Goal: Task Accomplishment & Management: Manage account settings

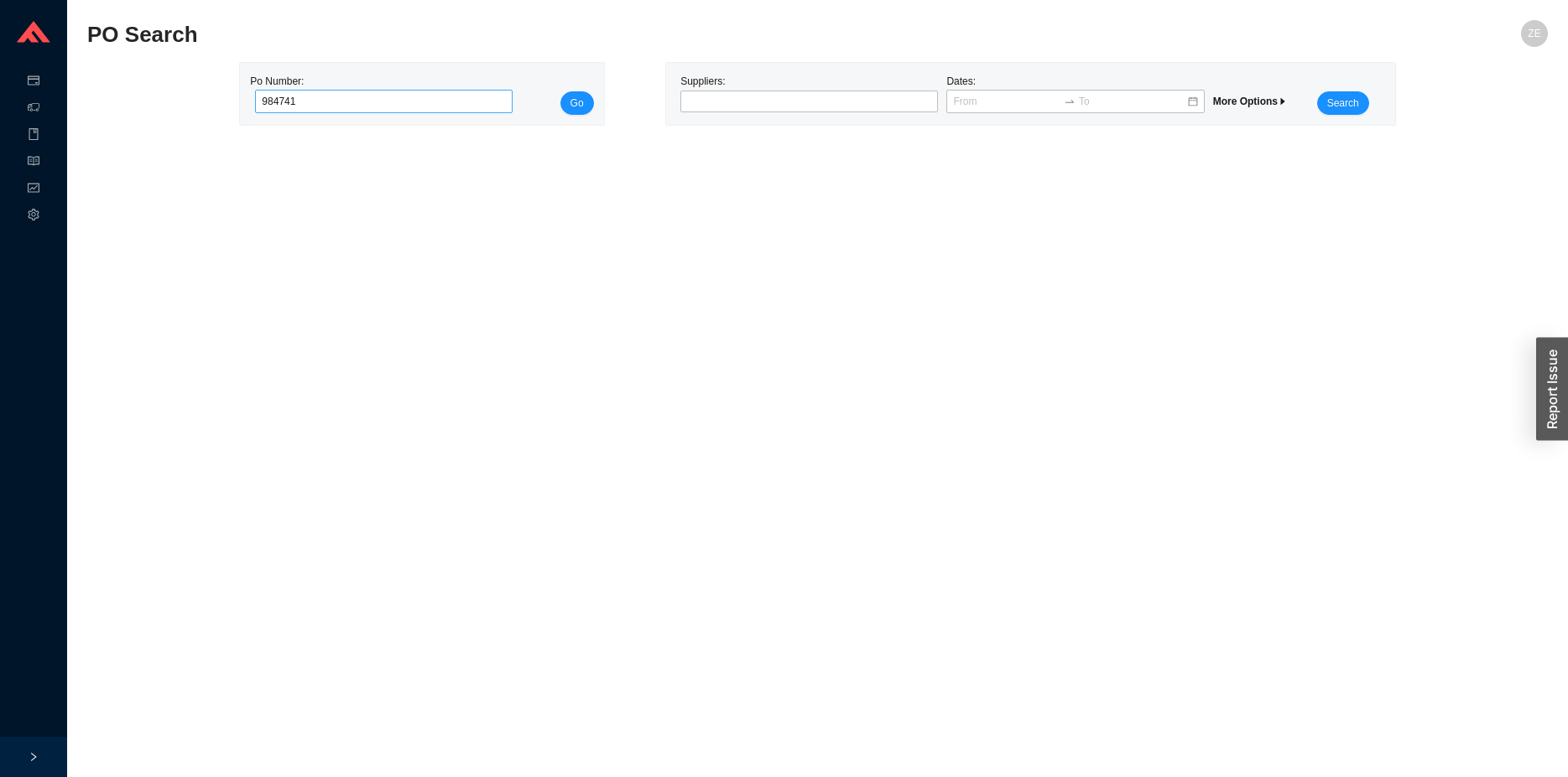
click at [560, 91] on button "Go" at bounding box center [577, 103] width 34 height 23
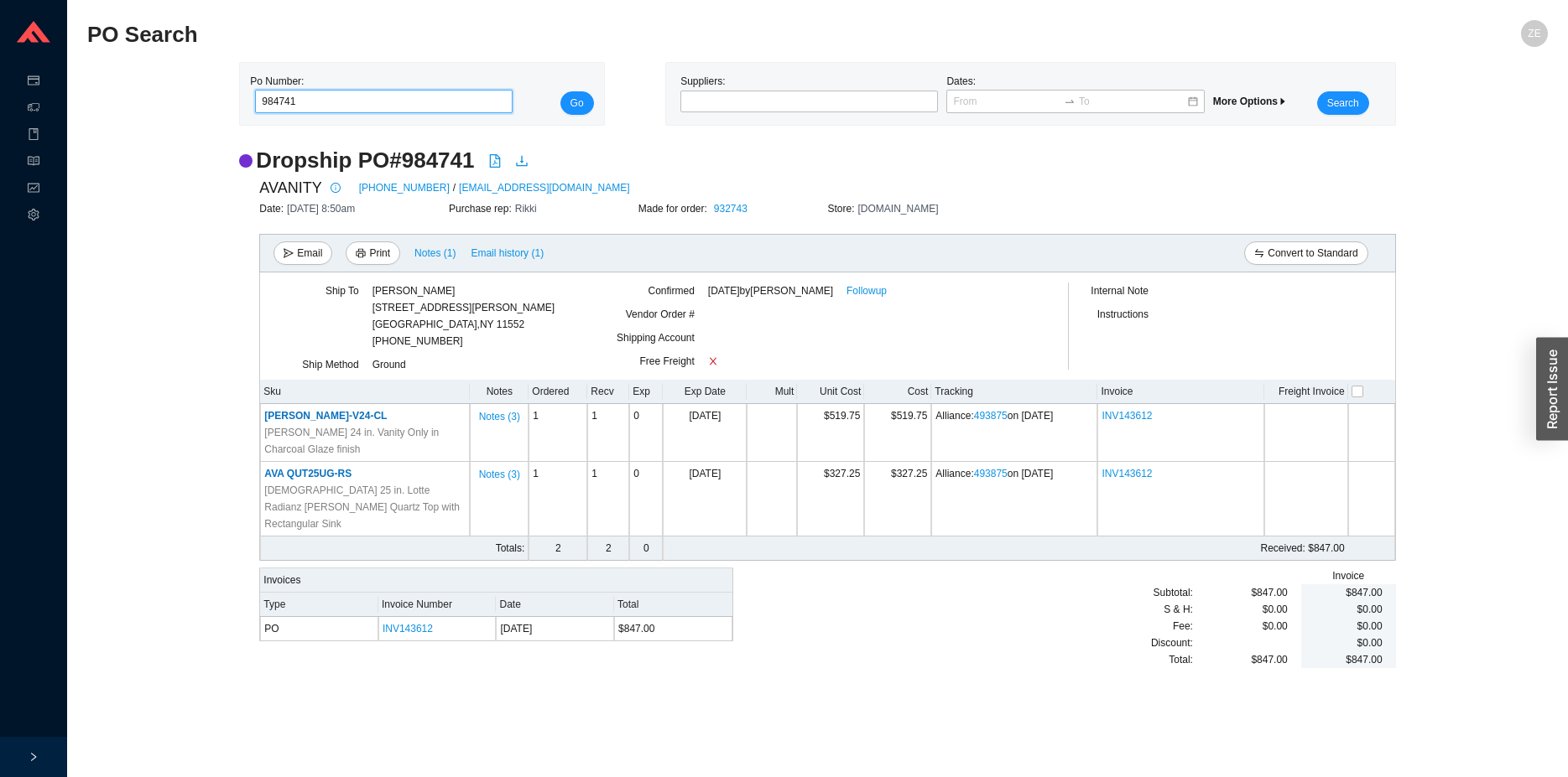
drag, startPoint x: 316, startPoint y: 99, endPoint x: 178, endPoint y: 112, distance: 138.6
click at [255, 112] on input "984741" at bounding box center [384, 102] width 258 height 23
type input "985191"
click at [560, 91] on button "Go" at bounding box center [577, 103] width 34 height 23
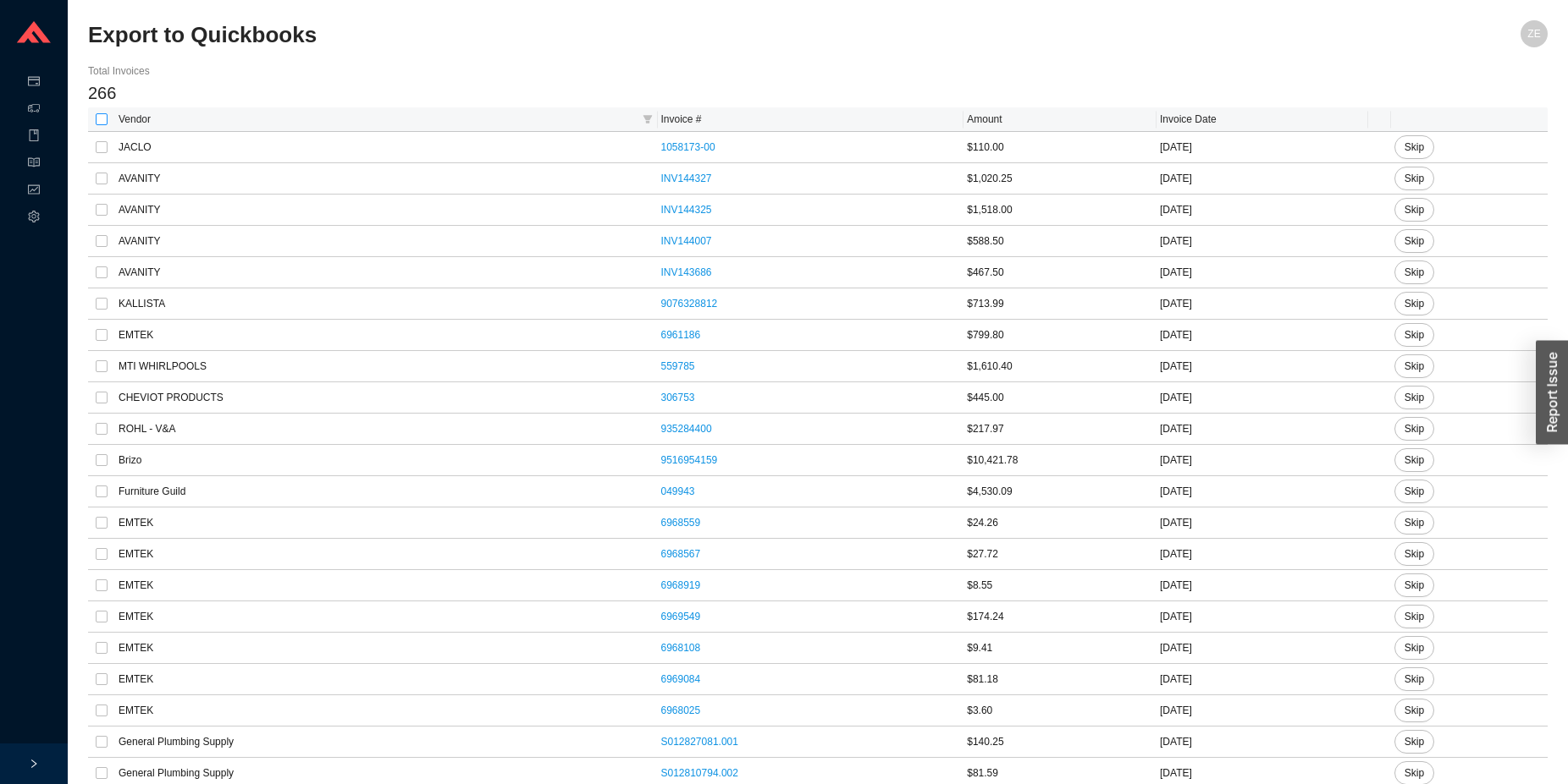
click at [105, 115] on input "checkbox" at bounding box center [101, 119] width 12 height 12
checkbox input "true"
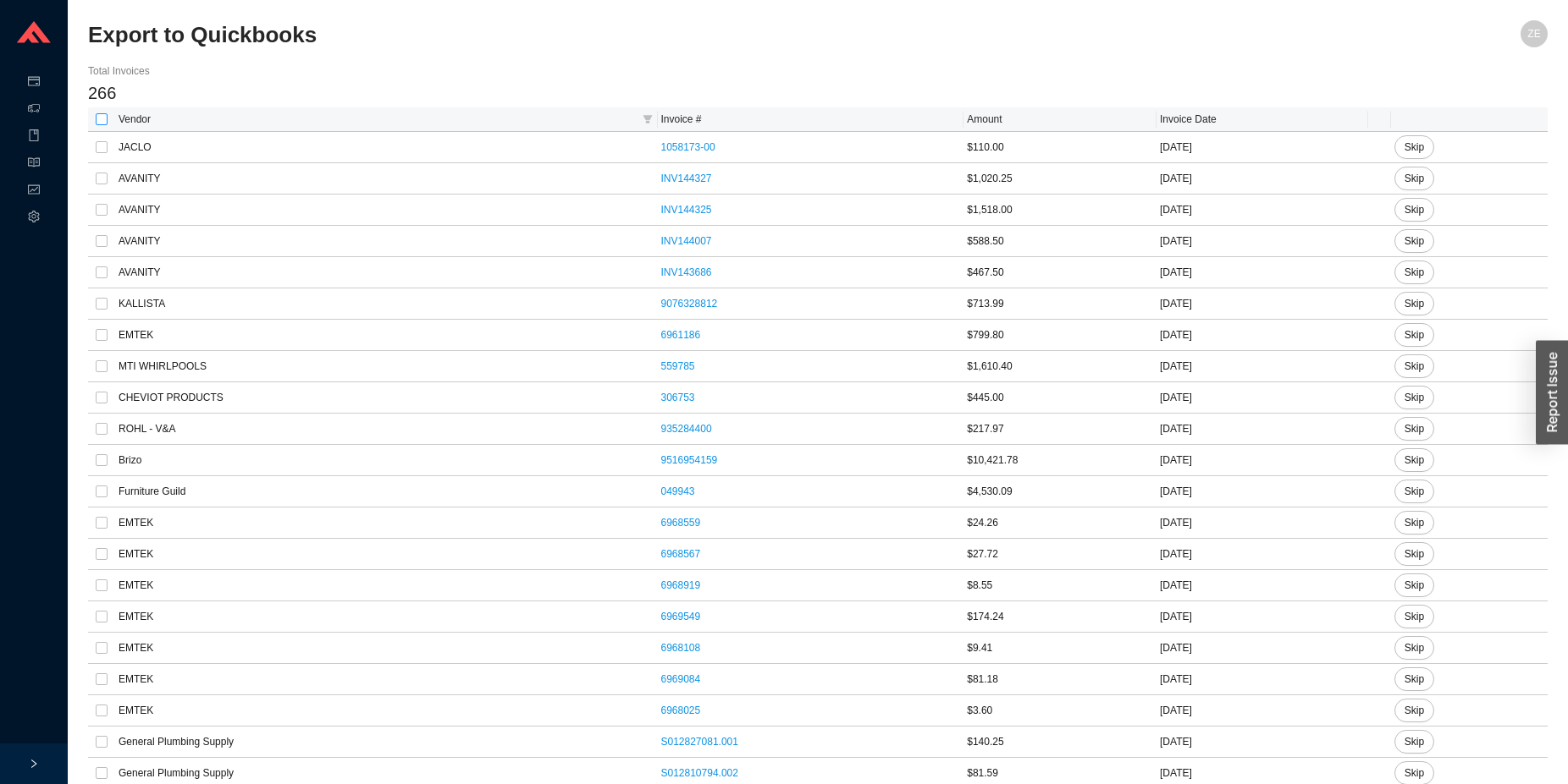
checkbox input "true"
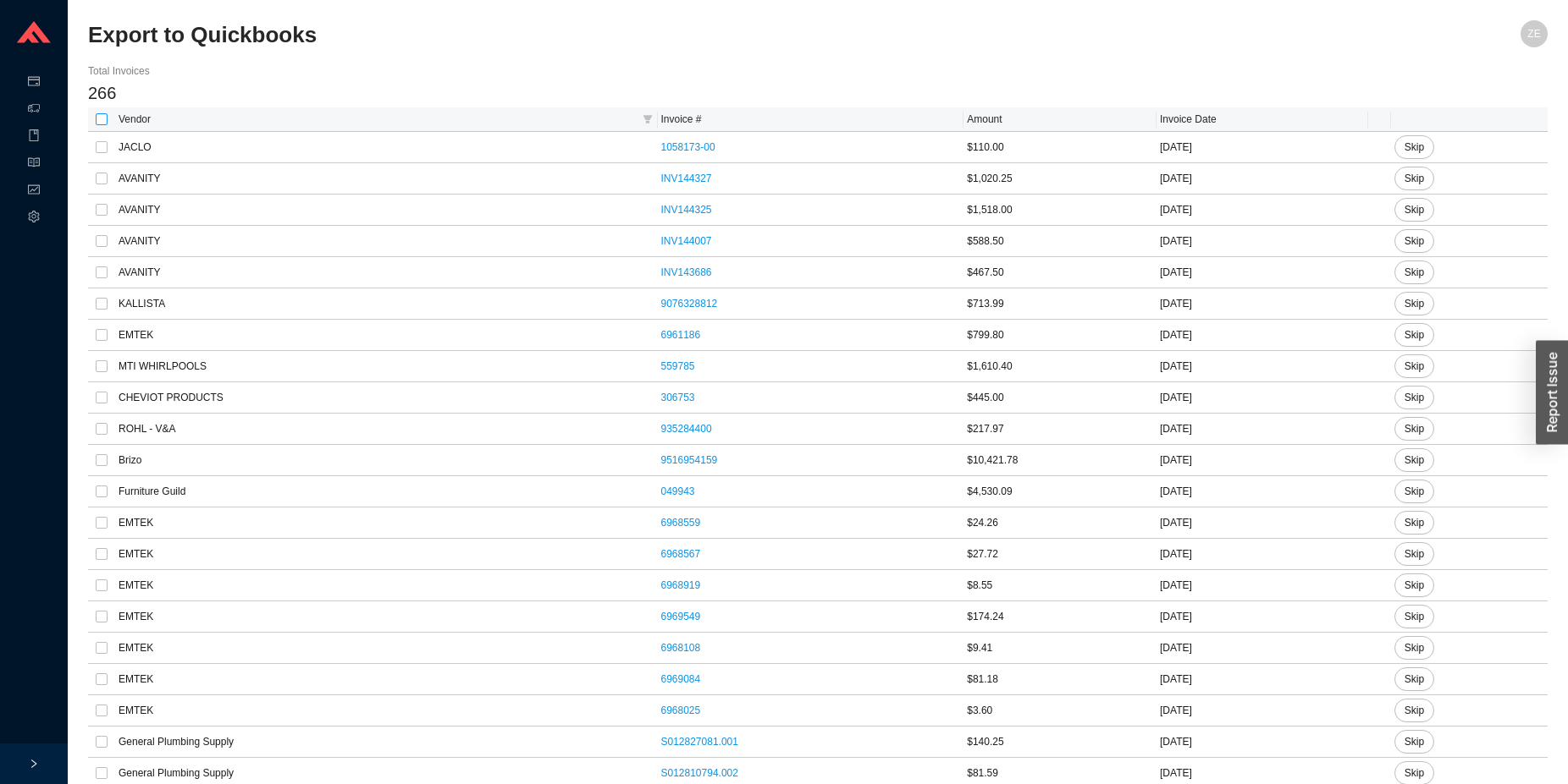
checkbox input "true"
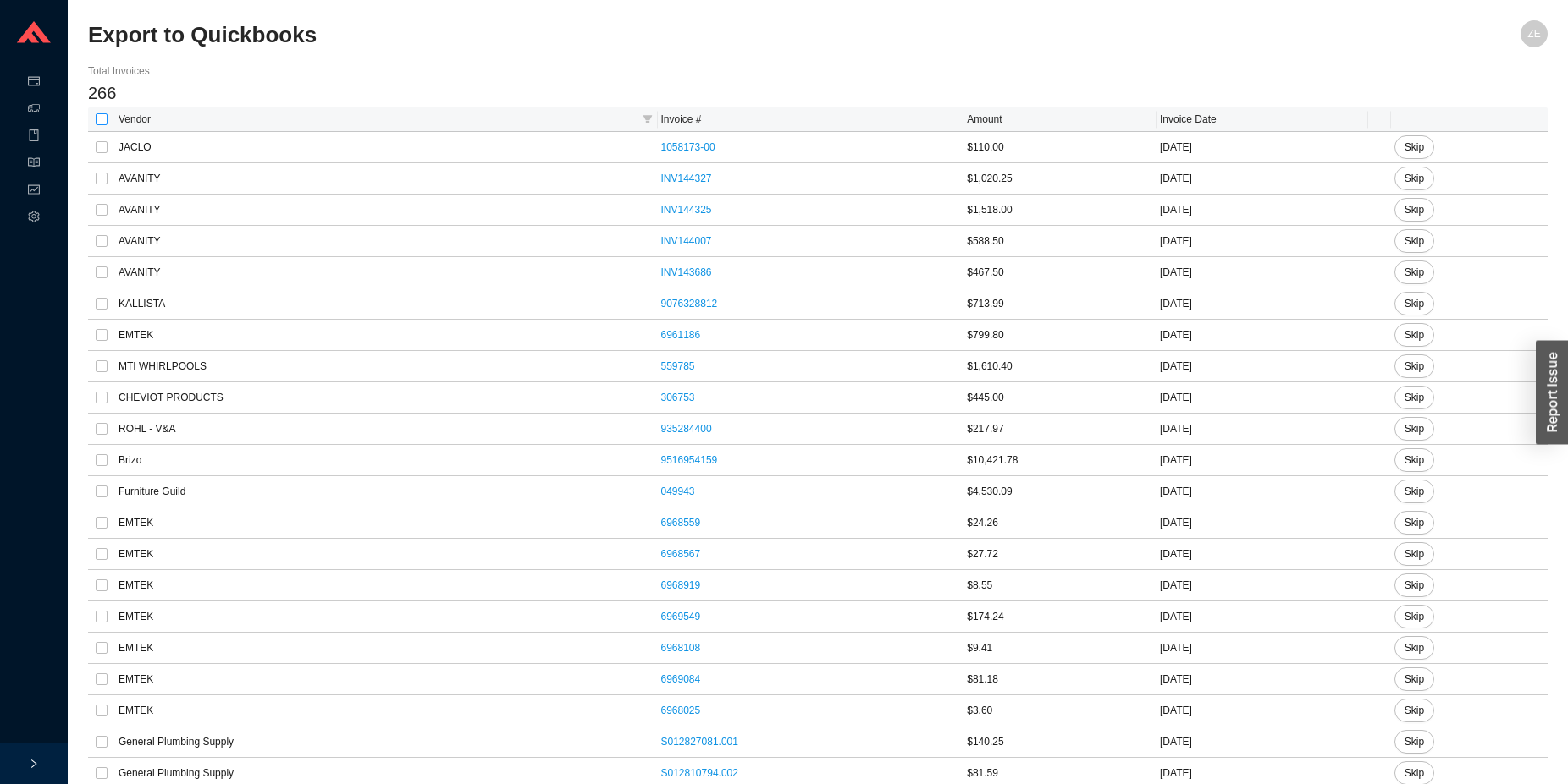
checkbox input "true"
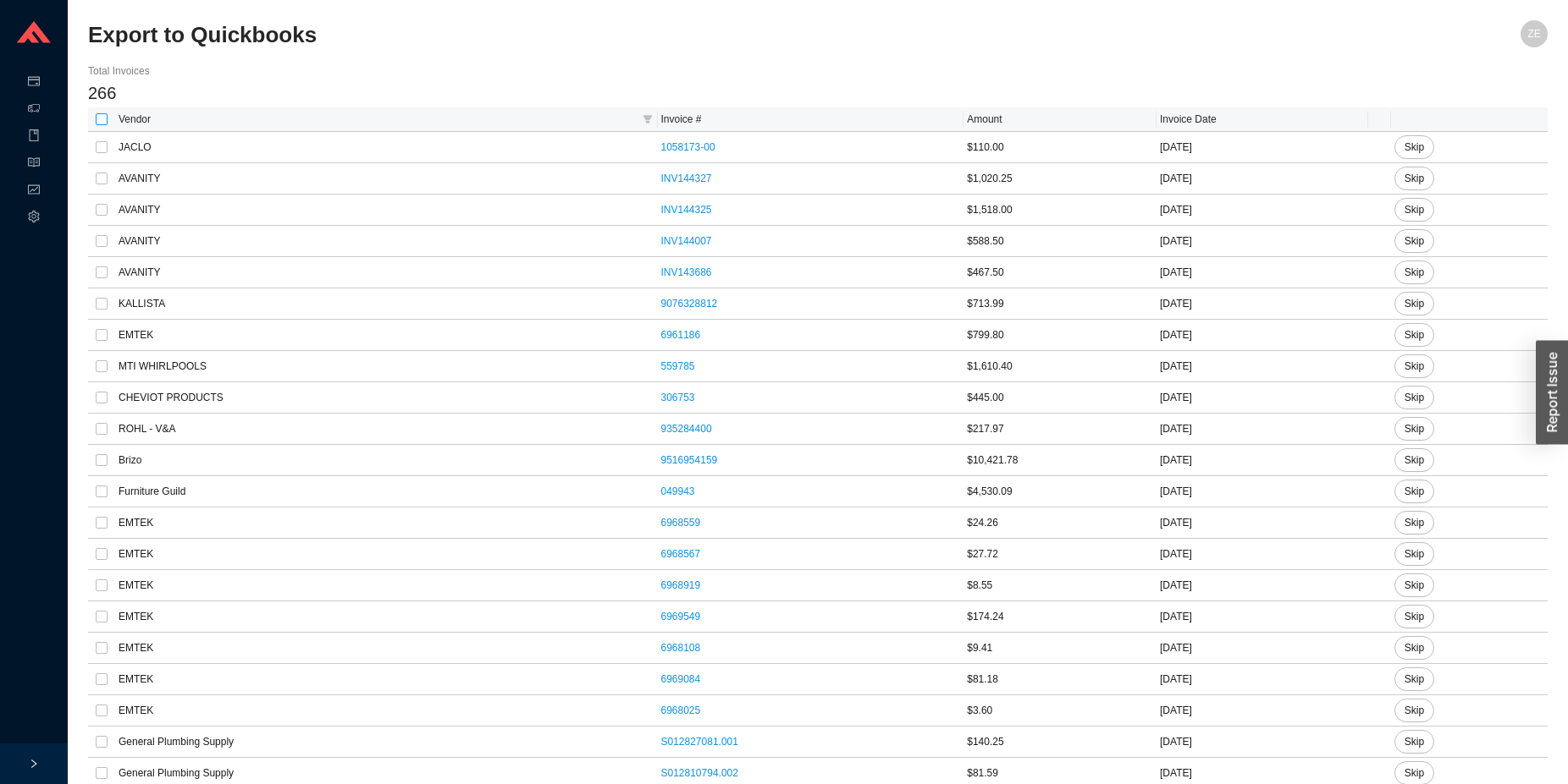
checkbox input "true"
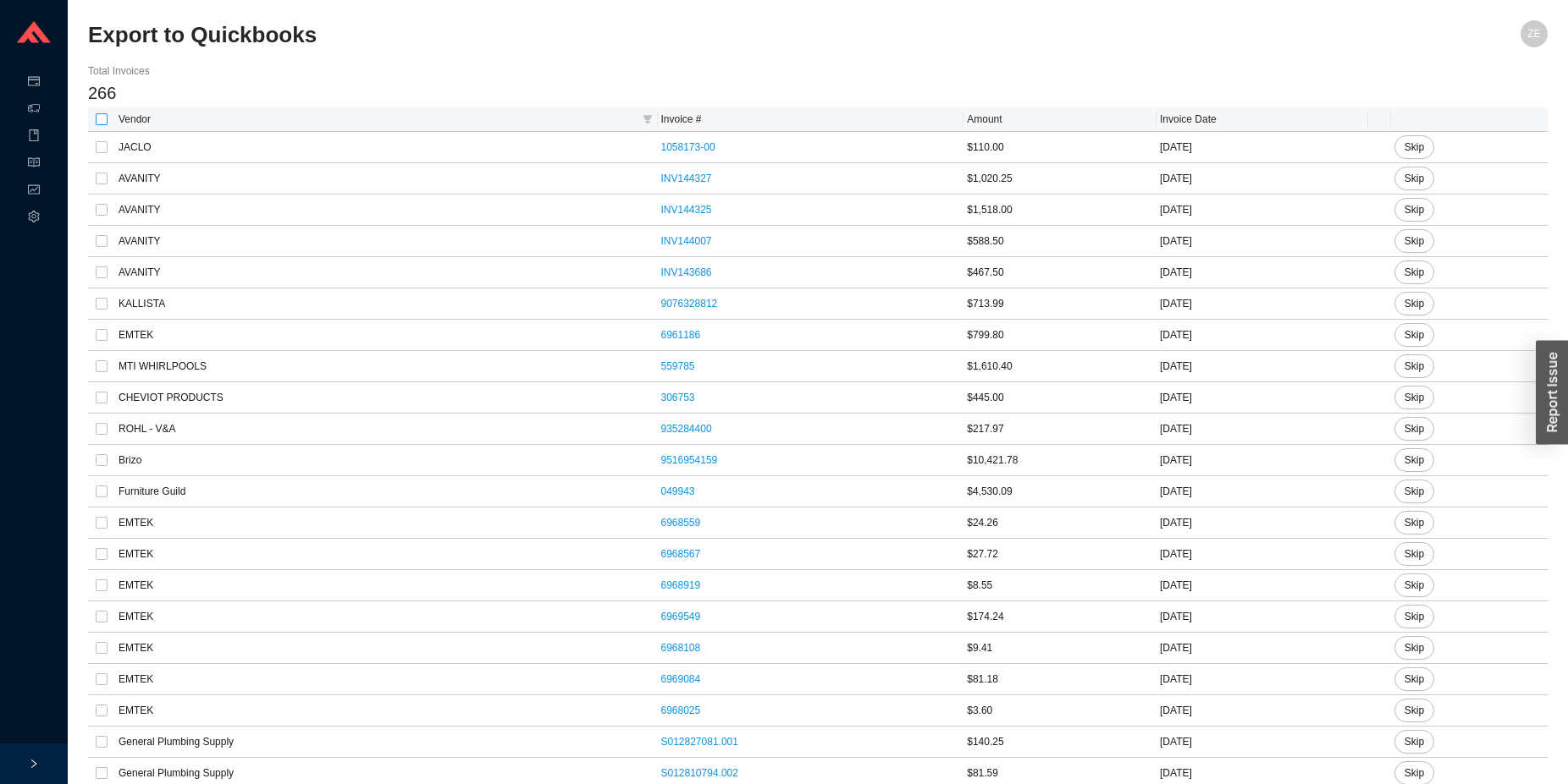
checkbox input "true"
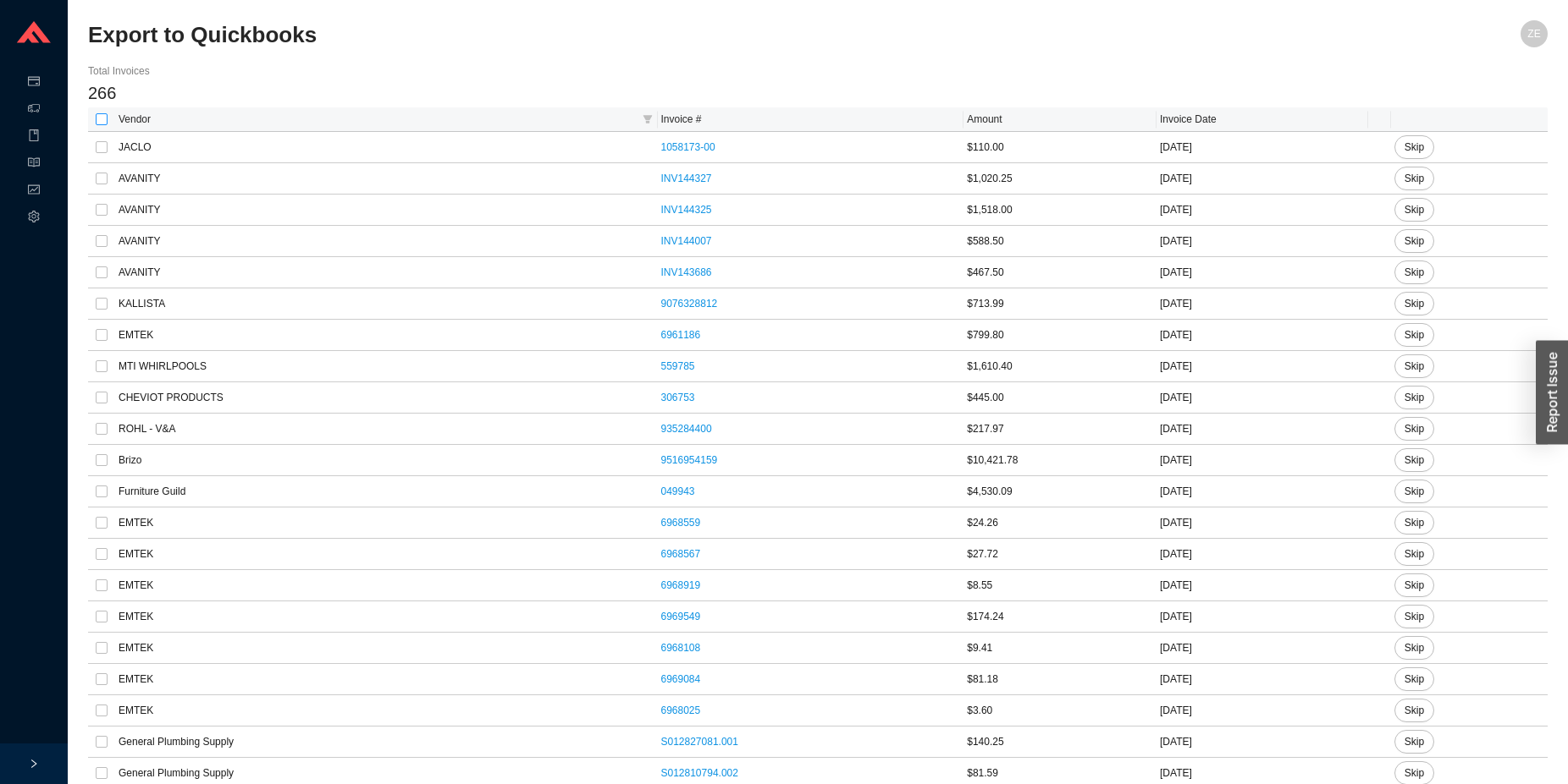
checkbox input "true"
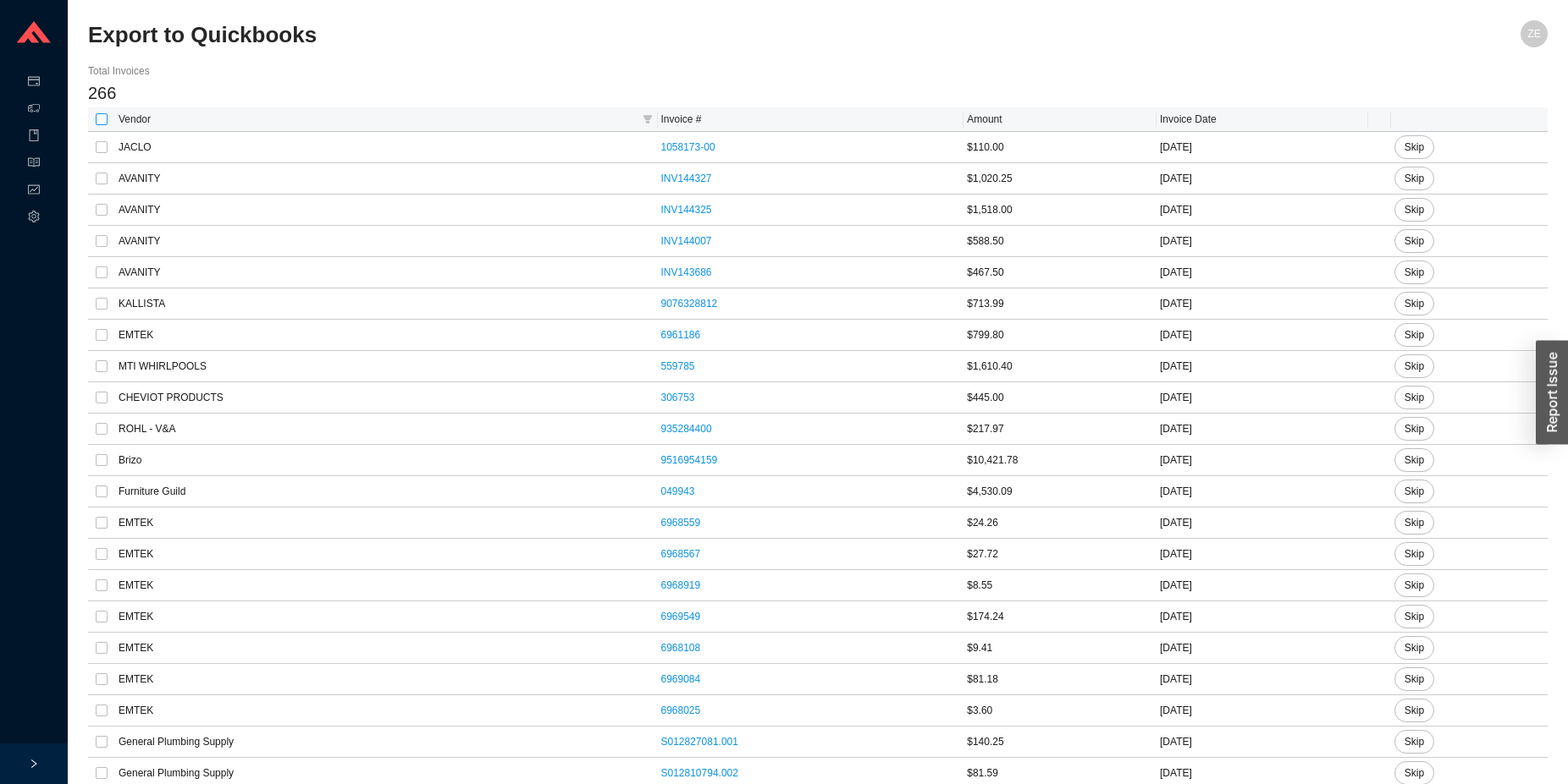
checkbox input "true"
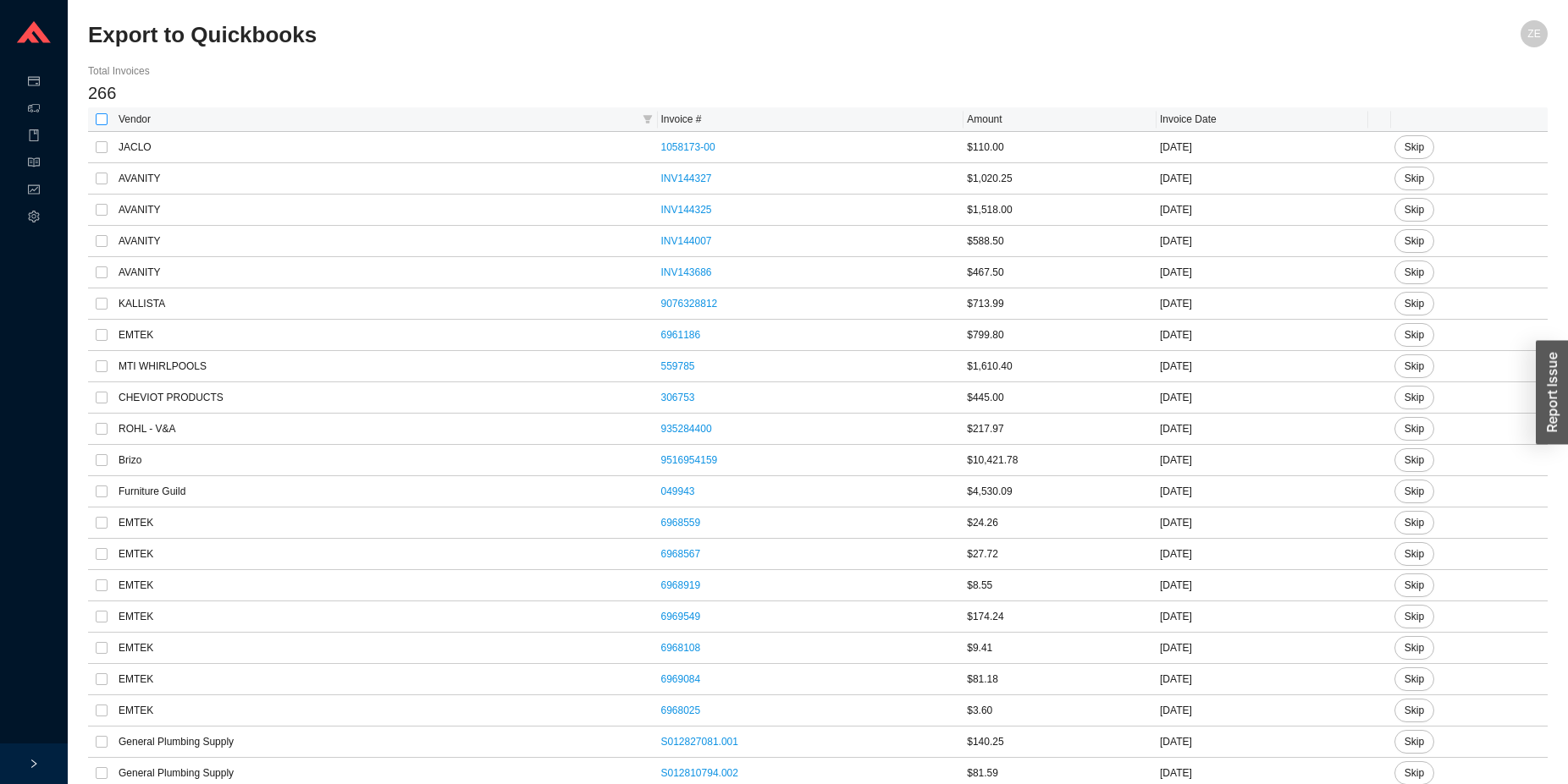
checkbox input "true"
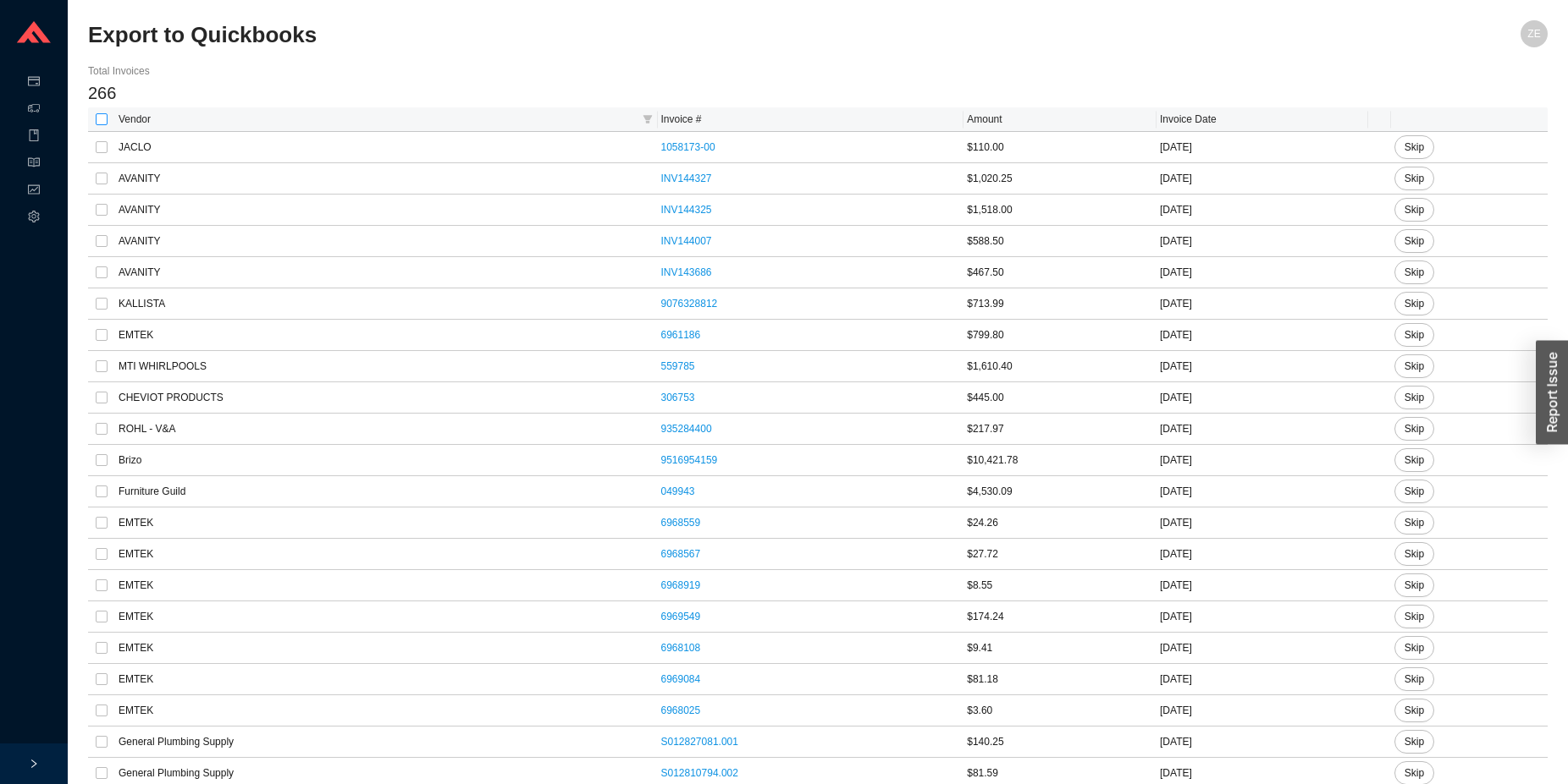
checkbox input "true"
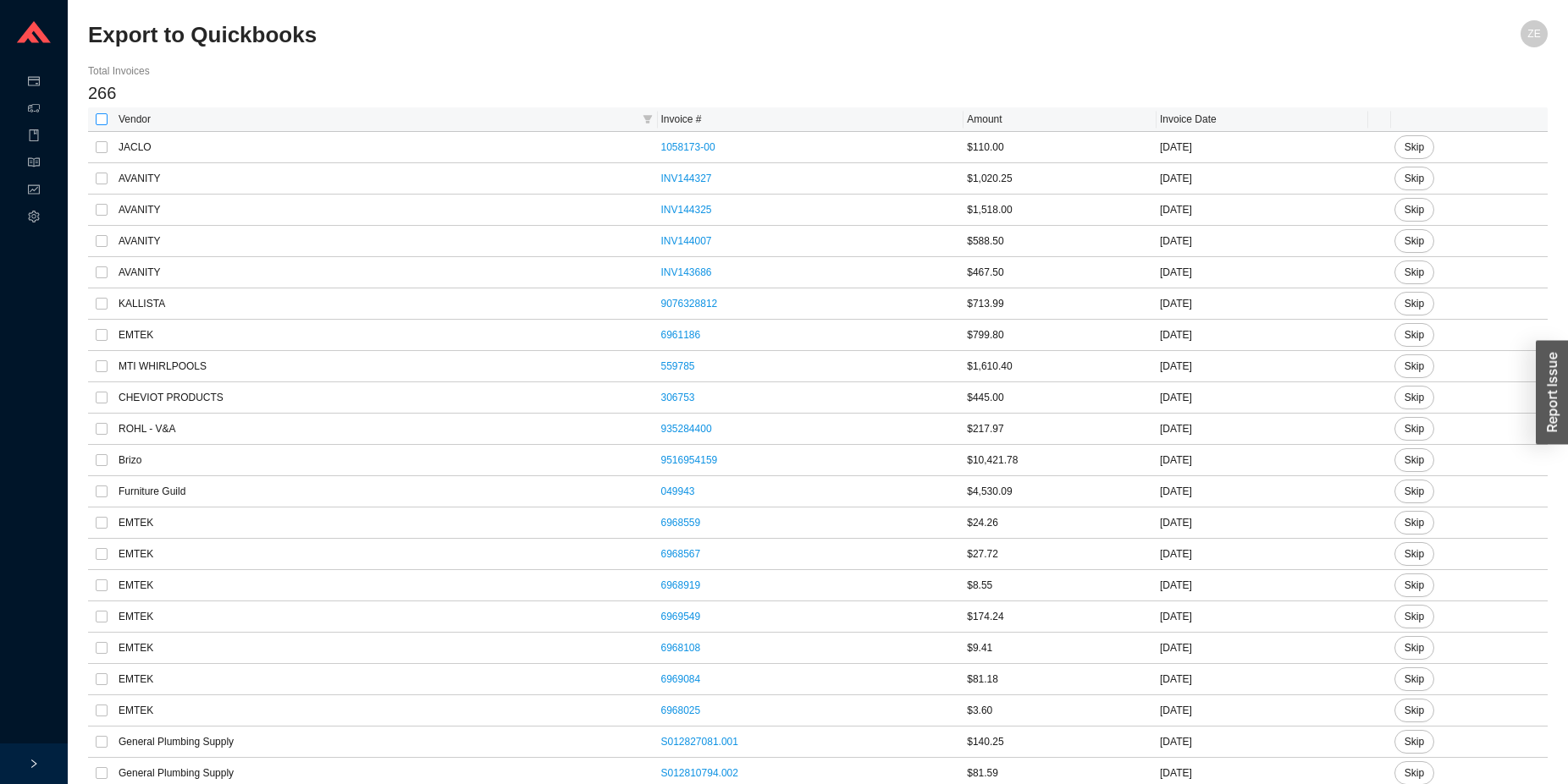
checkbox input "true"
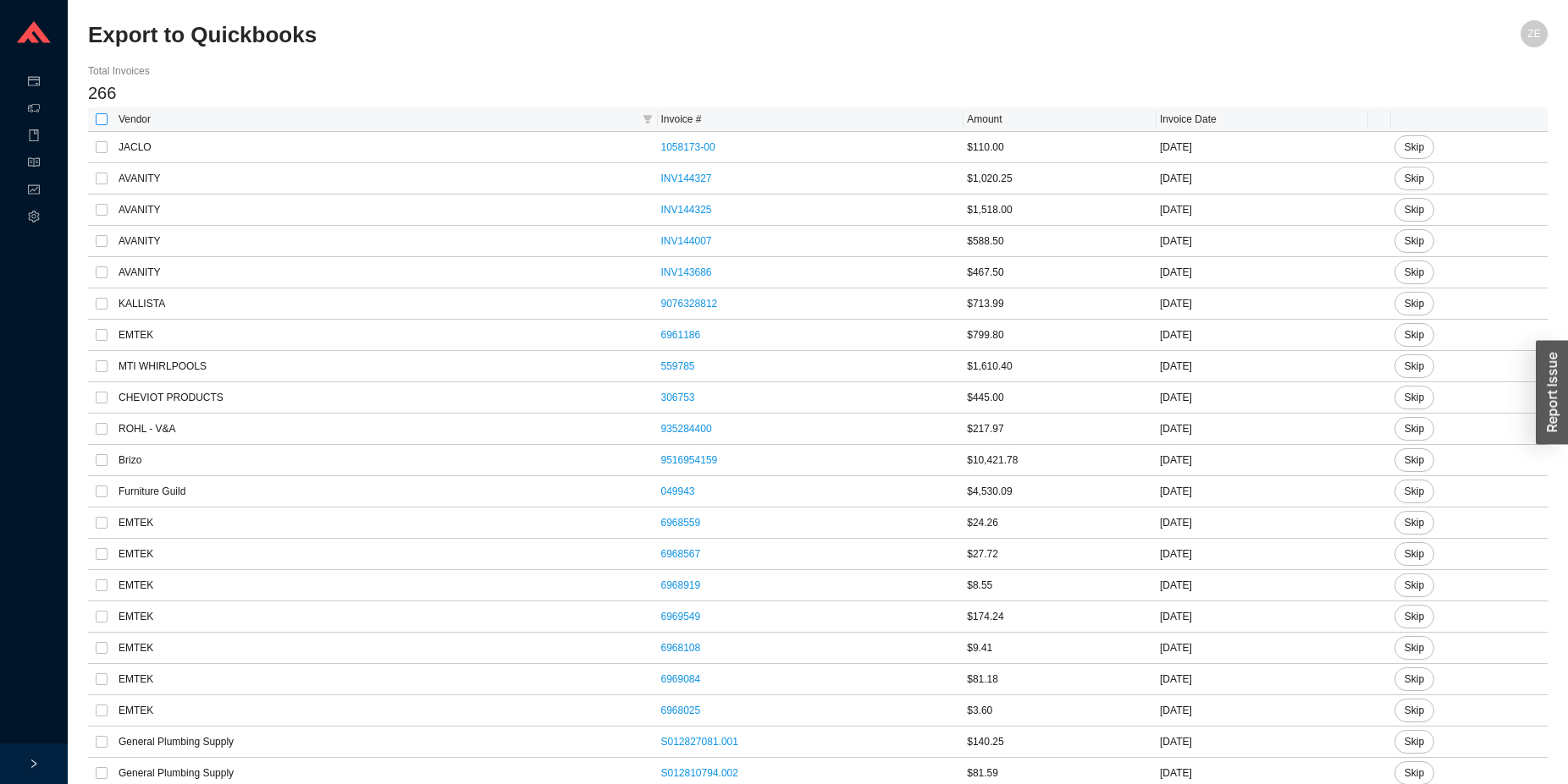
checkbox input "true"
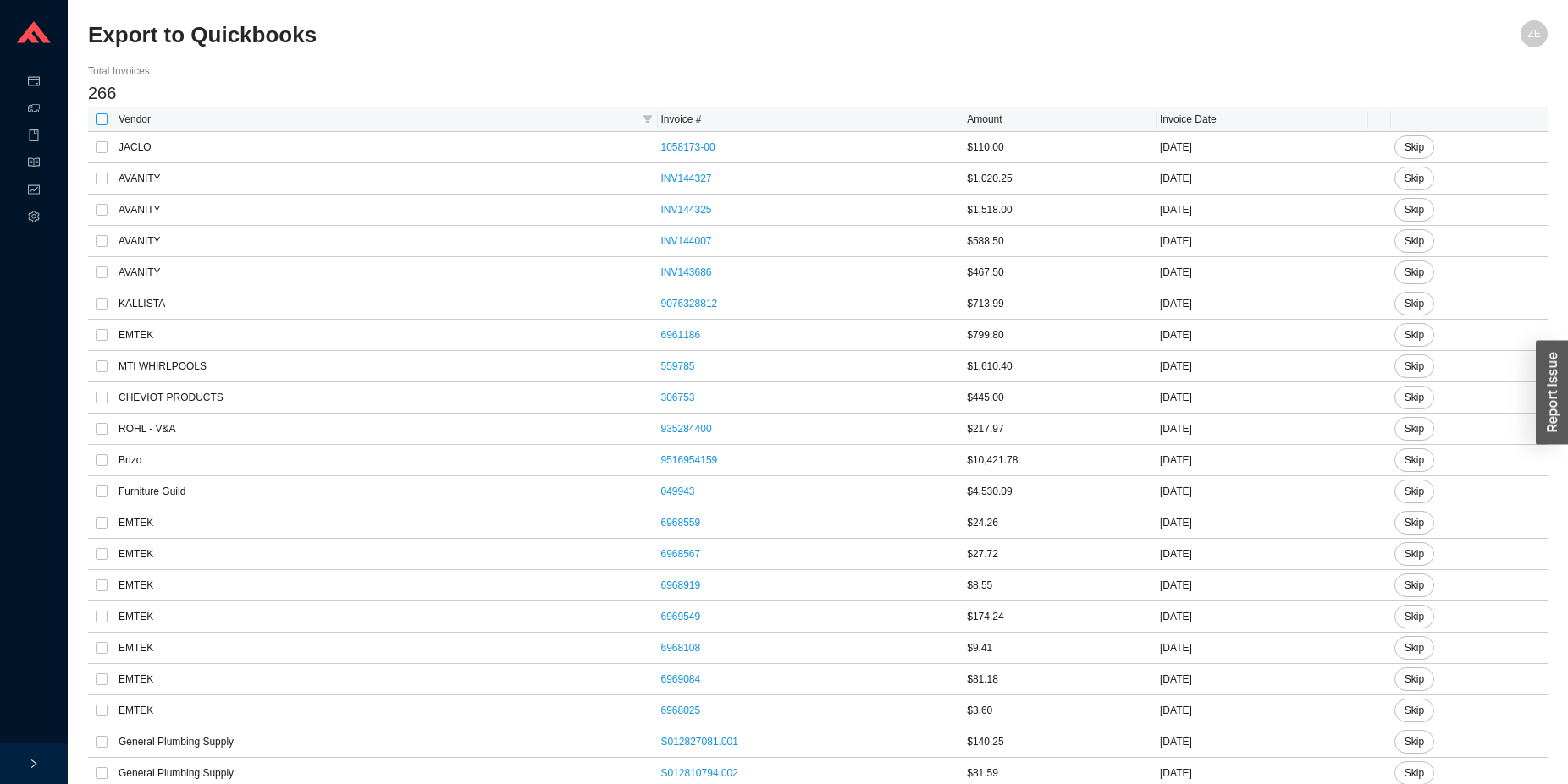
checkbox input "true"
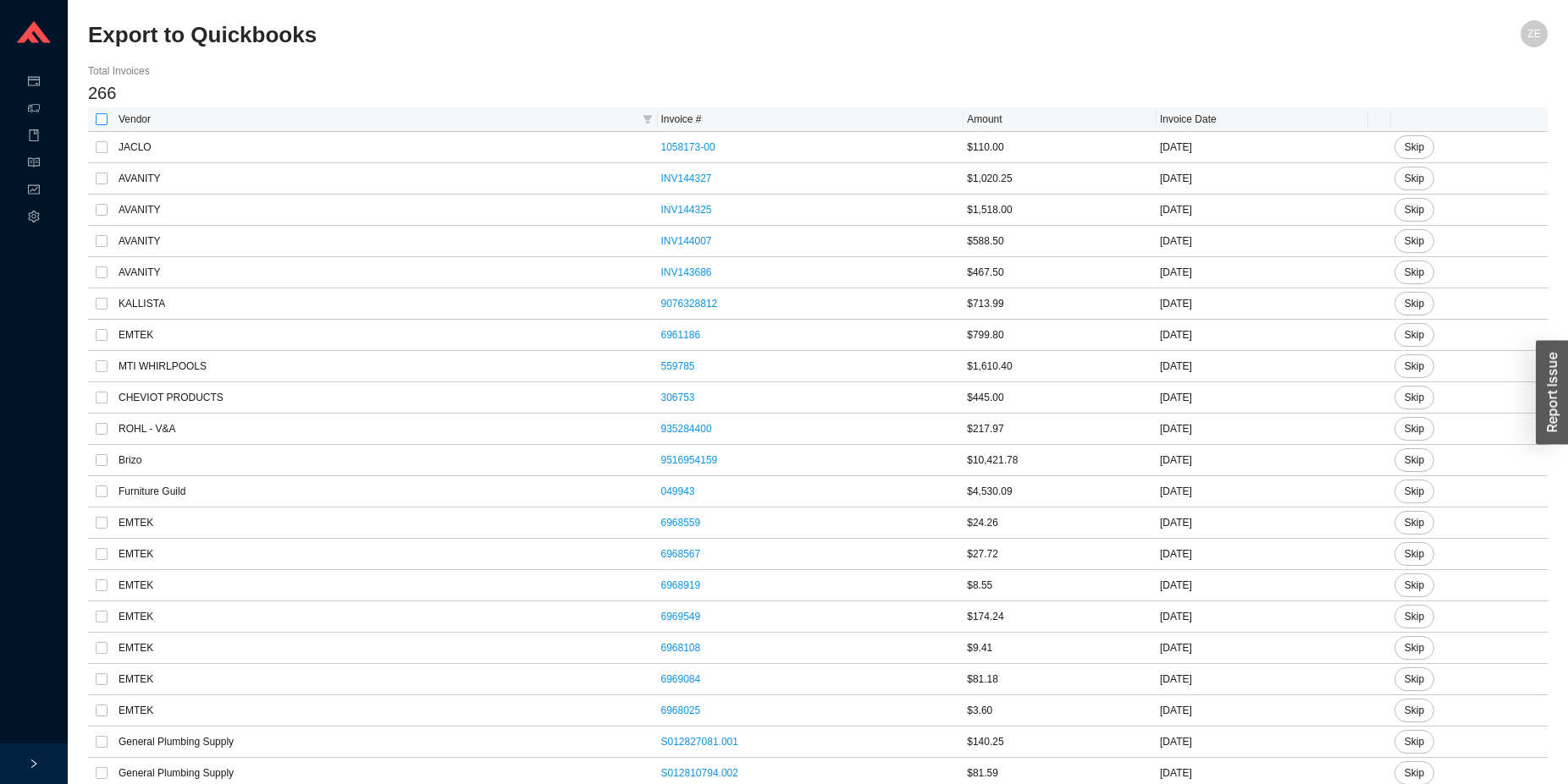
checkbox input "true"
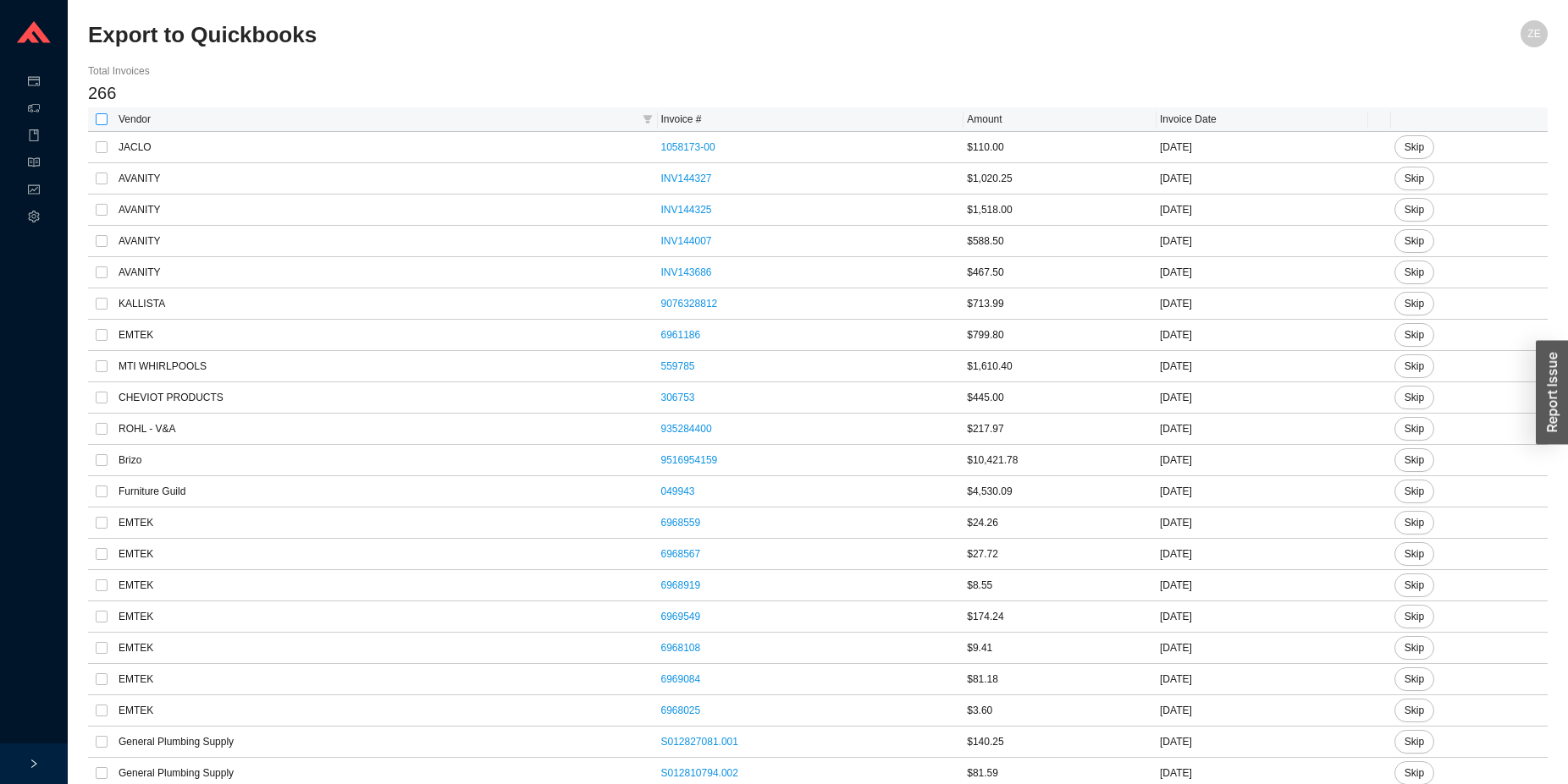
checkbox input "true"
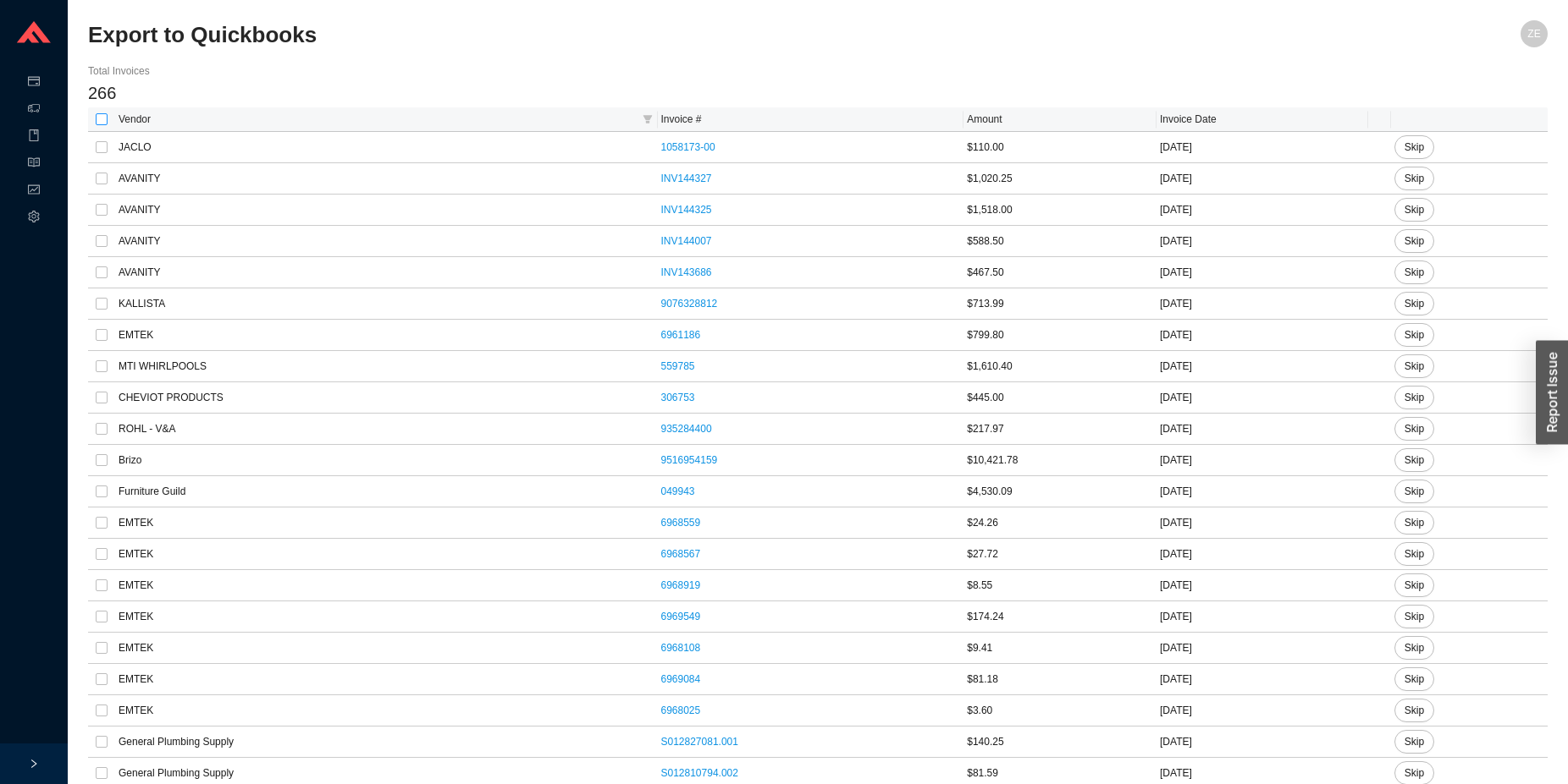
checkbox input "true"
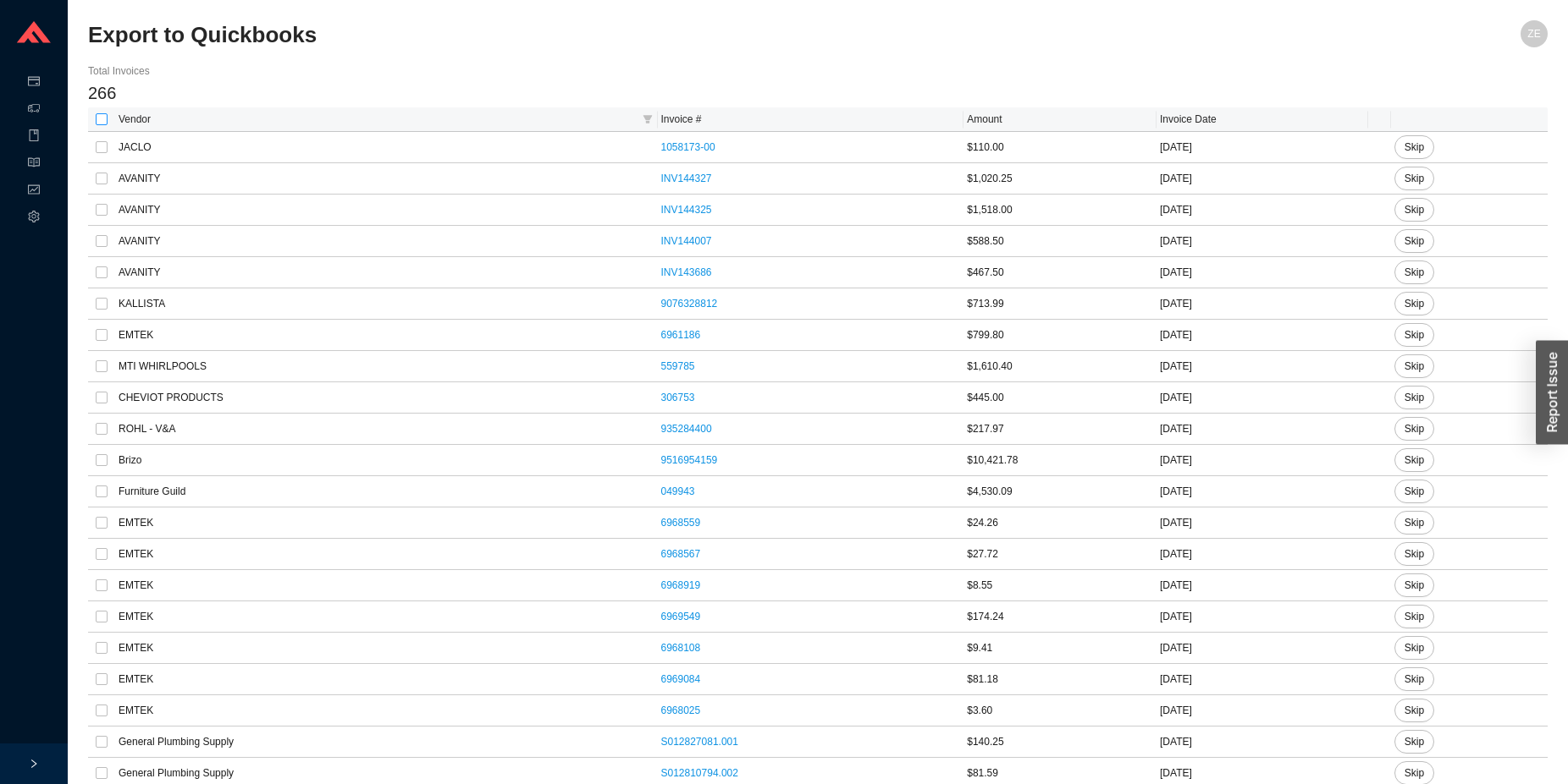
checkbox input "true"
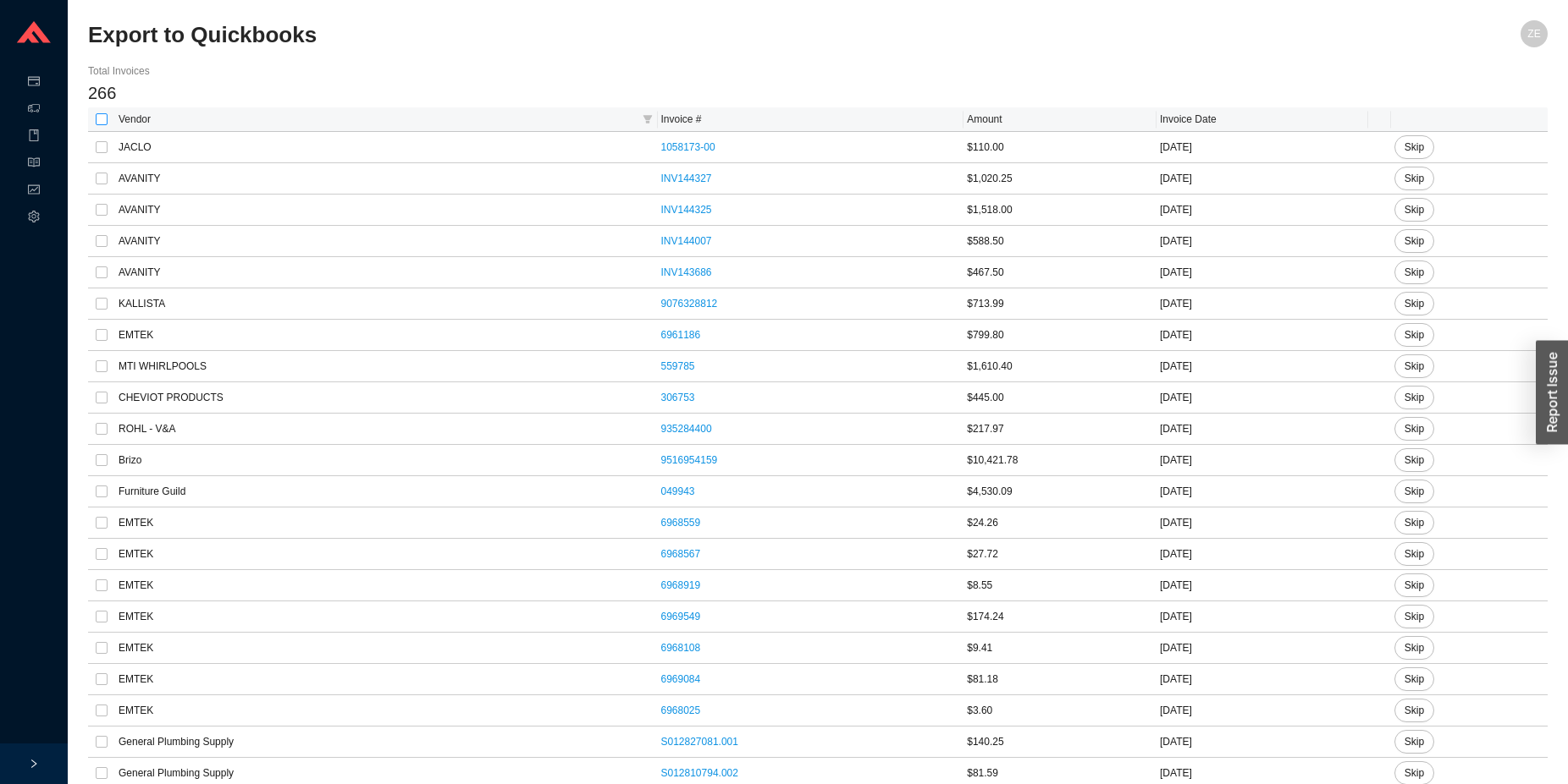
checkbox input "true"
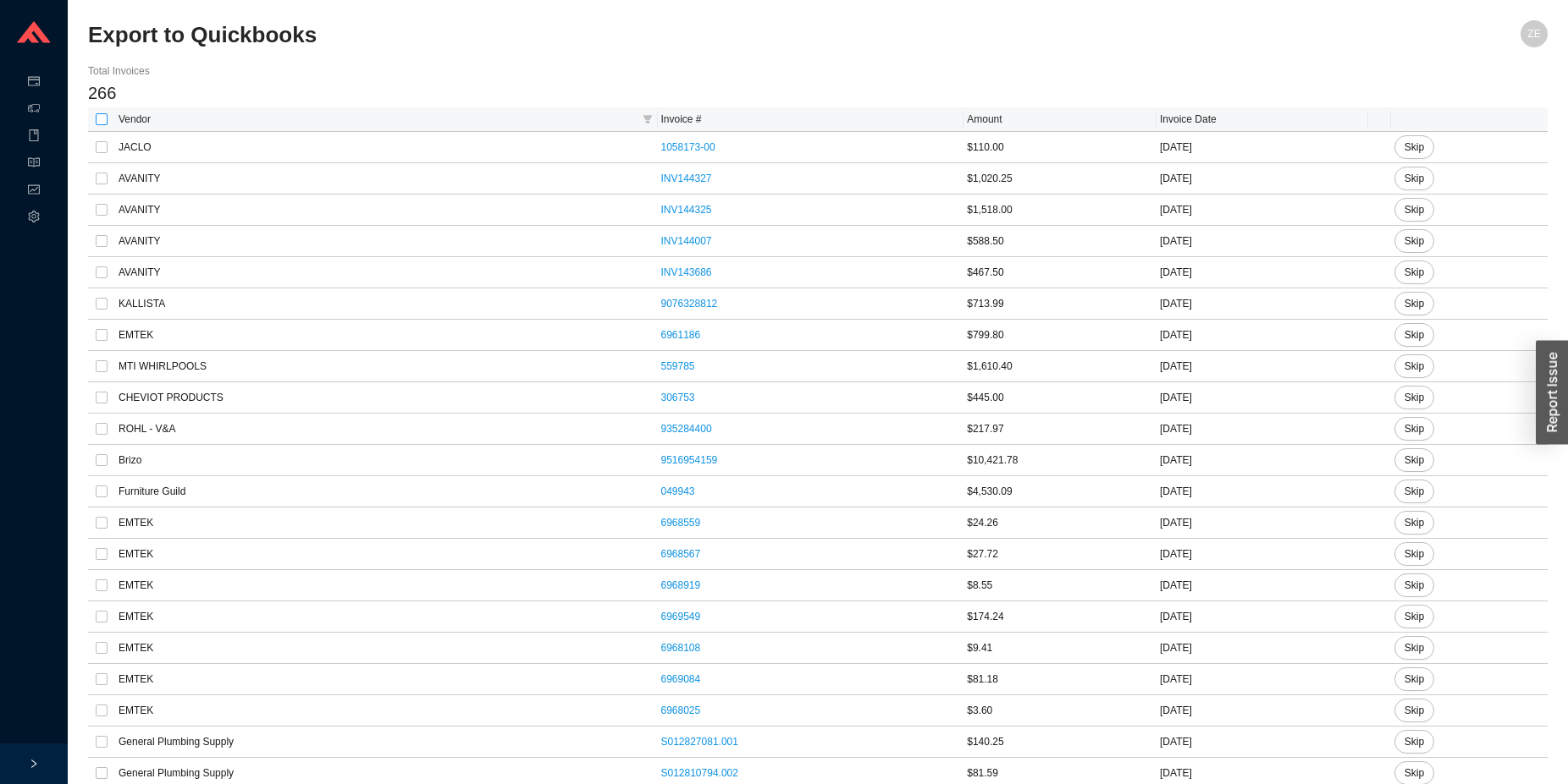
checkbox input "true"
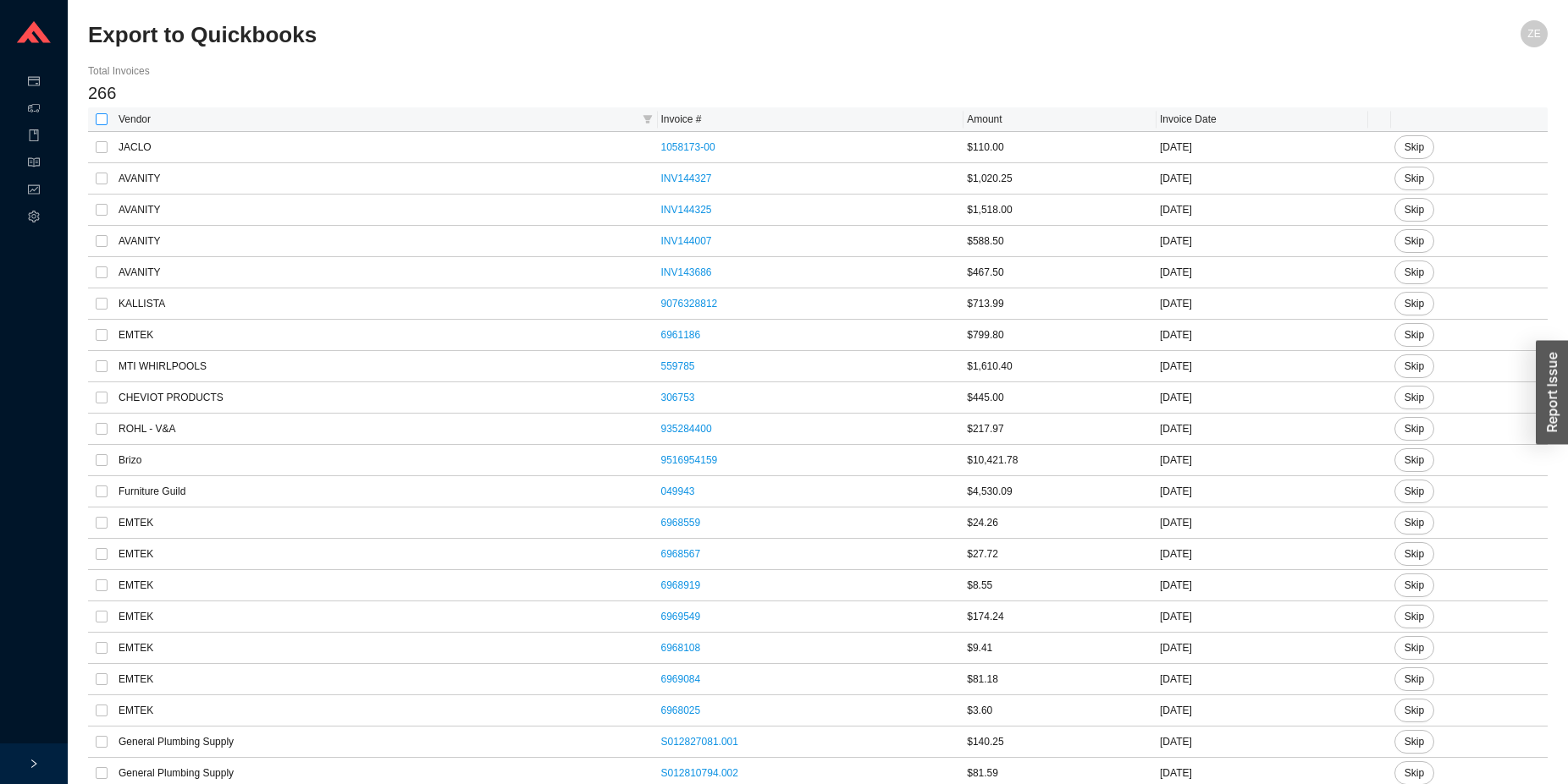
checkbox input "true"
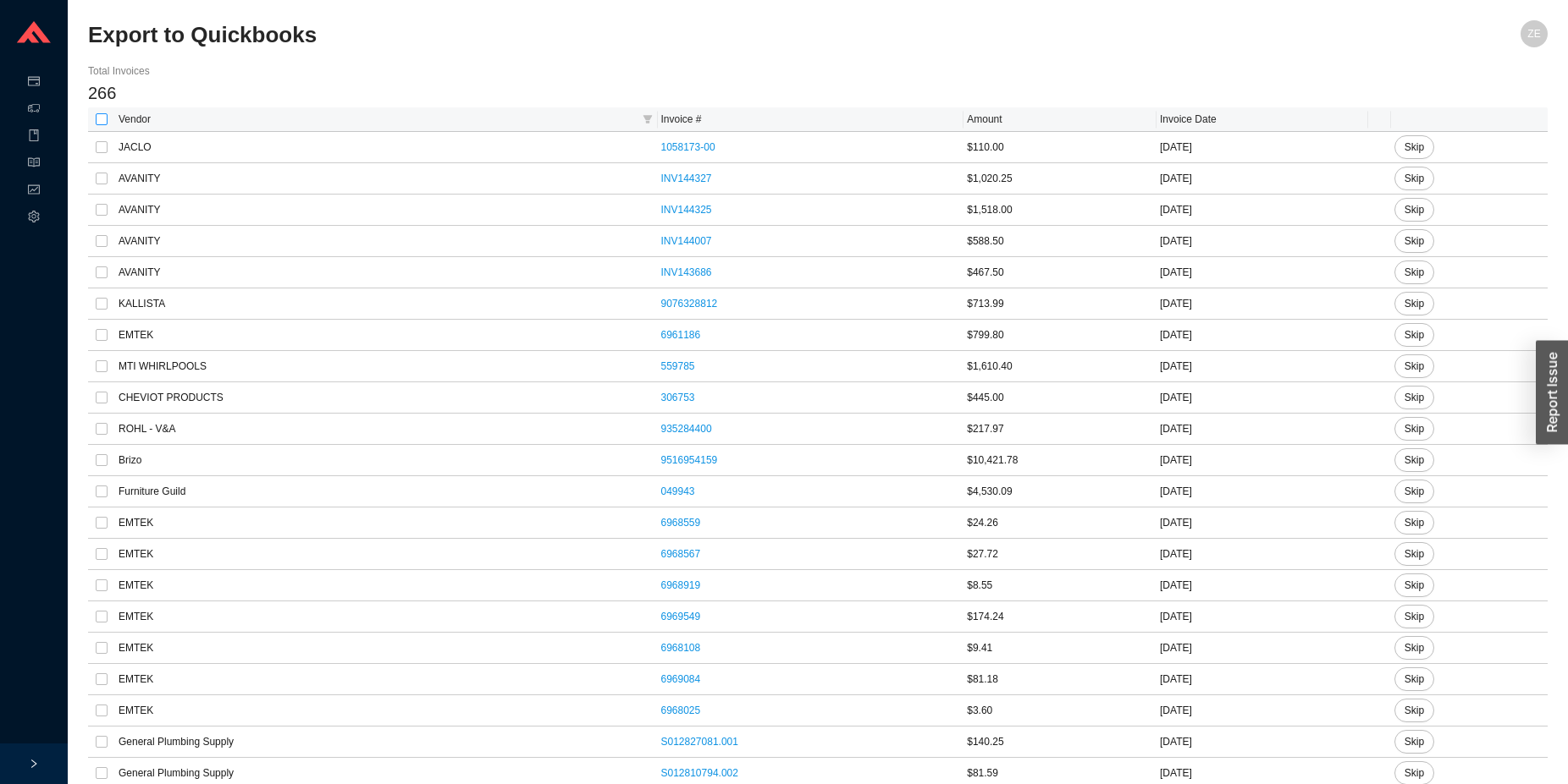
checkbox input "true"
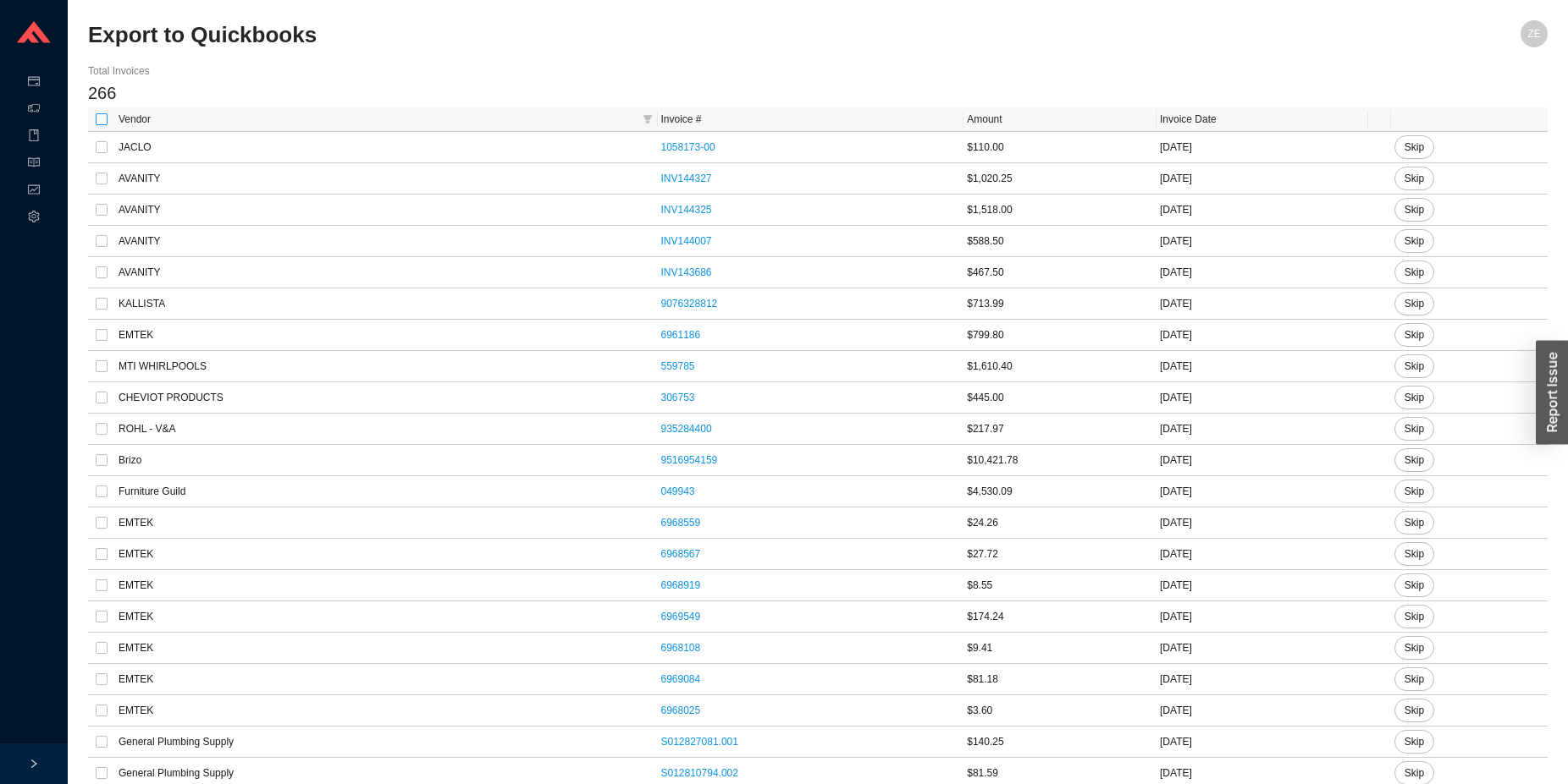
checkbox input "true"
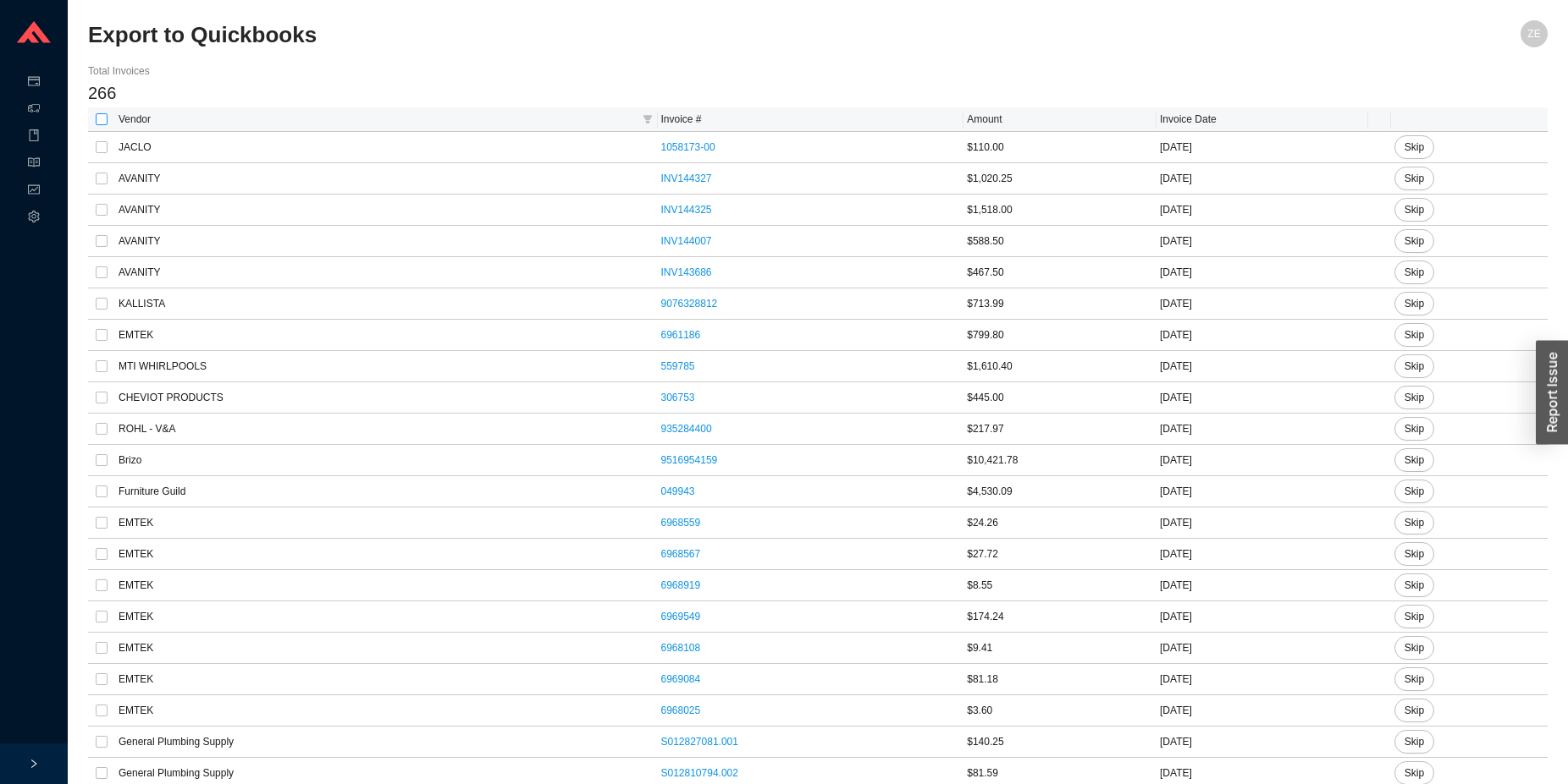
checkbox input "true"
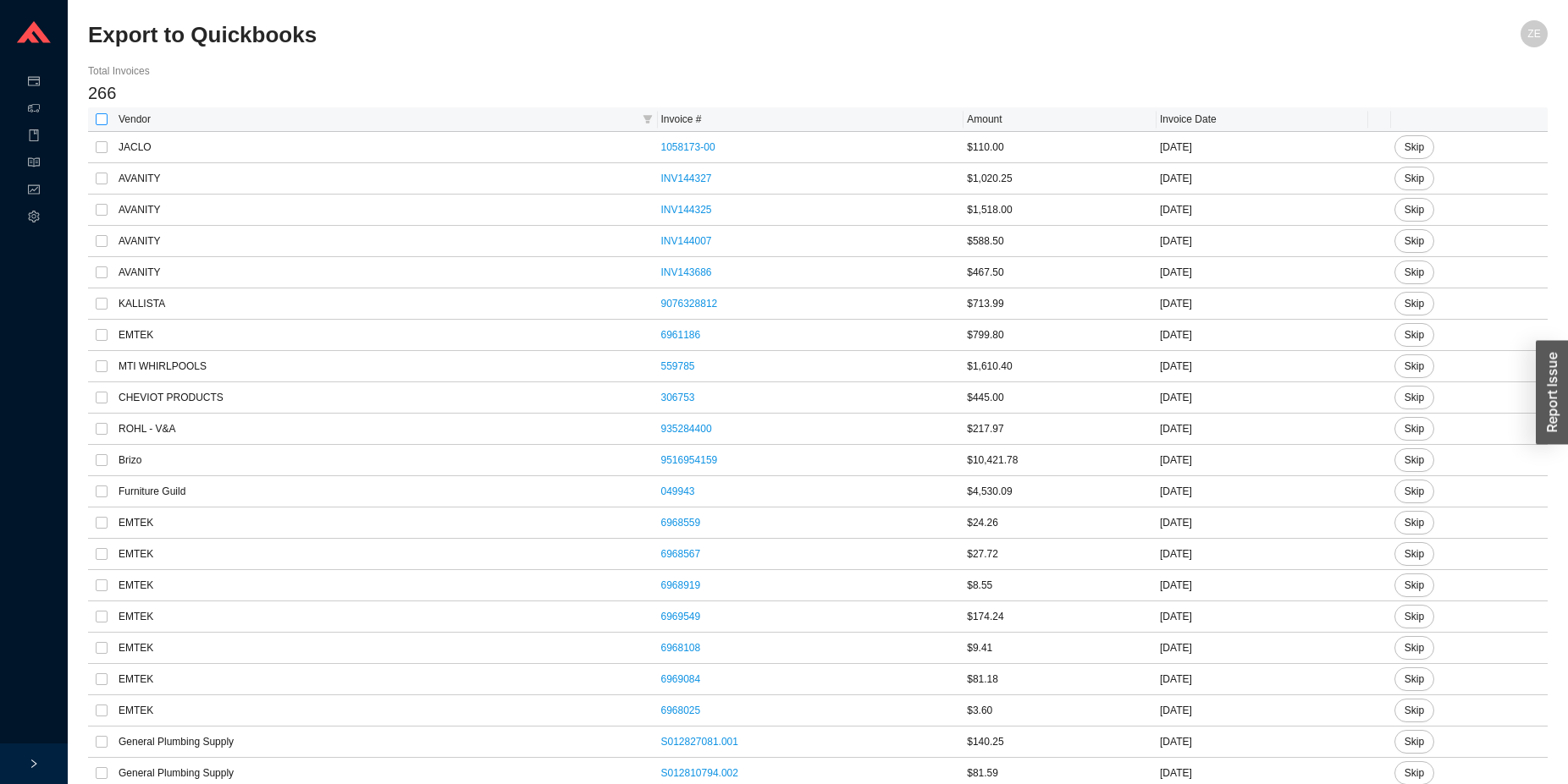
checkbox input "true"
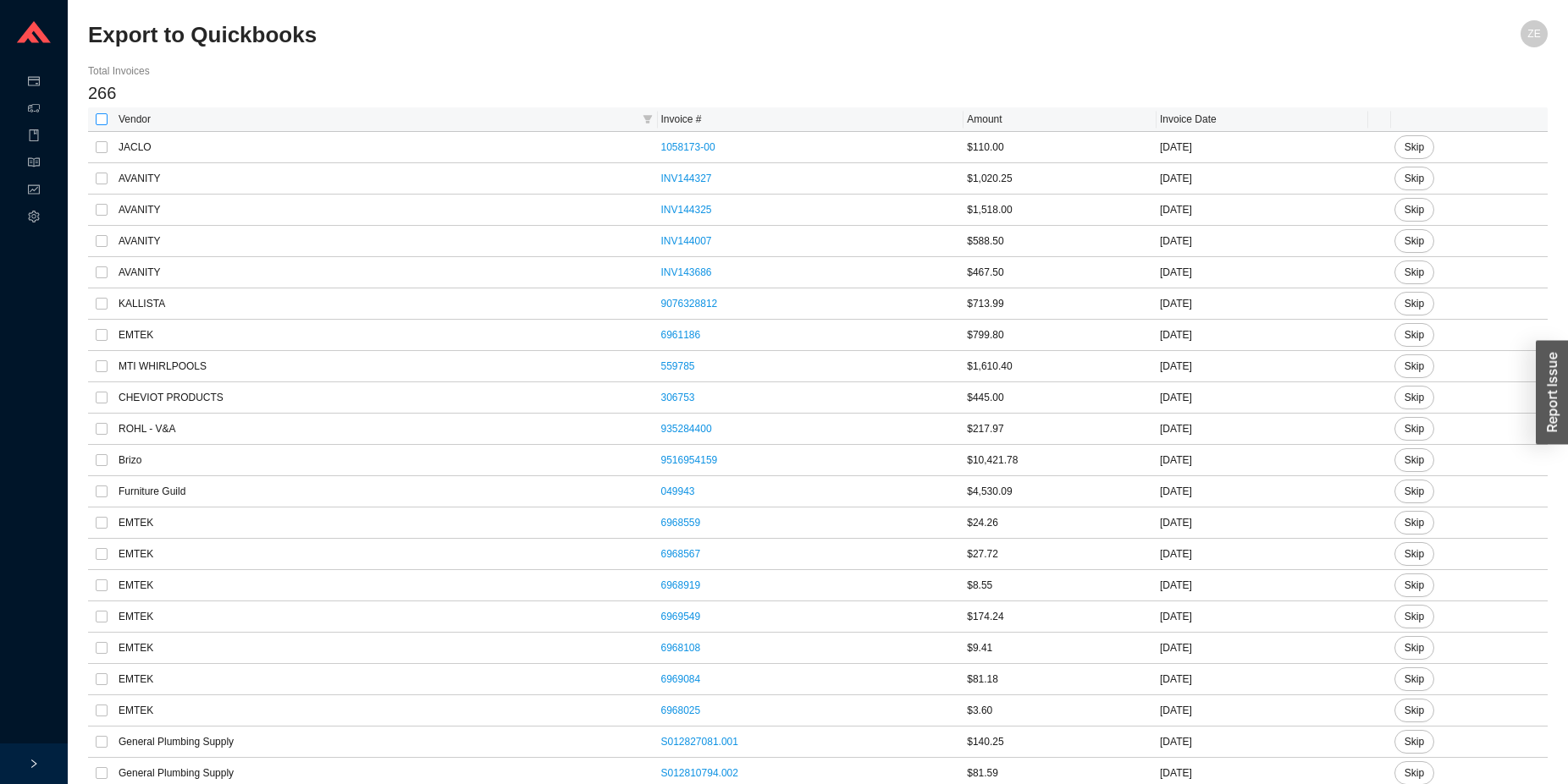
checkbox input "true"
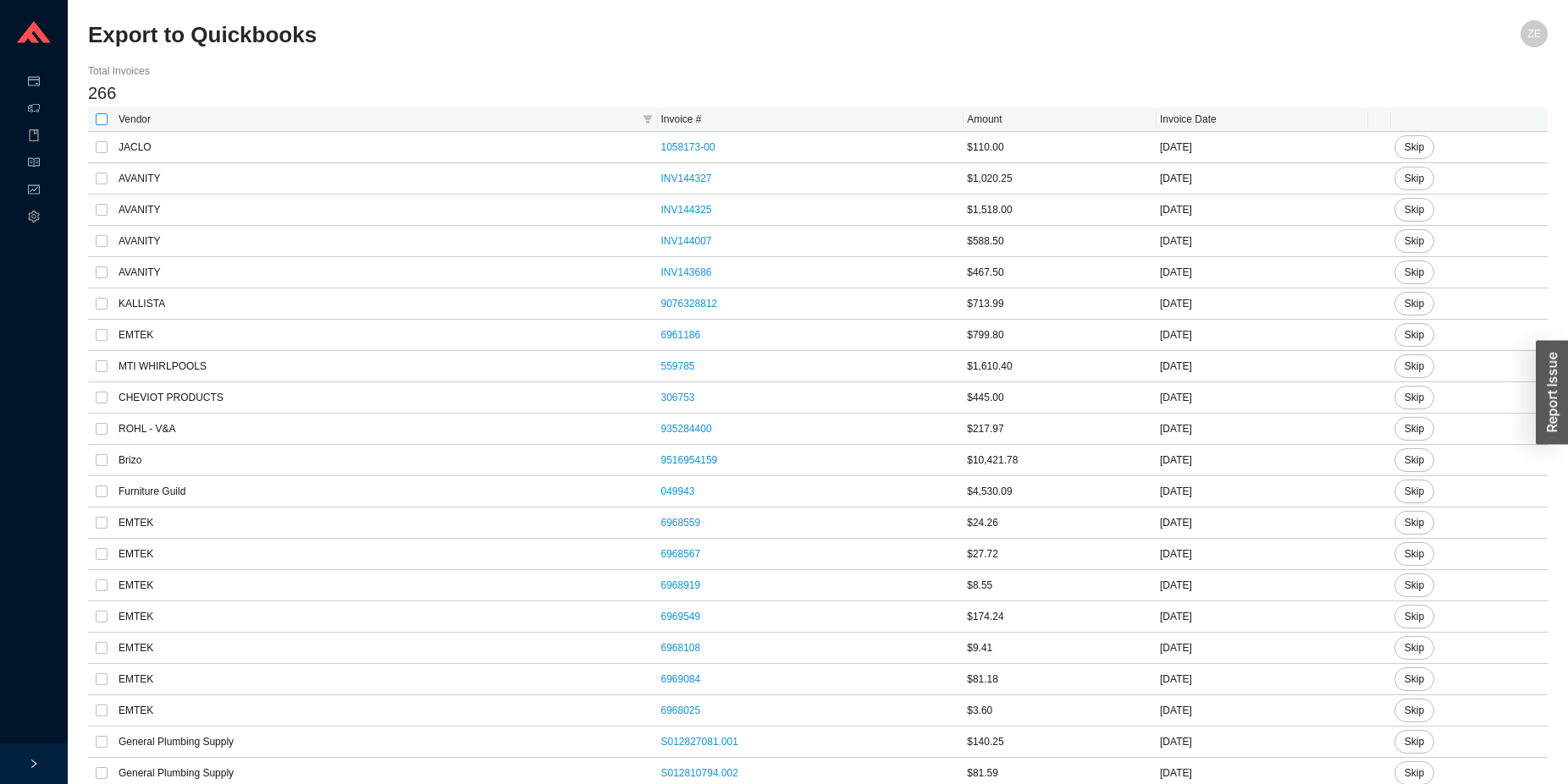
checkbox input "true"
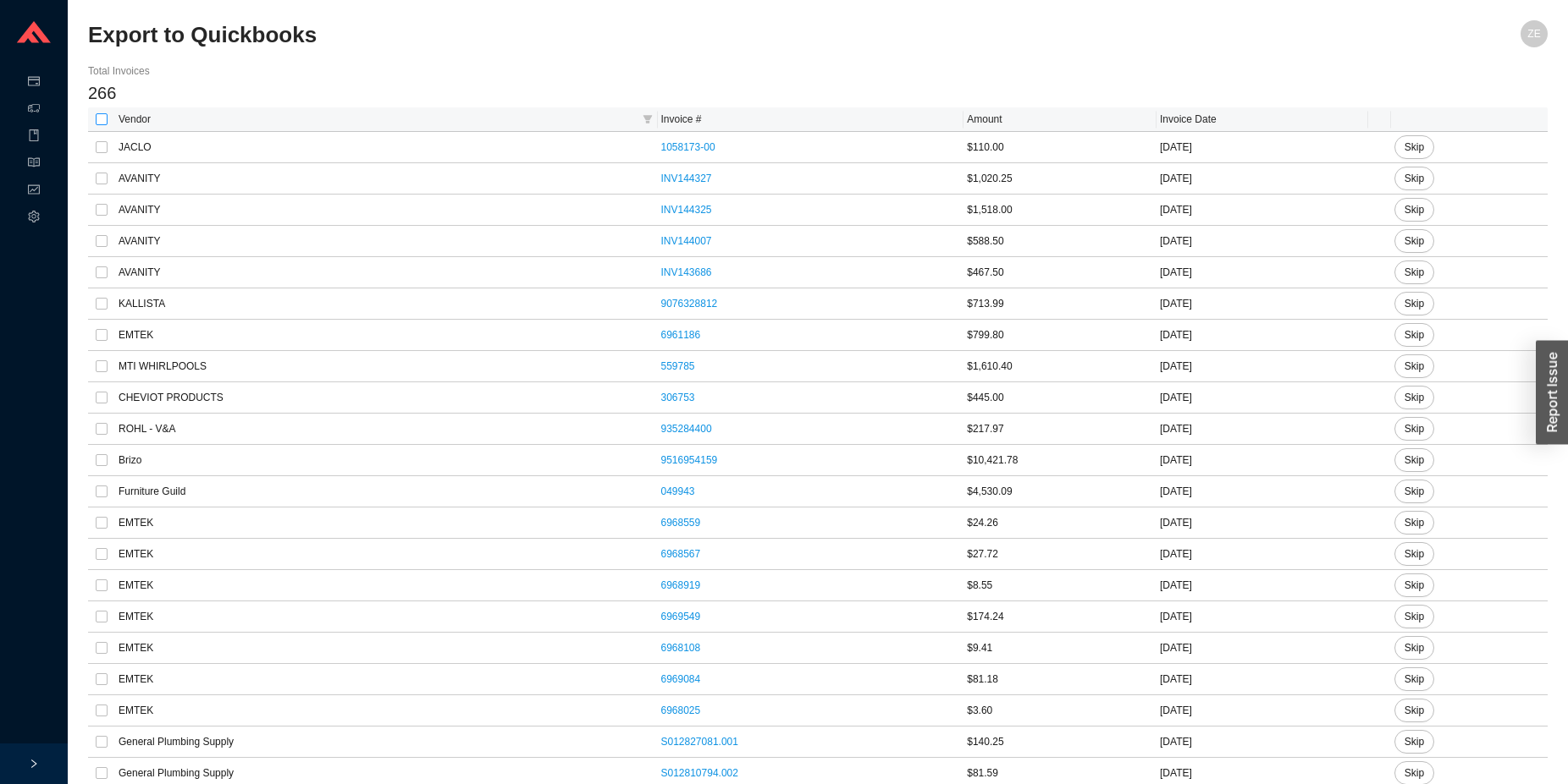
checkbox input "true"
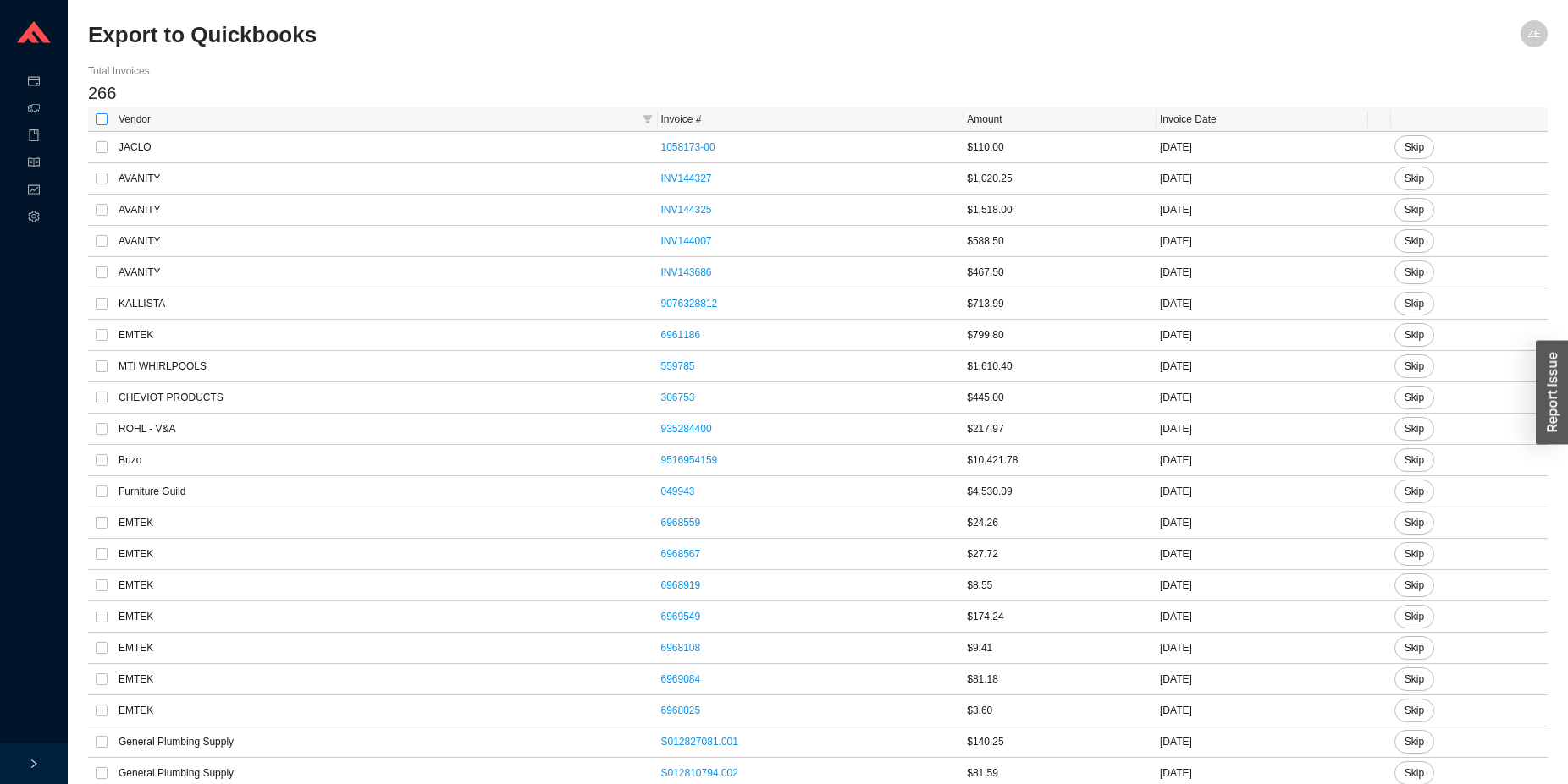
checkbox input "true"
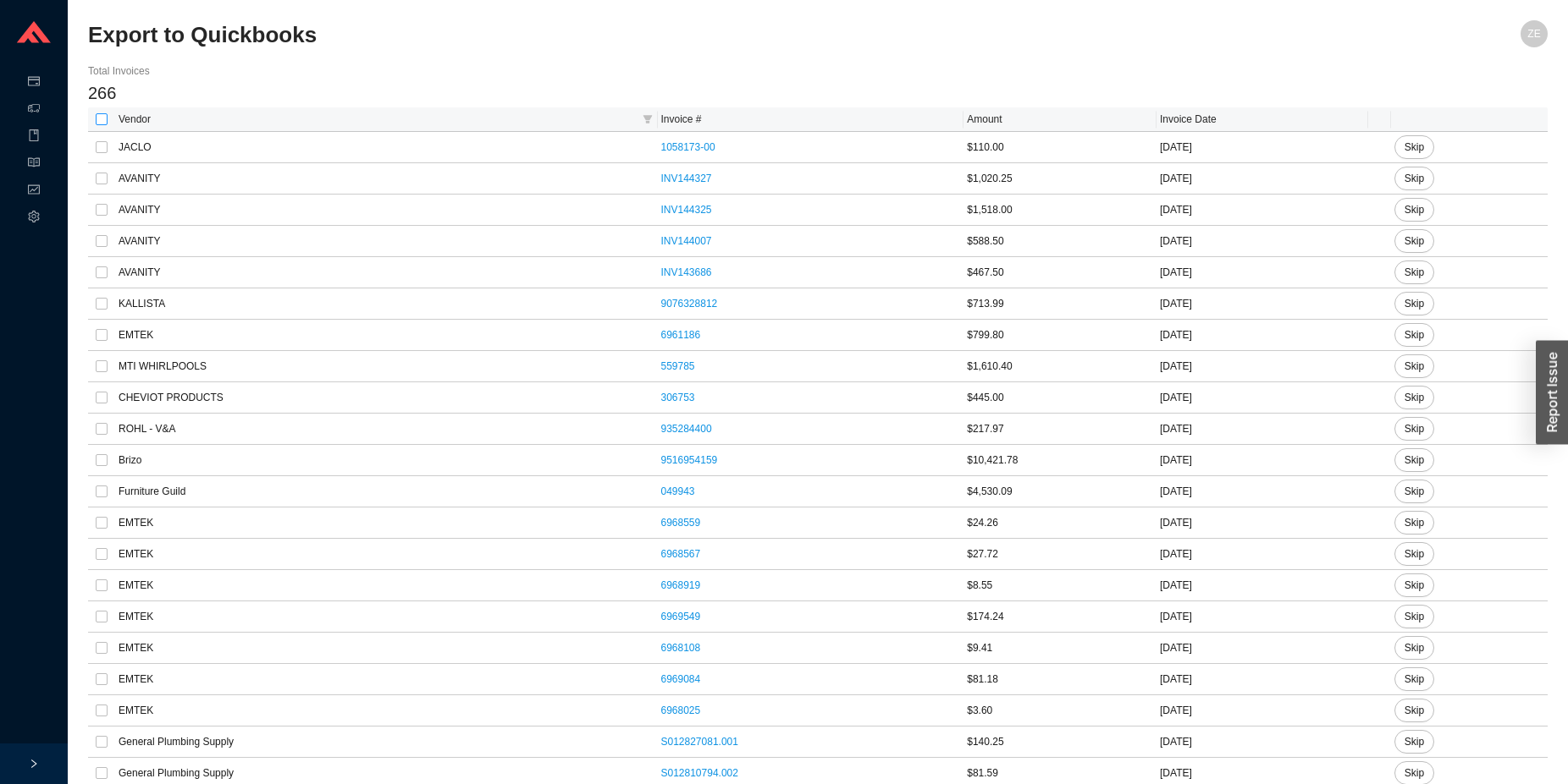
checkbox input "true"
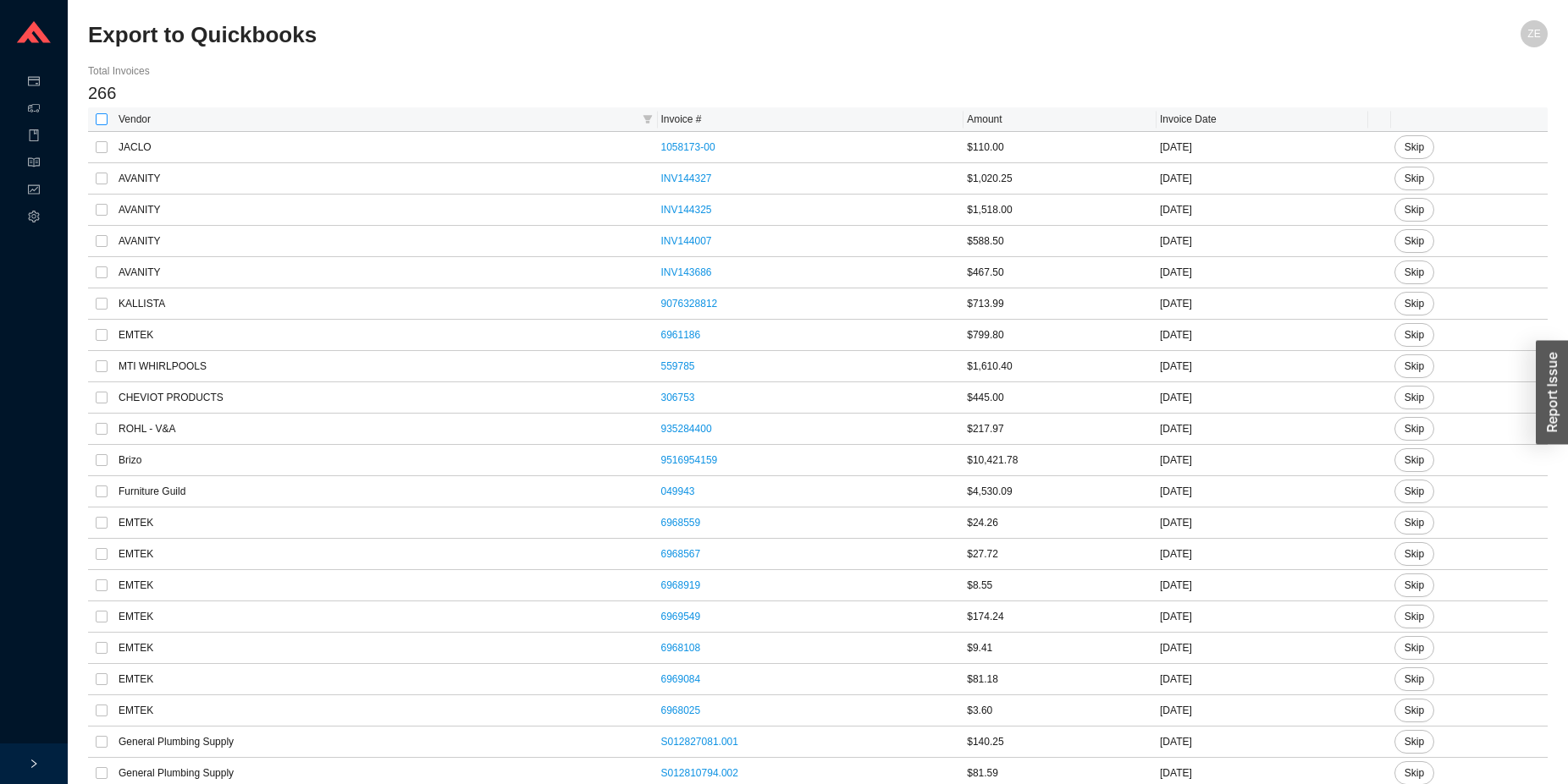
checkbox input "true"
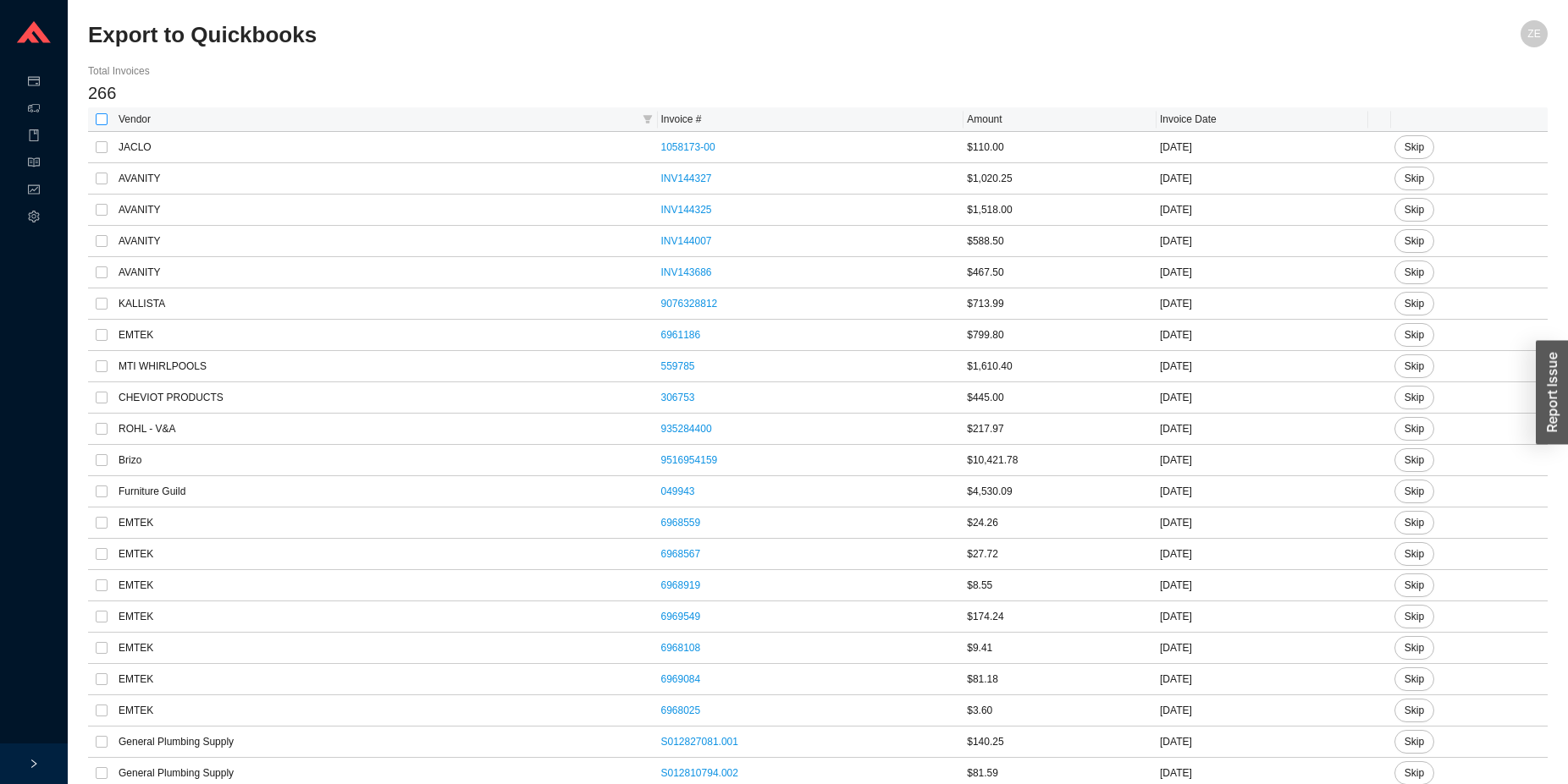
checkbox input "true"
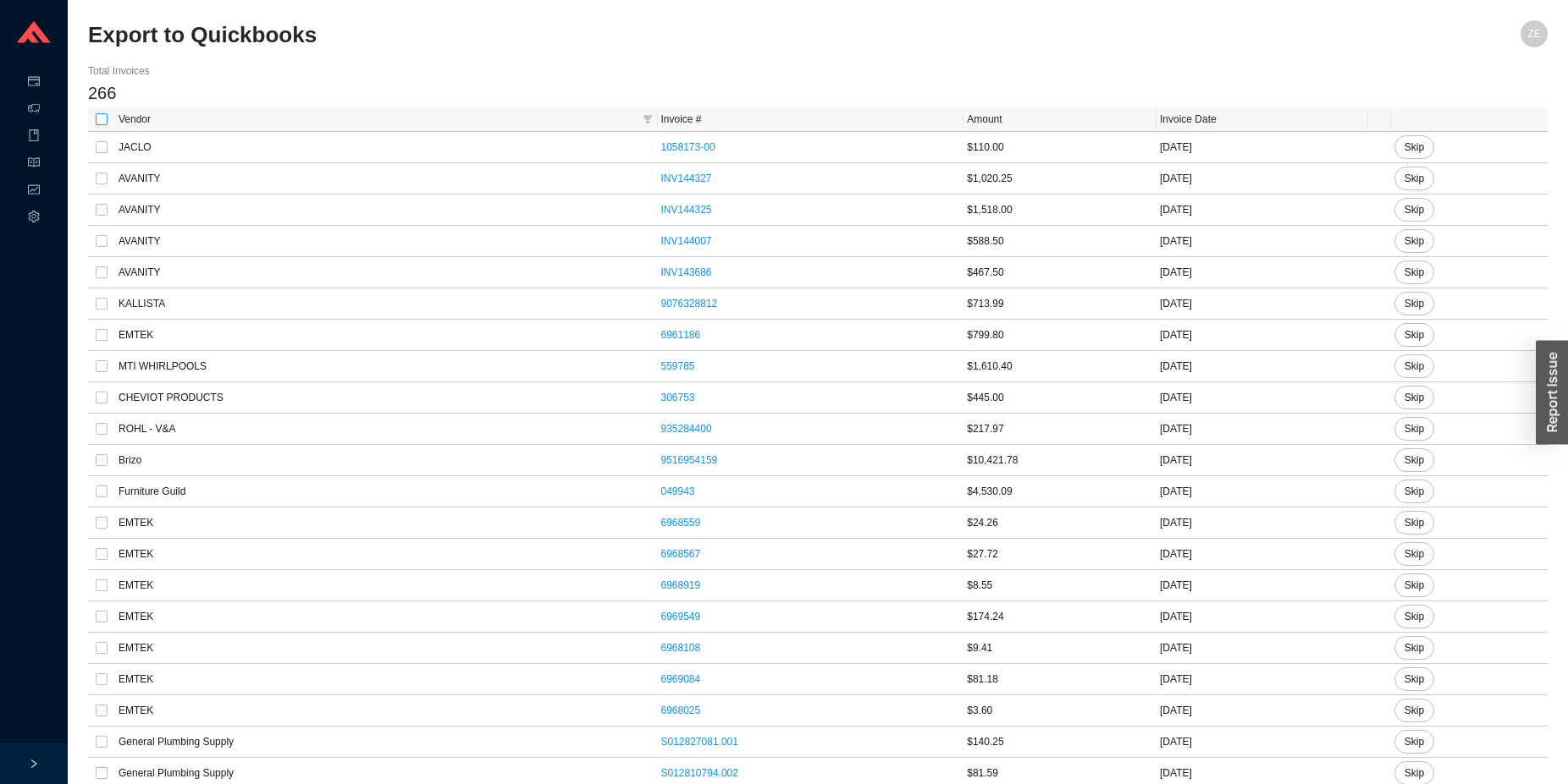
checkbox input "true"
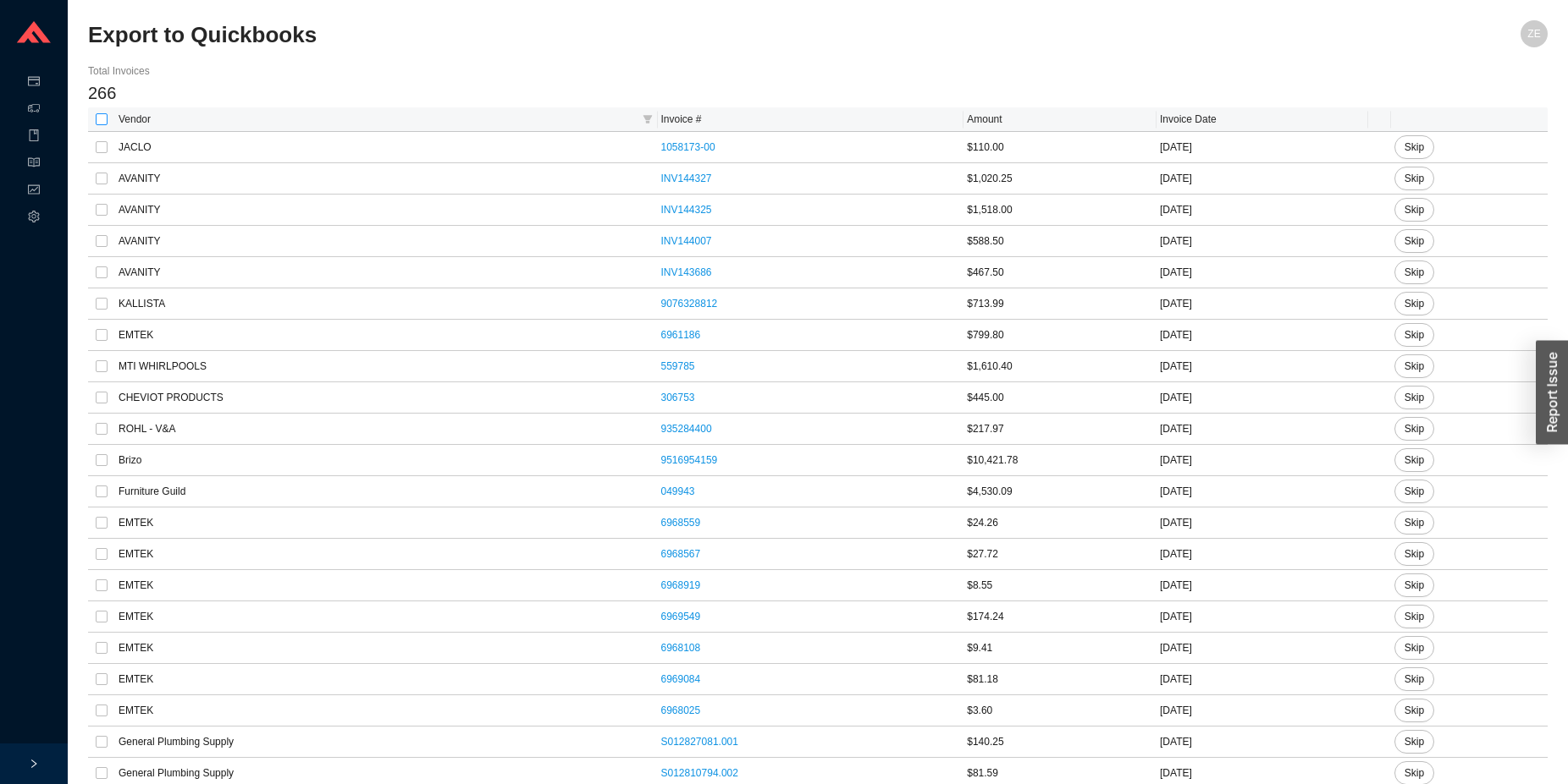
checkbox input "true"
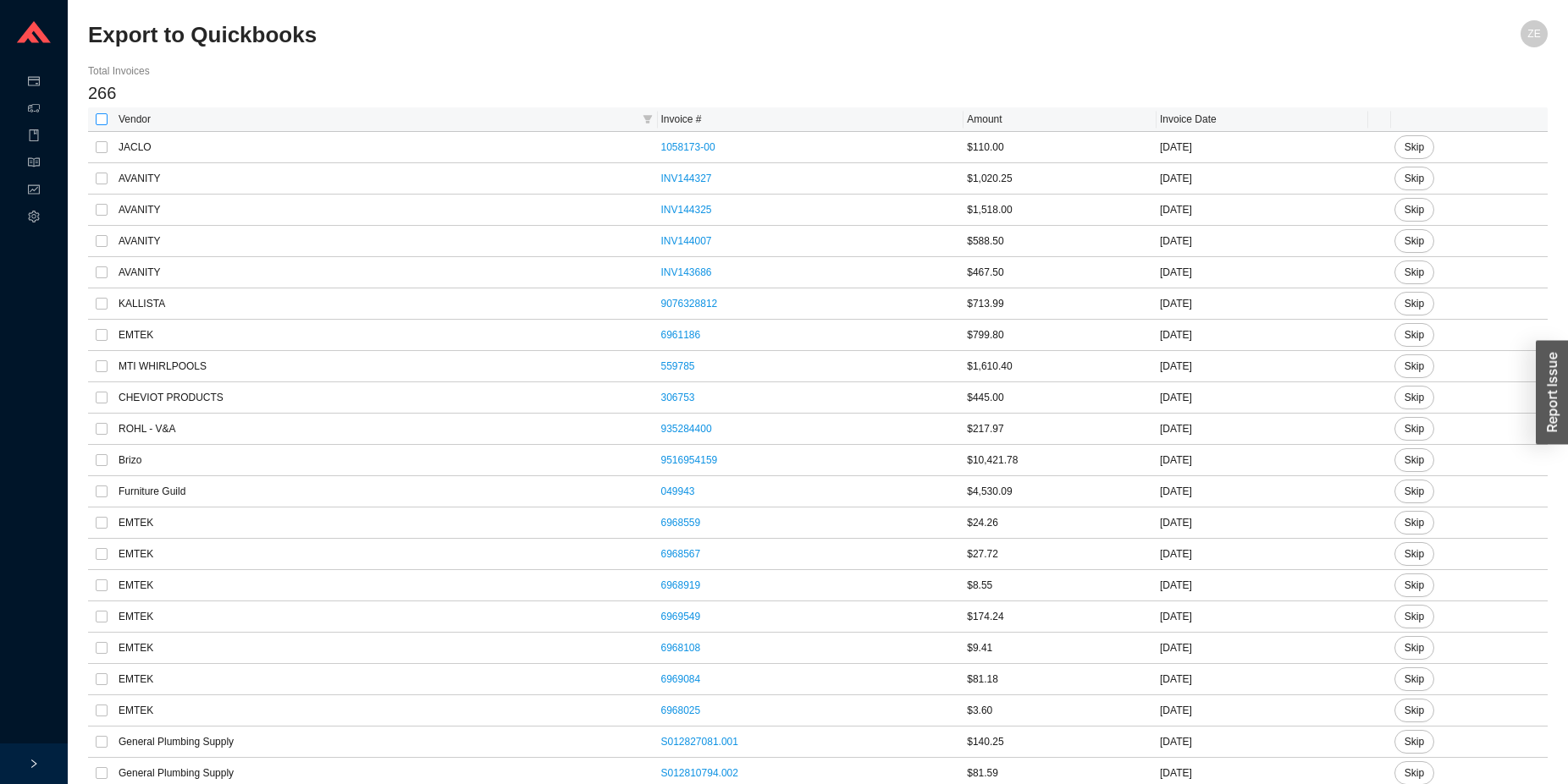
checkbox input "true"
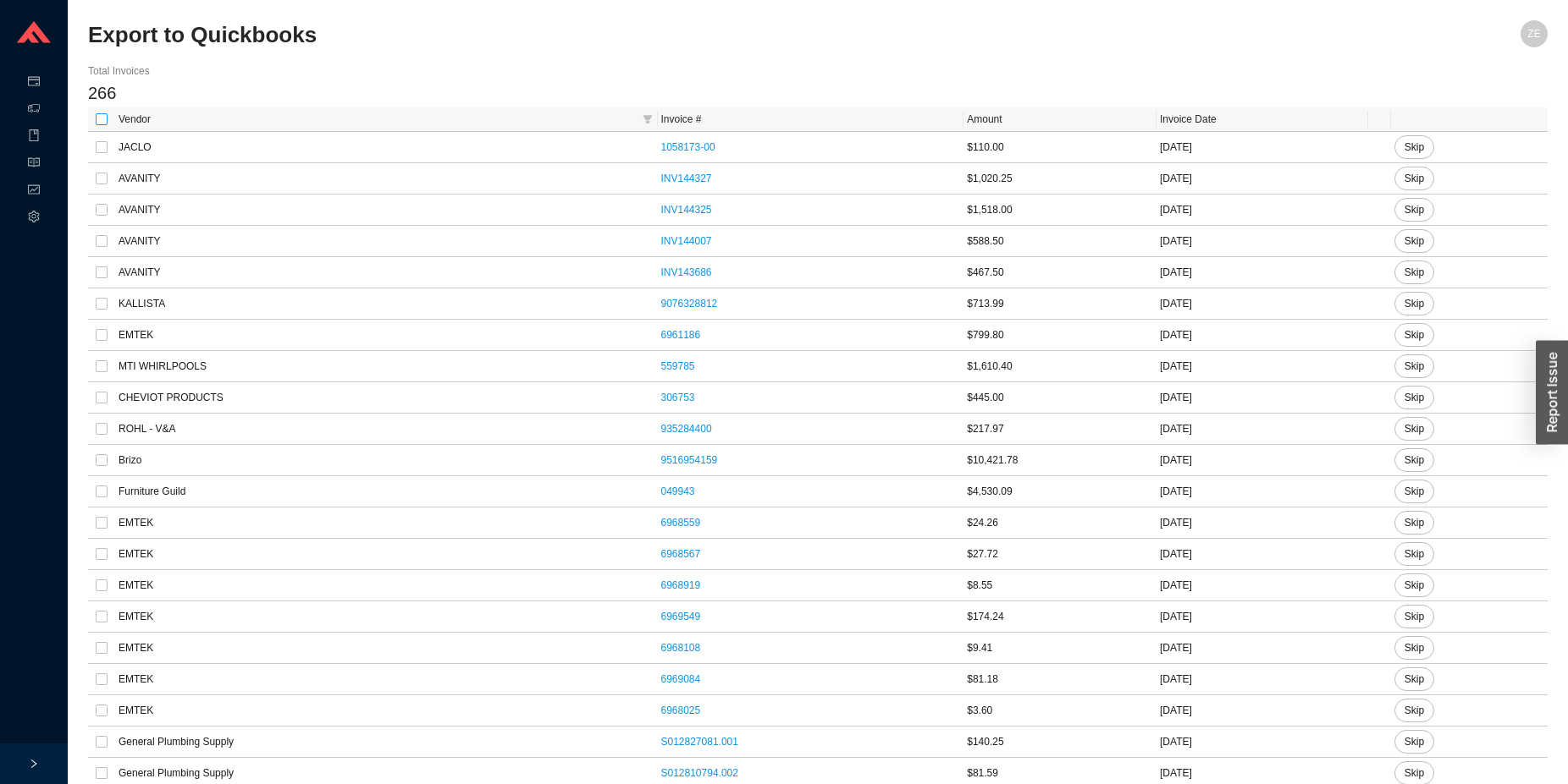
checkbox input "true"
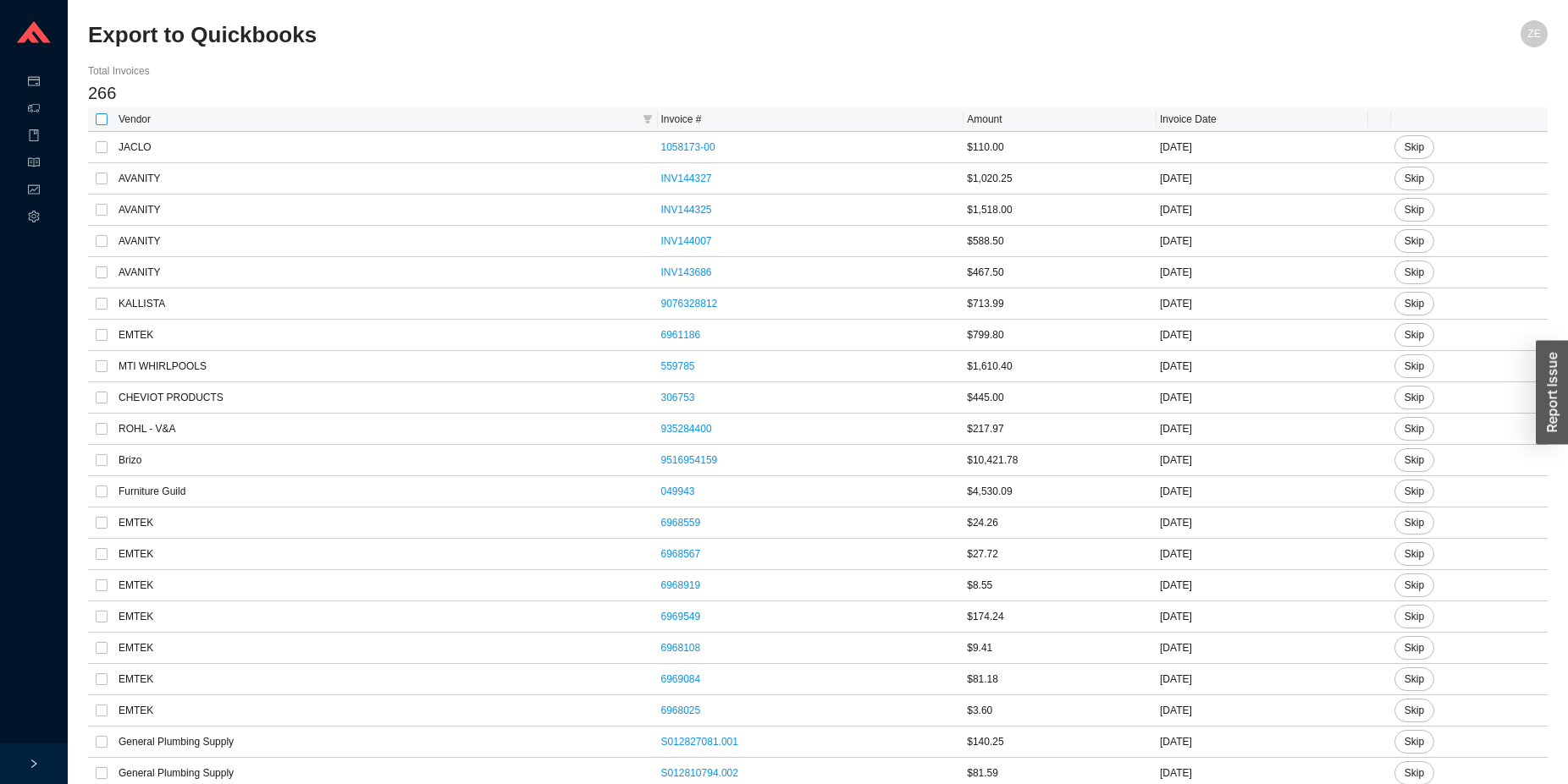
checkbox input "true"
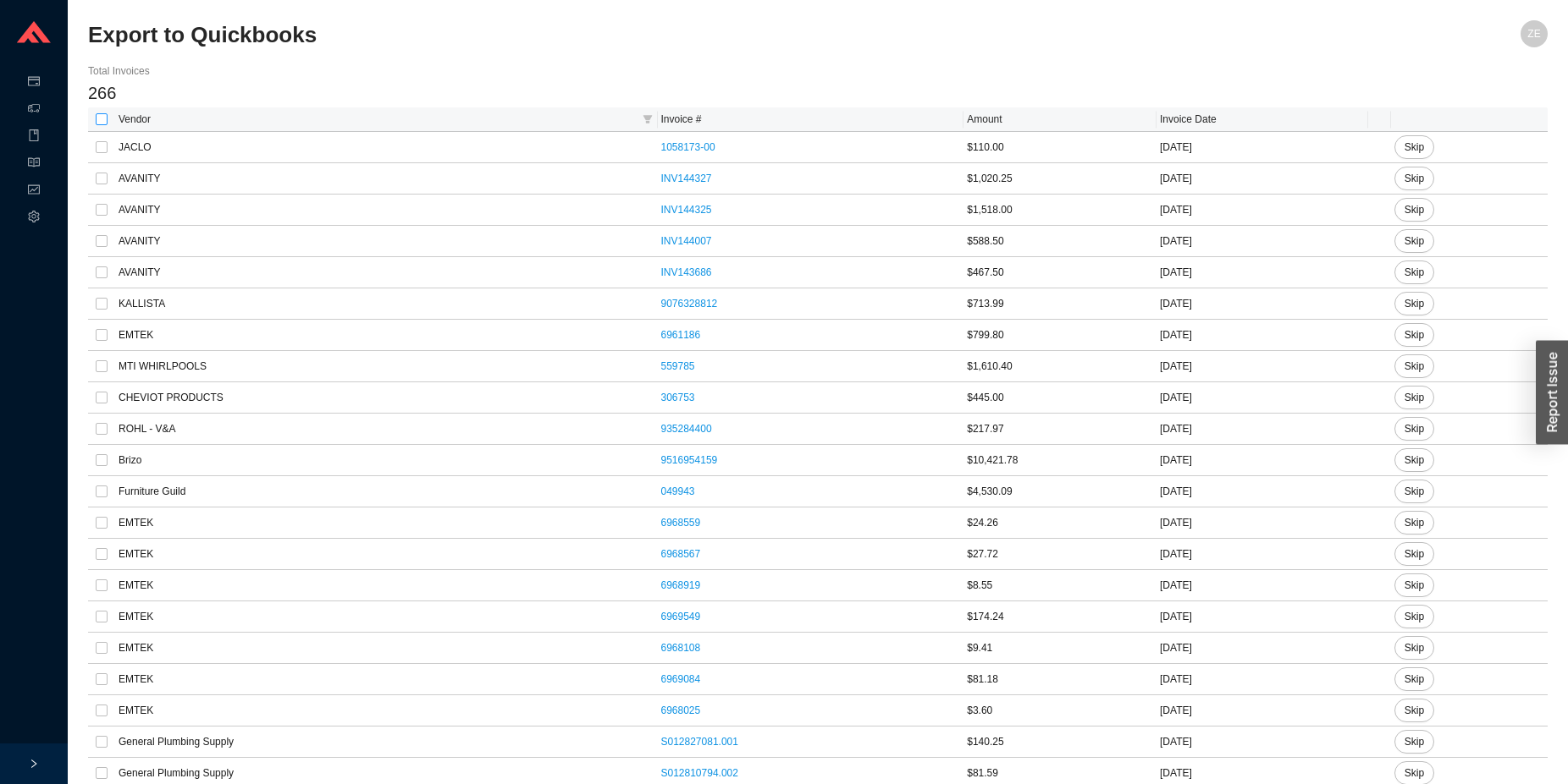
checkbox input "true"
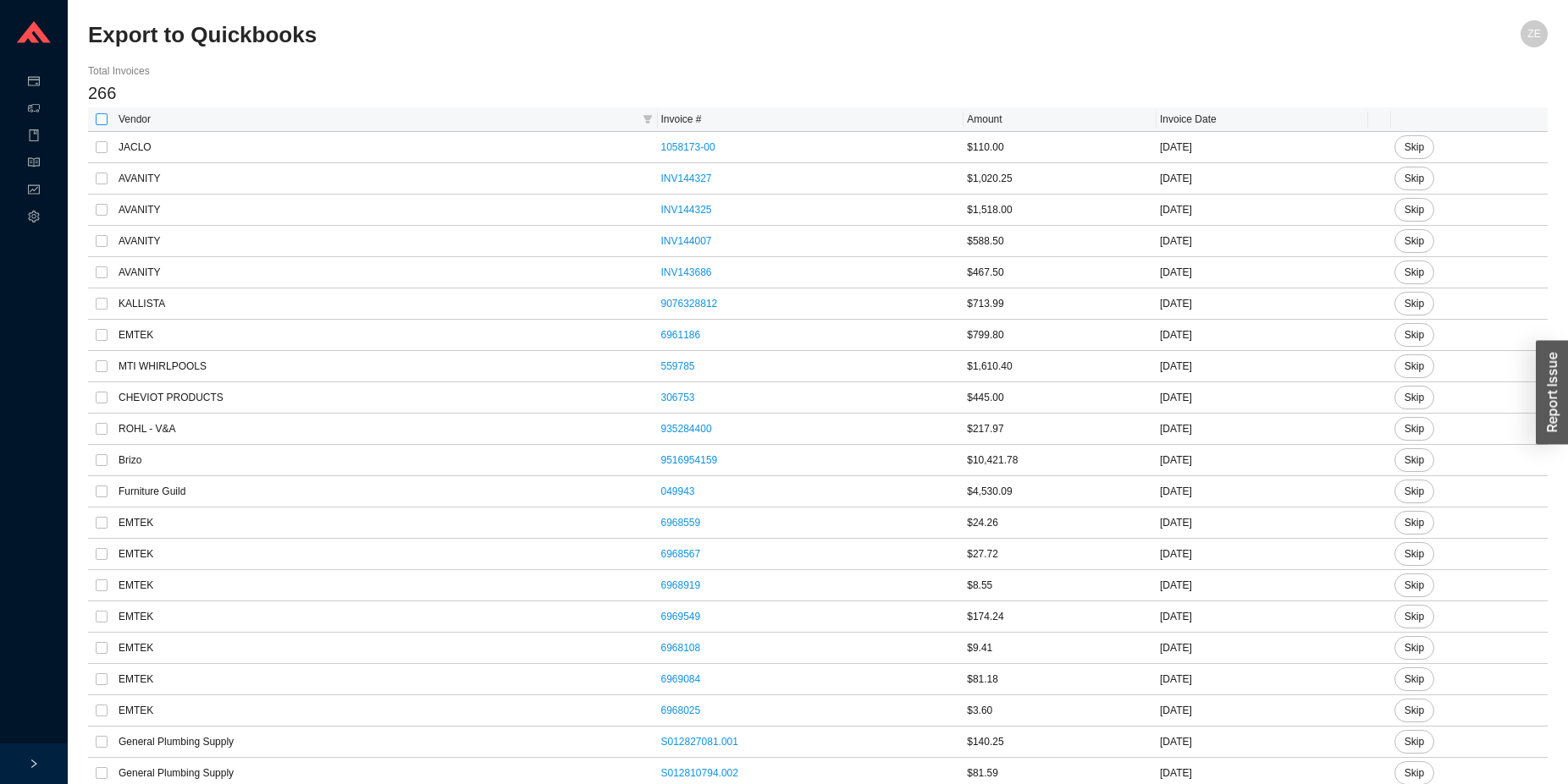
checkbox input "true"
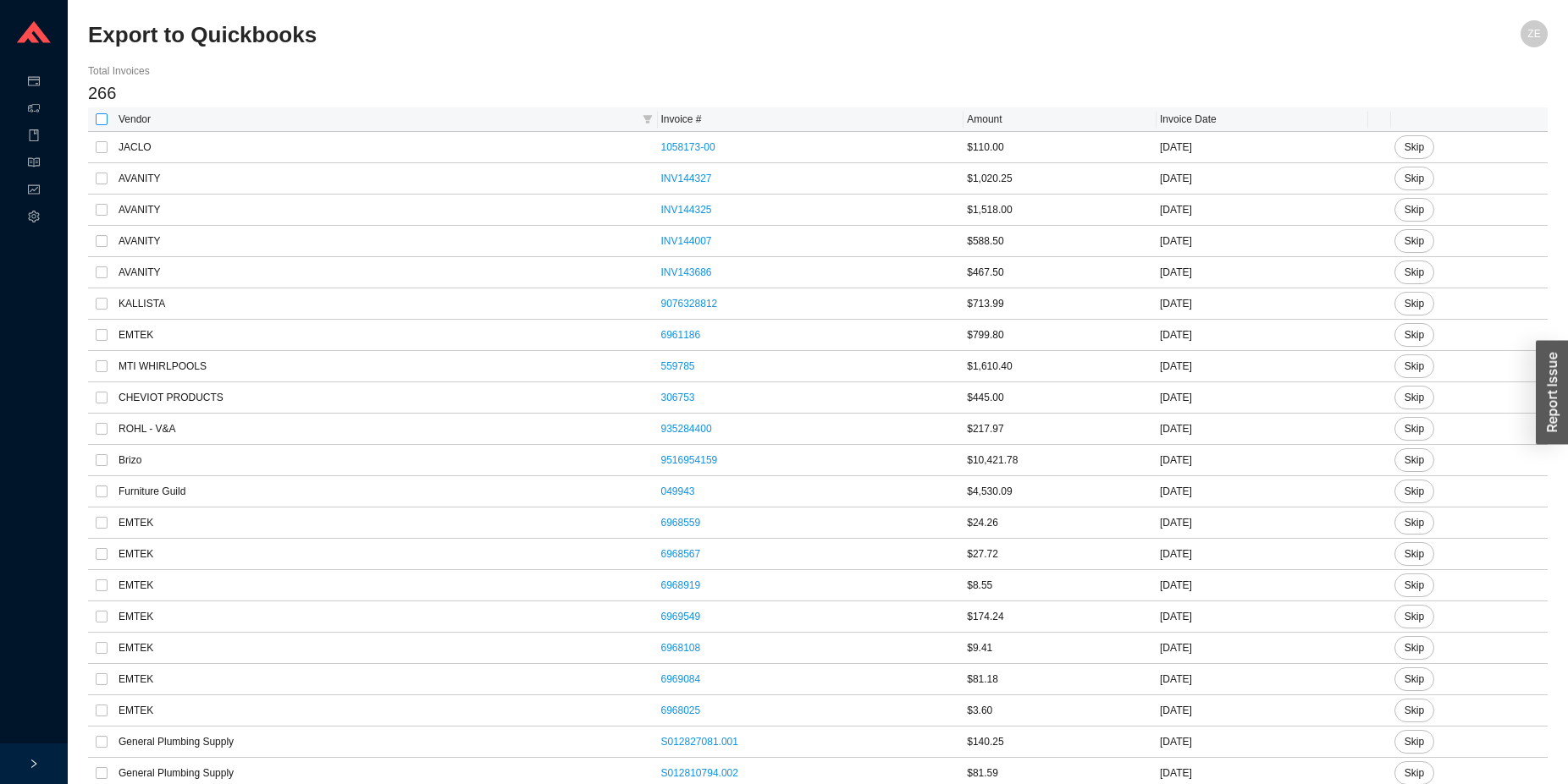
checkbox input "true"
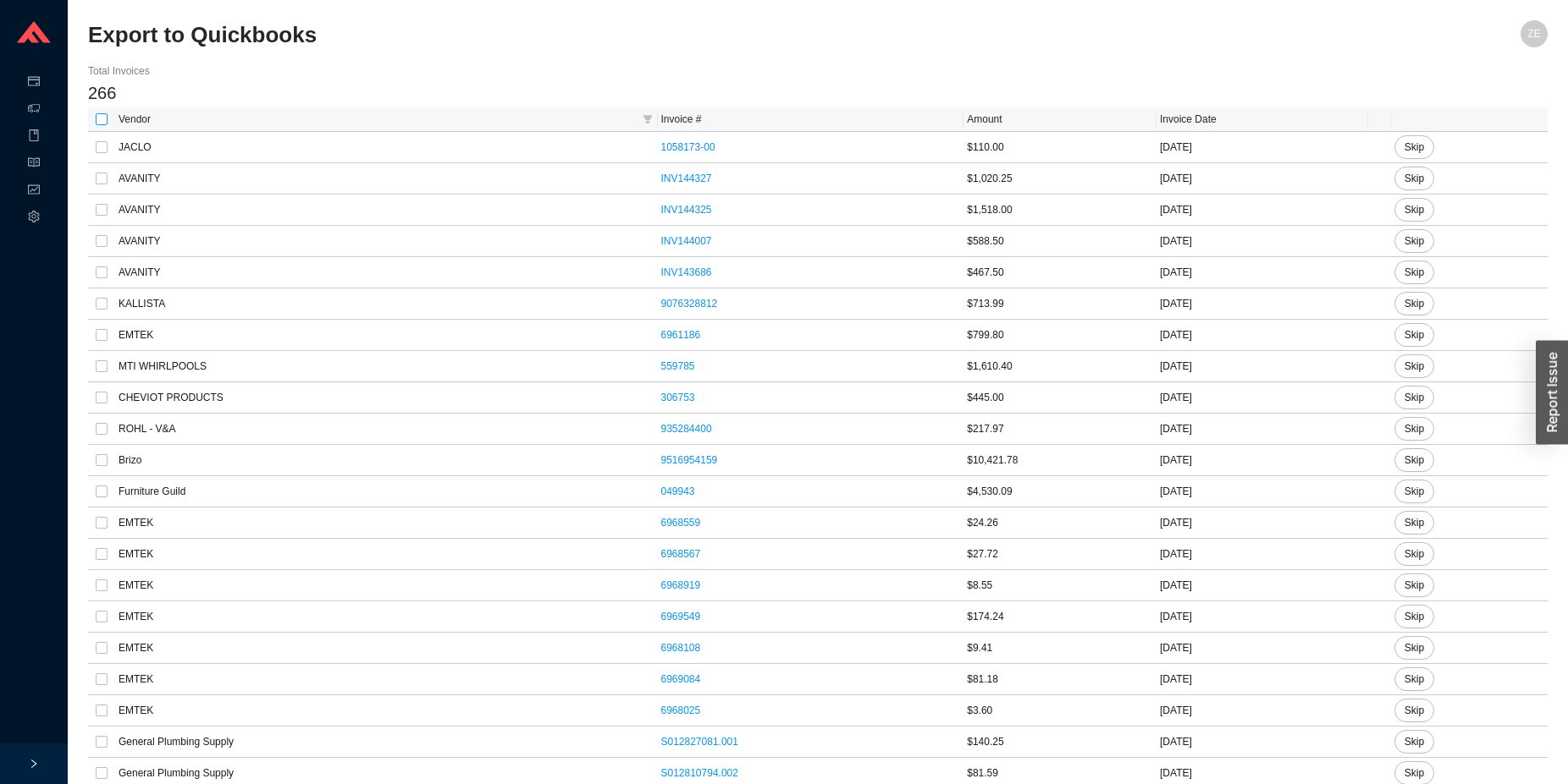
checkbox input "true"
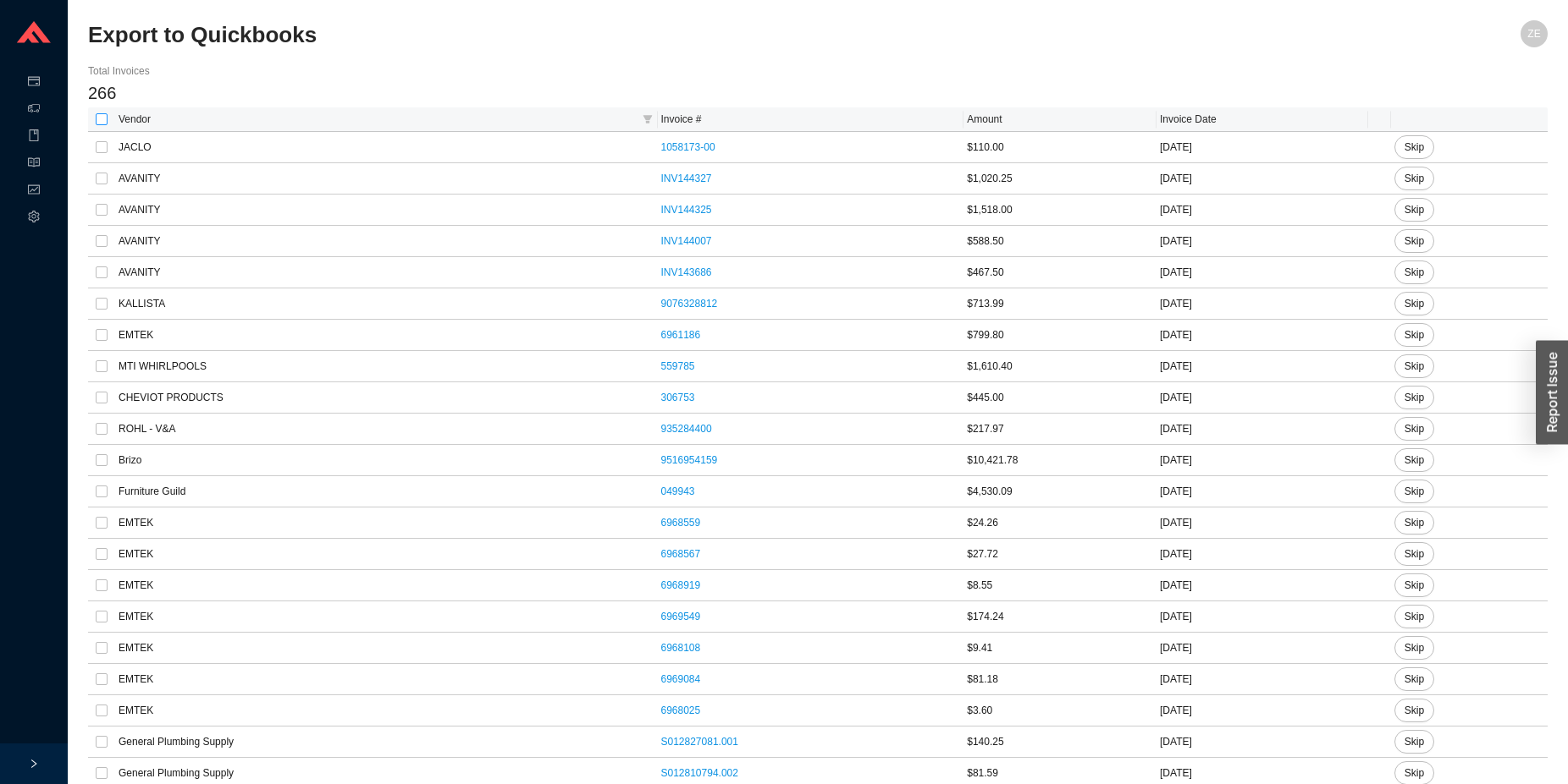
checkbox input "true"
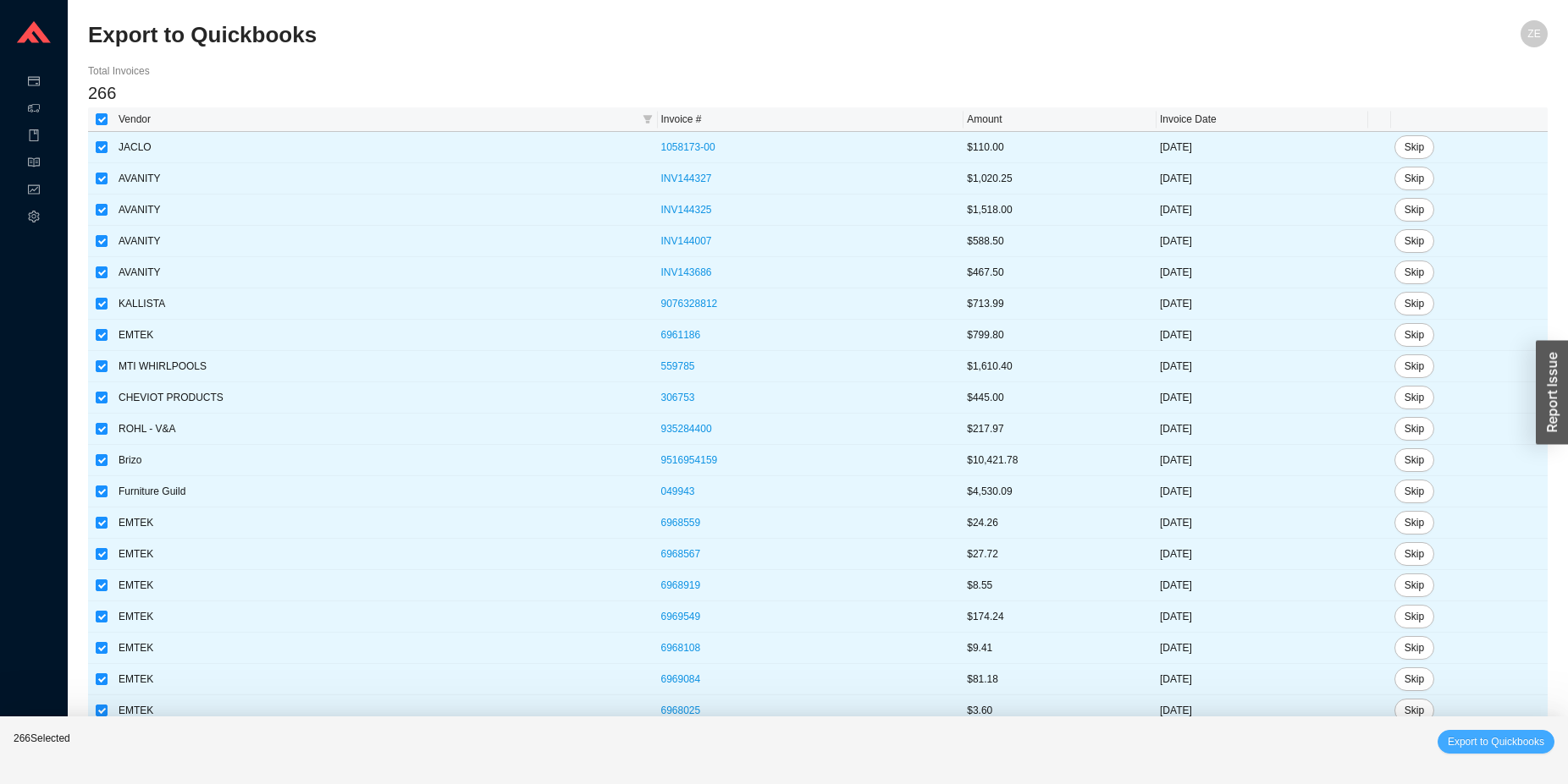
click at [1491, 744] on span "Export to Quickbooks" at bounding box center [1495, 742] width 96 height 17
click at [1487, 743] on span "Export to Quickbooks" at bounding box center [1495, 742] width 96 height 17
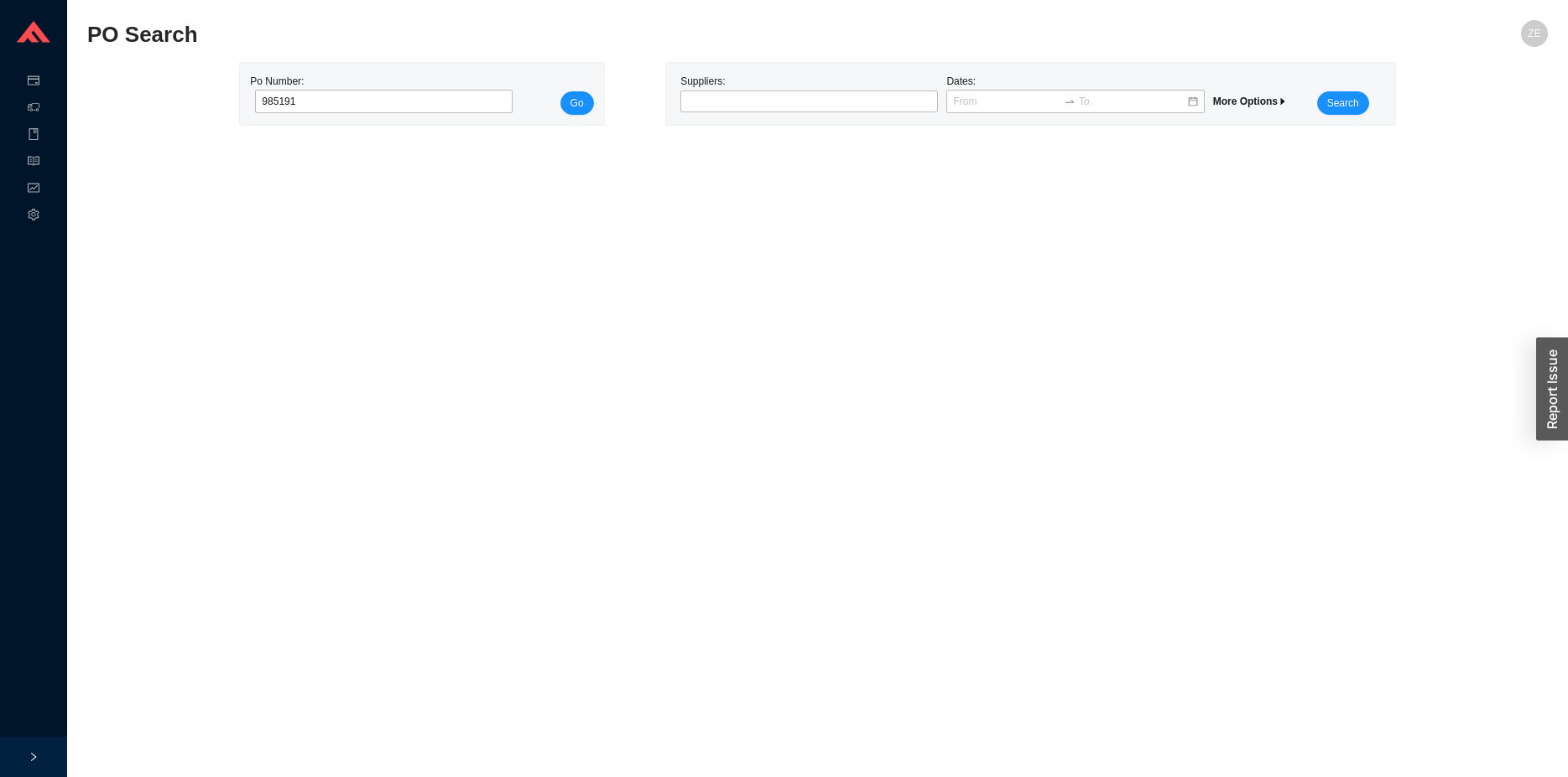
type input "985191"
click at [560, 91] on button "Go" at bounding box center [577, 103] width 34 height 23
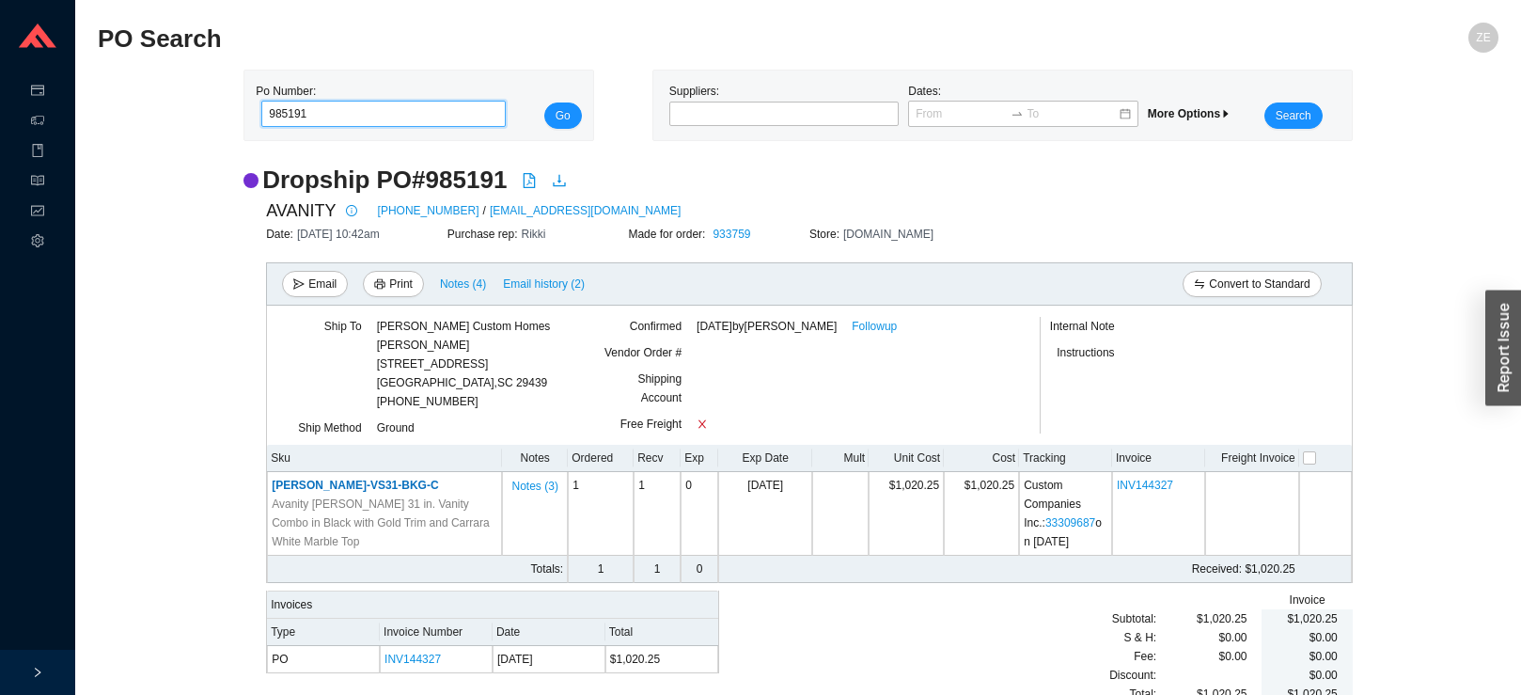
drag, startPoint x: 286, startPoint y: 117, endPoint x: 390, endPoint y: 131, distance: 105.2
click at [390, 127] on input "985191" at bounding box center [383, 114] width 244 height 26
click at [544, 102] on button "Go" at bounding box center [563, 115] width 38 height 26
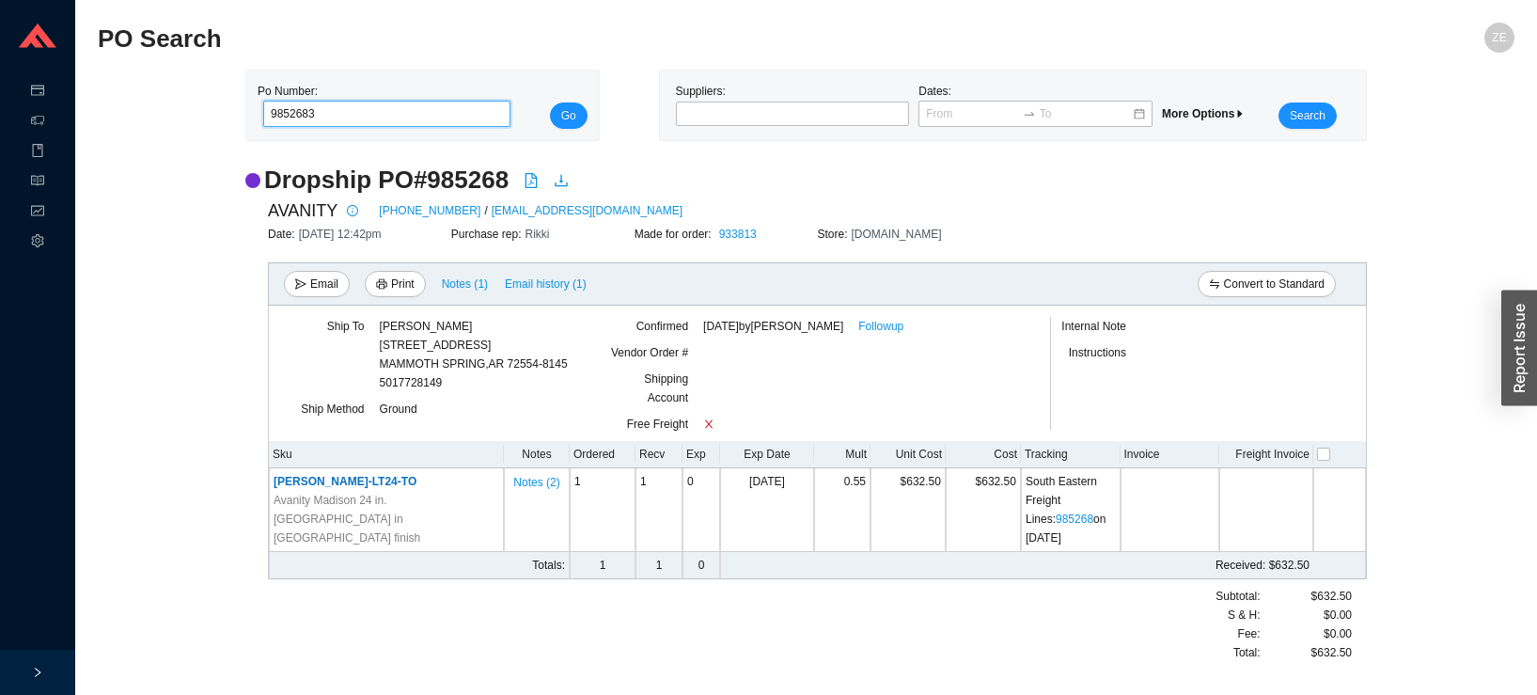
click at [382, 105] on input "9852683" at bounding box center [386, 114] width 247 height 26
click at [550, 102] on button "Go" at bounding box center [569, 115] width 38 height 26
drag, startPoint x: 325, startPoint y: 109, endPoint x: 211, endPoint y: 84, distance: 117.4
click at [263, 101] on input "985268" at bounding box center [386, 114] width 247 height 26
click at [550, 102] on button "Go" at bounding box center [569, 115] width 38 height 26
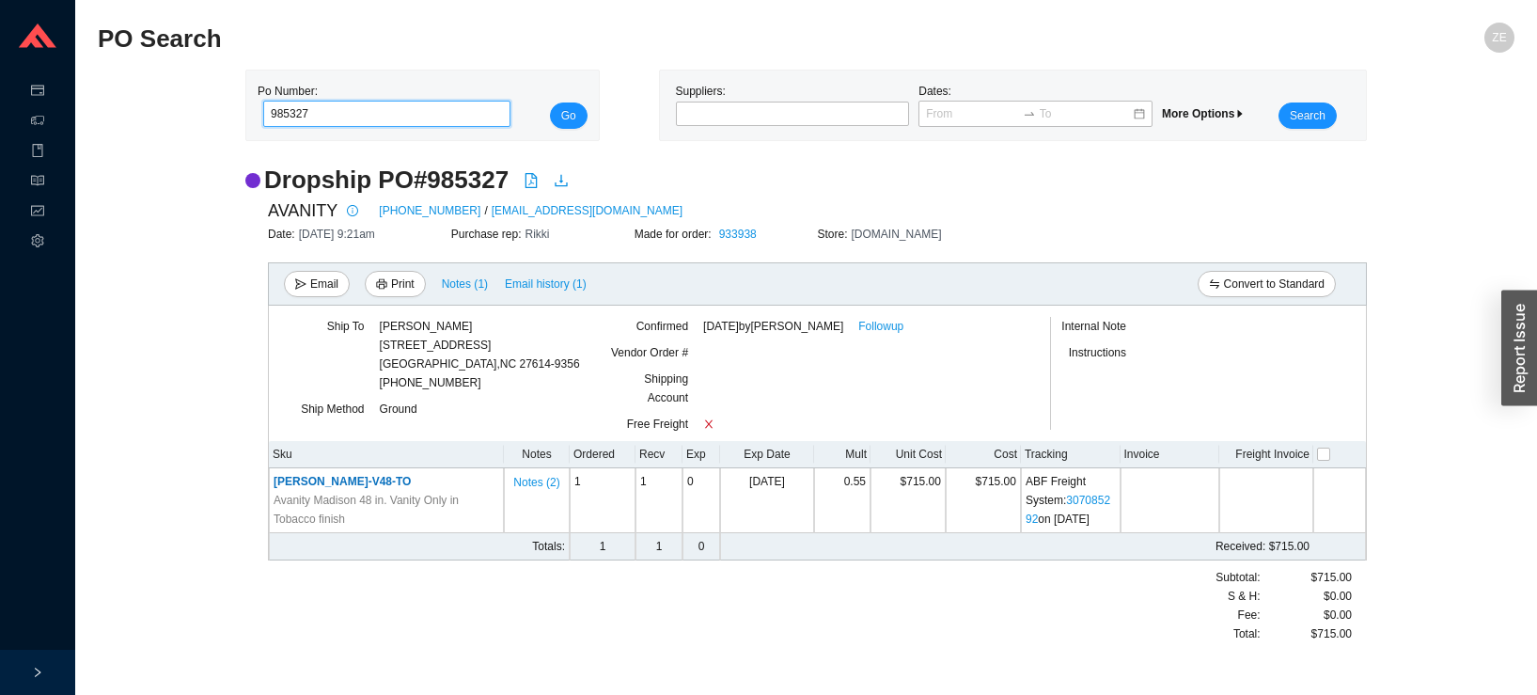
click at [327, 114] on input "985327" at bounding box center [386, 114] width 247 height 26
click at [550, 102] on button "Go" at bounding box center [569, 115] width 38 height 26
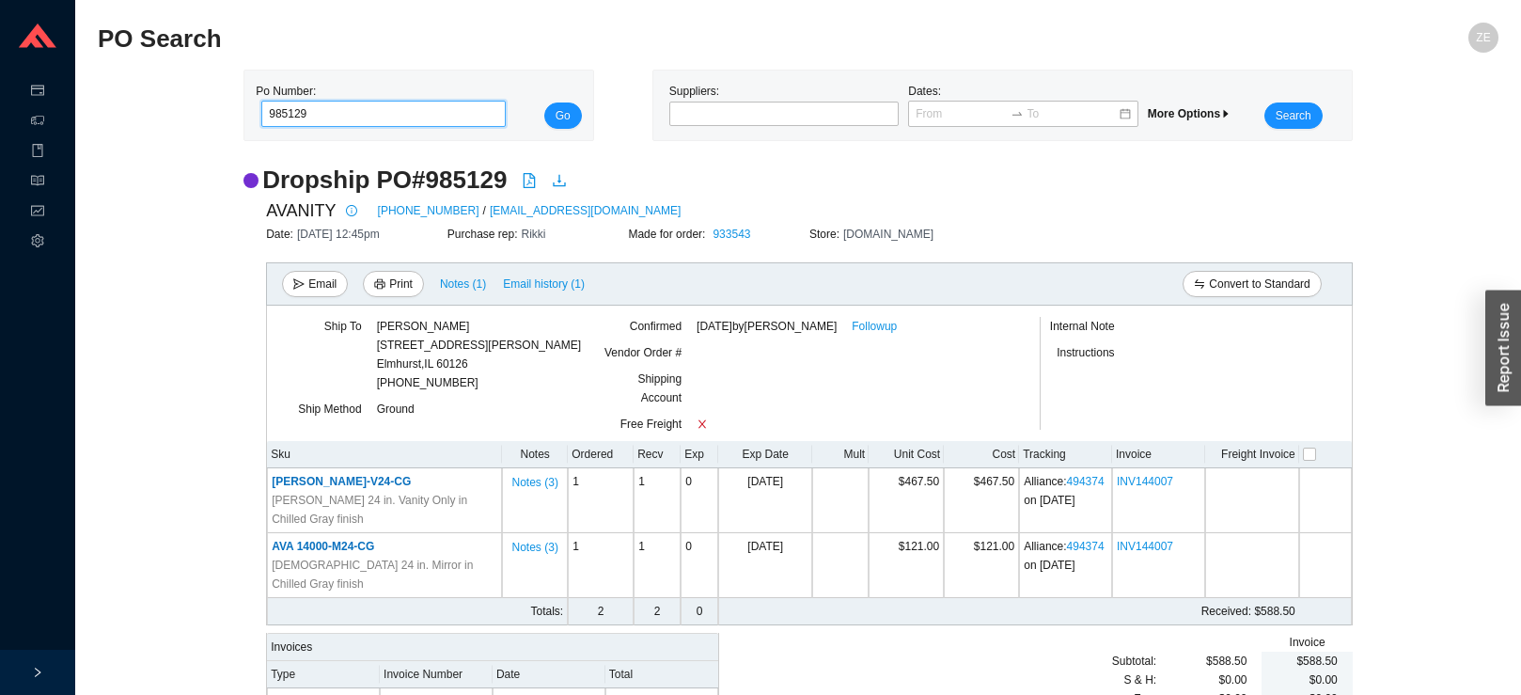
drag, startPoint x: 289, startPoint y: 106, endPoint x: 329, endPoint y: 94, distance: 41.3
click at [328, 113] on input "985129" at bounding box center [383, 114] width 244 height 26
click at [544, 102] on button "Go" at bounding box center [563, 115] width 38 height 26
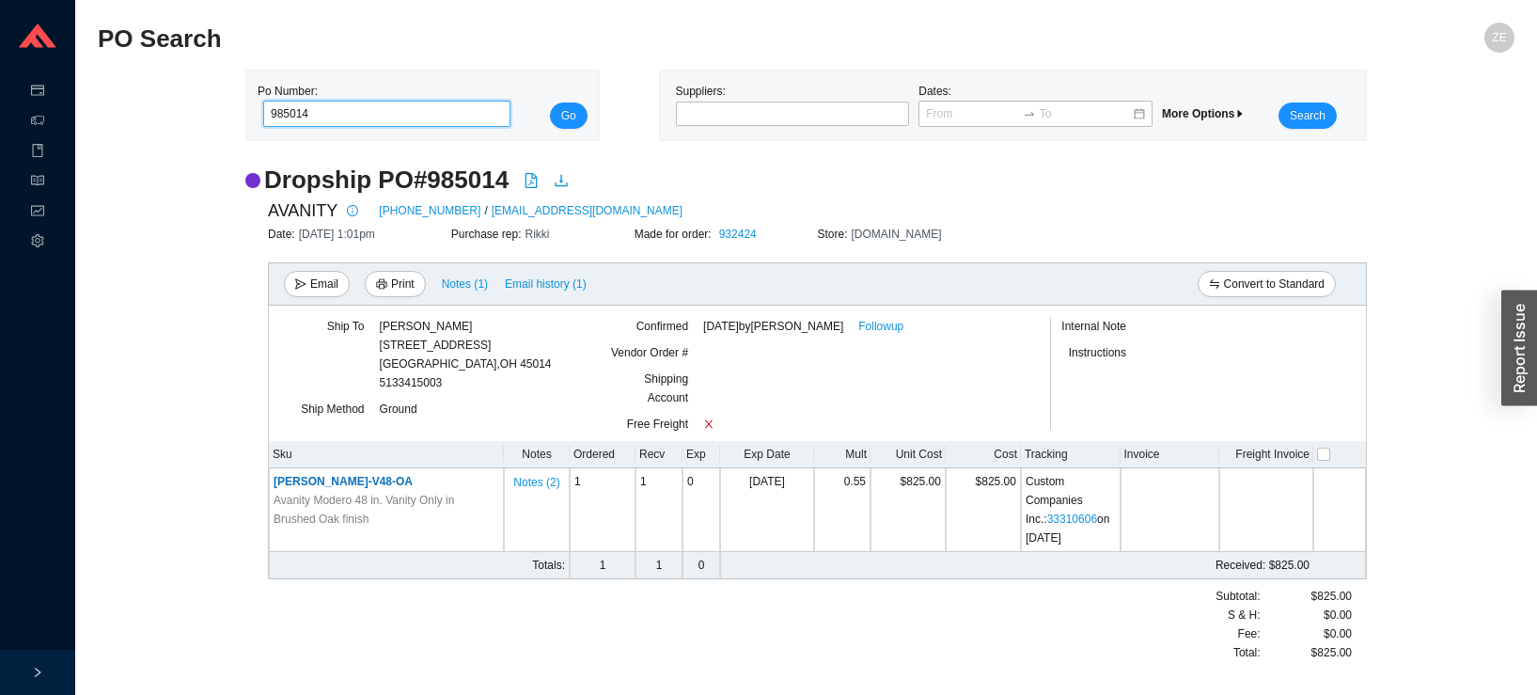
drag, startPoint x: 280, startPoint y: 120, endPoint x: 354, endPoint y: 114, distance: 74.5
click at [355, 116] on input "985014" at bounding box center [386, 114] width 247 height 26
click at [550, 102] on button "Go" at bounding box center [569, 115] width 38 height 26
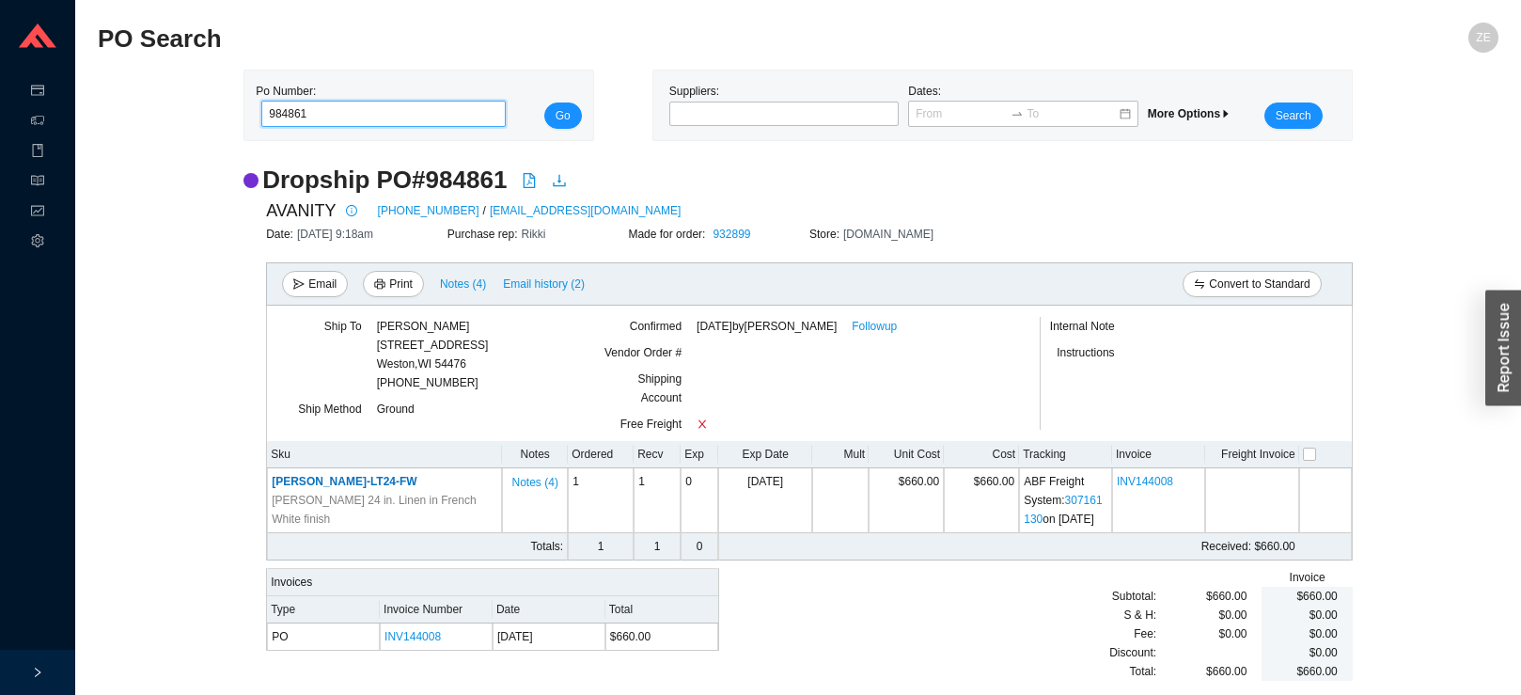
drag, startPoint x: 316, startPoint y: 120, endPoint x: 231, endPoint y: 98, distance: 87.5
click at [261, 101] on input "984861" at bounding box center [383, 114] width 244 height 26
click at [544, 102] on button "Go" at bounding box center [563, 115] width 38 height 26
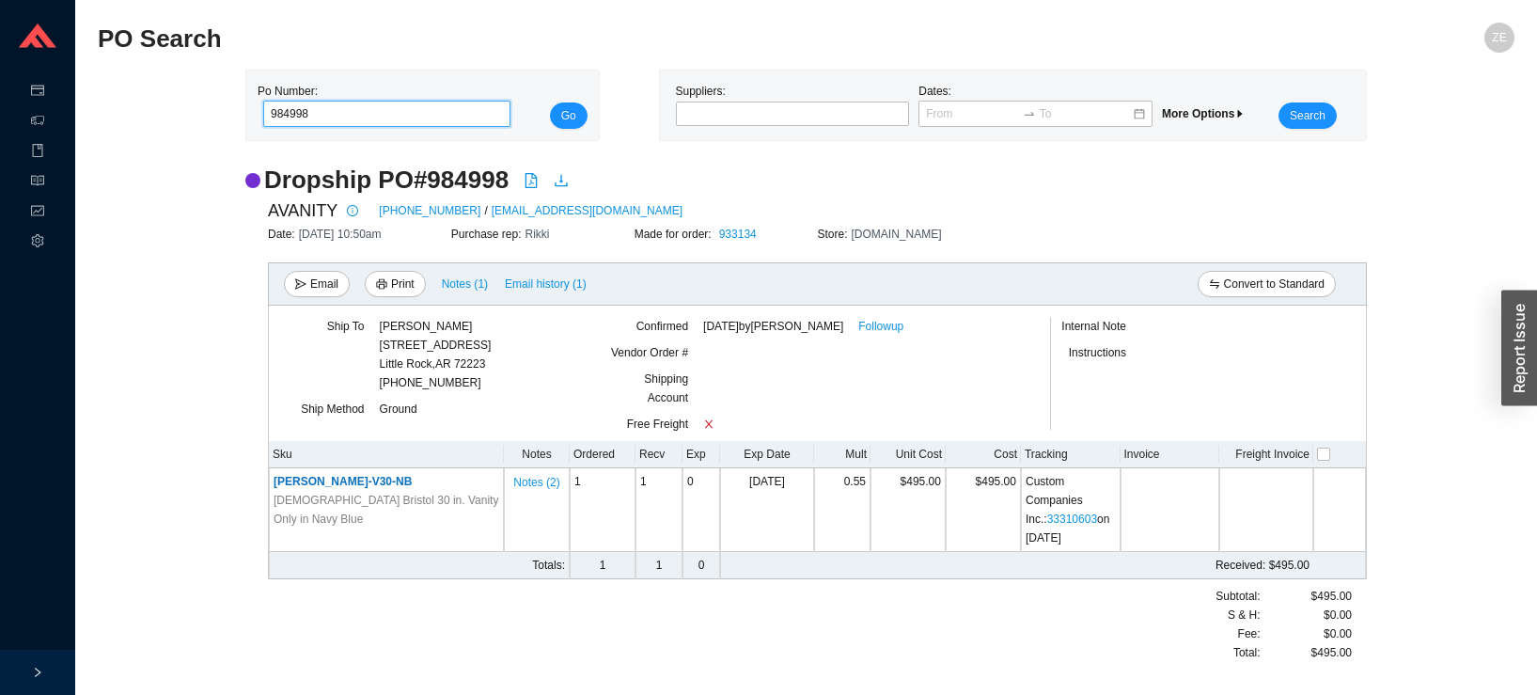
drag, startPoint x: 341, startPoint y: 111, endPoint x: 152, endPoint y: 89, distance: 190.2
click at [263, 101] on input "984998" at bounding box center [386, 114] width 247 height 26
click at [550, 102] on button "Go" at bounding box center [569, 115] width 38 height 26
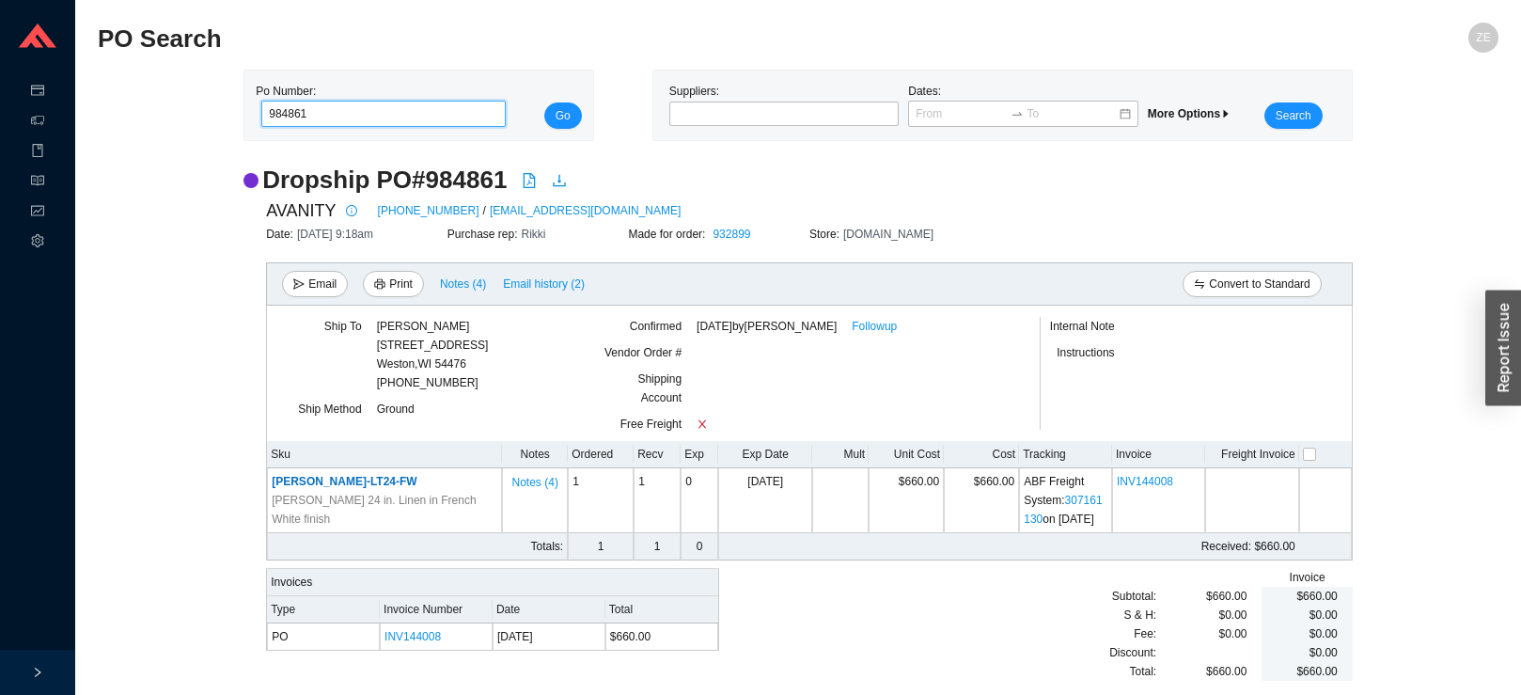
drag, startPoint x: 289, startPoint y: 117, endPoint x: 320, endPoint y: 121, distance: 30.3
click at [329, 122] on input "984861" at bounding box center [383, 114] width 244 height 26
click at [544, 102] on button "Go" at bounding box center [563, 115] width 38 height 26
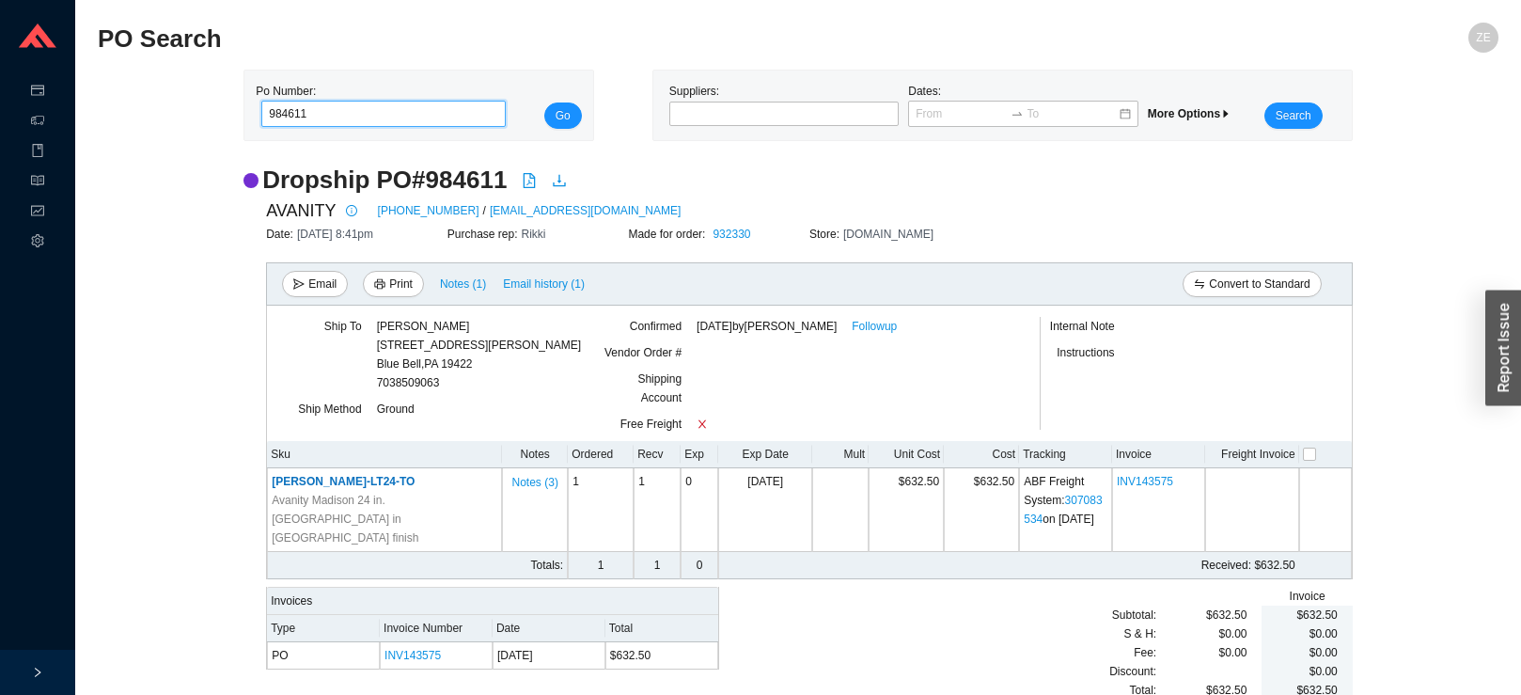
drag, startPoint x: 292, startPoint y: 113, endPoint x: 357, endPoint y: 129, distance: 66.8
click at [357, 127] on input "984611" at bounding box center [383, 114] width 244 height 26
click at [544, 102] on button "Go" at bounding box center [563, 115] width 38 height 26
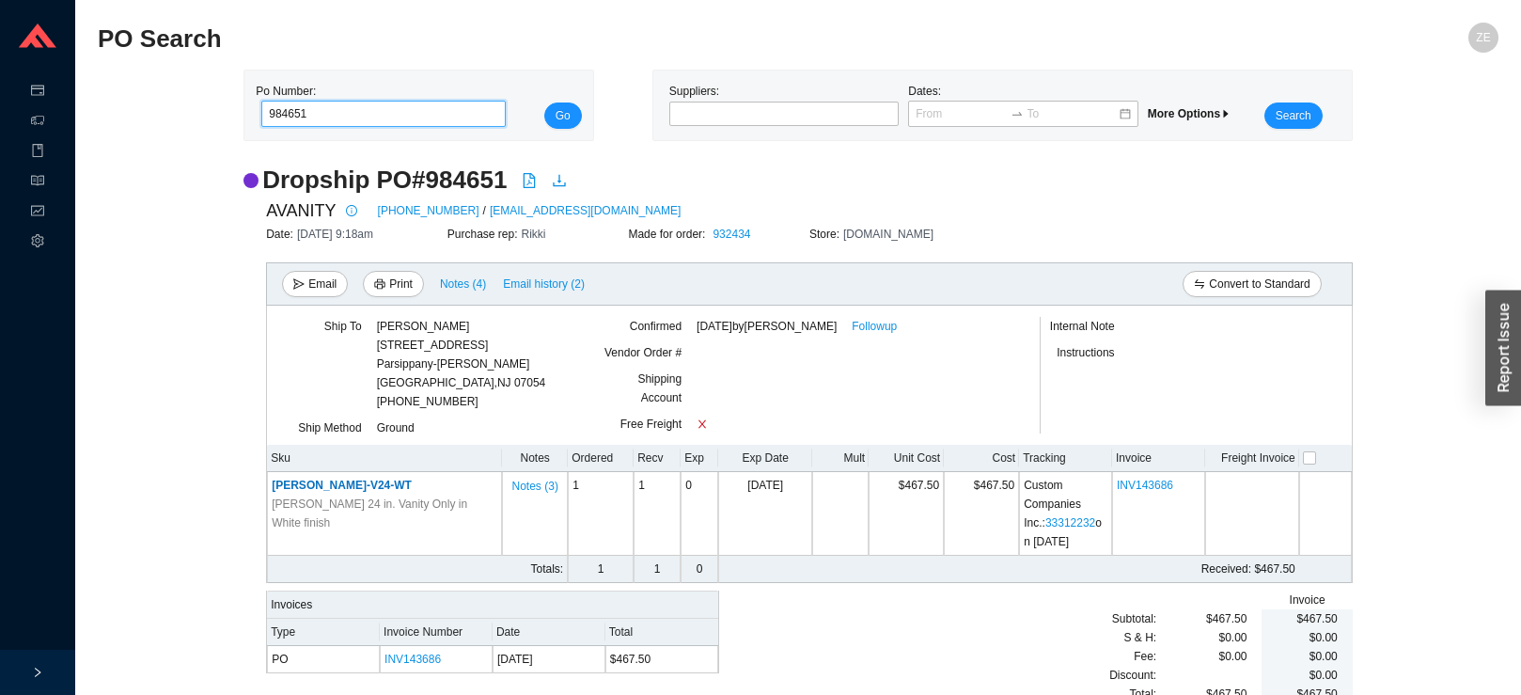
drag, startPoint x: 292, startPoint y: 120, endPoint x: 404, endPoint y: 101, distance: 113.6
click at [403, 111] on input "984651" at bounding box center [383, 114] width 244 height 26
click at [544, 102] on button "Go" at bounding box center [563, 115] width 38 height 26
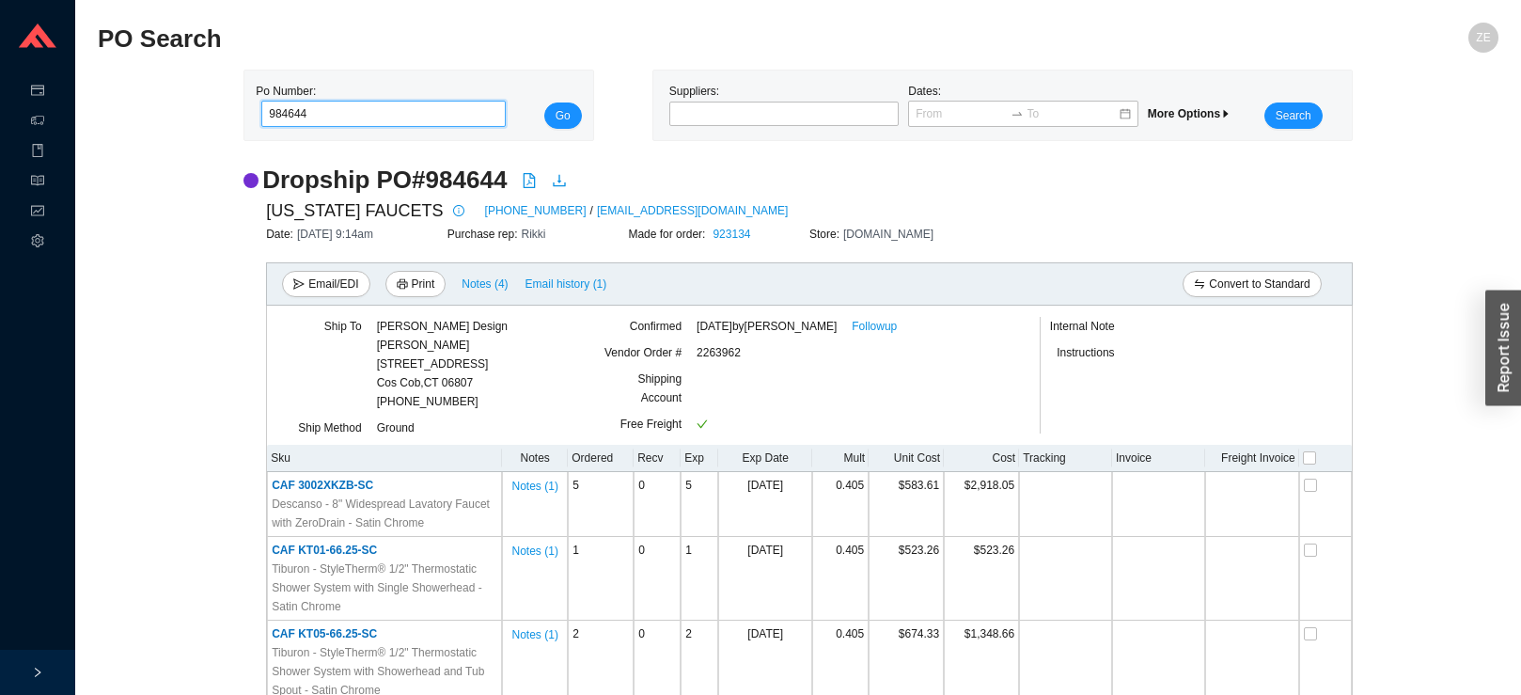
drag, startPoint x: 336, startPoint y: 122, endPoint x: 152, endPoint y: 117, distance: 184.3
click at [261, 117] on input "984644" at bounding box center [383, 114] width 244 height 26
click at [544, 102] on button "Go" at bounding box center [563, 115] width 38 height 26
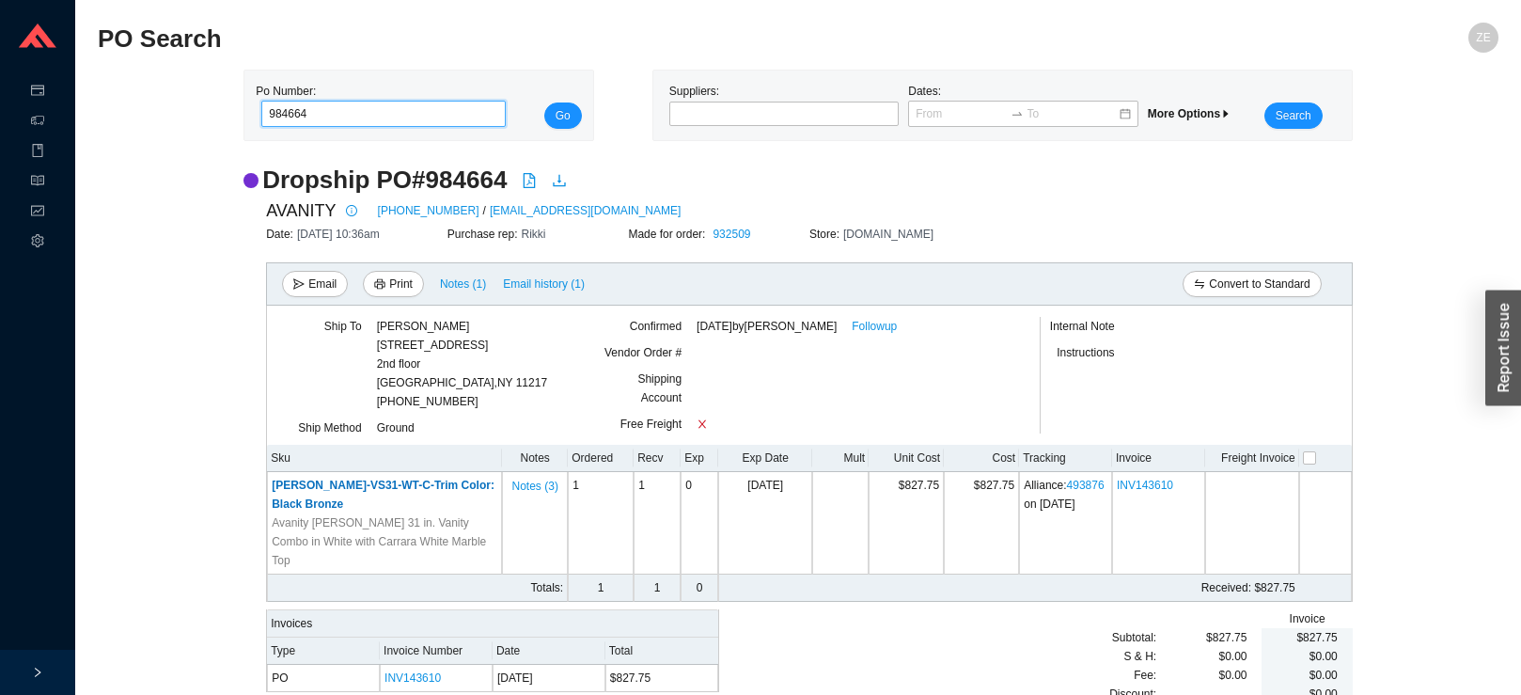
drag, startPoint x: 288, startPoint y: 111, endPoint x: 443, endPoint y: 116, distance: 155.2
click at [446, 116] on input "984664" at bounding box center [383, 114] width 244 height 26
click at [544, 102] on button "Go" at bounding box center [563, 115] width 38 height 26
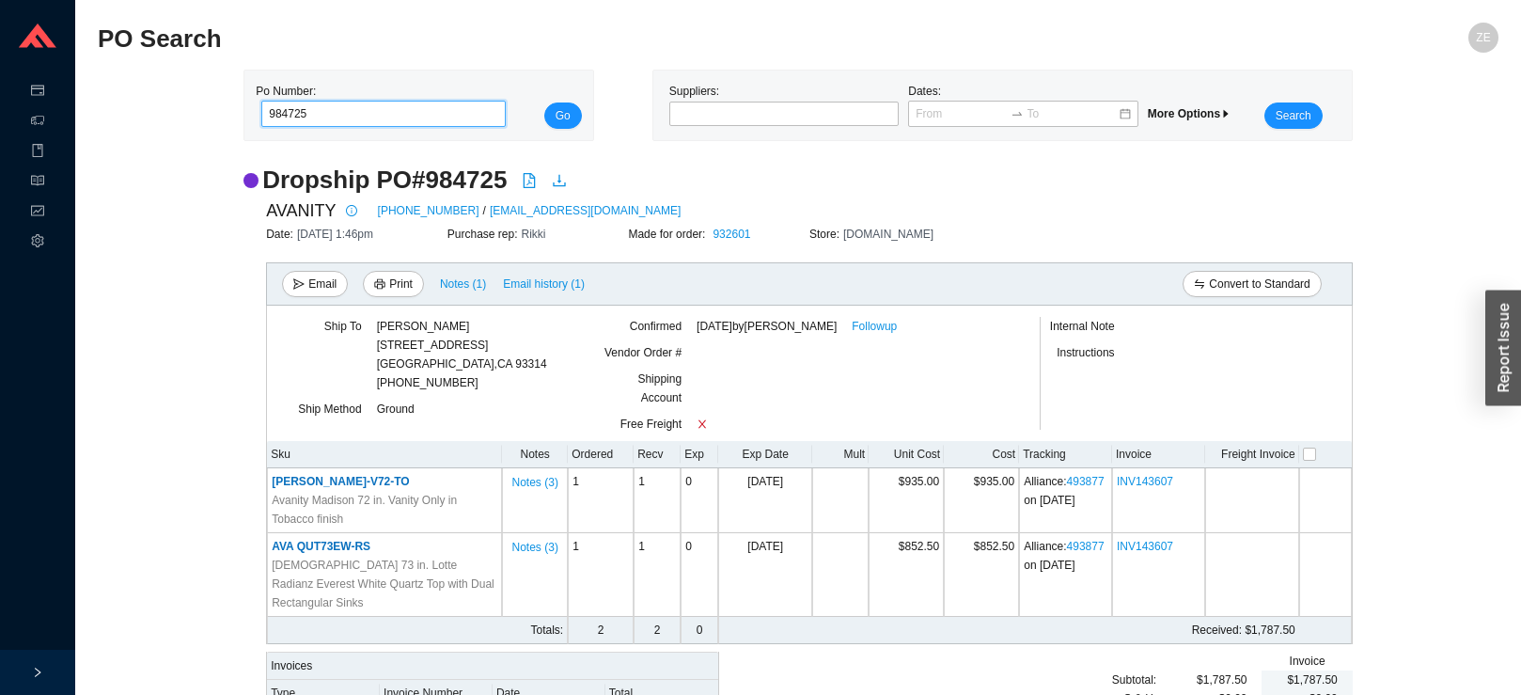
drag, startPoint x: 294, startPoint y: 119, endPoint x: 350, endPoint y: 126, distance: 55.8
click at [349, 127] on input "984725" at bounding box center [383, 114] width 244 height 26
click at [544, 102] on button "Go" at bounding box center [563, 115] width 38 height 26
click at [1334, 208] on div "AVANITY 626-404-7678 / jacky@avanity.net" at bounding box center [809, 210] width 1087 height 28
drag, startPoint x: 321, startPoint y: 117, endPoint x: 289, endPoint y: 107, distance: 32.4
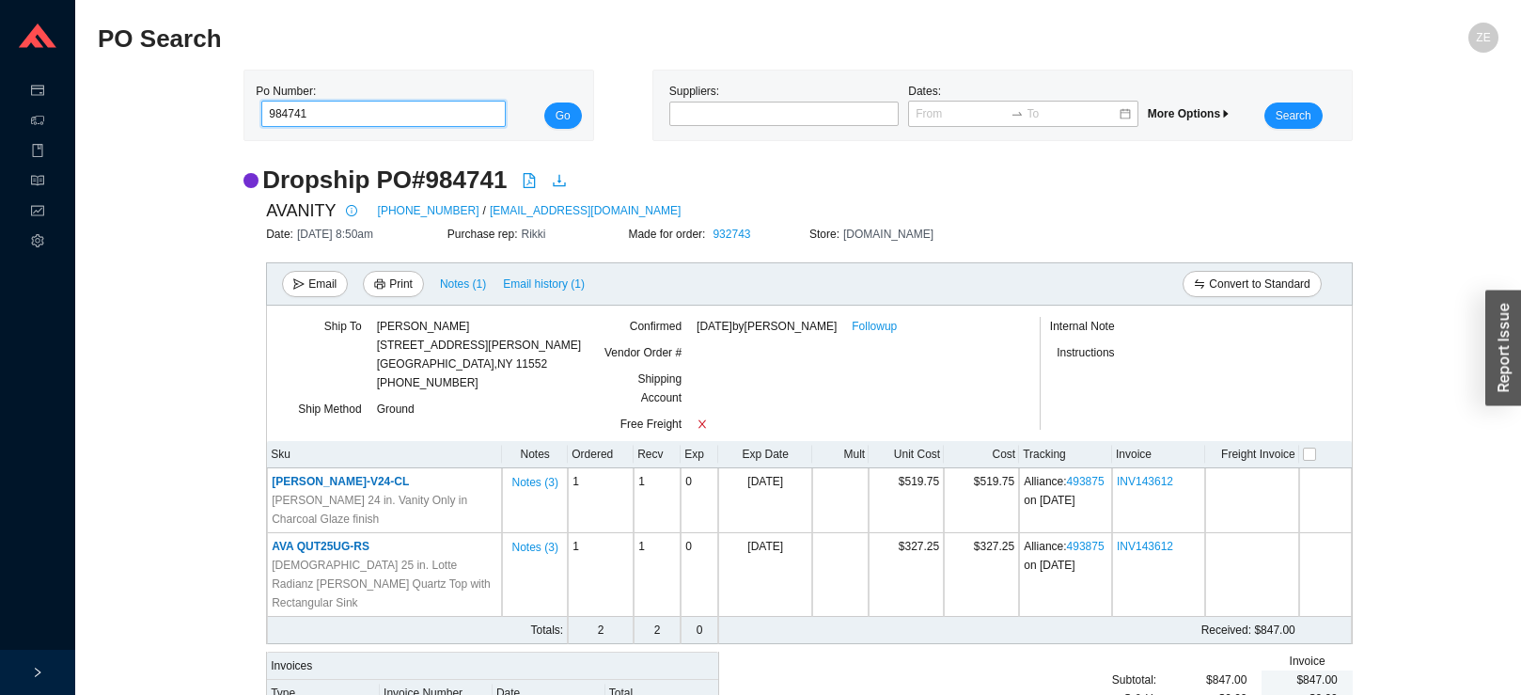
click at [289, 107] on input "984741" at bounding box center [383, 114] width 244 height 26
click at [544, 102] on button "Go" at bounding box center [563, 115] width 38 height 26
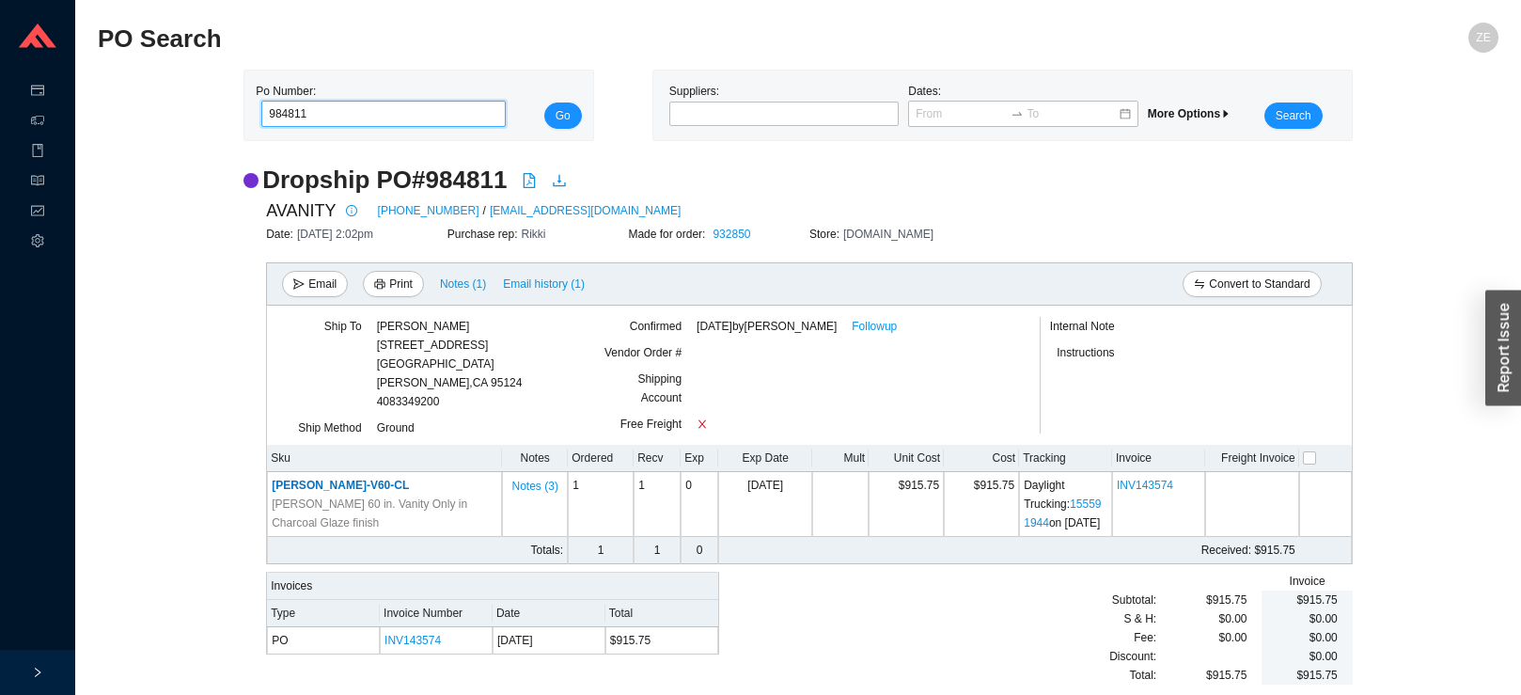
drag, startPoint x: 288, startPoint y: 114, endPoint x: 361, endPoint y: 107, distance: 73.6
click at [353, 119] on input "984811" at bounding box center [383, 114] width 244 height 26
click at [544, 102] on button "Go" at bounding box center [563, 115] width 38 height 26
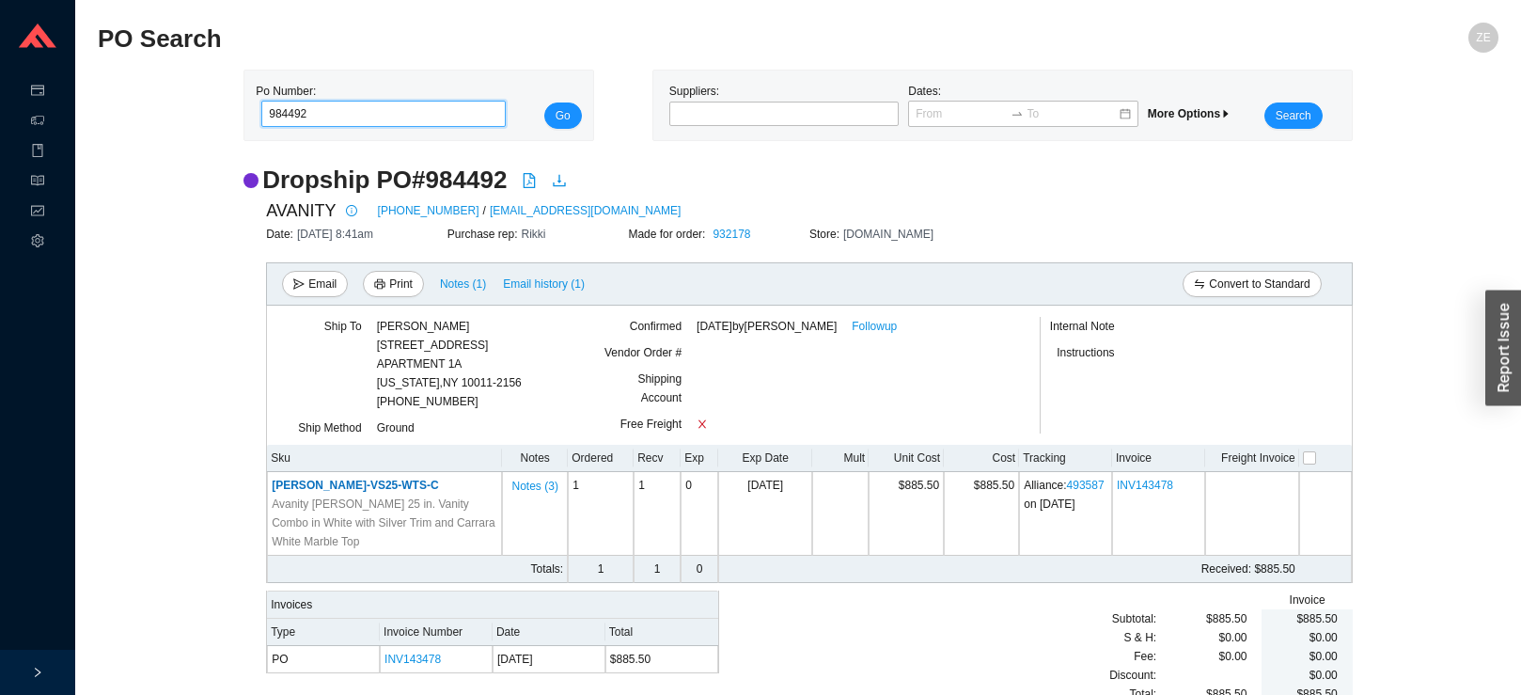
drag, startPoint x: 331, startPoint y: 112, endPoint x: 195, endPoint y: 90, distance: 138.0
click at [261, 109] on input "984492" at bounding box center [383, 114] width 244 height 26
click at [544, 102] on button "Go" at bounding box center [563, 115] width 38 height 26
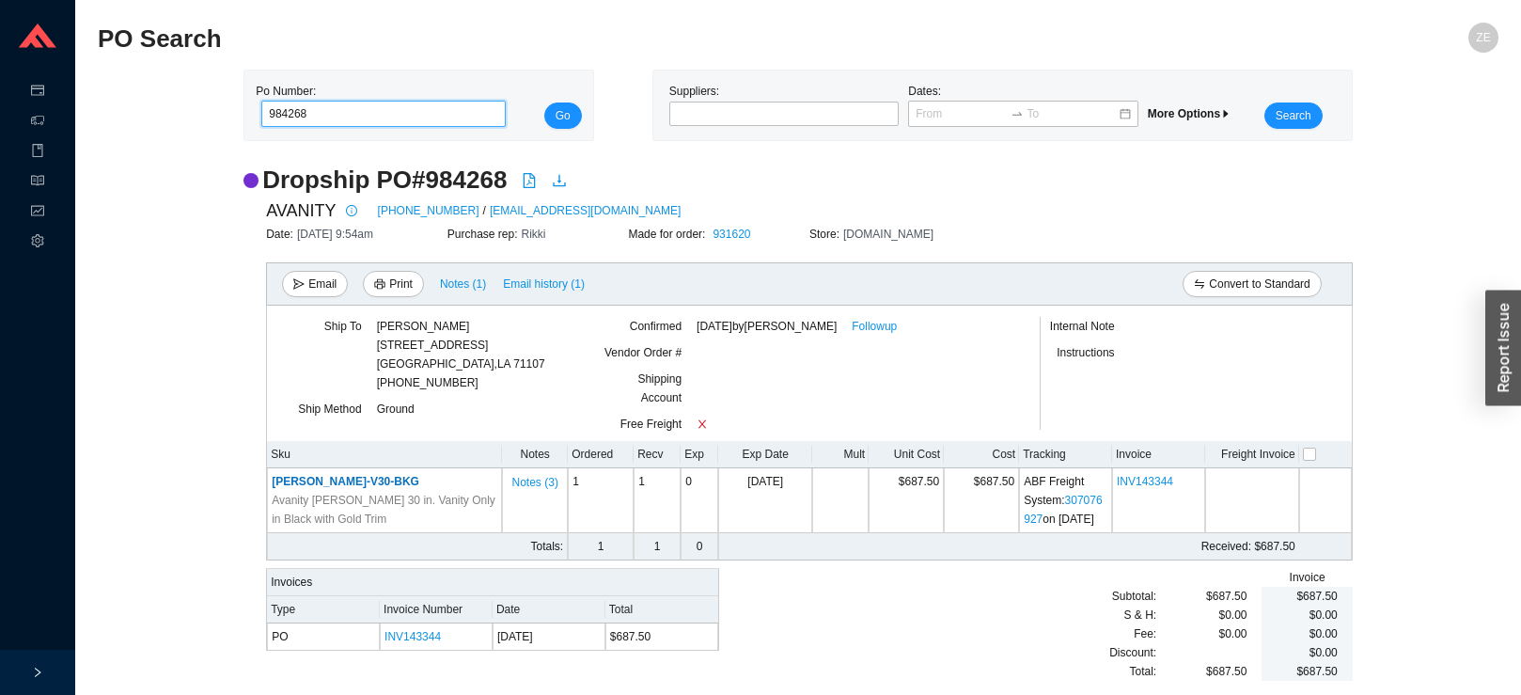
drag, startPoint x: 324, startPoint y: 117, endPoint x: 271, endPoint y: 112, distance: 53.9
click at [271, 112] on input "984268" at bounding box center [383, 114] width 244 height 26
click at [544, 102] on button "Go" at bounding box center [563, 115] width 38 height 26
drag, startPoint x: 323, startPoint y: 119, endPoint x: 240, endPoint y: 101, distance: 85.7
click at [261, 101] on input "984196" at bounding box center [383, 114] width 244 height 26
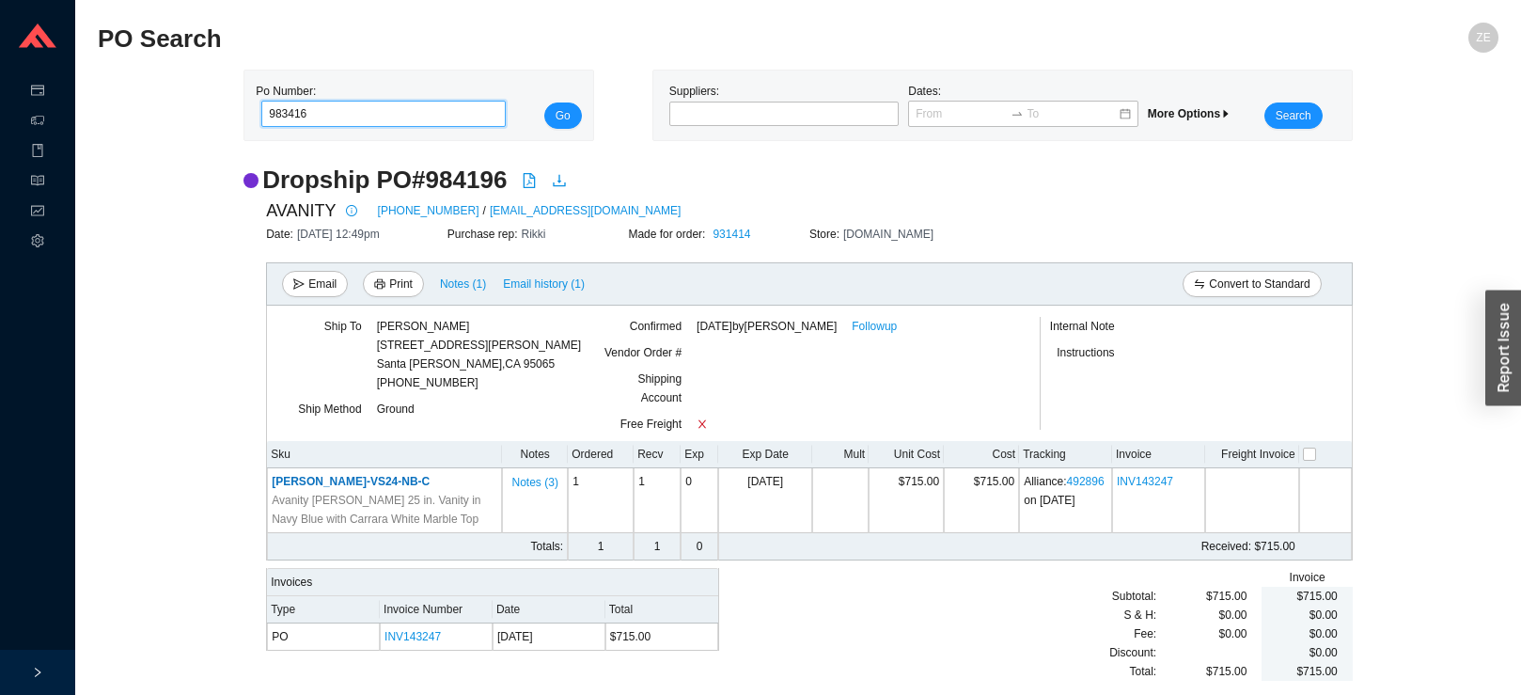
click at [544, 102] on button "Go" at bounding box center [563, 115] width 38 height 26
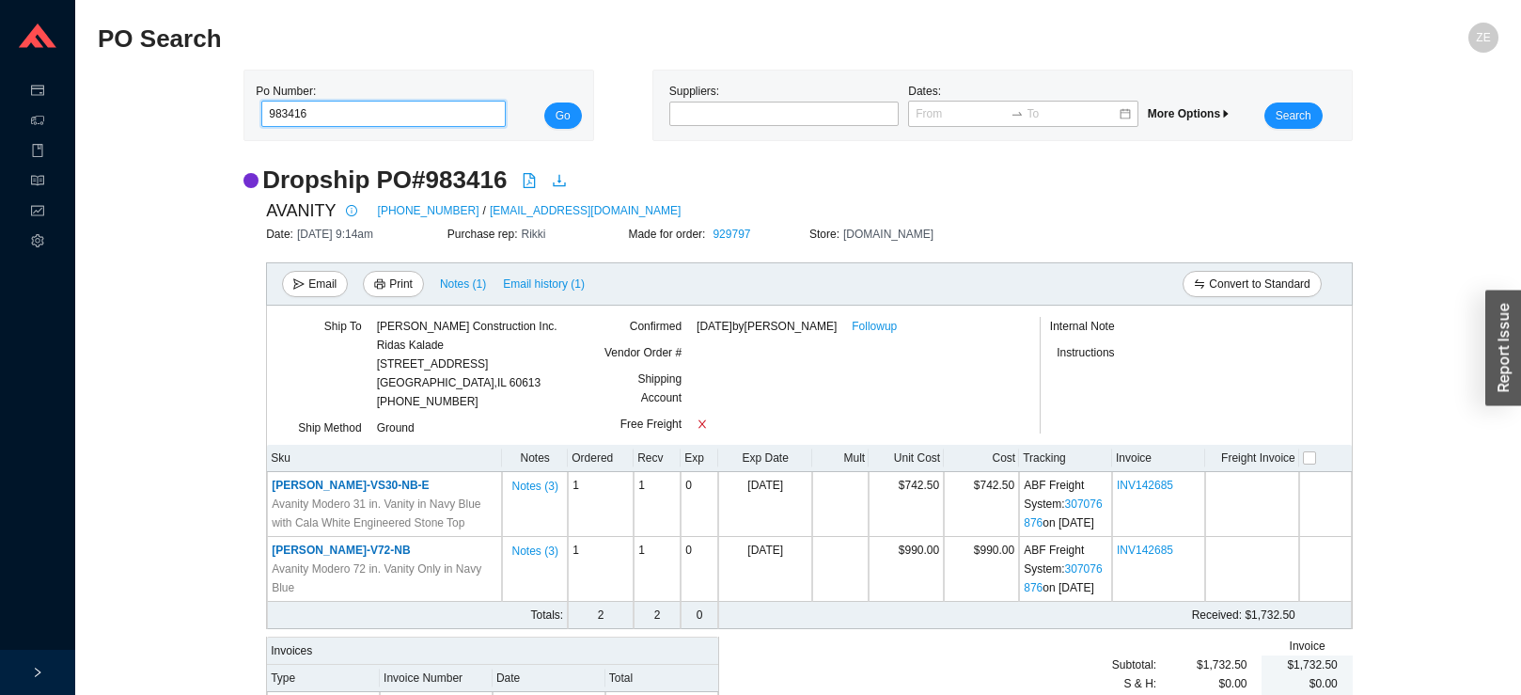
drag, startPoint x: 286, startPoint y: 117, endPoint x: 418, endPoint y: 128, distance: 133.0
click at [417, 127] on input "983416" at bounding box center [383, 114] width 244 height 26
click at [544, 102] on button "Go" at bounding box center [563, 115] width 38 height 26
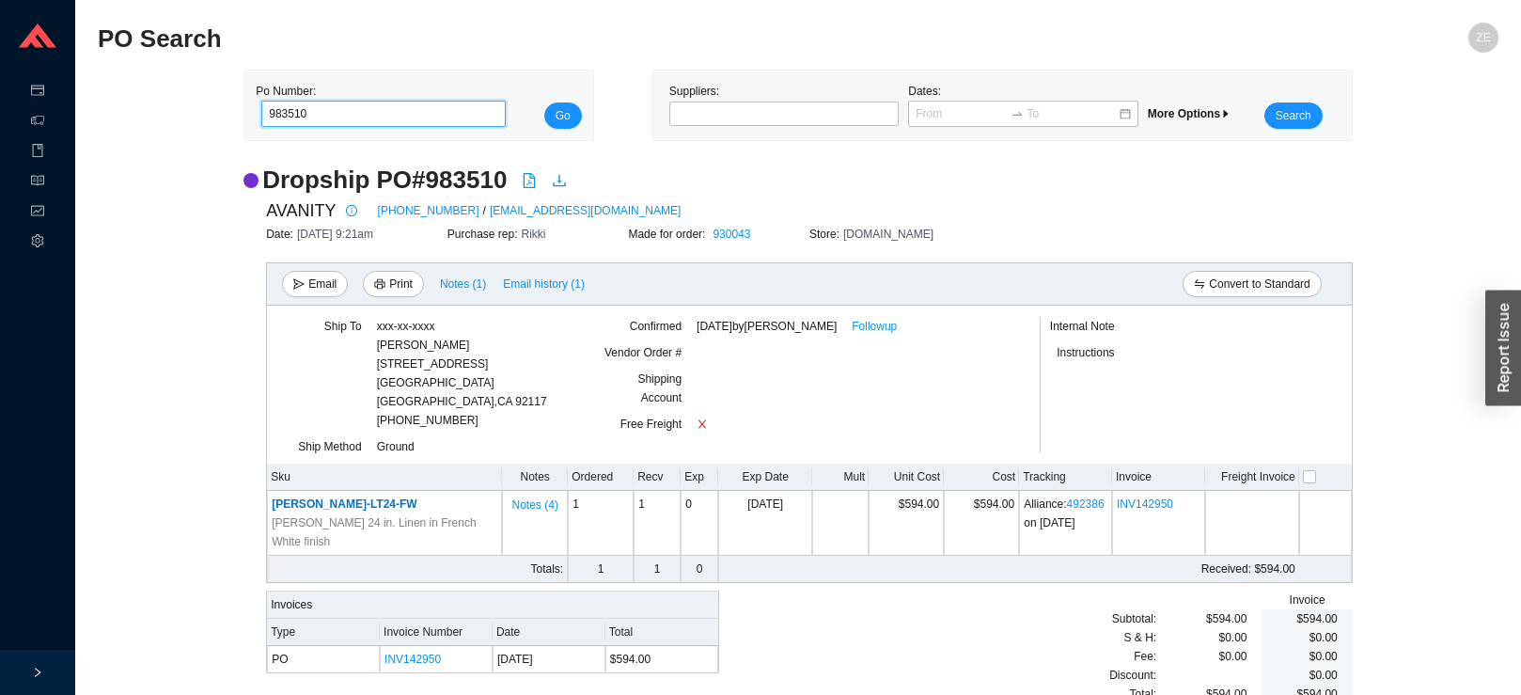
drag, startPoint x: 444, startPoint y: 118, endPoint x: 152, endPoint y: 106, distance: 291.6
click at [261, 106] on input "983510" at bounding box center [383, 114] width 244 height 26
click at [544, 102] on button "Go" at bounding box center [563, 115] width 38 height 26
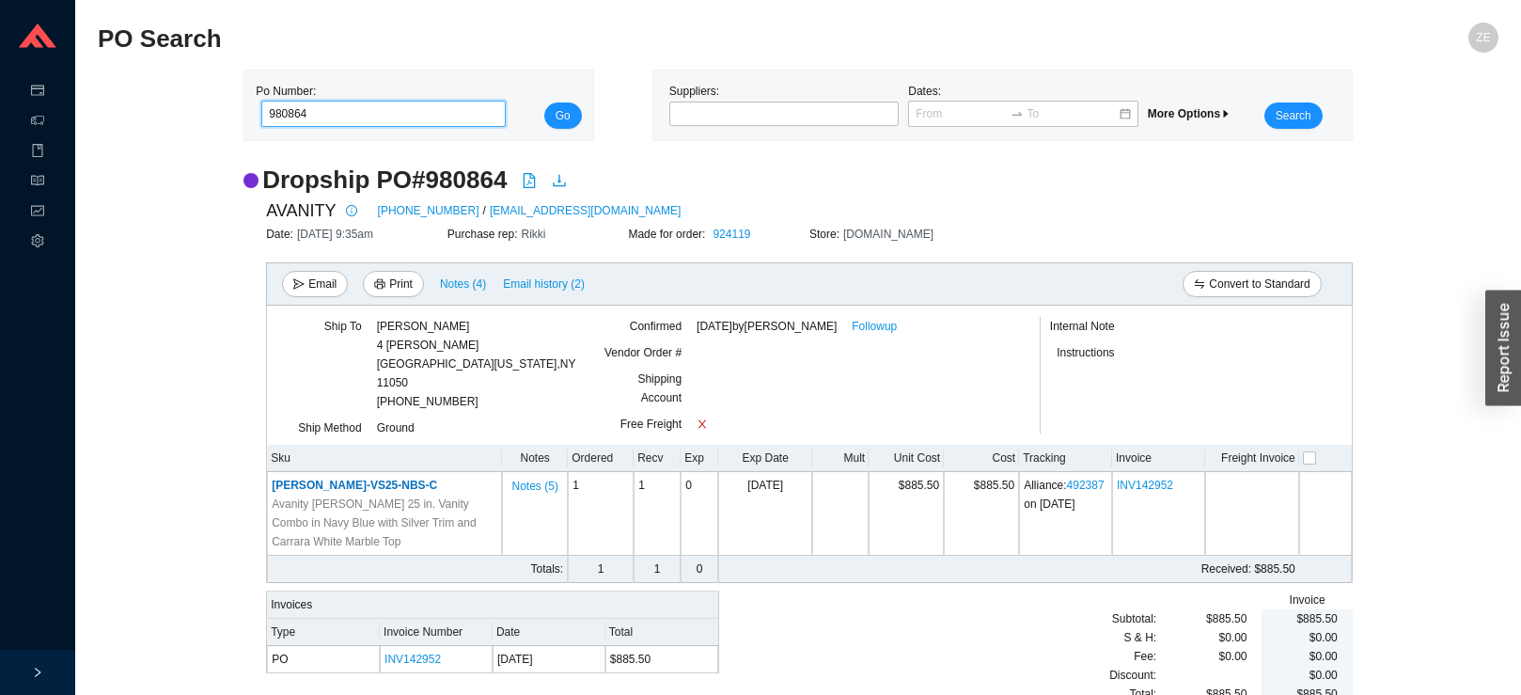
drag, startPoint x: 254, startPoint y: 112, endPoint x: 152, endPoint y: 112, distance: 101.5
click at [261, 112] on input "980864" at bounding box center [383, 114] width 244 height 26
click at [544, 102] on button "Go" at bounding box center [563, 115] width 38 height 26
drag, startPoint x: 322, startPoint y: 111, endPoint x: 156, endPoint y: 88, distance: 167.9
click at [261, 101] on input "983707" at bounding box center [383, 114] width 244 height 26
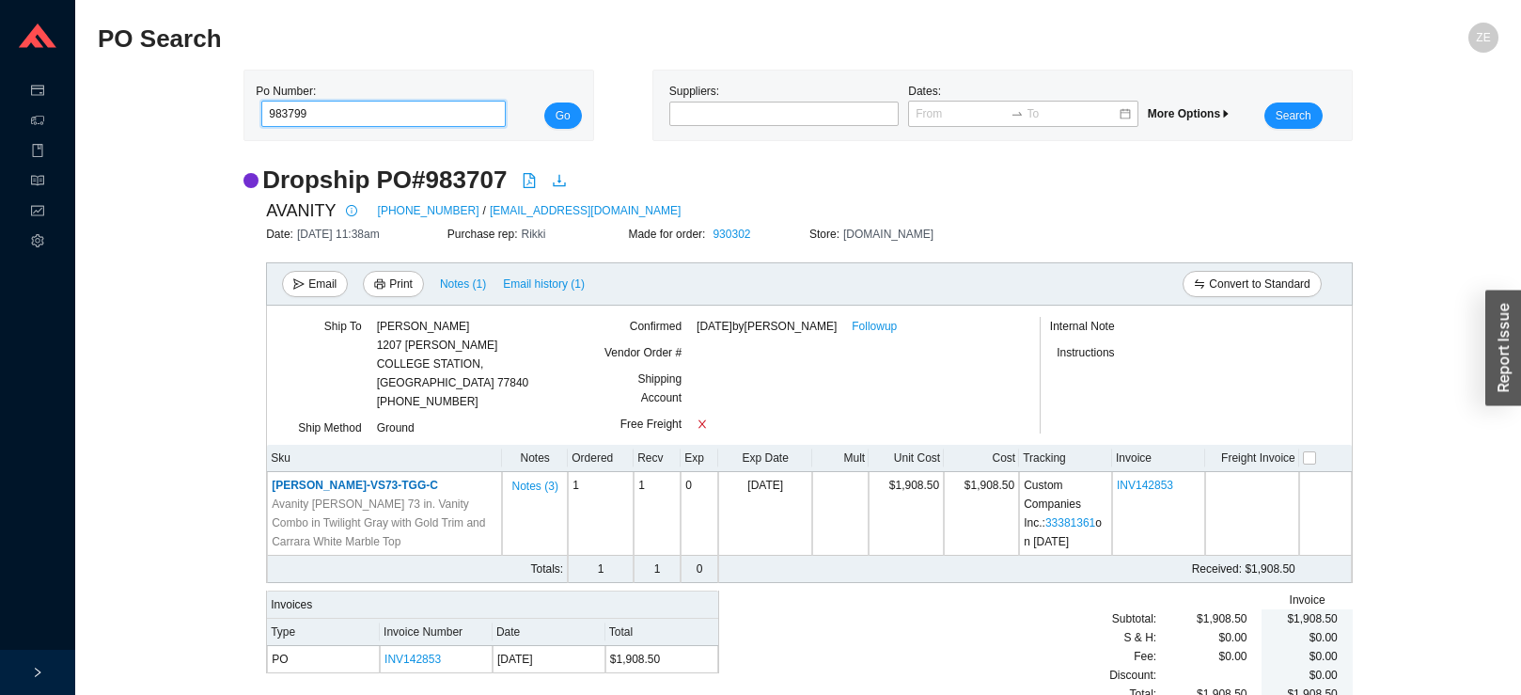
click at [544, 102] on button "Go" at bounding box center [563, 115] width 38 height 26
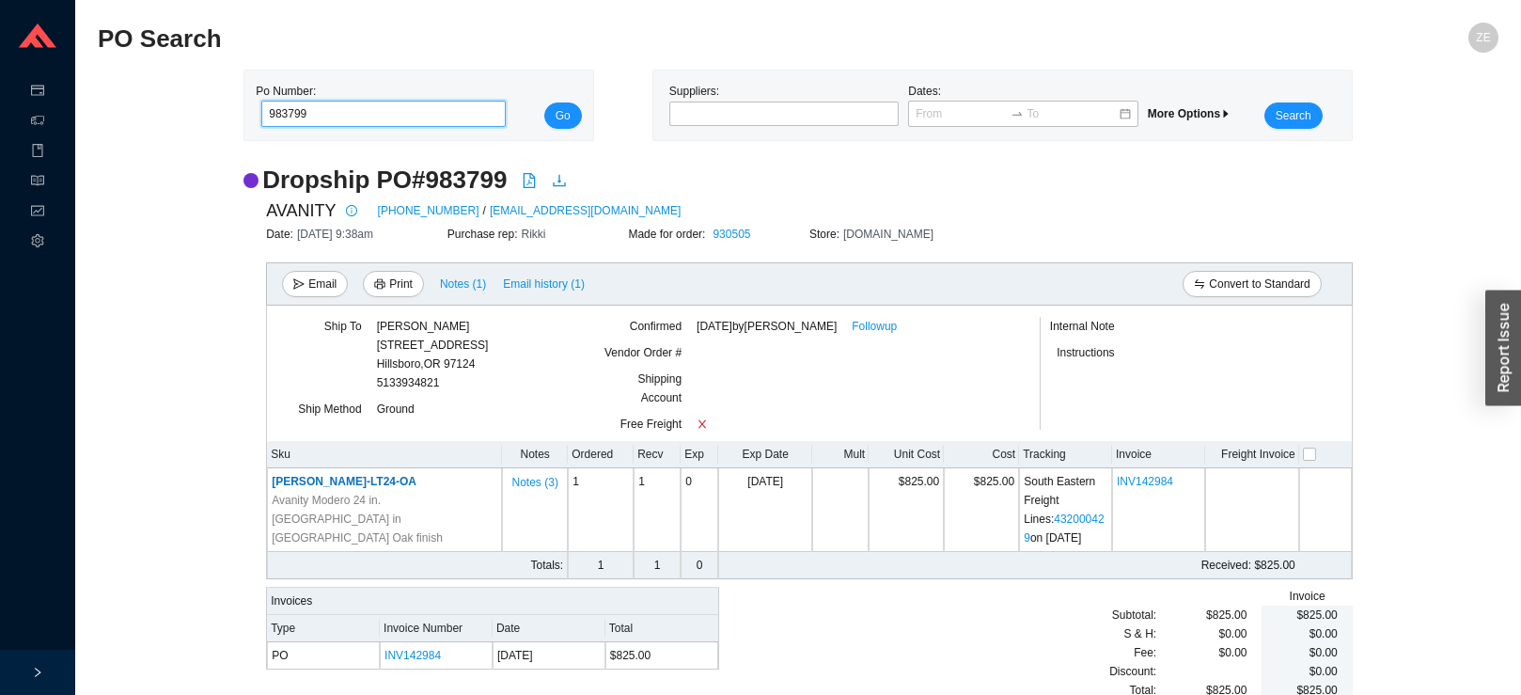
drag, startPoint x: 397, startPoint y: 107, endPoint x: 236, endPoint y: 113, distance: 160.8
click at [261, 113] on input "983799" at bounding box center [383, 114] width 244 height 26
click at [544, 102] on button "Go" at bounding box center [563, 115] width 38 height 26
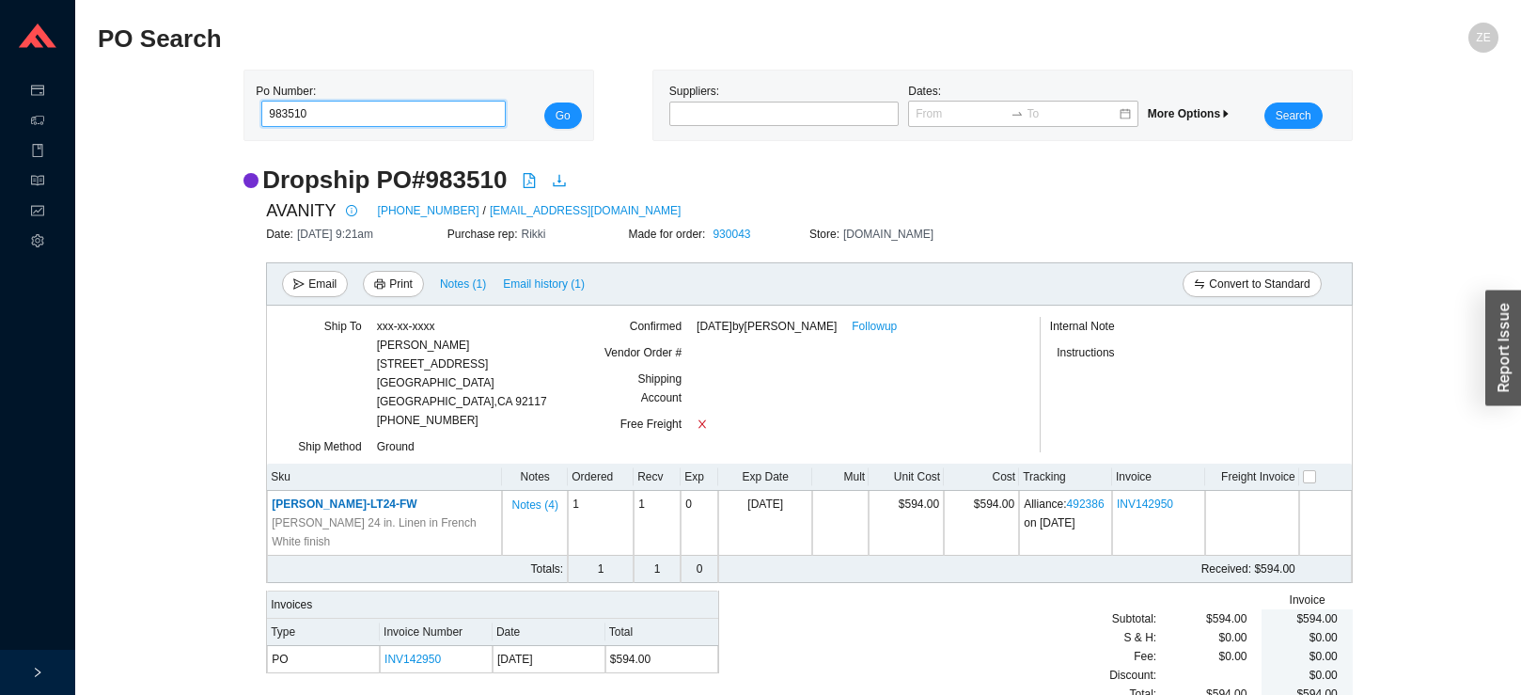
drag, startPoint x: 313, startPoint y: 118, endPoint x: 181, endPoint y: 98, distance: 133.2
click at [261, 120] on input "983510" at bounding box center [383, 114] width 244 height 26
click at [544, 102] on button "Go" at bounding box center [563, 115] width 38 height 26
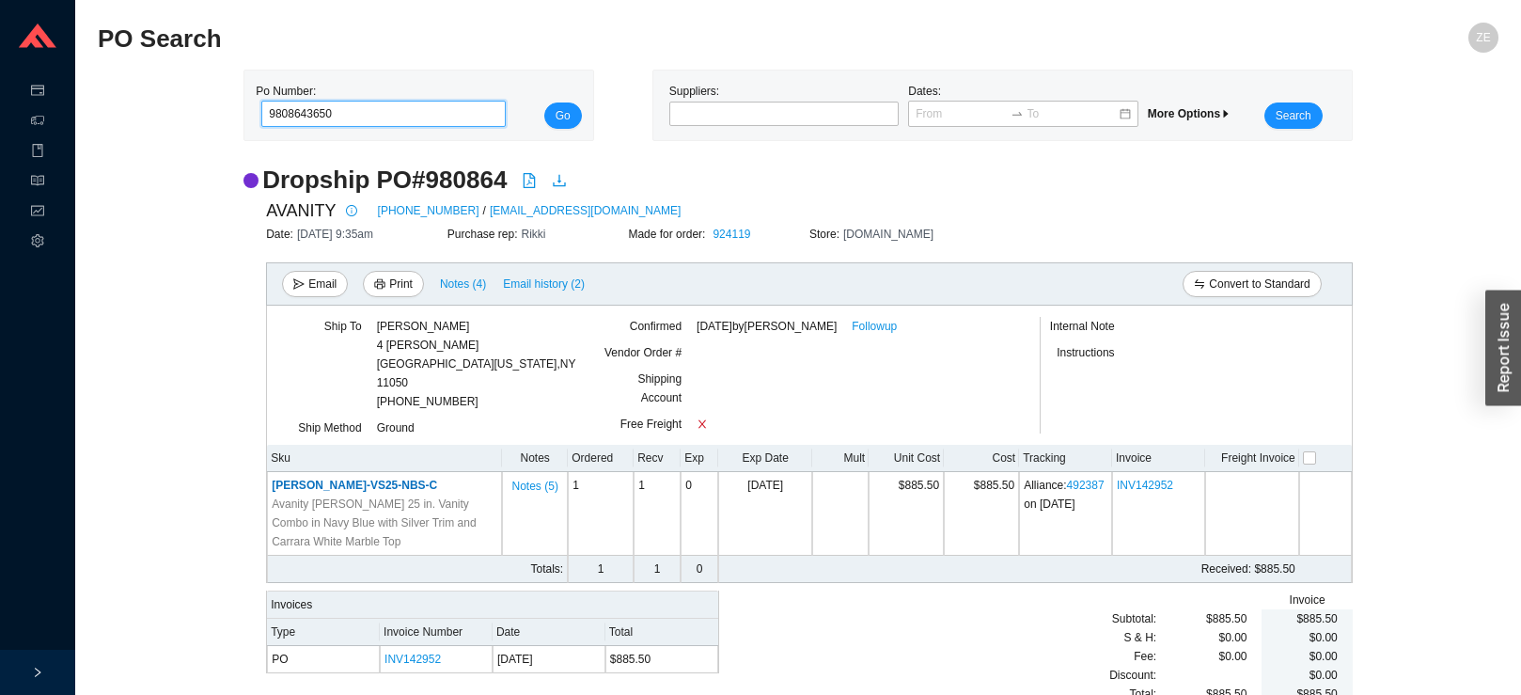
type input "9808643650"
click at [544, 102] on button "Go" at bounding box center [563, 115] width 38 height 26
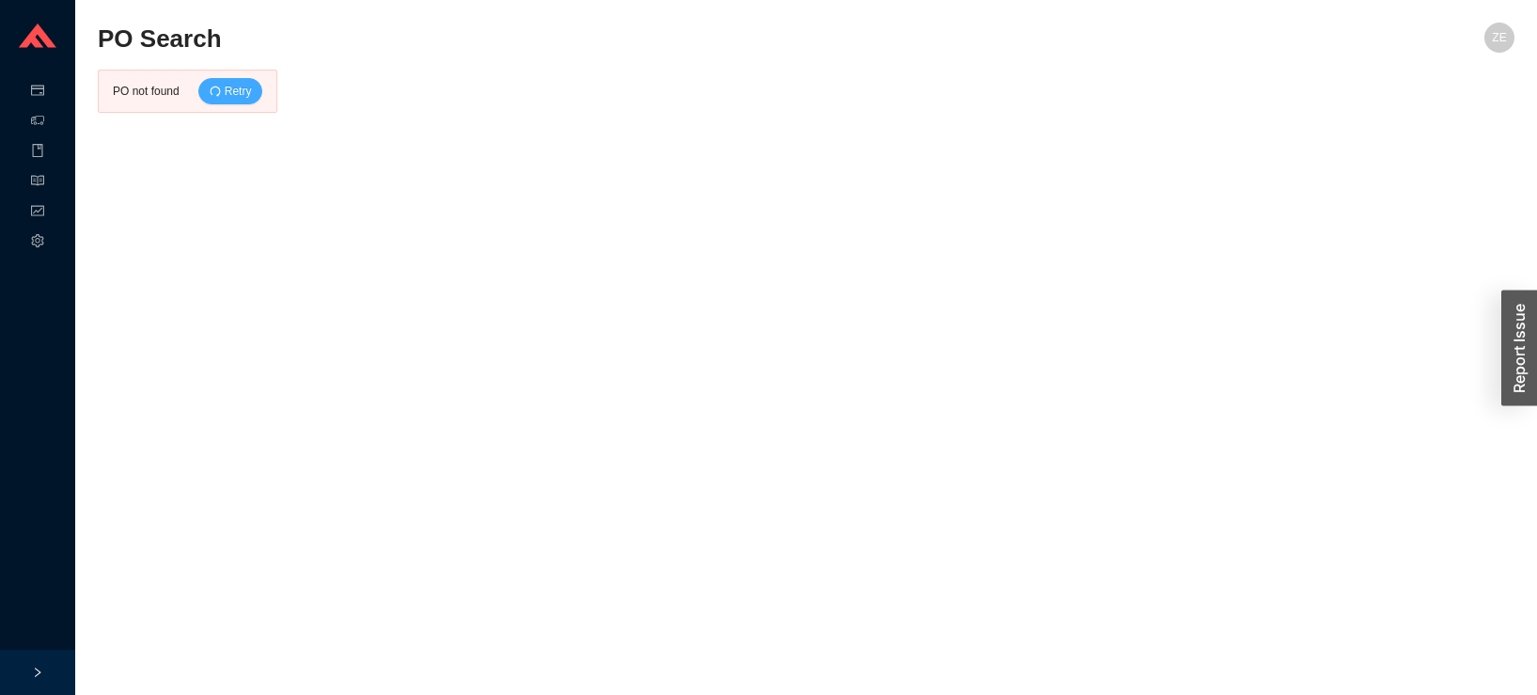
click at [244, 86] on span "Retry" at bounding box center [238, 91] width 27 height 19
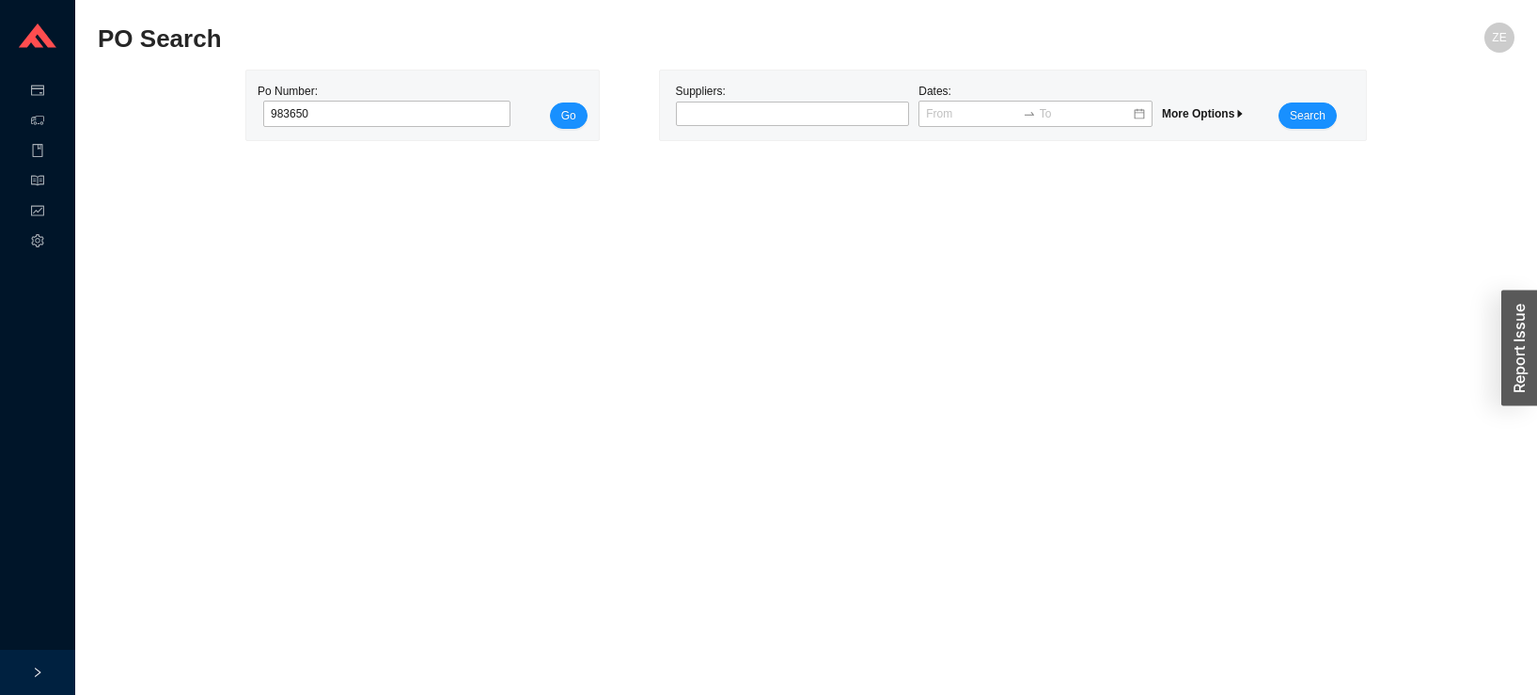
type input "983650"
click at [550, 102] on button "Go" at bounding box center [569, 115] width 38 height 26
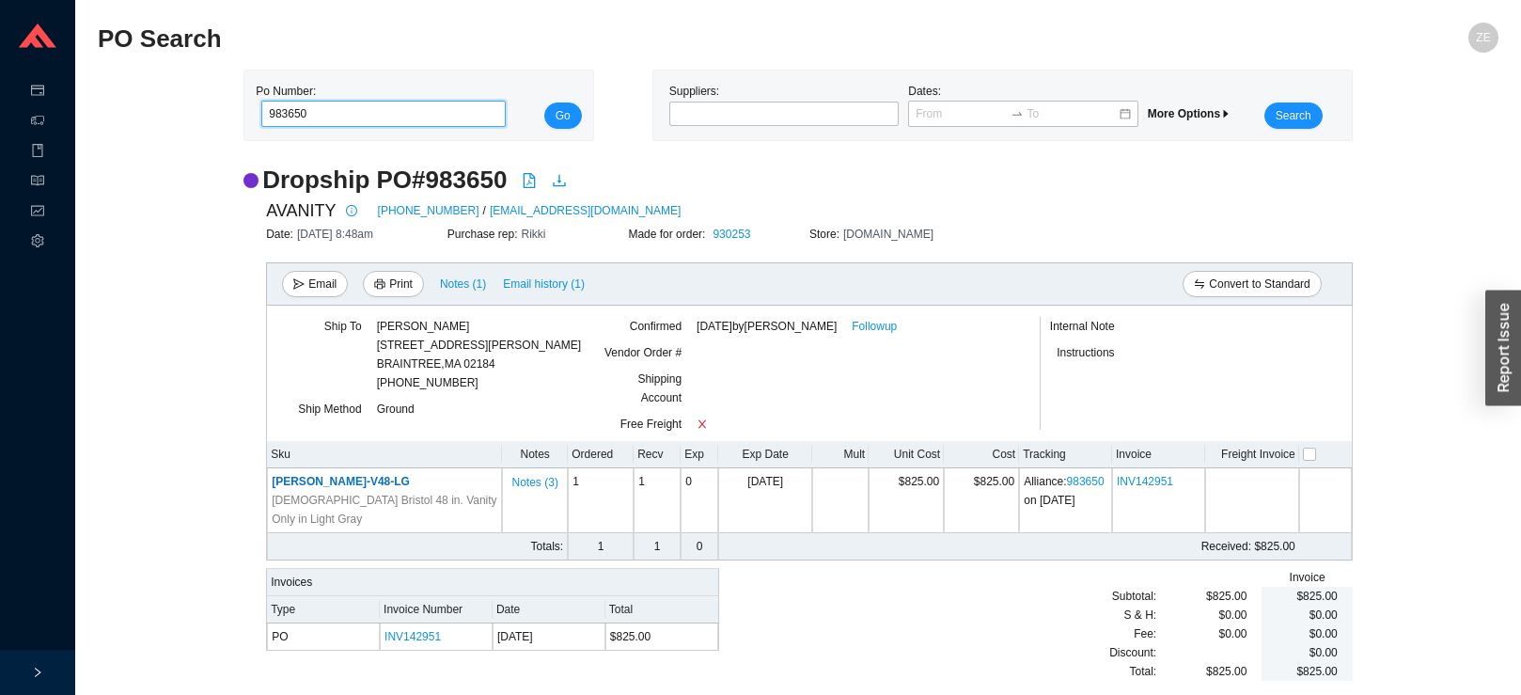
drag, startPoint x: 378, startPoint y: 116, endPoint x: 213, endPoint y: 120, distance: 164.6
click at [261, 120] on input "983650" at bounding box center [383, 114] width 244 height 26
click at [725, 116] on div at bounding box center [776, 113] width 207 height 19
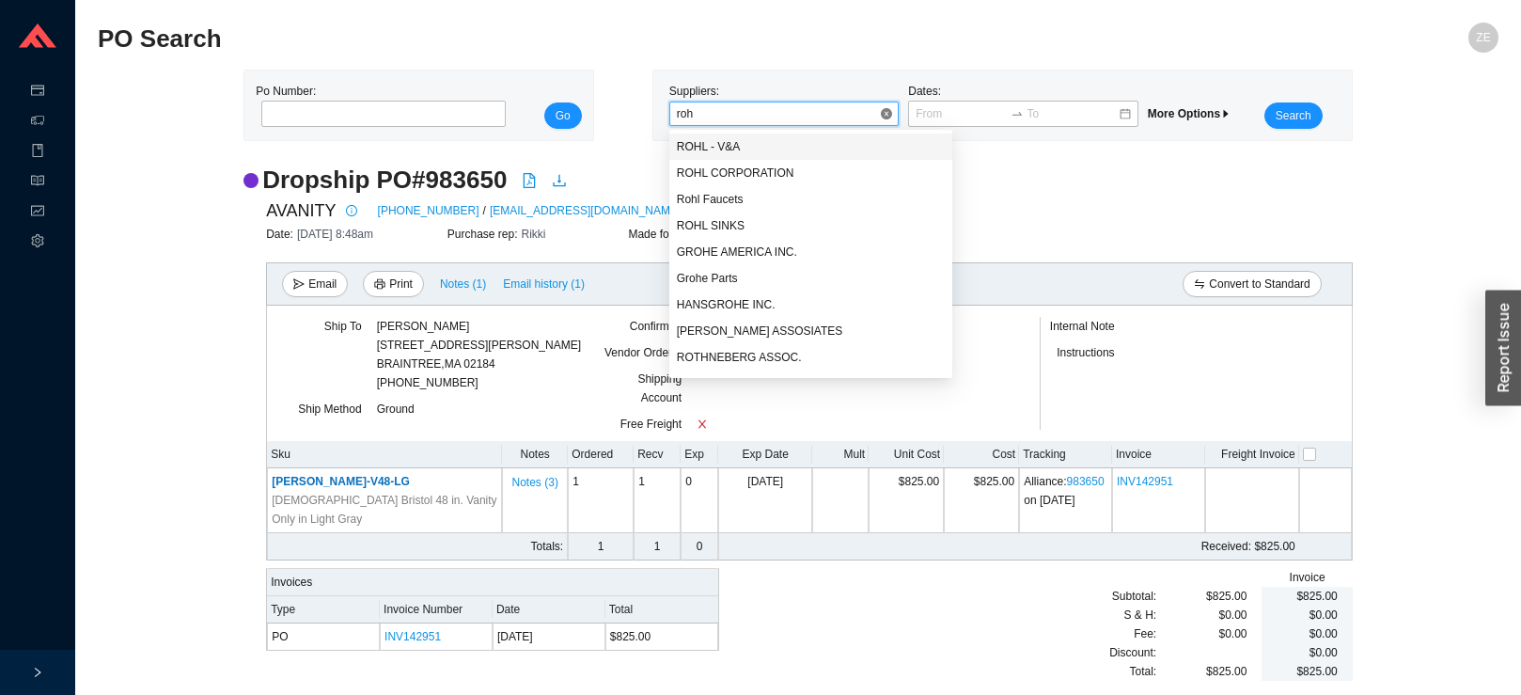
type input "rohl"
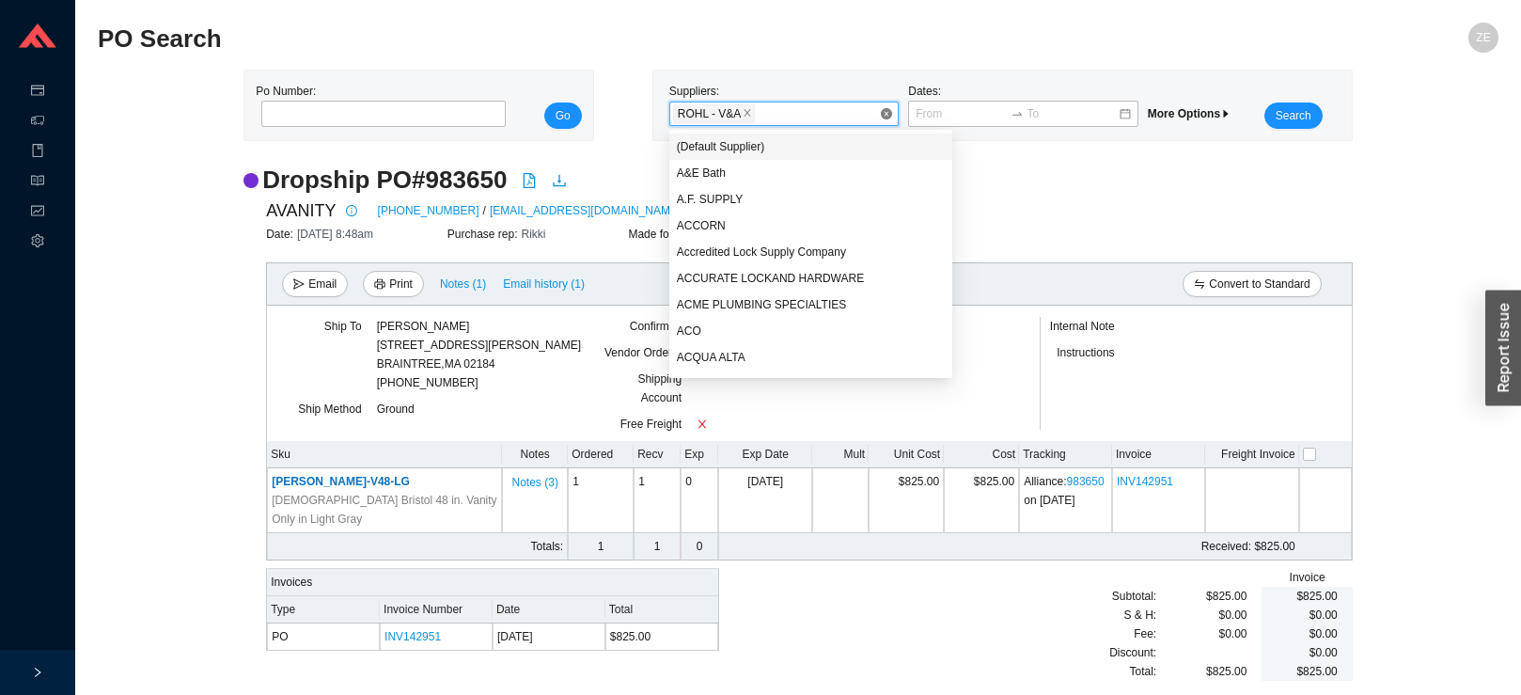
click at [767, 108] on div "ROHL - V&A" at bounding box center [776, 113] width 207 height 23
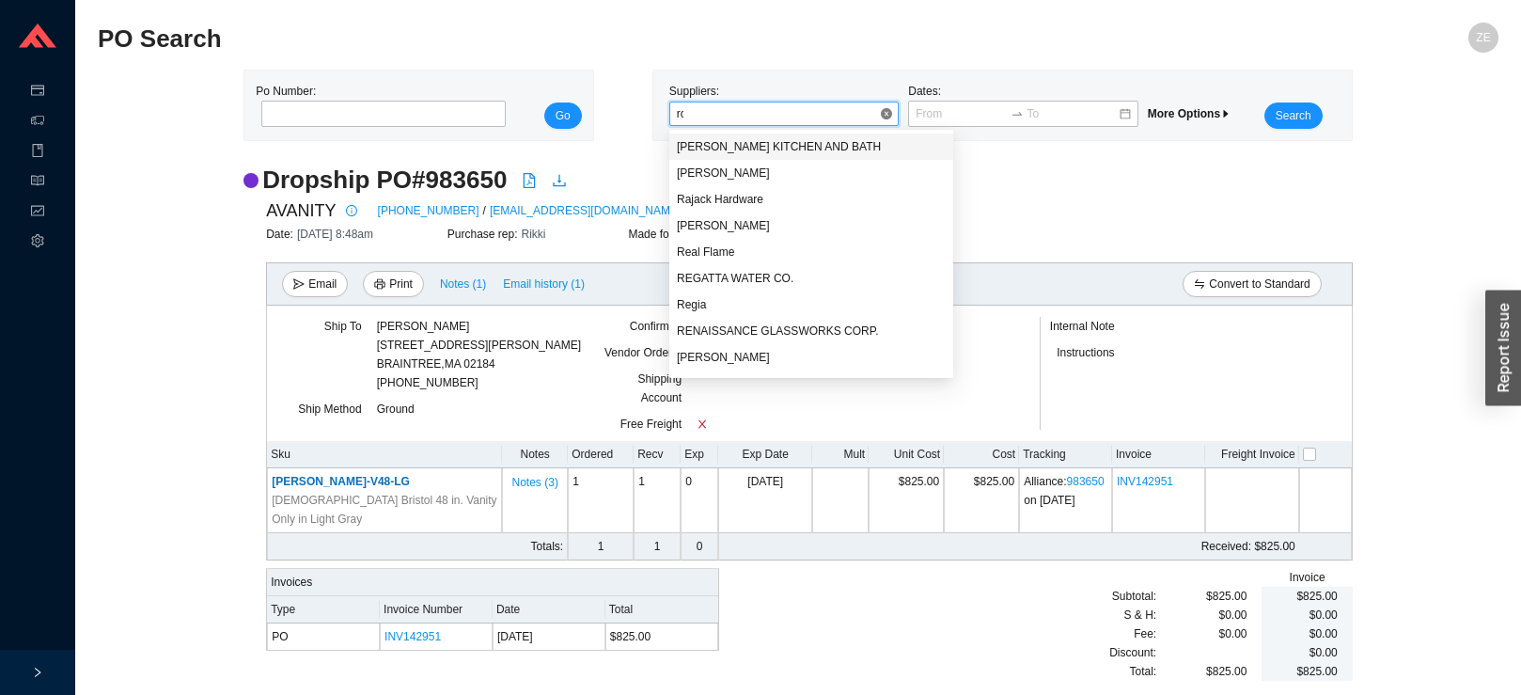
type input "roh"
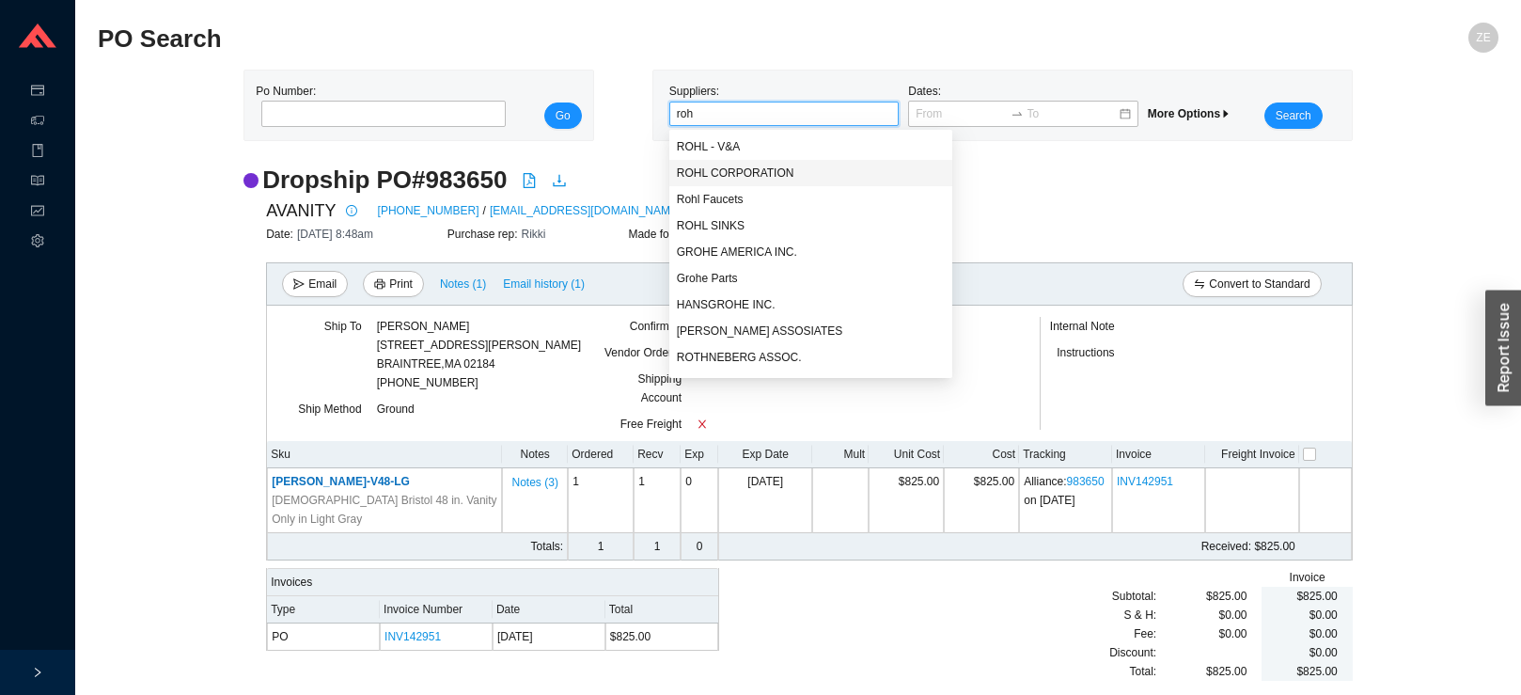
click at [778, 174] on div "ROHL CORPORATION" at bounding box center [811, 172] width 269 height 17
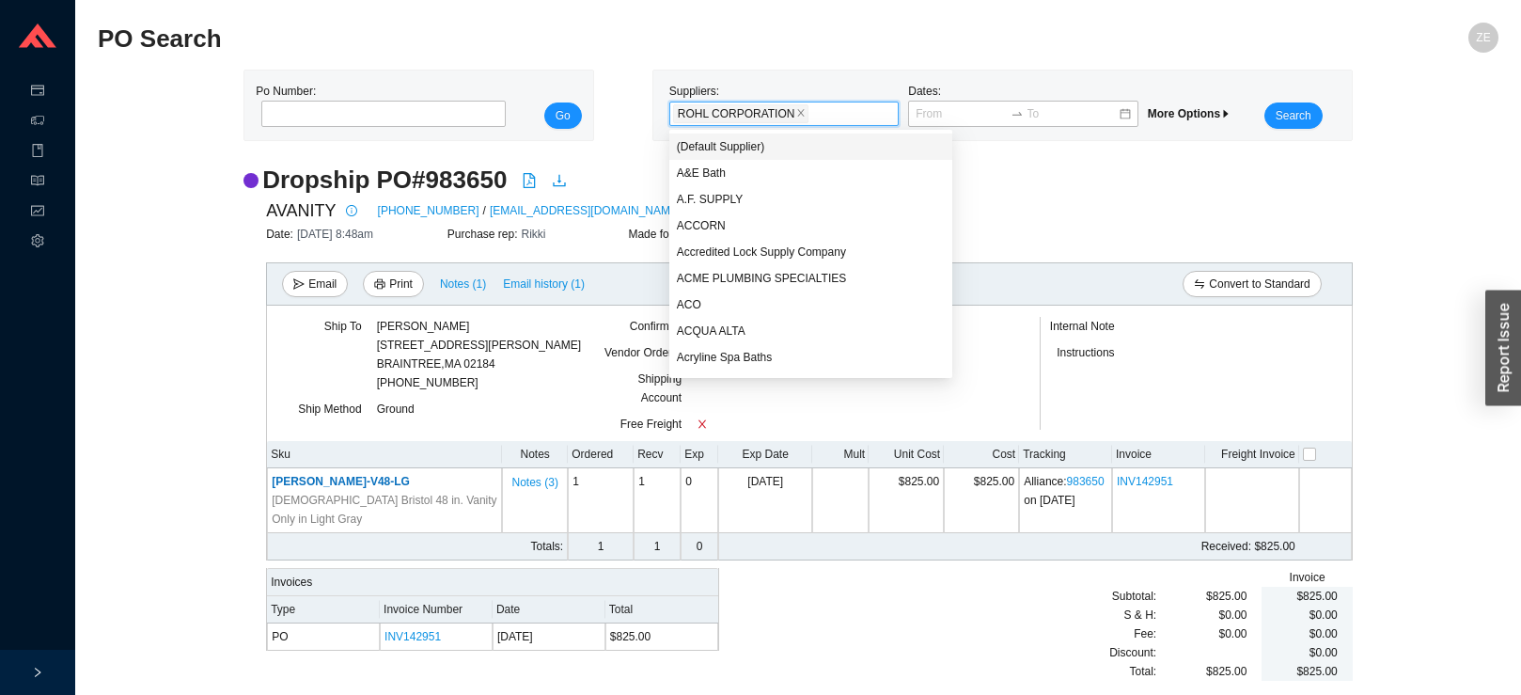
click at [1219, 115] on span "More Options" at bounding box center [1190, 113] width 84 height 13
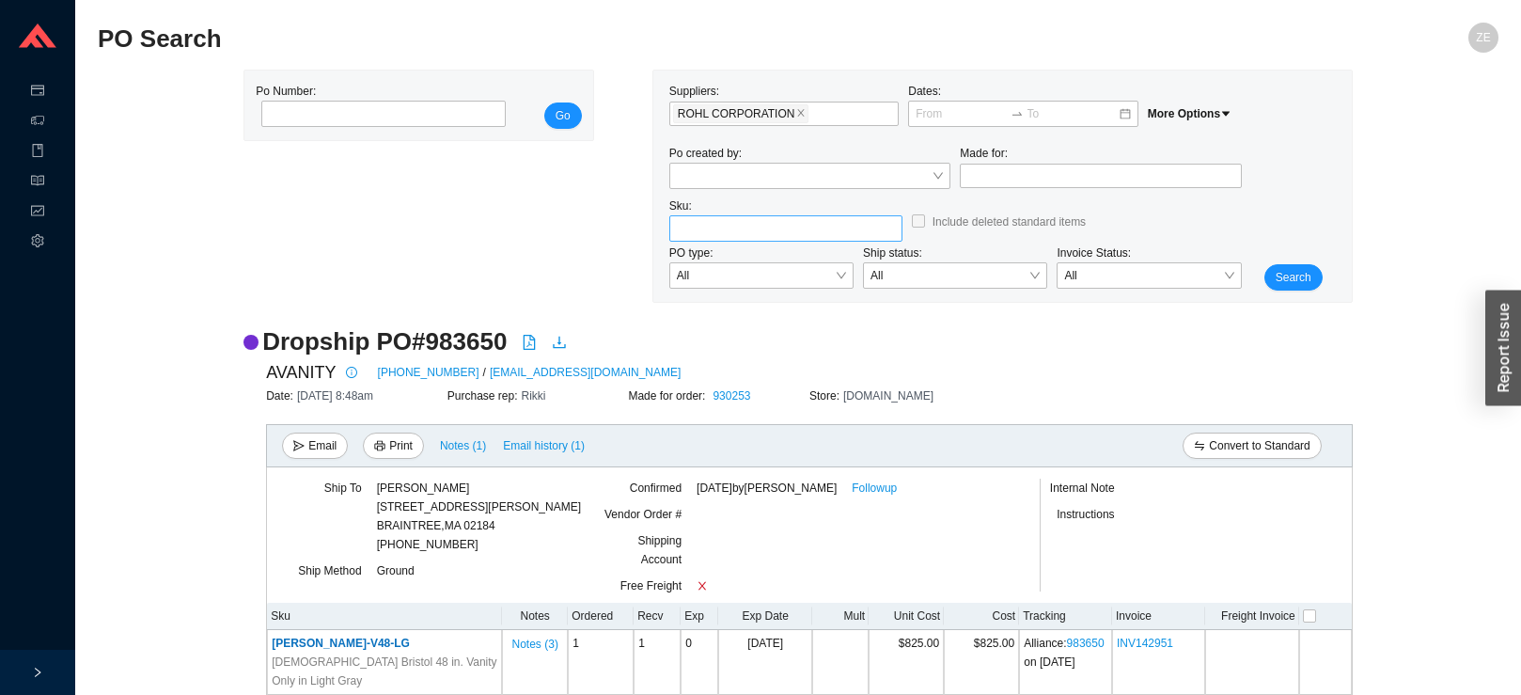
click at [696, 233] on input "search" at bounding box center [786, 228] width 218 height 24
click at [784, 266] on div "RHL AM25WRHPN" at bounding box center [786, 262] width 218 height 17
type input "RHL AM25WRHPN"
click at [1286, 274] on span "Search" at bounding box center [1293, 277] width 36 height 19
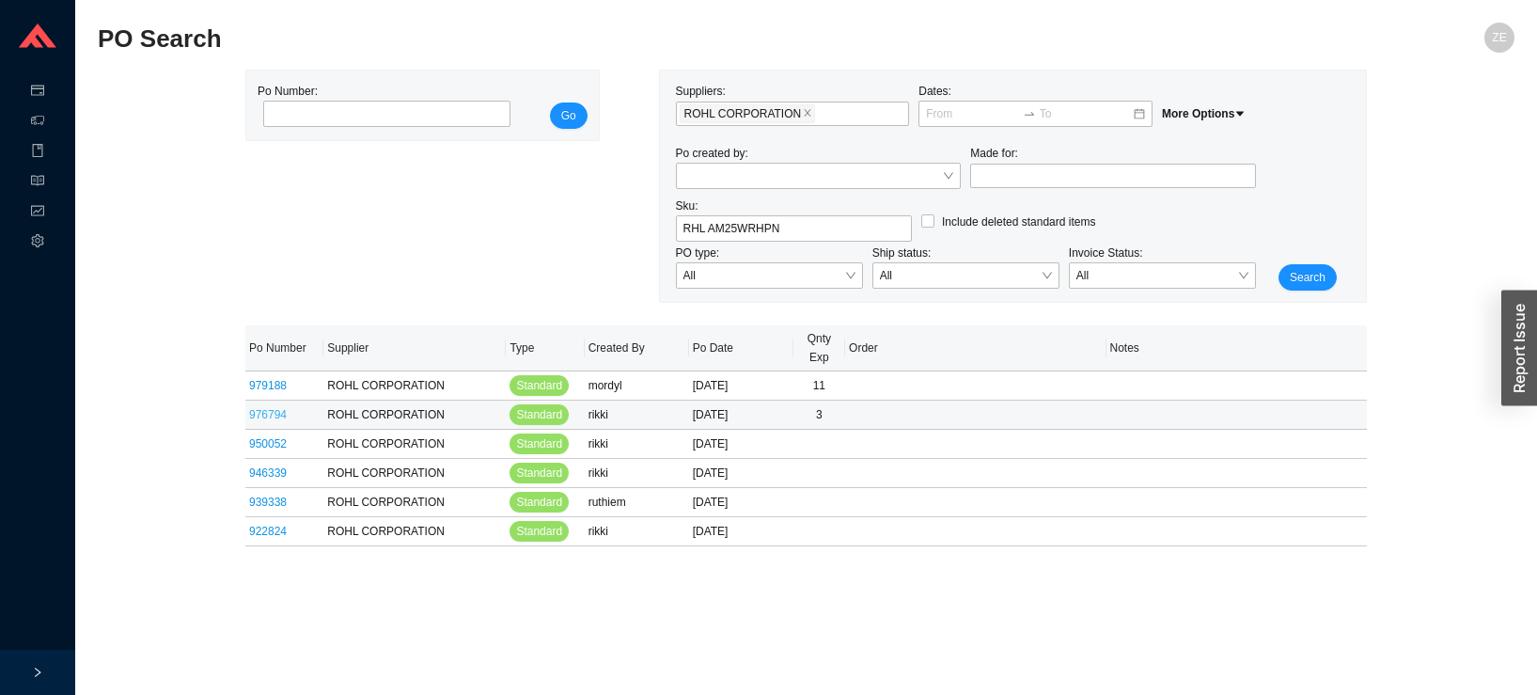
click at [276, 416] on link "976794" at bounding box center [268, 414] width 38 height 13
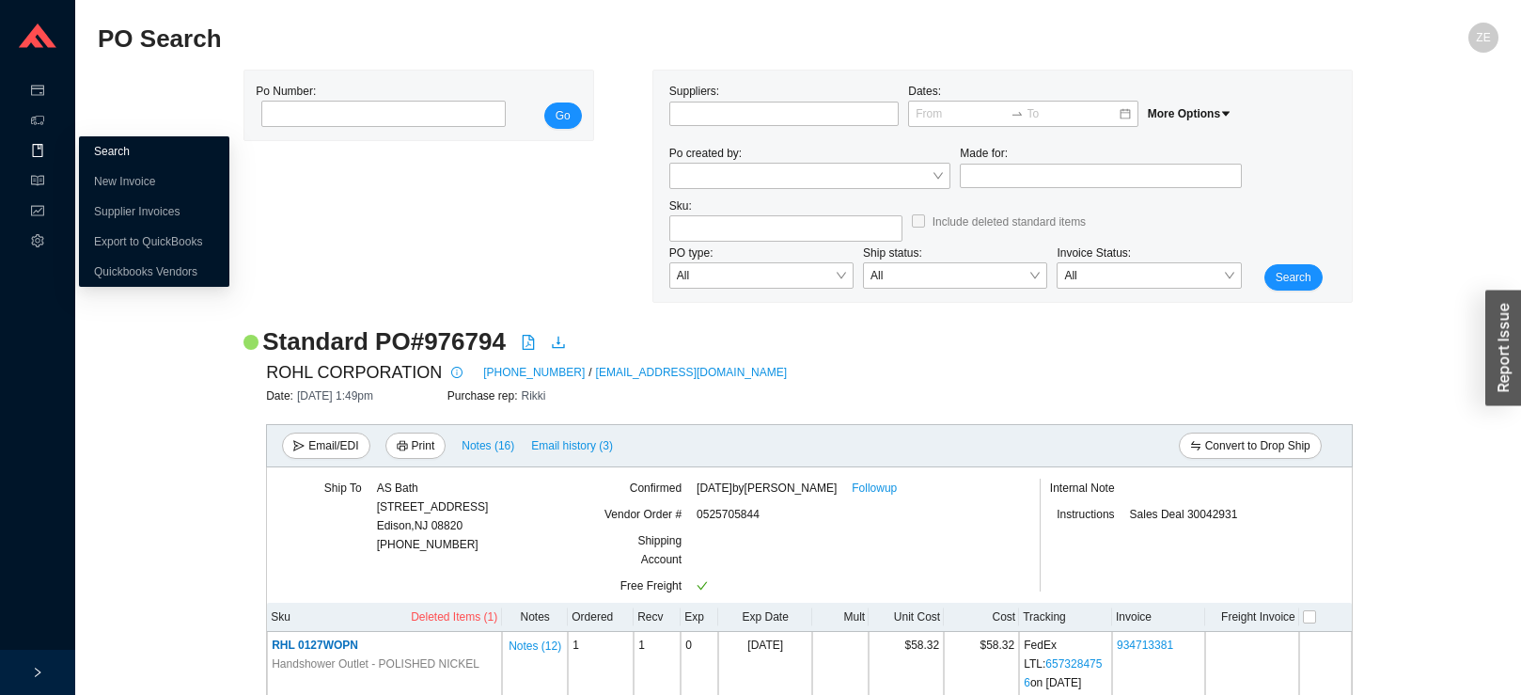
click at [116, 154] on link "Search" at bounding box center [112, 151] width 36 height 13
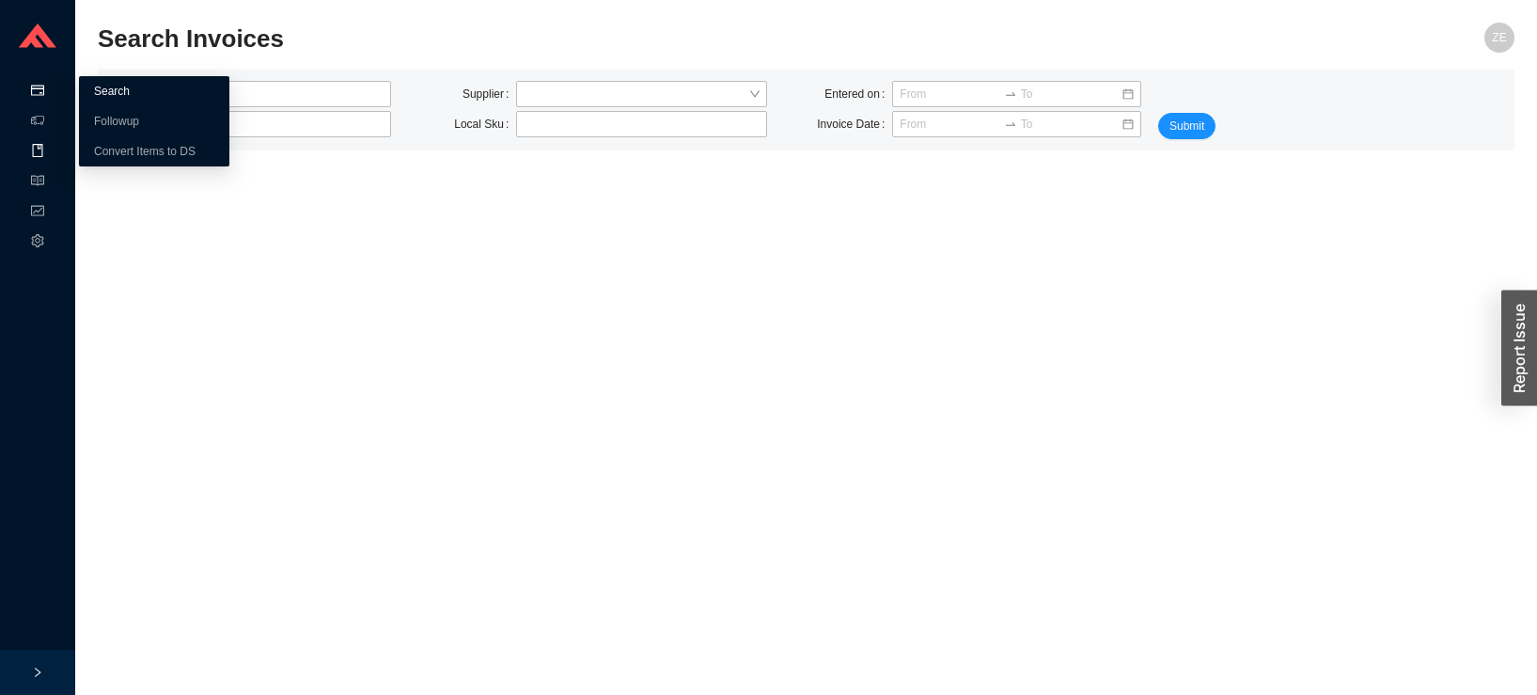
click at [119, 98] on link "Search" at bounding box center [112, 91] width 36 height 13
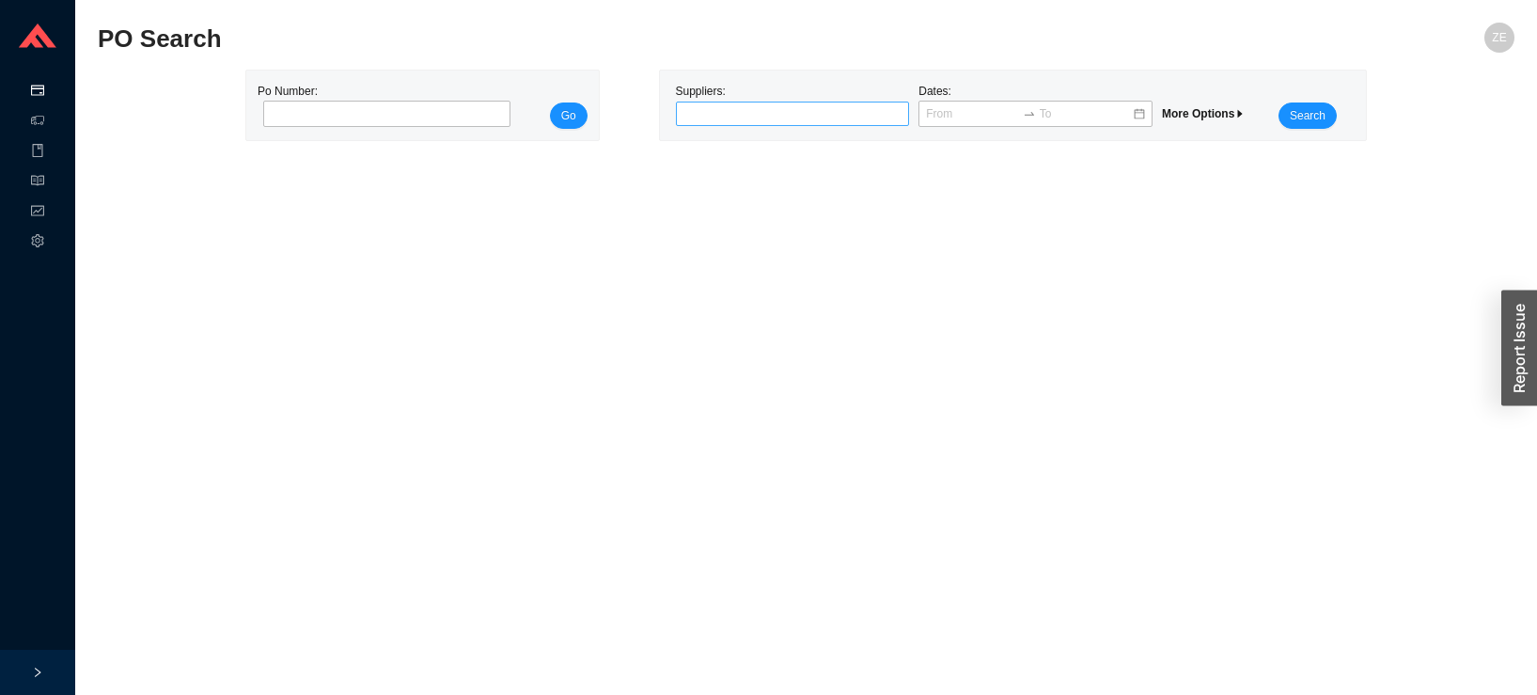
click at [694, 109] on div at bounding box center [785, 113] width 211 height 19
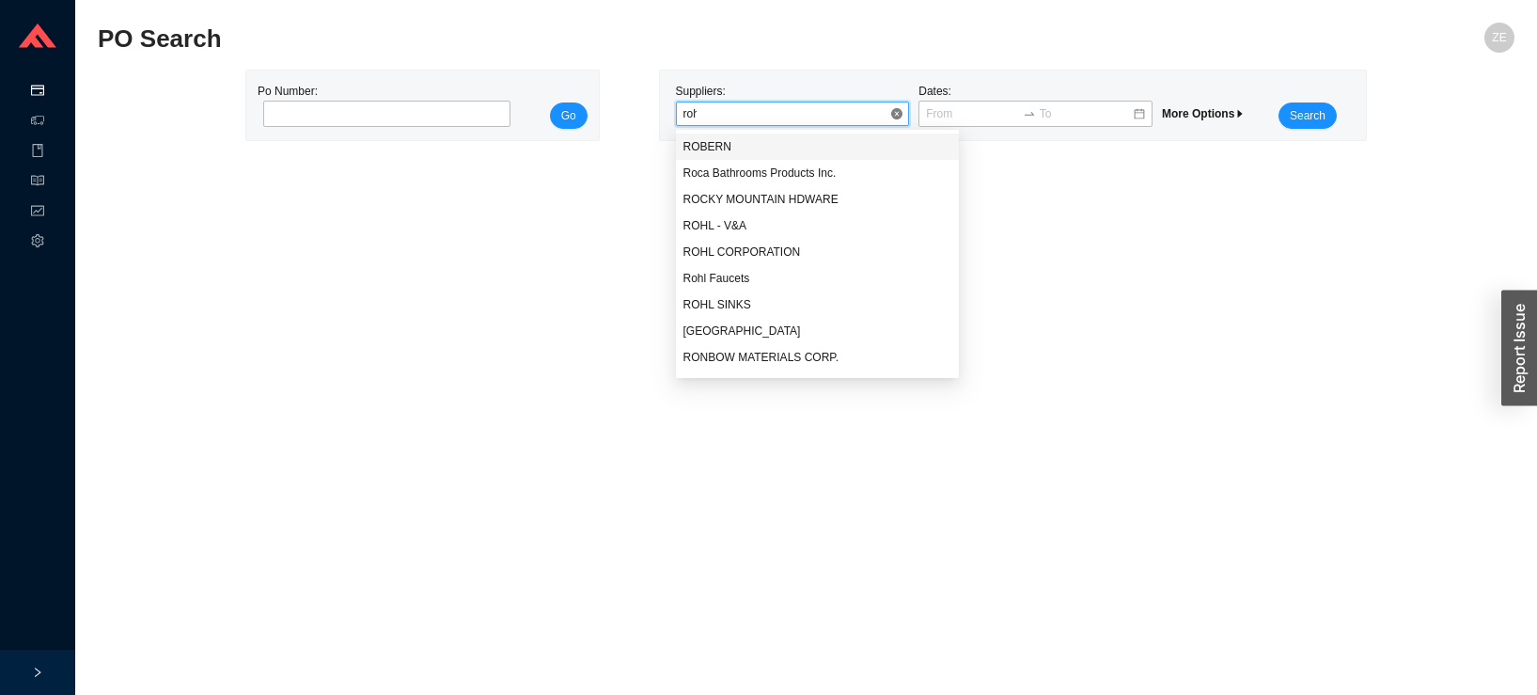
type input "rohl"
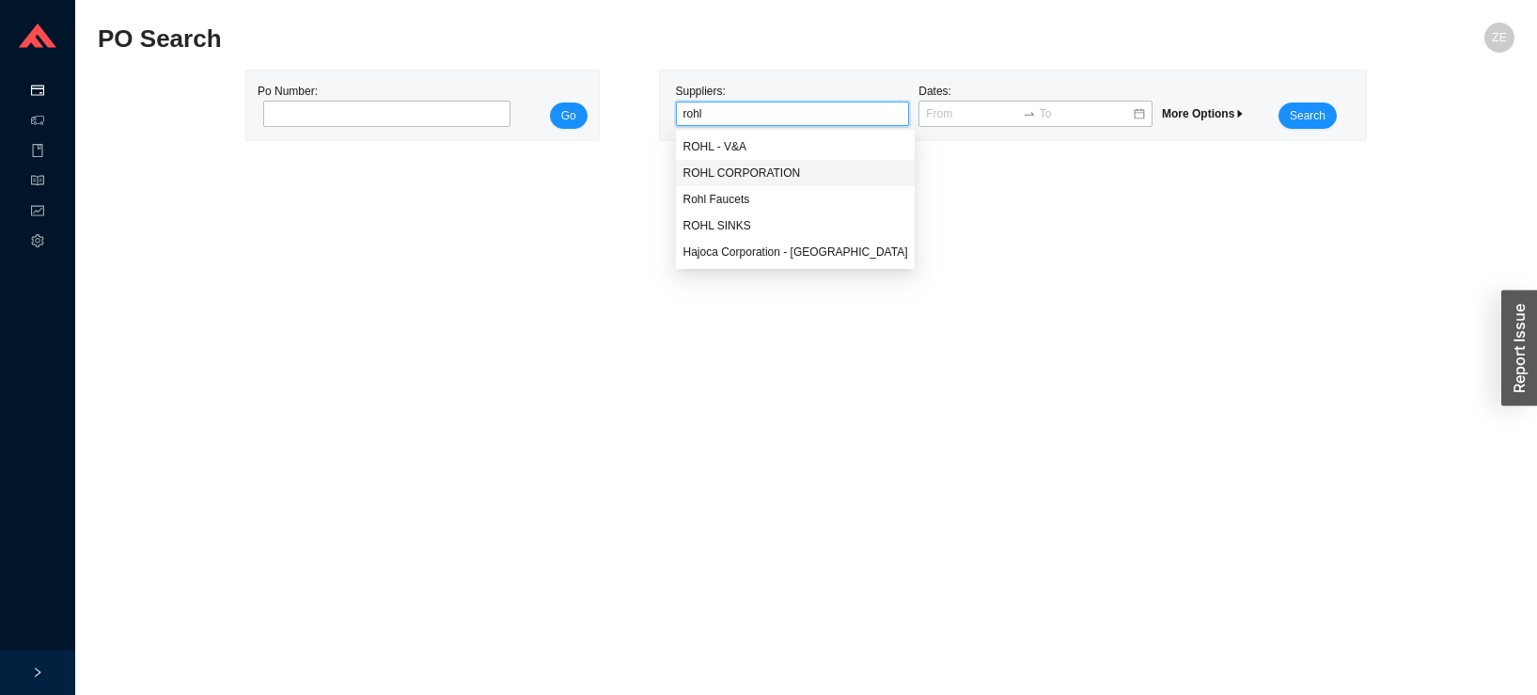
click at [759, 174] on div "ROHL CORPORATION" at bounding box center [795, 172] width 225 height 17
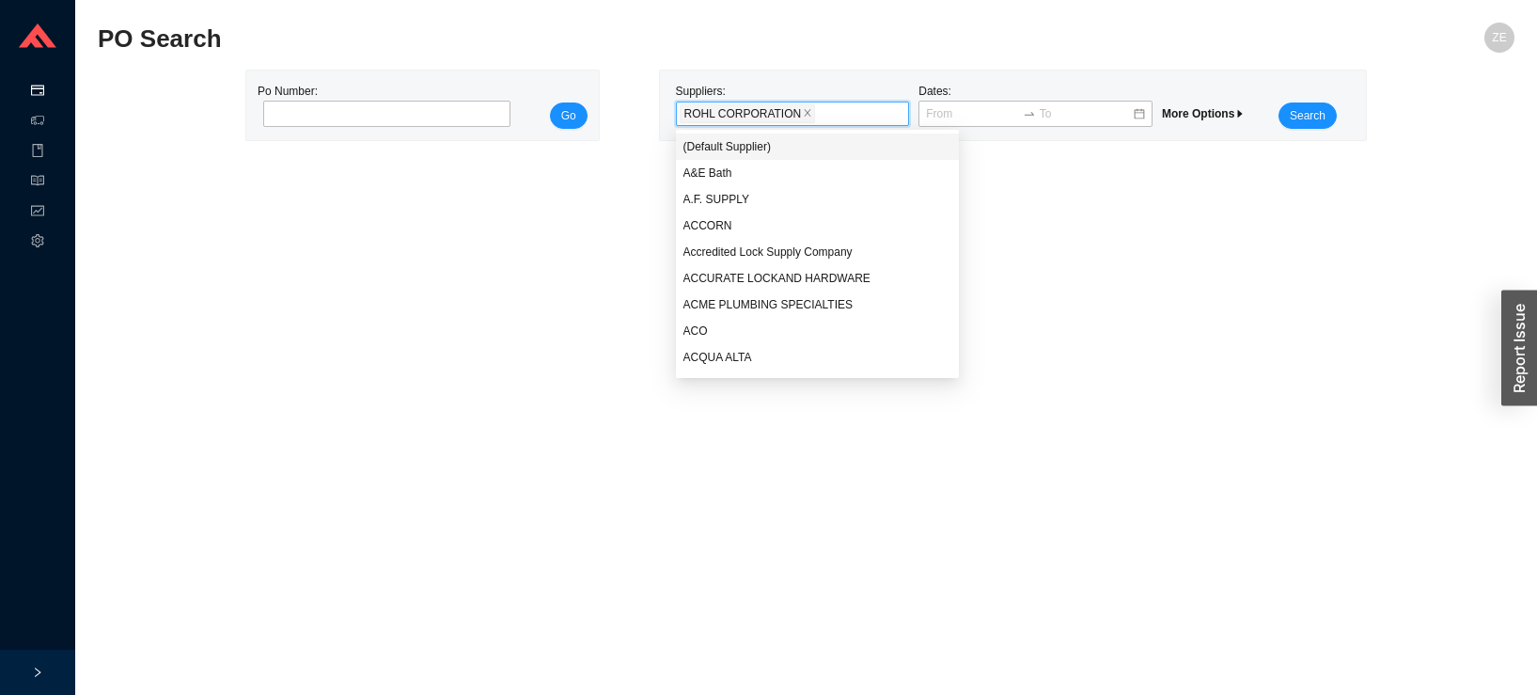
click at [1225, 116] on span "More Options" at bounding box center [1204, 113] width 84 height 13
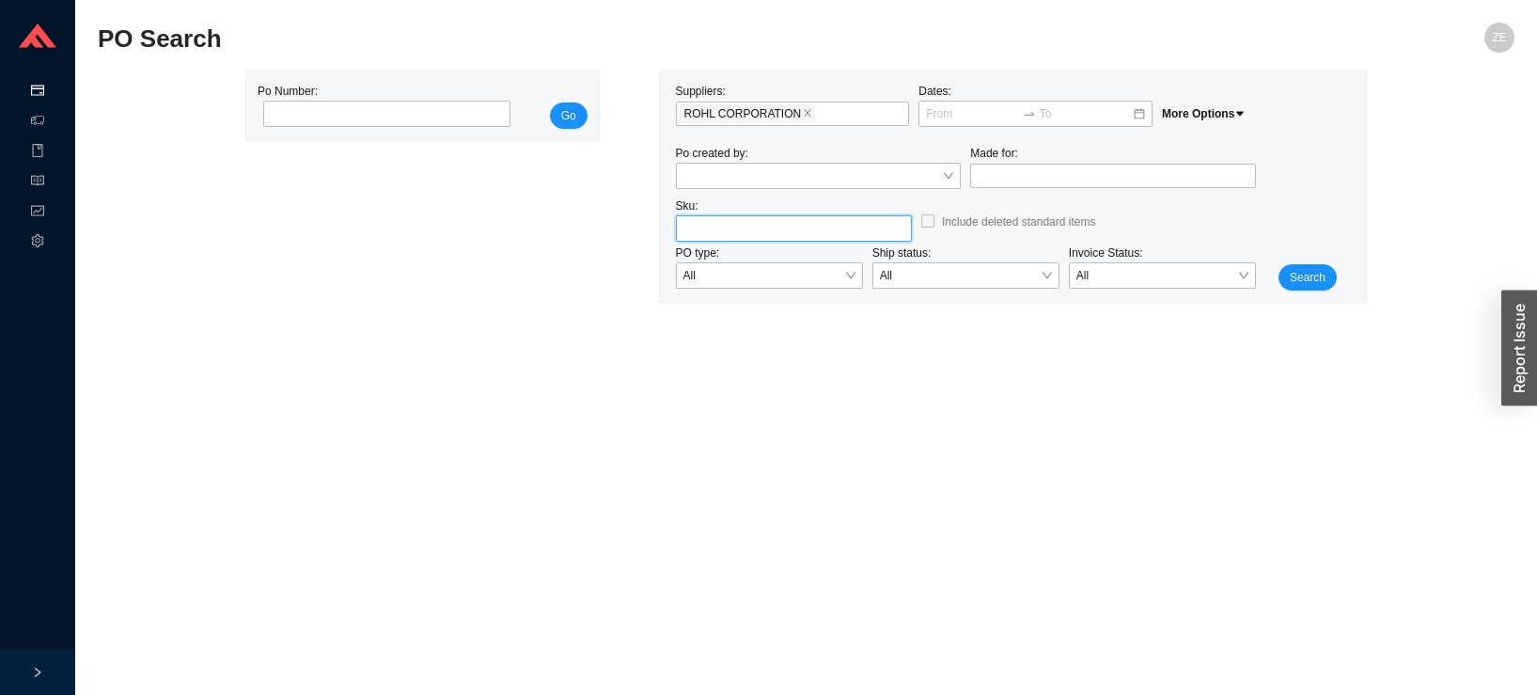
click at [777, 235] on input "search" at bounding box center [793, 228] width 221 height 24
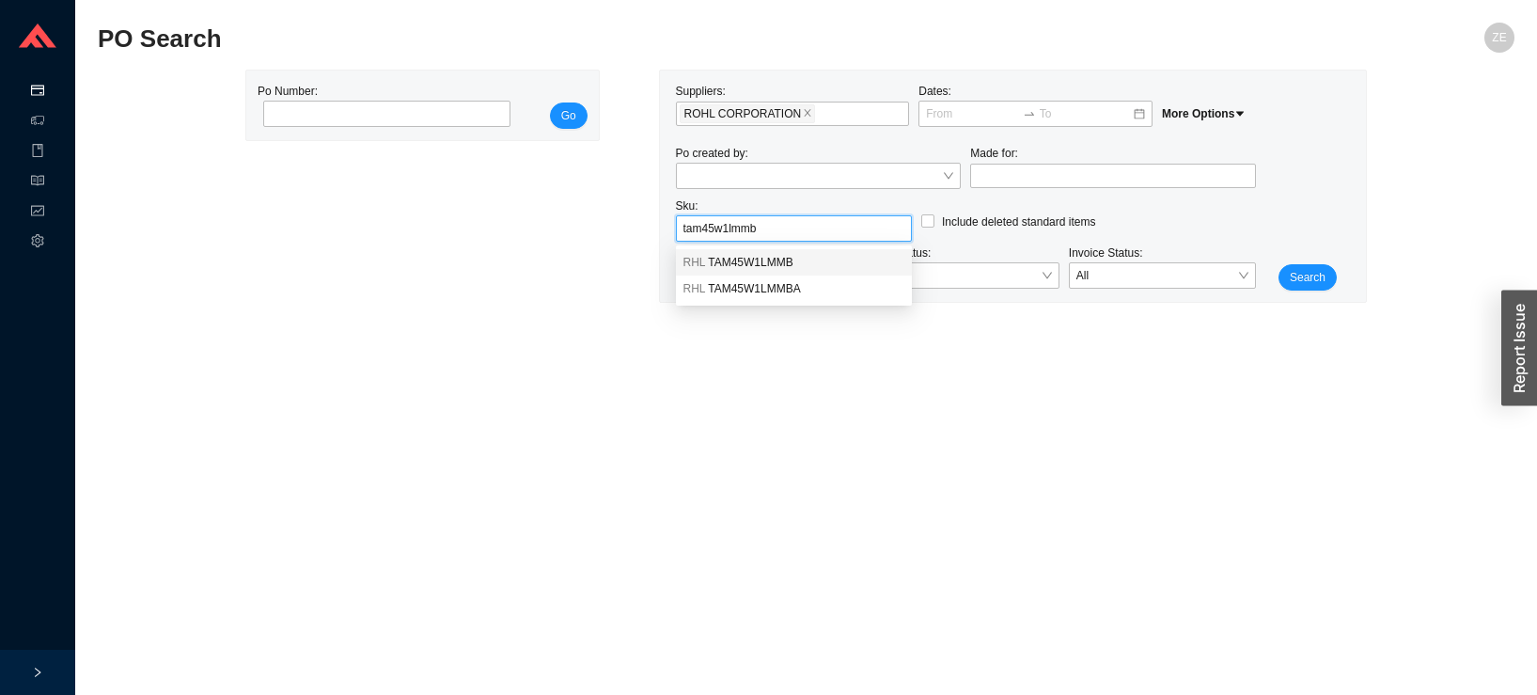
click at [794, 260] on div "RHL TAM45W1LMMB" at bounding box center [793, 262] width 221 height 17
type input "RHL TAM45W1LMMB"
click at [1317, 284] on span "Search" at bounding box center [1308, 277] width 36 height 19
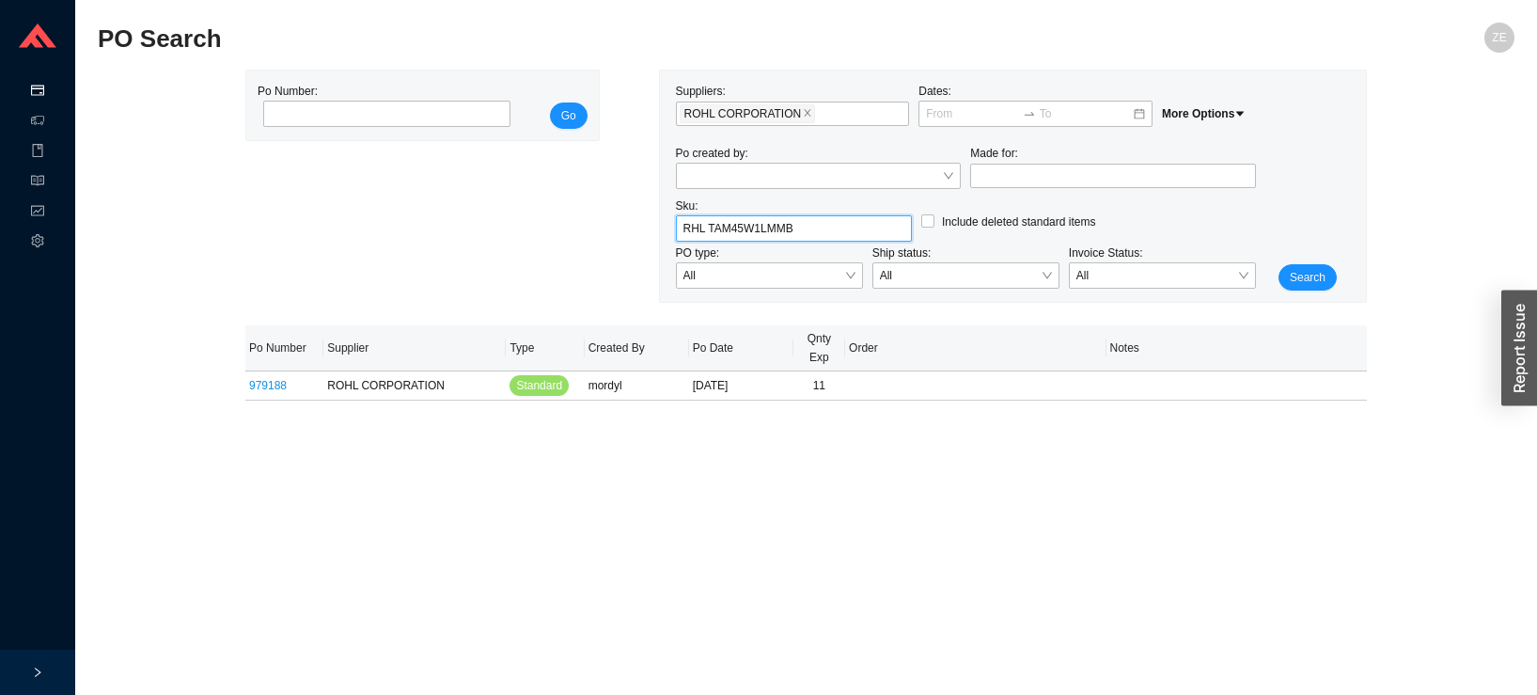
drag, startPoint x: 804, startPoint y: 230, endPoint x: 663, endPoint y: 231, distance: 141.0
click at [683, 231] on input "RHL TAM45W1LMMB" at bounding box center [793, 228] width 221 height 24
click at [809, 263] on div "RHL U.6441PN" at bounding box center [793, 262] width 221 height 17
type input "RHL U.6441PN"
click at [1305, 284] on span "Search" at bounding box center [1308, 277] width 36 height 19
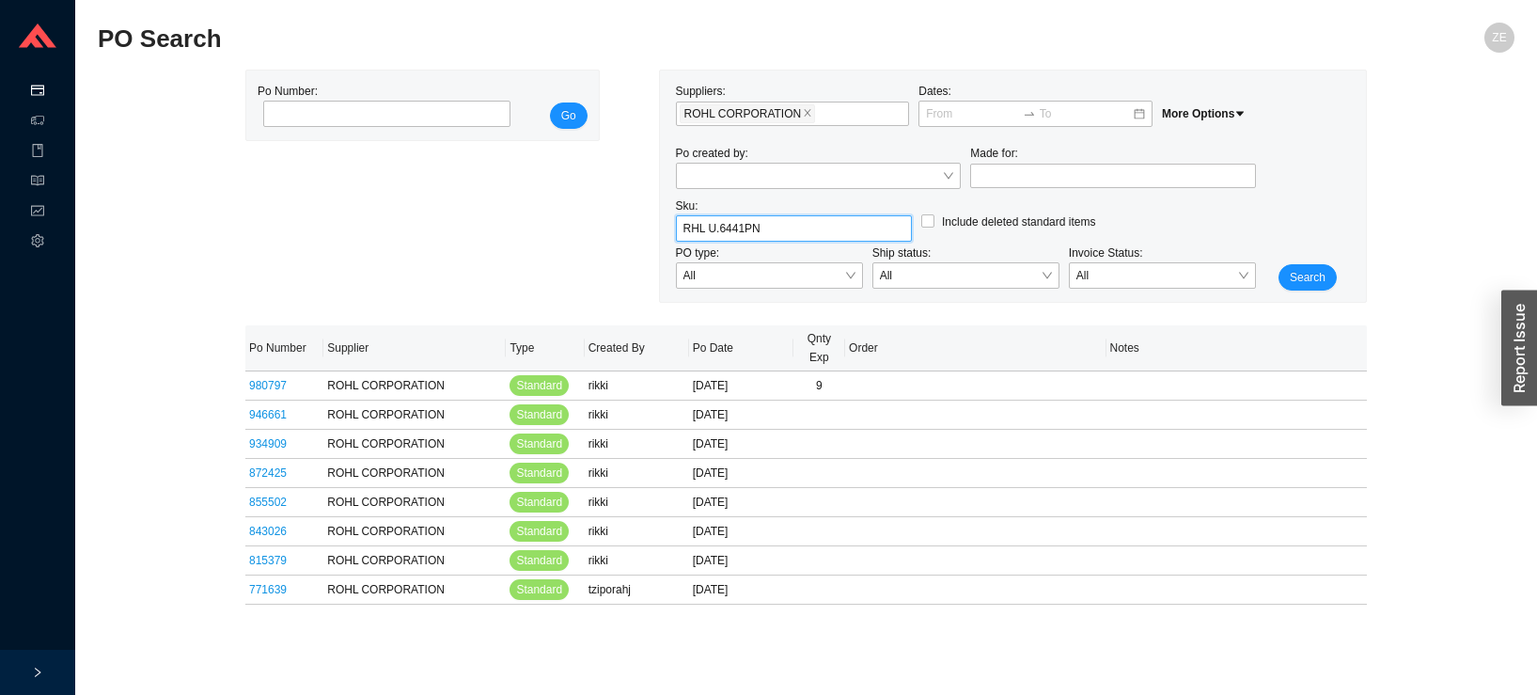
drag, startPoint x: 771, startPoint y: 225, endPoint x: 590, endPoint y: 227, distance: 180.5
click at [683, 227] on input "RHL U.6441PN" at bounding box center [793, 228] width 221 height 24
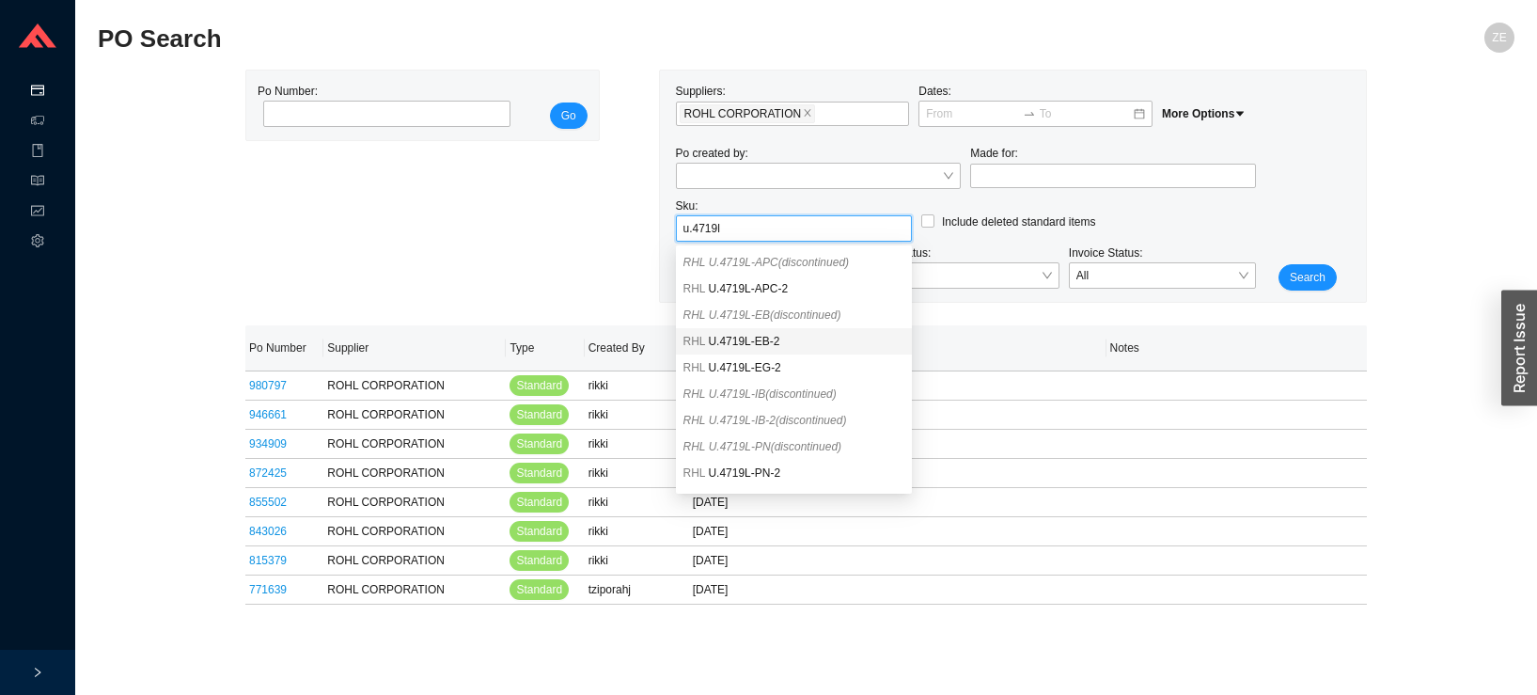
click at [770, 336] on span "U.4719L-EB-2" at bounding box center [743, 341] width 71 height 13
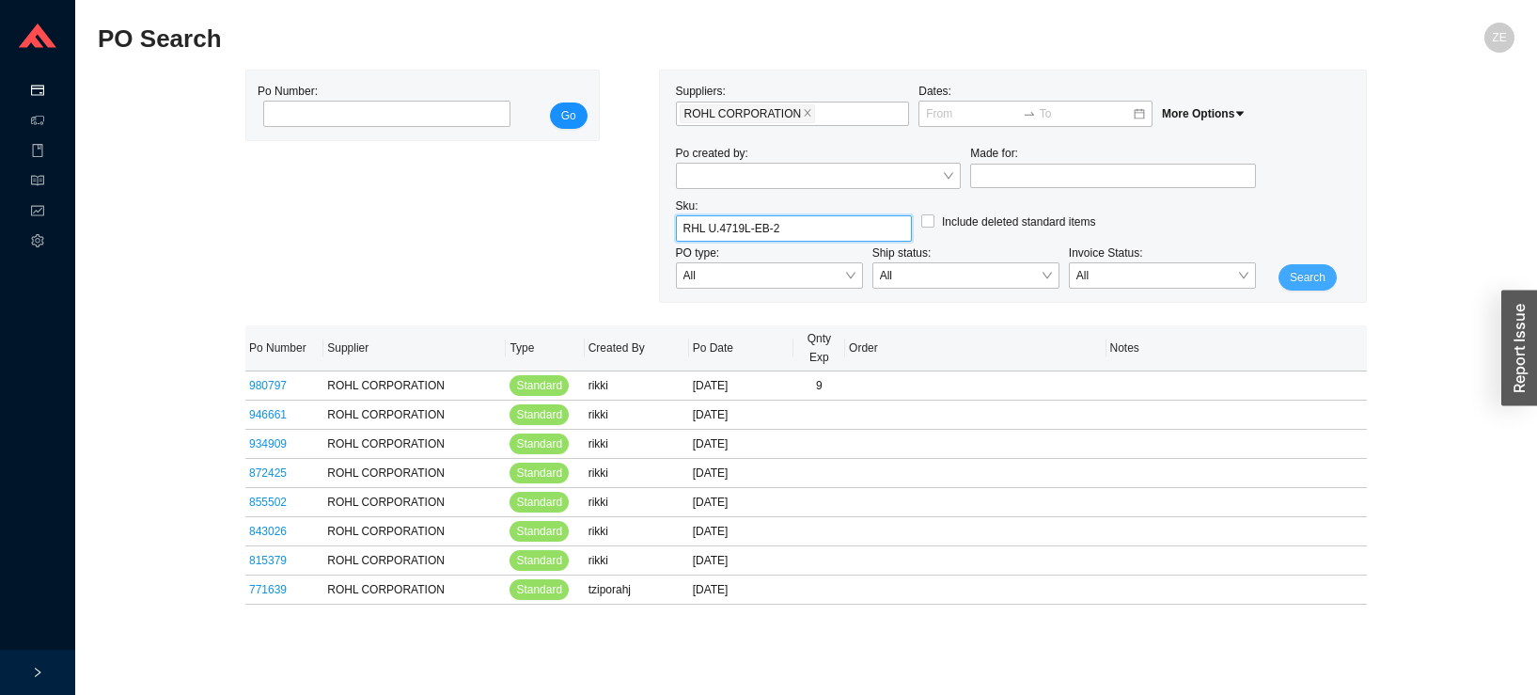
type input "RHL U.4719L-EB-2"
click at [1310, 277] on span "Search" at bounding box center [1308, 277] width 36 height 19
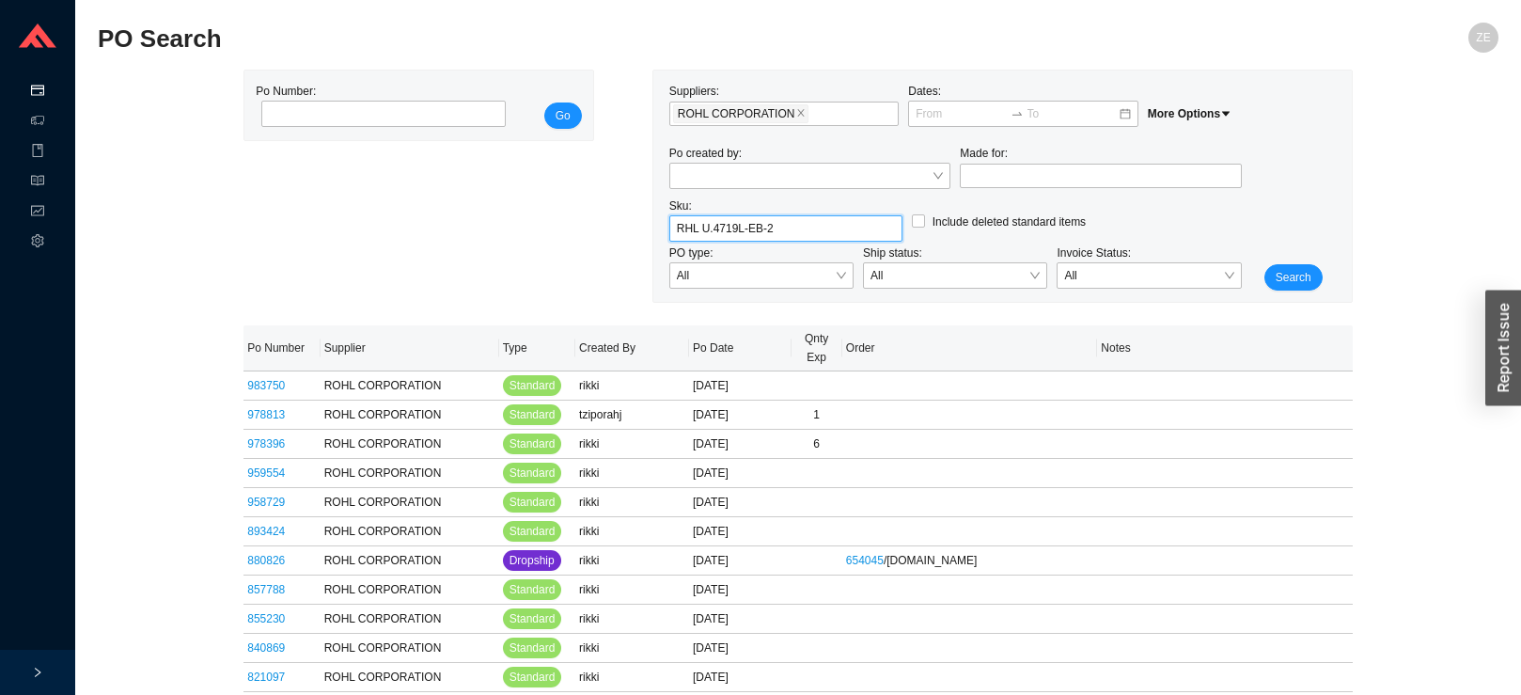
drag, startPoint x: 566, startPoint y: 239, endPoint x: 522, endPoint y: 235, distance: 44.3
click at [677, 241] on input "RHL U.4719L-EB-2" at bounding box center [786, 228] width 218 height 24
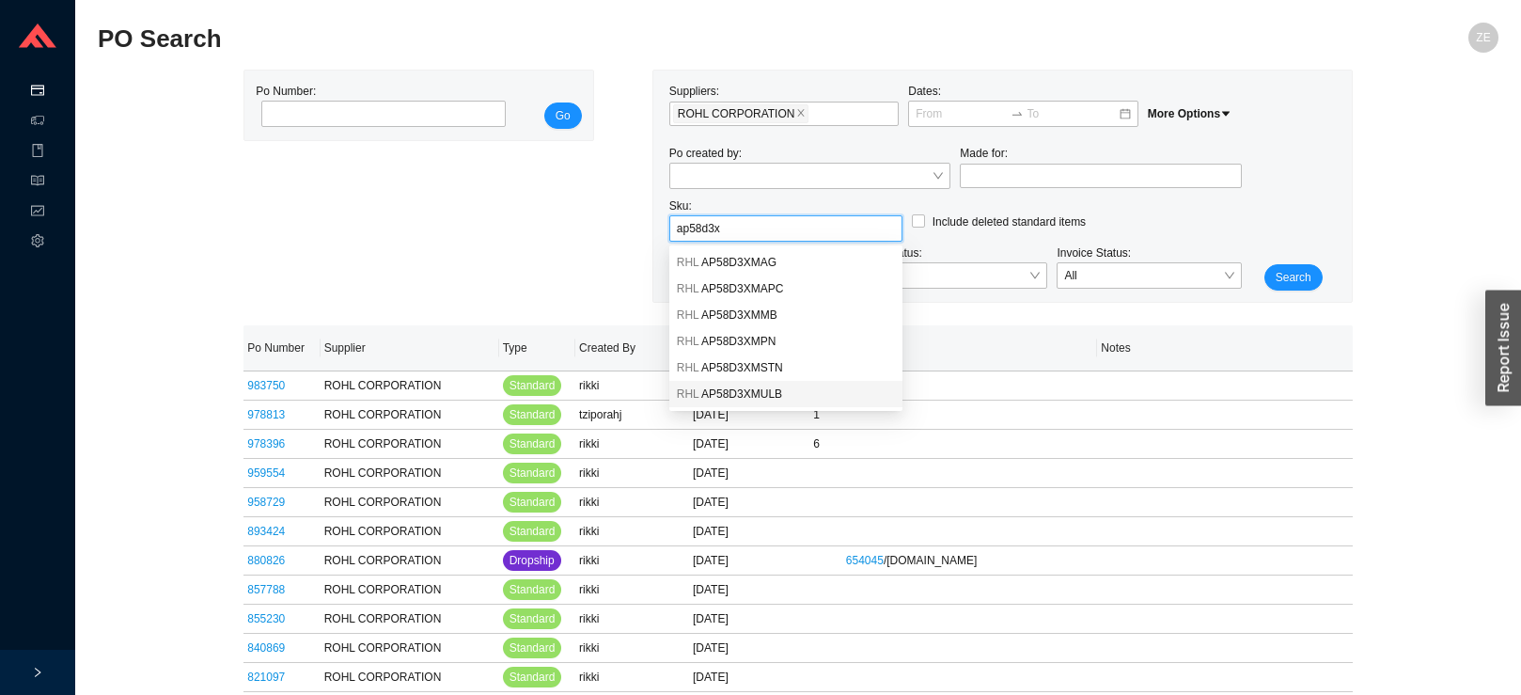
click at [774, 396] on span "AP58D3XMULB" at bounding box center [741, 393] width 81 height 13
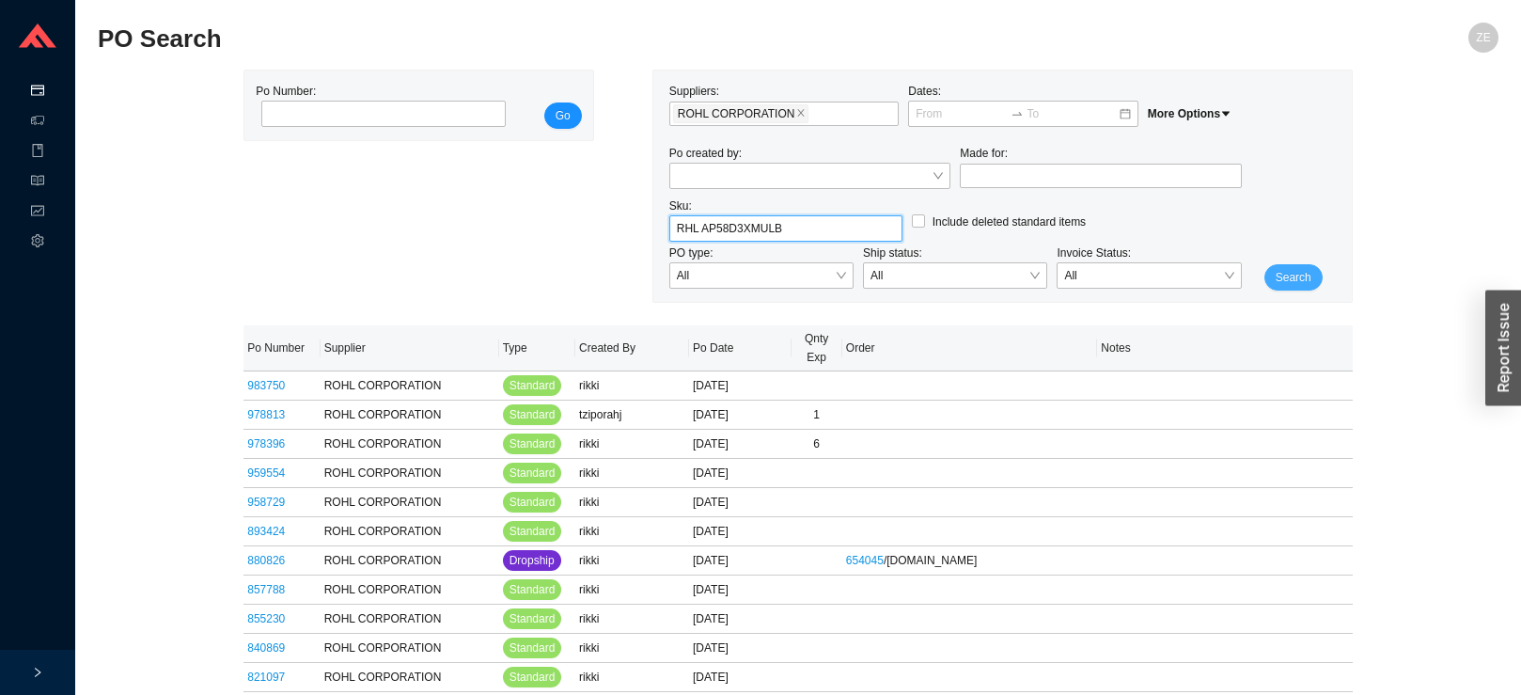
type input "RHL AP58D3XMULB"
click at [1277, 279] on span "Search" at bounding box center [1293, 277] width 36 height 19
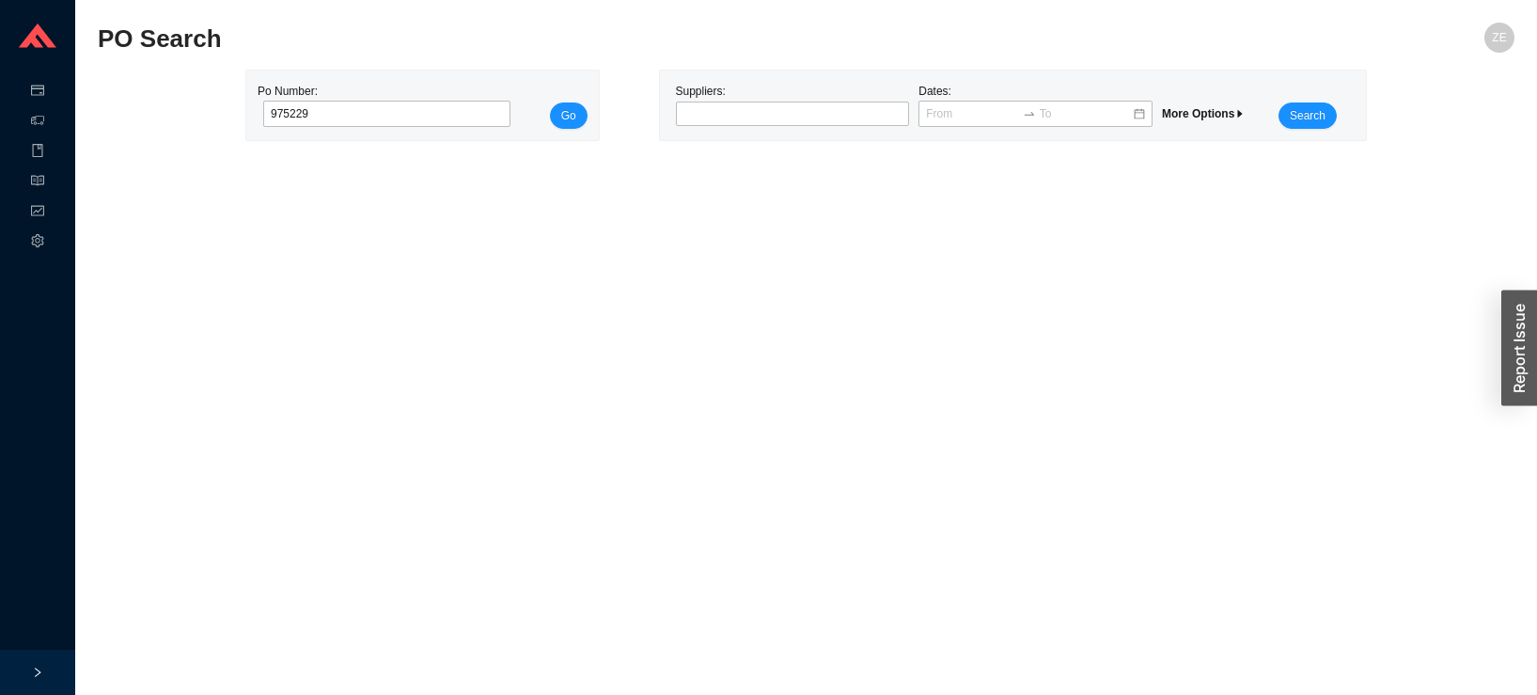
click at [550, 102] on button "Go" at bounding box center [569, 115] width 38 height 26
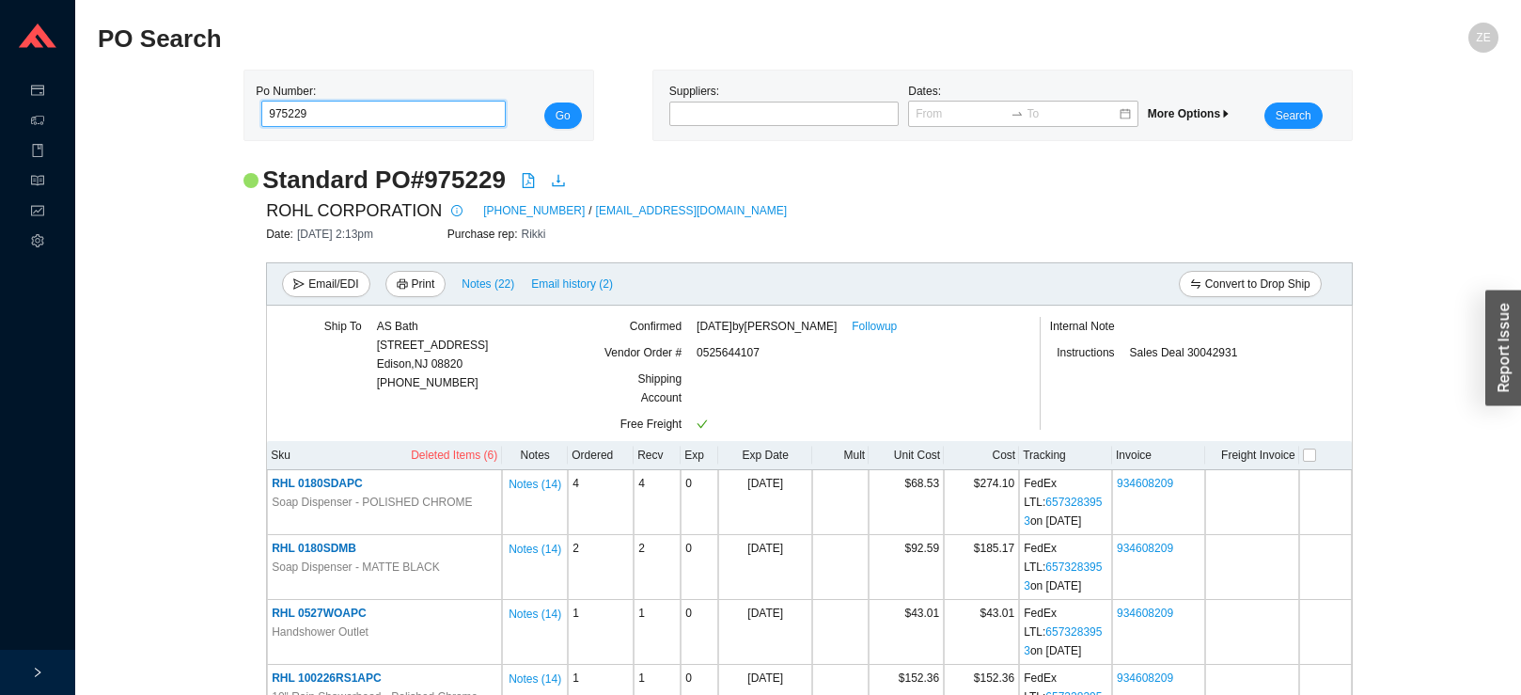
drag, startPoint x: 326, startPoint y: 111, endPoint x: 204, endPoint y: 108, distance: 122.2
click at [261, 112] on input "975229" at bounding box center [383, 114] width 244 height 26
type input "964416"
click at [544, 102] on button "Go" at bounding box center [563, 115] width 38 height 26
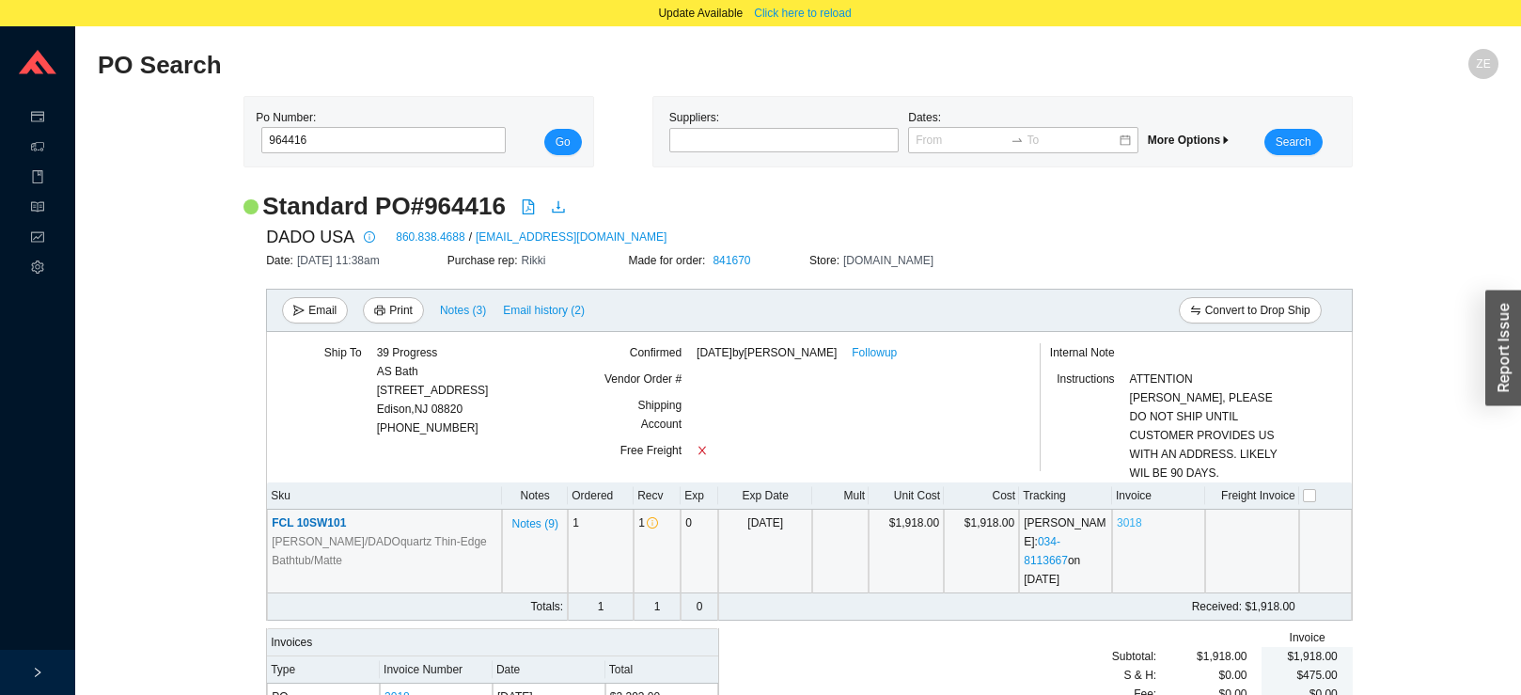
click at [1113, 509] on td "3018" at bounding box center [1158, 551] width 93 height 84
click at [1119, 516] on link "3018" at bounding box center [1129, 522] width 25 height 13
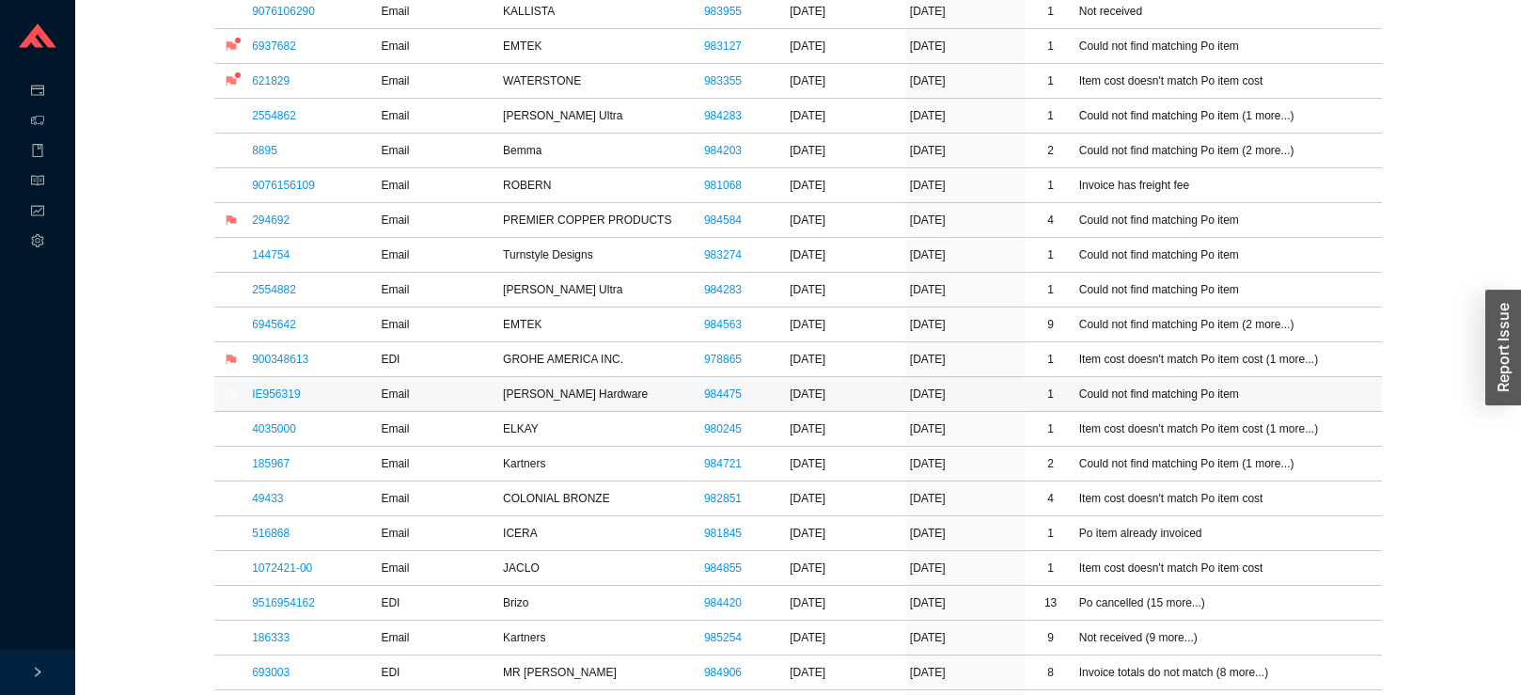
scroll to position [671, 0]
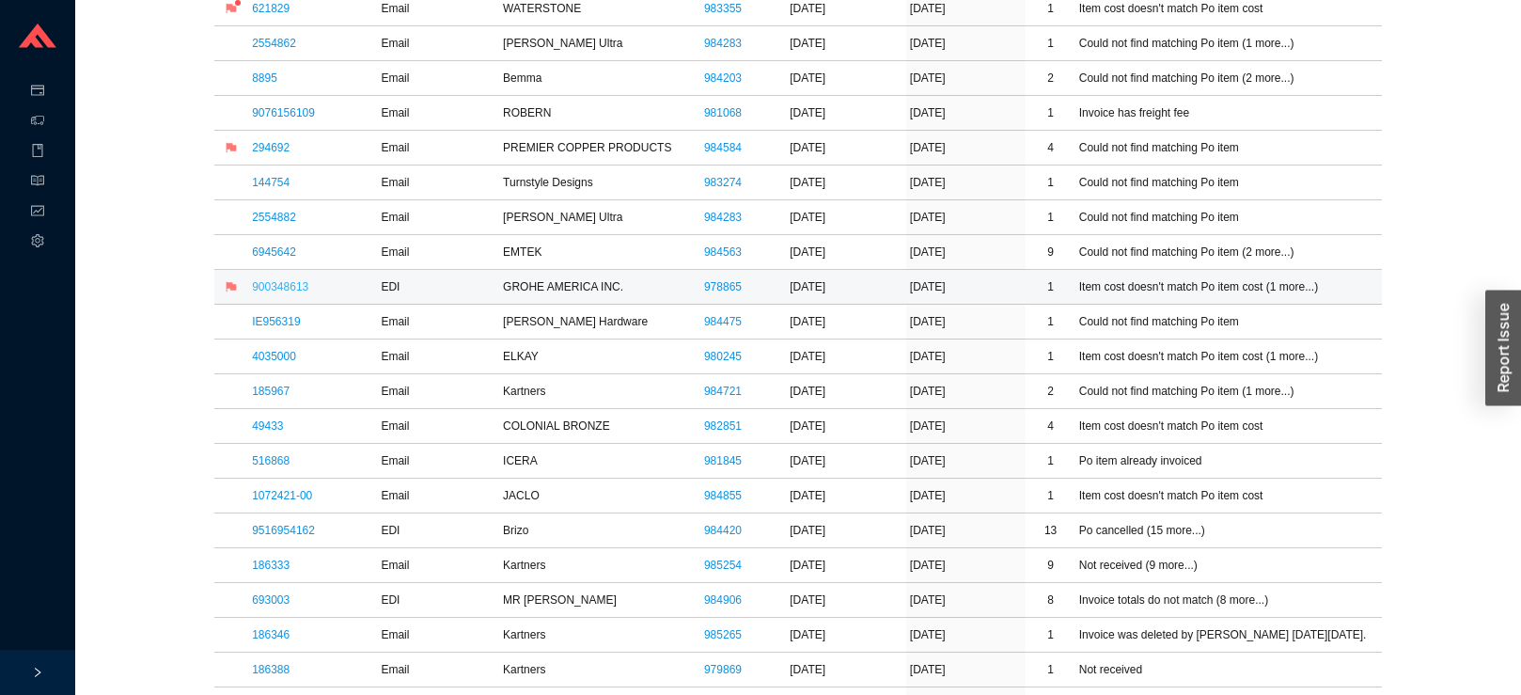
click at [262, 283] on link "900348613" at bounding box center [280, 286] width 56 height 13
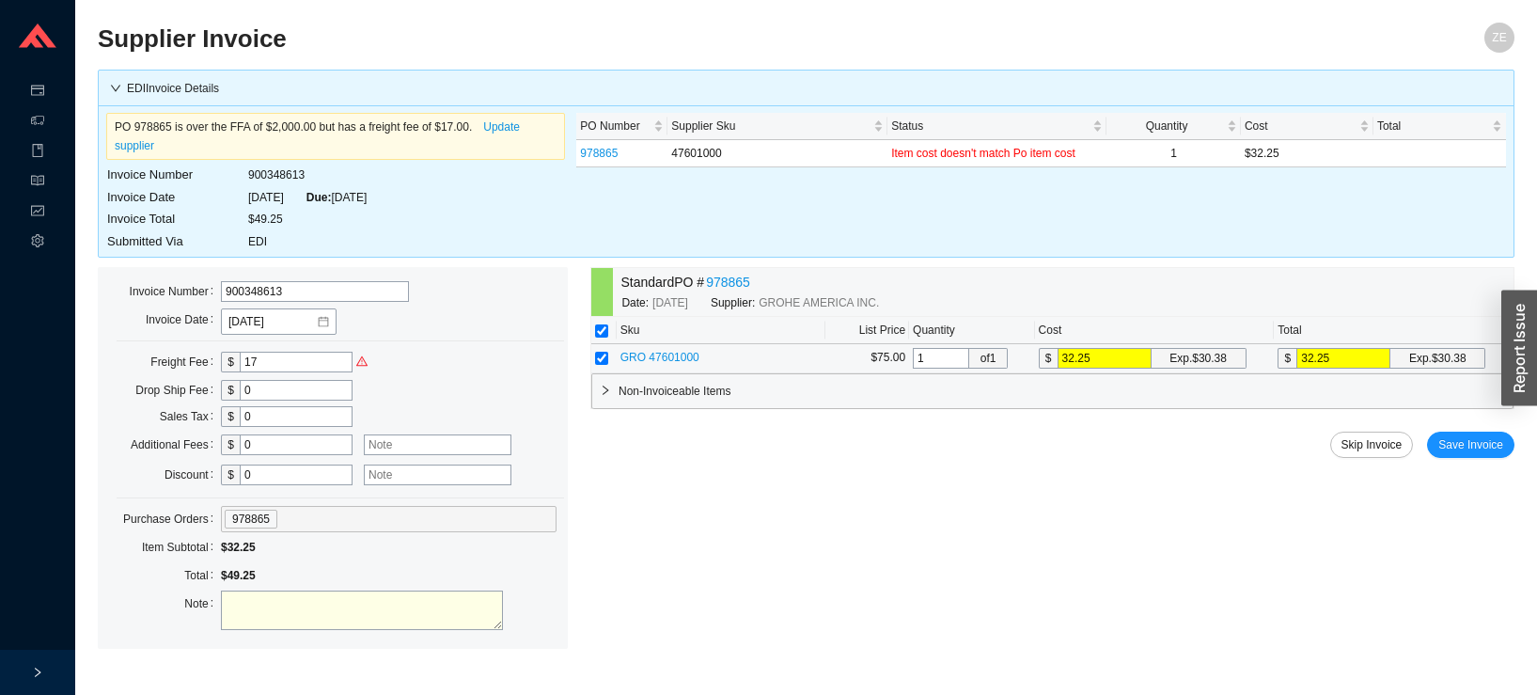
click at [665, 351] on span "GRO 47601000" at bounding box center [659, 357] width 79 height 13
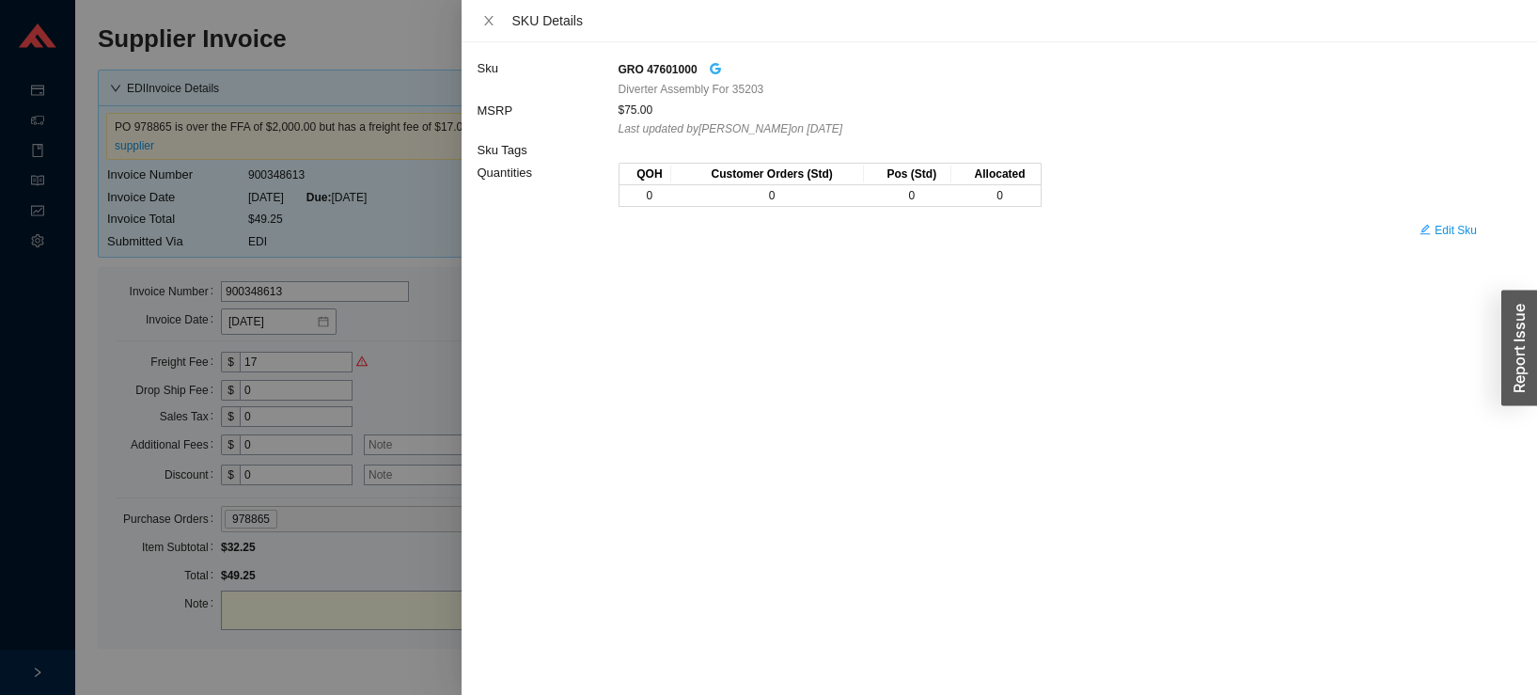
click at [714, 68] on icon "google" at bounding box center [715, 68] width 13 height 13
click at [407, 336] on div at bounding box center [768, 347] width 1537 height 695
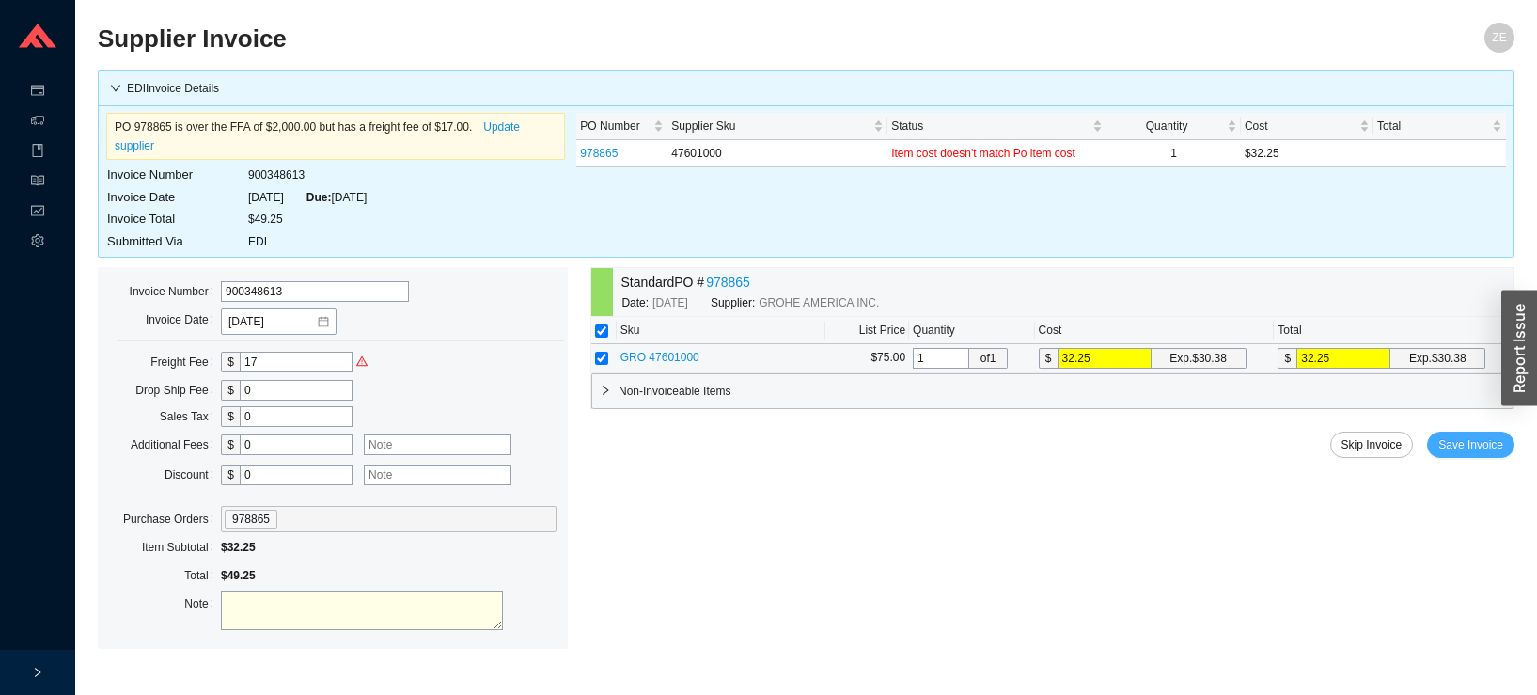
click at [1482, 435] on span "Save Invoice" at bounding box center [1470, 444] width 65 height 19
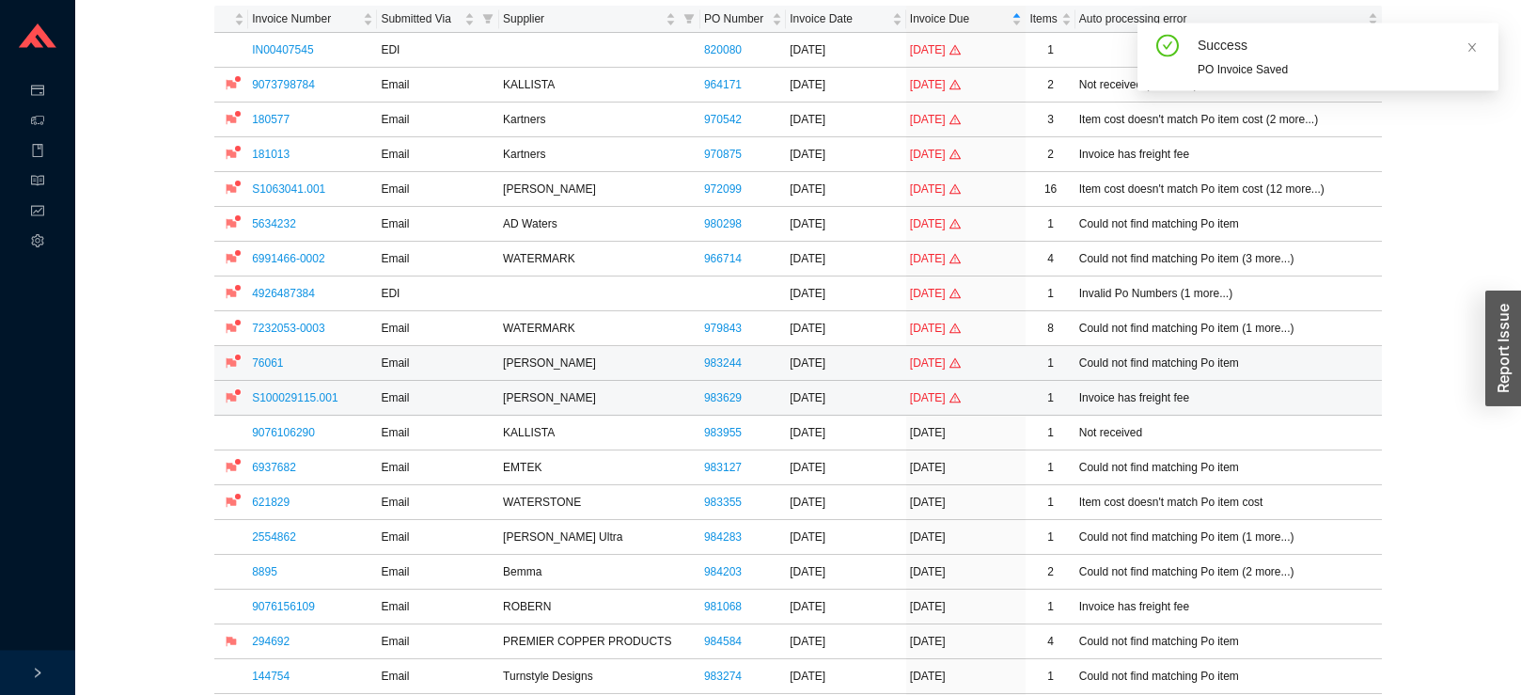
scroll to position [383, 0]
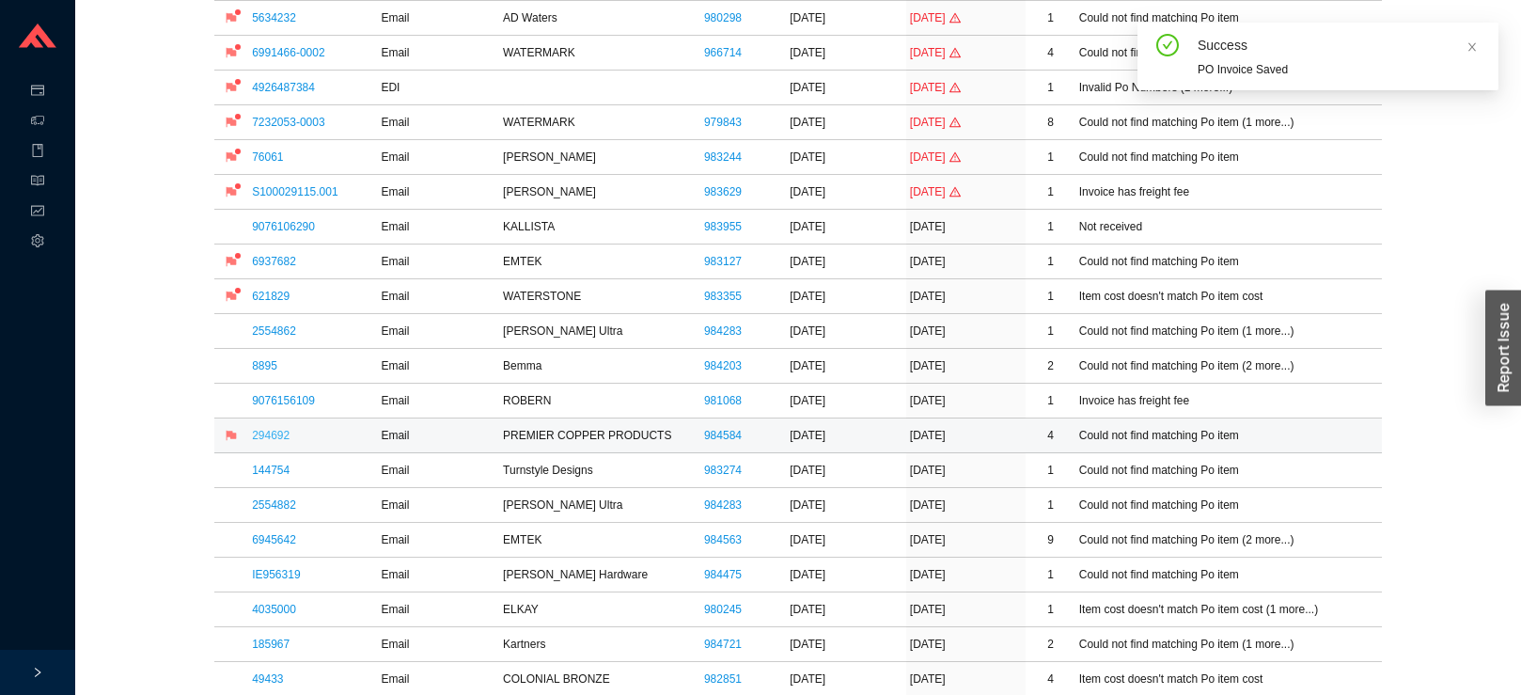
click at [264, 434] on link "294692" at bounding box center [271, 435] width 38 height 13
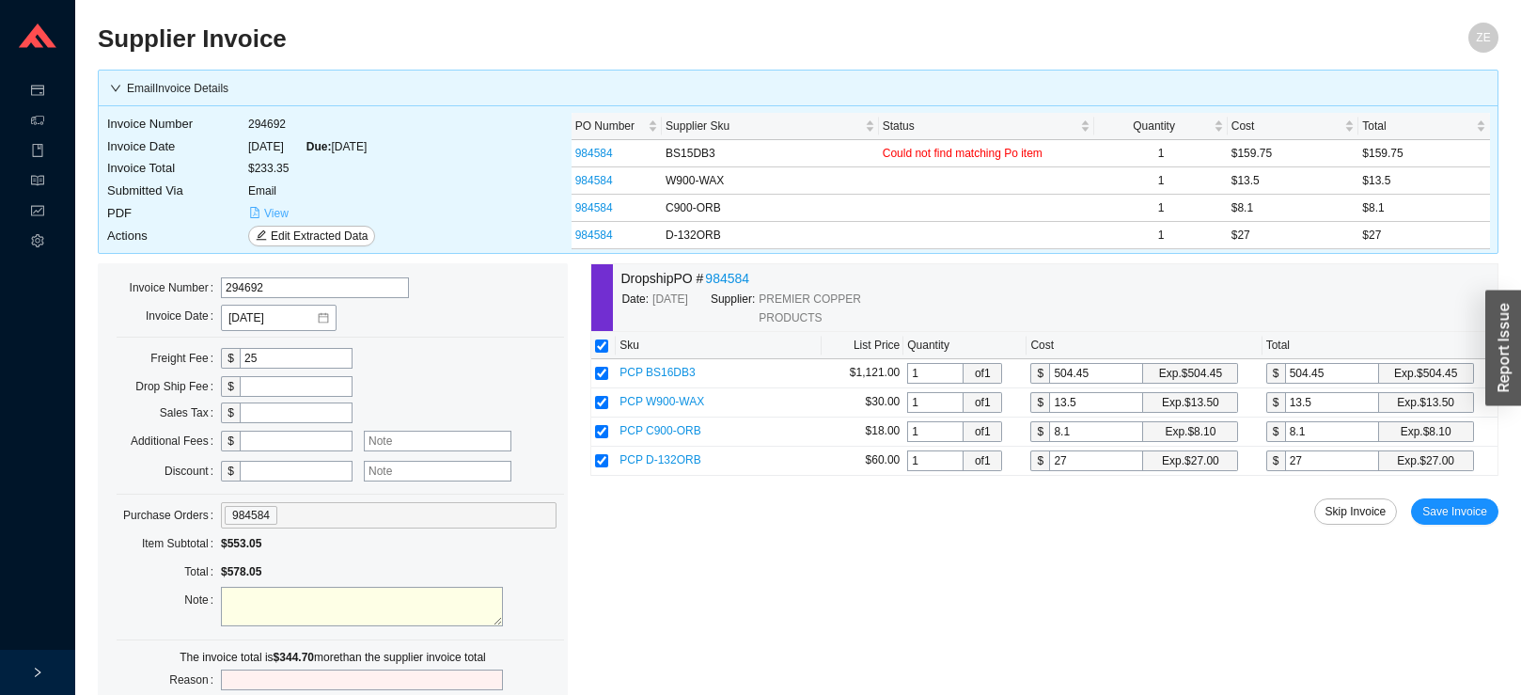
click at [272, 211] on span "View" at bounding box center [276, 213] width 24 height 19
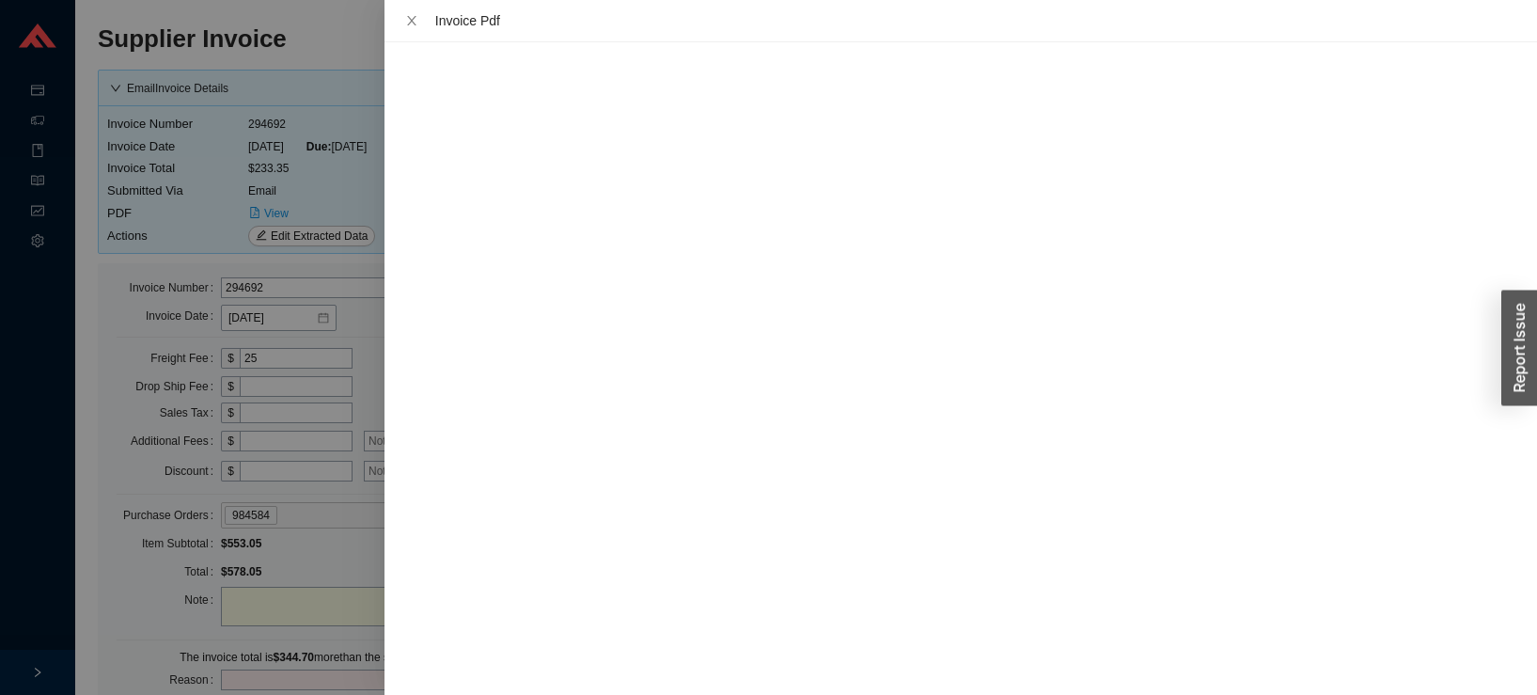
drag, startPoint x: 354, startPoint y: 196, endPoint x: 405, endPoint y: 187, distance: 51.5
click at [355, 195] on div at bounding box center [768, 347] width 1537 height 695
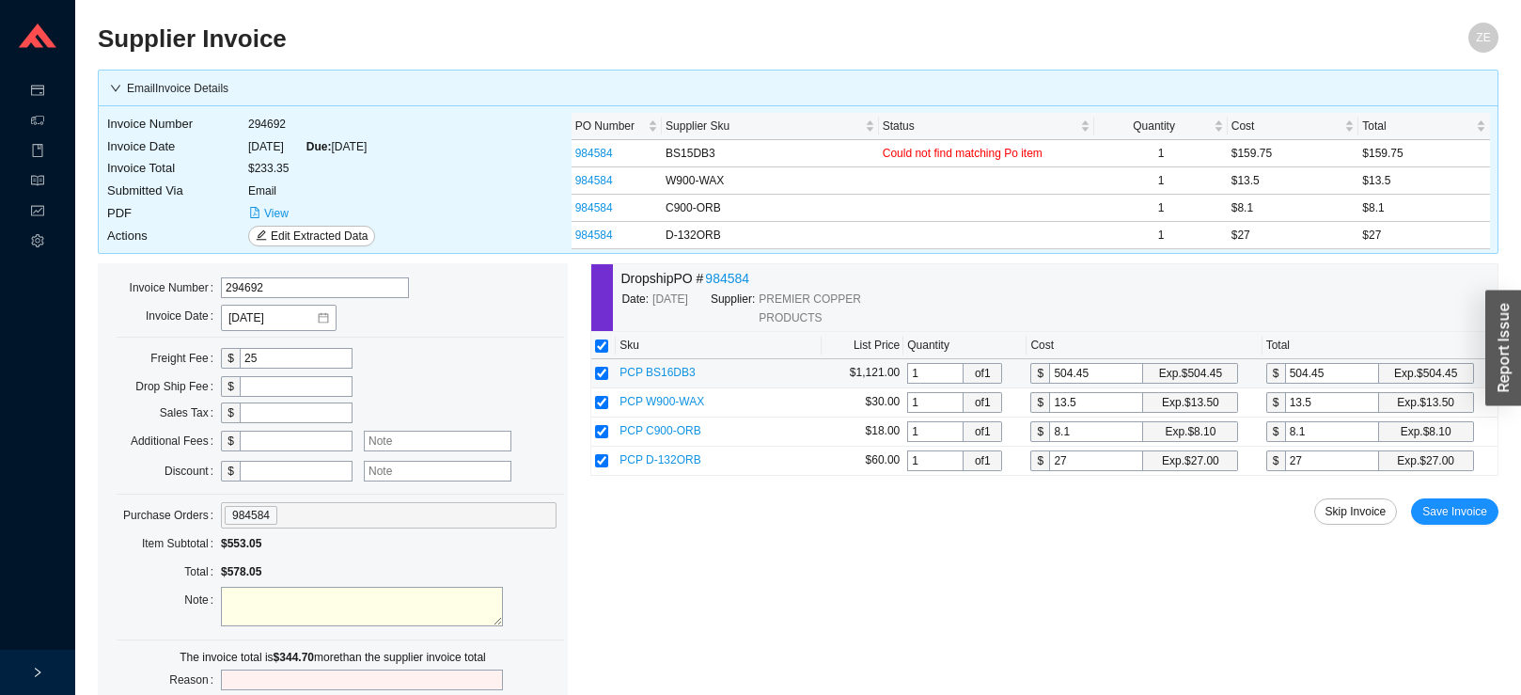
click at [680, 373] on span "PCP BS16DB3" at bounding box center [657, 372] width 76 height 13
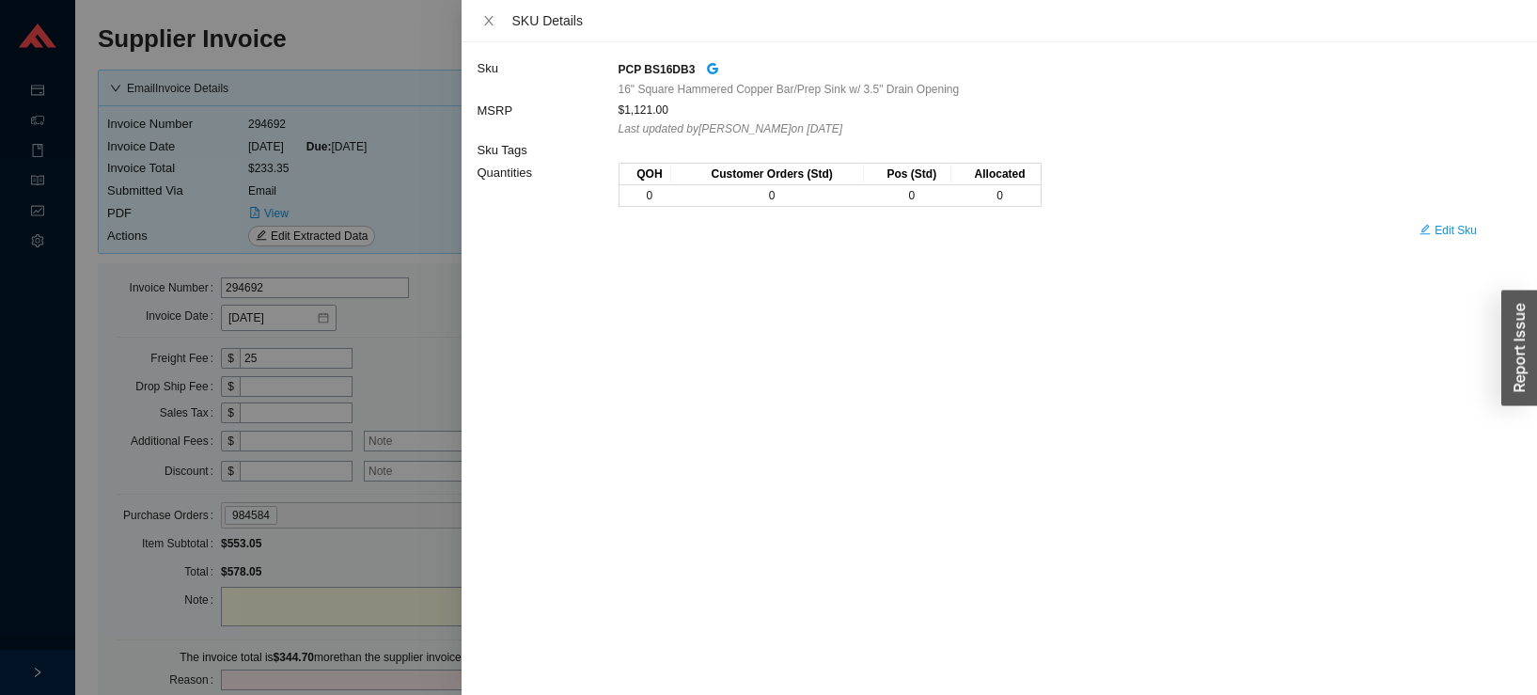
click at [364, 211] on div at bounding box center [768, 347] width 1537 height 695
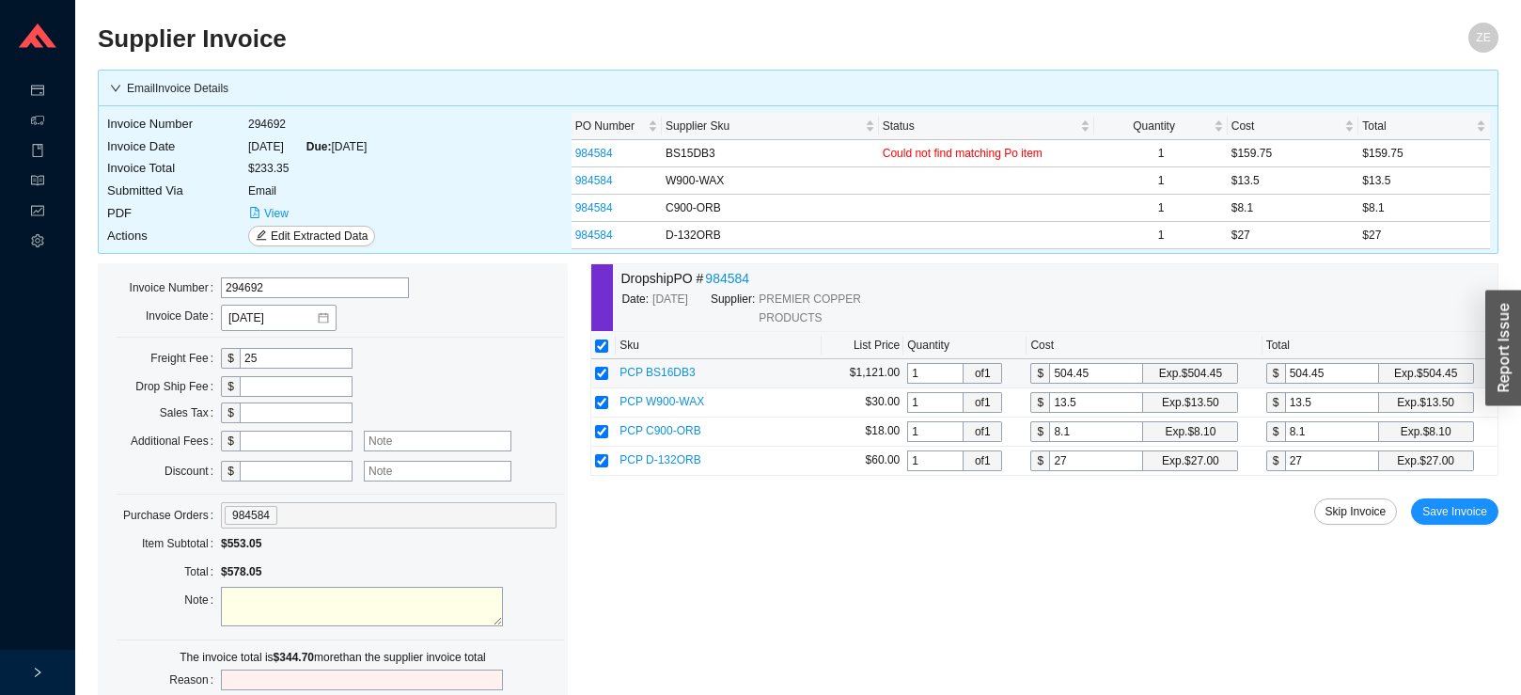
click at [678, 377] on span "PCP BS16DB3" at bounding box center [657, 372] width 76 height 13
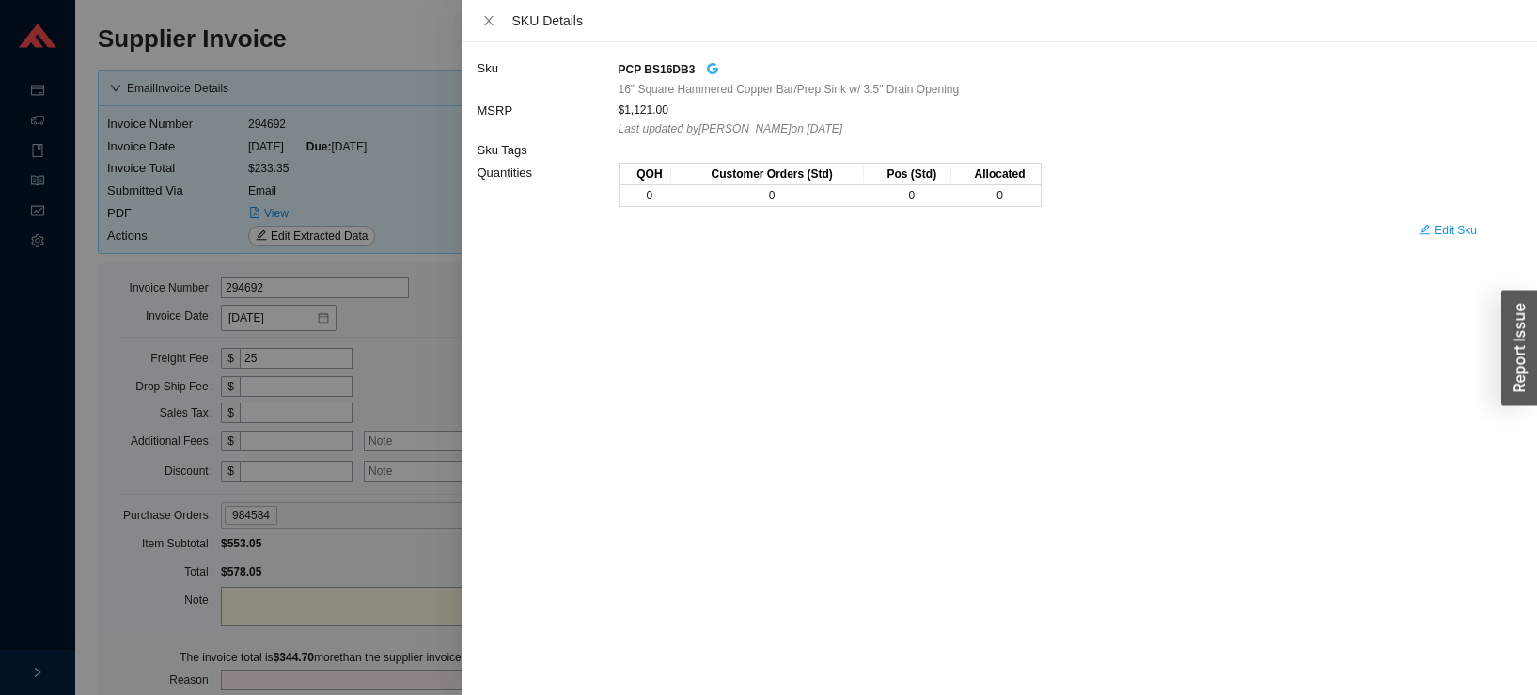
click at [711, 66] on icon "google" at bounding box center [712, 68] width 13 height 13
click at [423, 358] on div at bounding box center [768, 347] width 1537 height 695
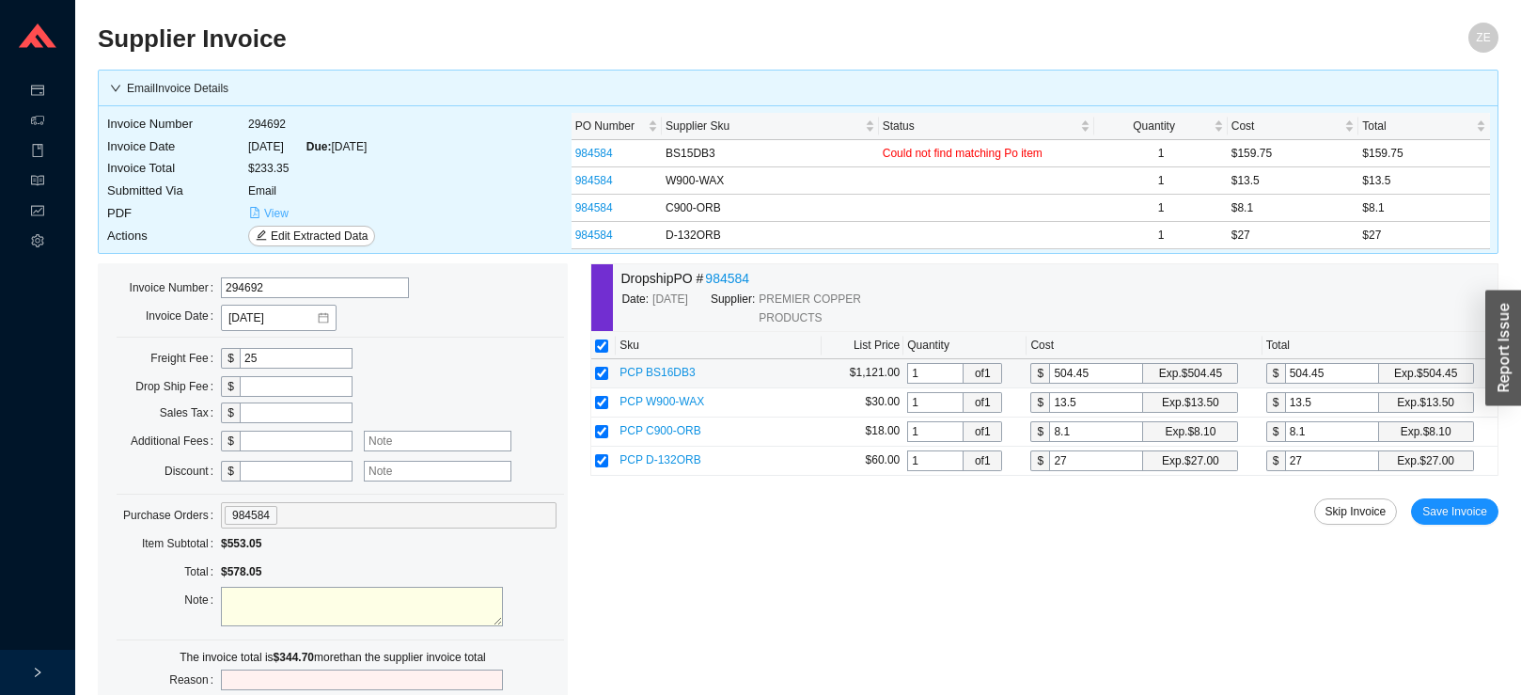
click at [268, 213] on span "View" at bounding box center [276, 213] width 24 height 19
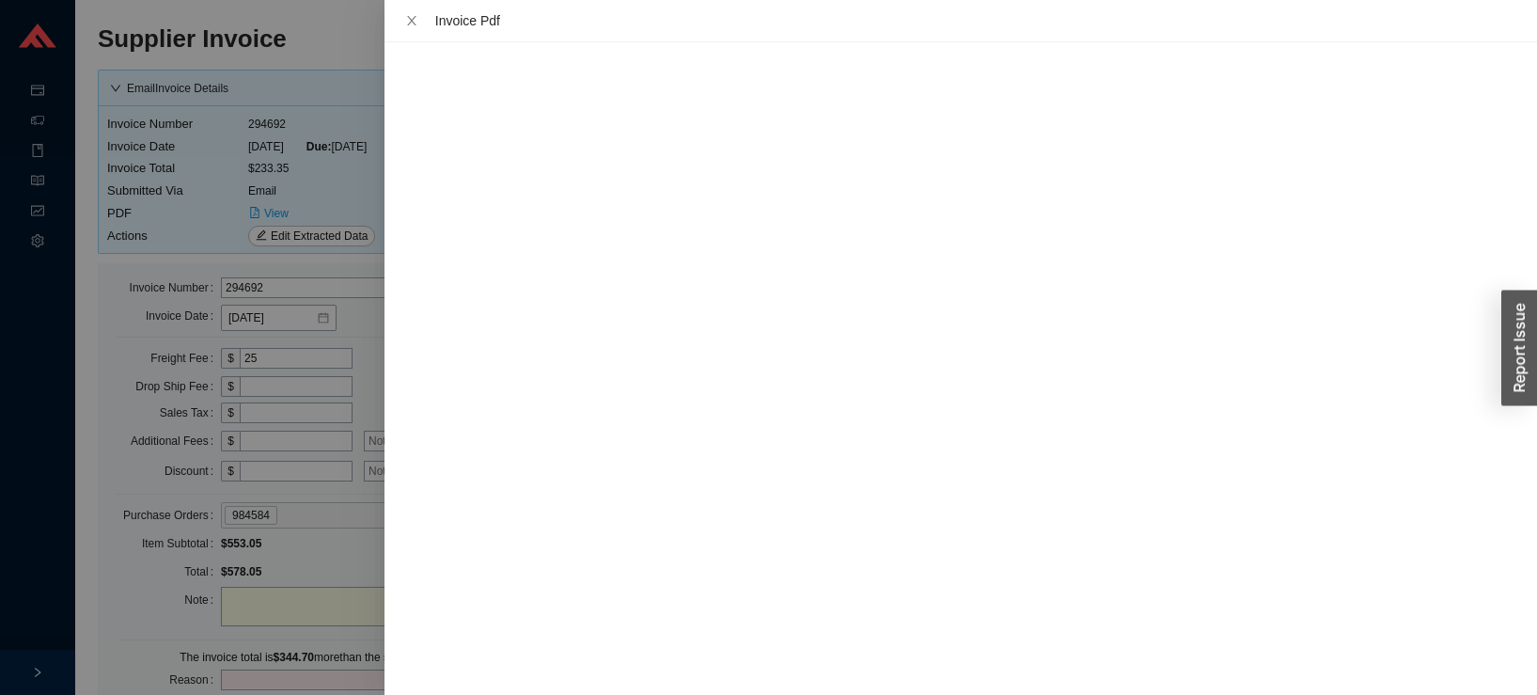
click at [366, 325] on div at bounding box center [768, 347] width 1537 height 695
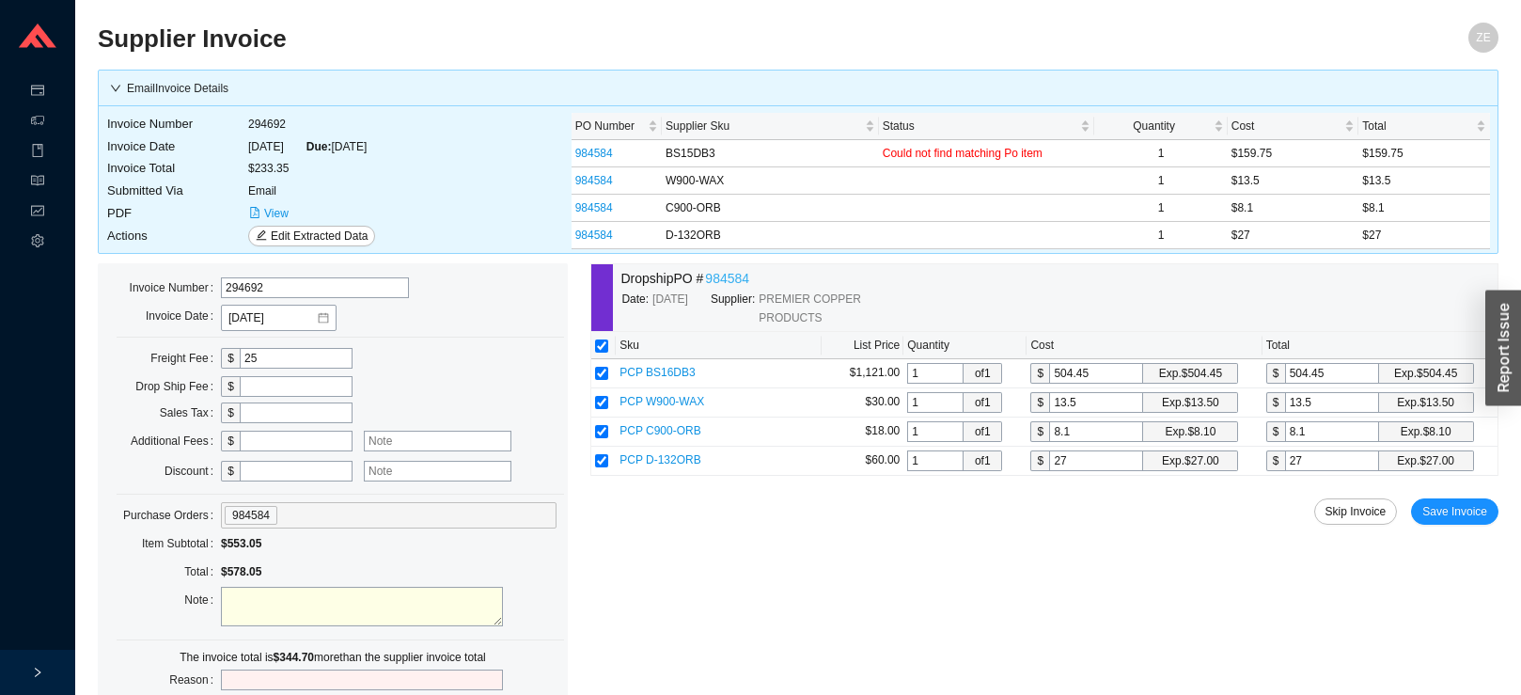
click at [727, 281] on link "984584" at bounding box center [727, 279] width 44 height 22
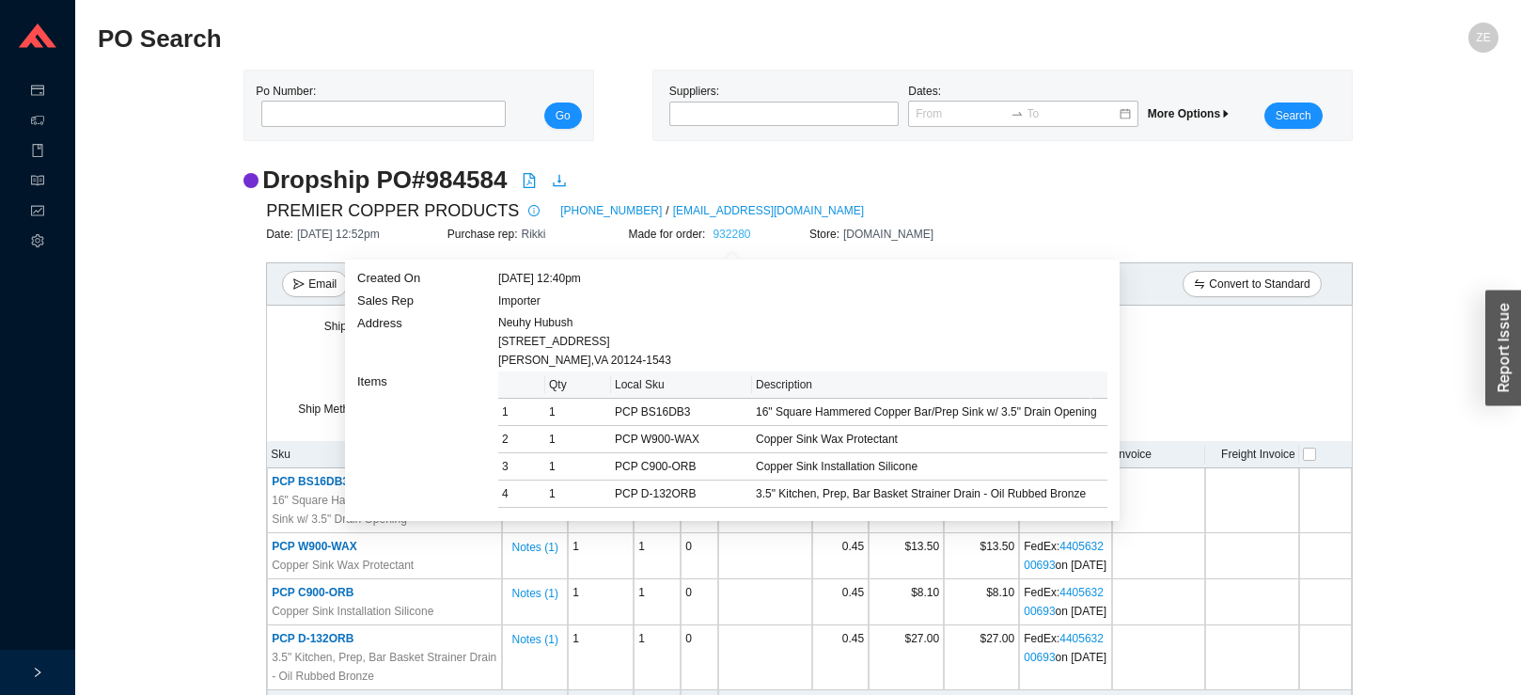
click at [725, 234] on link "932280" at bounding box center [731, 233] width 38 height 13
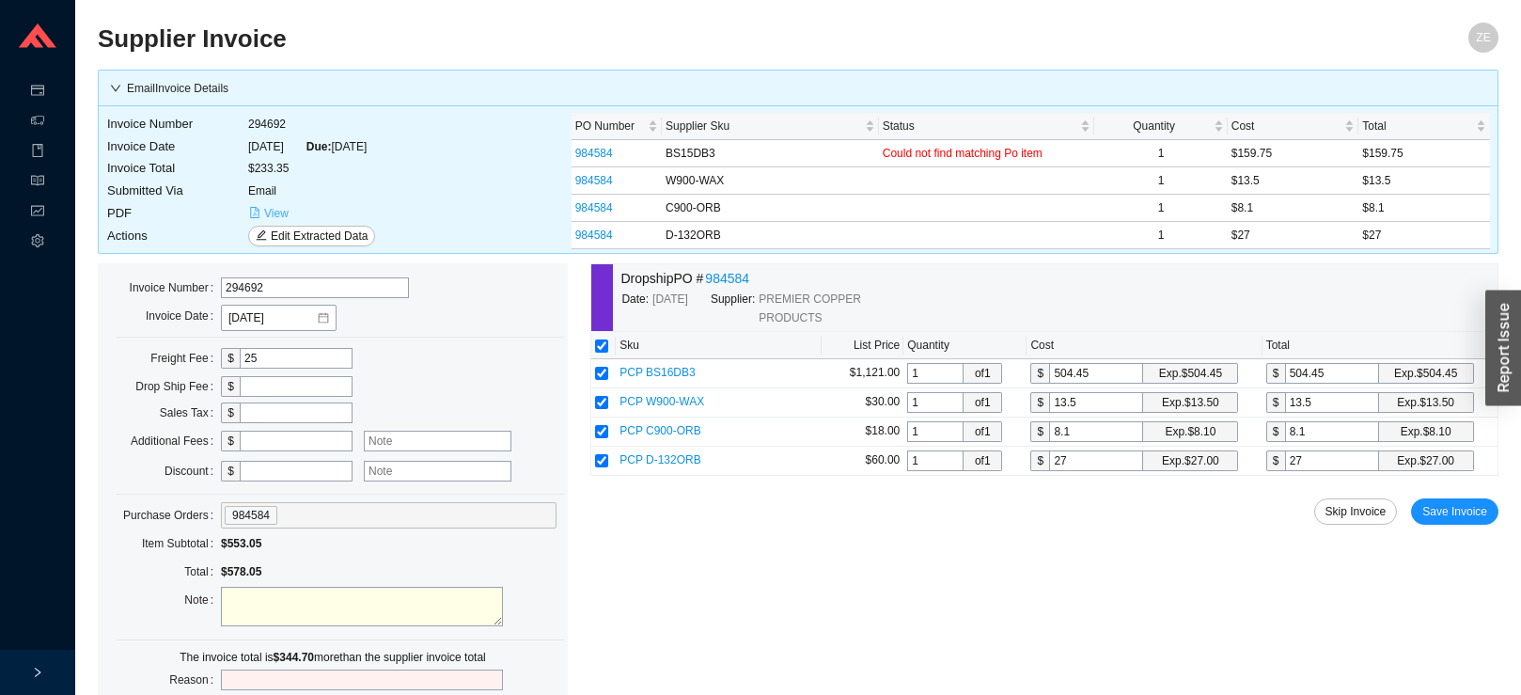
click at [279, 211] on span "View" at bounding box center [276, 213] width 24 height 19
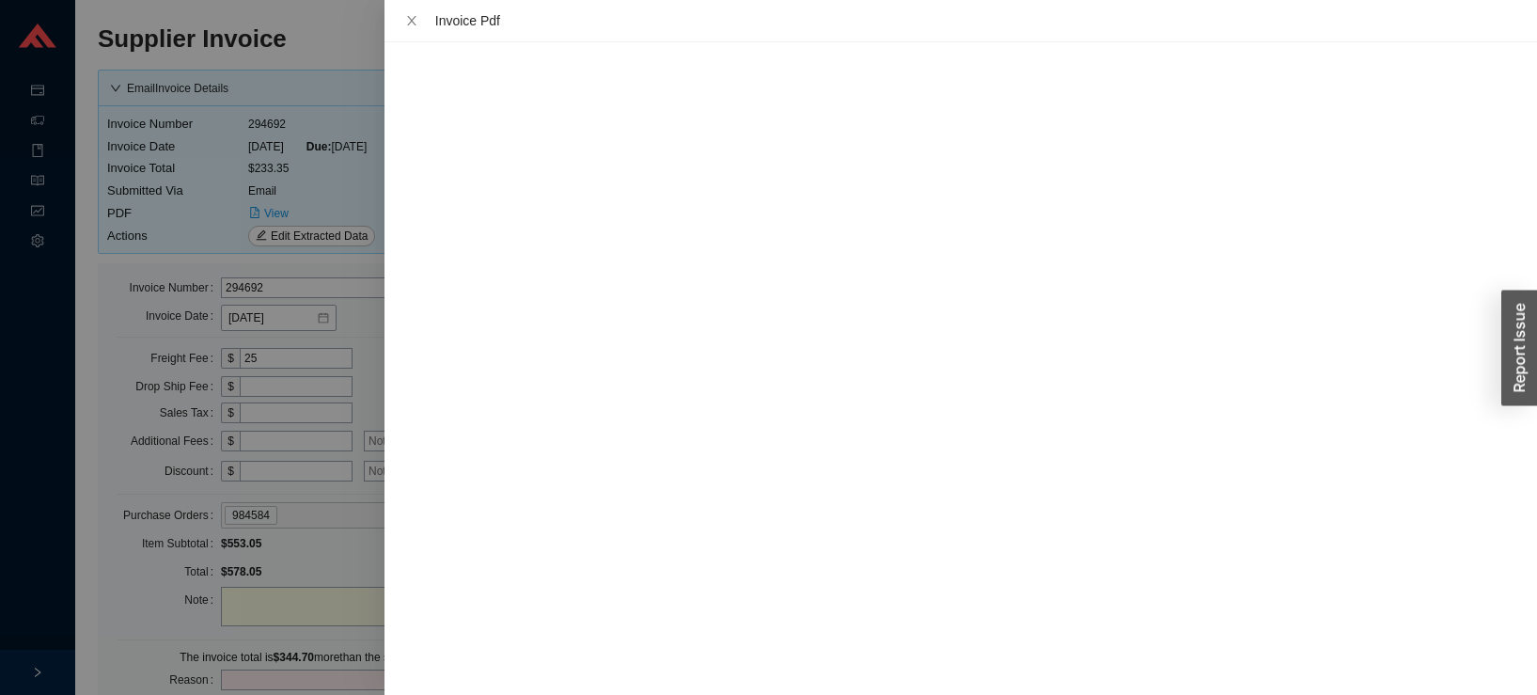
click at [360, 198] on div at bounding box center [768, 347] width 1537 height 695
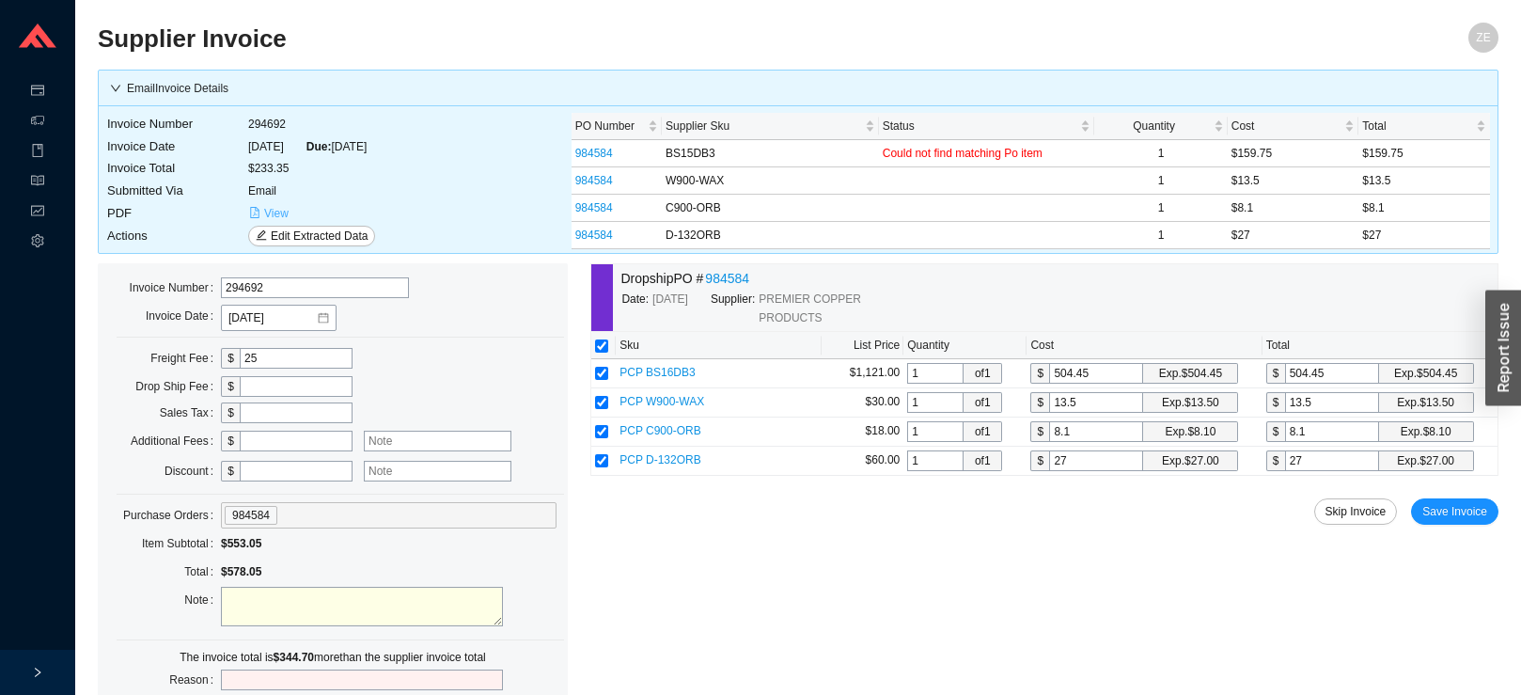
click at [277, 216] on span "View" at bounding box center [276, 213] width 24 height 19
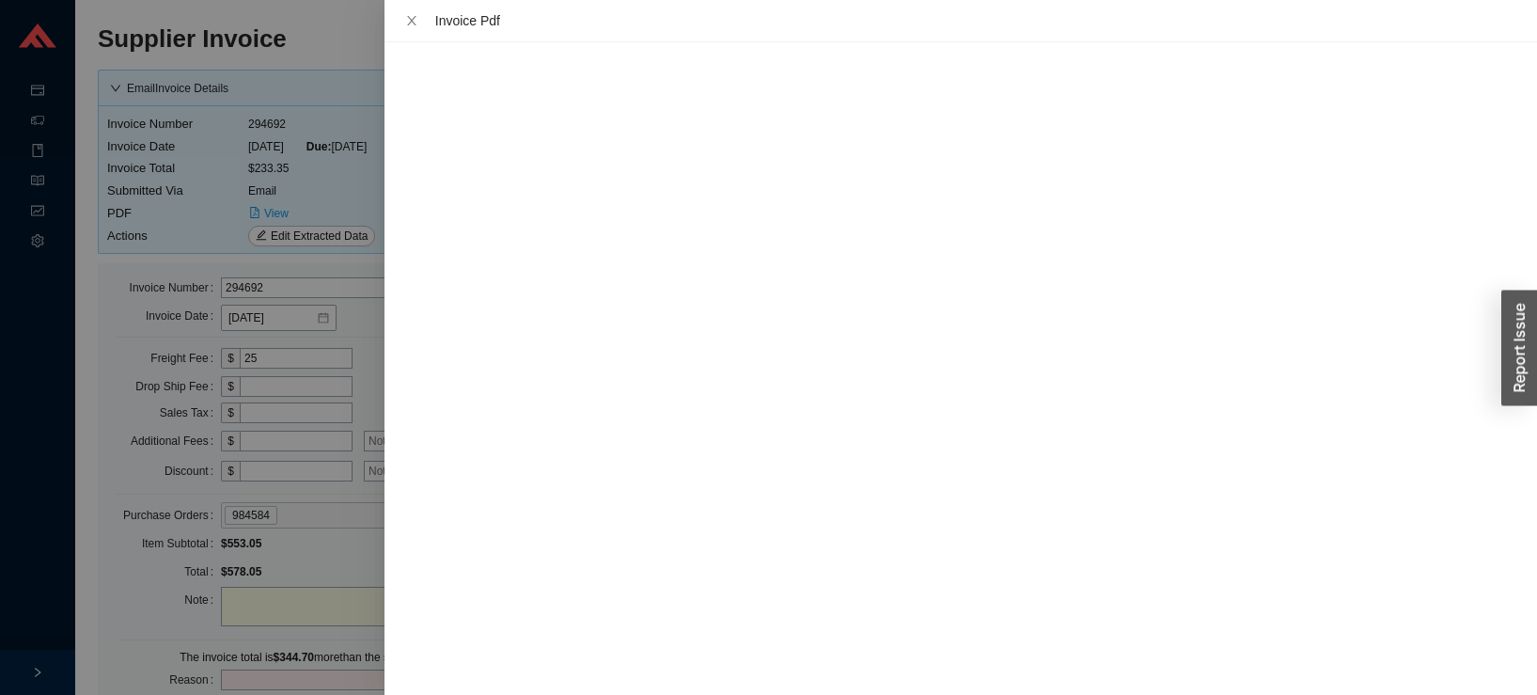
click at [326, 113] on div at bounding box center [768, 347] width 1537 height 695
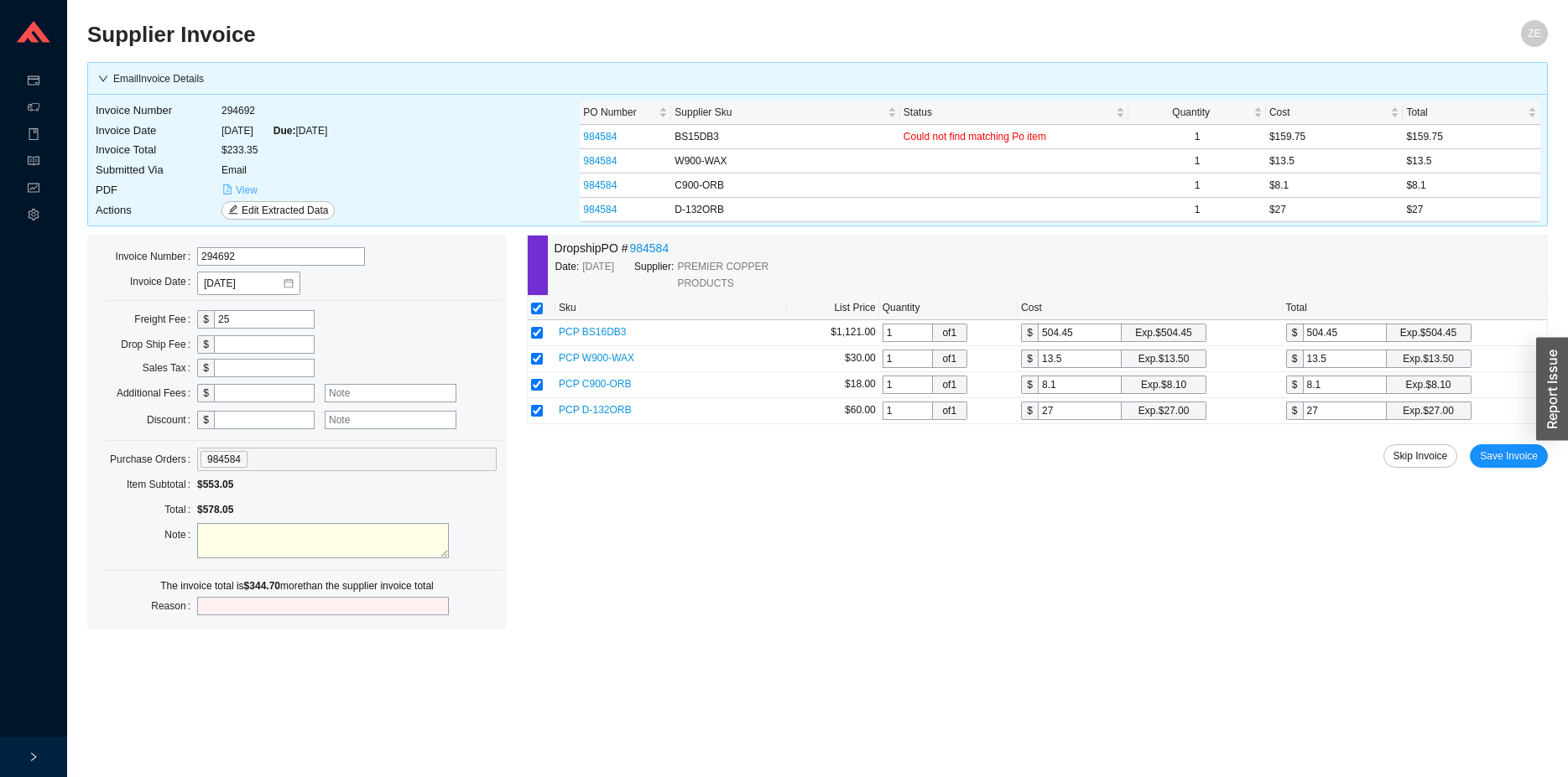
click at [236, 190] on span "View" at bounding box center [246, 190] width 21 height 17
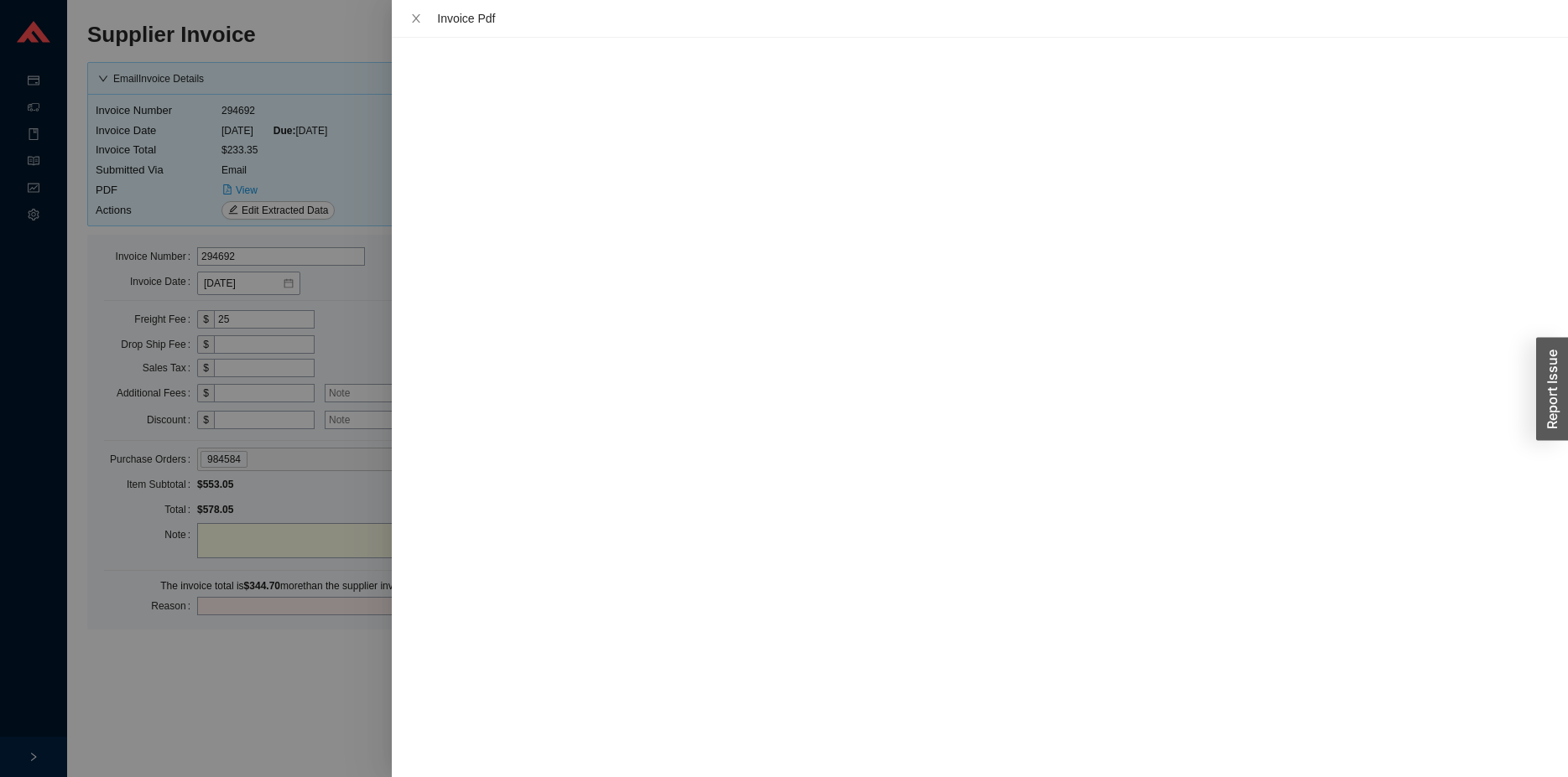
click at [366, 619] on div at bounding box center [784, 388] width 1568 height 777
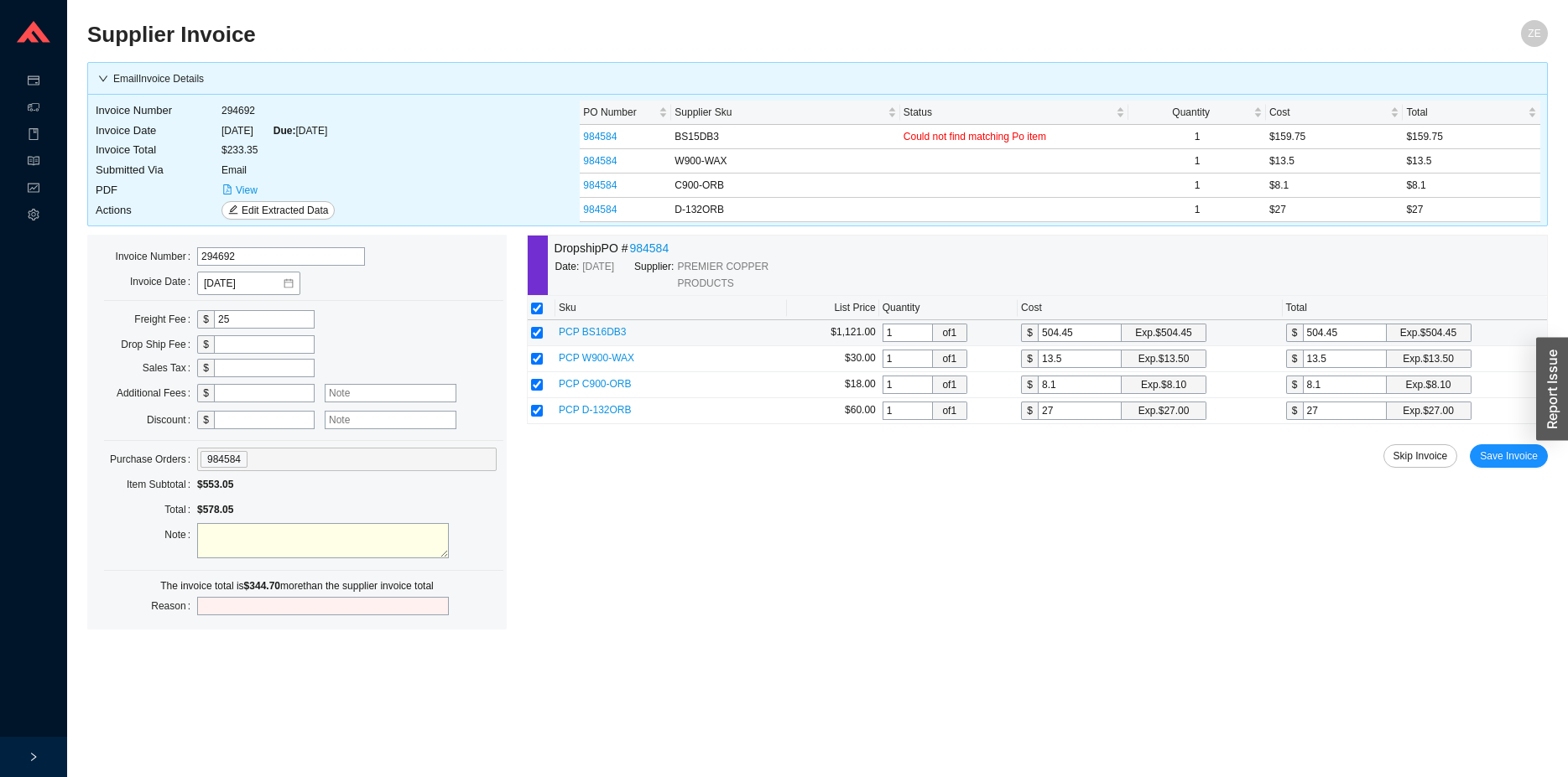
drag, startPoint x: 1084, startPoint y: 334, endPoint x: 998, endPoint y: 337, distance: 86.1
click at [1038, 337] on input "504.45" at bounding box center [1080, 333] width 84 height 19
type input "1"
type input "15"
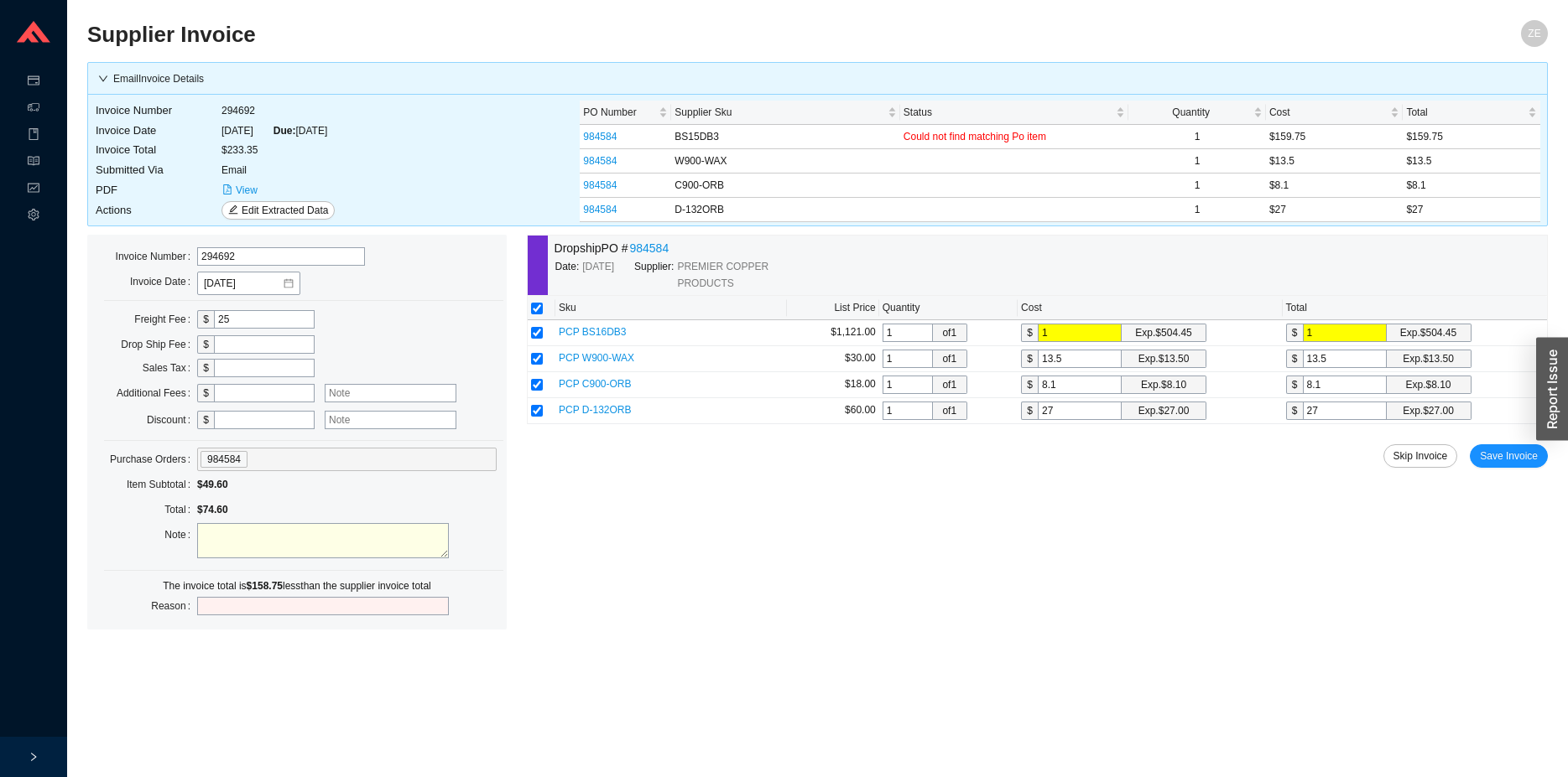
type input "15"
type input "159"
type input "159.7"
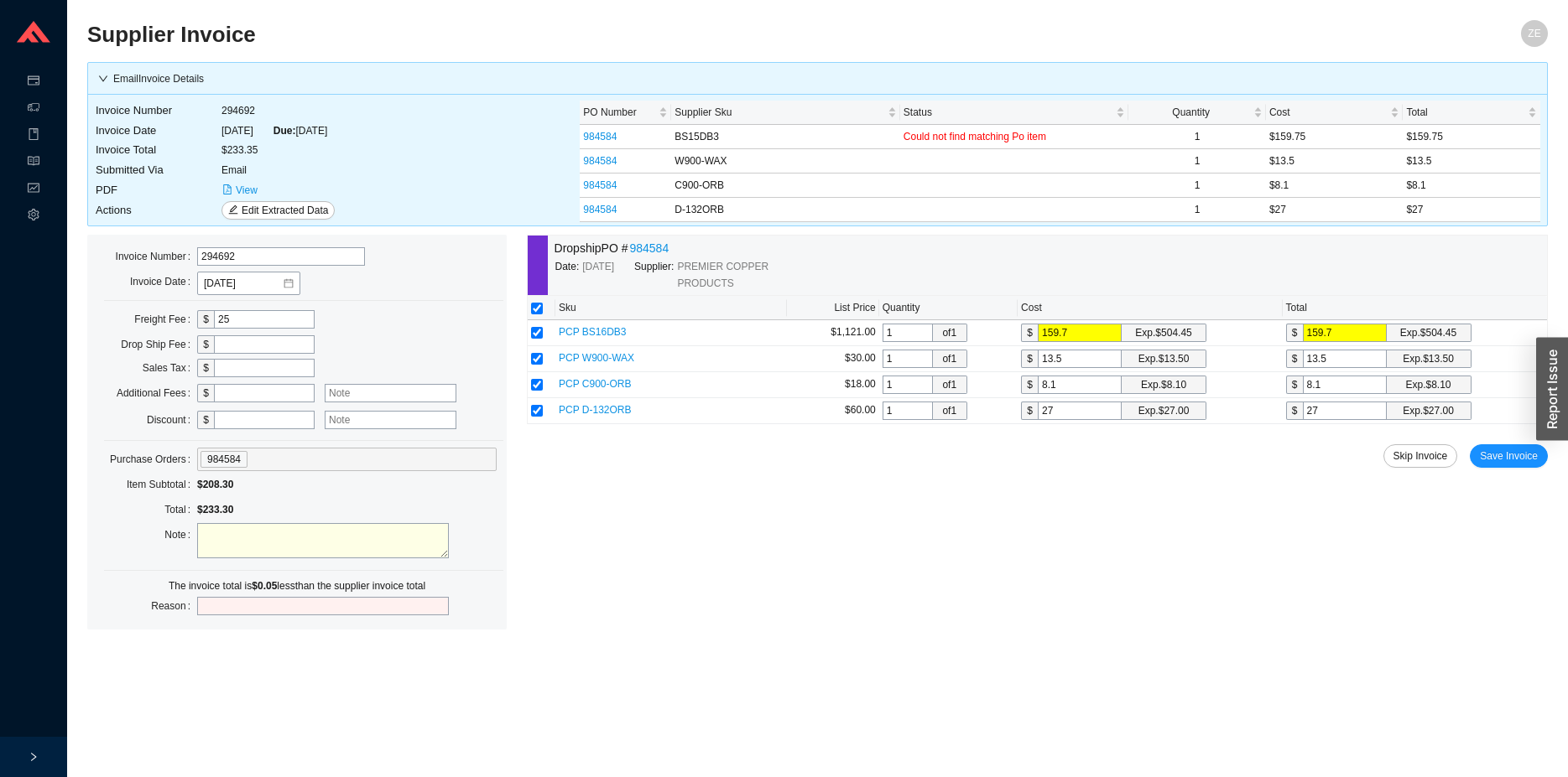
type input "159.75"
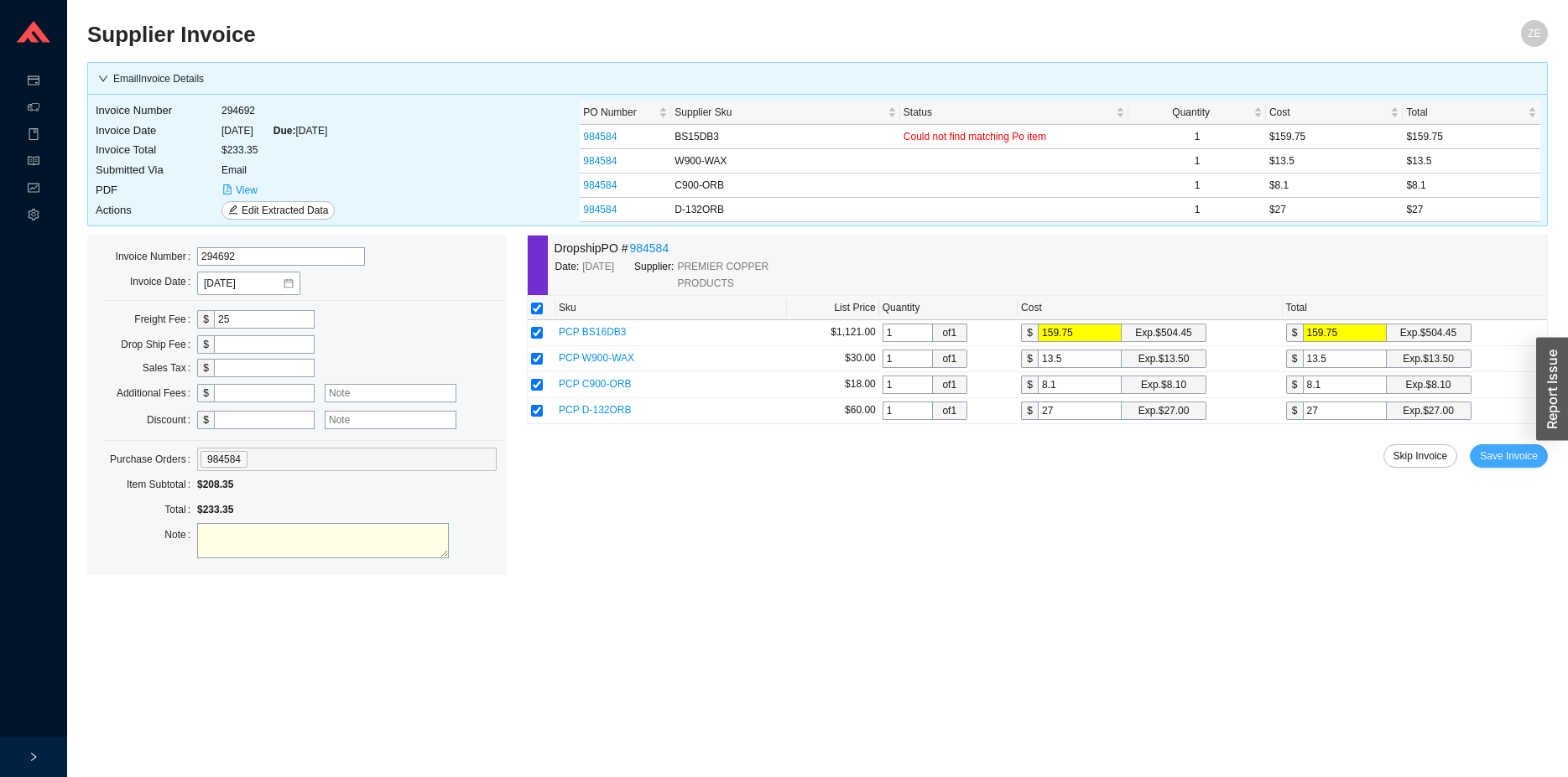
type input "159.75"
click at [1371, 454] on span "Save Invoice" at bounding box center [1508, 456] width 58 height 17
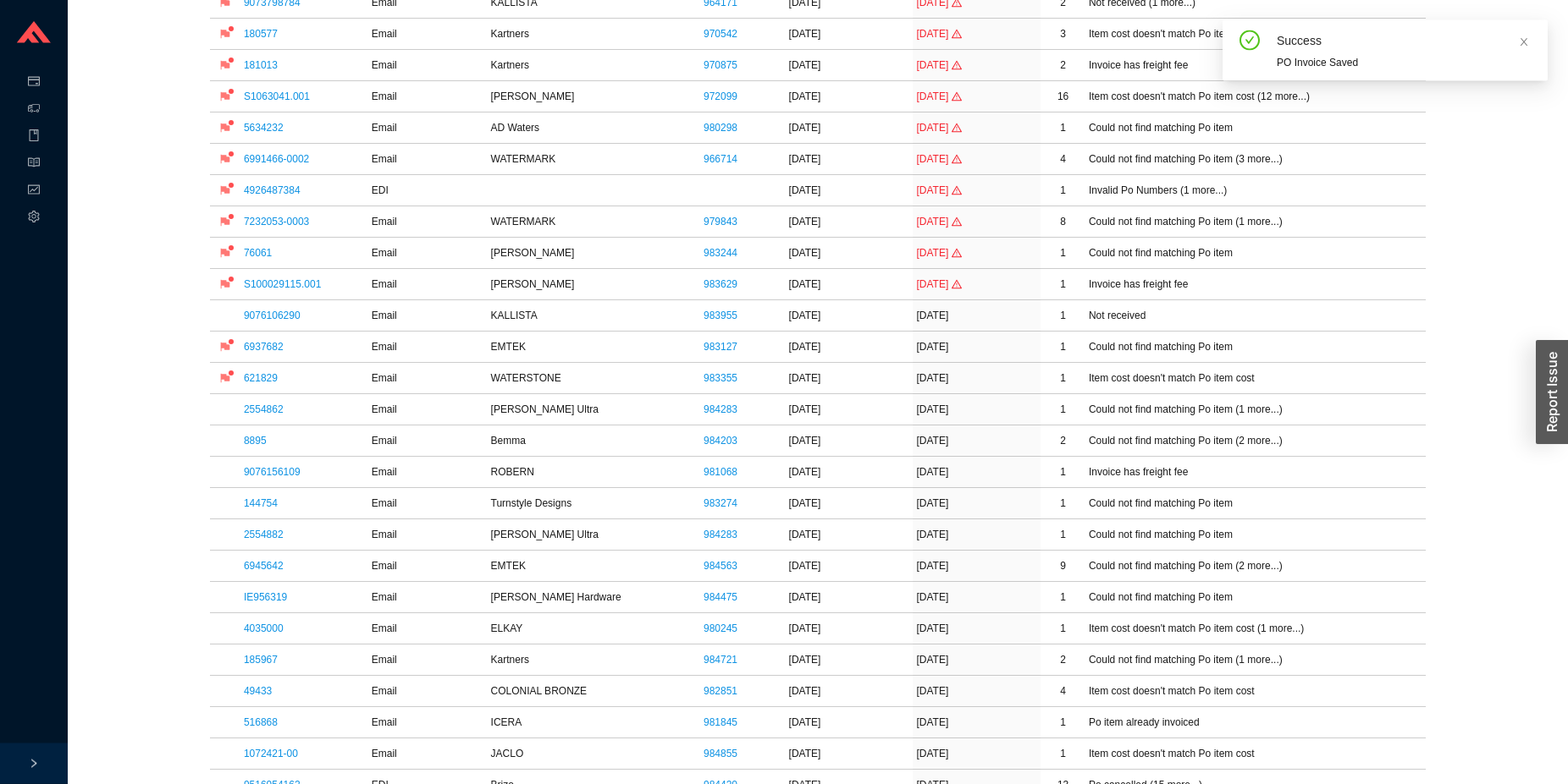
scroll to position [259, 0]
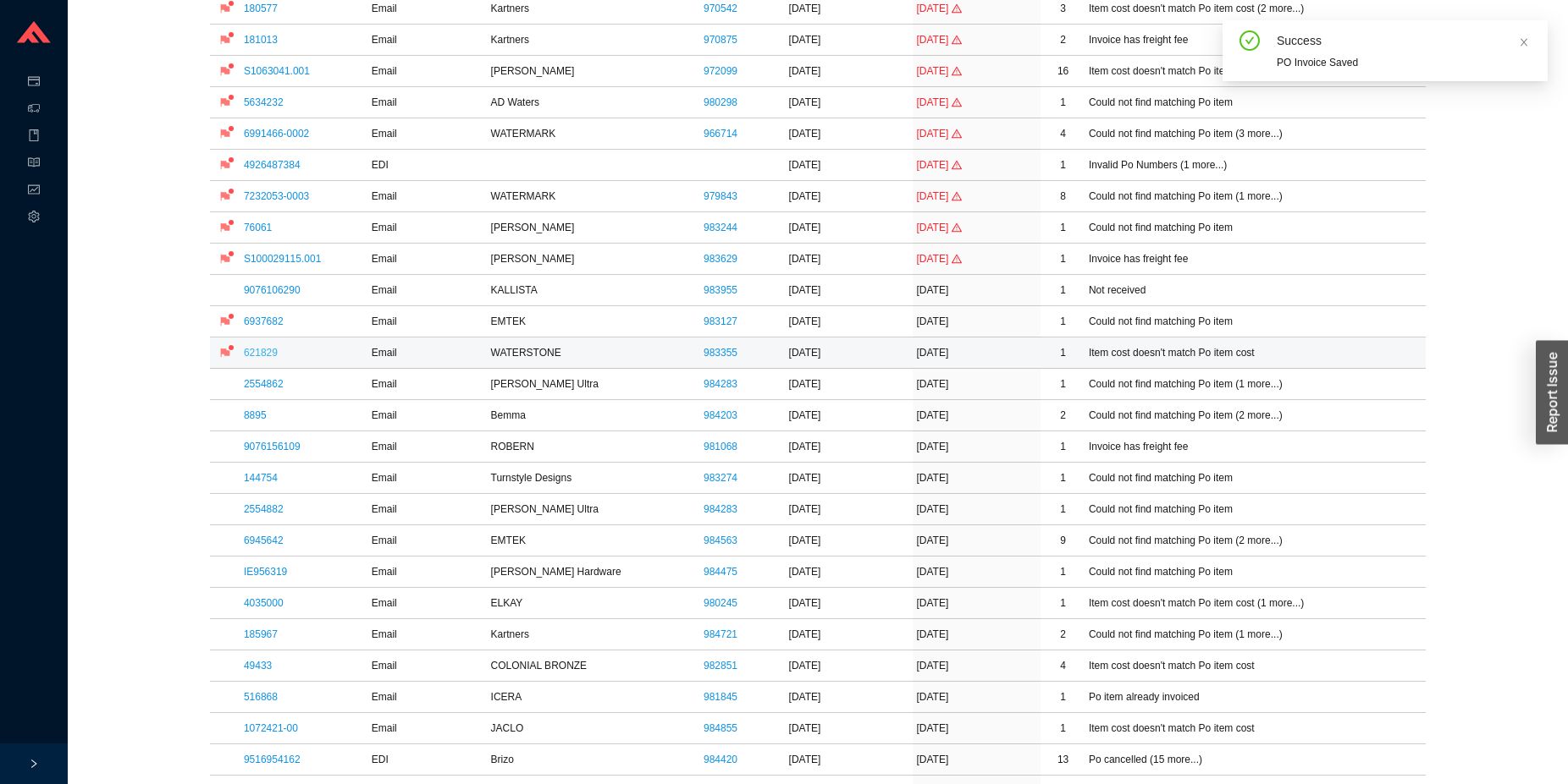
click at [260, 353] on link "621829" at bounding box center [261, 352] width 34 height 12
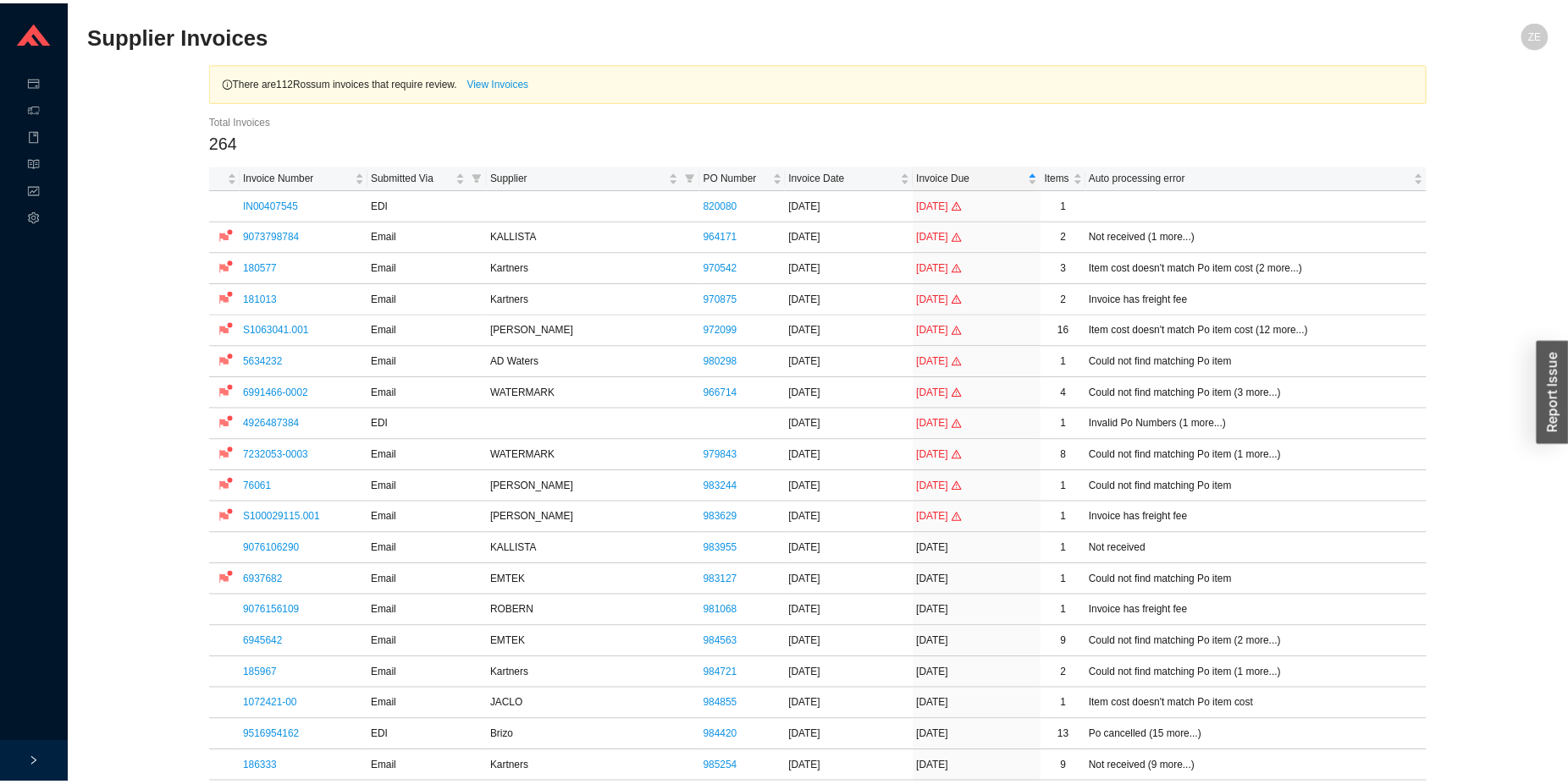
scroll to position [259, 0]
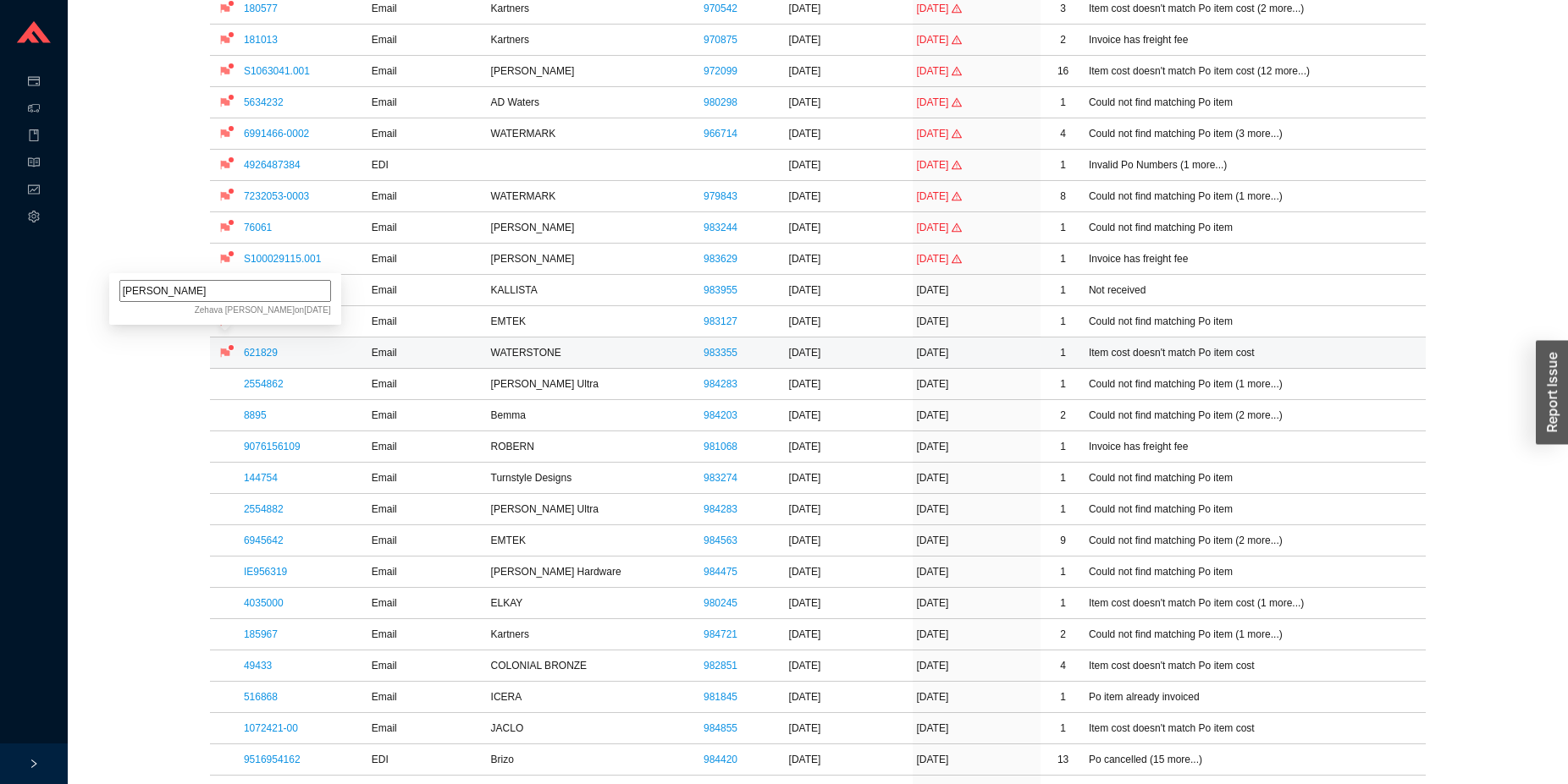
click at [252, 291] on input "naomi" at bounding box center [225, 291] width 212 height 22
type input "naomi, emald pam pricing"
click at [267, 272] on td "S100029115.001" at bounding box center [304, 259] width 128 height 32
click at [274, 263] on link "S100029115.001" at bounding box center [283, 258] width 77 height 12
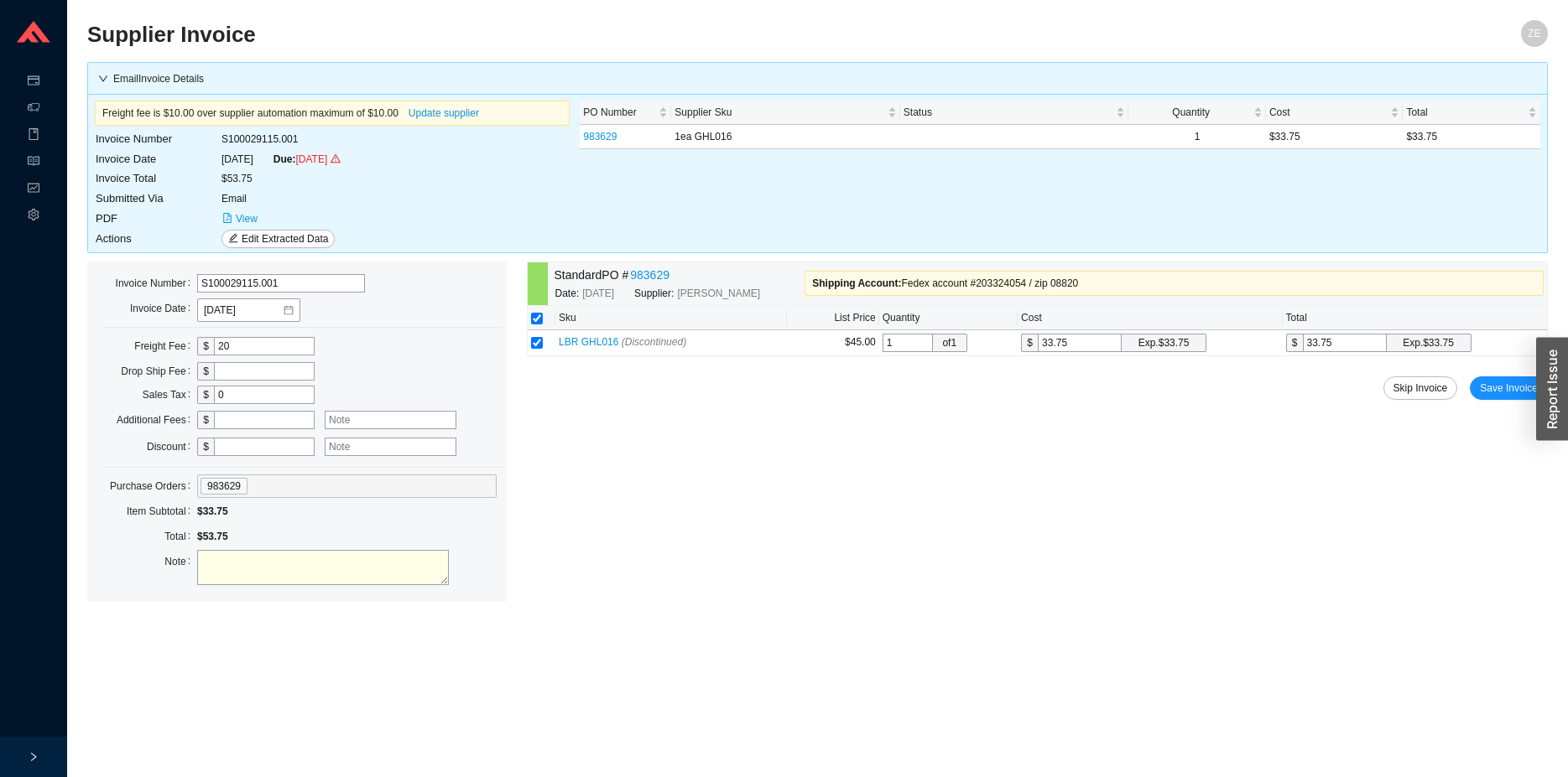
drag, startPoint x: 239, startPoint y: 348, endPoint x: 166, endPoint y: 341, distance: 73.3
click at [214, 341] on input "20" at bounding box center [264, 346] width 101 height 19
click at [285, 569] on textarea at bounding box center [323, 567] width 252 height 35
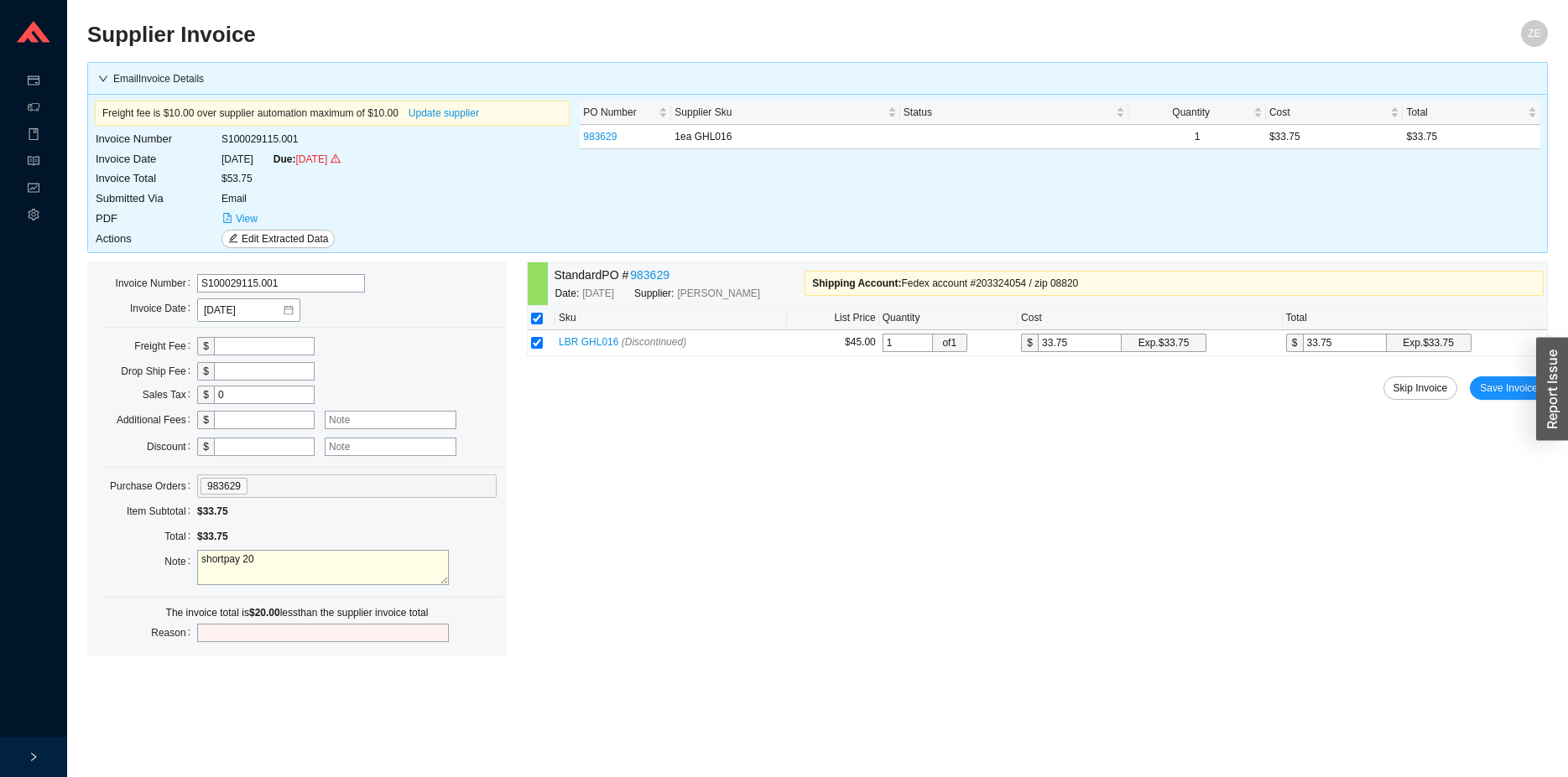
type textarea "shortpay 20"
click at [361, 619] on input "text" at bounding box center [323, 632] width 252 height 19
type input "shortpay 20"
click at [334, 573] on textarea "shortpay 20" at bounding box center [323, 567] width 252 height 35
type textarea "short pay 20 handling"
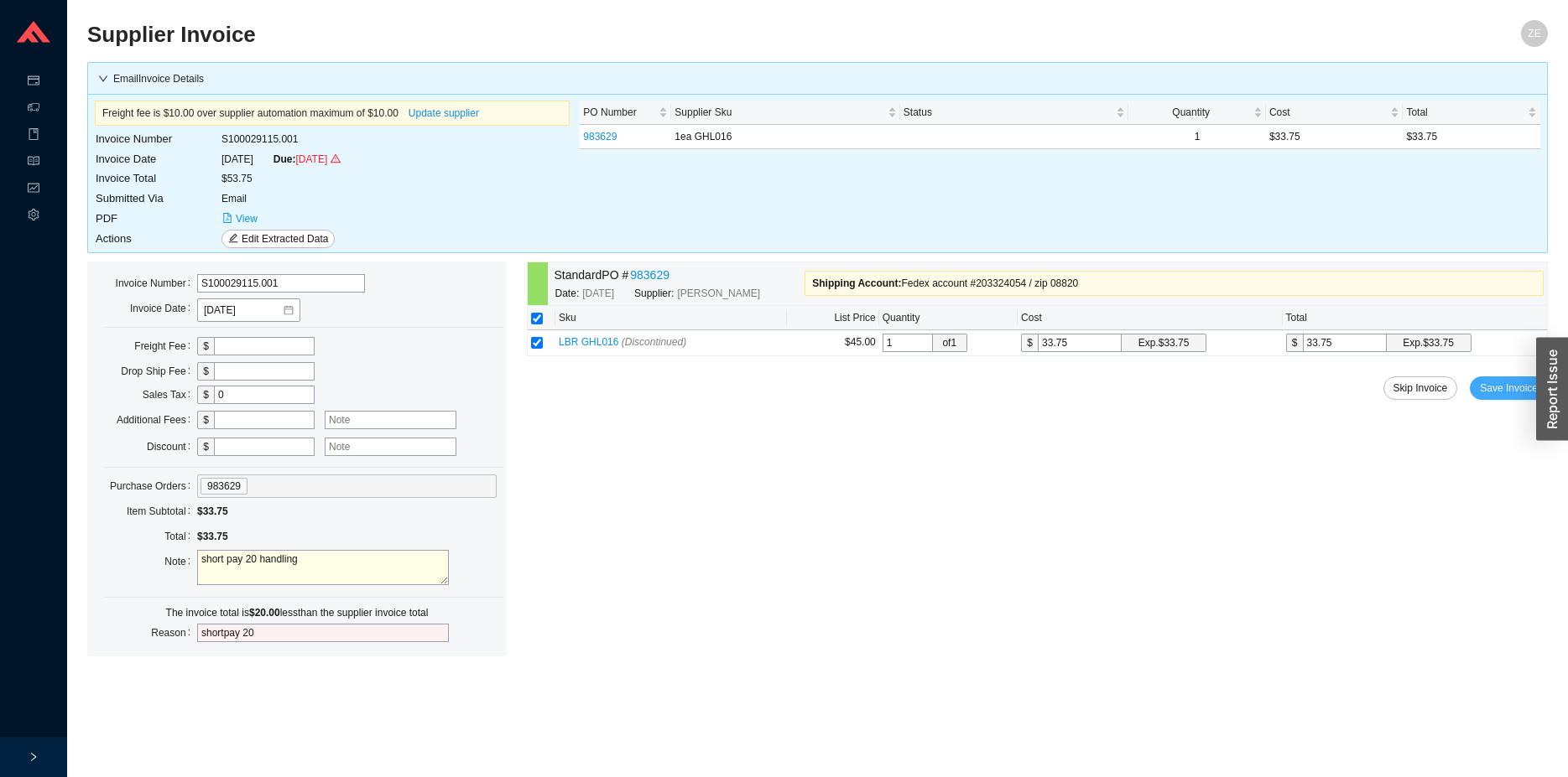
click at [1371, 393] on span "Save Invoice" at bounding box center [1508, 388] width 58 height 17
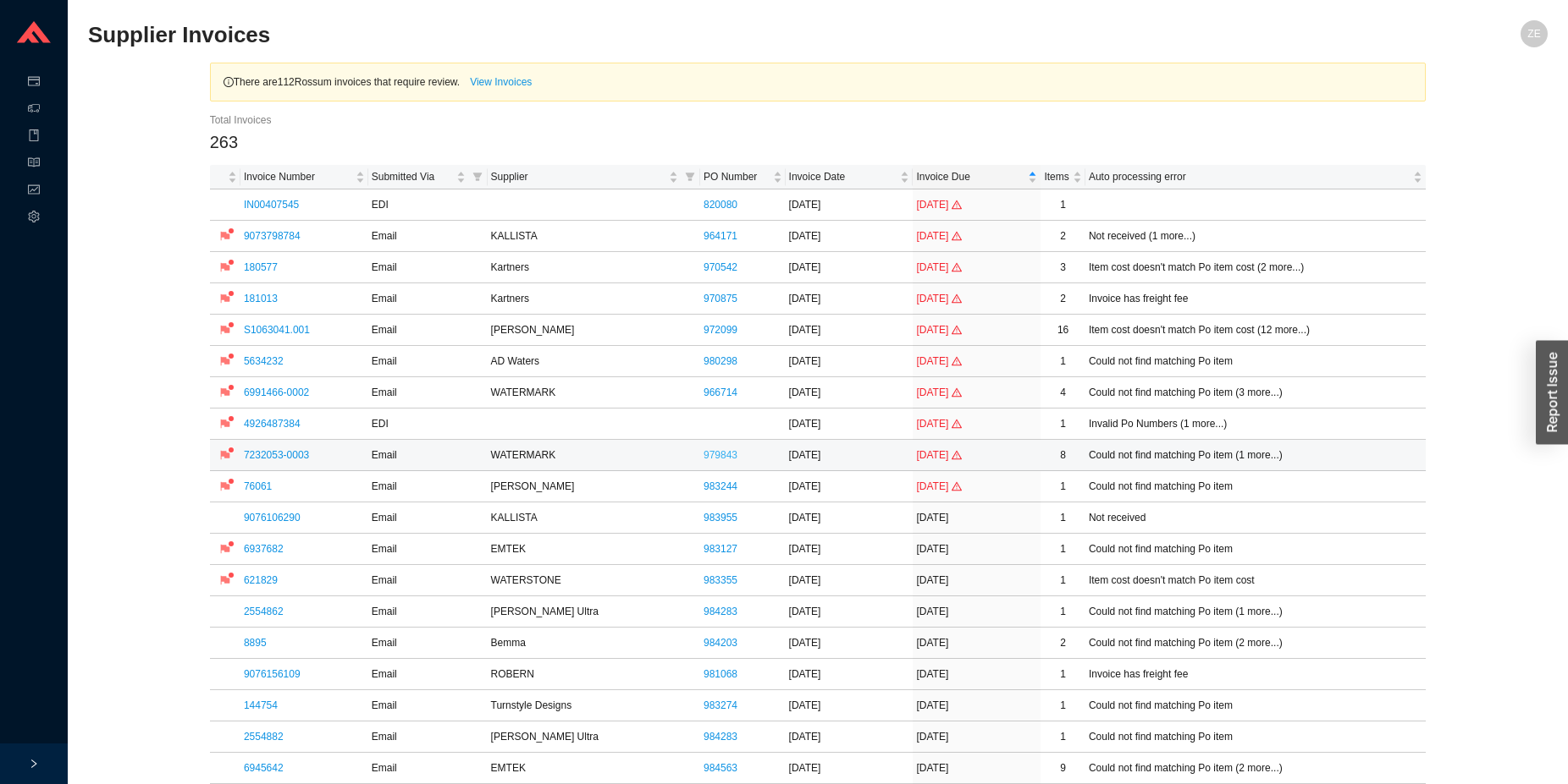
click at [715, 457] on link "979843" at bounding box center [721, 455] width 34 height 17
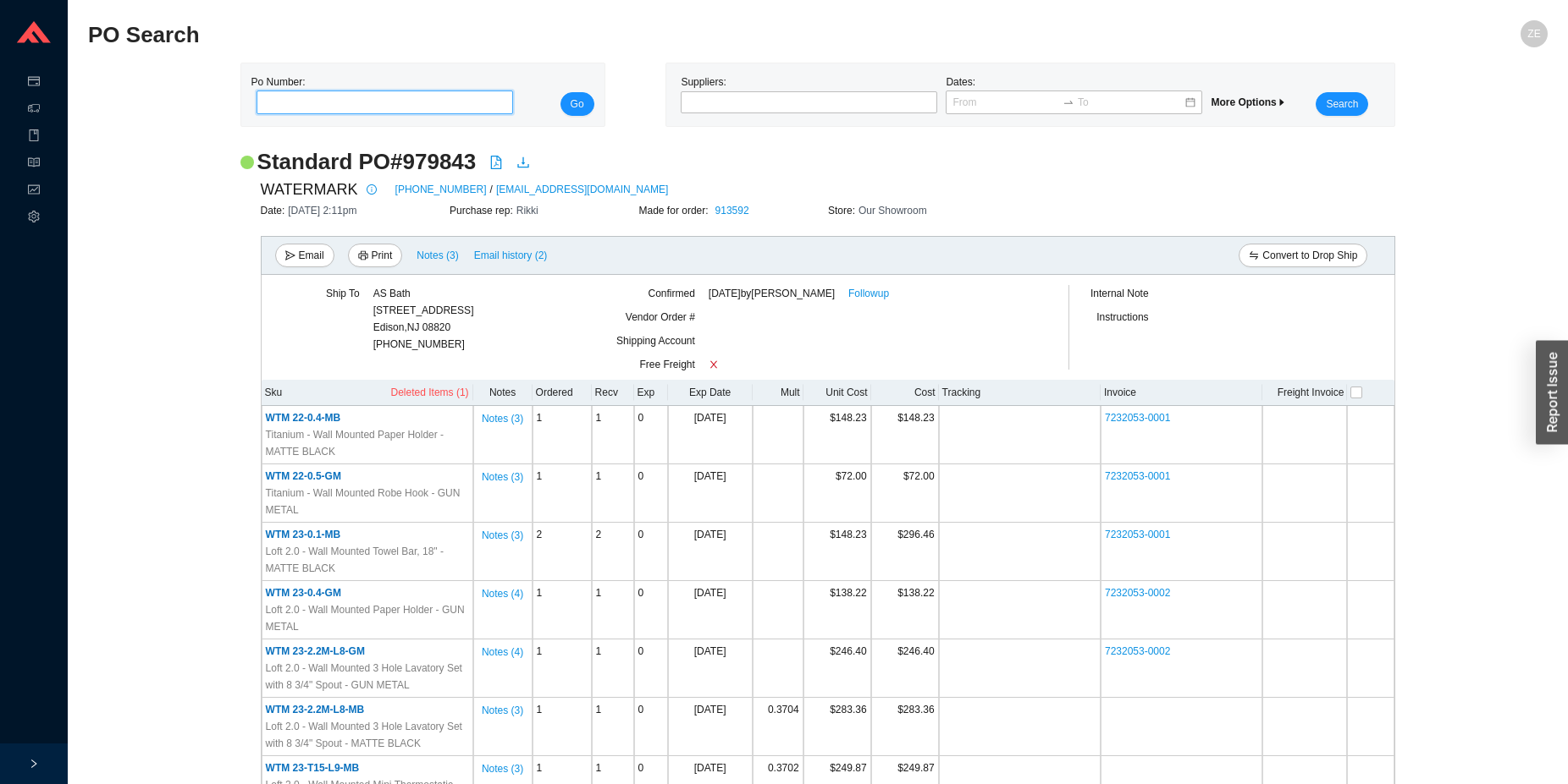
click at [324, 99] on input "tel" at bounding box center [385, 103] width 258 height 23
type input "982570"
click at [560, 92] on button "Go" at bounding box center [577, 104] width 34 height 23
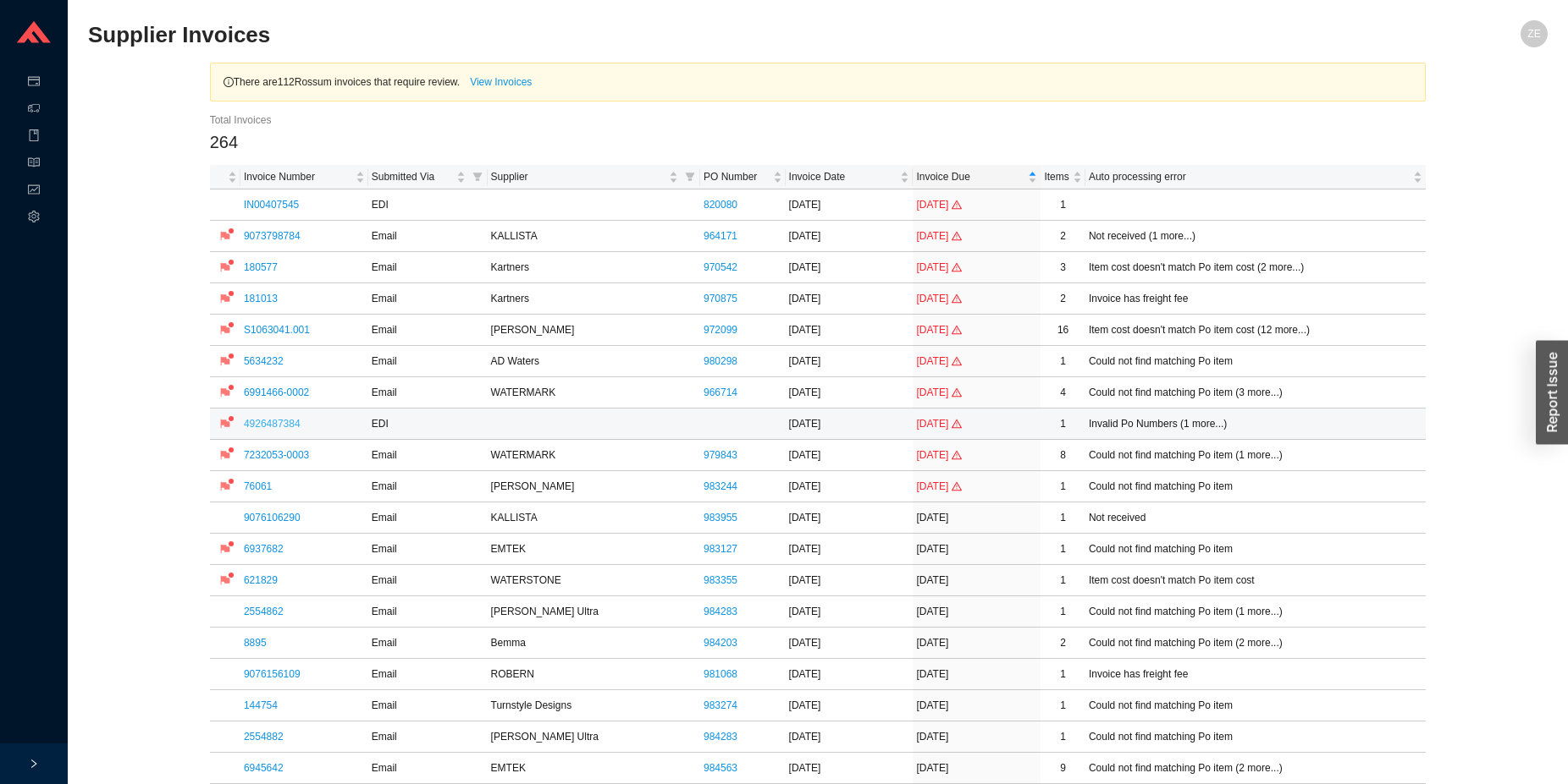
click at [256, 423] on link "4926487384" at bounding box center [272, 423] width 57 height 12
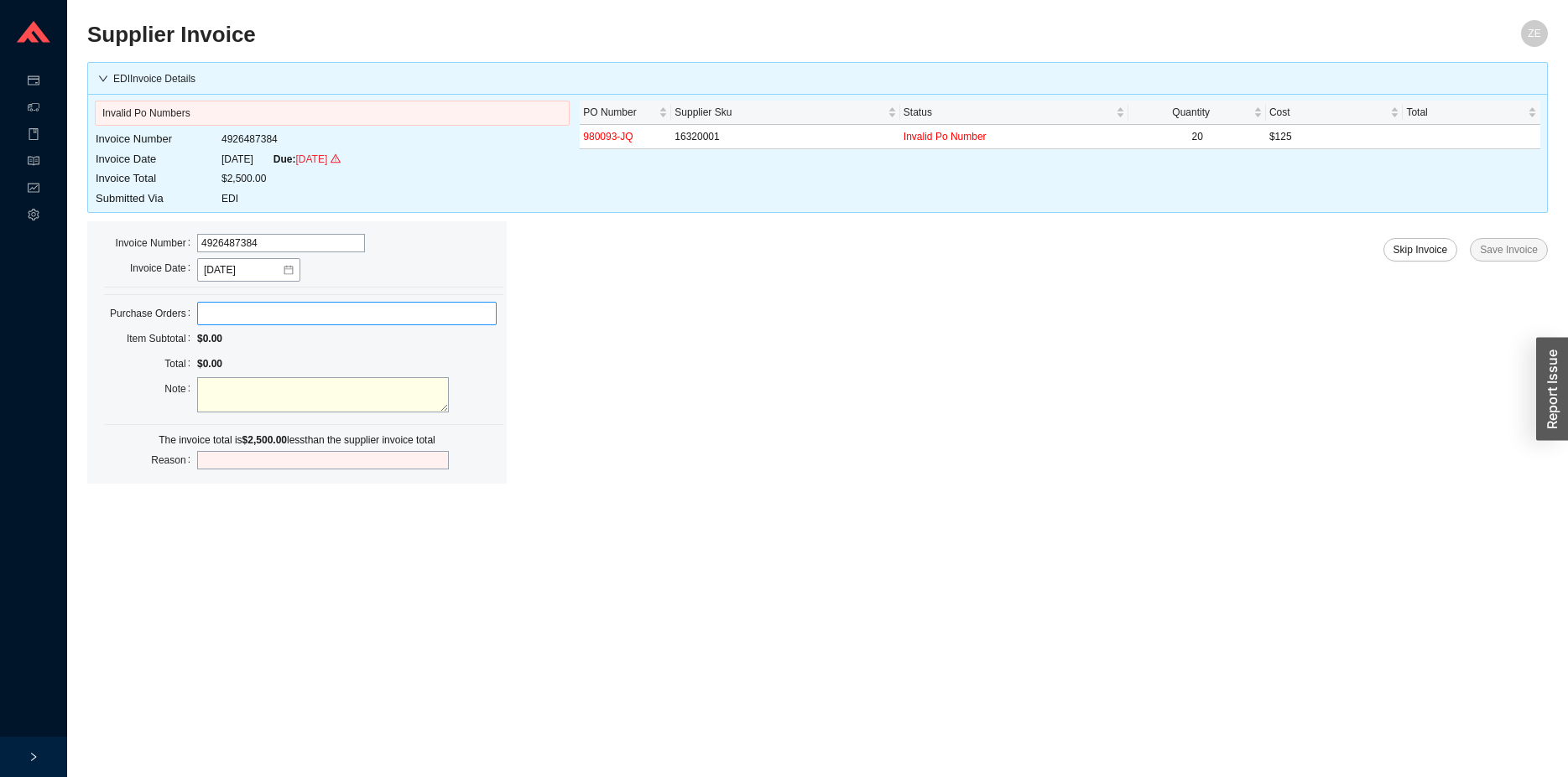
click at [311, 315] on label at bounding box center [347, 313] width 300 height 23
click at [212, 315] on input at bounding box center [205, 313] width 12 height 19
type input "980093"
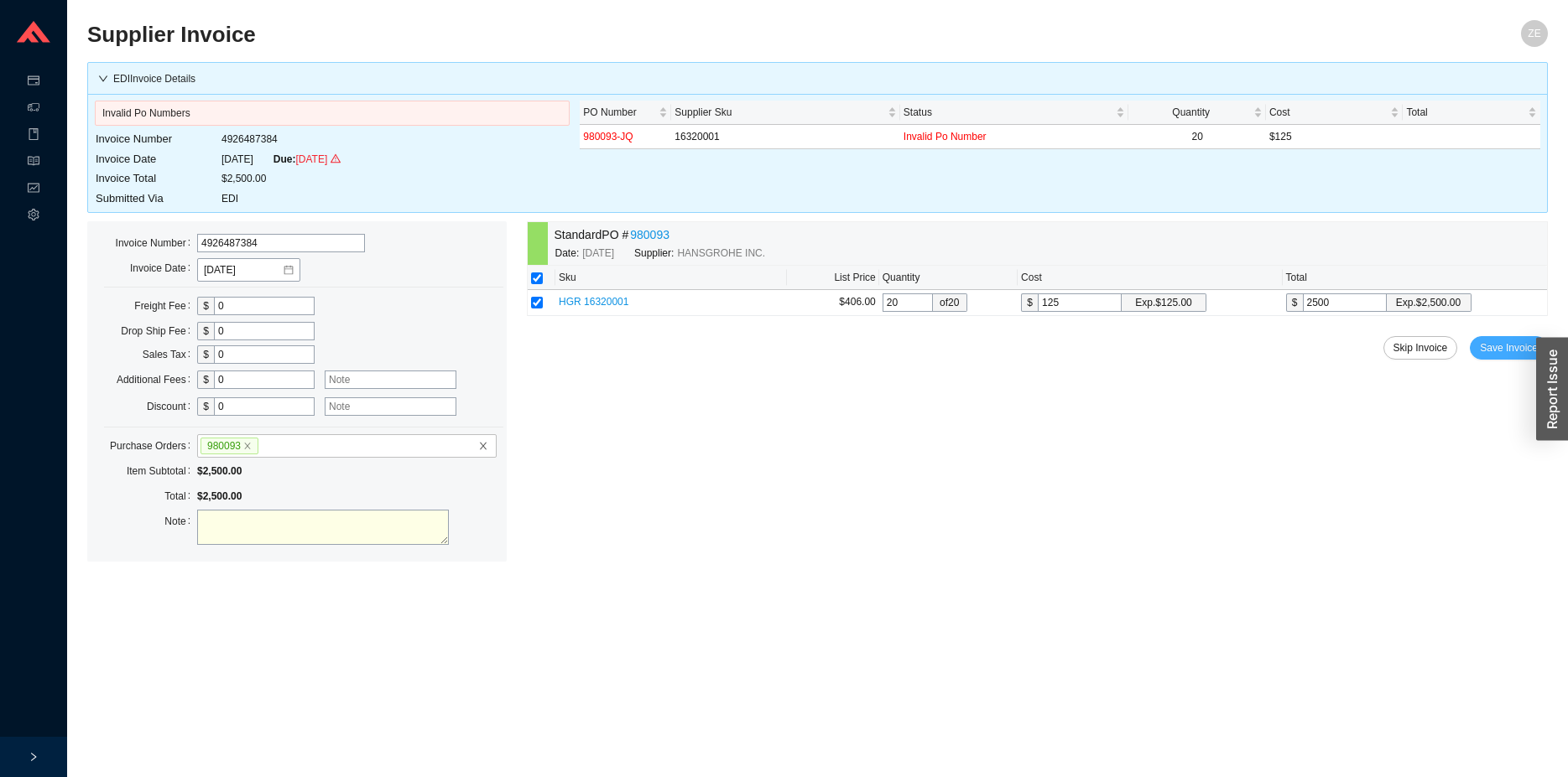
click at [1371, 350] on span "Save Invoice" at bounding box center [1508, 348] width 58 height 17
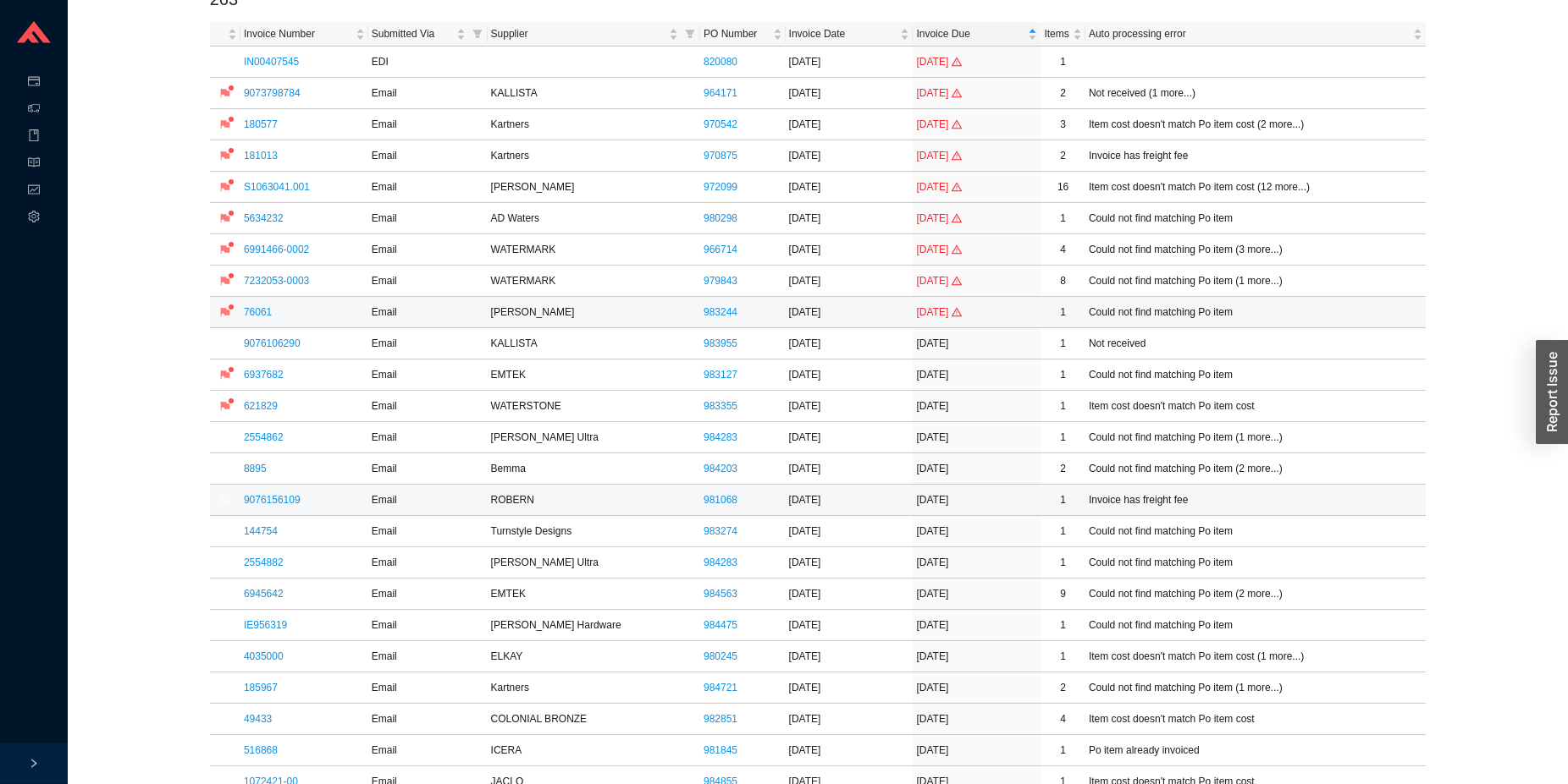
scroll to position [173, 0]
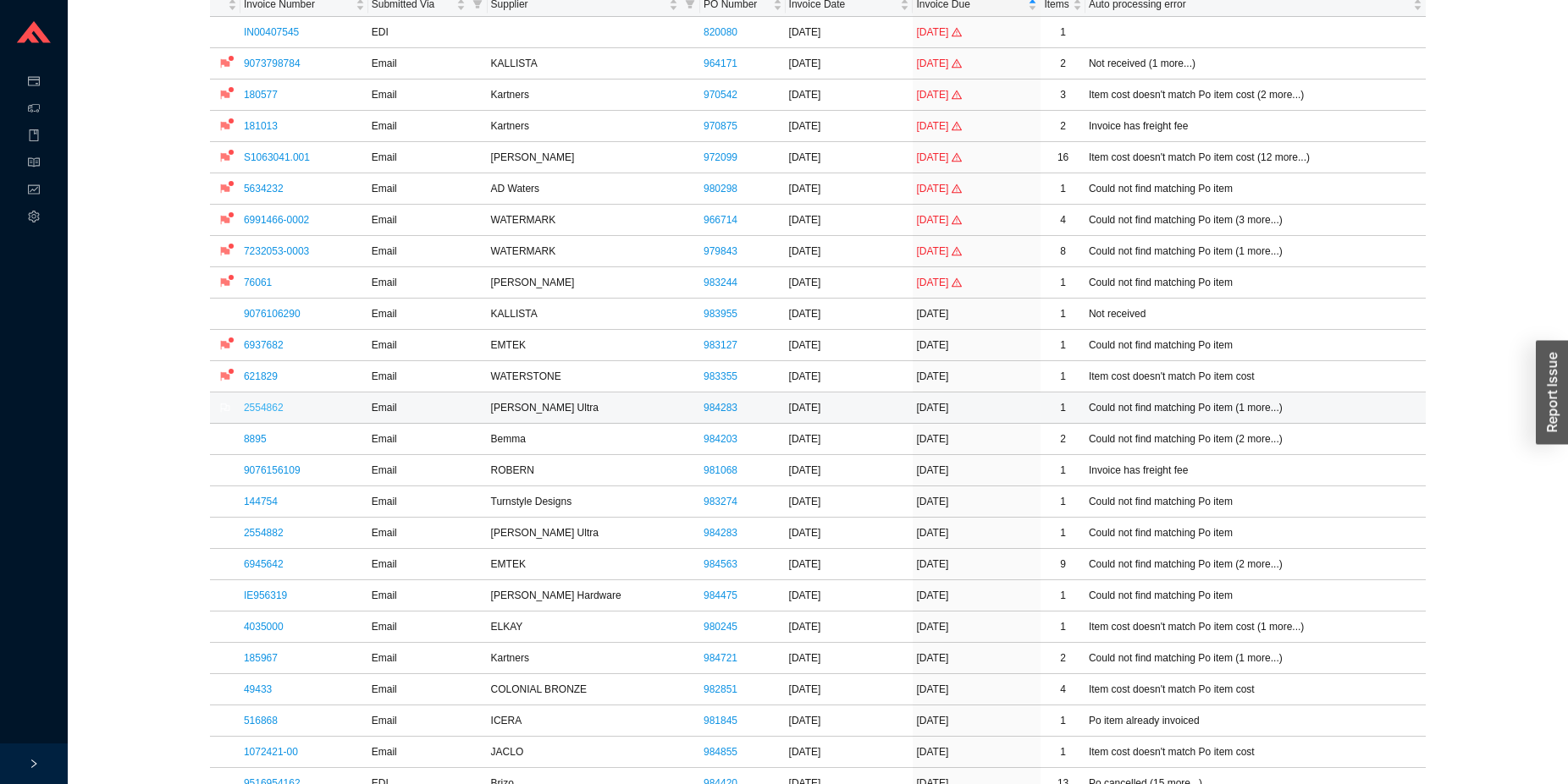
click at [267, 404] on link "2554862" at bounding box center [264, 407] width 40 height 12
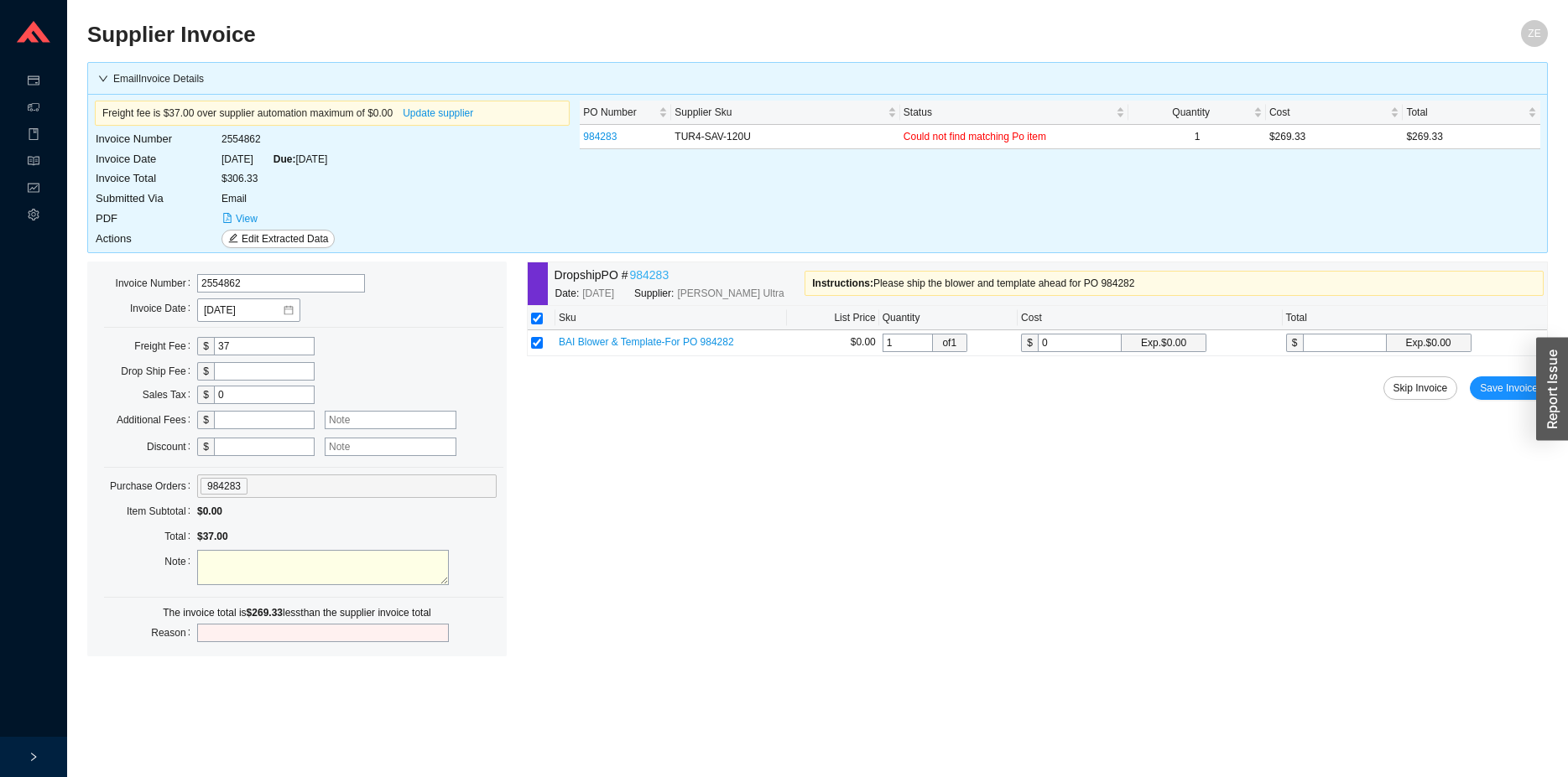
click at [658, 277] on link "984283" at bounding box center [649, 276] width 39 height 20
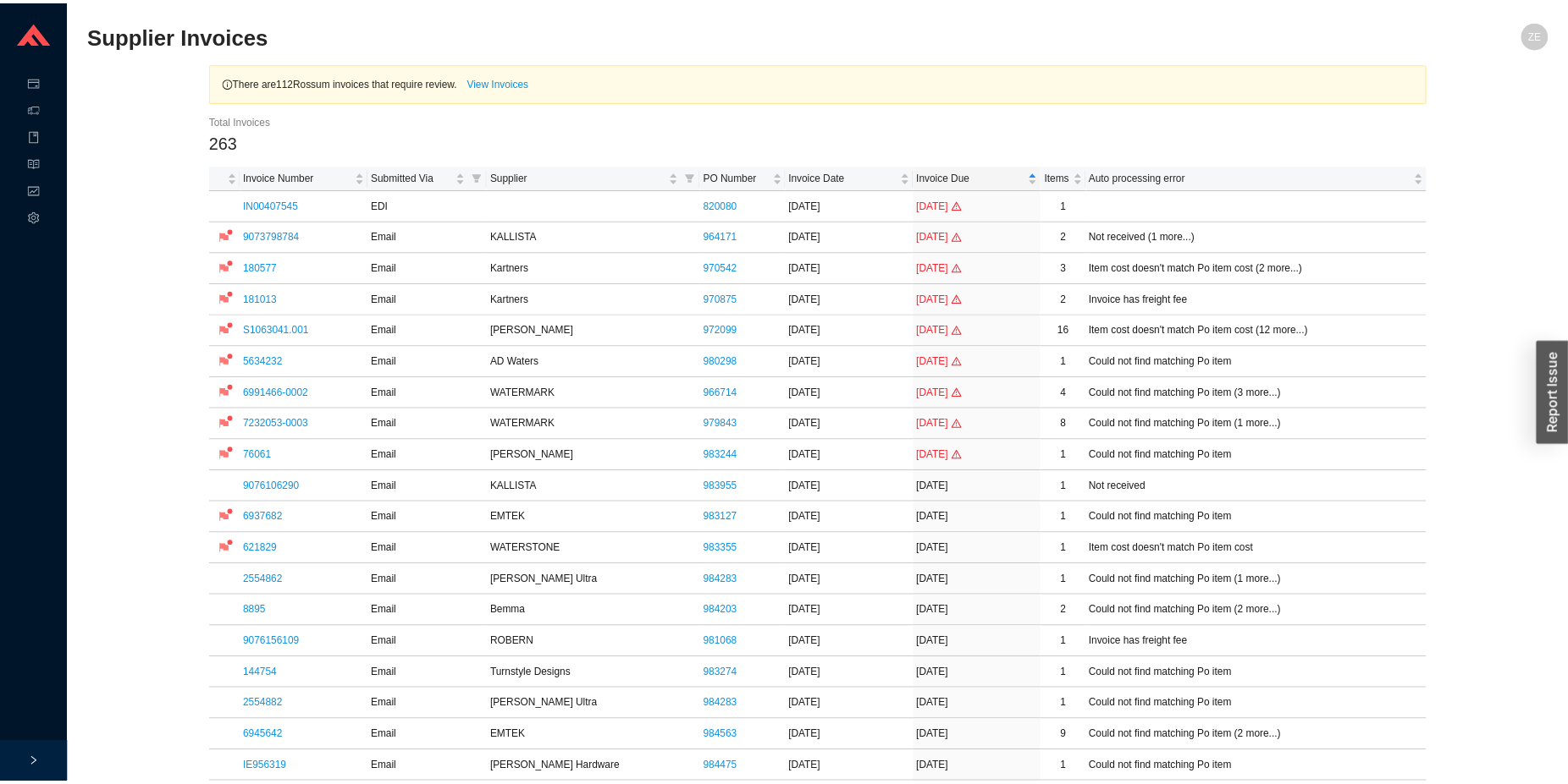
scroll to position [173, 0]
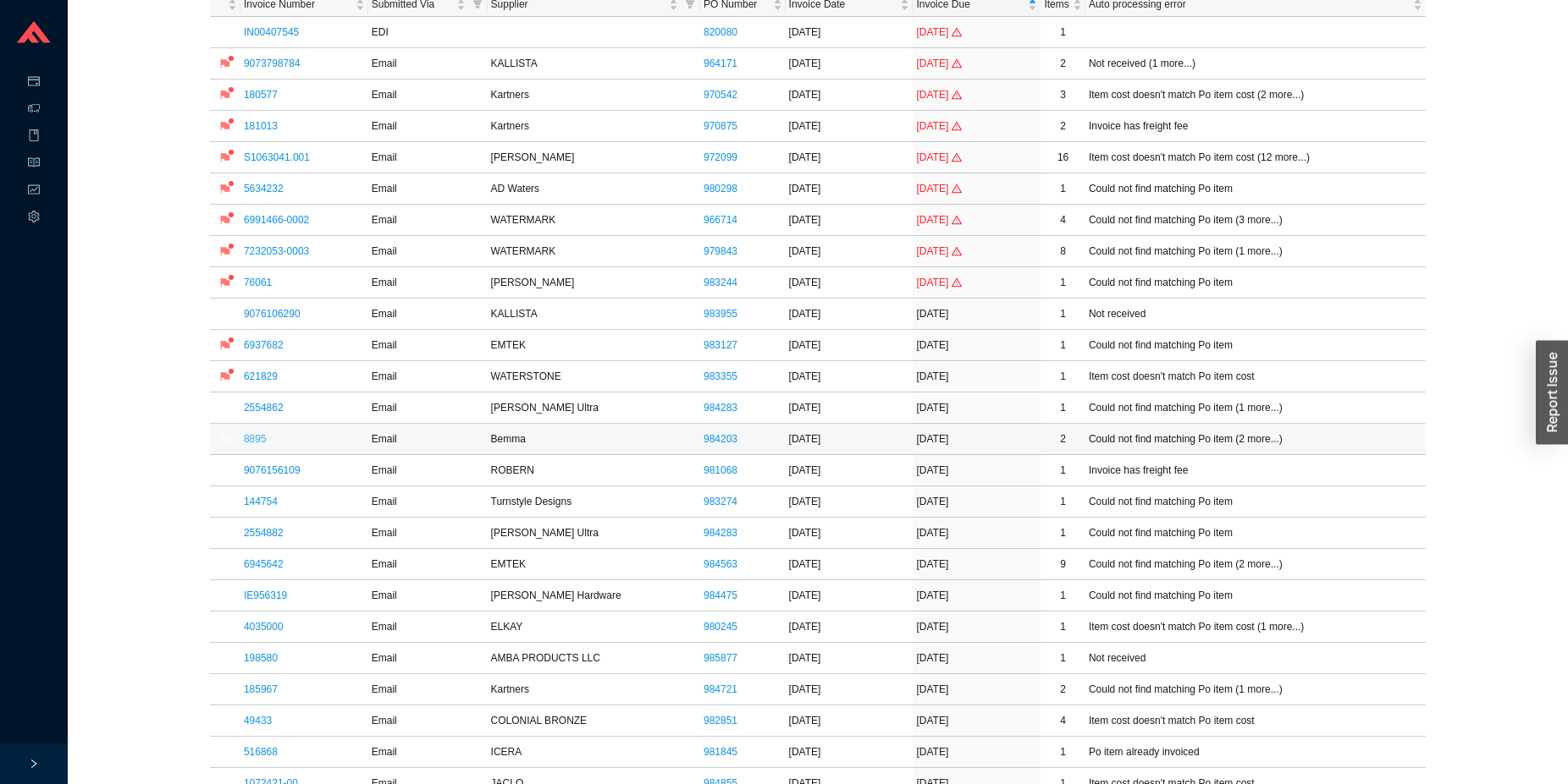
click at [248, 437] on link "8895" at bounding box center [255, 438] width 23 height 12
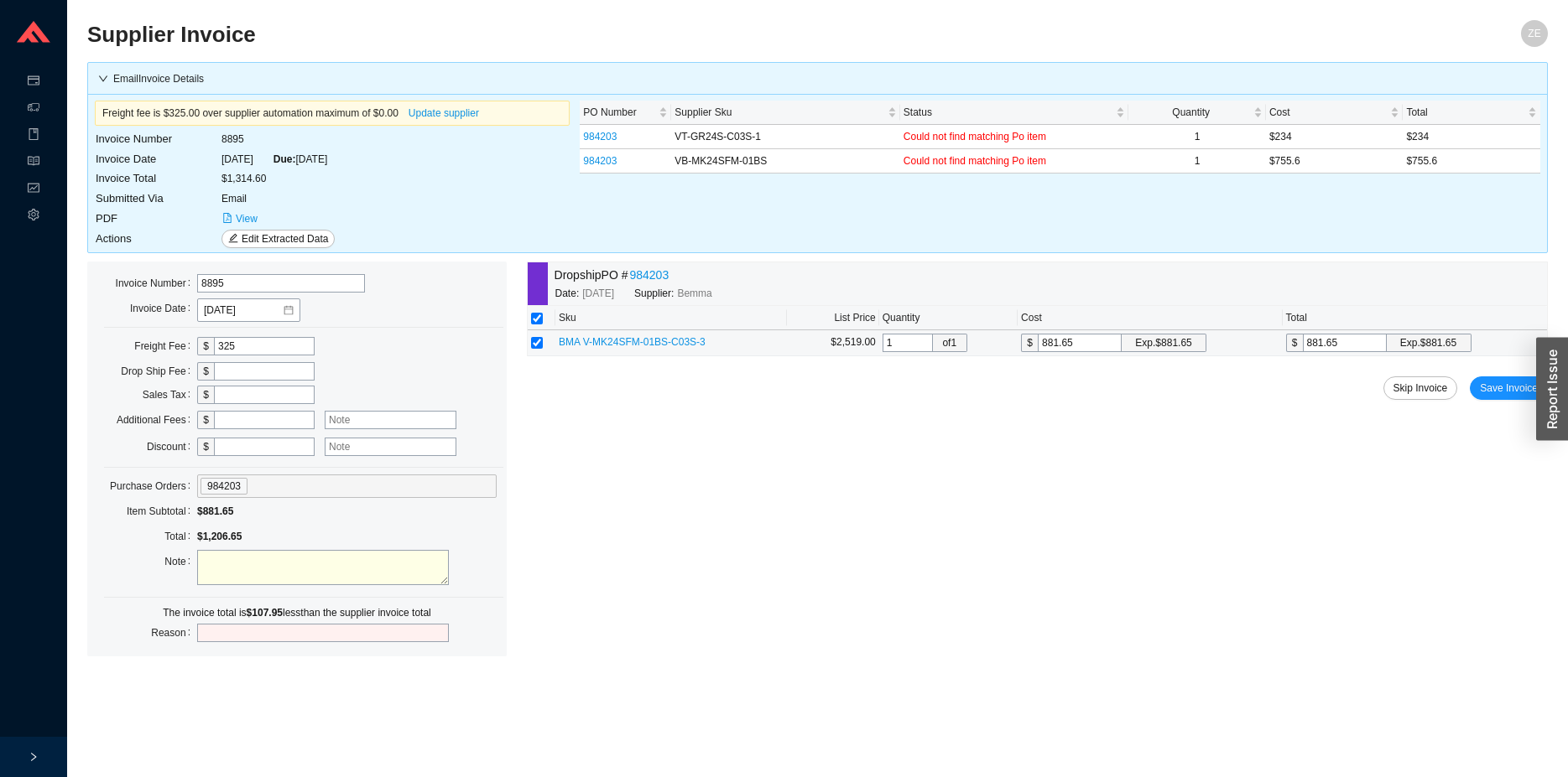
drag, startPoint x: 1094, startPoint y: 346, endPoint x: 975, endPoint y: 347, distance: 119.0
click at [1038, 349] on input "881.65" at bounding box center [1080, 343] width 84 height 19
type input "9"
type input "98"
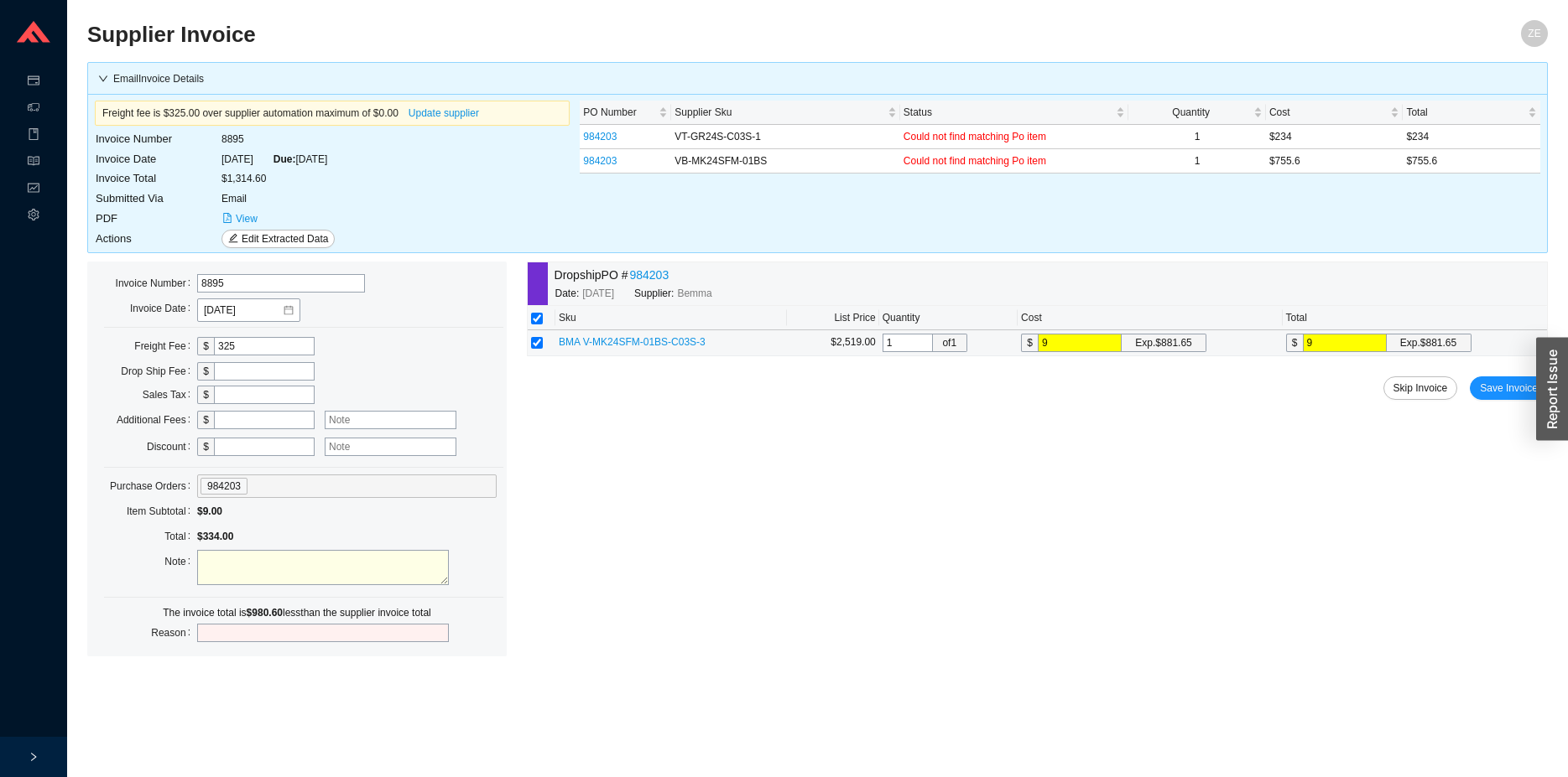
type input "98"
type input "981"
drag, startPoint x: 1097, startPoint y: 343, endPoint x: 962, endPoint y: 345, distance: 135.0
click at [1038, 345] on input "981" at bounding box center [1080, 343] width 84 height 19
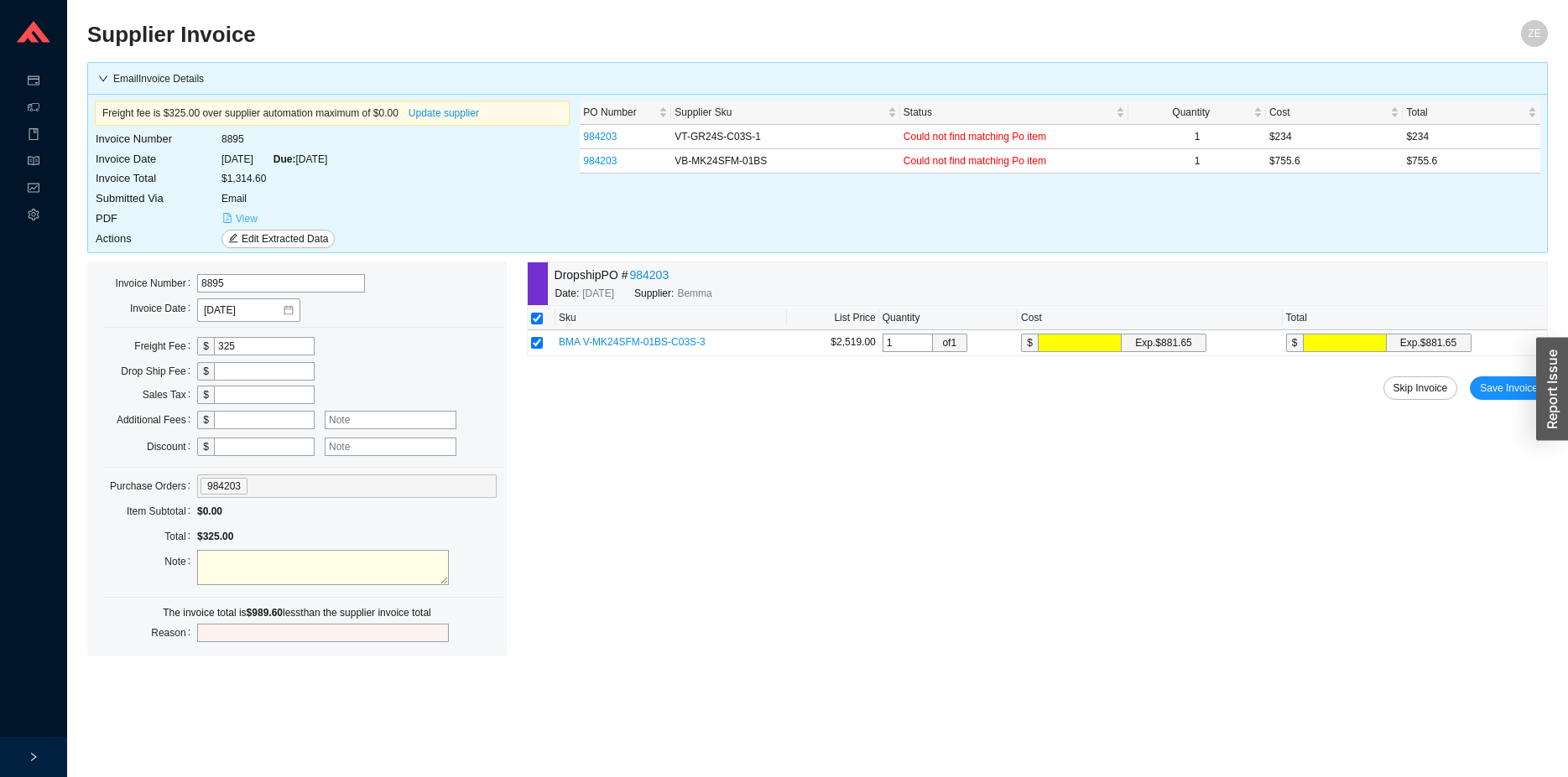
click at [247, 216] on span "View" at bounding box center [246, 219] width 21 height 17
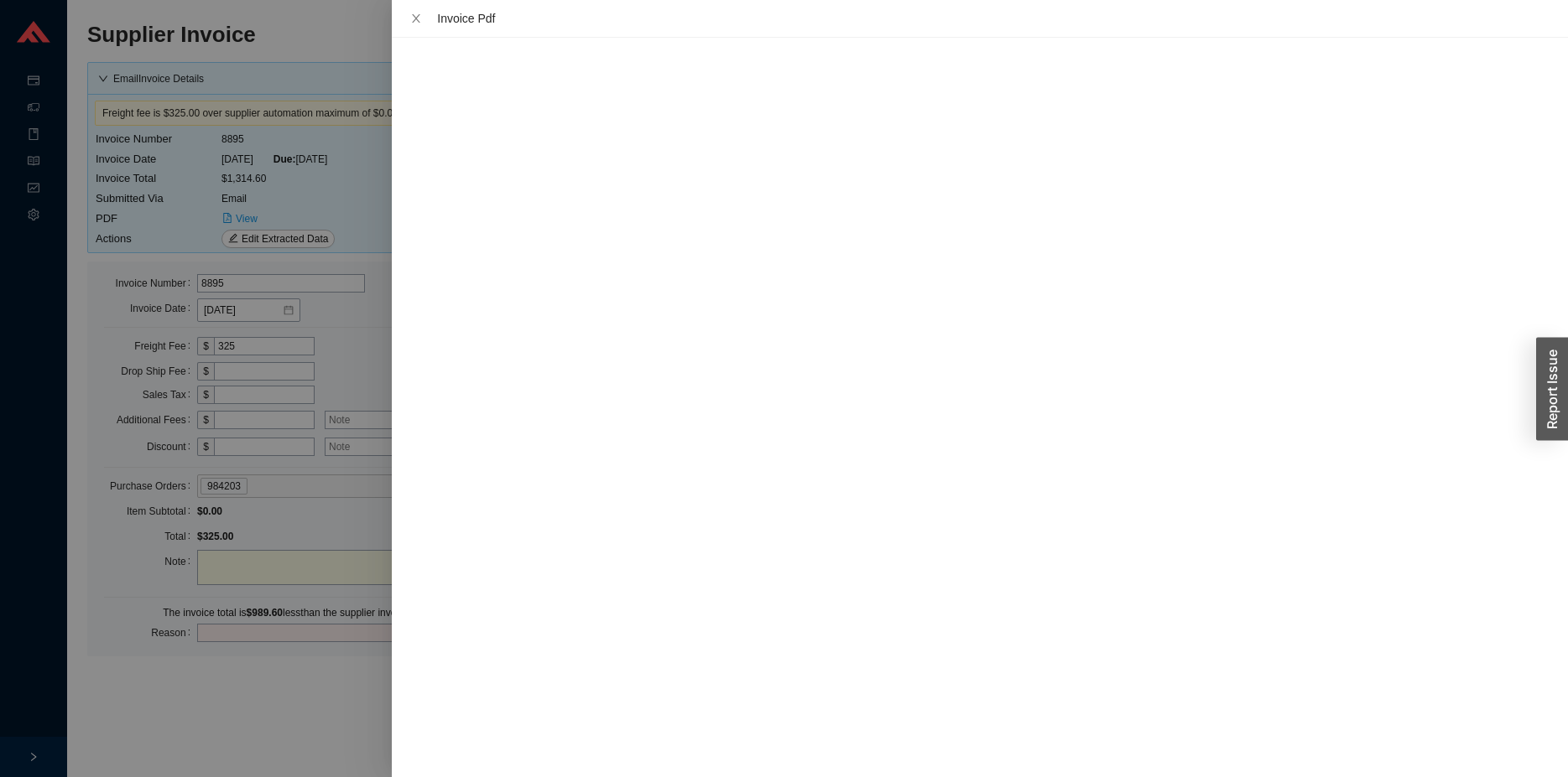
scroll to position [4, 0]
click at [328, 619] on div at bounding box center [784, 388] width 1568 height 777
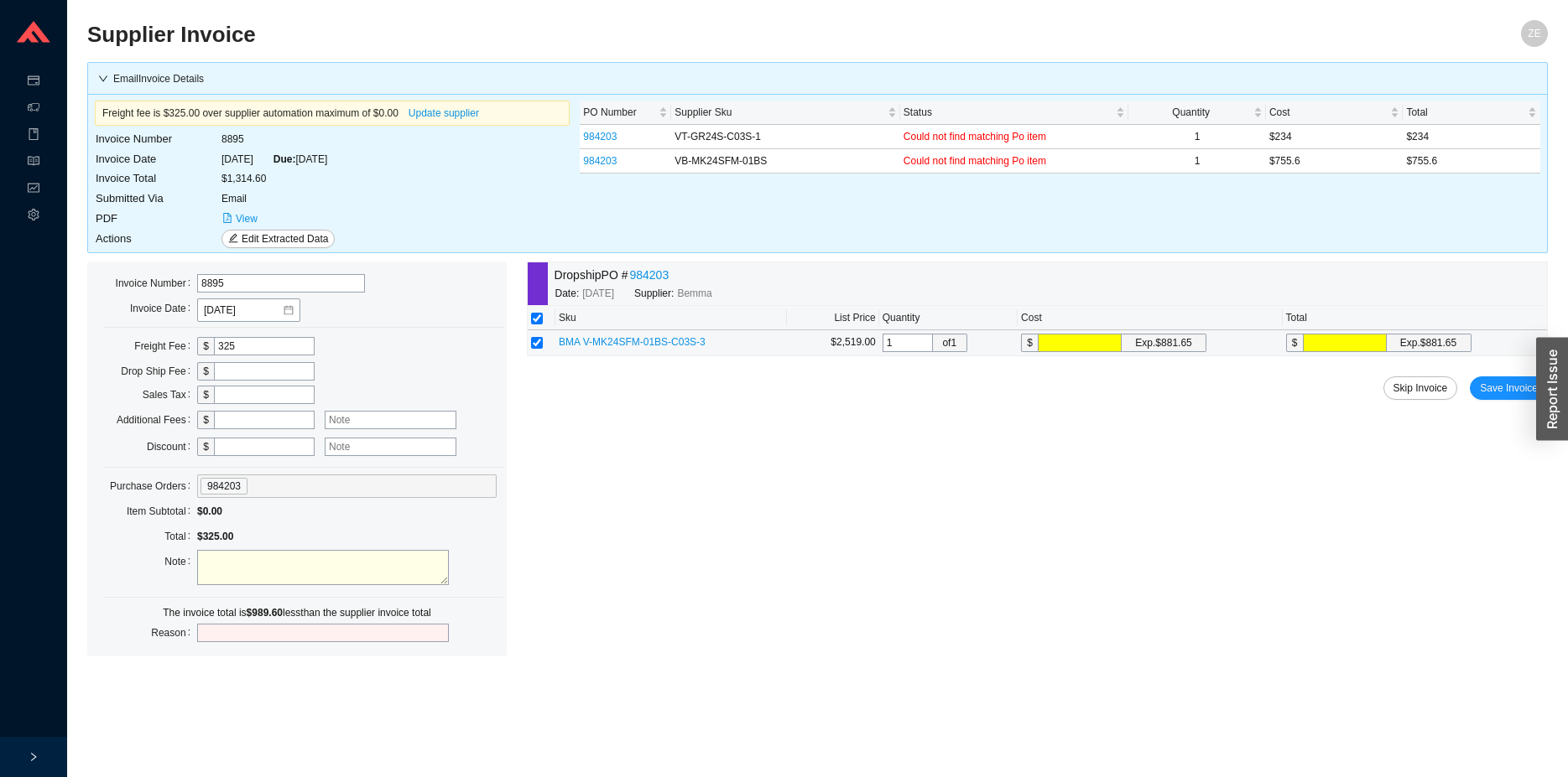
click at [1101, 343] on input "text" at bounding box center [1080, 343] width 84 height 19
type input "9"
type input "98"
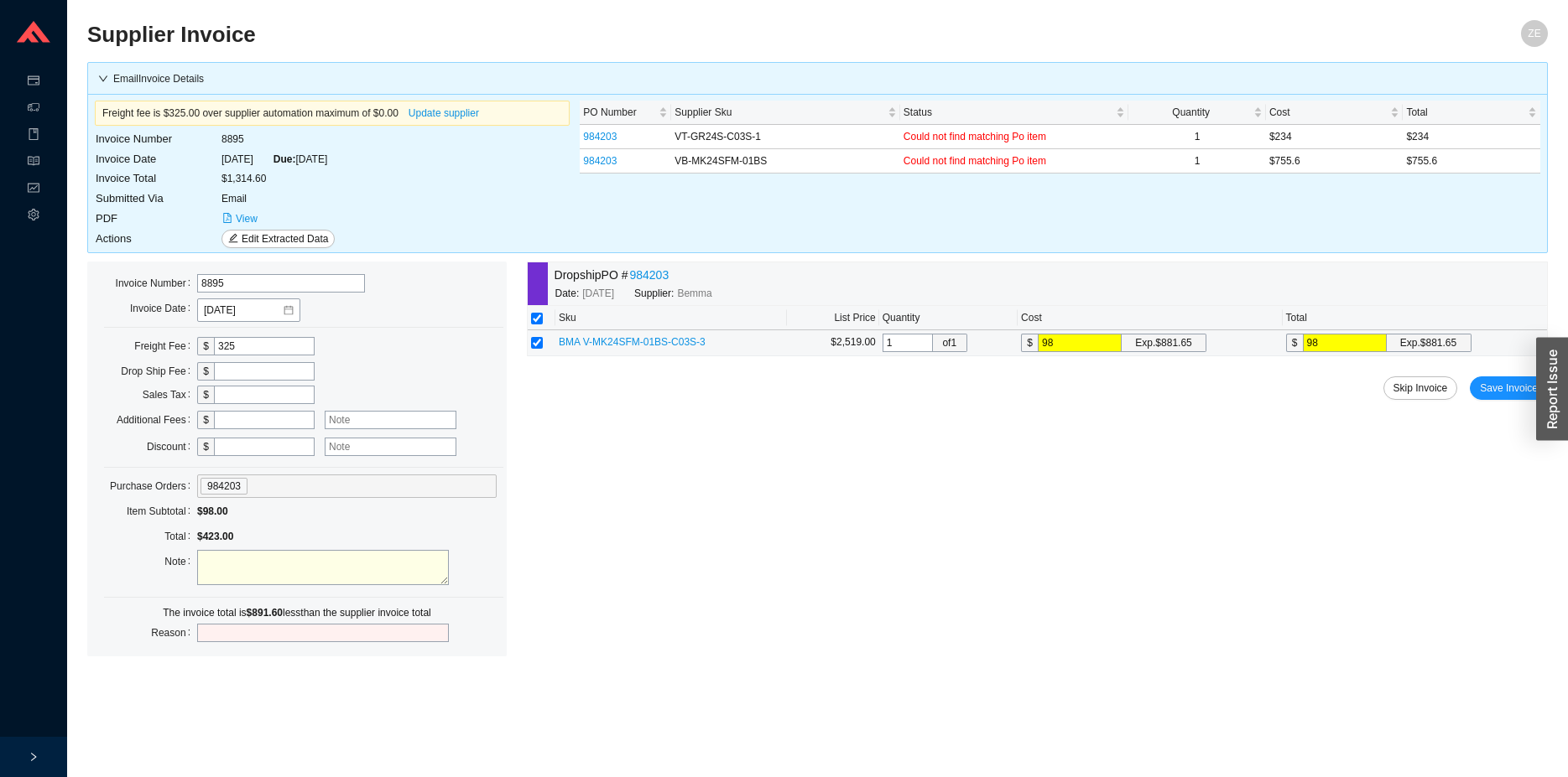
type input "989"
type input "989.6"
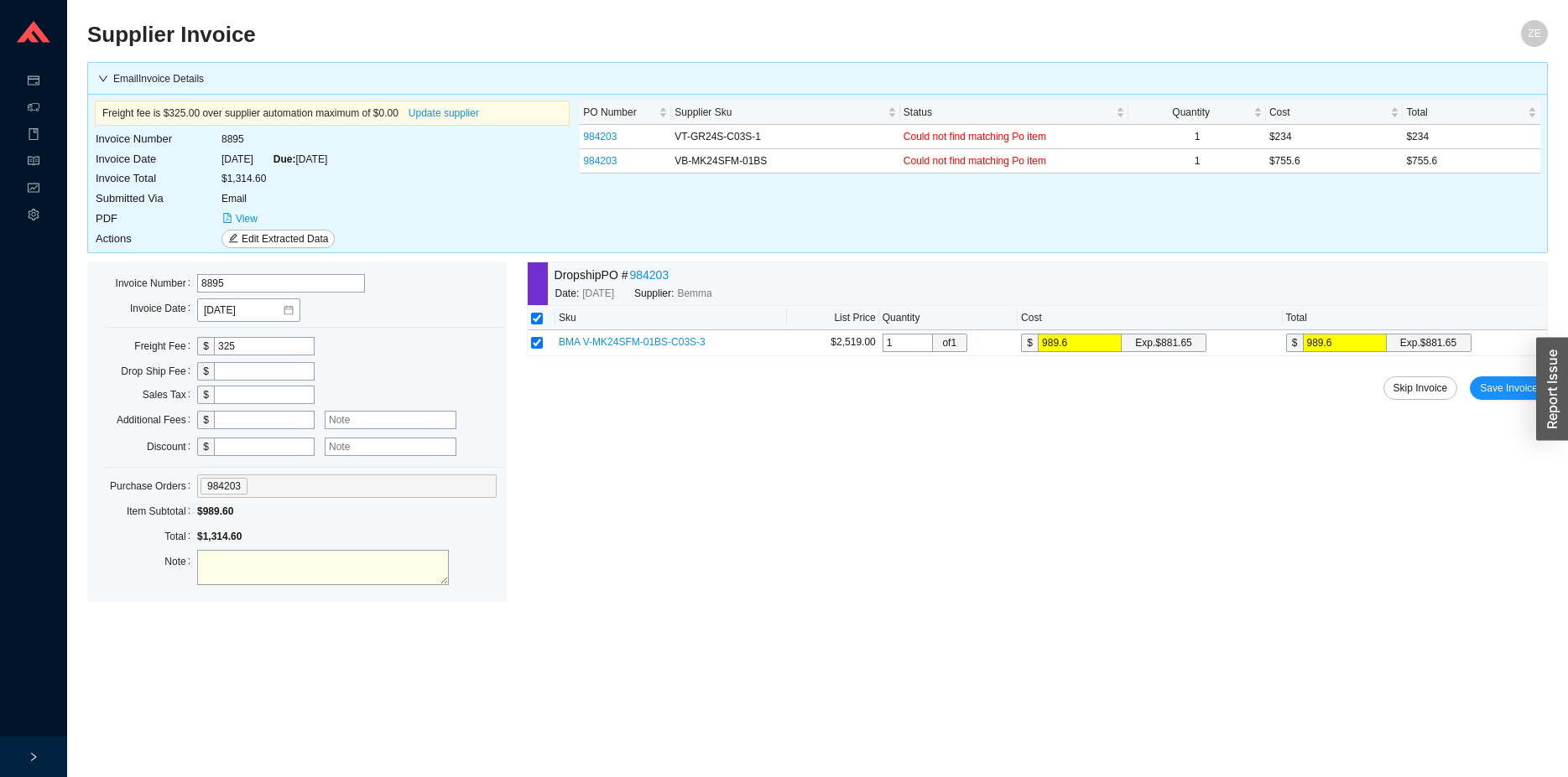
type input "989.6"
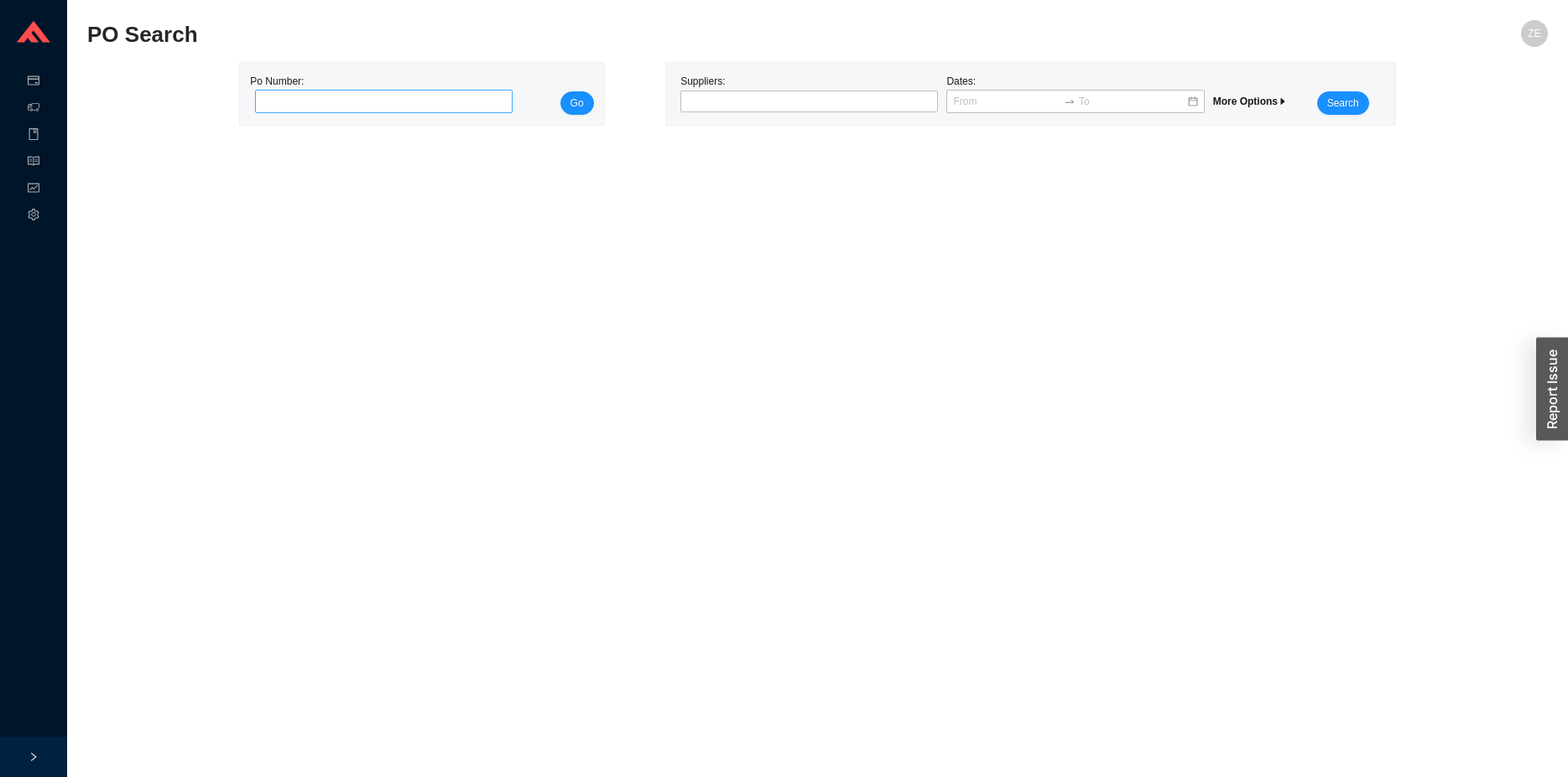
click at [272, 102] on input "tel" at bounding box center [384, 102] width 258 height 23
click at [560, 91] on button "Go" at bounding box center [577, 103] width 34 height 23
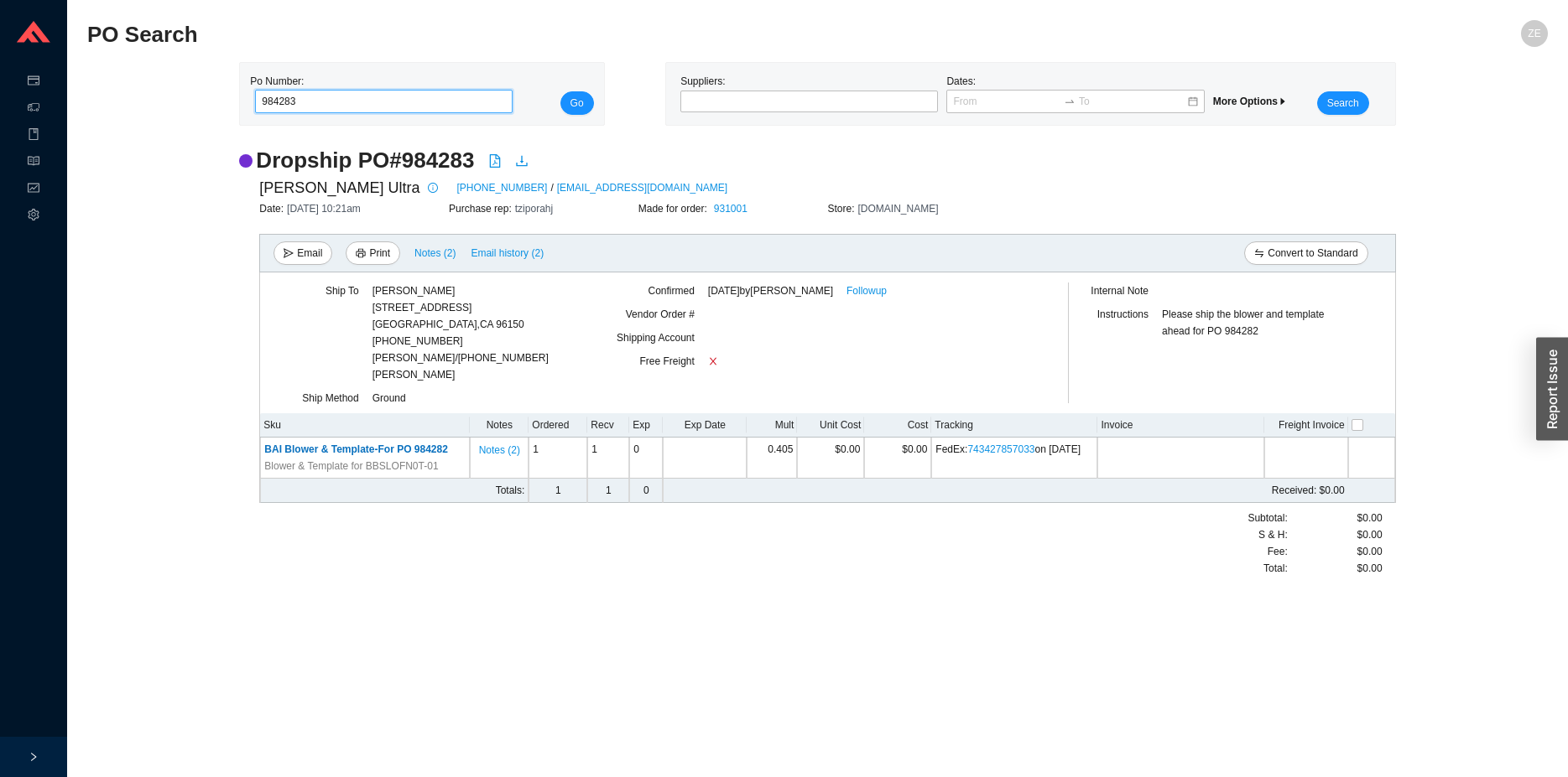
click at [314, 112] on input "984283" at bounding box center [384, 102] width 258 height 23
type input "984282"
click at [560, 91] on button "Go" at bounding box center [577, 103] width 34 height 23
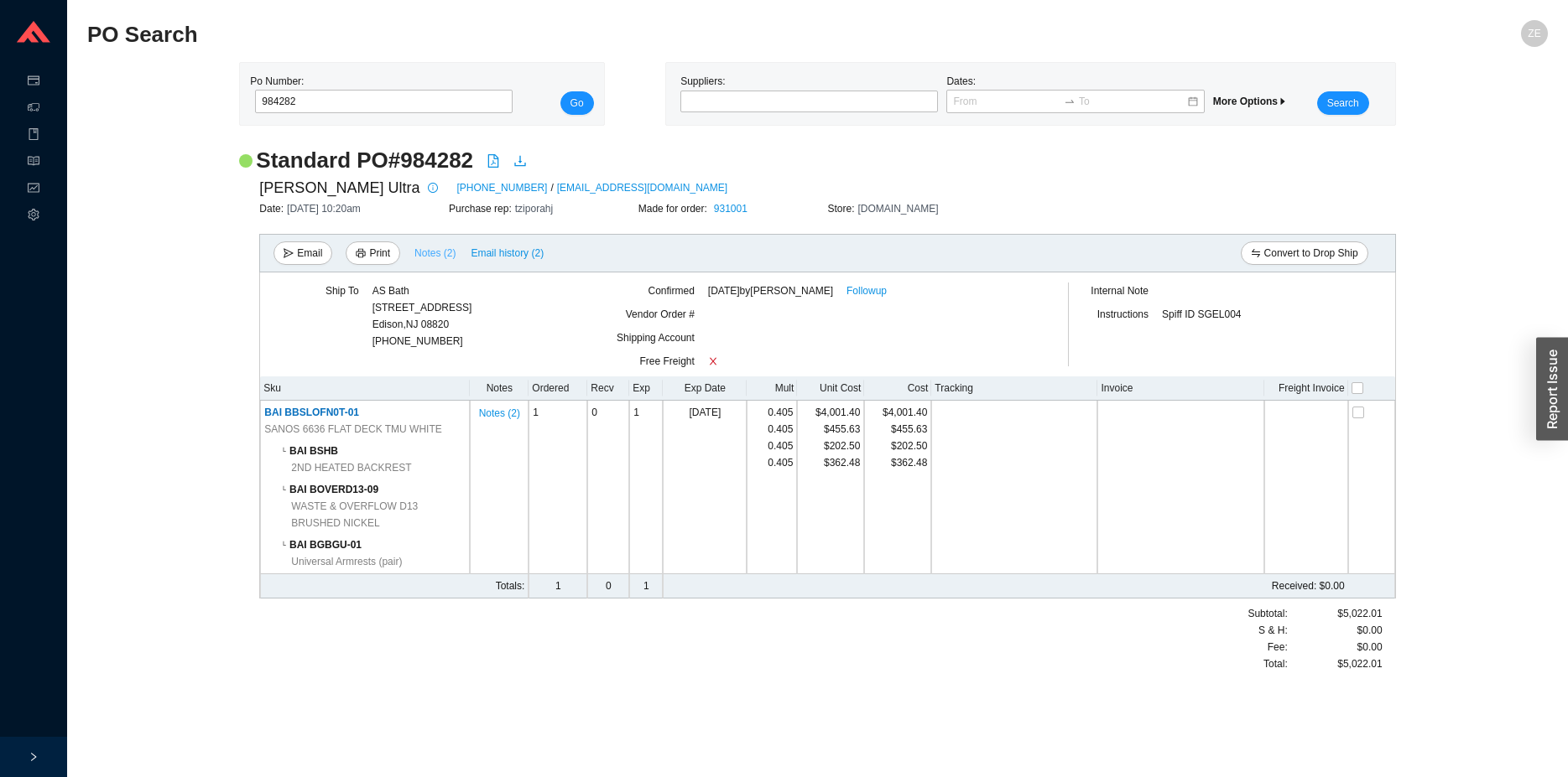
click at [441, 257] on span "Notes ( 2 )" at bounding box center [435, 252] width 41 height 17
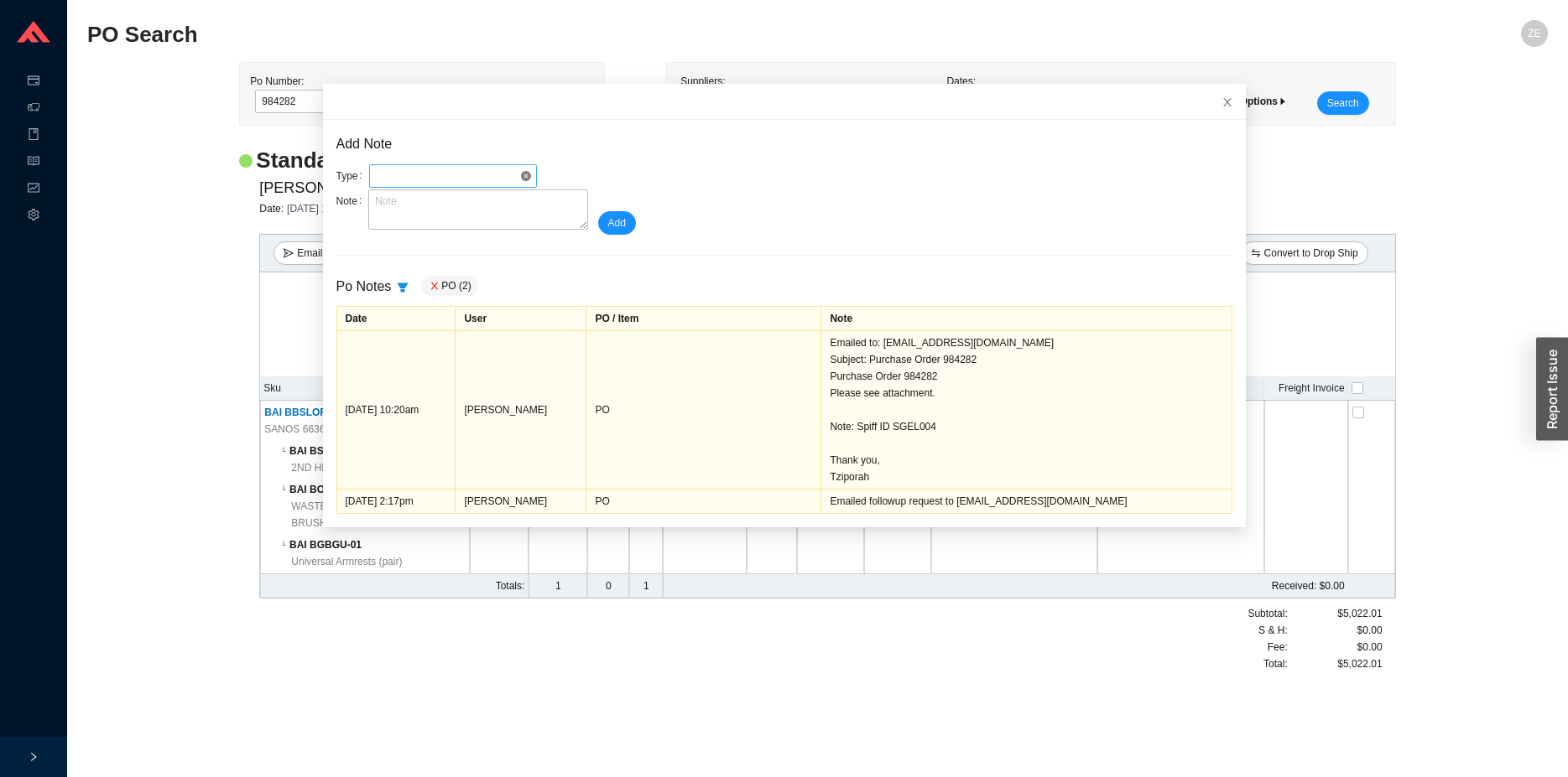
click at [445, 183] on span at bounding box center [452, 176] width 154 height 21
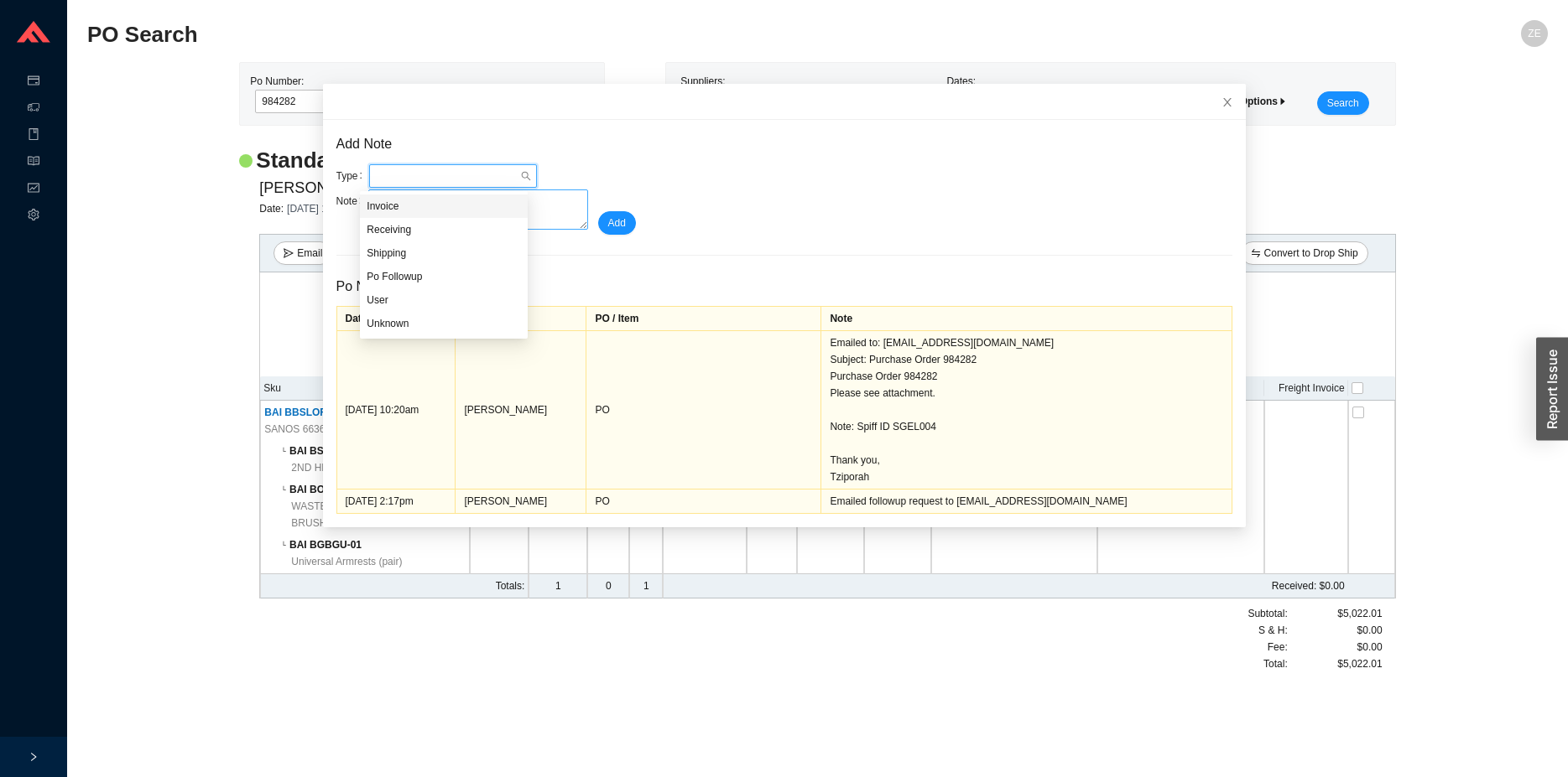
click at [402, 210] on div "Invoice" at bounding box center [444, 206] width 154 height 15
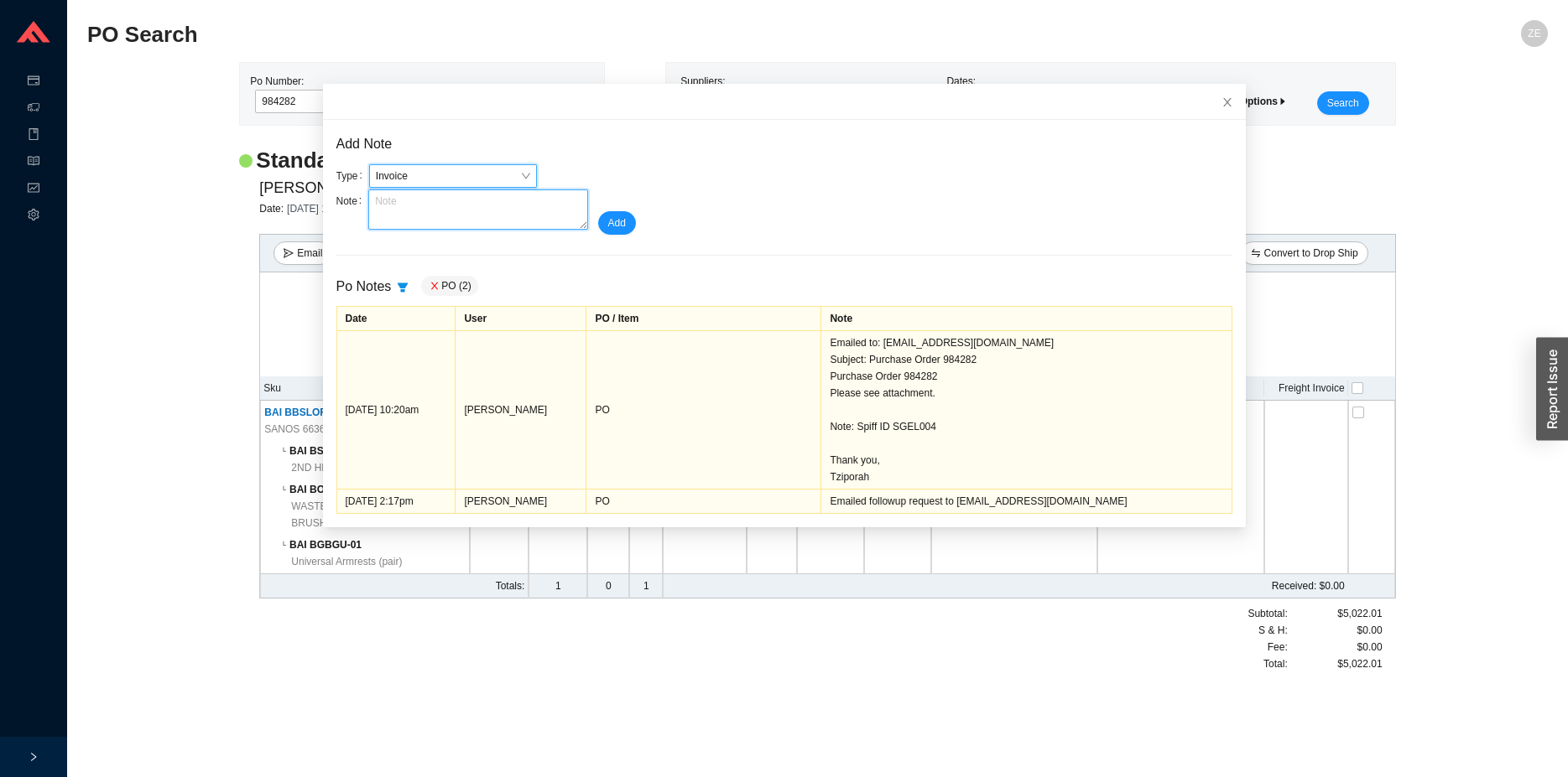
click at [402, 204] on textarea at bounding box center [477, 209] width 219 height 40
type textarea "price should be 4586.63 (previously billed for parts)"
click at [609, 224] on span "Add" at bounding box center [617, 223] width 18 height 17
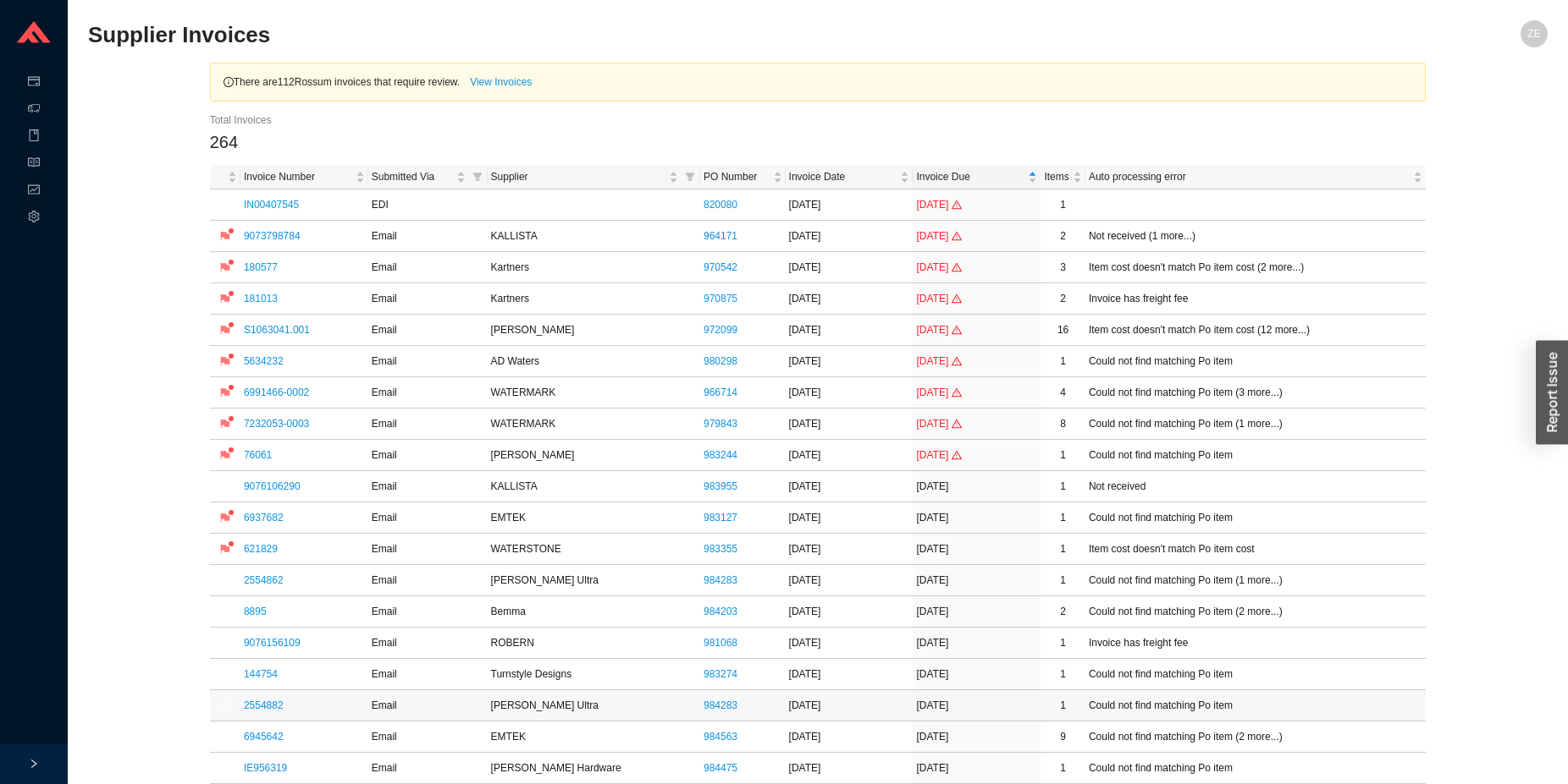
click at [270, 698] on td "2554882" at bounding box center [304, 706] width 128 height 32
click at [271, 701] on link "2554882" at bounding box center [264, 705] width 40 height 12
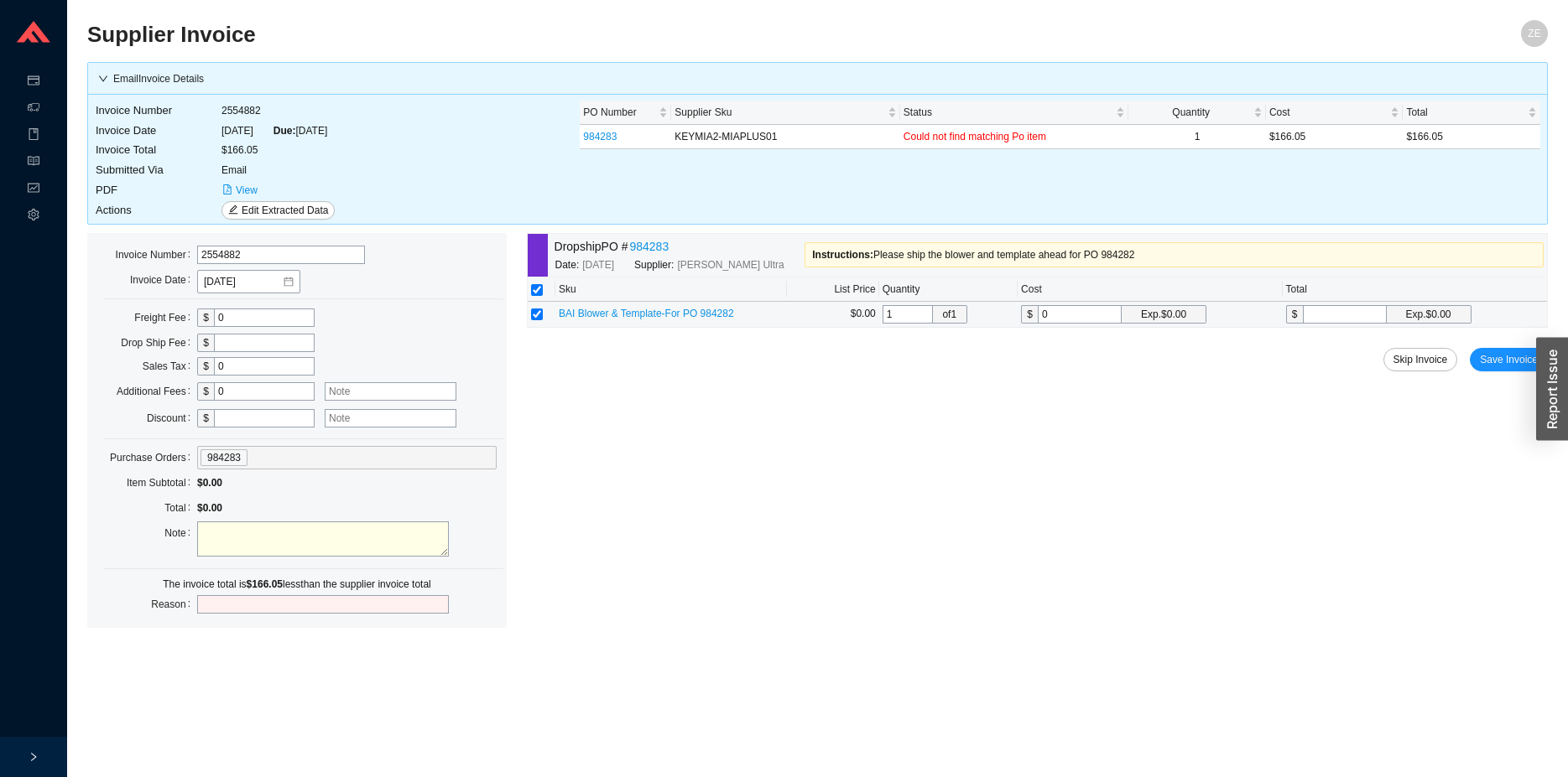
drag, startPoint x: 1073, startPoint y: 314, endPoint x: 994, endPoint y: 314, distance: 79.0
click at [1038, 314] on input "0" at bounding box center [1080, 314] width 84 height 19
type input "2"
type input "26"
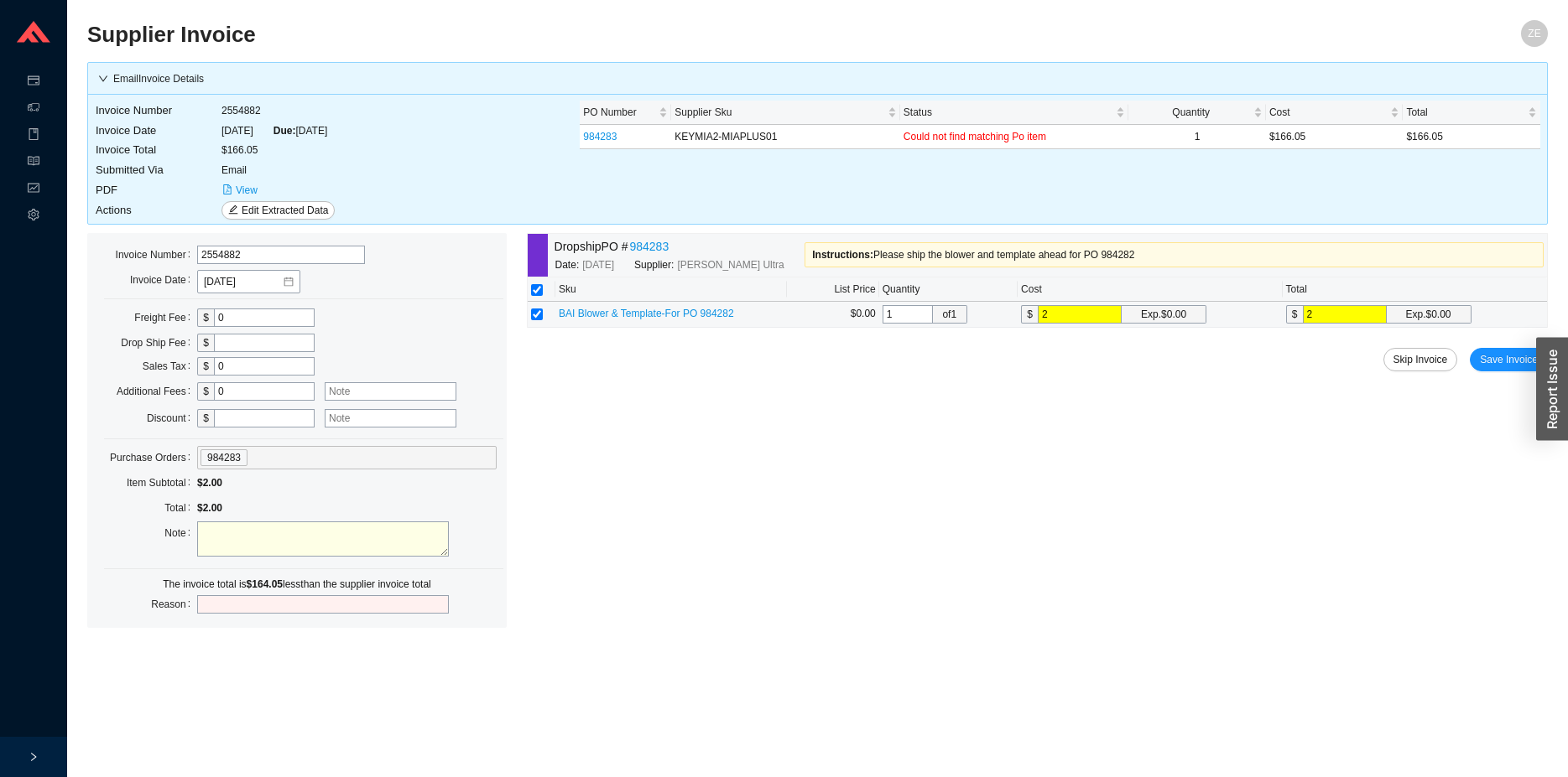
type input "26"
type input "269"
type input "269.3"
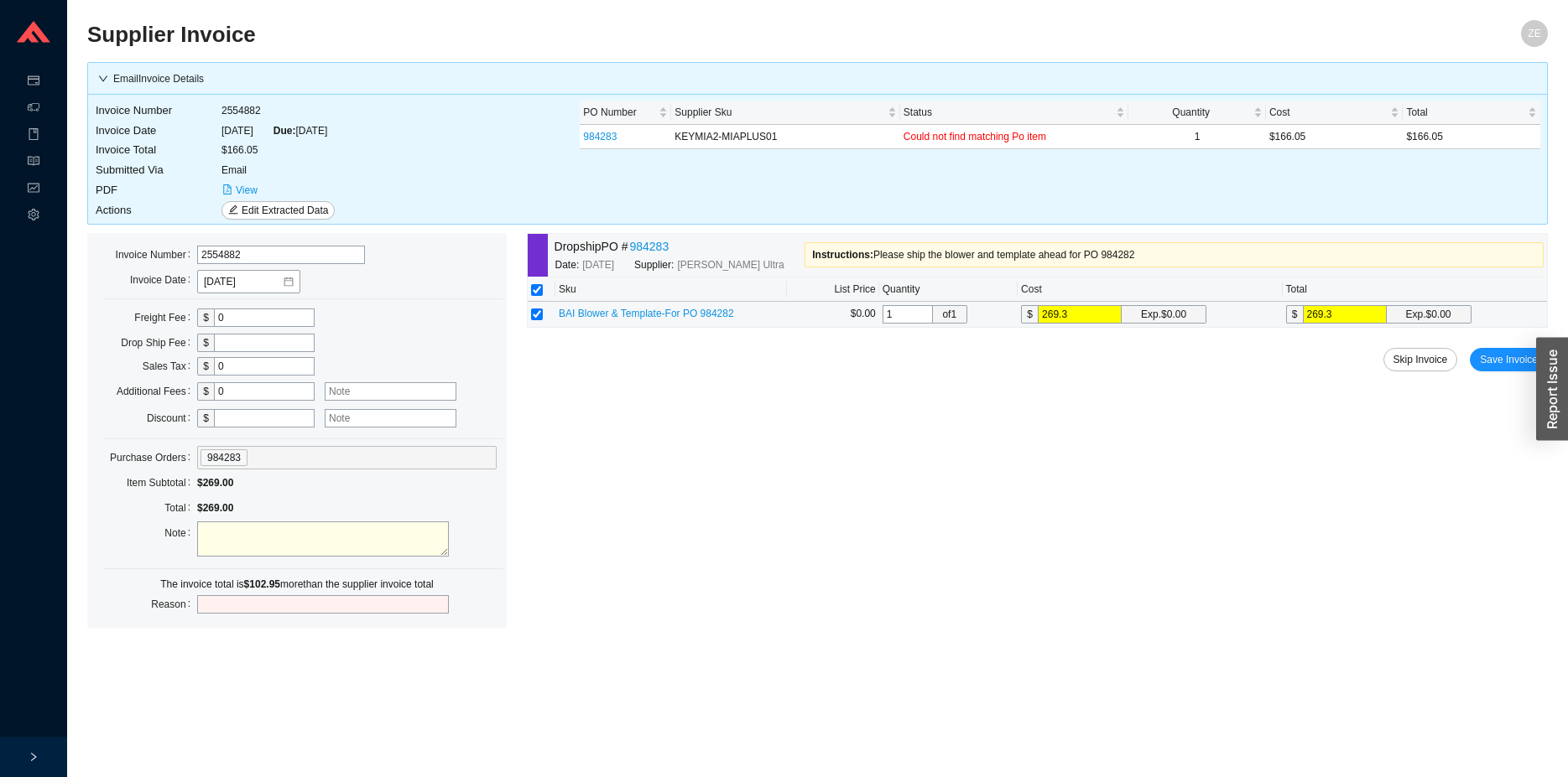
type input "269.33"
click at [231, 322] on input "0" at bounding box center [264, 318] width 101 height 19
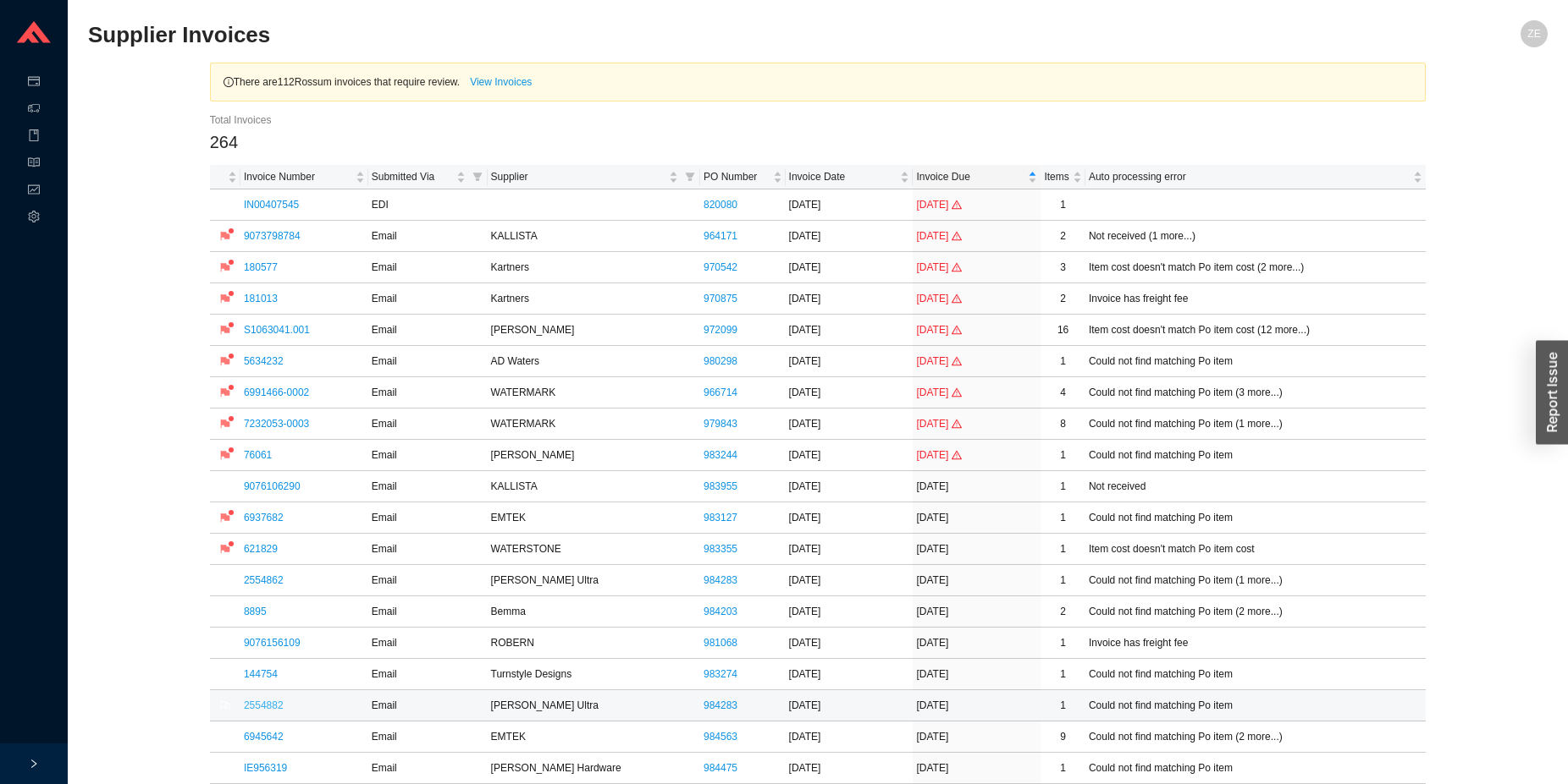
click at [272, 703] on link "2554882" at bounding box center [264, 705] width 40 height 12
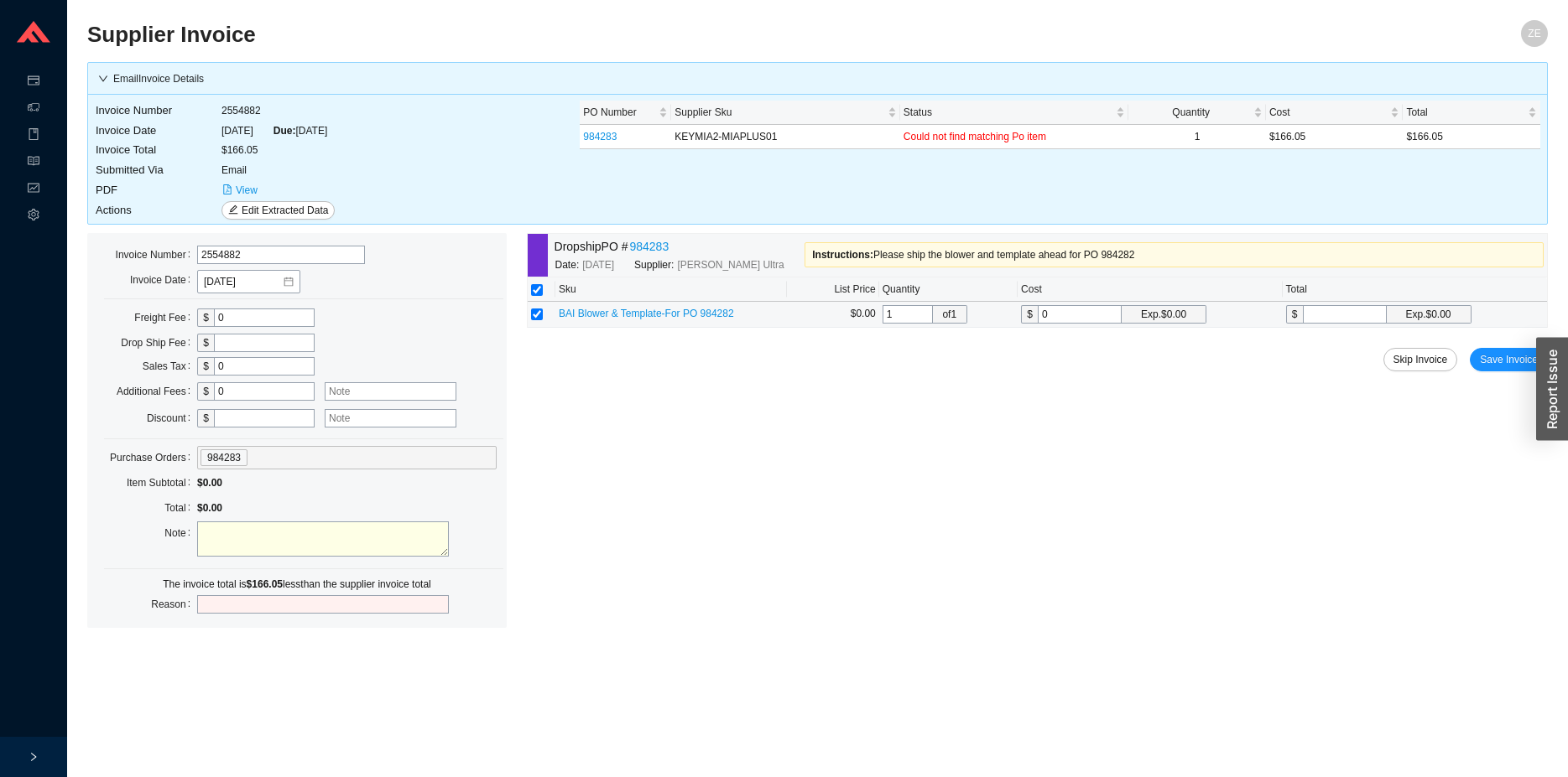
drag, startPoint x: 1094, startPoint y: 315, endPoint x: 984, endPoint y: 320, distance: 110.1
click at [1038, 320] on input "0" at bounding box center [1080, 314] width 84 height 19
type input "2"
type input "26"
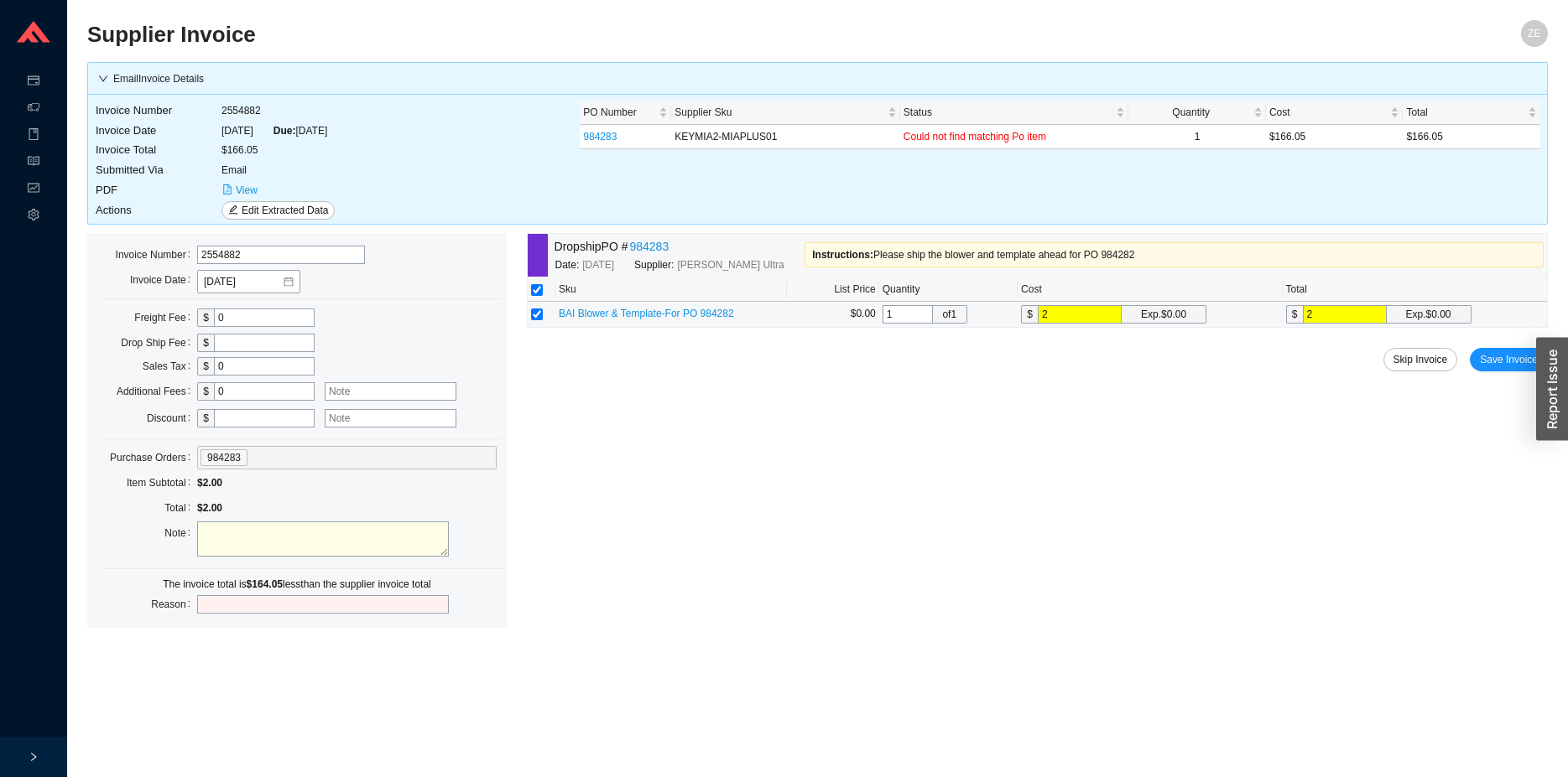
type input "26"
type input "269"
type input "269.3"
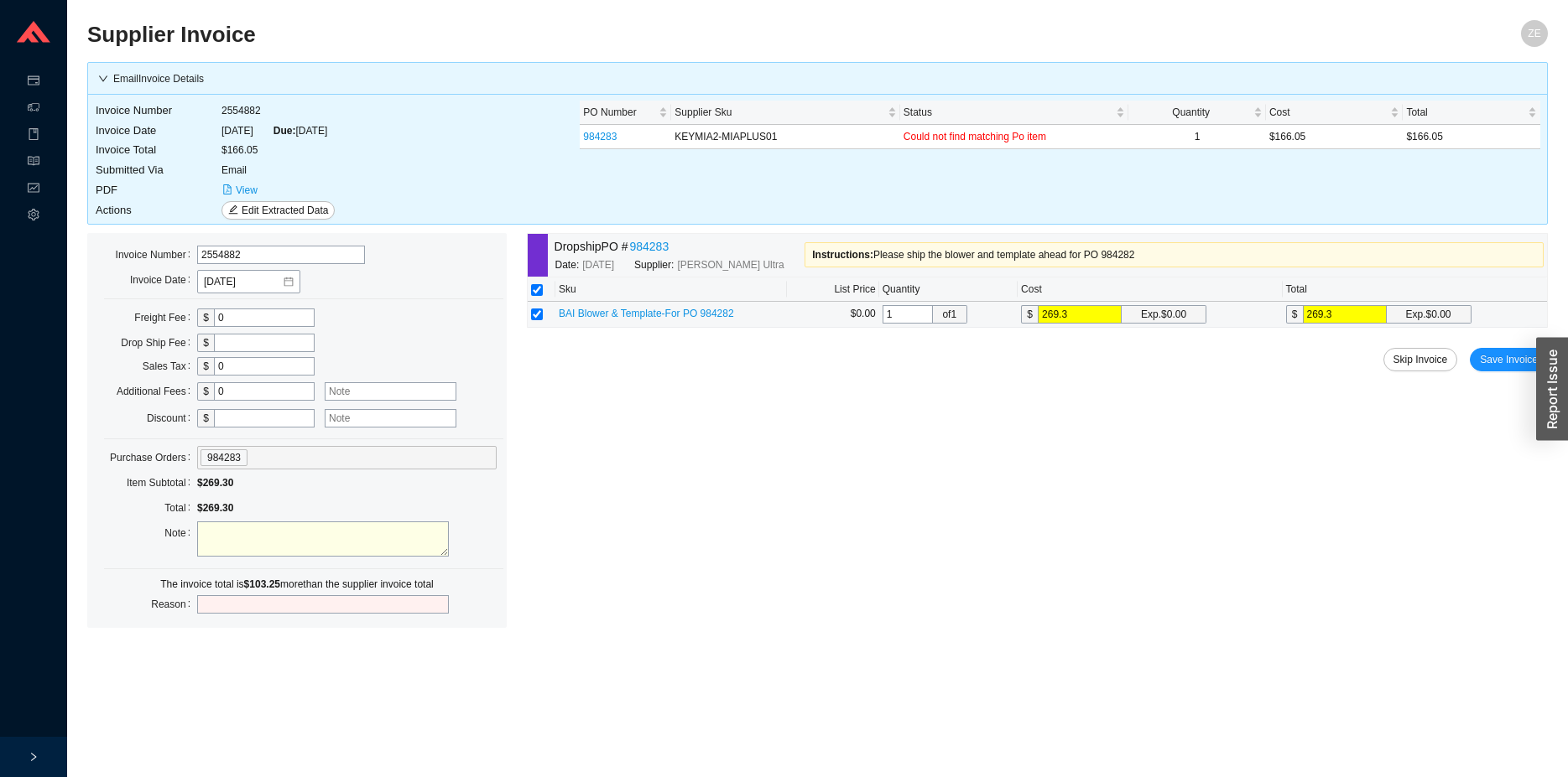
type input "269.33"
drag, startPoint x: 246, startPoint y: 387, endPoint x: 129, endPoint y: 370, distance: 118.2
click at [214, 383] on input "0" at bounding box center [264, 392] width 101 height 19
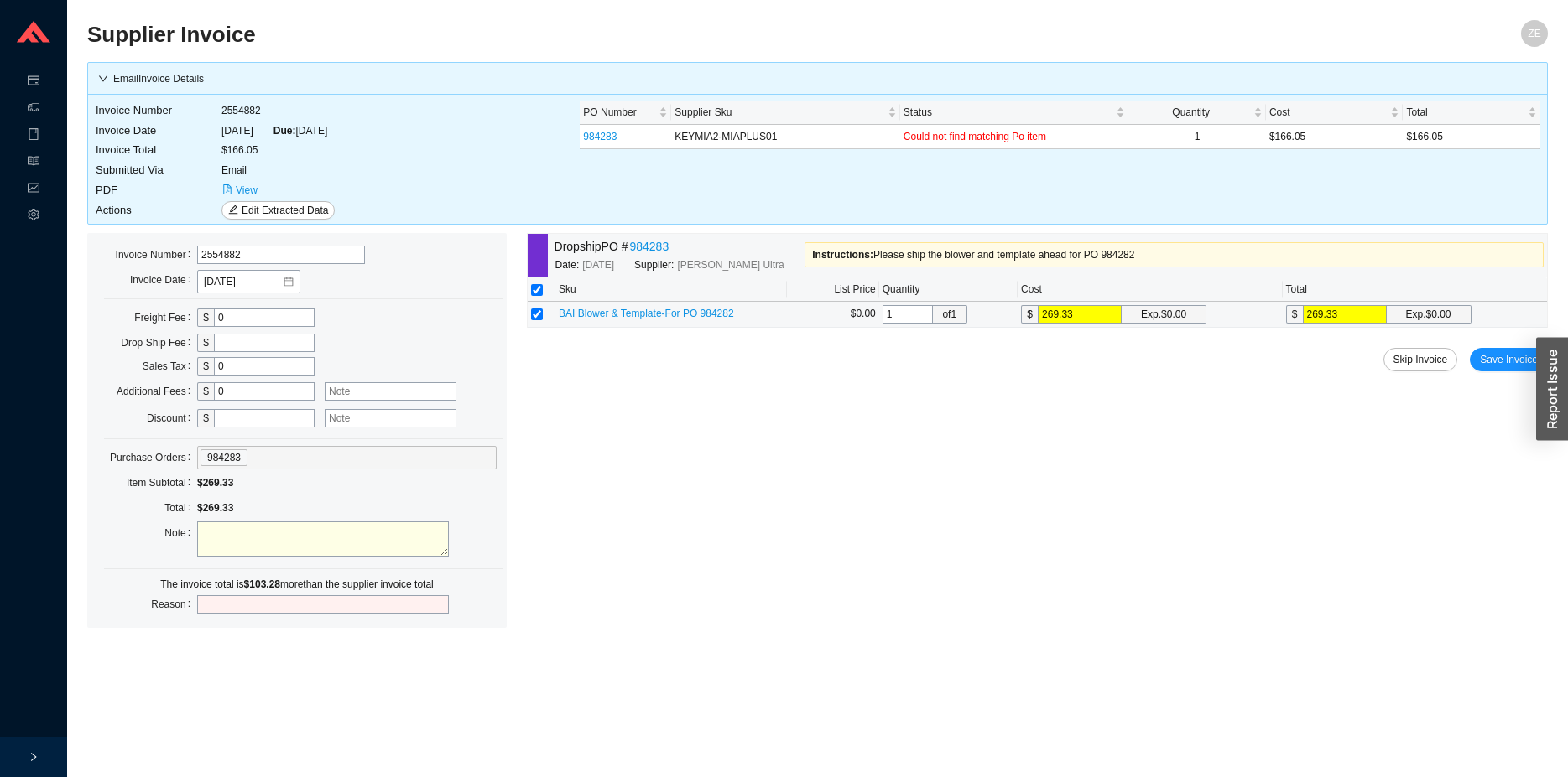
drag, startPoint x: 1098, startPoint y: 314, endPoint x: 946, endPoint y: 300, distance: 152.6
click at [1038, 305] on input "269.33" at bounding box center [1080, 314] width 84 height 19
drag, startPoint x: 253, startPoint y: 315, endPoint x: 127, endPoint y: 310, distance: 126.1
click at [214, 310] on input "0" at bounding box center [264, 318] width 101 height 19
type input "37"
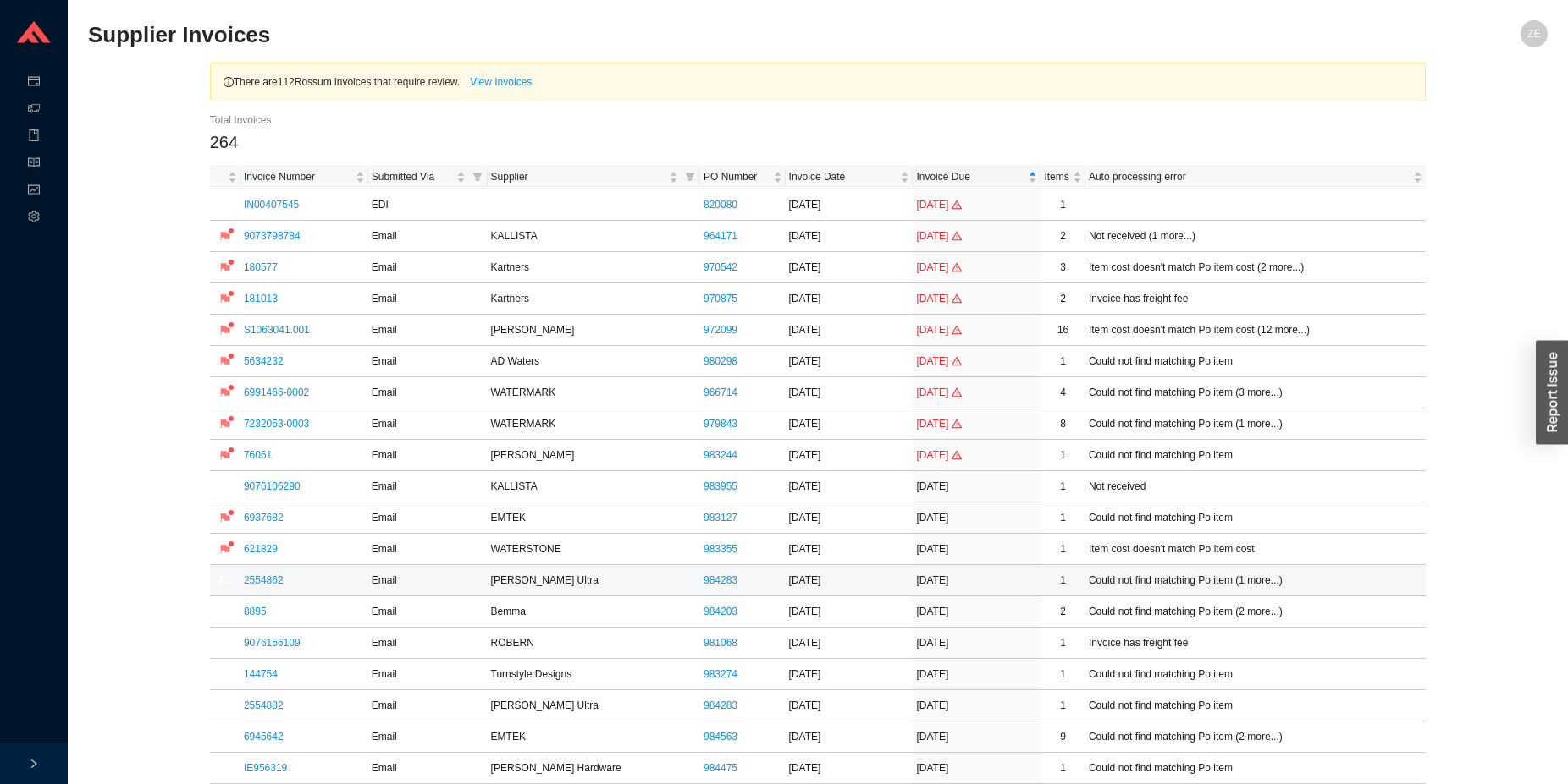
click at [286, 588] on td "2554862" at bounding box center [304, 581] width 128 height 32
click at [271, 586] on link "2554862" at bounding box center [264, 580] width 40 height 12
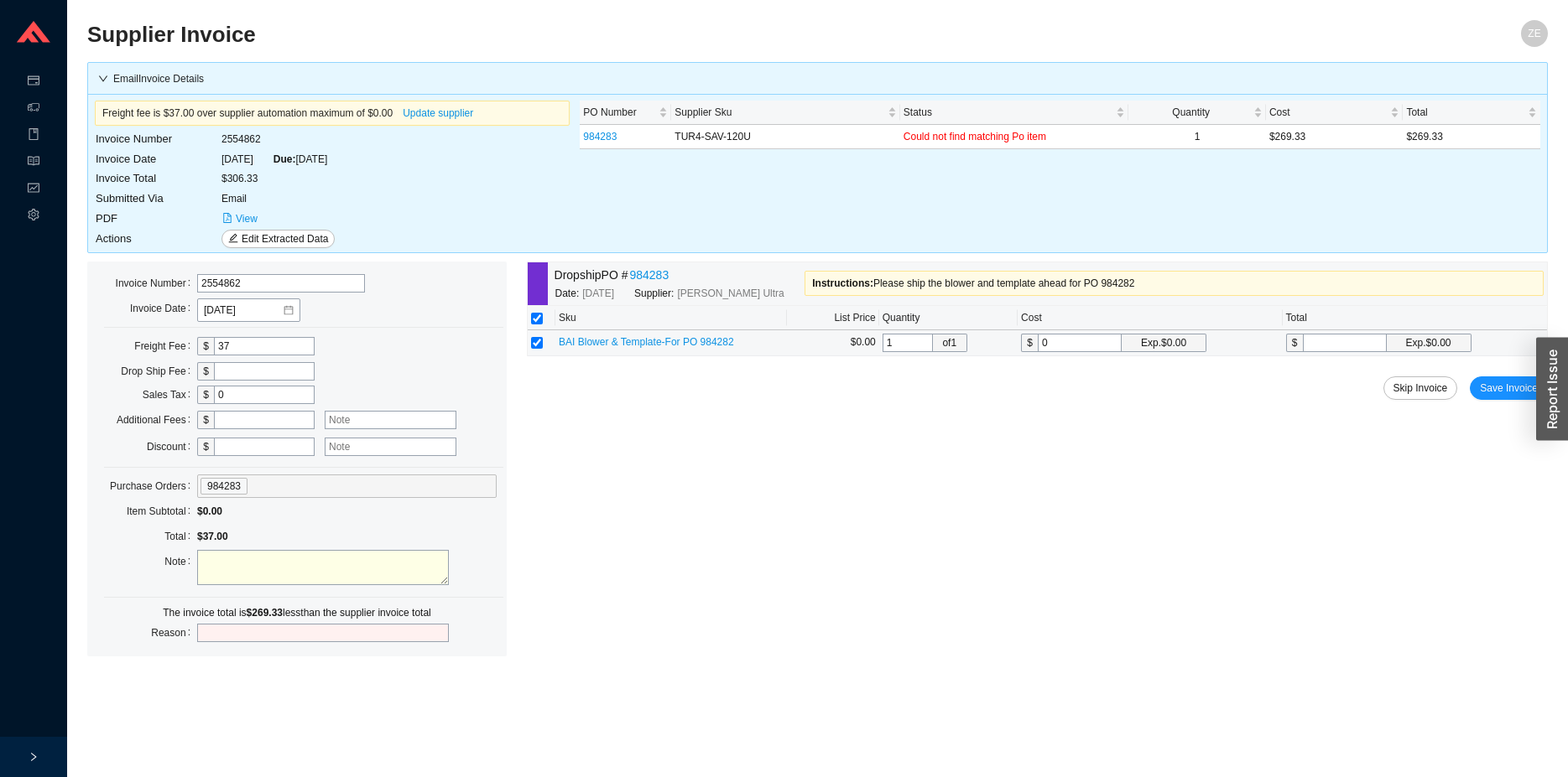
drag, startPoint x: 1061, startPoint y: 348, endPoint x: 994, endPoint y: 346, distance: 67.0
click at [1038, 346] on input "0" at bounding box center [1080, 343] width 84 height 19
type input "2"
type input "26"
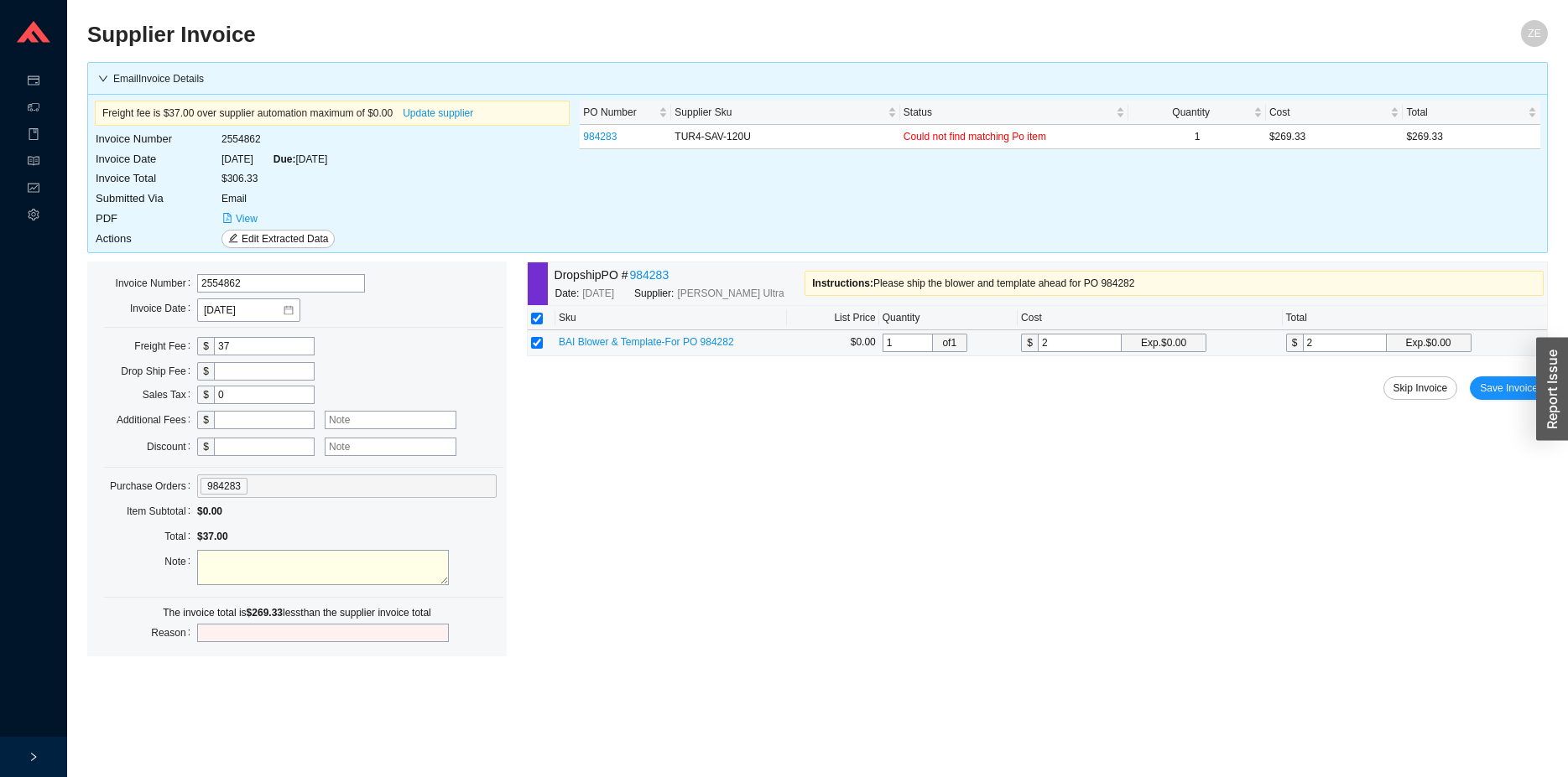
type input "26"
type input "269"
type input "269.3"
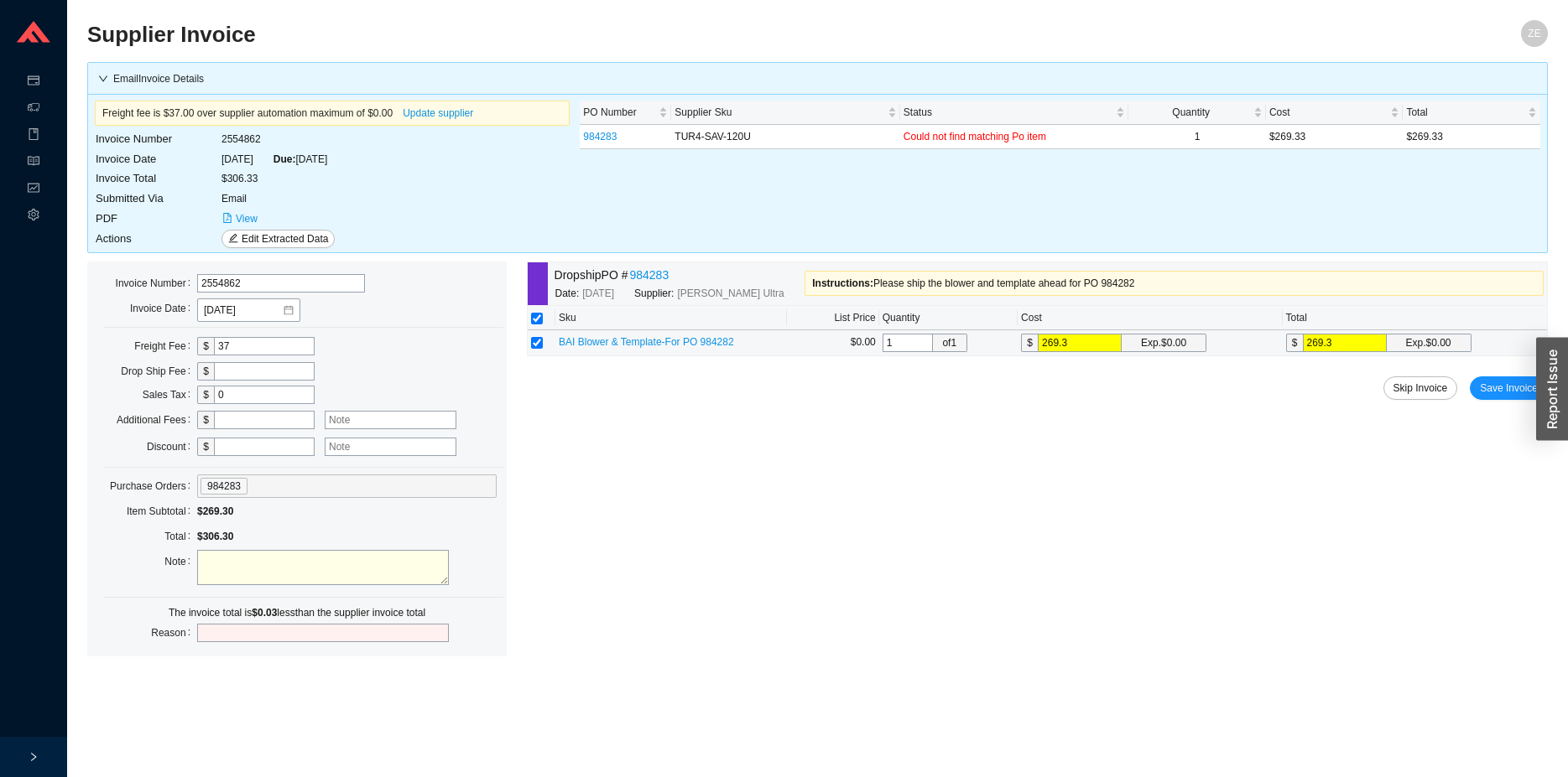
type input "269.33"
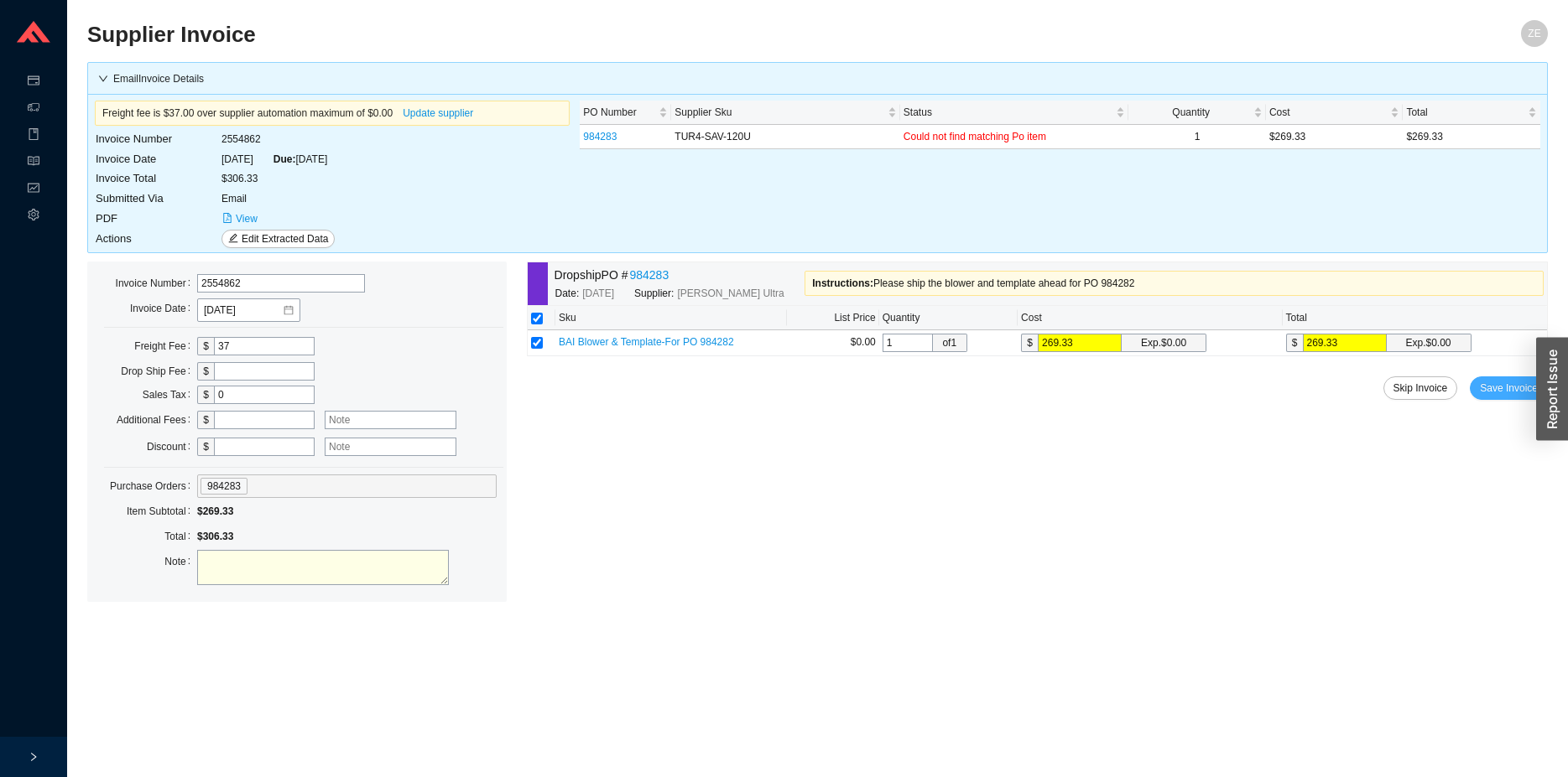
type input "269.33"
click at [1500, 391] on span "Save Invoice" at bounding box center [1508, 388] width 58 height 17
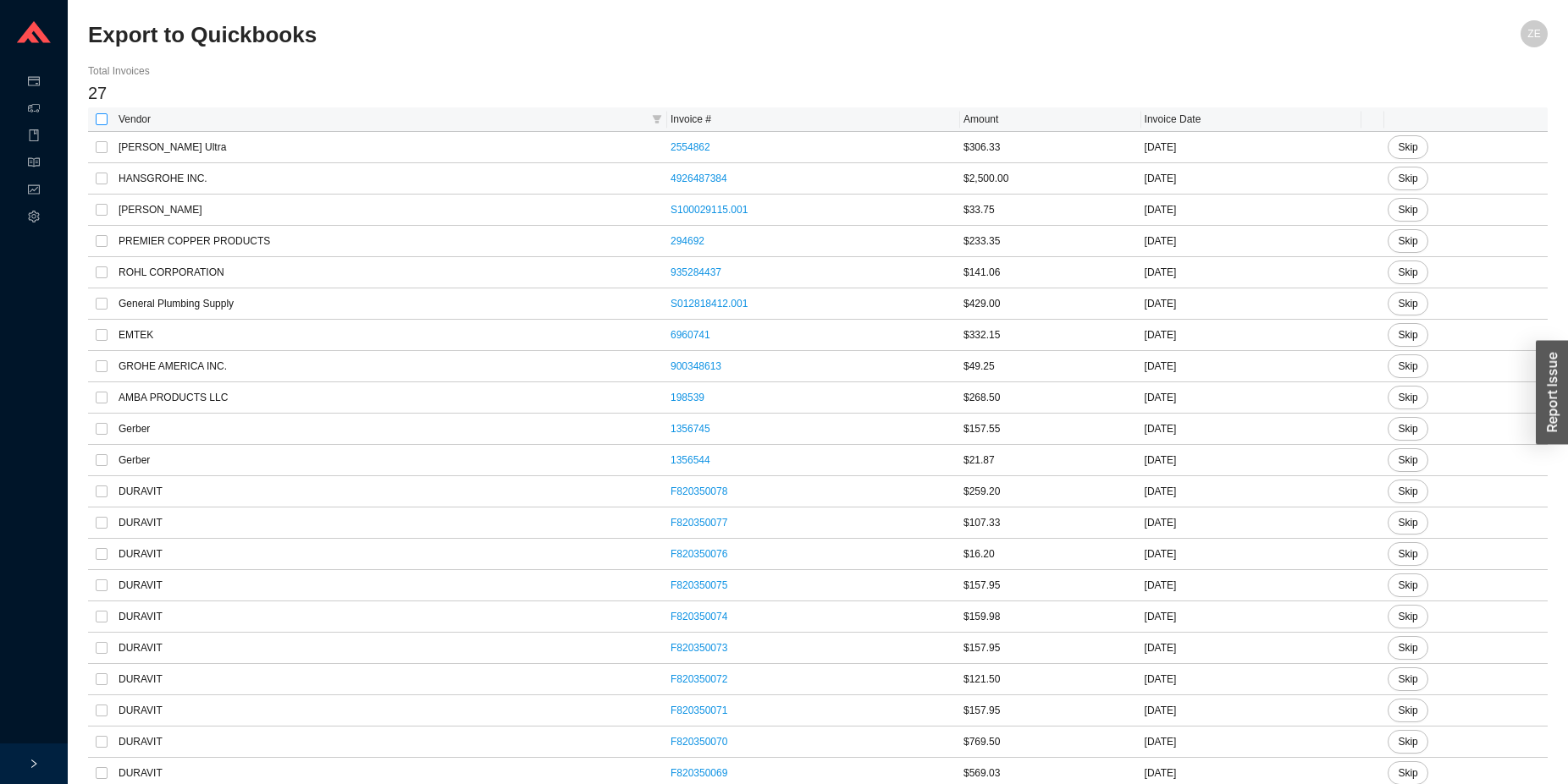
click at [99, 120] on input "checkbox" at bounding box center [101, 119] width 12 height 12
checkbox input "true"
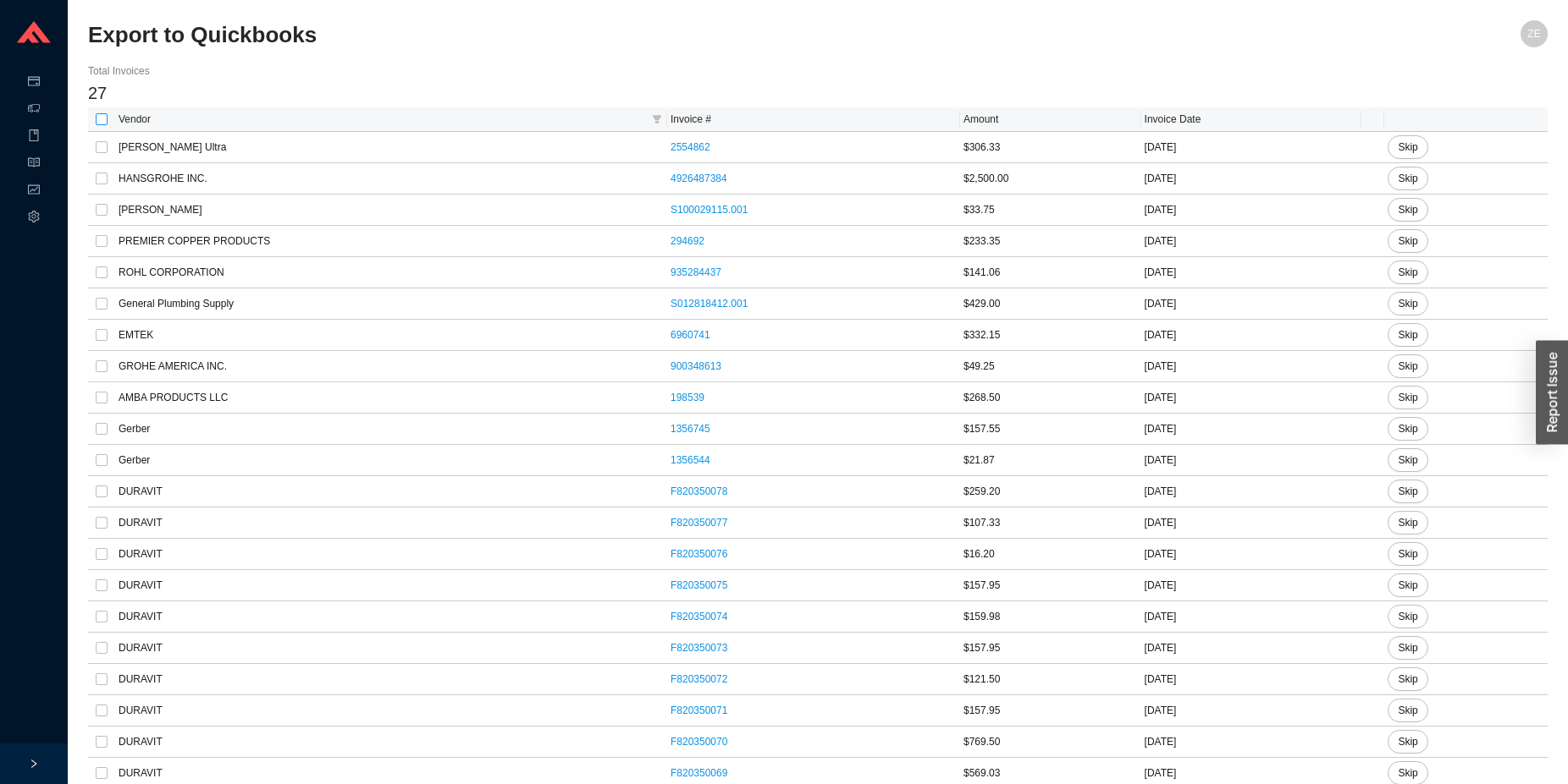
checkbox input "true"
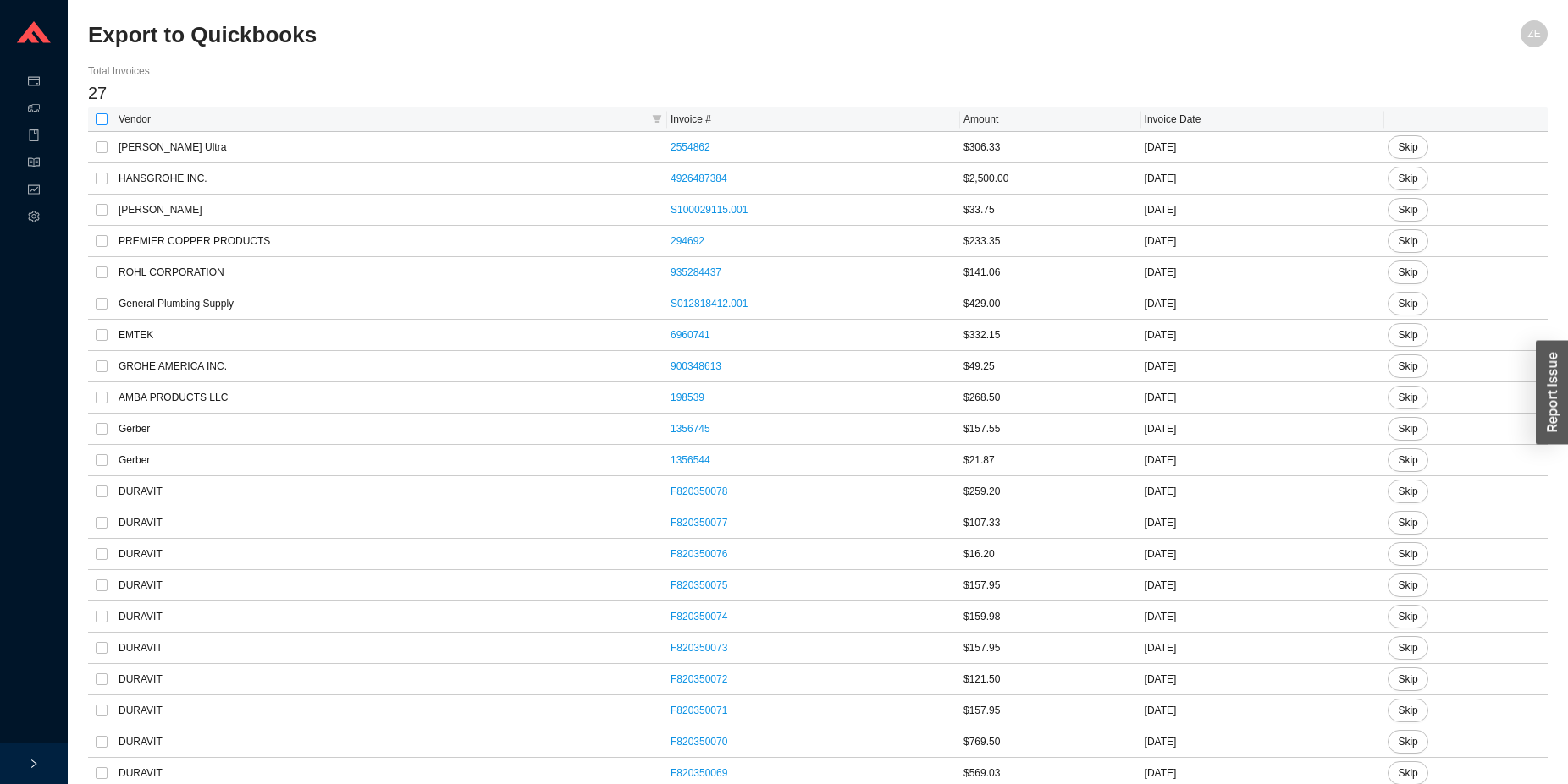
checkbox input "true"
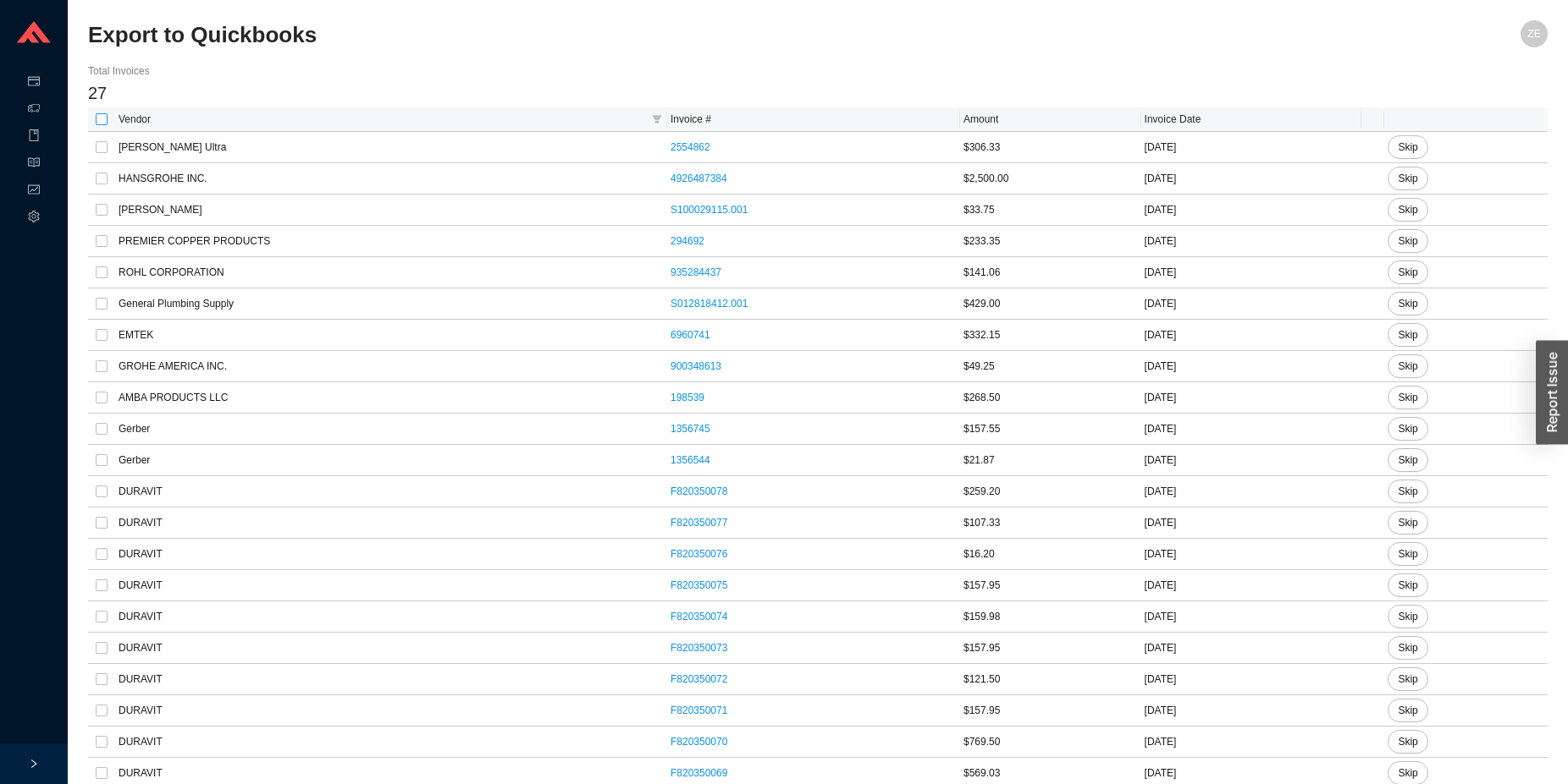
checkbox input "true"
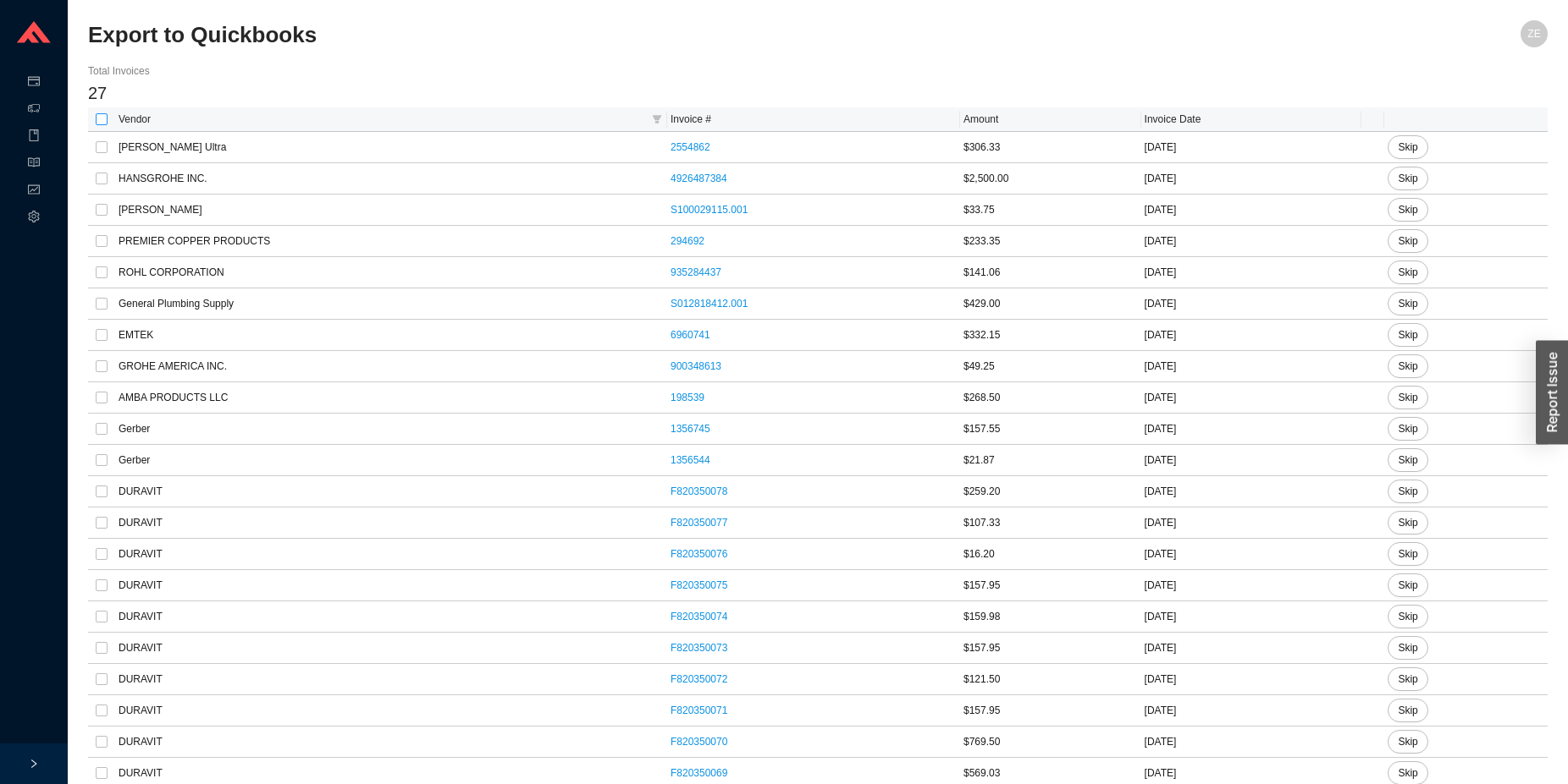
checkbox input "true"
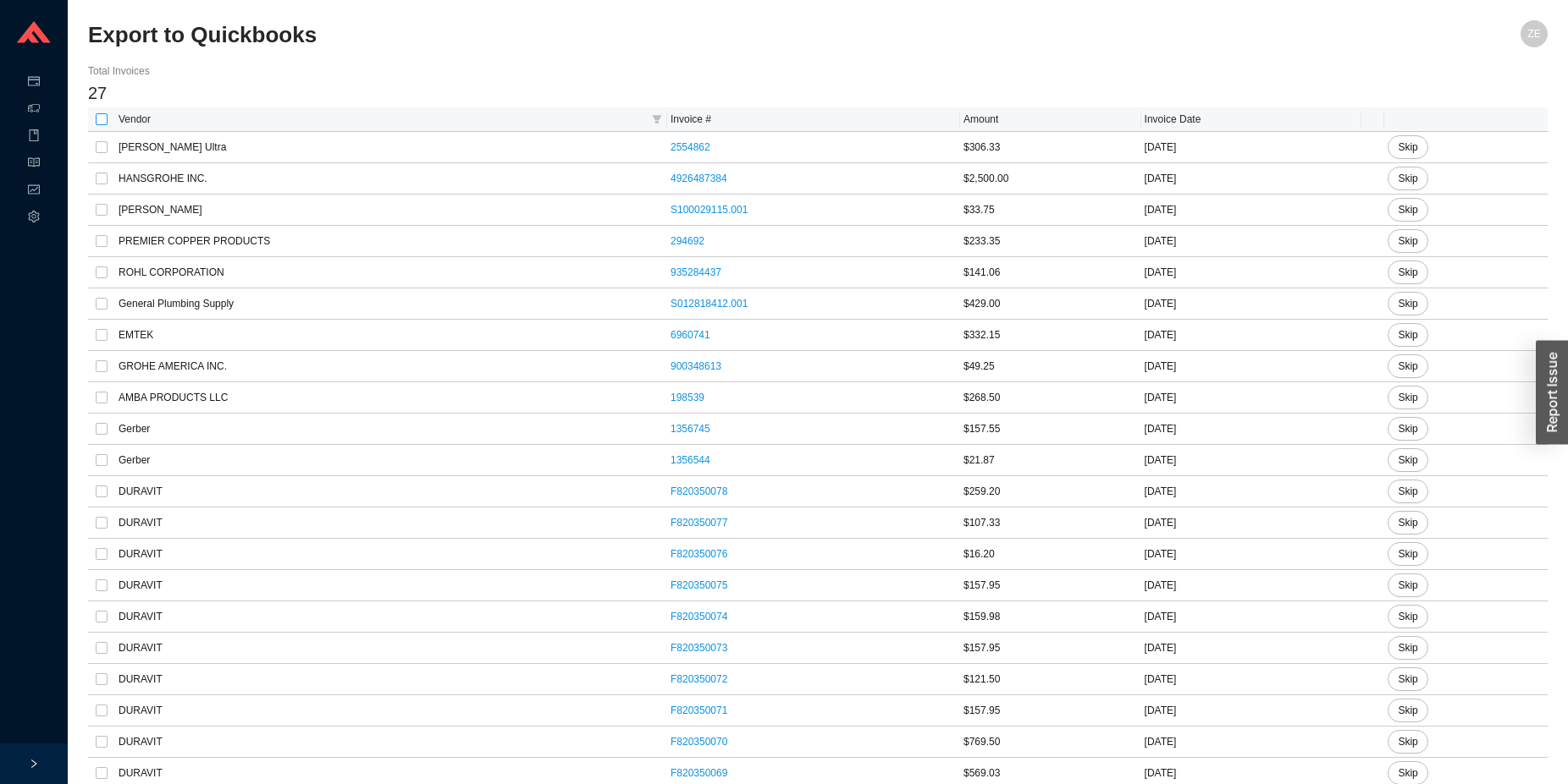
checkbox input "true"
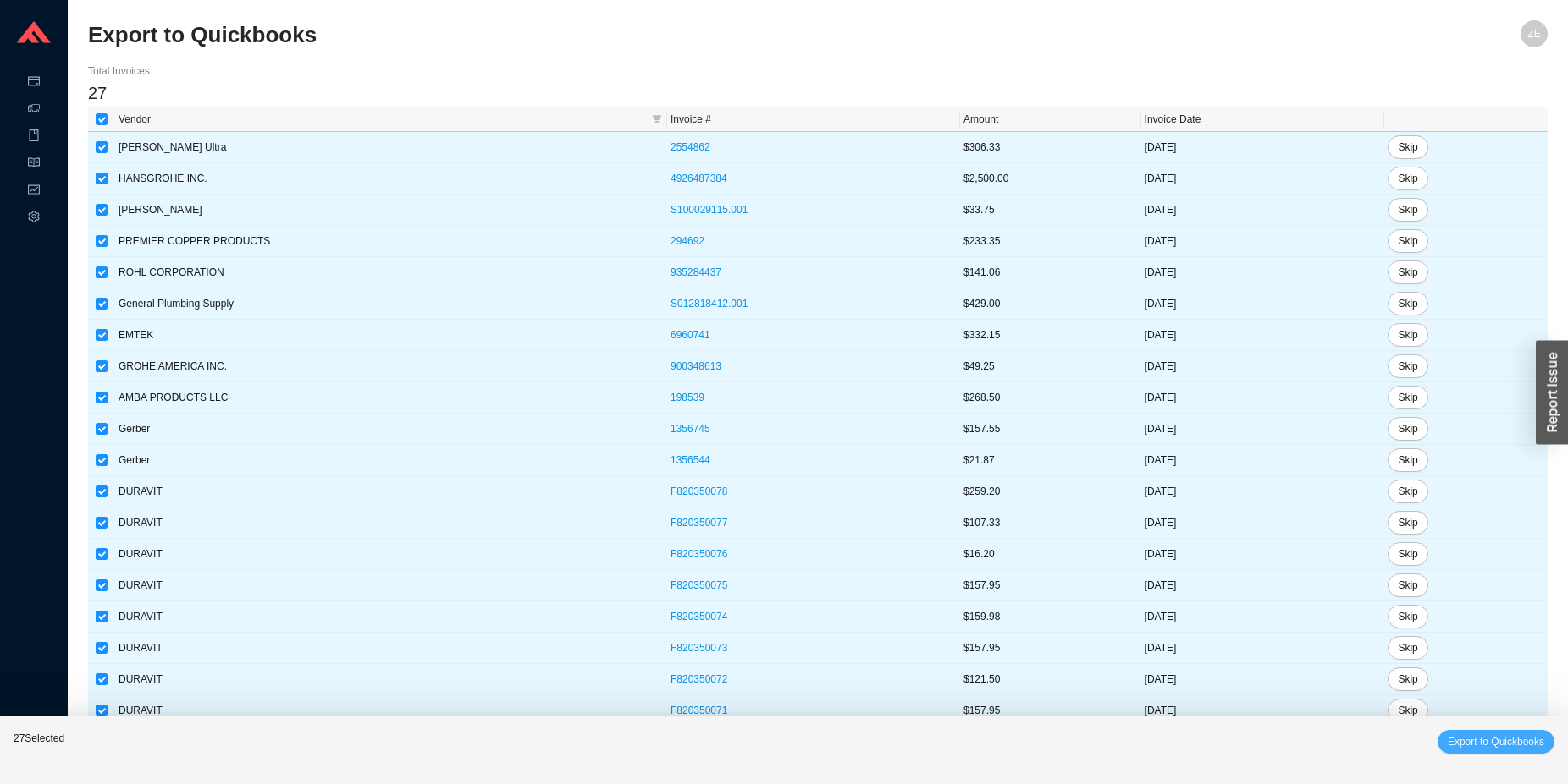
click at [1502, 739] on span "Export to Quickbooks" at bounding box center [1495, 742] width 96 height 17
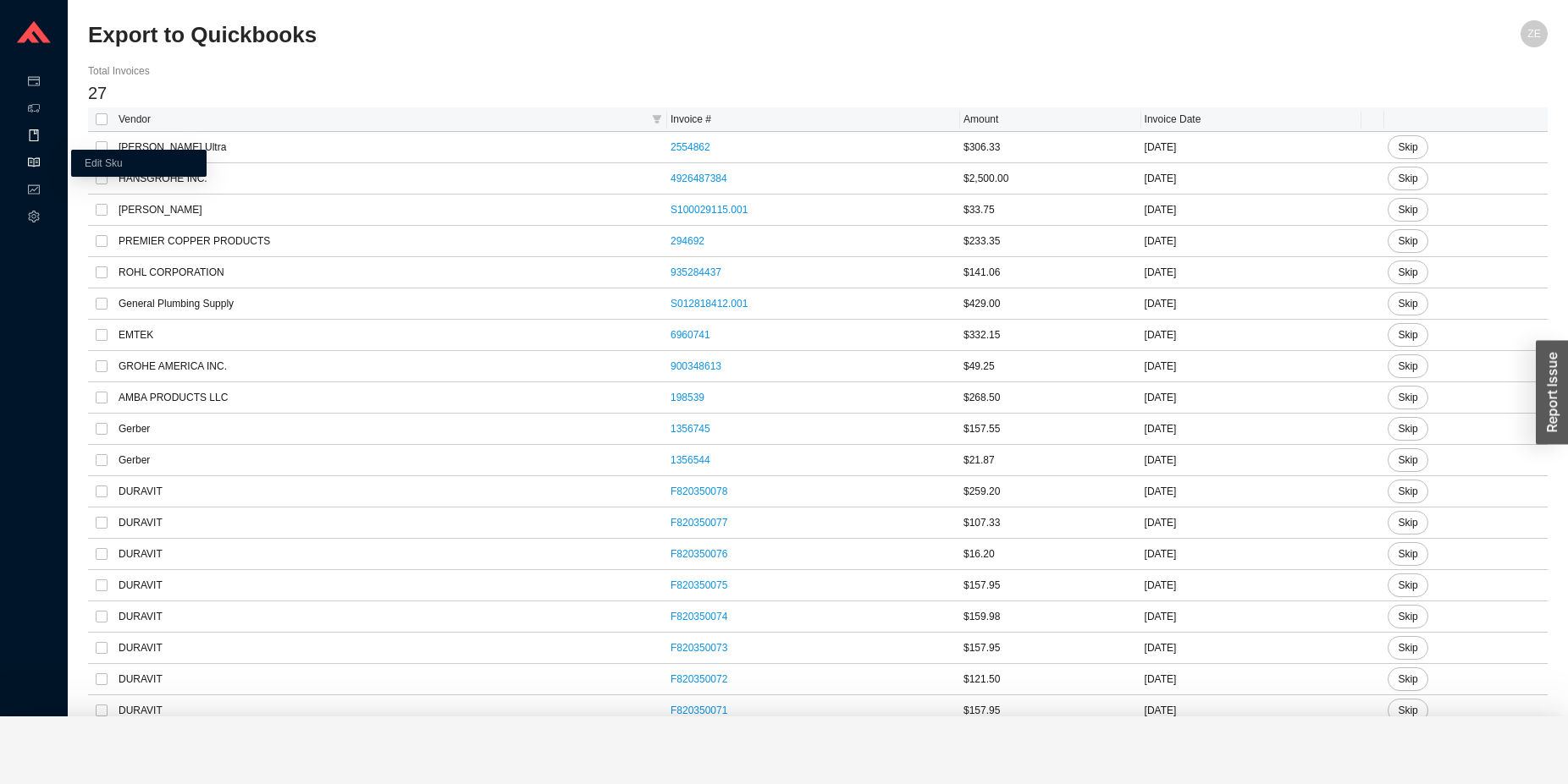
checkbox input "false"
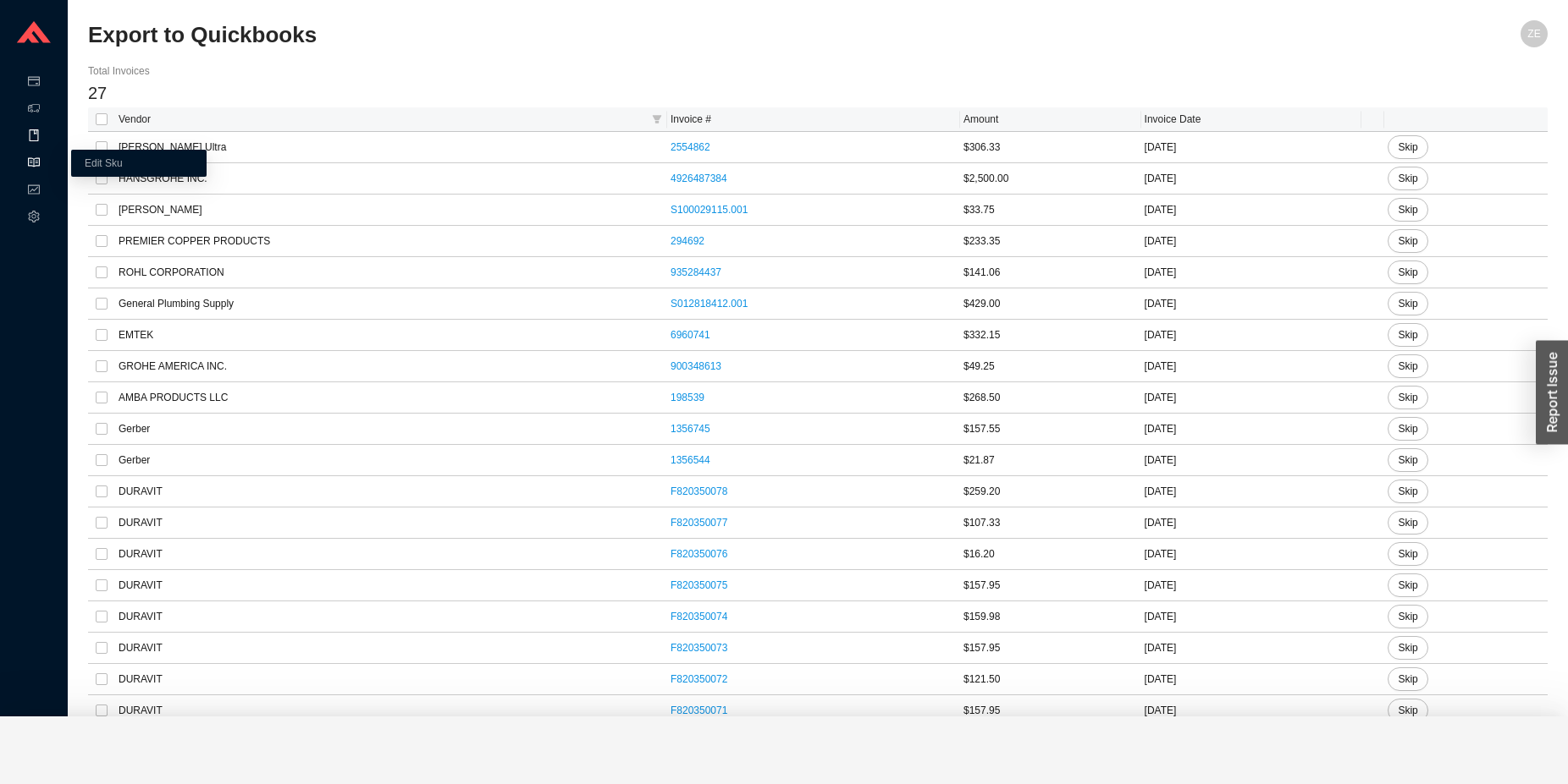
checkbox input "false"
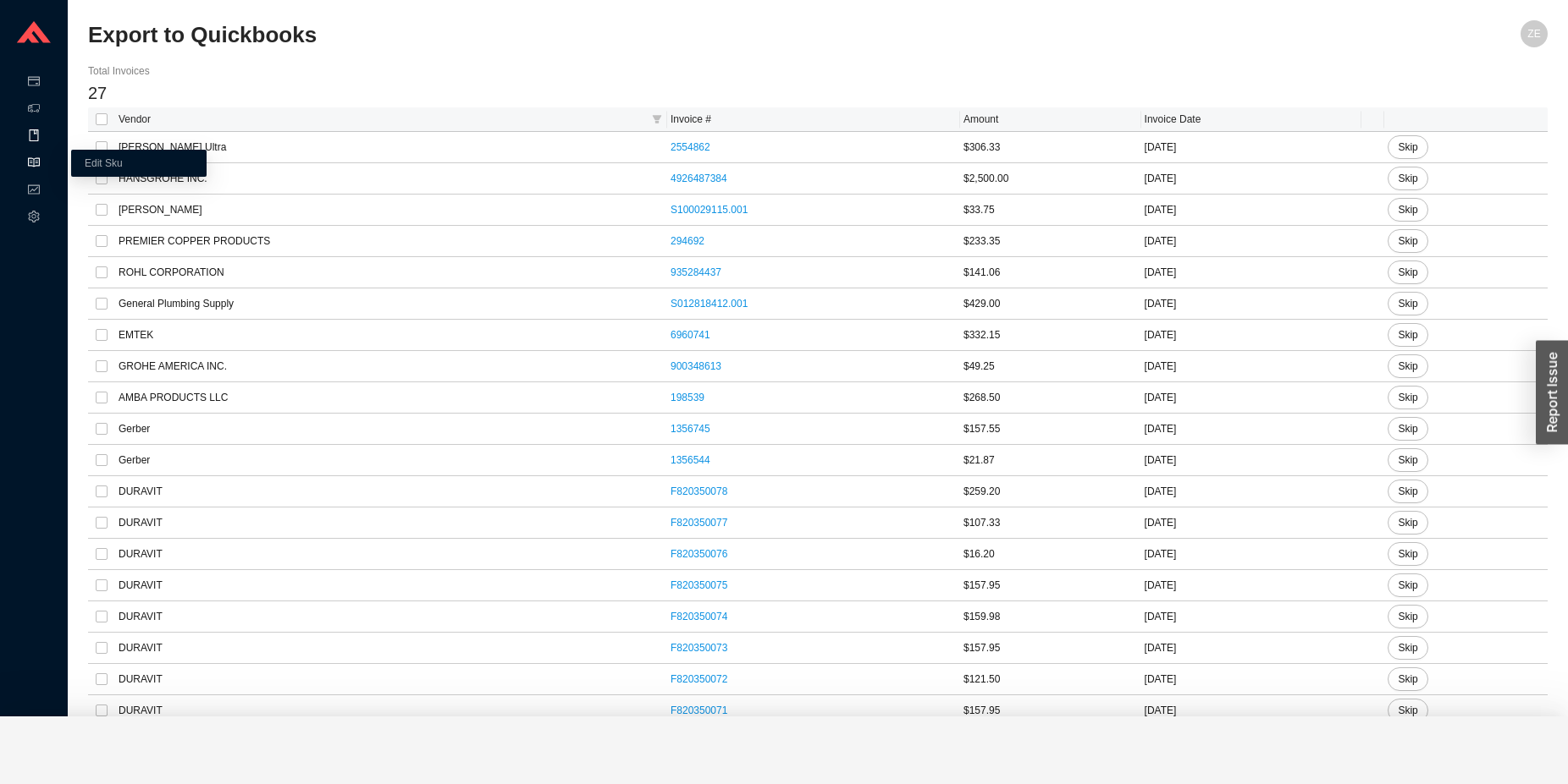
checkbox input "false"
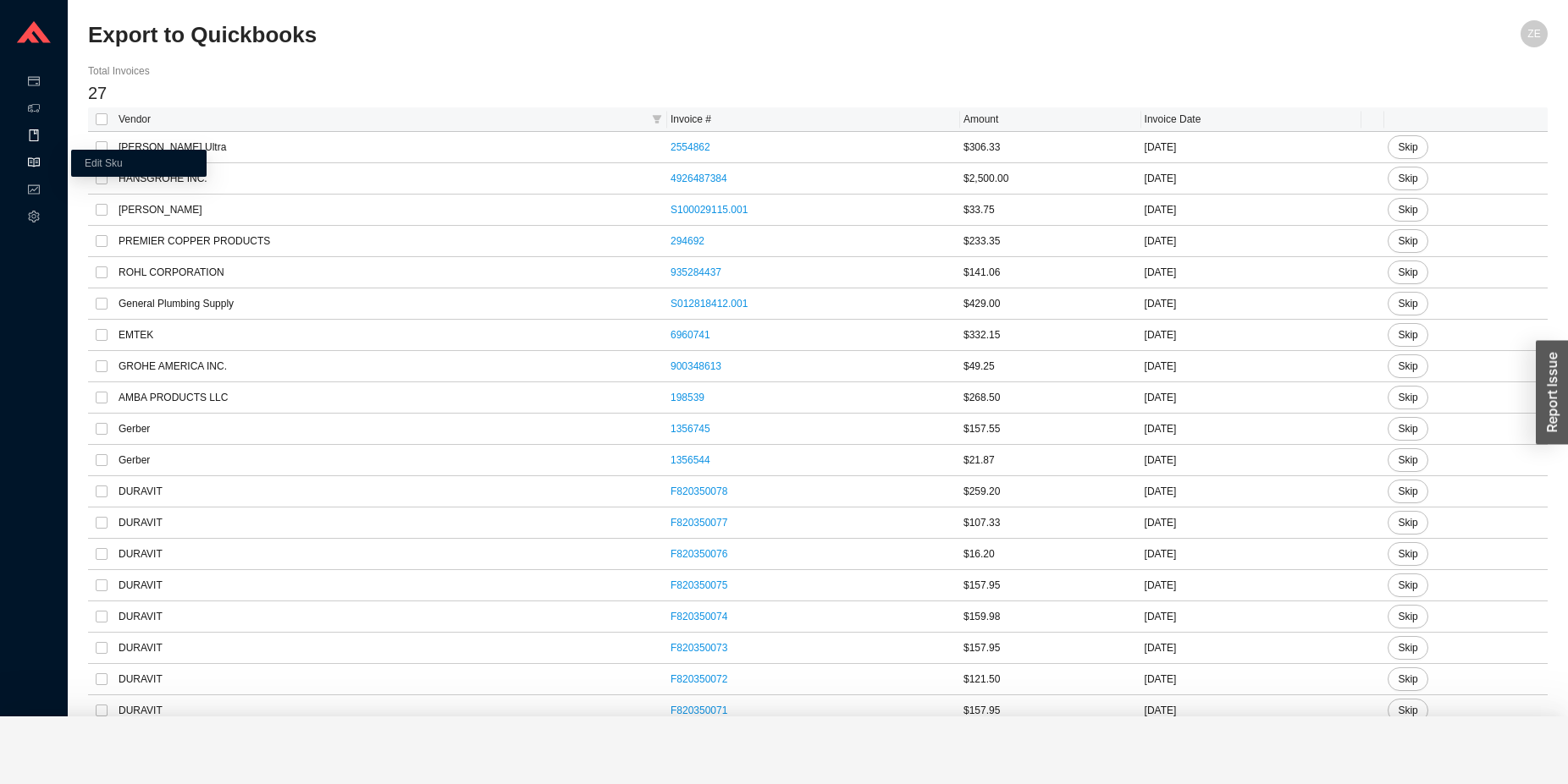
checkbox input "false"
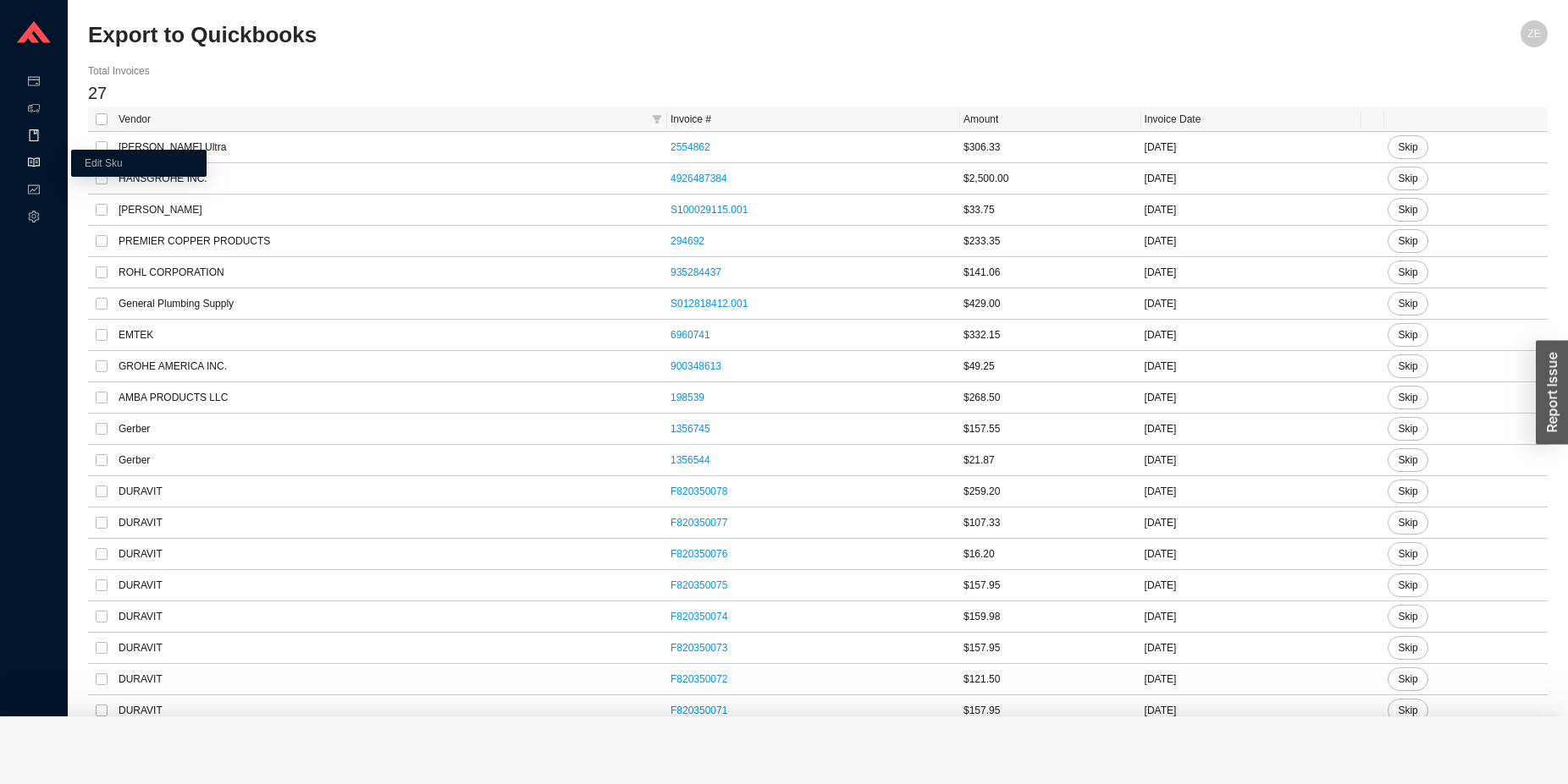
checkbox input "false"
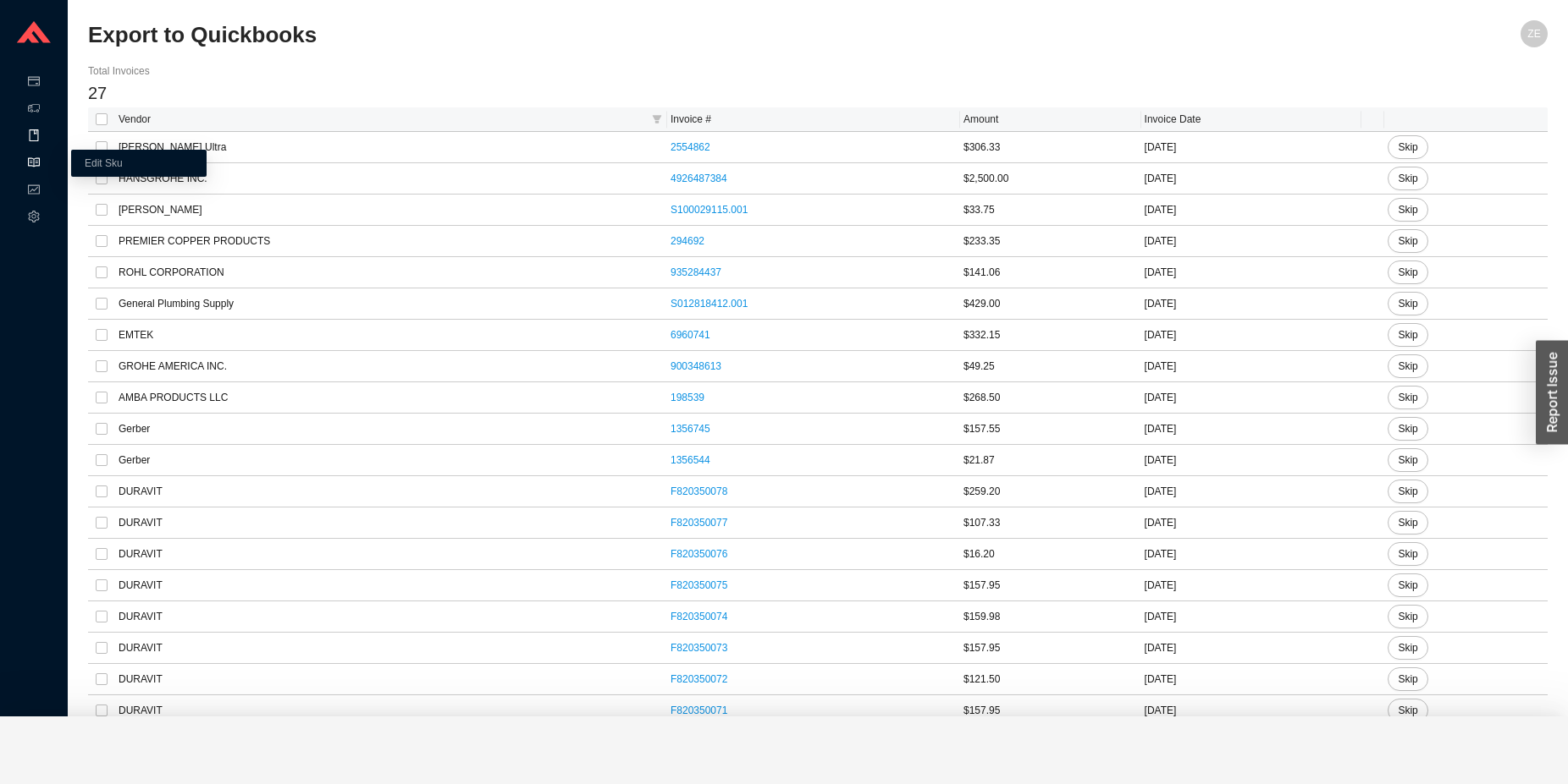
checkbox input "false"
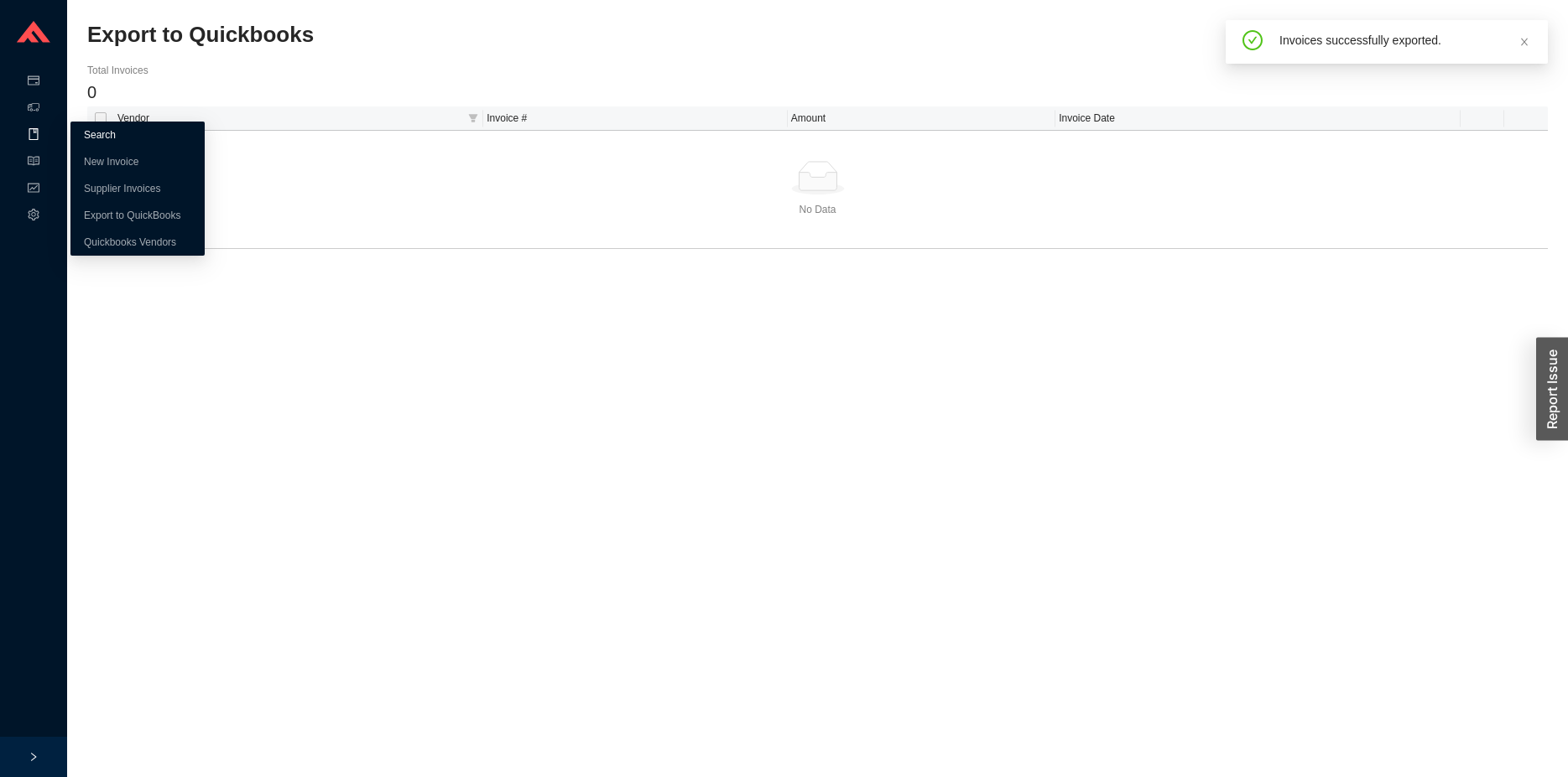
click at [89, 138] on link "Search" at bounding box center [100, 135] width 32 height 12
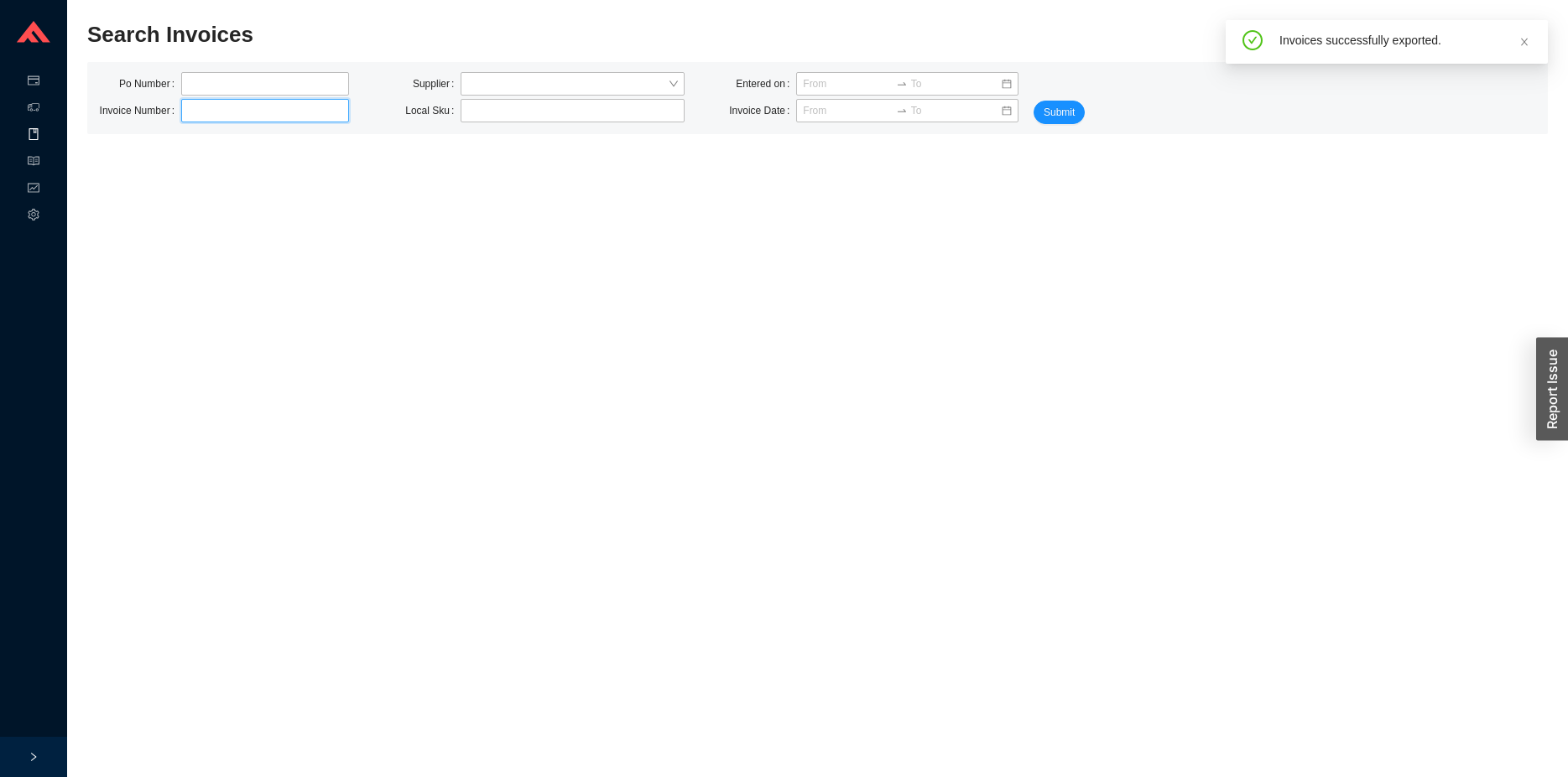
click at [253, 114] on input "text" at bounding box center [265, 111] width 168 height 23
type input "2554862"
click button "Submit" at bounding box center [1058, 112] width 51 height 23
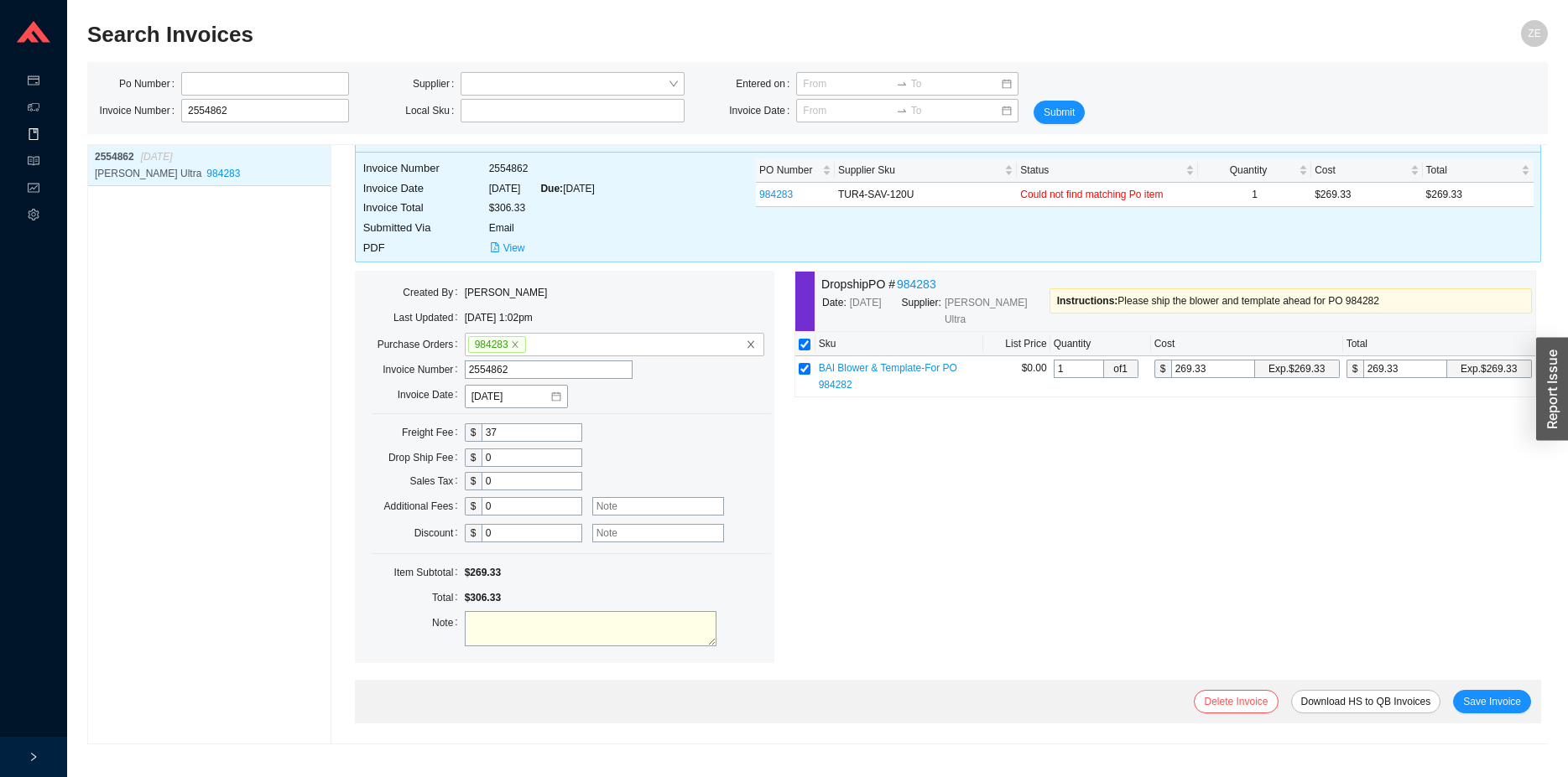
scroll to position [78, 0]
drag, startPoint x: 801, startPoint y: 721, endPoint x: 678, endPoint y: 714, distance: 123.2
click at [678, 714] on div "Delete Invoice Download HS to QB Invoices Save Invoice" at bounding box center [948, 701] width 1186 height 44
drag, startPoint x: 781, startPoint y: 719, endPoint x: 733, endPoint y: 717, distance: 48.0
click at [712, 717] on div "Delete Invoice Download HS to QB Invoices Save Invoice" at bounding box center [948, 701] width 1186 height 44
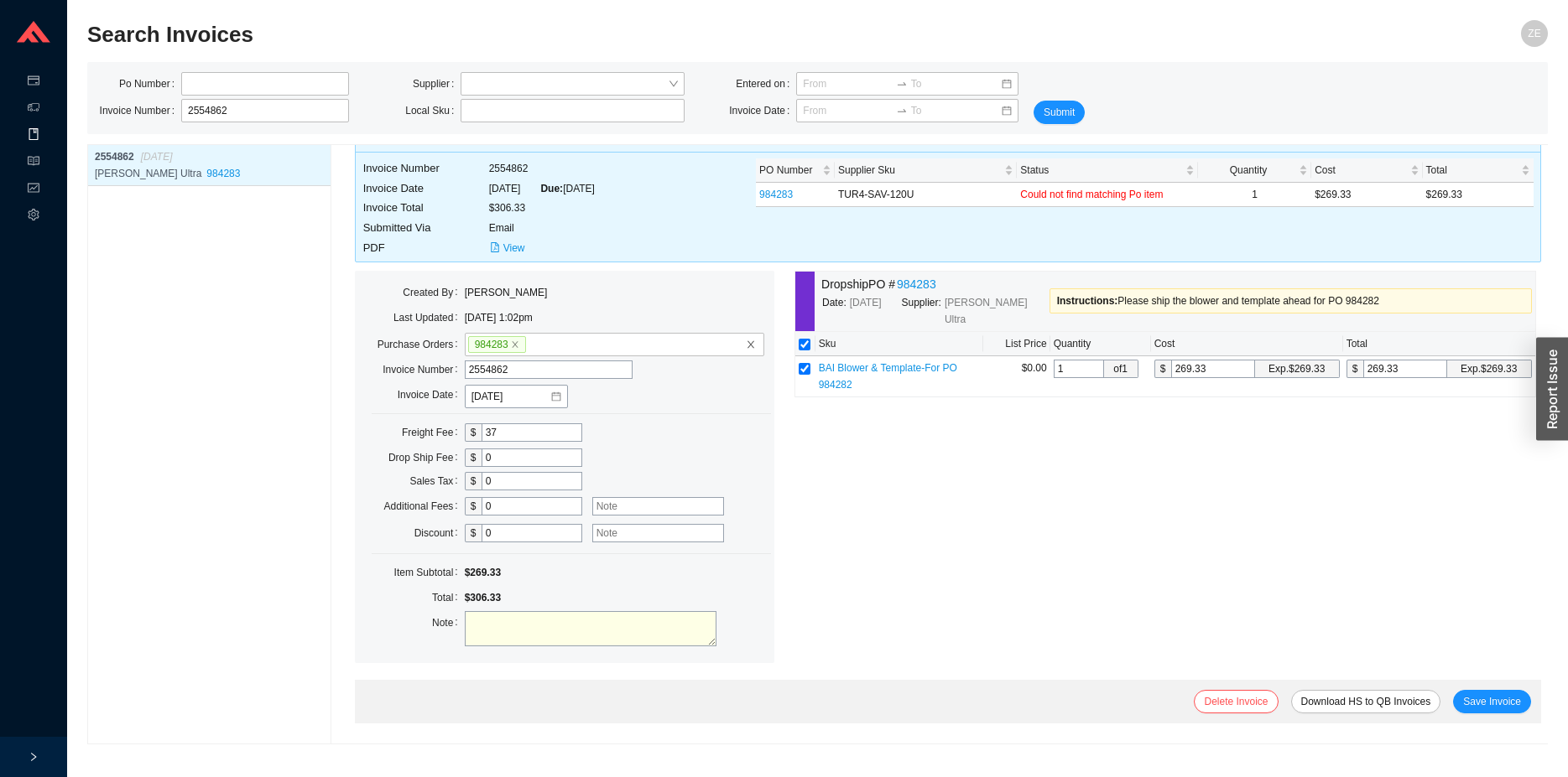
drag, startPoint x: 766, startPoint y: 716, endPoint x: 734, endPoint y: 715, distance: 32.0
click at [734, 715] on div "Delete Invoice Download HS to QB Invoices Save Invoice" at bounding box center [948, 701] width 1186 height 44
click at [783, 712] on div "Delete Invoice Download HS to QB Invoices Save Invoice" at bounding box center [948, 701] width 1186 height 44
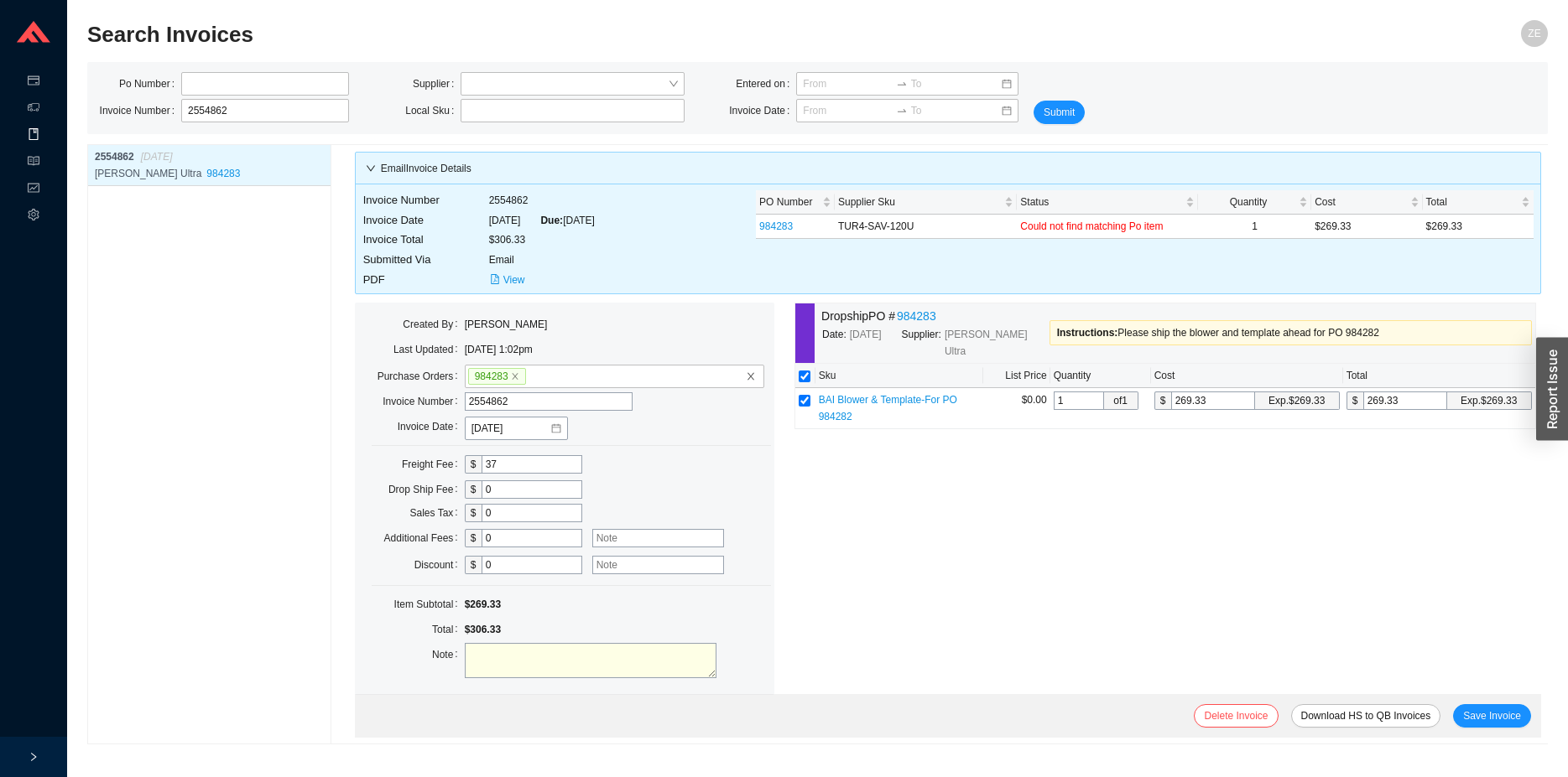
scroll to position [159, 0]
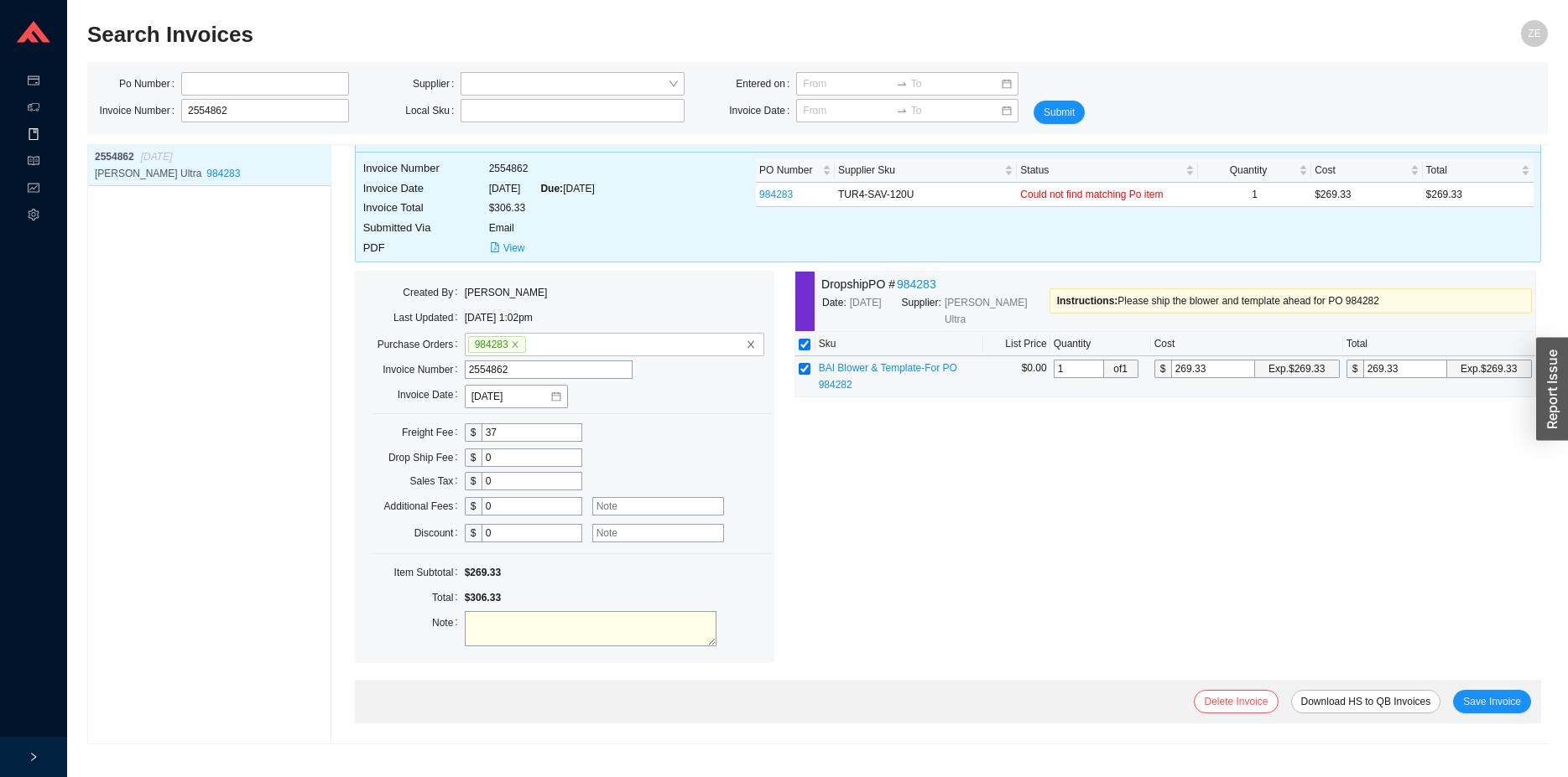
click at [1171, 378] on input "269.33" at bounding box center [1213, 368] width 84 height 19
type input "4"
type input "43"
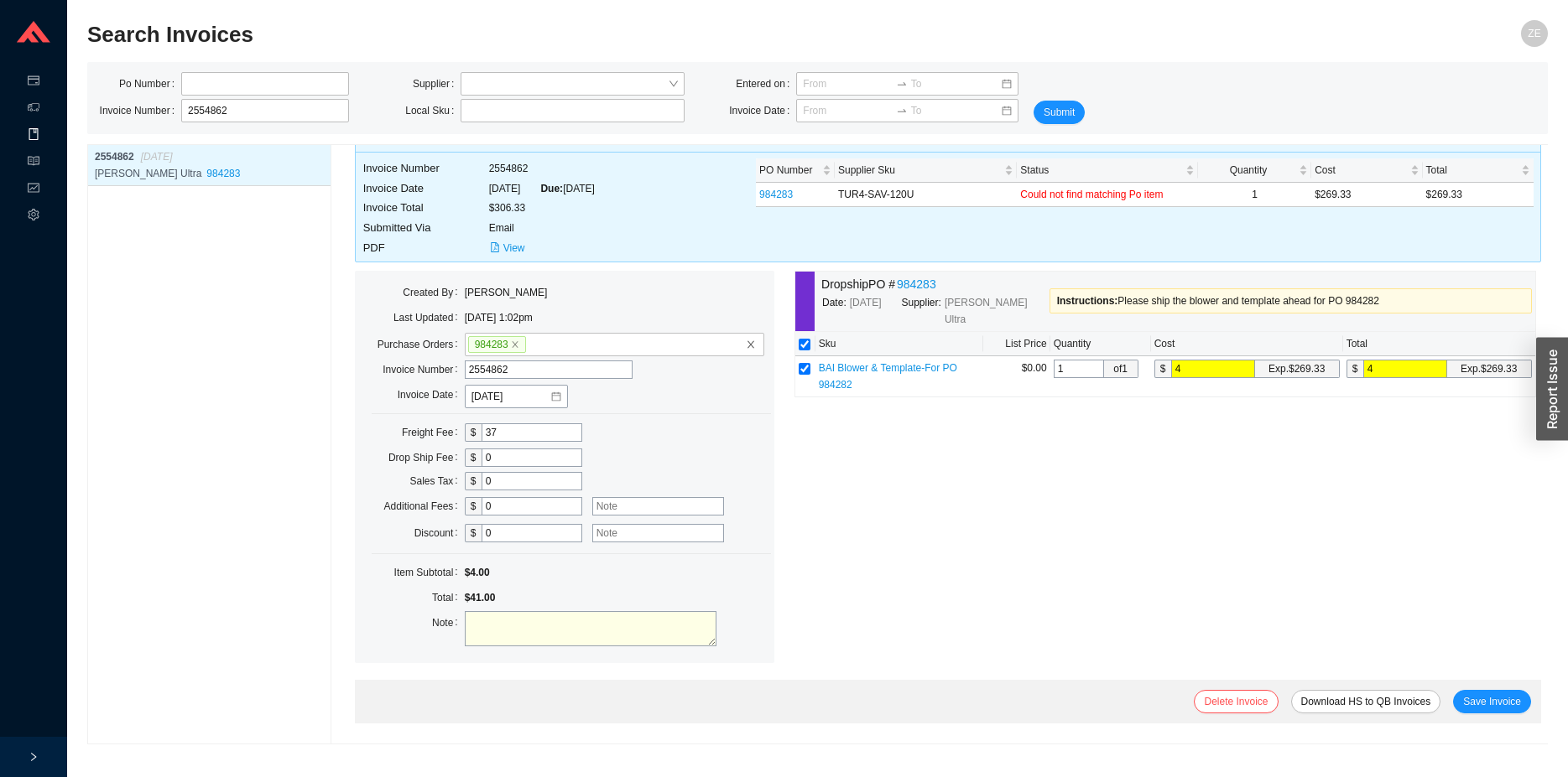
type input "43"
type input "435"
type input "435.3"
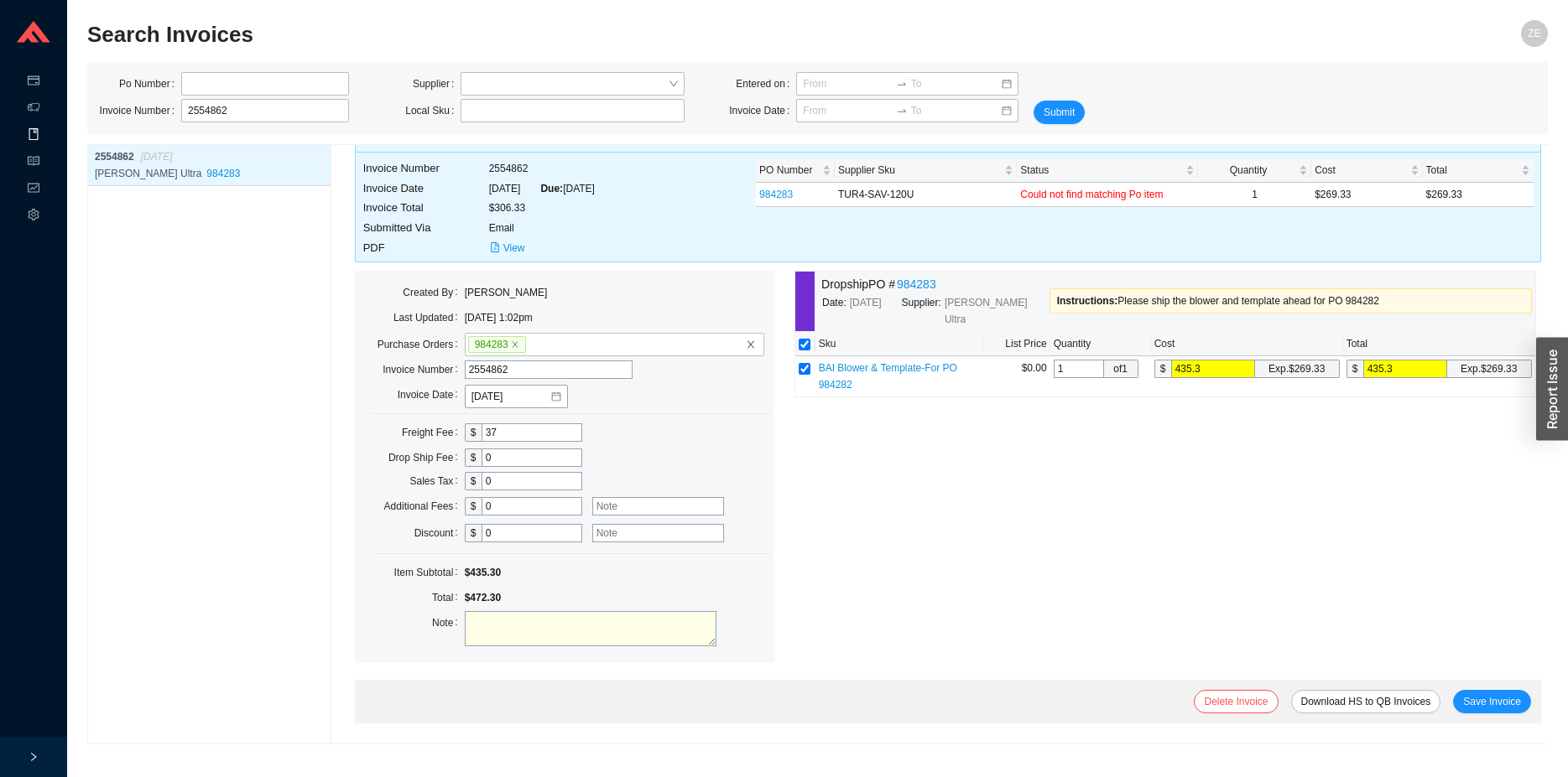
type input "435.38"
drag, startPoint x: 577, startPoint y: 507, endPoint x: 577, endPoint y: 494, distance: 13.0
click at [577, 611] on textarea at bounding box center [591, 628] width 252 height 35
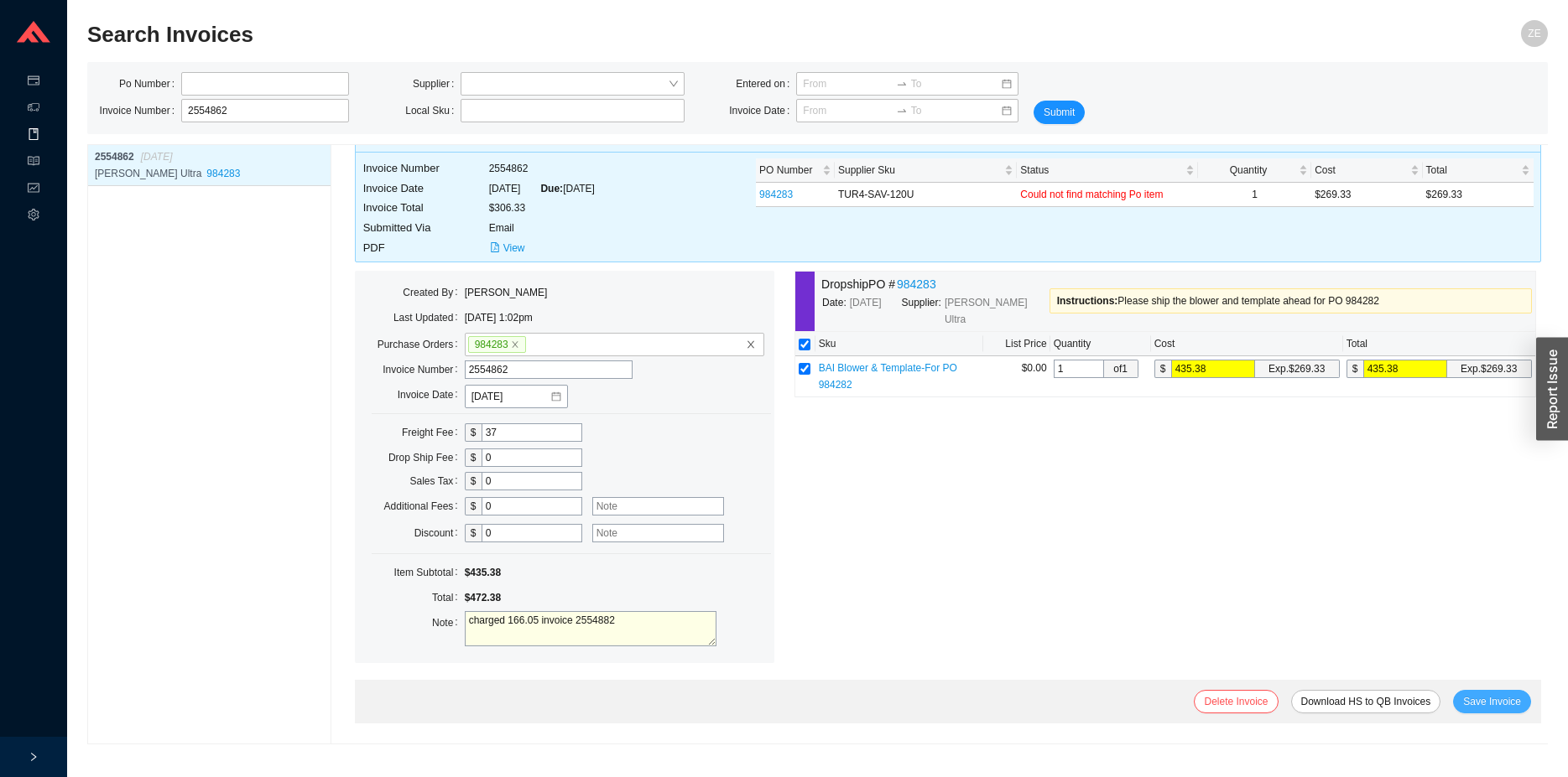
type textarea "charged 166.05 invoice 2554882"
drag, startPoint x: 1506, startPoint y: 703, endPoint x: 1500, endPoint y: 690, distance: 14.3
click at [1504, 703] on span "Save Invoice" at bounding box center [1491, 701] width 58 height 17
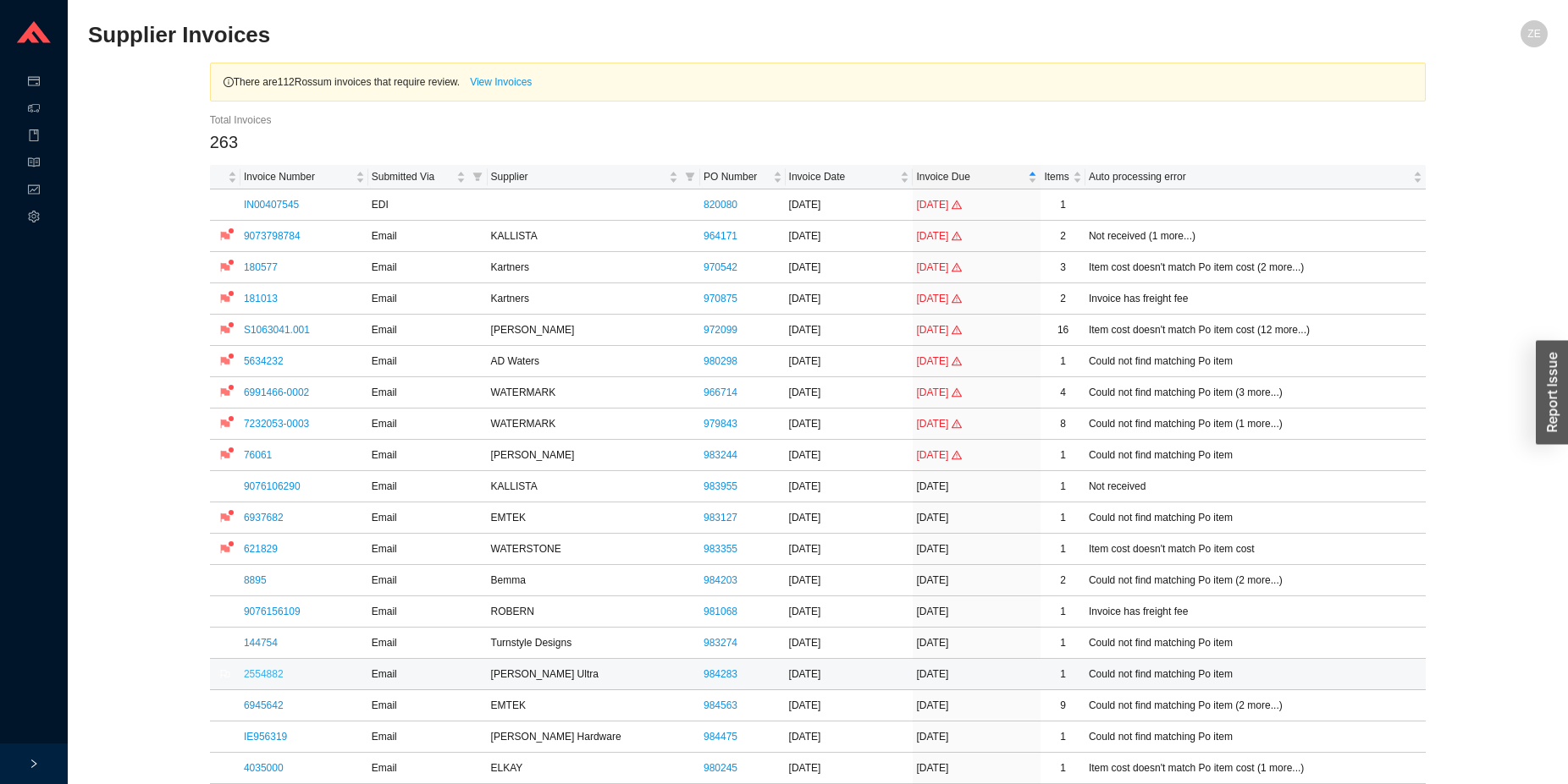
click at [267, 675] on link "2554882" at bounding box center [264, 674] width 40 height 12
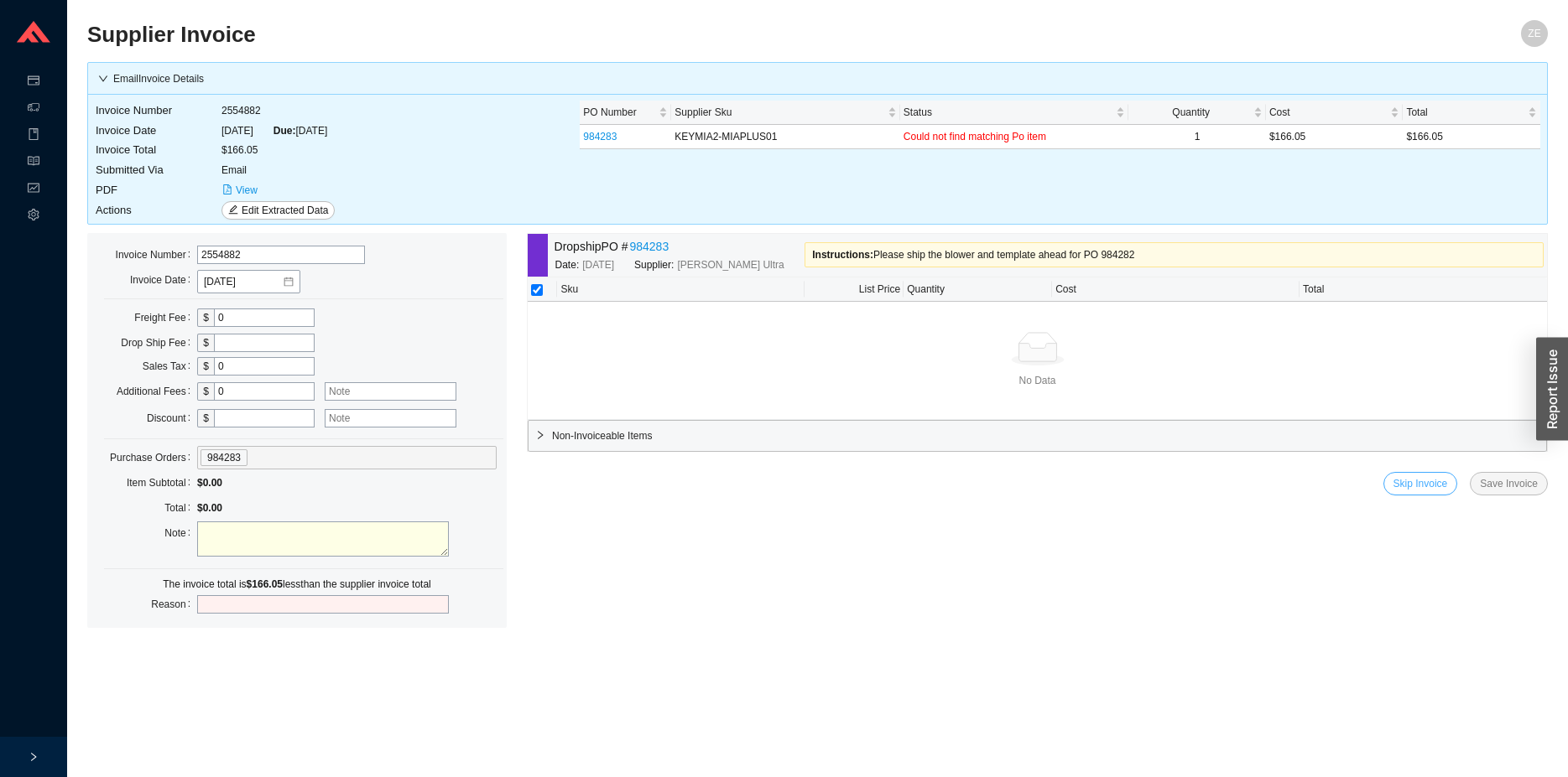
click at [1410, 488] on span "Skip Invoice" at bounding box center [1420, 484] width 54 height 17
drag, startPoint x: 1515, startPoint y: 435, endPoint x: 1525, endPoint y: 420, distance: 18.0
click at [1522, 433] on button "Yes" at bounding box center [1514, 436] width 30 height 19
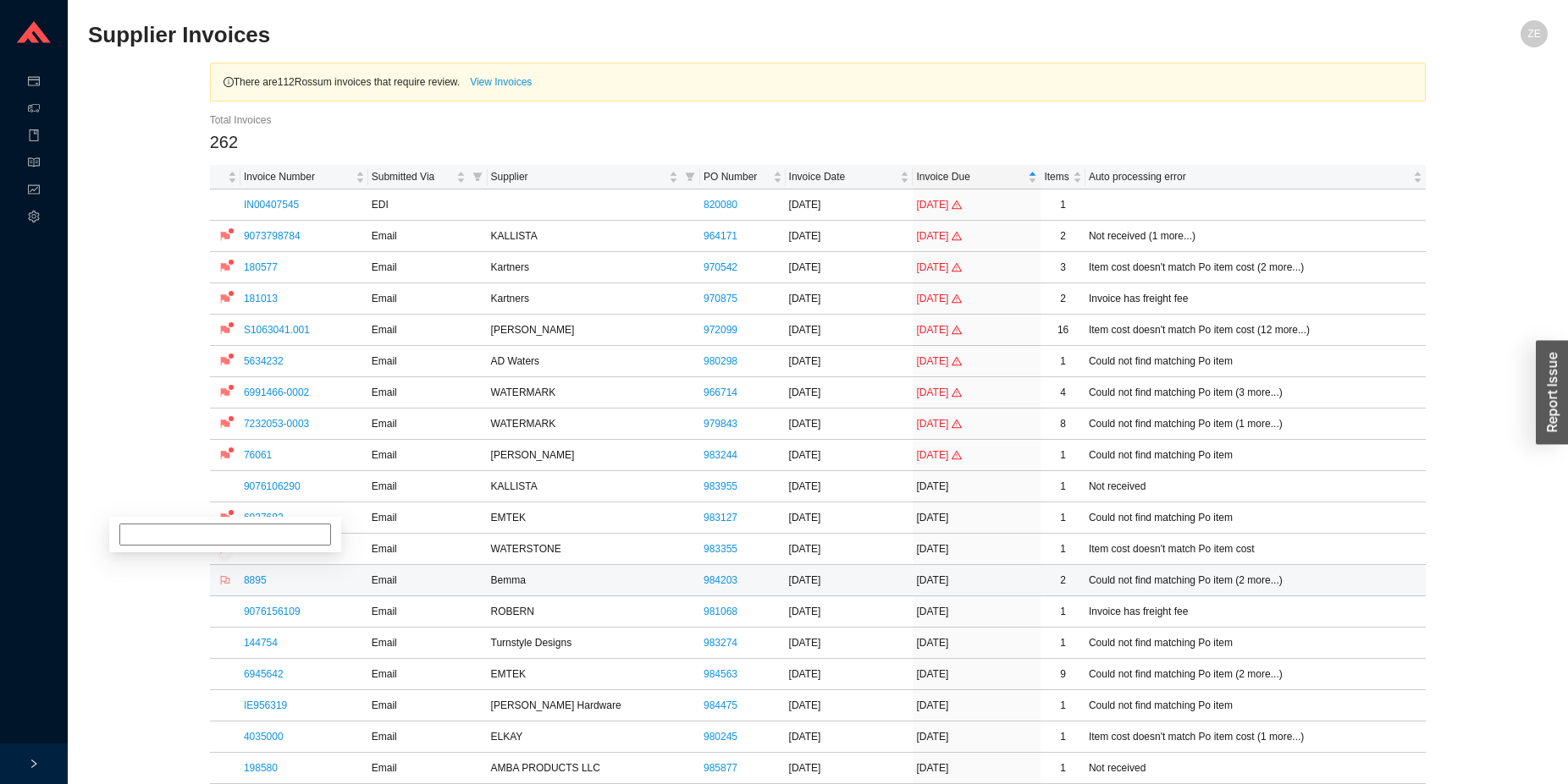
click at [224, 581] on icon "flag" at bounding box center [224, 580] width 10 height 10
click at [242, 528] on input at bounding box center [225, 518] width 212 height 22
type input "tz"
click at [289, 609] on link "9076156109" at bounding box center [272, 611] width 57 height 12
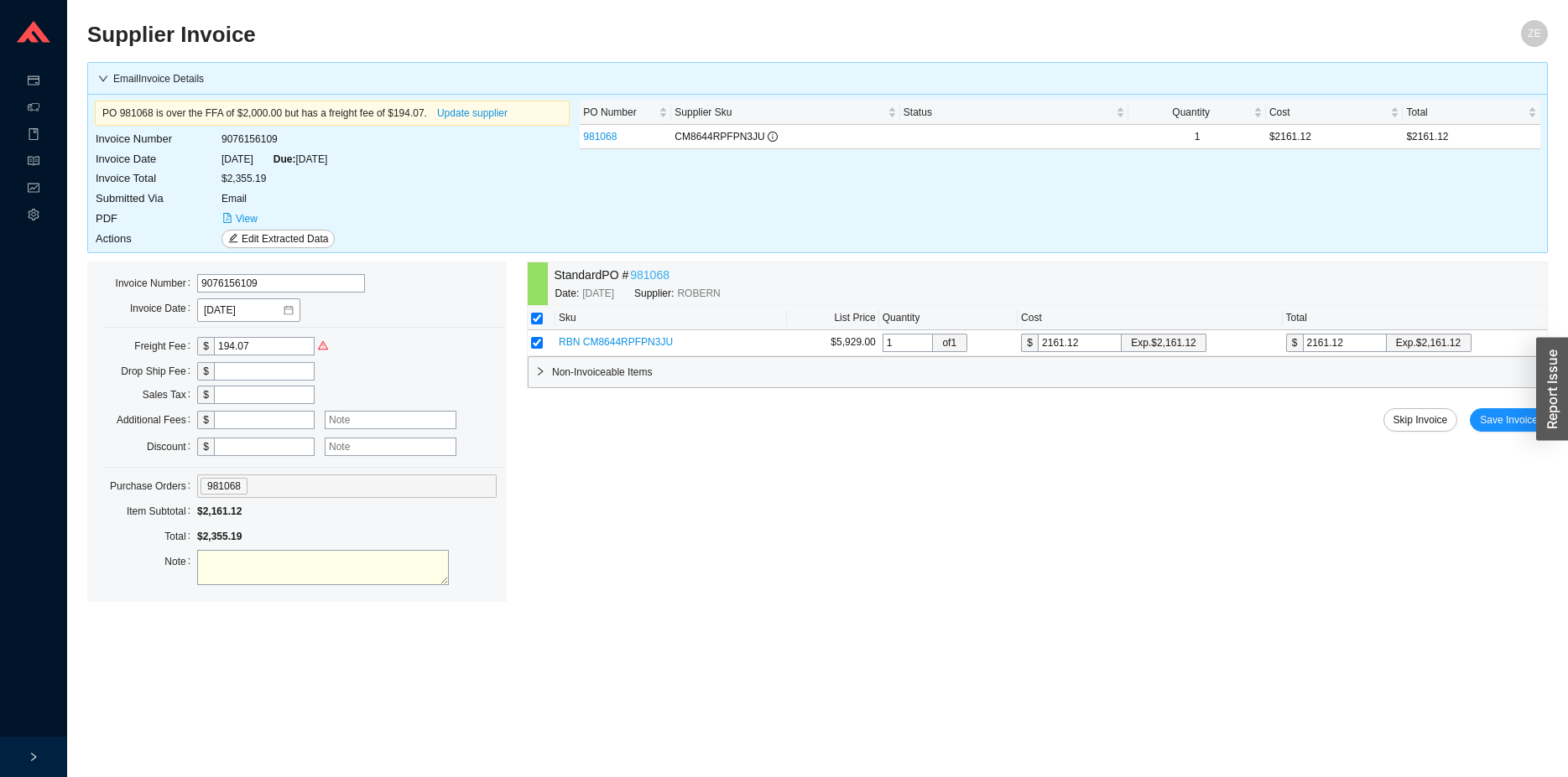
click at [661, 278] on link "981068" at bounding box center [650, 276] width 39 height 20
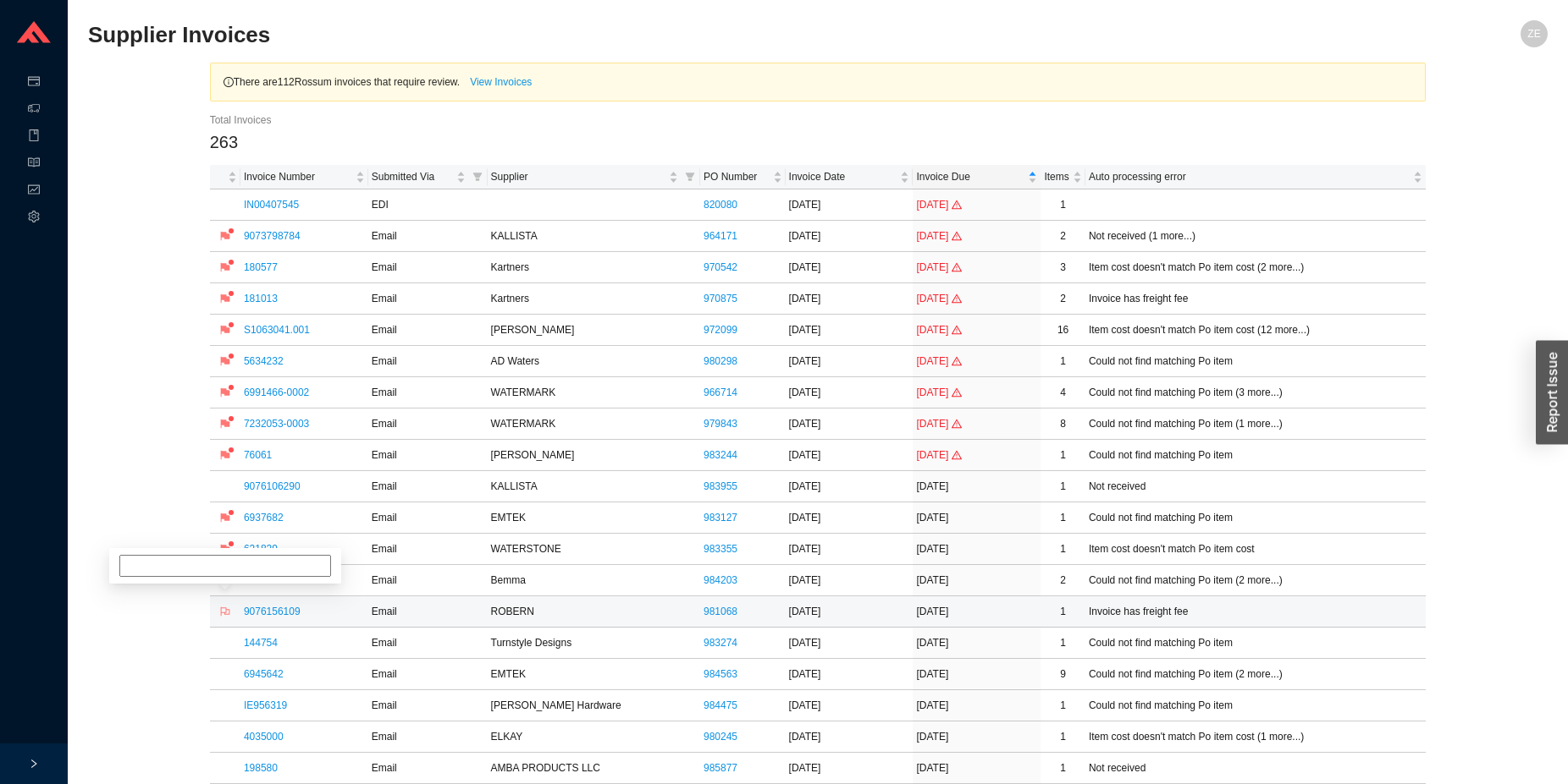
click at [226, 615] on icon "flag" at bounding box center [224, 611] width 10 height 10
click at [242, 556] on input at bounding box center [225, 550] width 212 height 22
type input "angela, need freight credit"
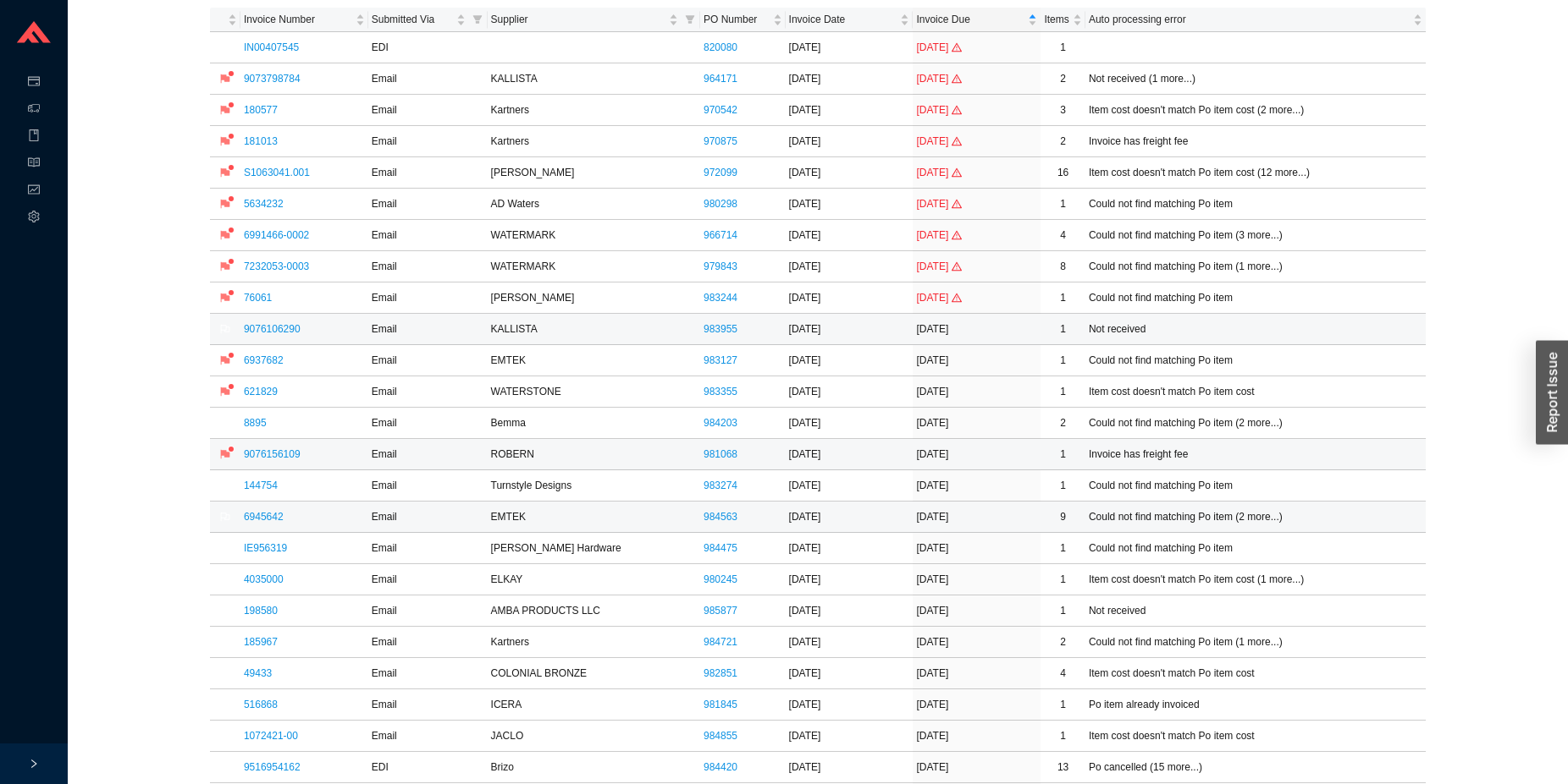
scroll to position [173, 0]
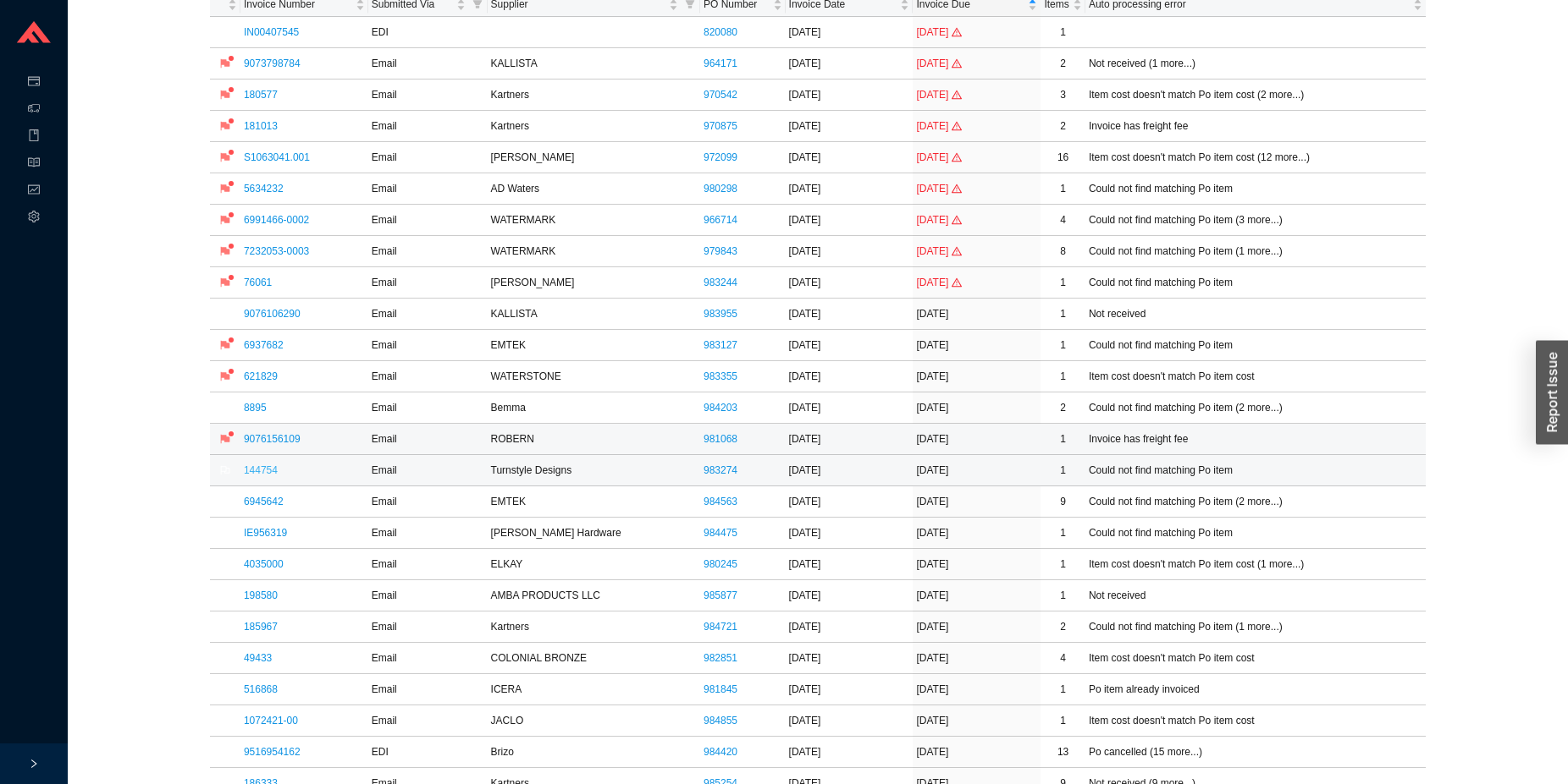
click at [262, 473] on link "144754" at bounding box center [261, 470] width 34 height 12
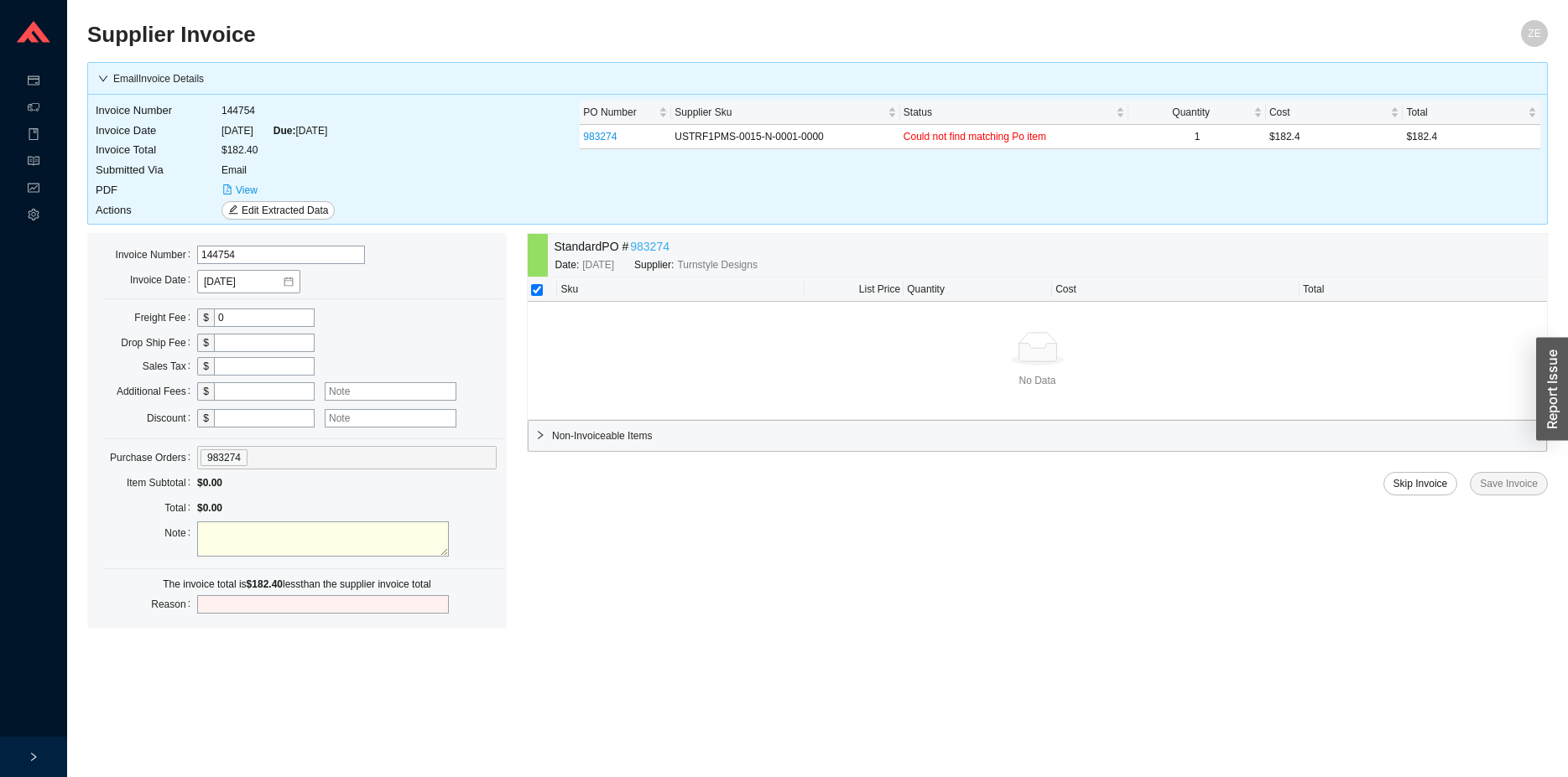
click at [640, 245] on link "983274" at bounding box center [650, 247] width 39 height 20
click at [234, 191] on button "View" at bounding box center [239, 190] width 37 height 19
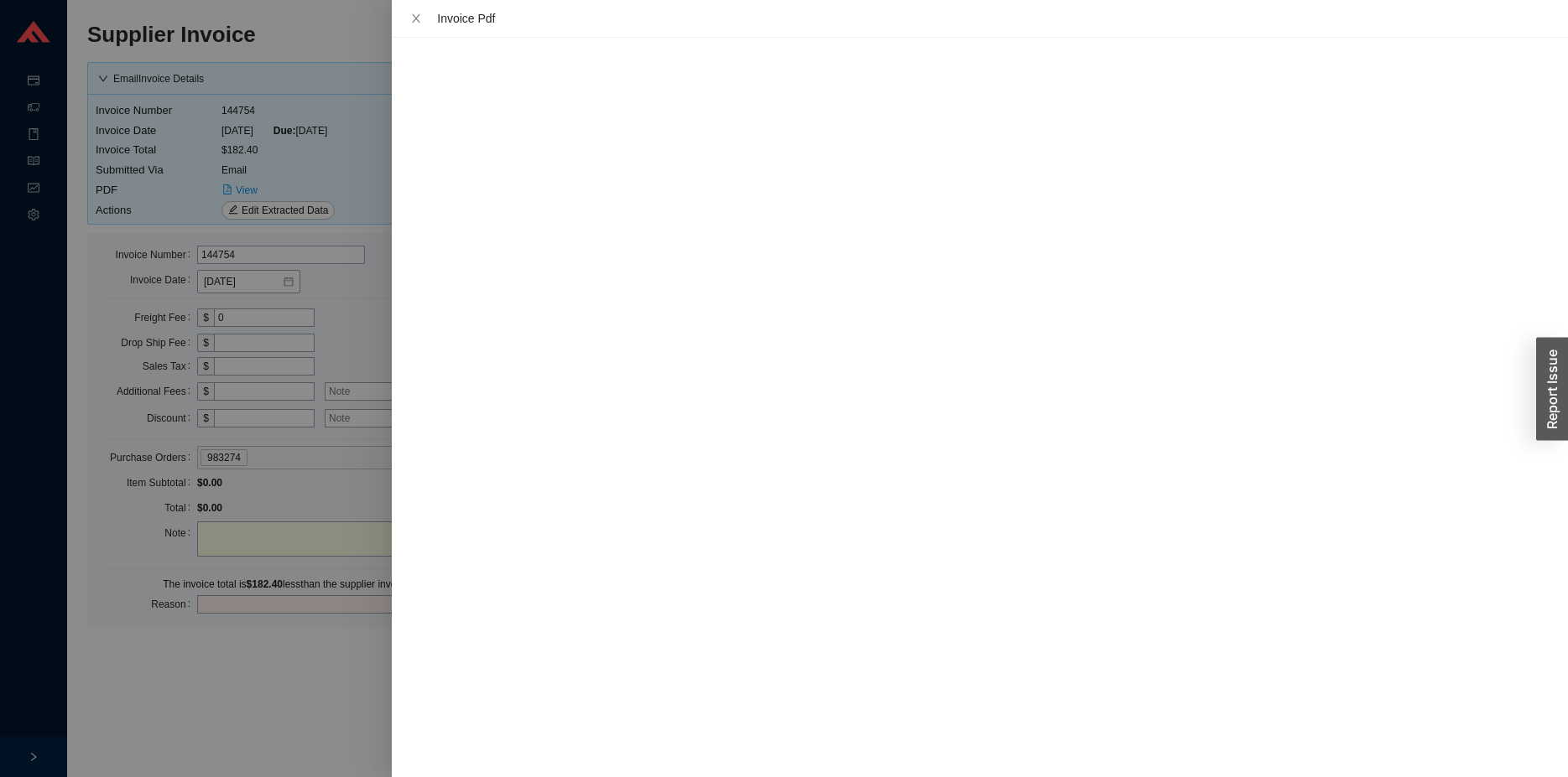
scroll to position [4, 0]
click at [327, 704] on div at bounding box center [784, 388] width 1568 height 777
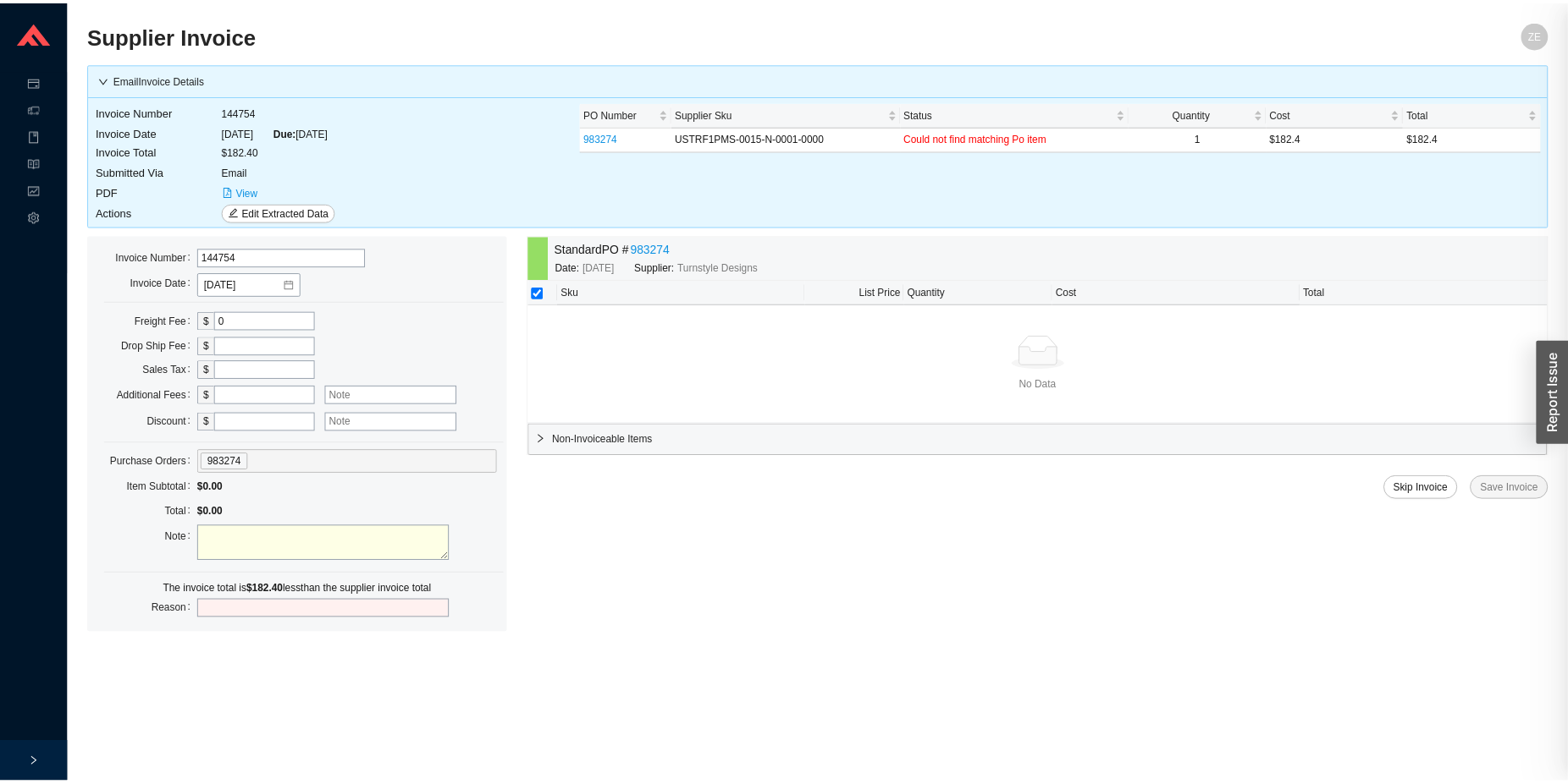
scroll to position [0, 0]
click at [1458, 487] on span "Skip Invoice" at bounding box center [1433, 488] width 55 height 17
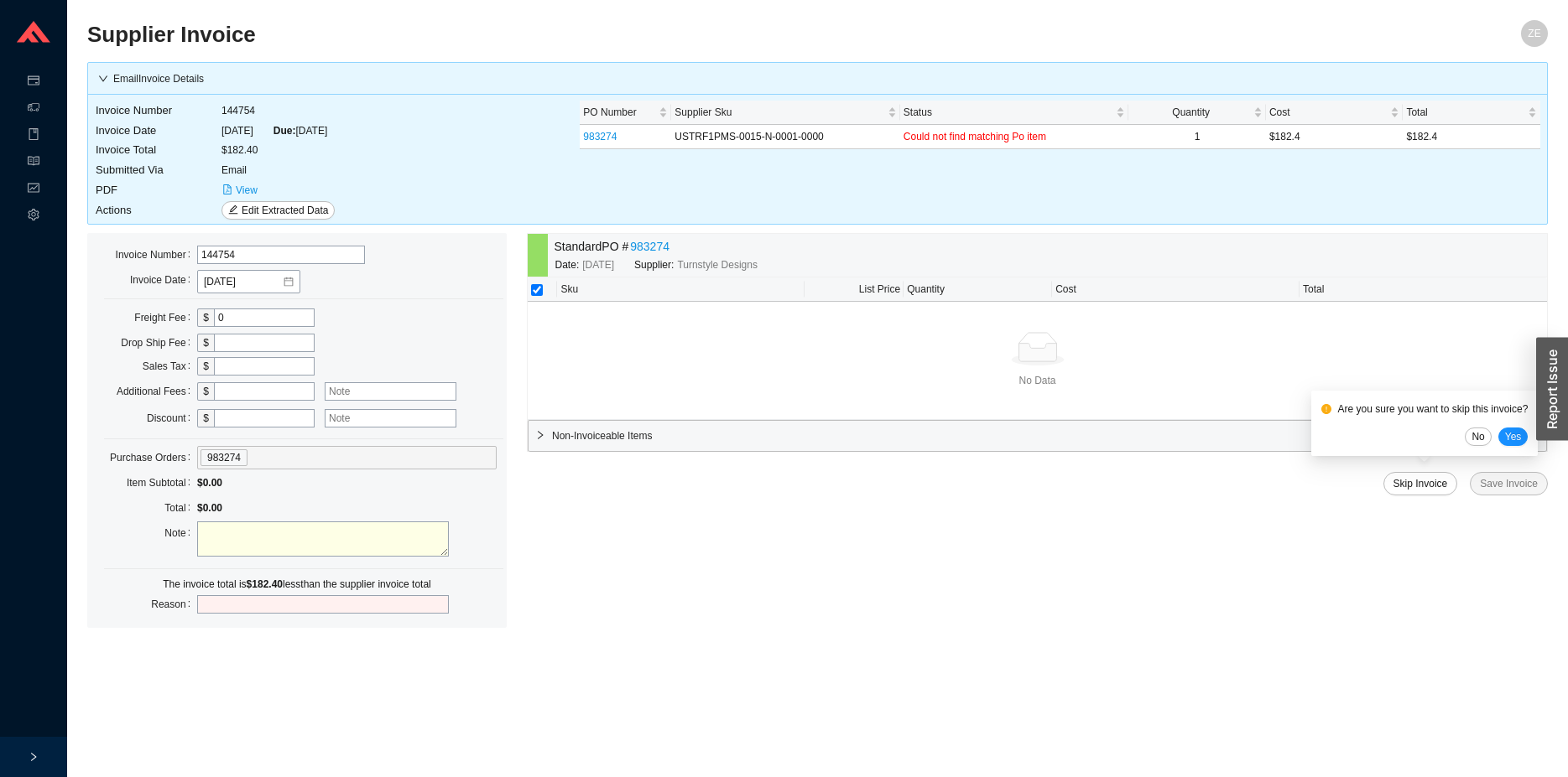
click at [1519, 410] on div "Are you sure you want to skip this invoice?" at bounding box center [1424, 409] width 207 height 17
click at [1510, 443] on span "Yes" at bounding box center [1513, 436] width 17 height 17
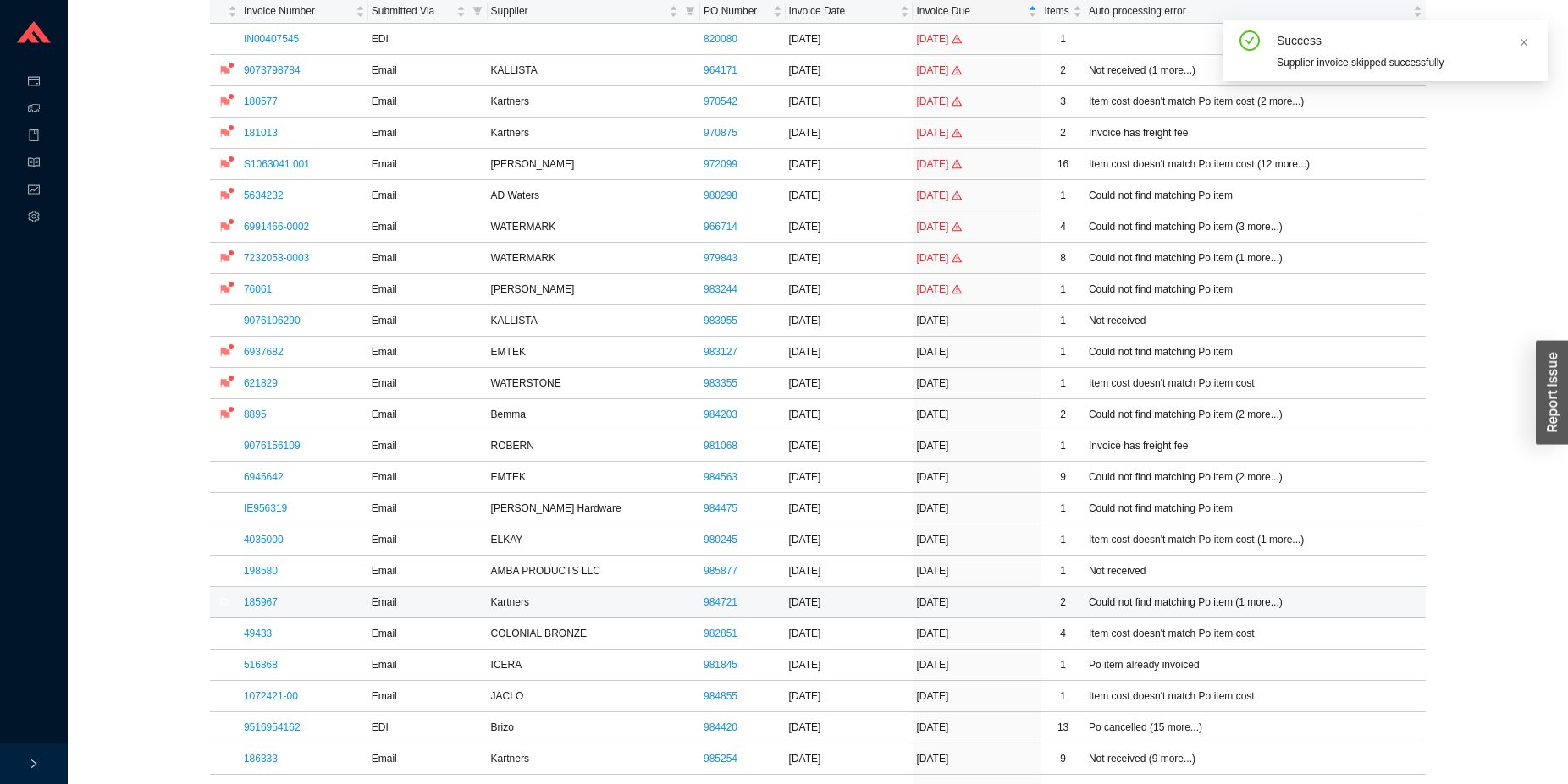
scroll to position [173, 0]
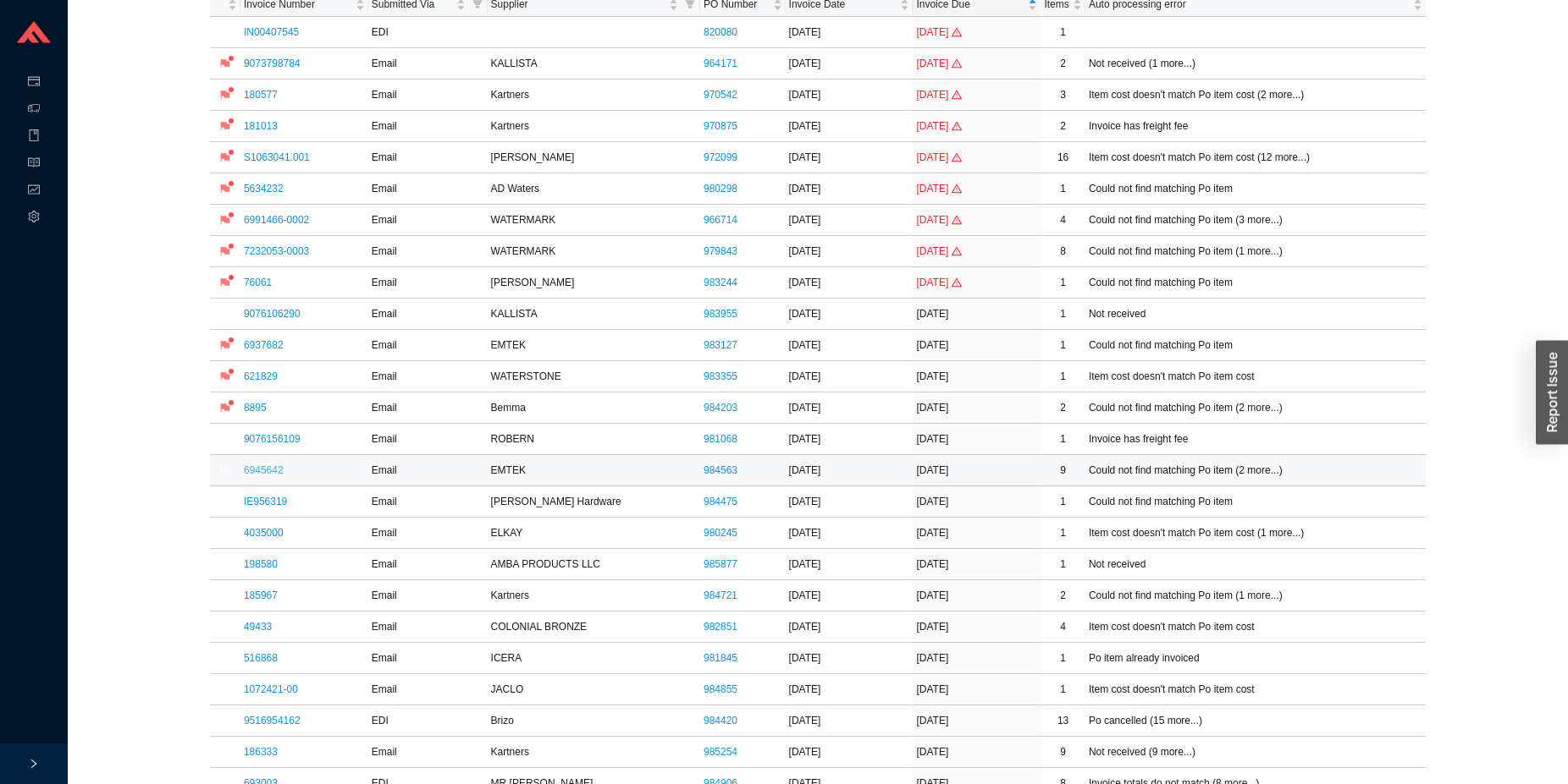
click at [273, 466] on link "6945642" at bounding box center [264, 470] width 40 height 12
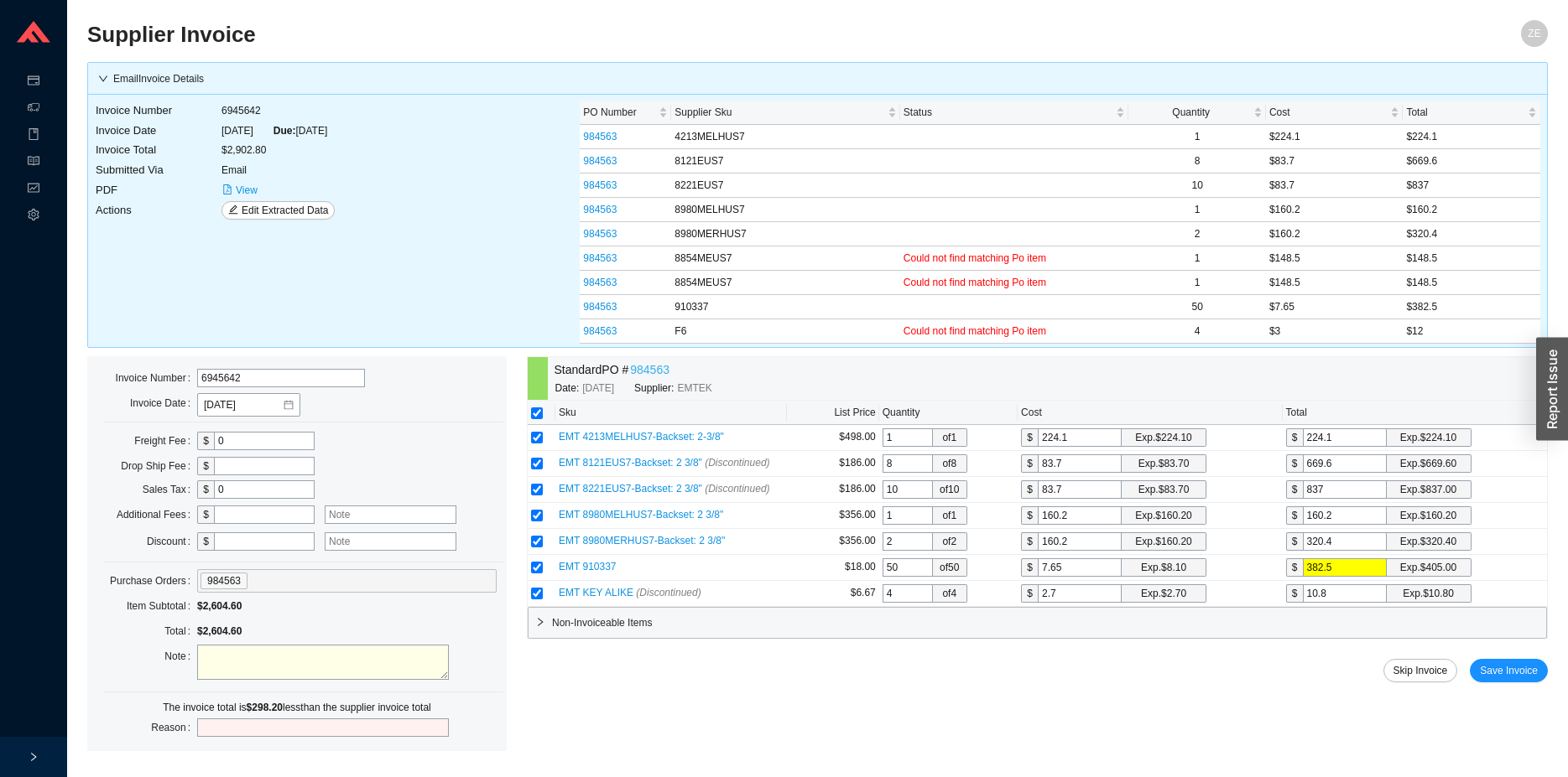
click at [652, 369] on link "984563" at bounding box center [650, 370] width 39 height 20
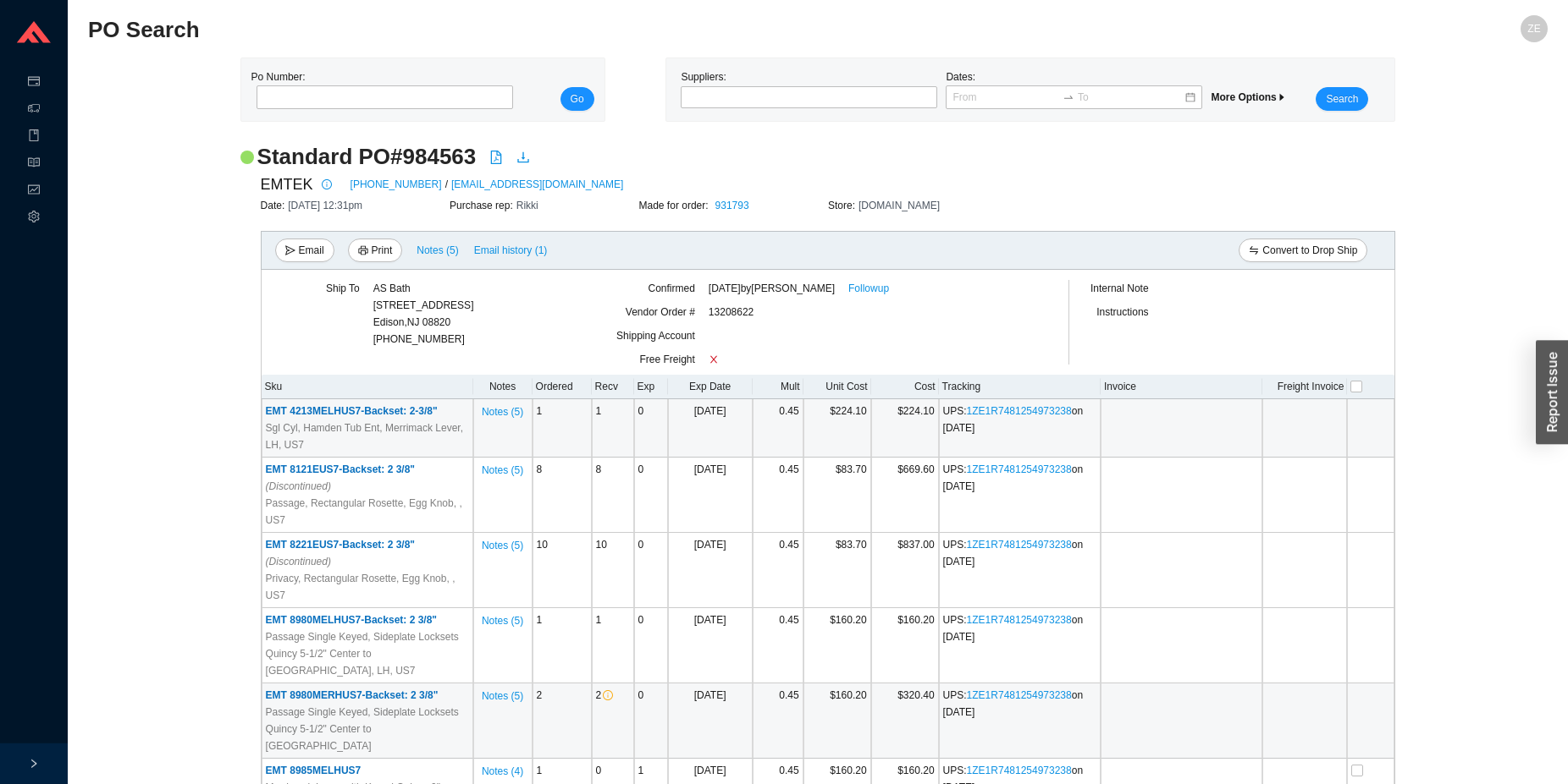
scroll to position [278, 0]
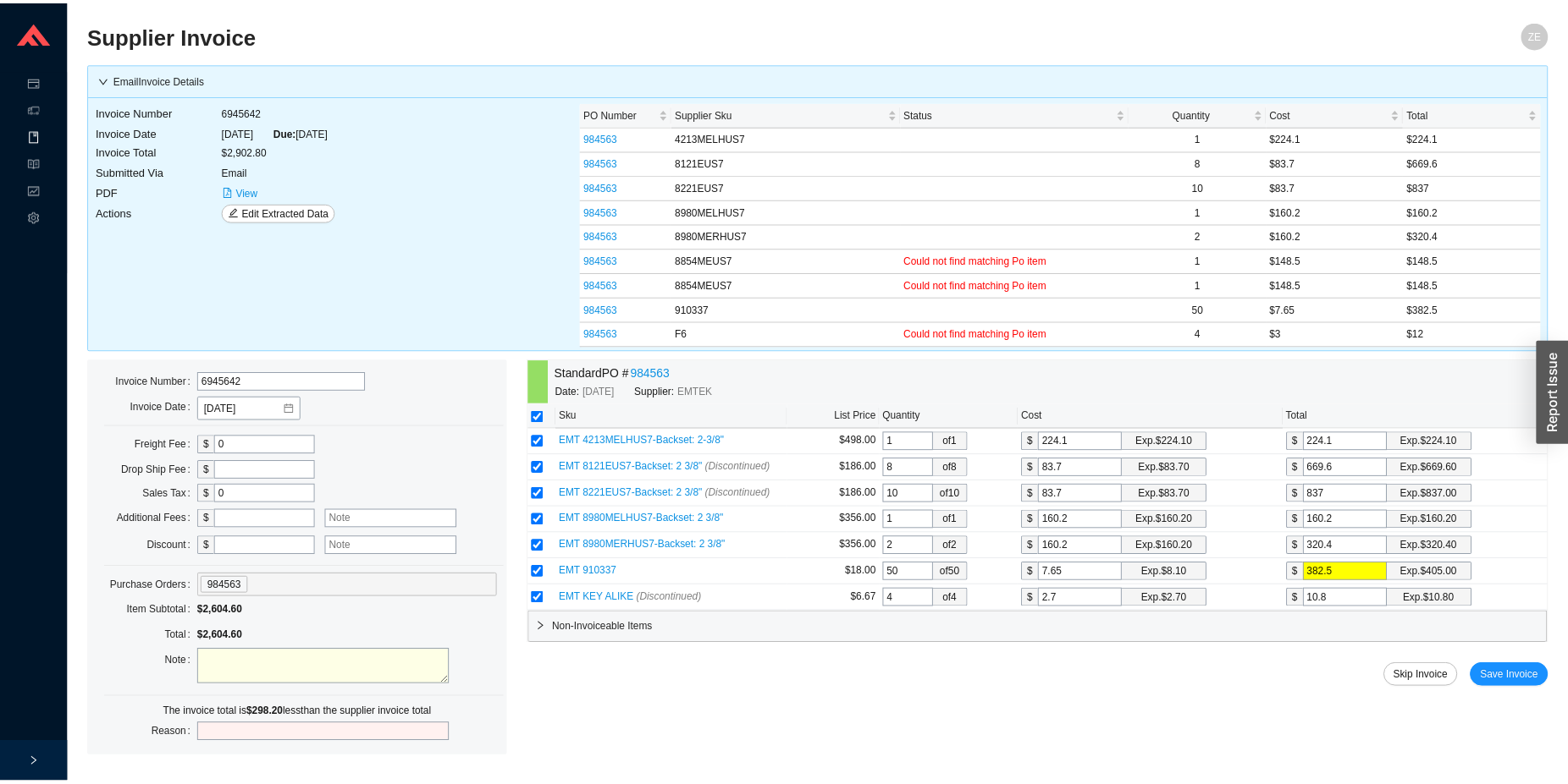
scroll to position [173, 0]
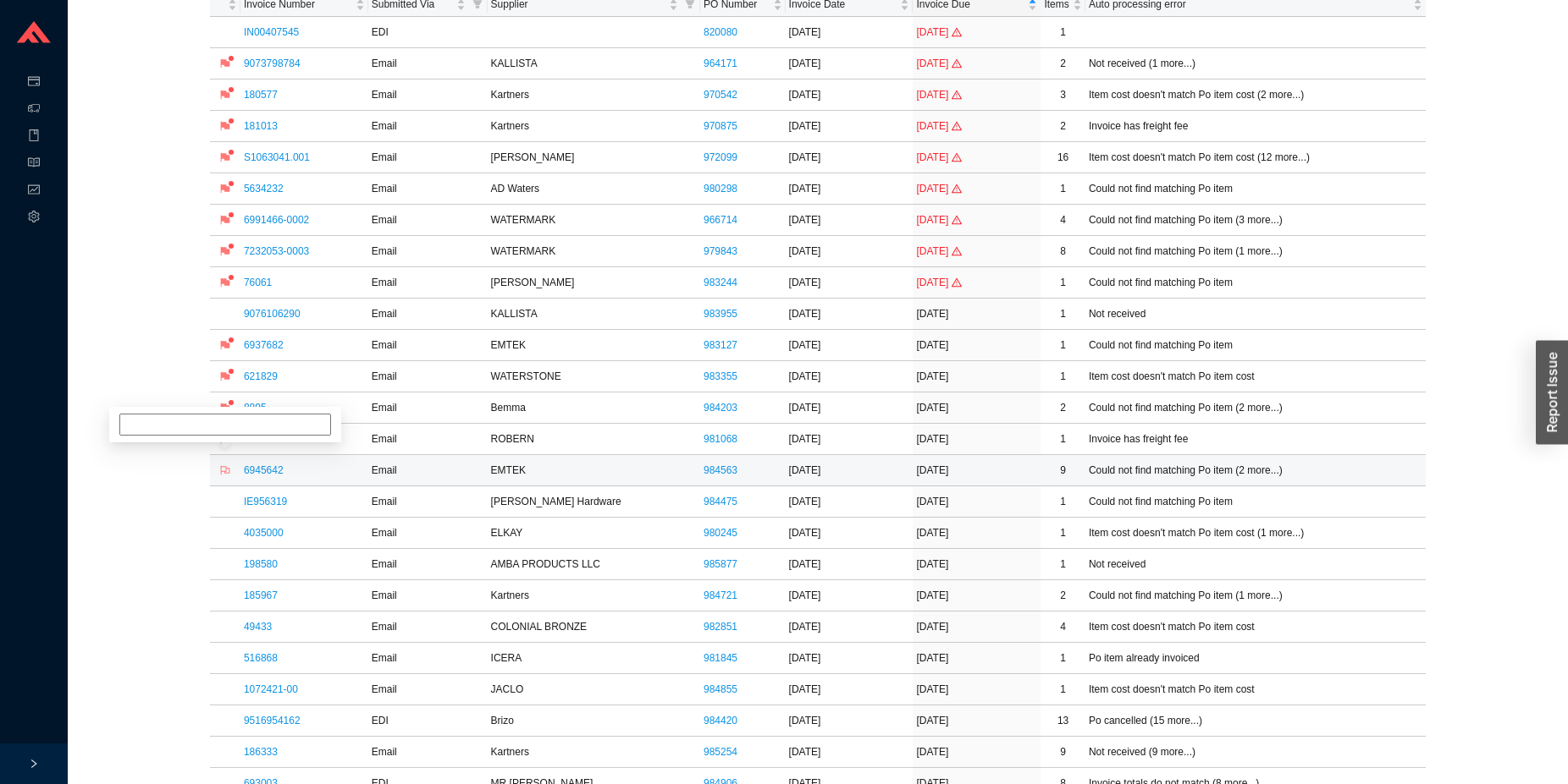
click at [224, 469] on icon "flag" at bounding box center [224, 470] width 10 height 10
click at [248, 416] on input at bounding box center [225, 409] width 212 height 22
type input "ret."
click at [263, 506] on link "IE956319" at bounding box center [266, 501] width 43 height 12
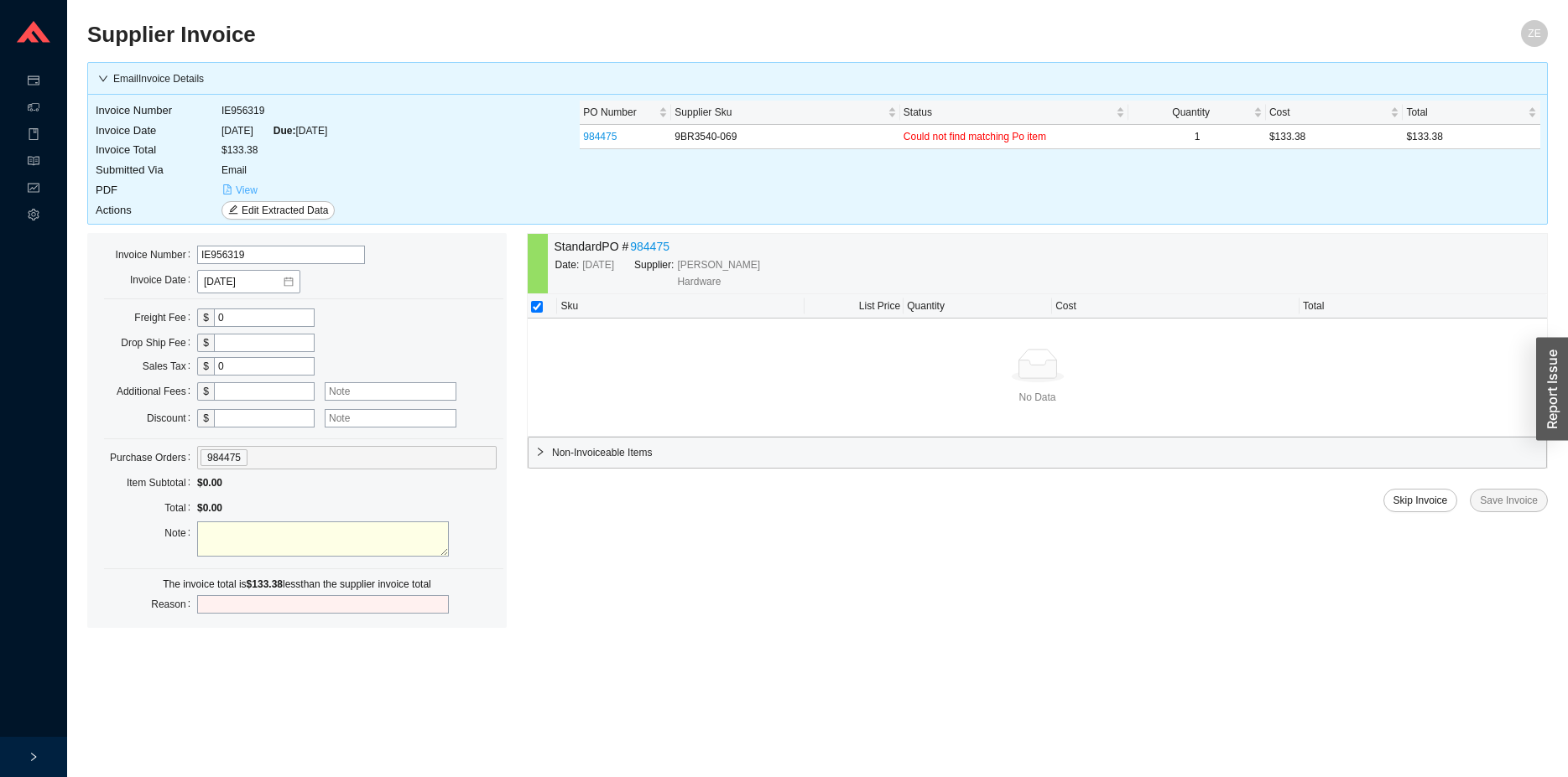
click at [238, 190] on span "View" at bounding box center [246, 190] width 21 height 17
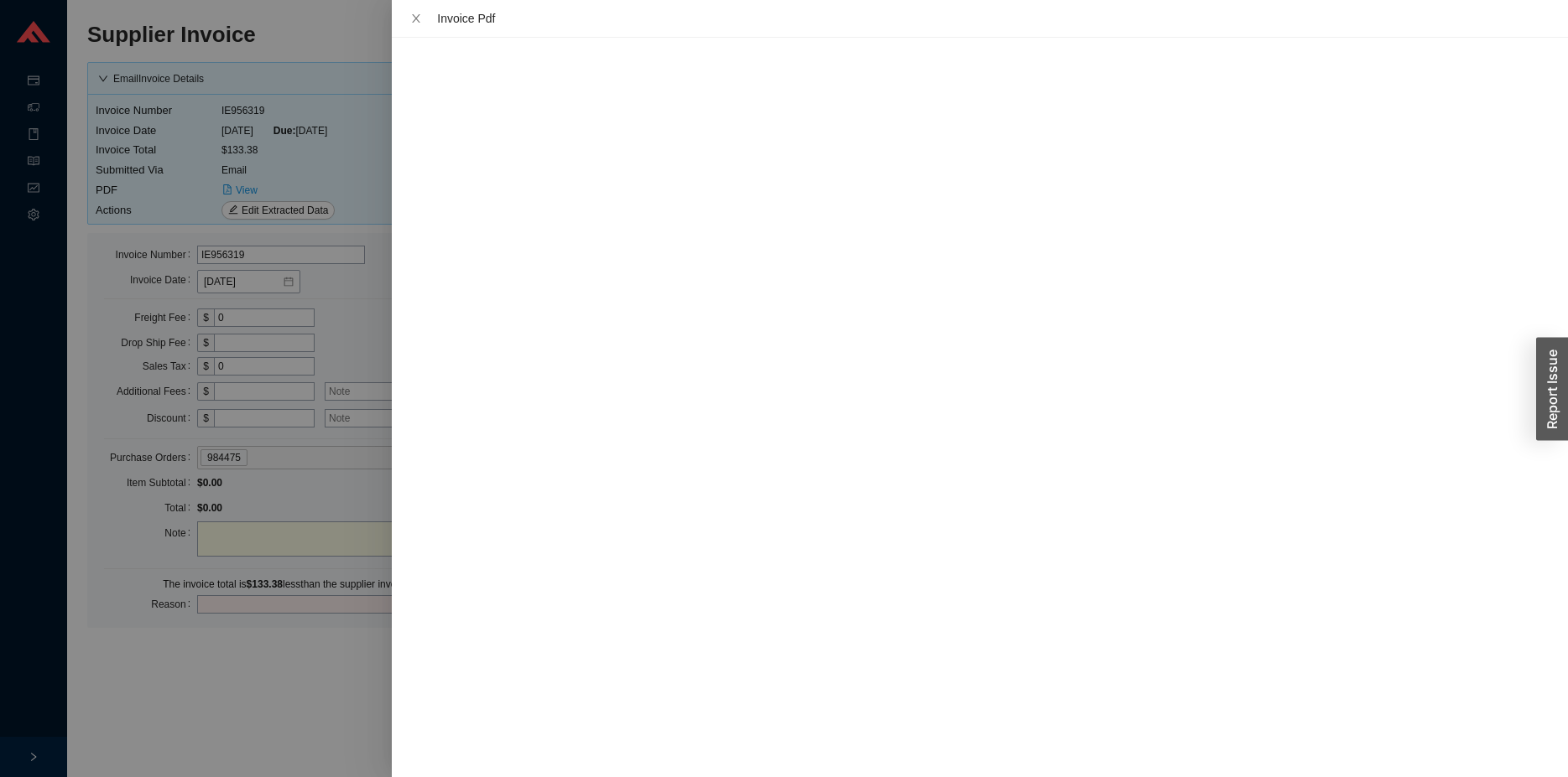
click at [262, 649] on div at bounding box center [784, 388] width 1568 height 777
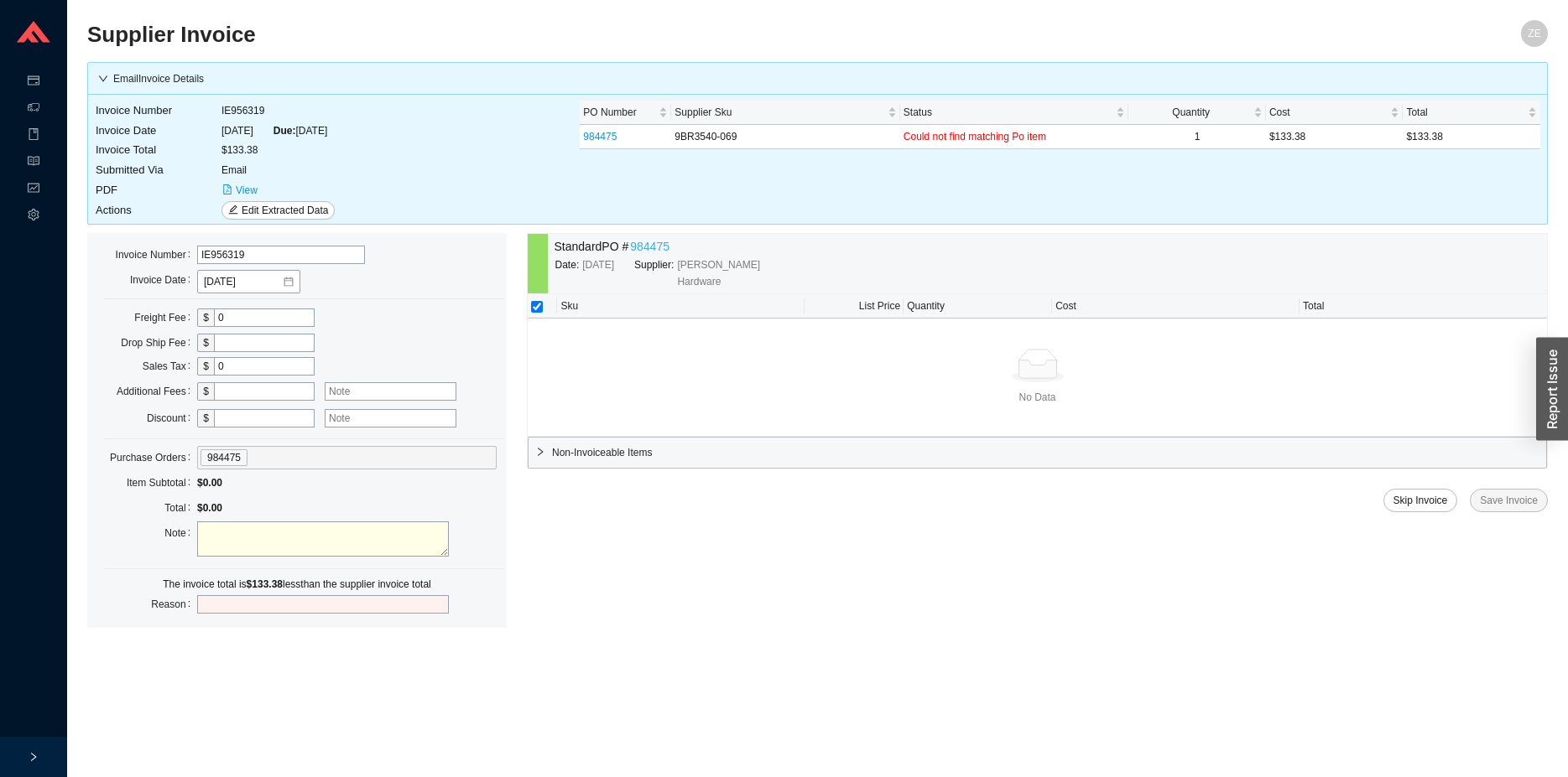
click at [638, 246] on link "984475" at bounding box center [650, 247] width 39 height 20
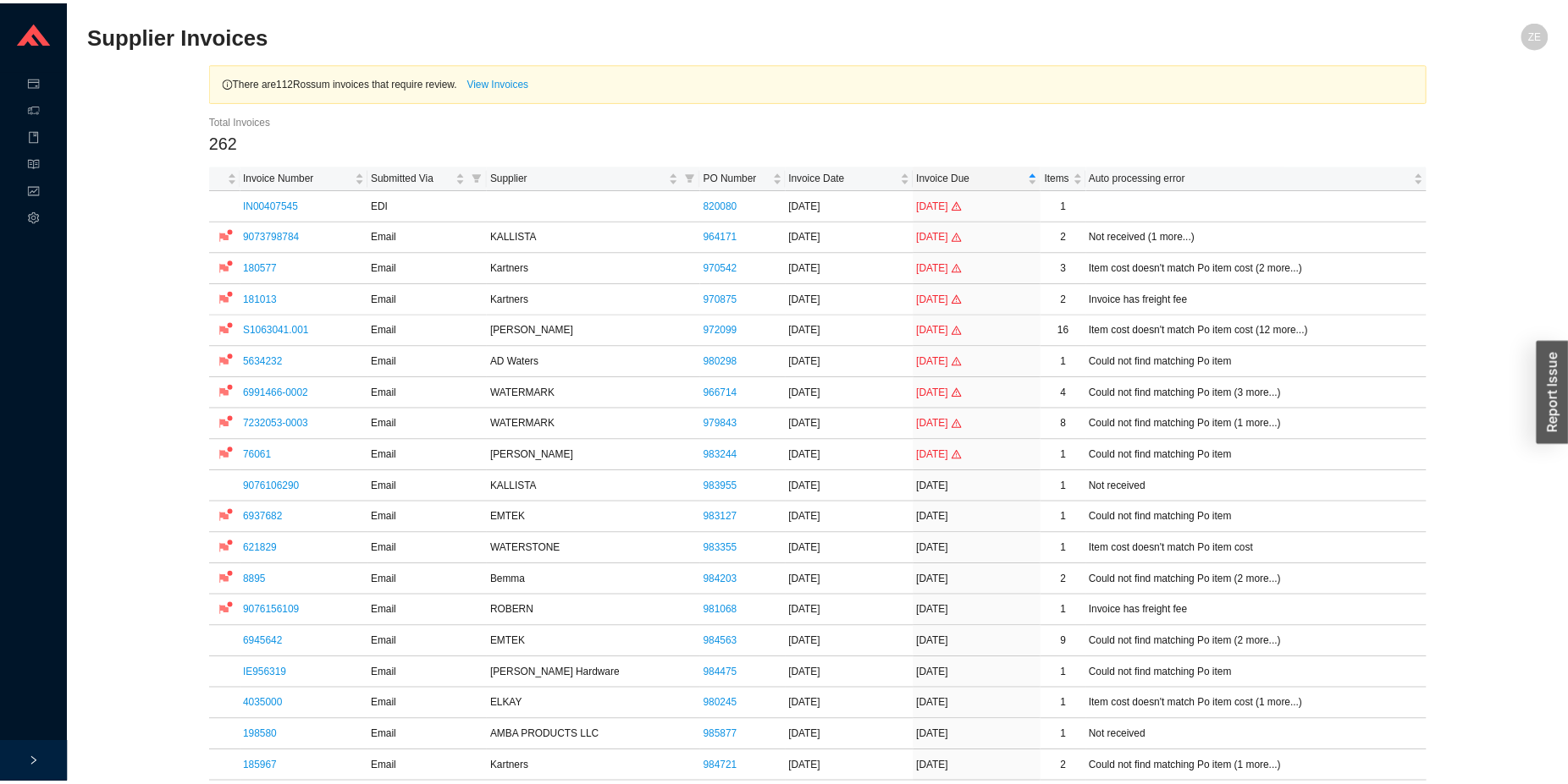
scroll to position [173, 0]
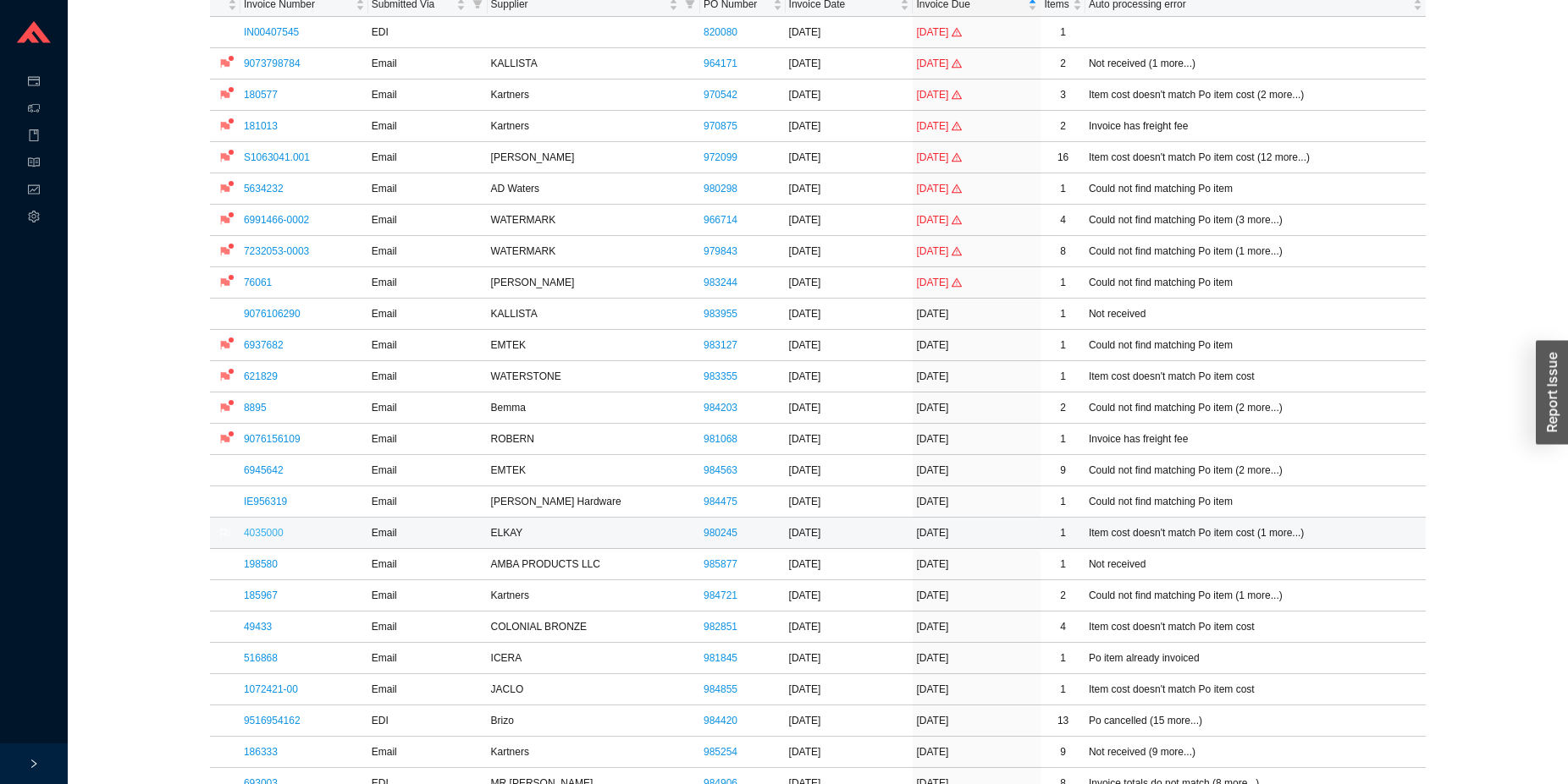
click at [276, 534] on link "4035000" at bounding box center [264, 533] width 40 height 12
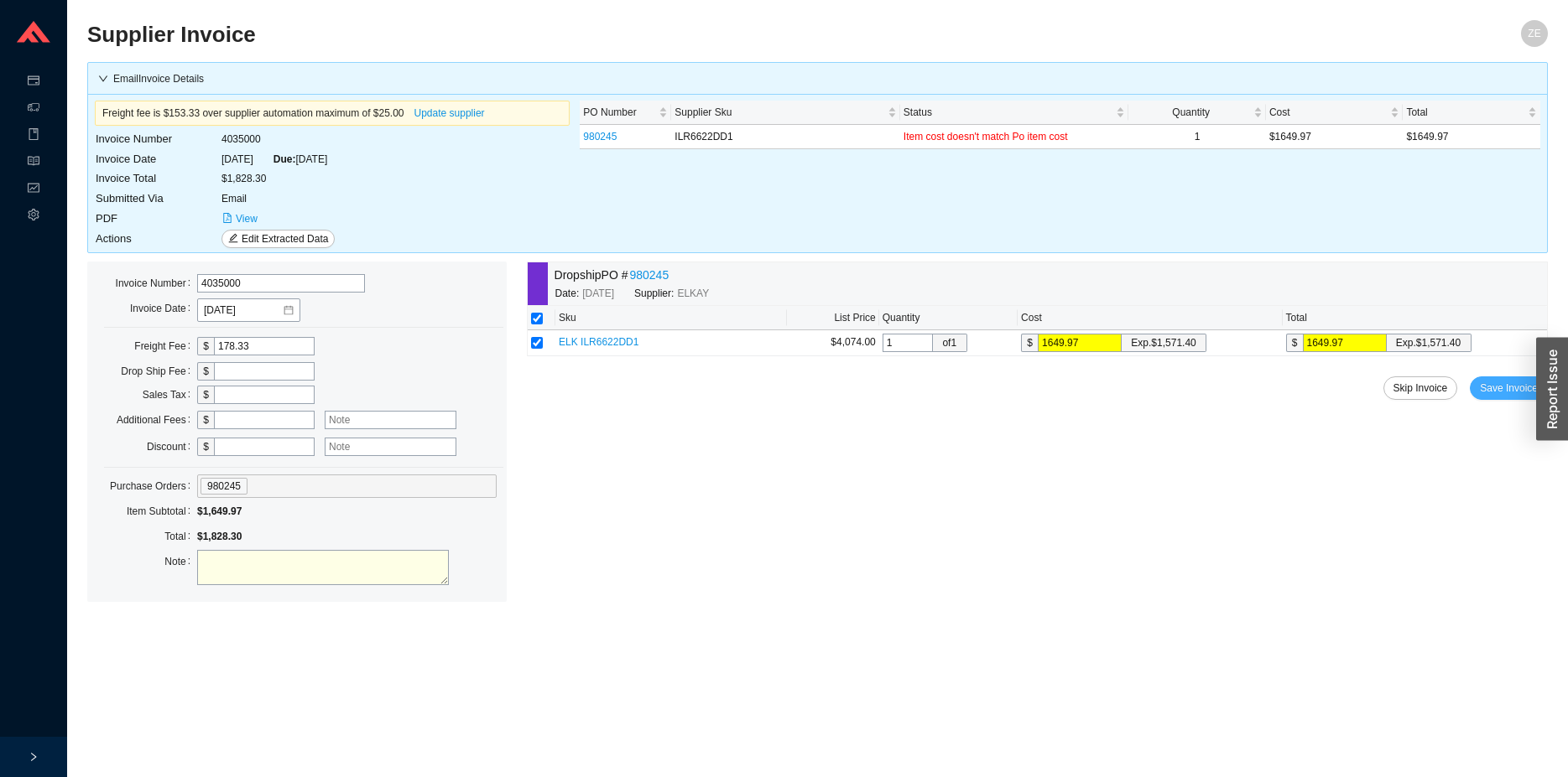
click at [1497, 384] on span "Save Invoice" at bounding box center [1508, 388] width 58 height 17
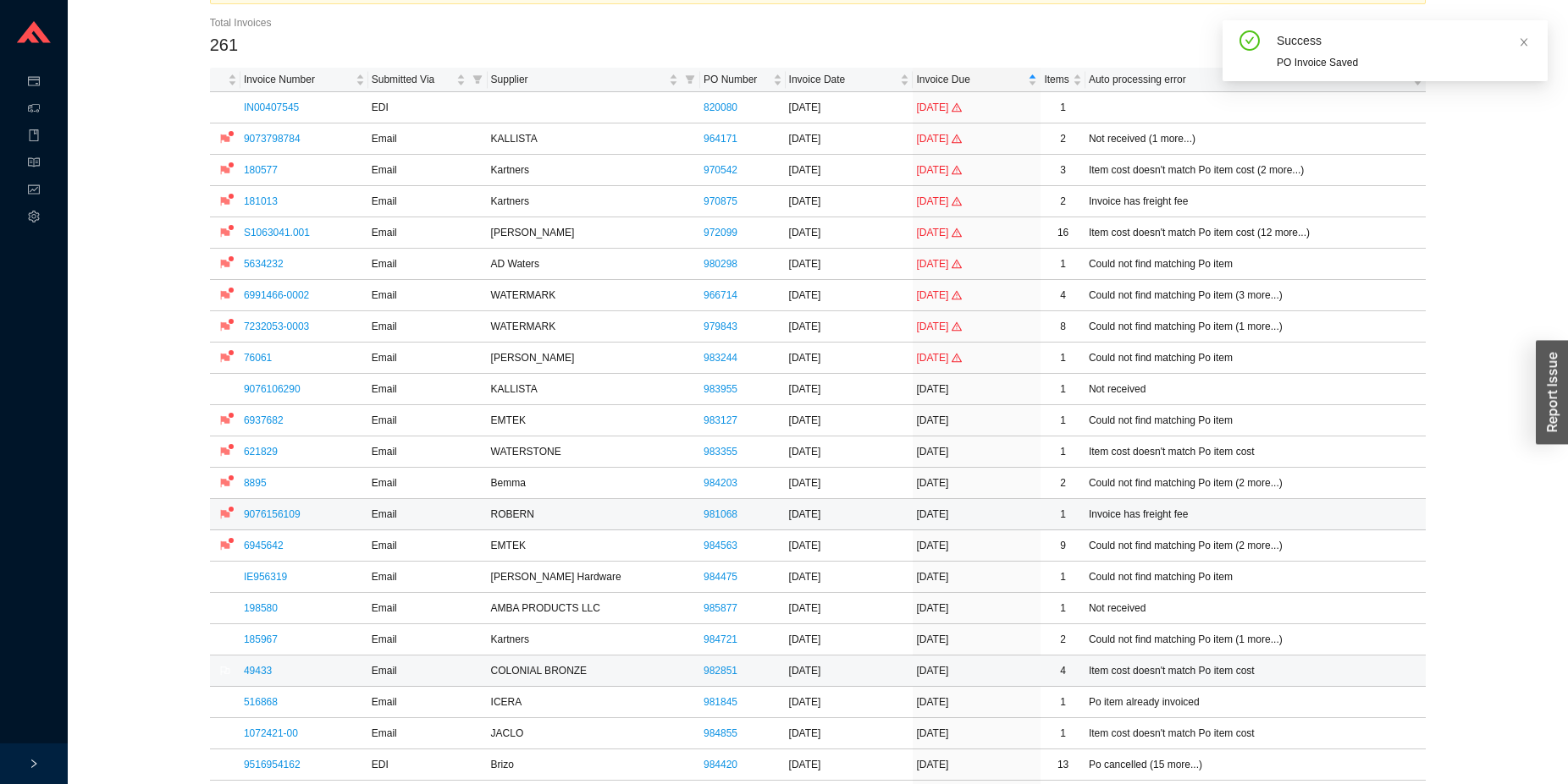
scroll to position [173, 0]
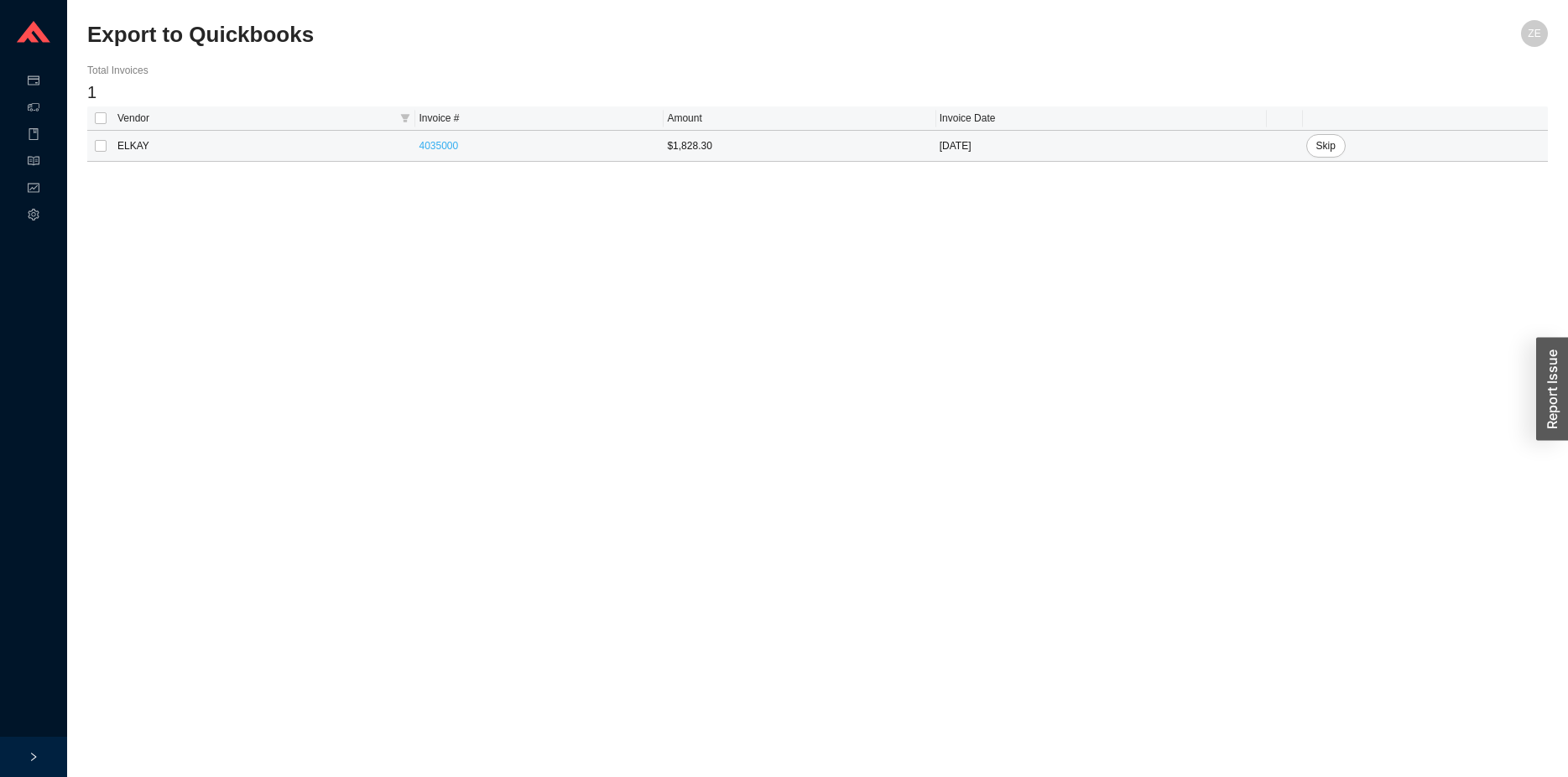
click at [440, 150] on link "4035000" at bounding box center [438, 145] width 39 height 12
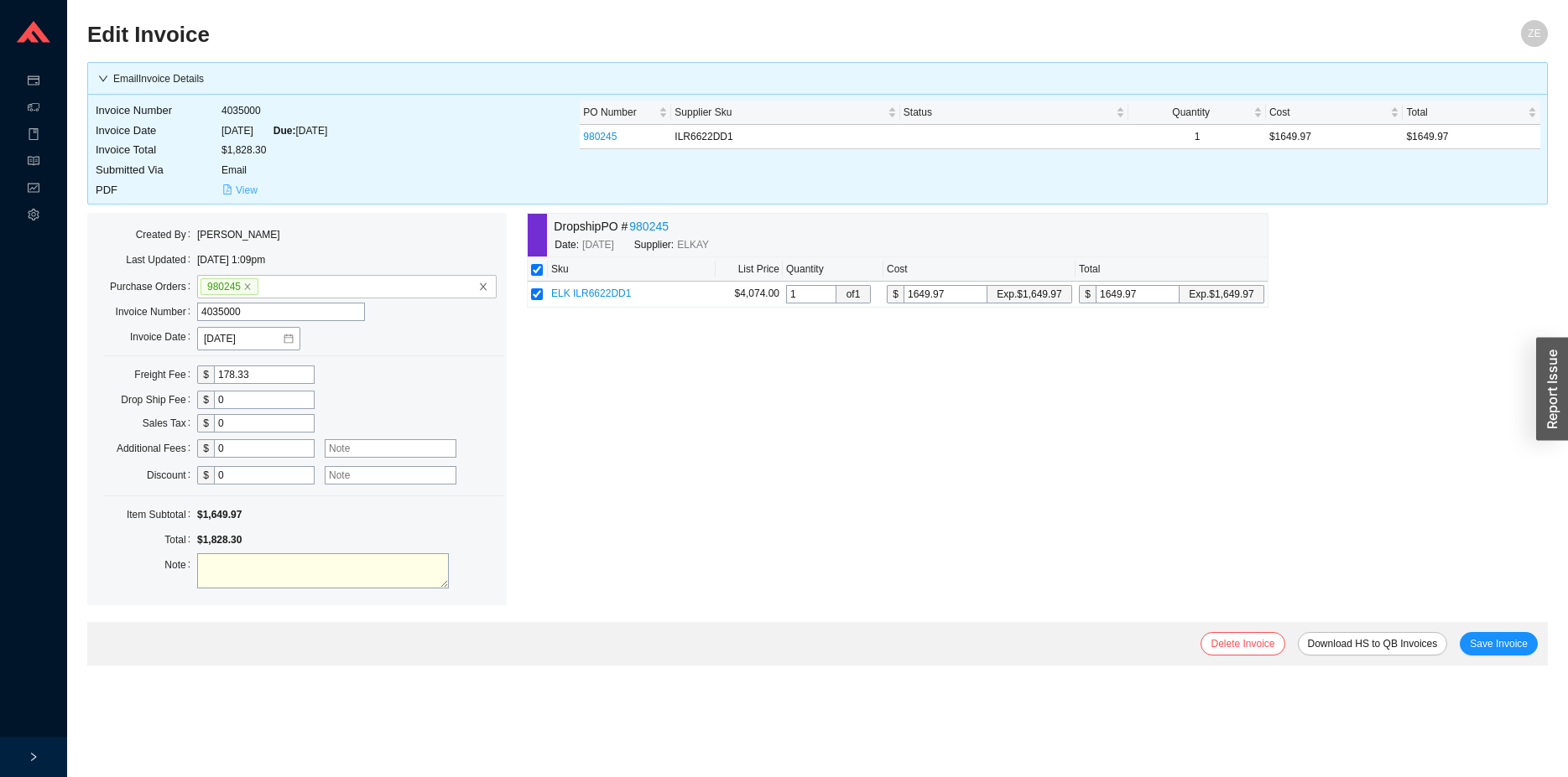
click at [242, 183] on span "View" at bounding box center [246, 190] width 21 height 17
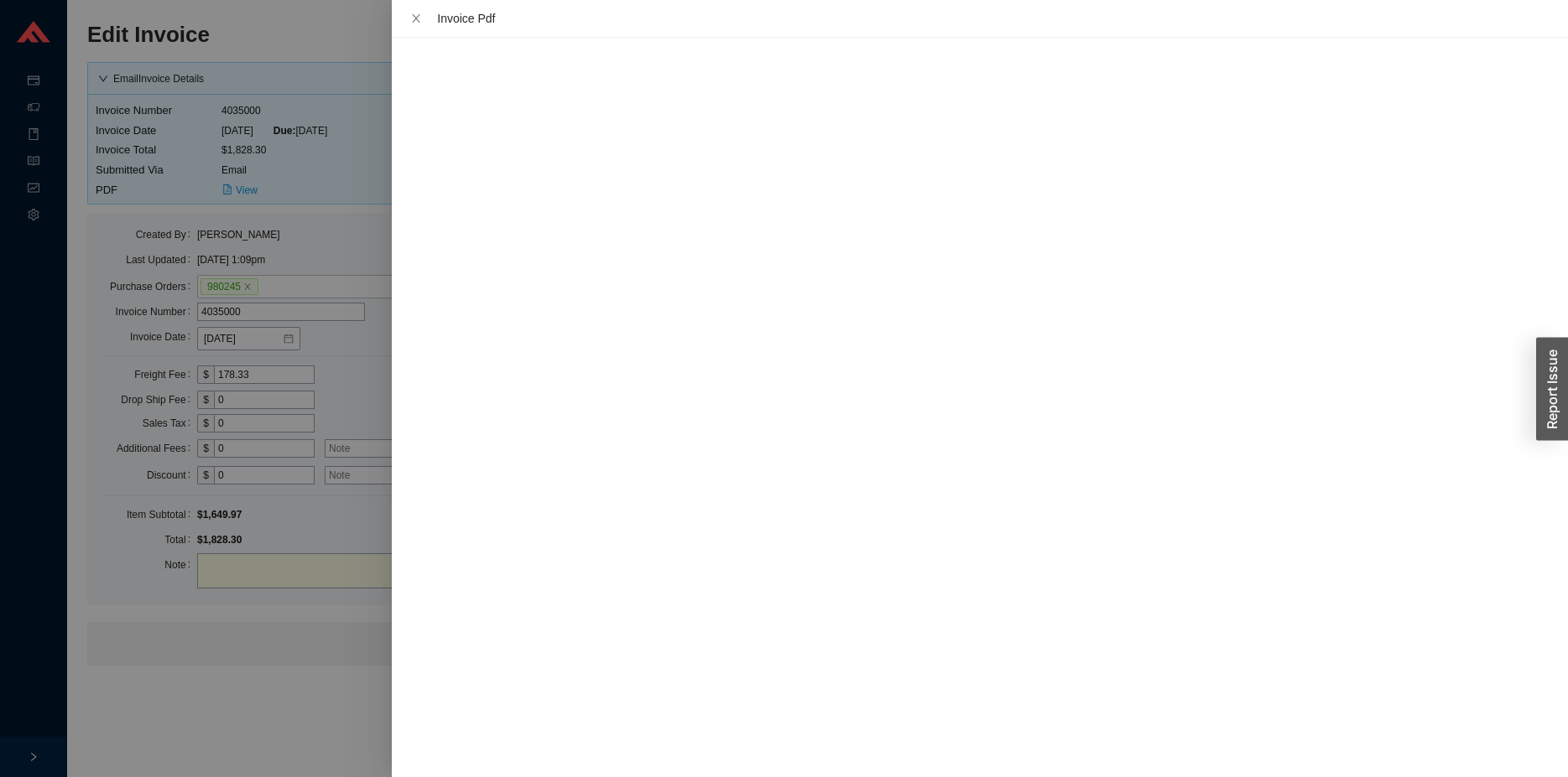
click at [293, 697] on div at bounding box center [784, 388] width 1568 height 777
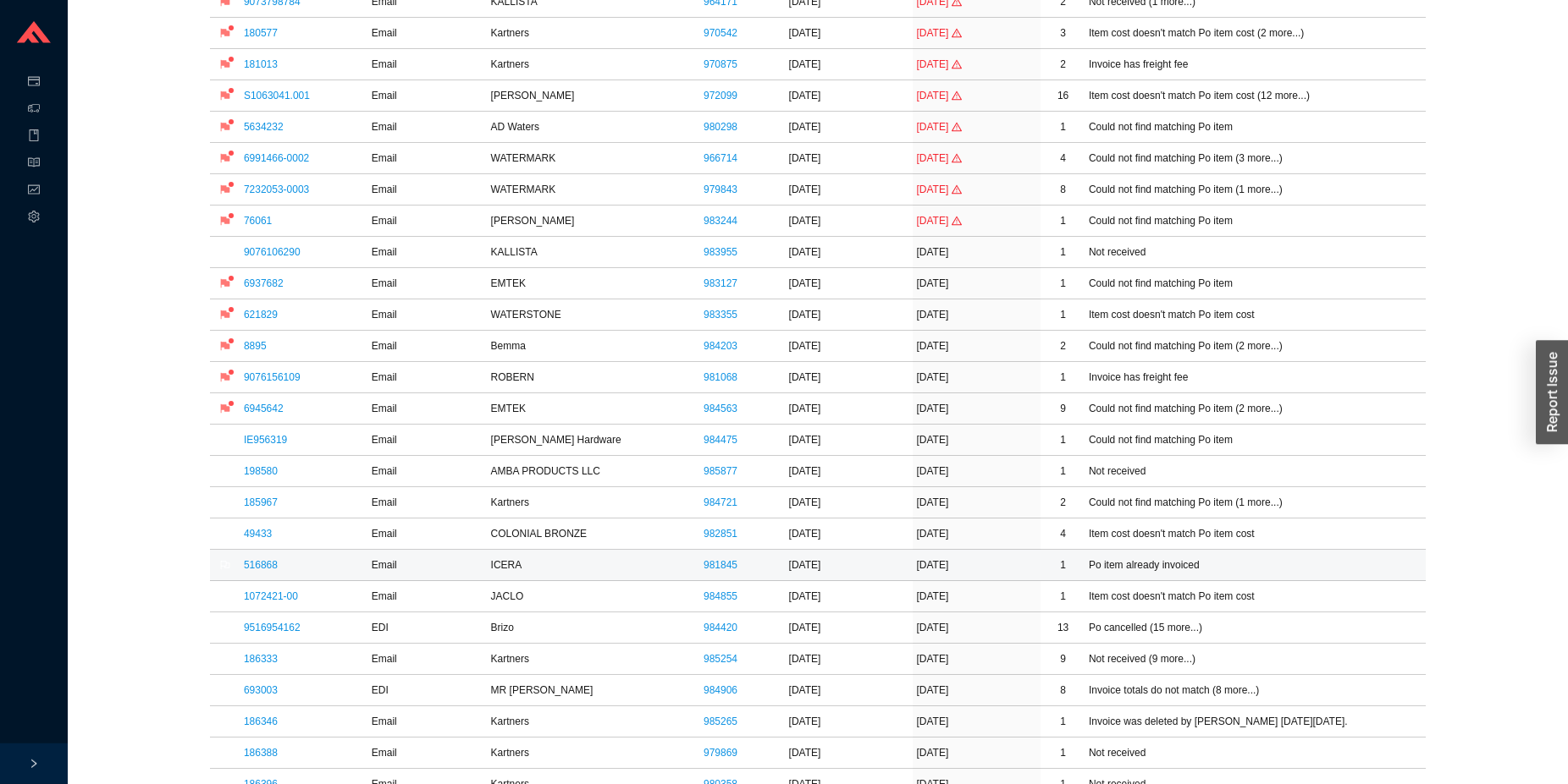
scroll to position [259, 0]
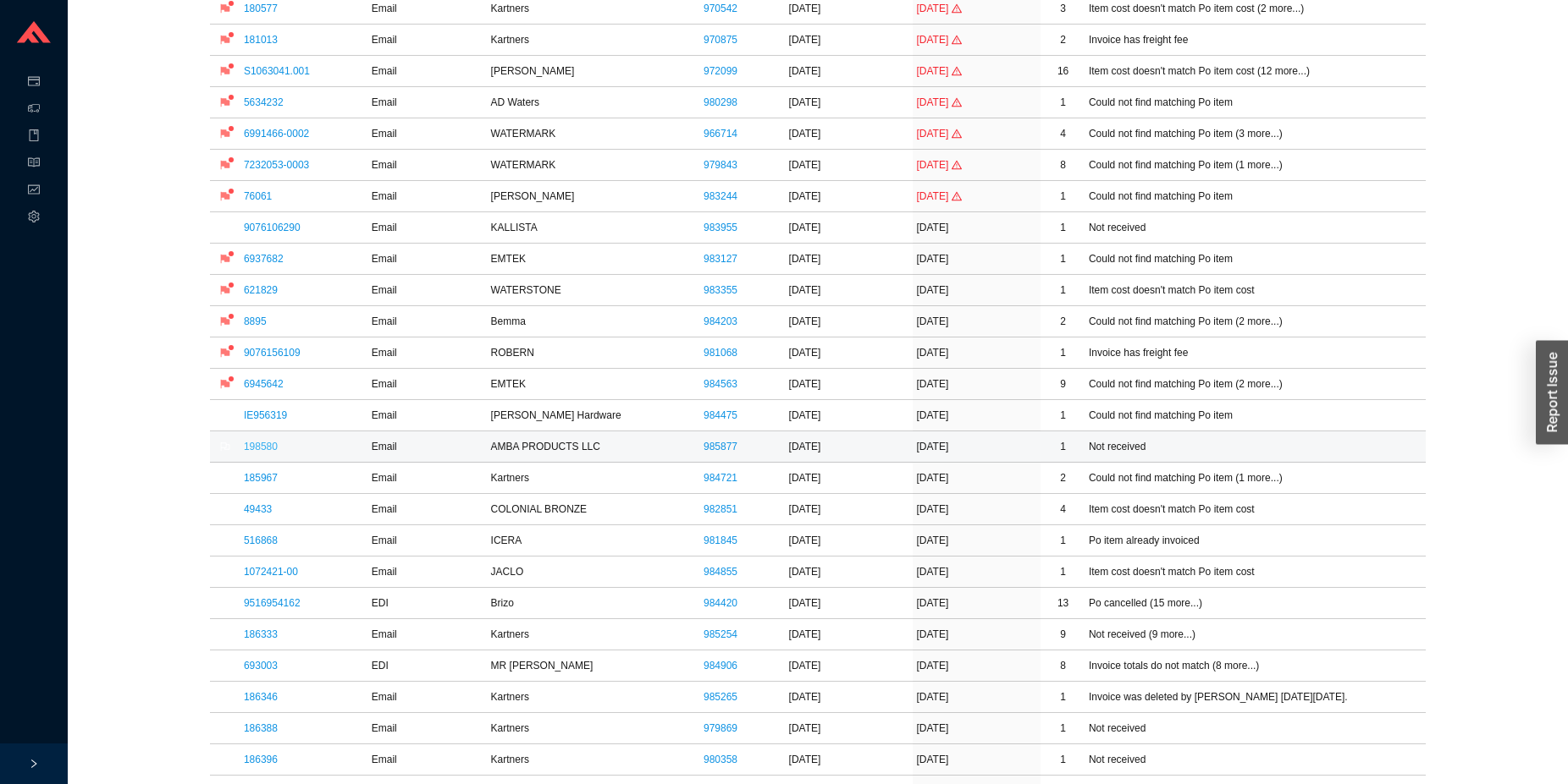
click at [265, 446] on link "198580" at bounding box center [261, 446] width 34 height 12
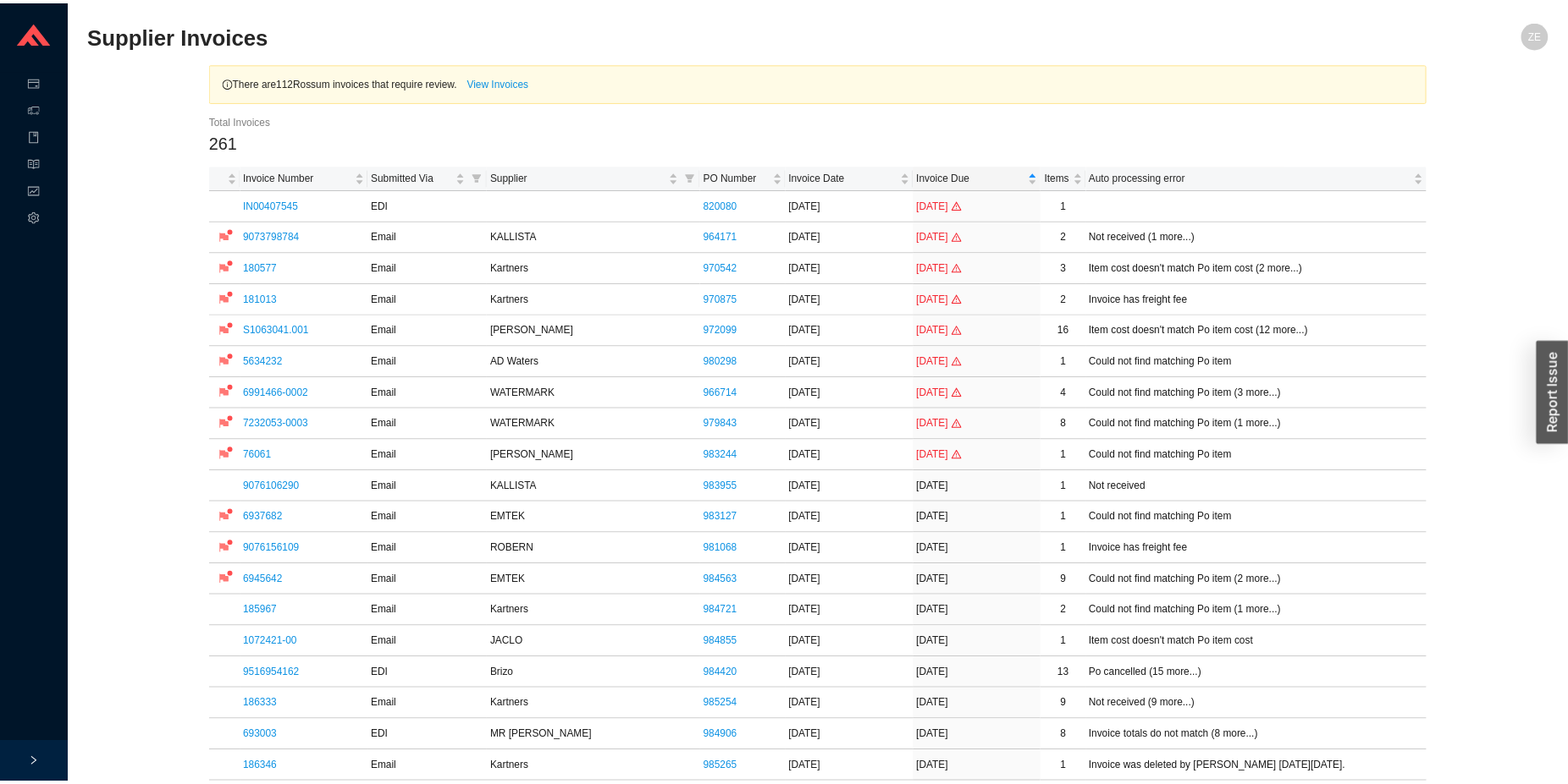
scroll to position [259, 0]
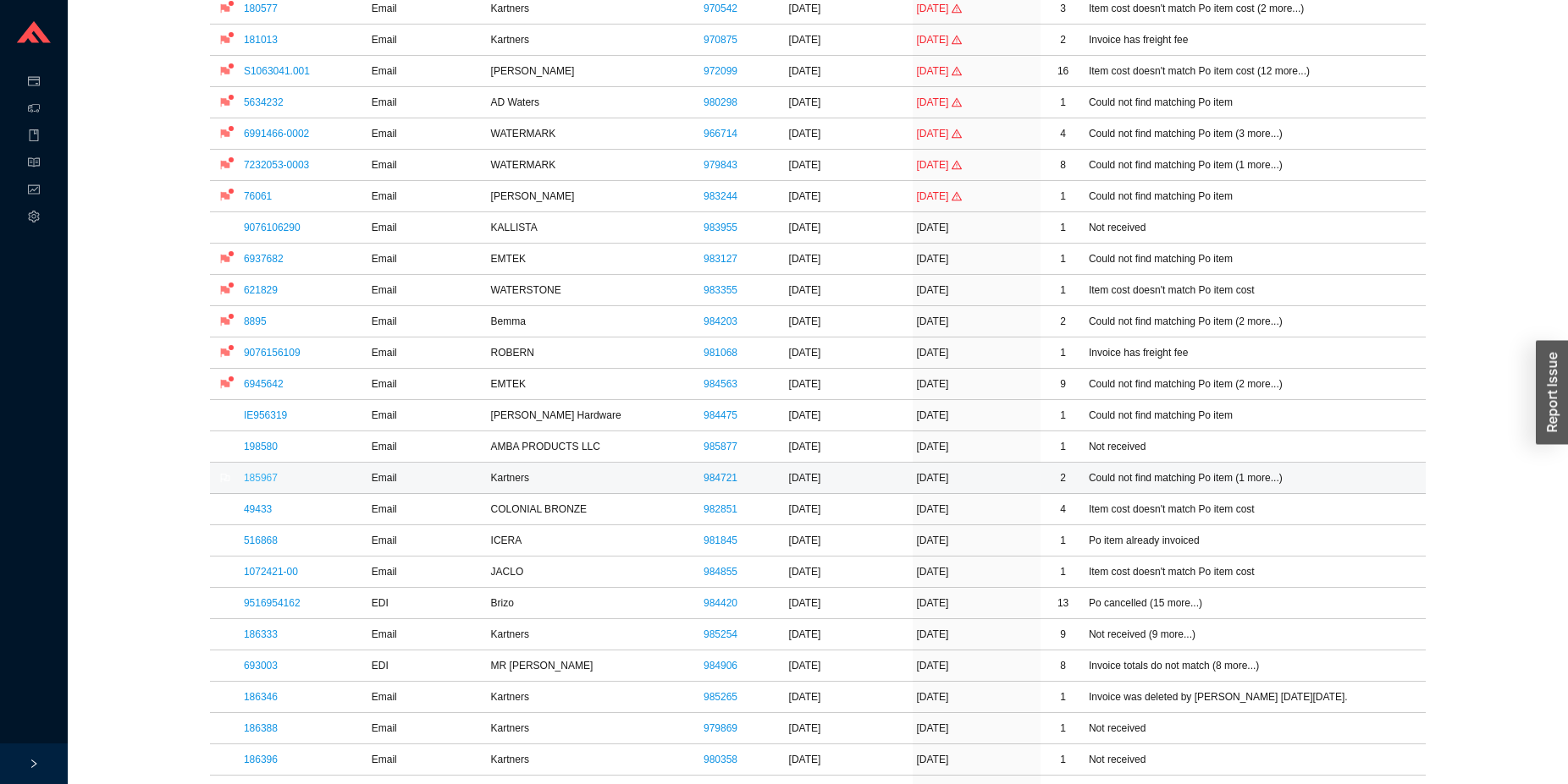
click at [263, 482] on link "185967" at bounding box center [261, 477] width 34 height 12
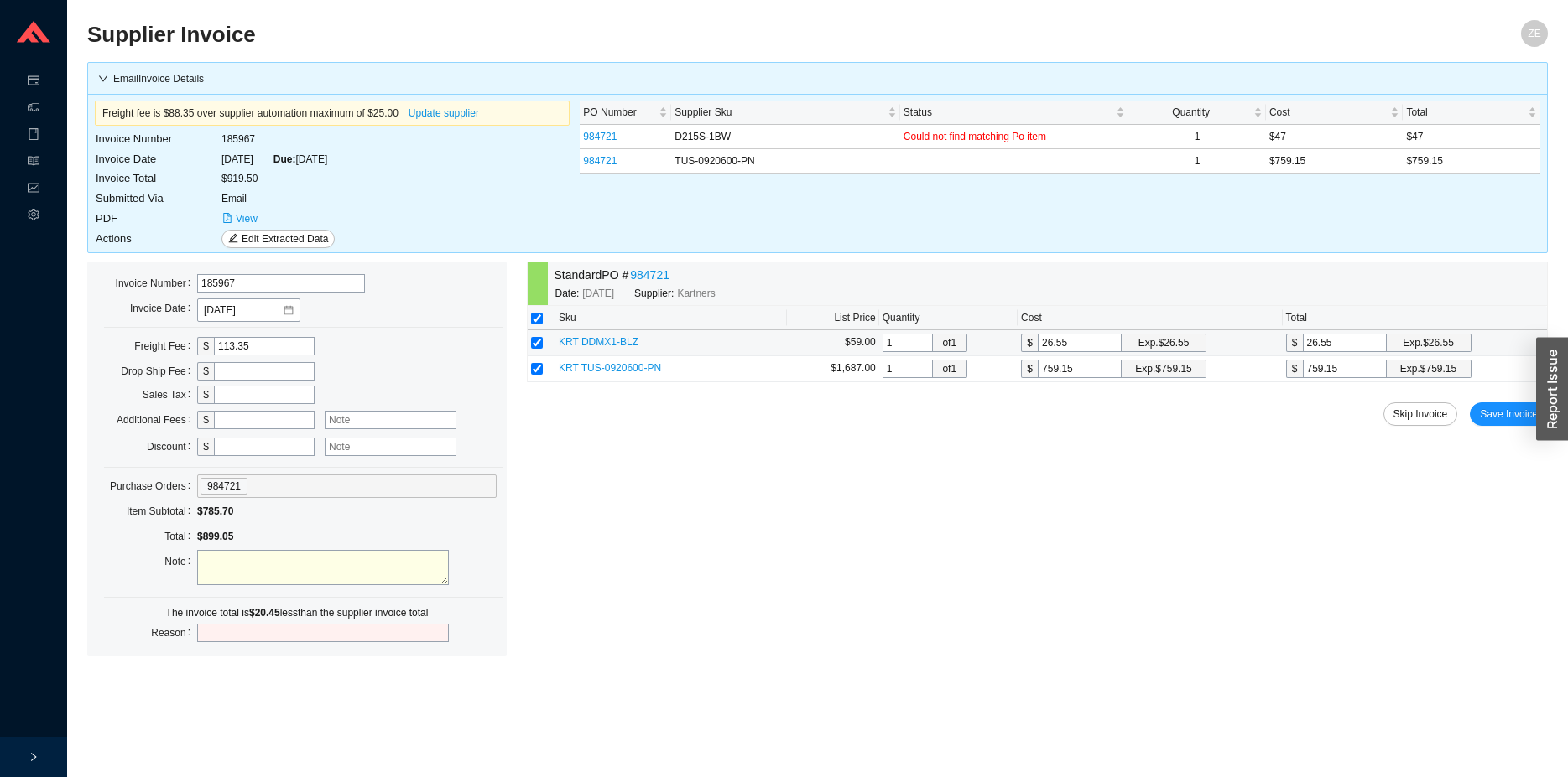
click at [607, 342] on span "KRT DDMX1-BLZ" at bounding box center [598, 342] width 79 height 12
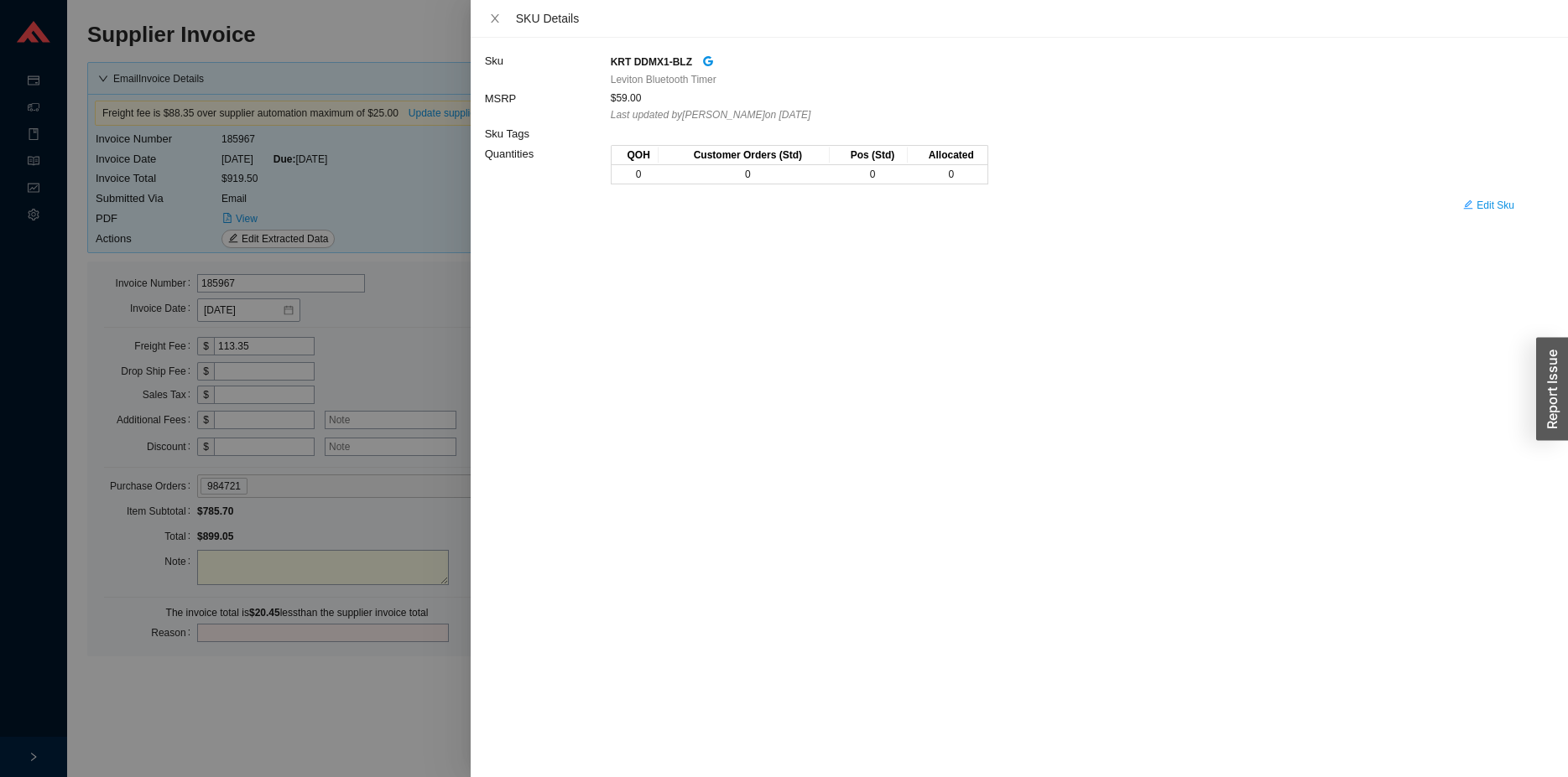
click at [449, 194] on div at bounding box center [784, 388] width 1568 height 777
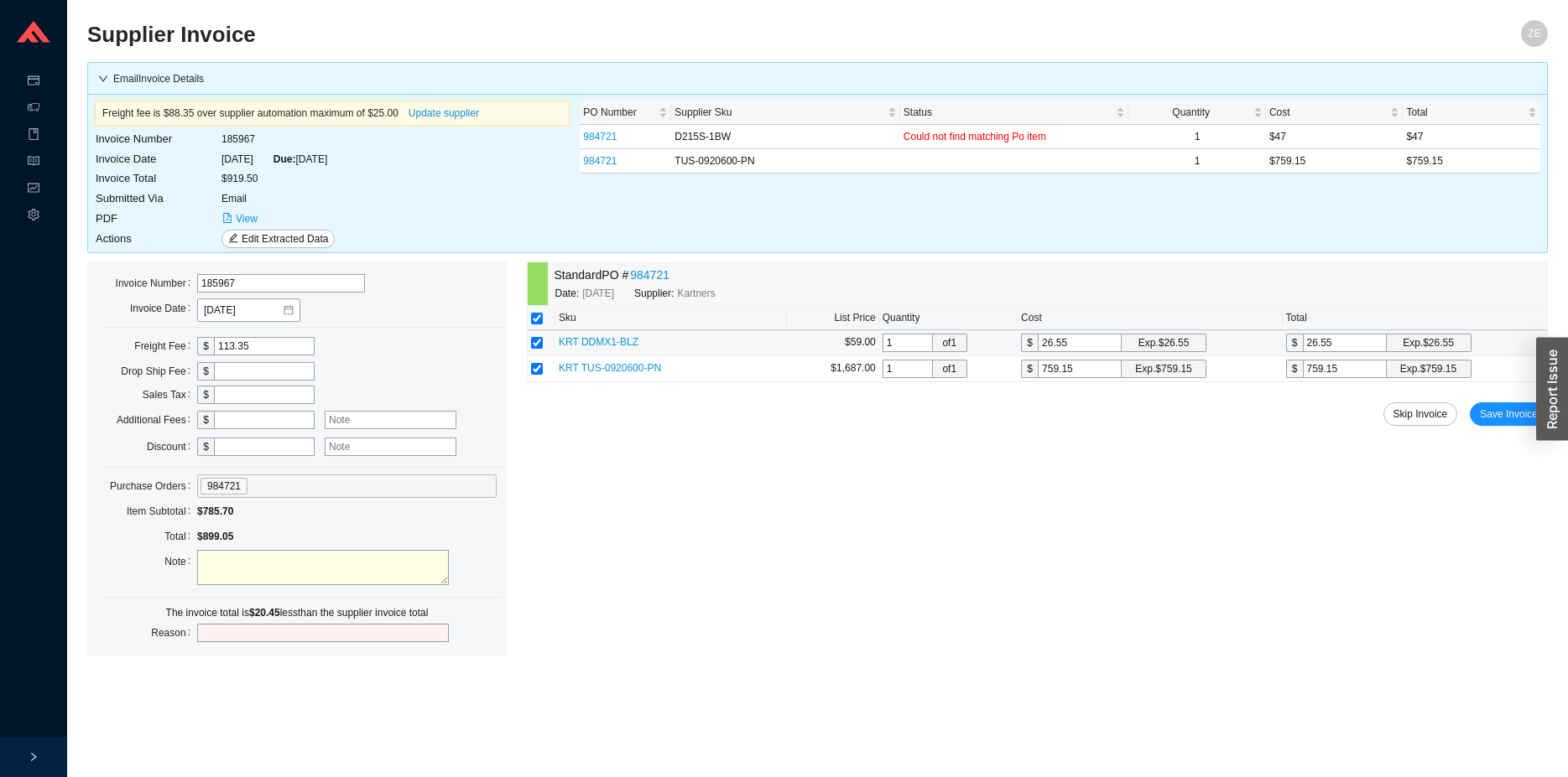
drag, startPoint x: 1083, startPoint y: 342, endPoint x: 937, endPoint y: 343, distance: 146.0
click at [1038, 343] on input "26.55" at bounding box center [1080, 343] width 84 height 19
type input "4"
type input "47"
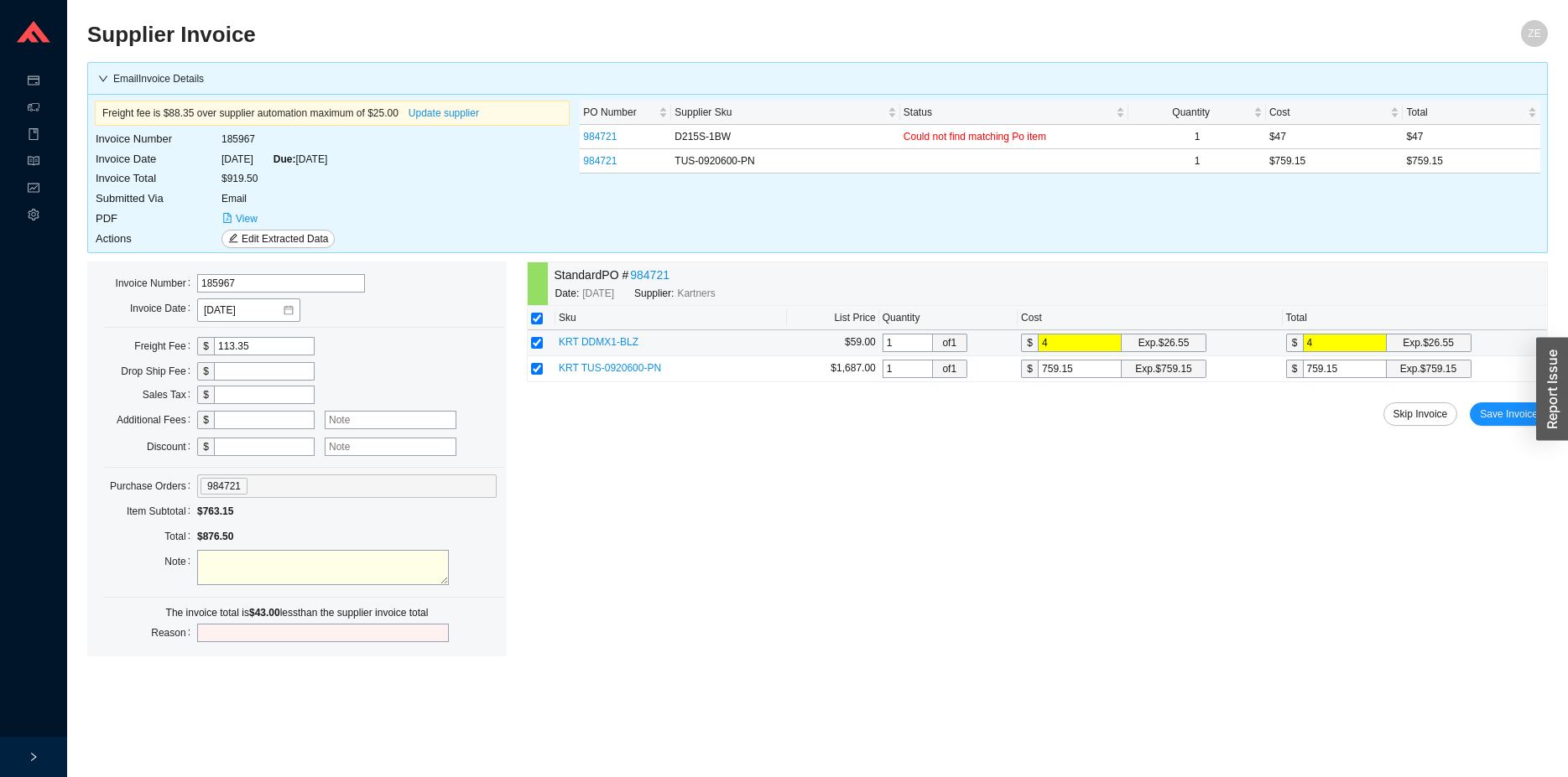
type input "47"
click at [644, 273] on link "984721" at bounding box center [650, 276] width 39 height 20
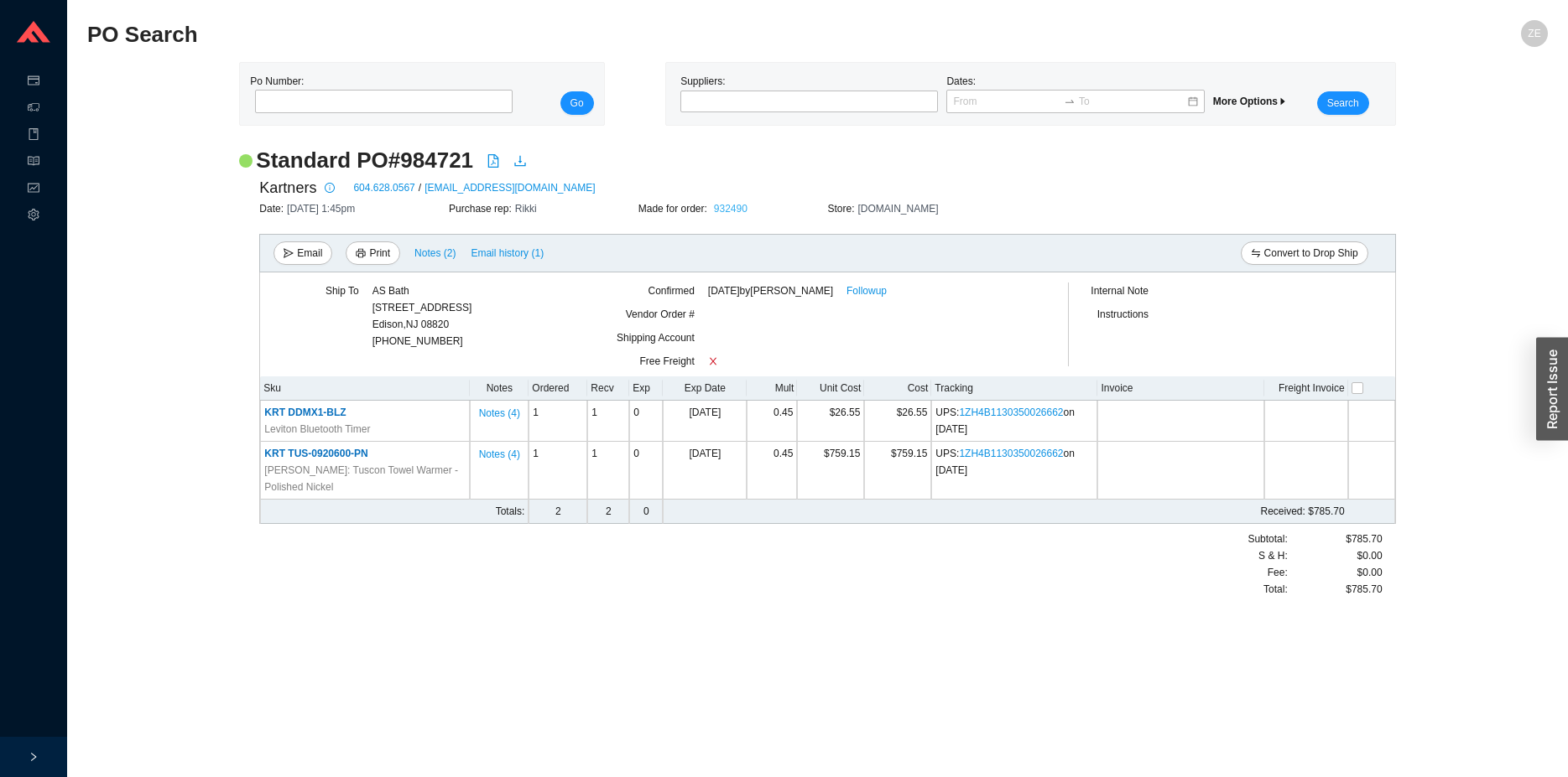
click at [729, 204] on link "932490" at bounding box center [731, 208] width 34 height 12
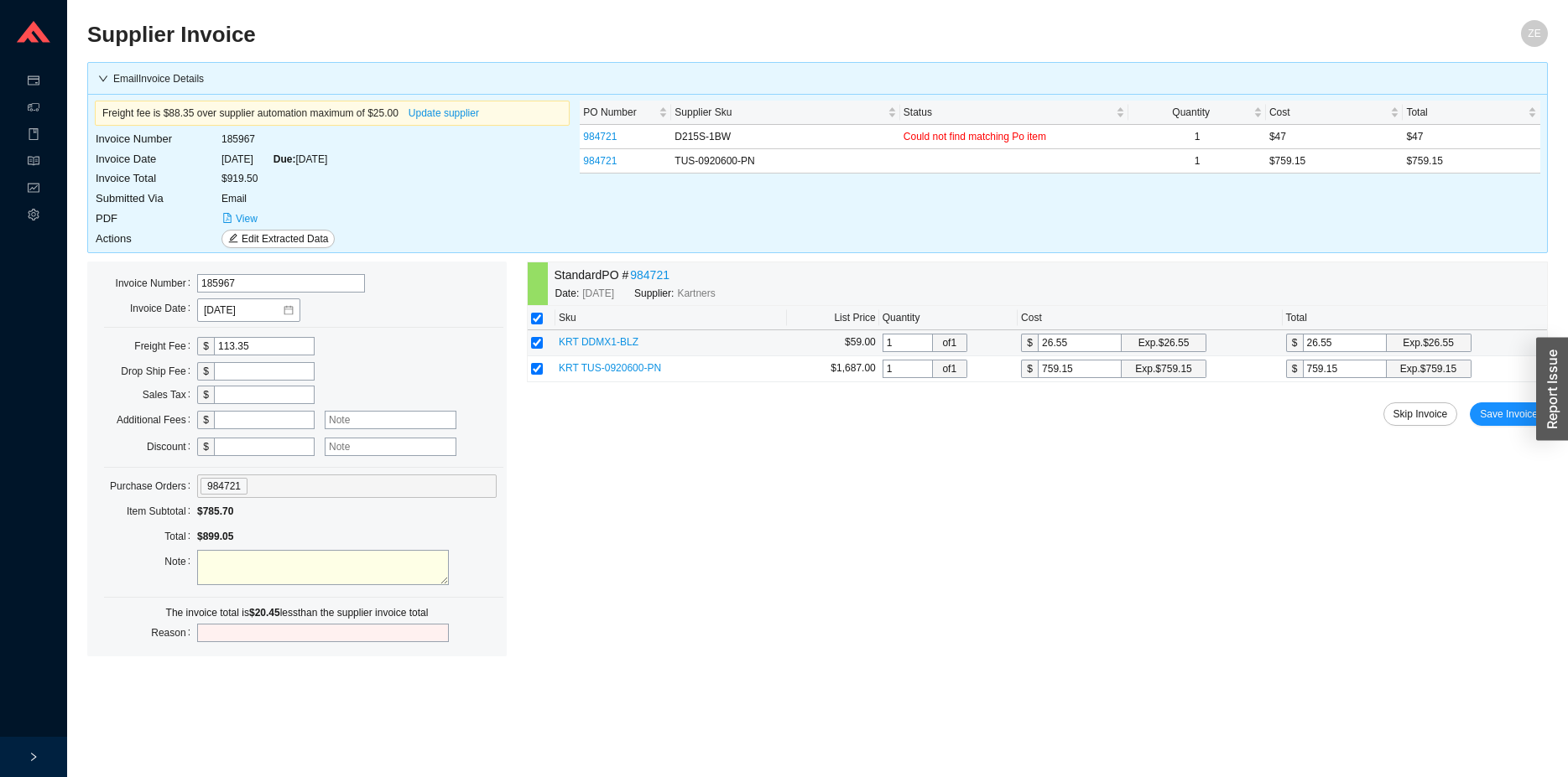
drag, startPoint x: 1093, startPoint y: 342, endPoint x: 982, endPoint y: 348, distance: 111.2
click at [1038, 348] on input "26.55" at bounding box center [1080, 343] width 84 height 19
type input "4"
type input "47"
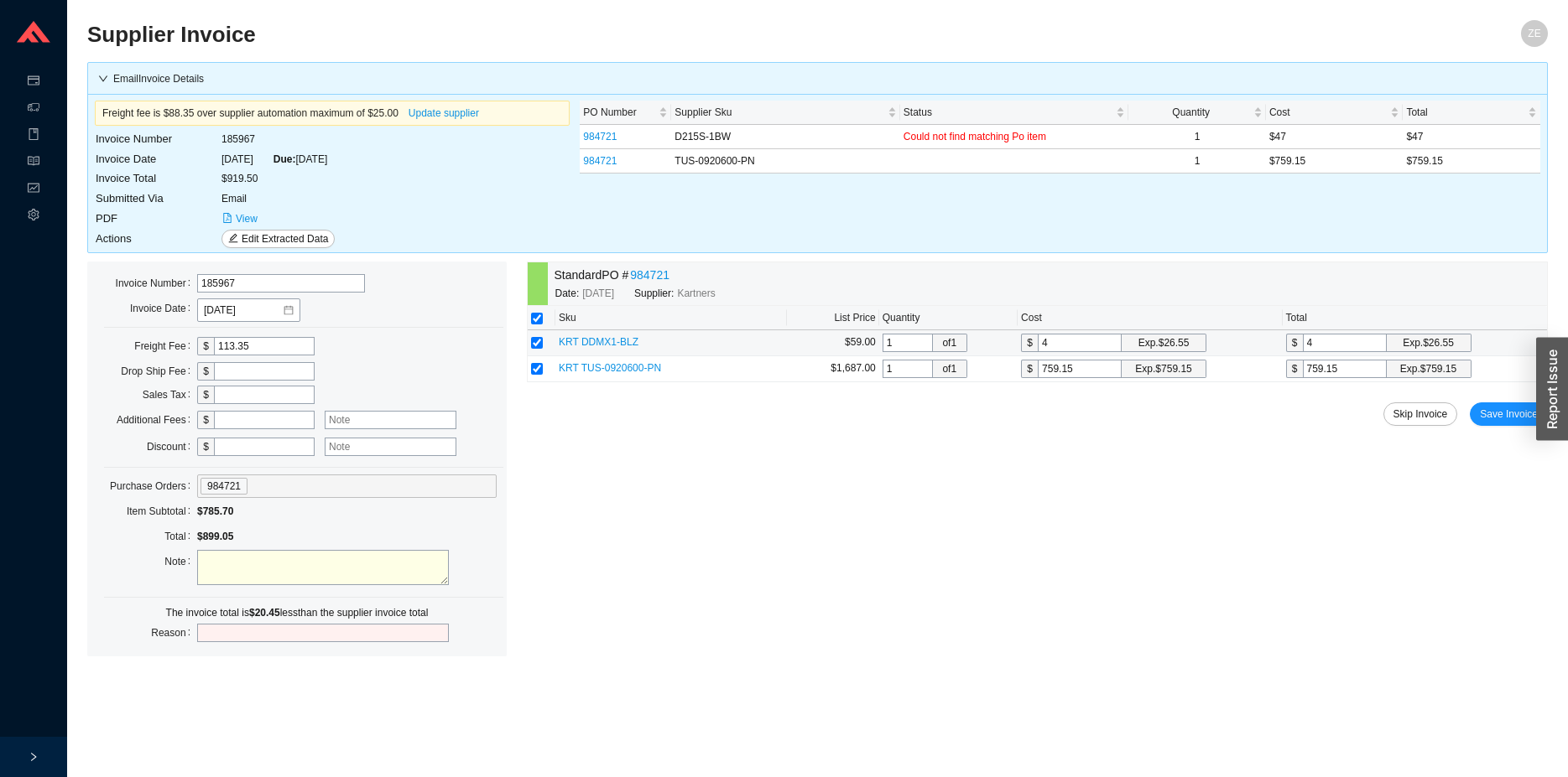
type input "47"
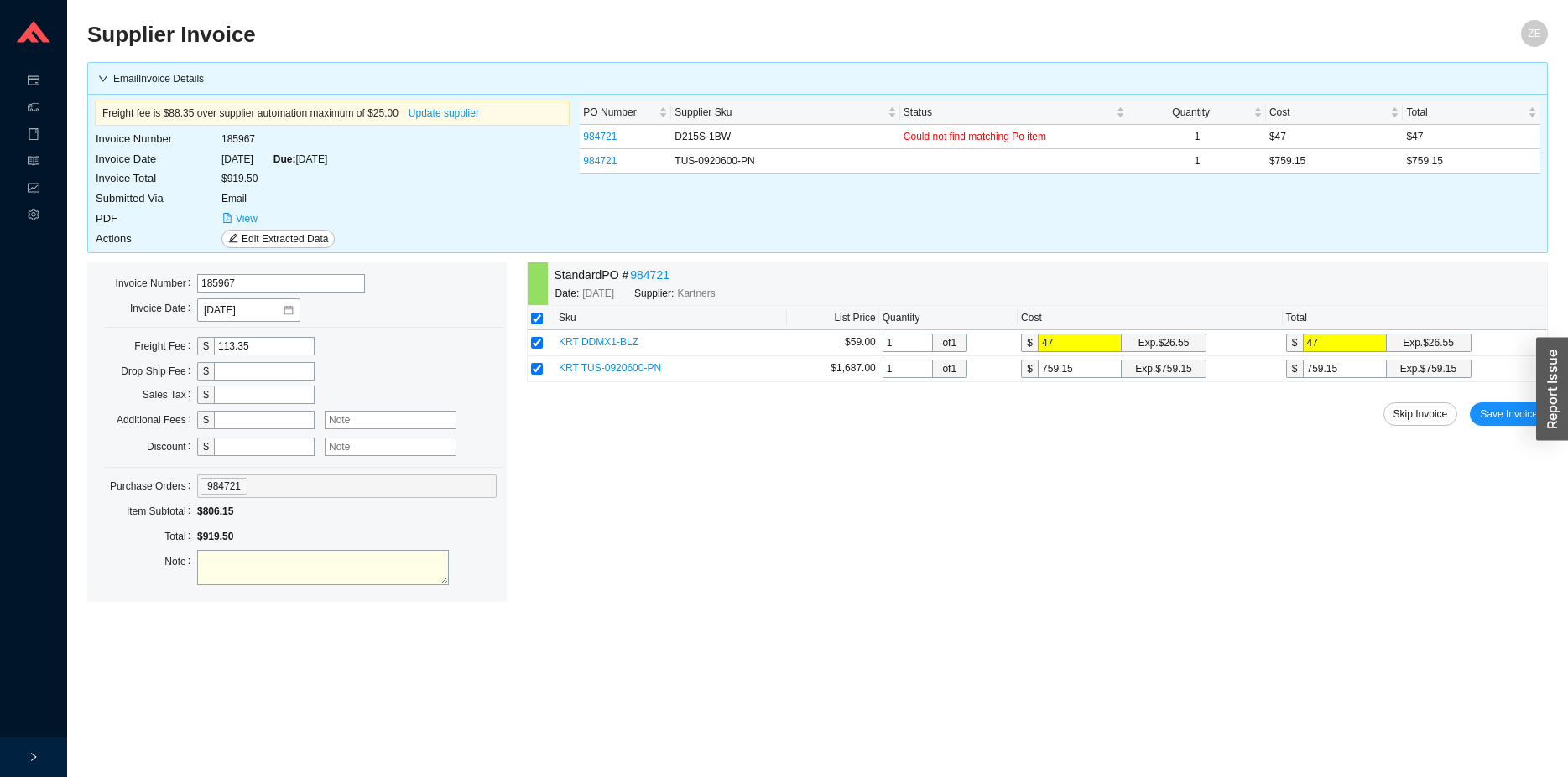
type input "47"
click at [1501, 415] on span "Save Invoice" at bounding box center [1508, 414] width 58 height 17
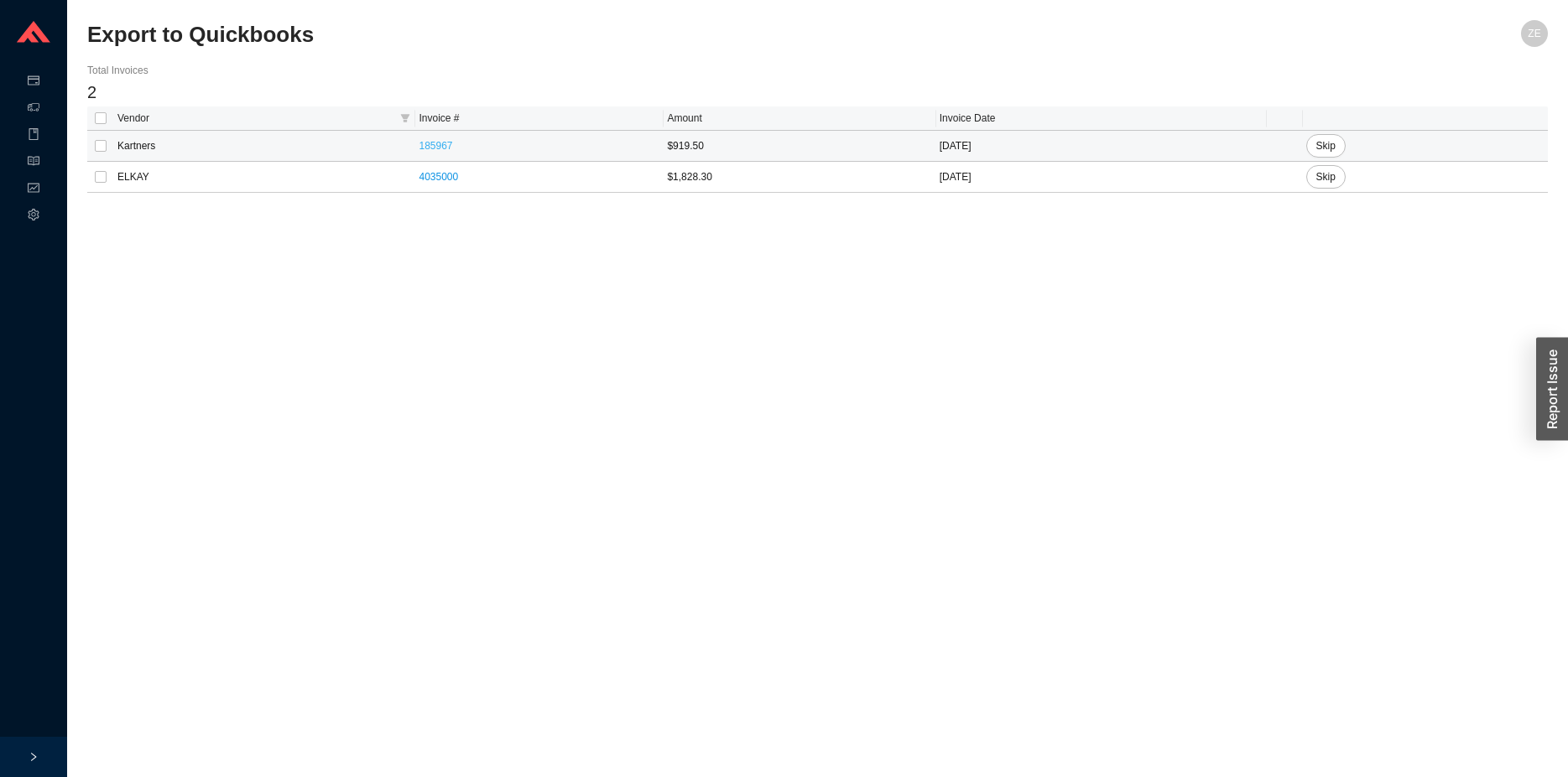
click at [437, 149] on link "185967" at bounding box center [436, 145] width 34 height 12
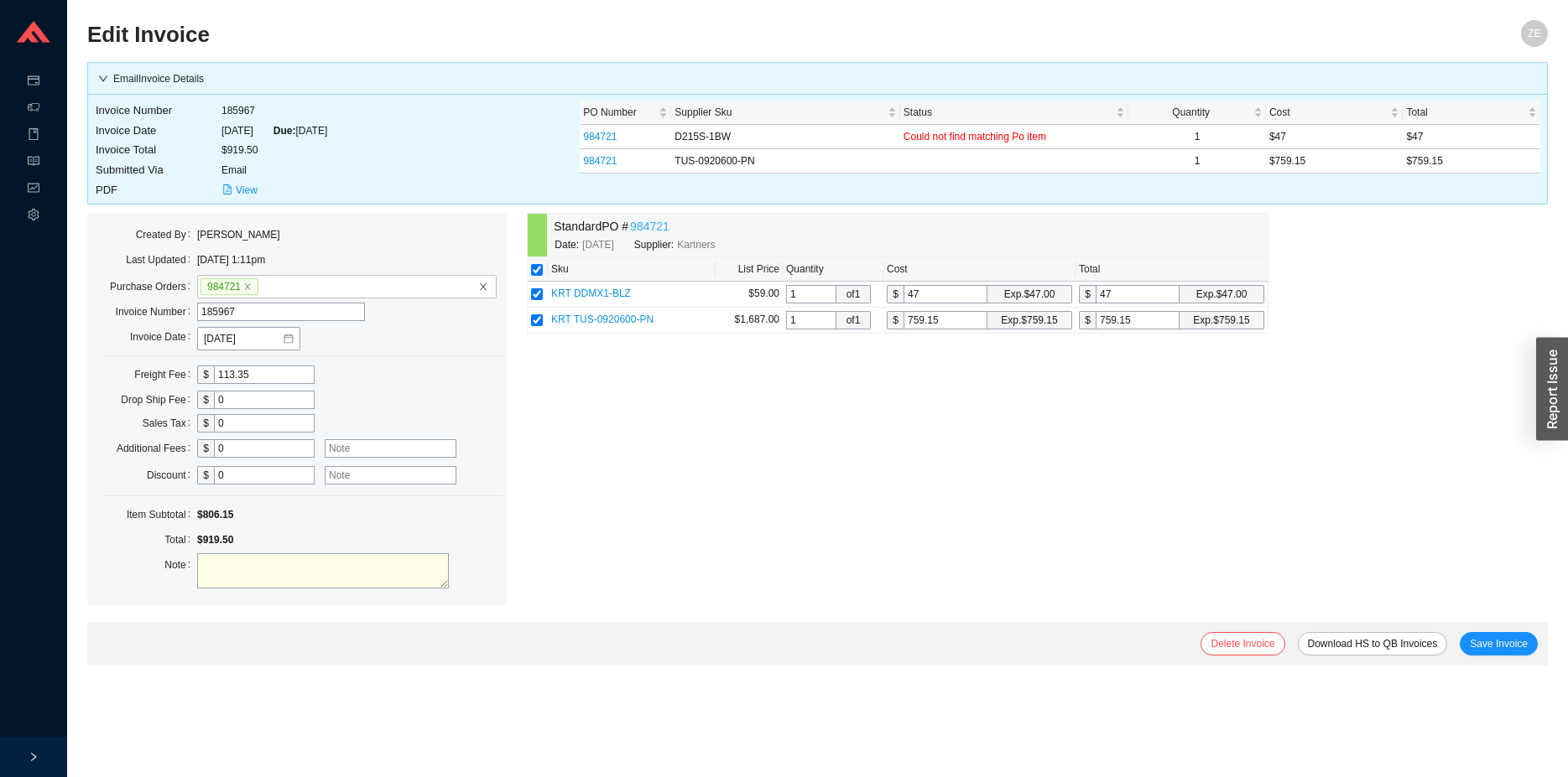
click at [659, 228] on link "984721" at bounding box center [650, 227] width 39 height 20
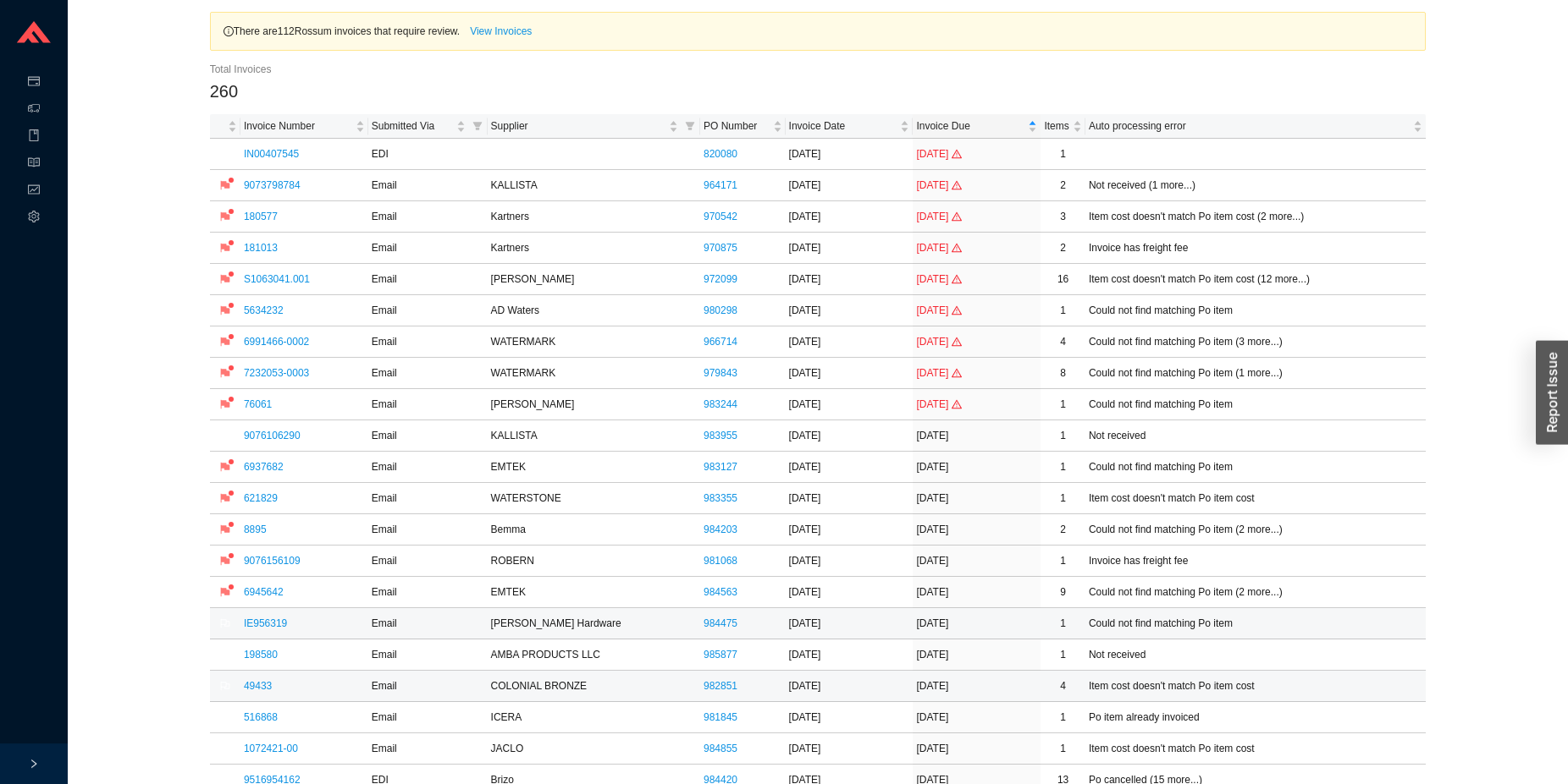
scroll to position [173, 0]
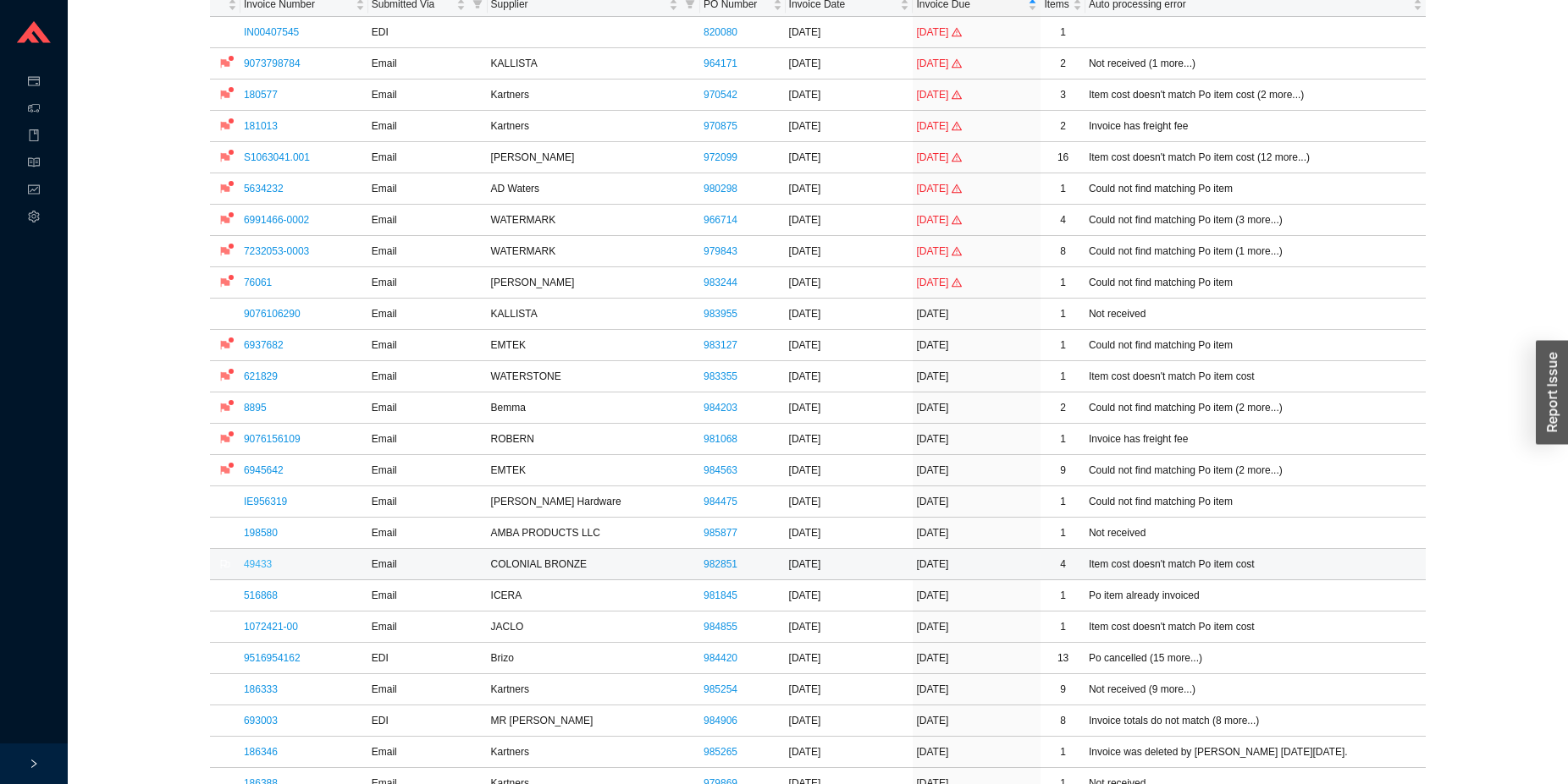
click at [261, 567] on link "49433" at bounding box center [258, 563] width 28 height 12
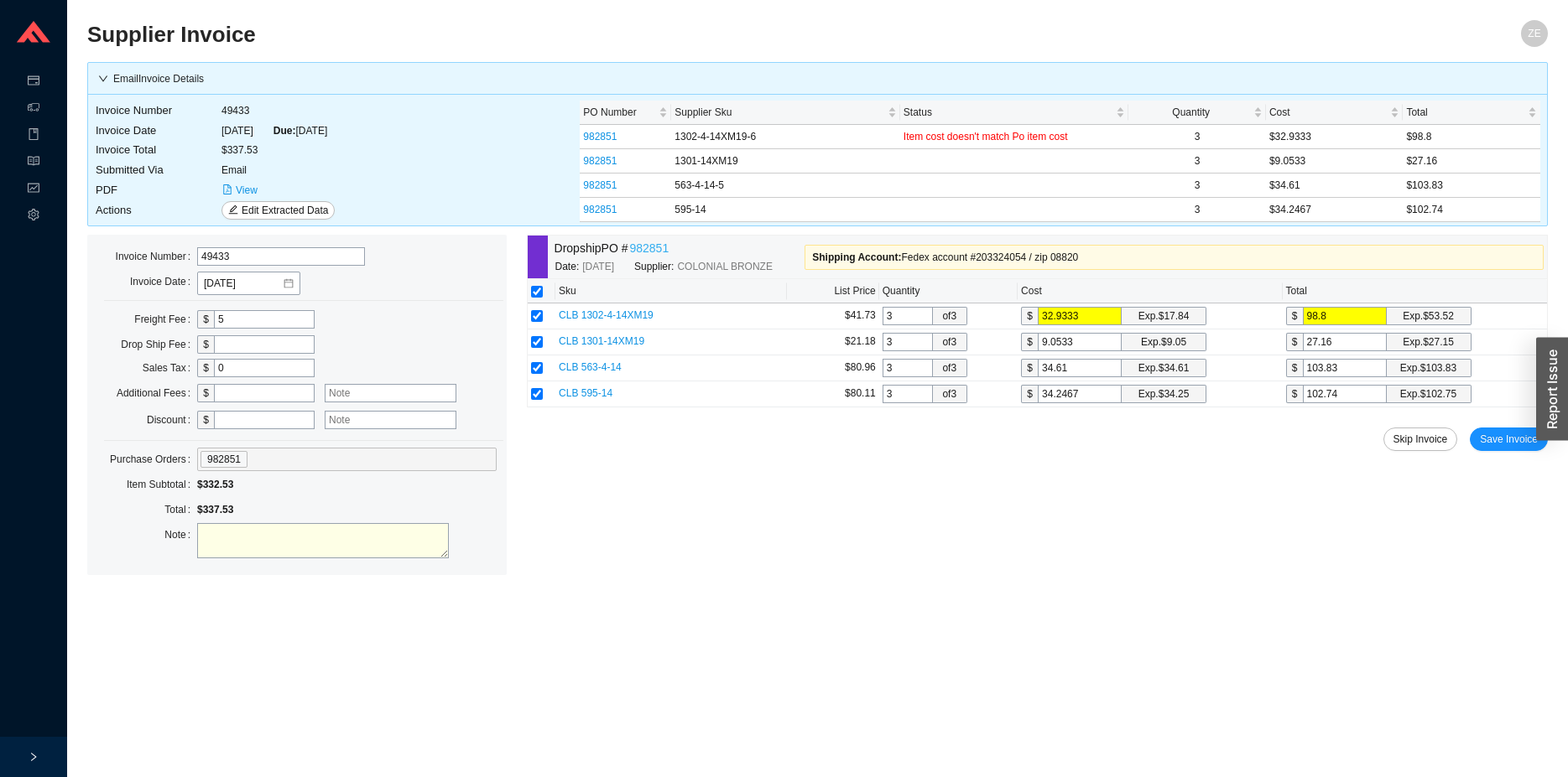
click at [653, 246] on link "982851" at bounding box center [649, 249] width 39 height 20
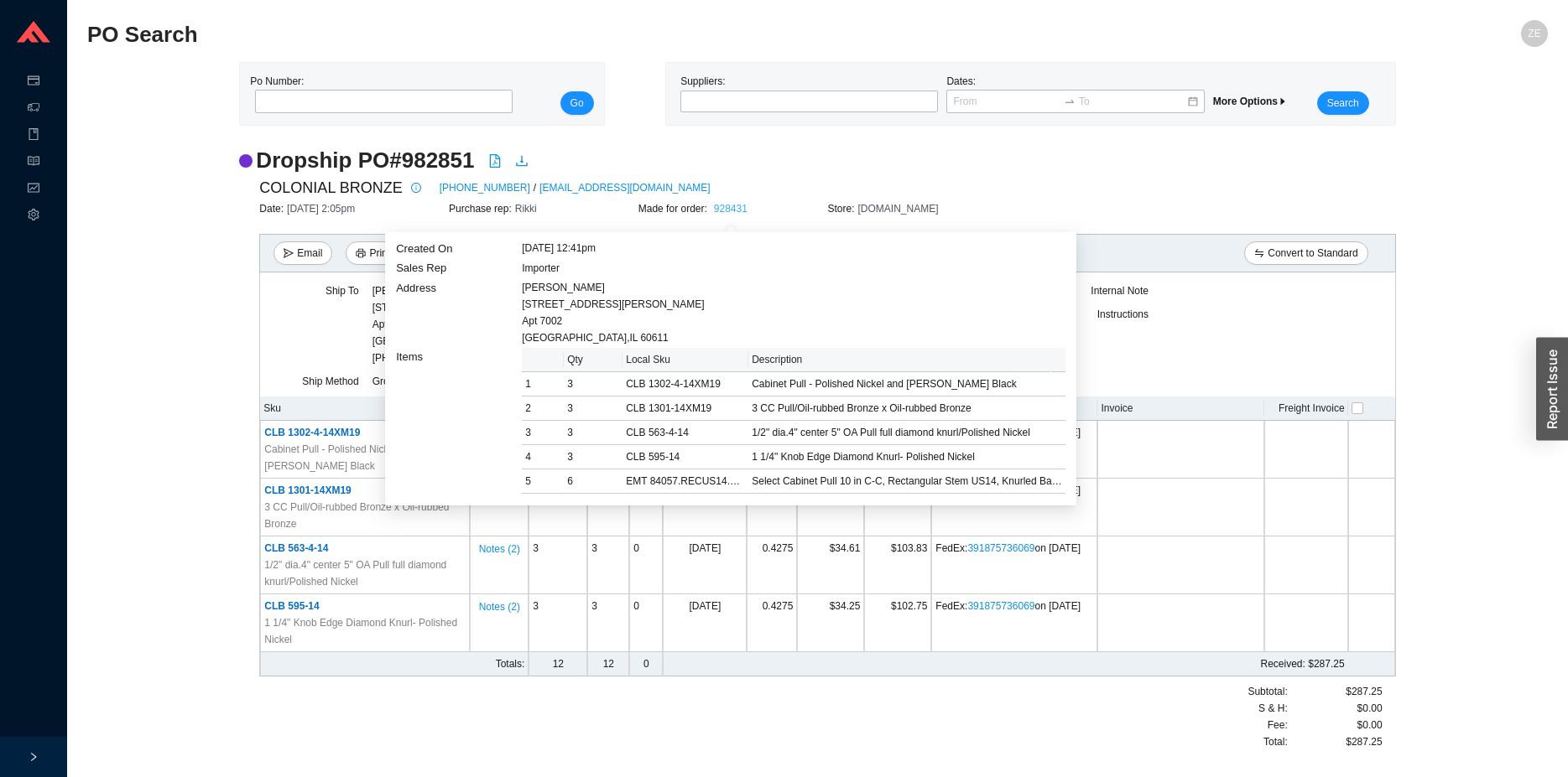
click at [733, 208] on link "928431" at bounding box center [731, 208] width 34 height 12
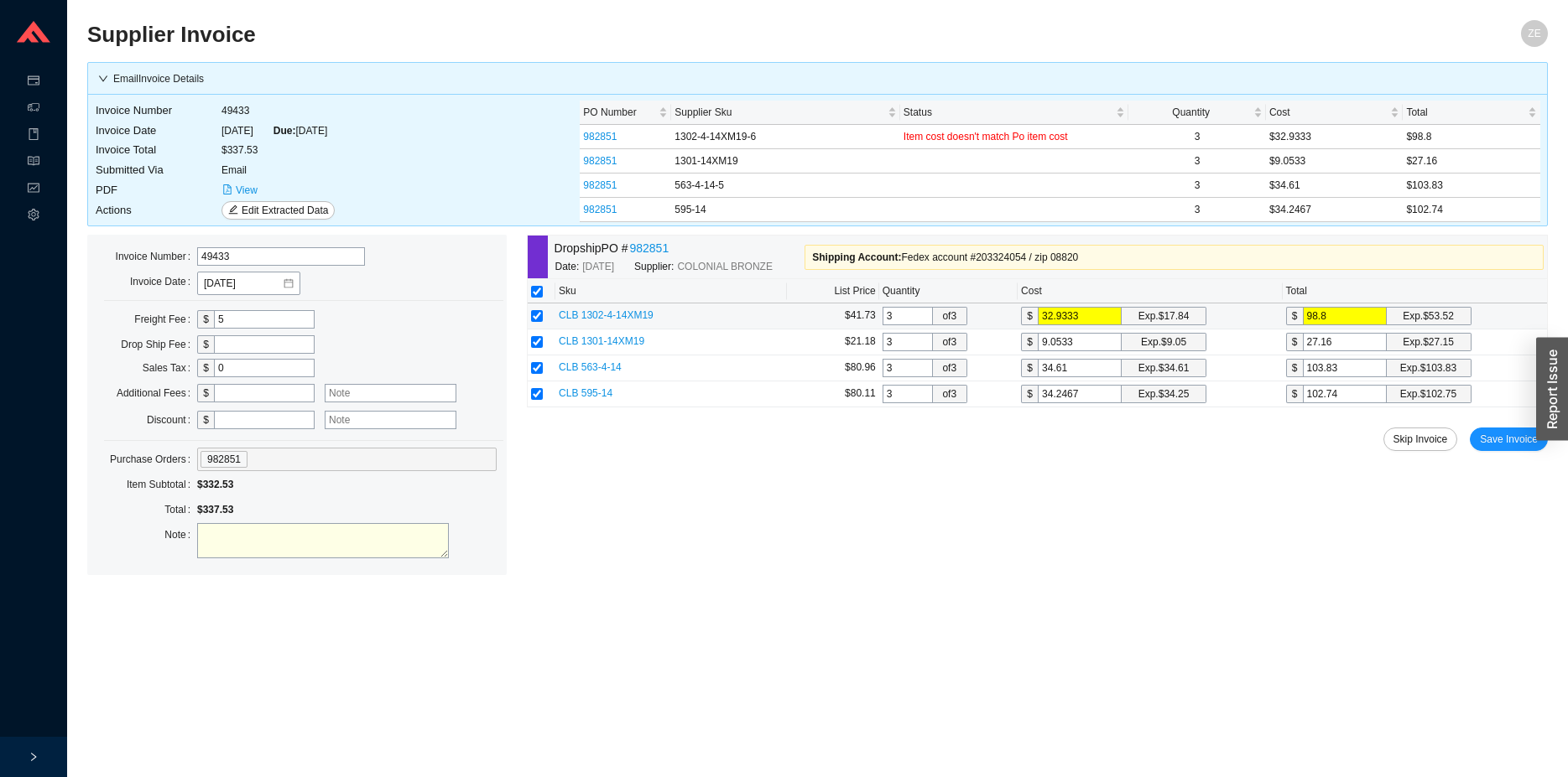
click at [620, 315] on span "CLB 1302-4-14XM19" at bounding box center [606, 315] width 95 height 12
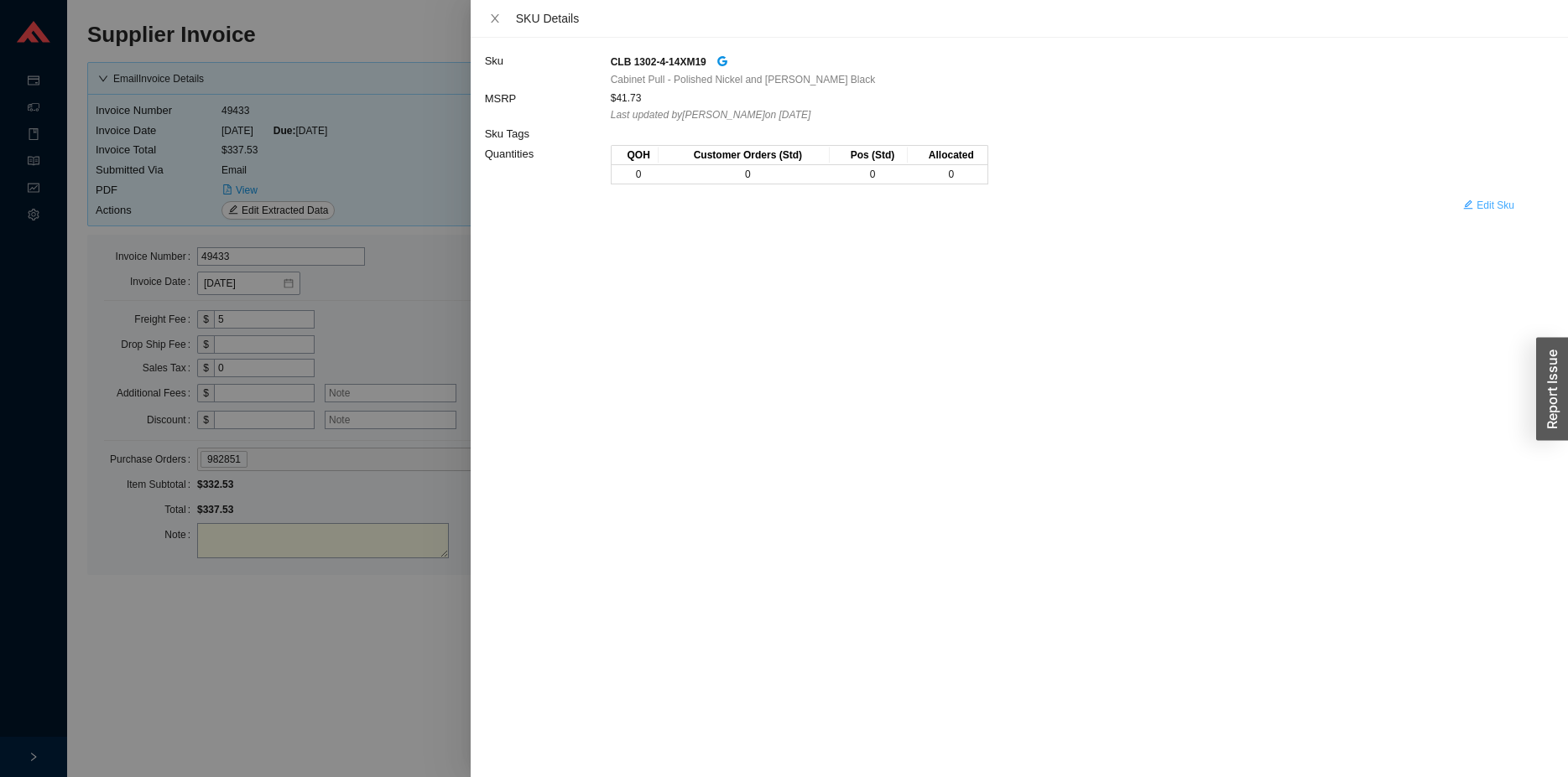
click at [1506, 207] on span "Edit Sku" at bounding box center [1495, 205] width 37 height 17
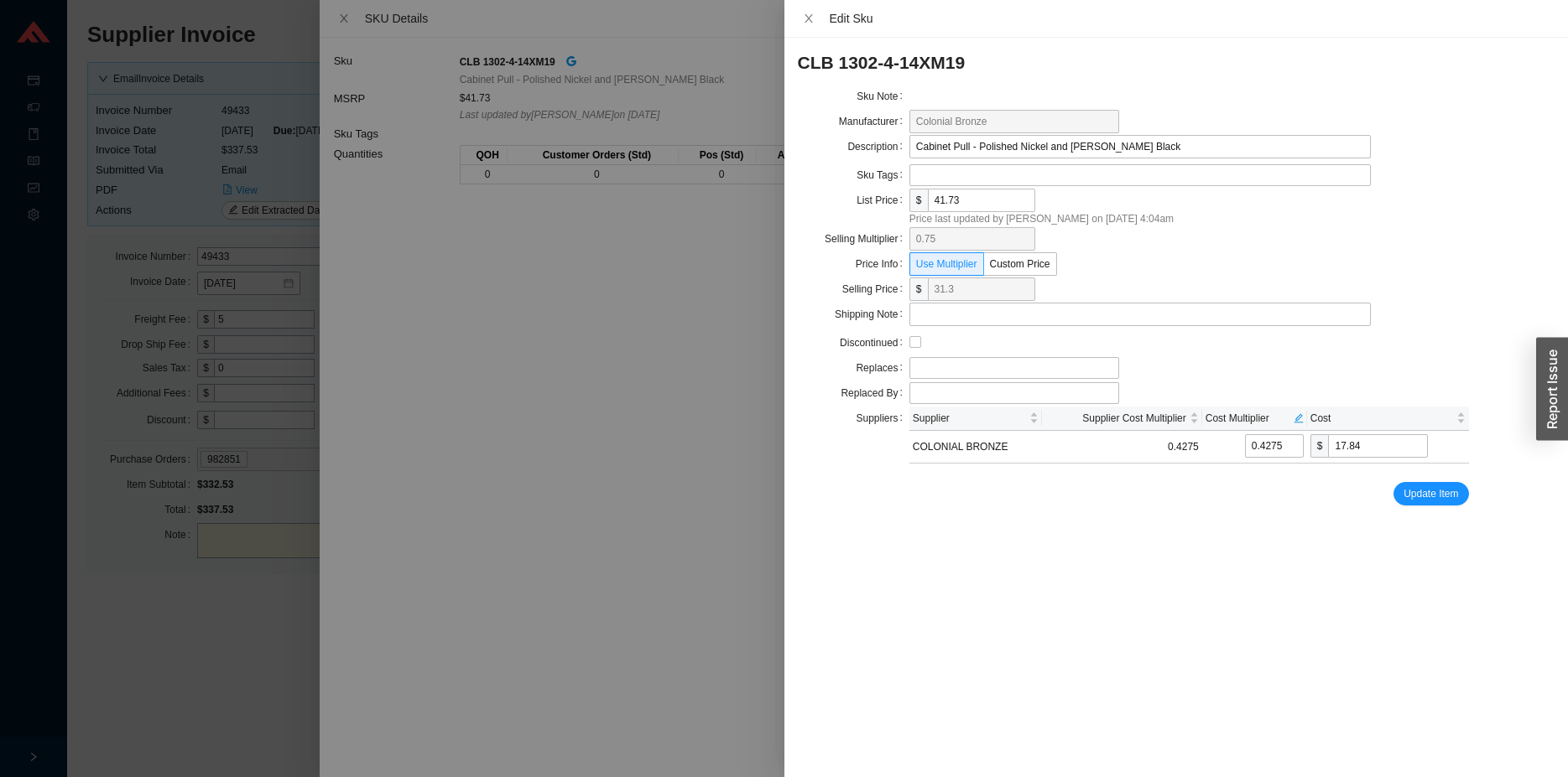
click at [244, 656] on div at bounding box center [784, 388] width 1568 height 777
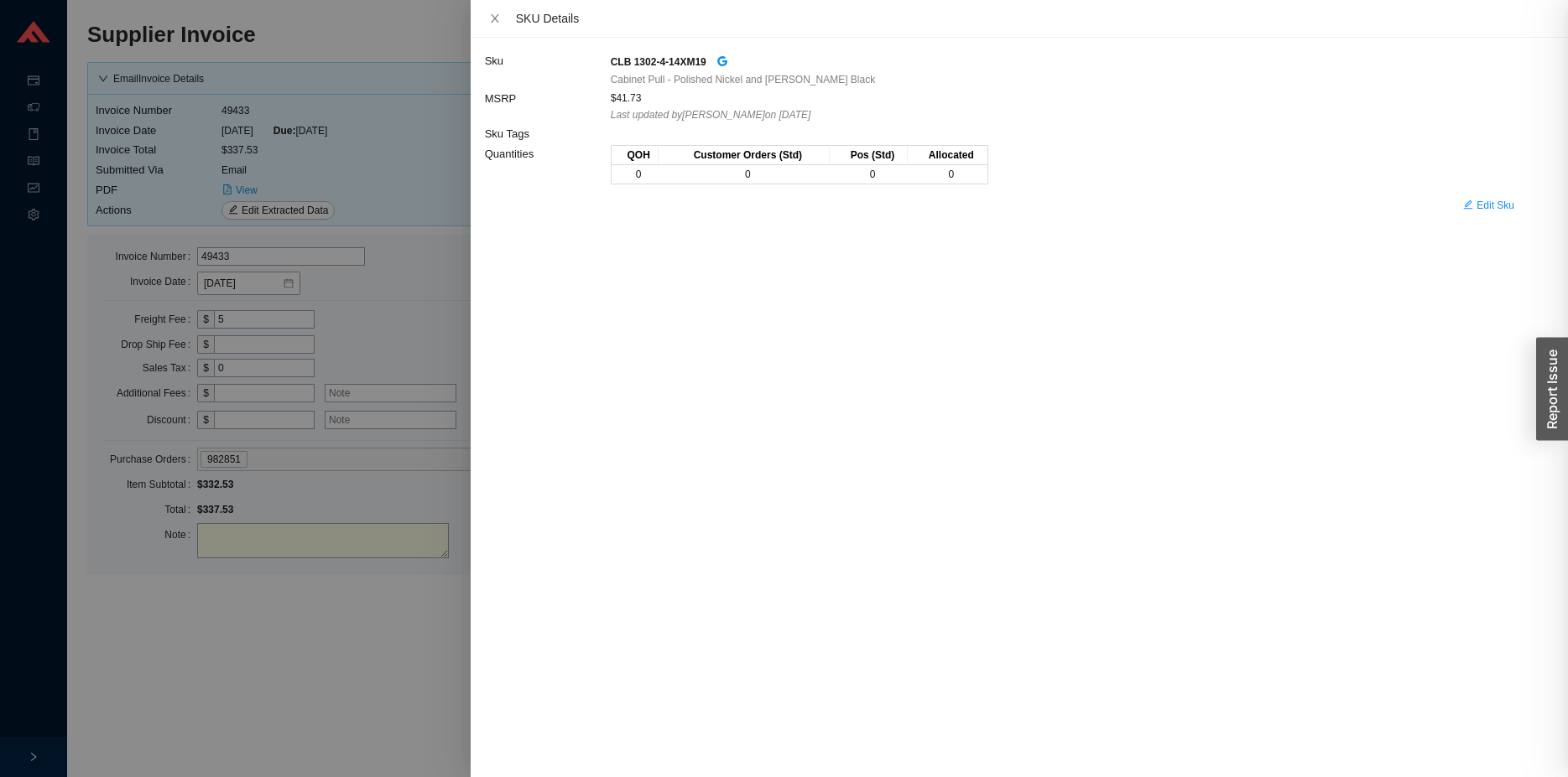
click at [245, 657] on div at bounding box center [784, 388] width 1568 height 777
click at [341, 635] on div at bounding box center [784, 388] width 1568 height 777
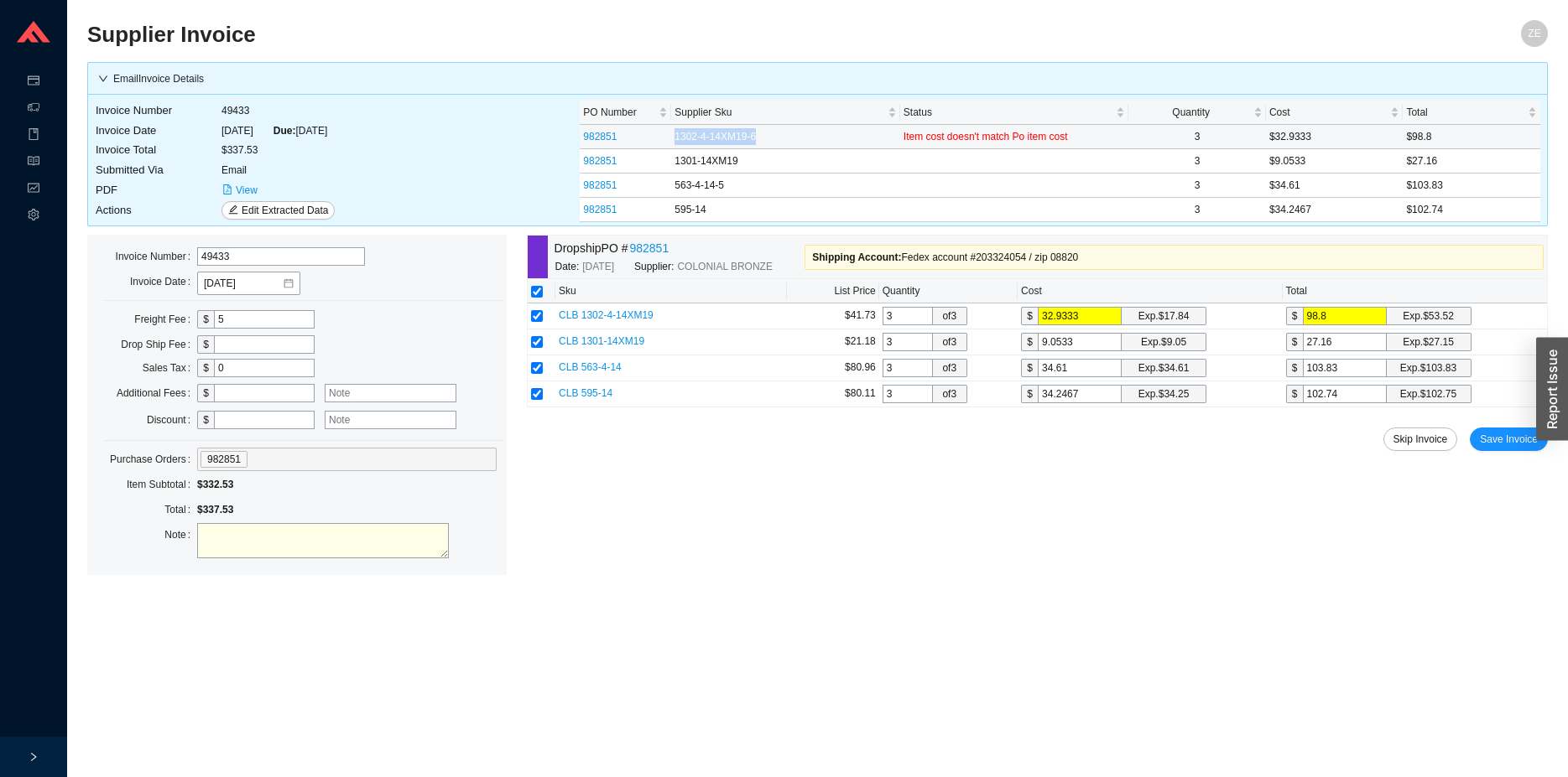
drag, startPoint x: 784, startPoint y: 141, endPoint x: 663, endPoint y: 136, distance: 121.1
click at [663, 136] on tr "982851 1302-4-14XM19-6 Item cost doesn't match Po item cost 3 $32.9333 $98.8" at bounding box center [1059, 136] width 960 height 24
copy tr "1302-4-14XM19-6"
click at [620, 310] on span "CLB 1302-4-14XM19" at bounding box center [606, 315] width 95 height 12
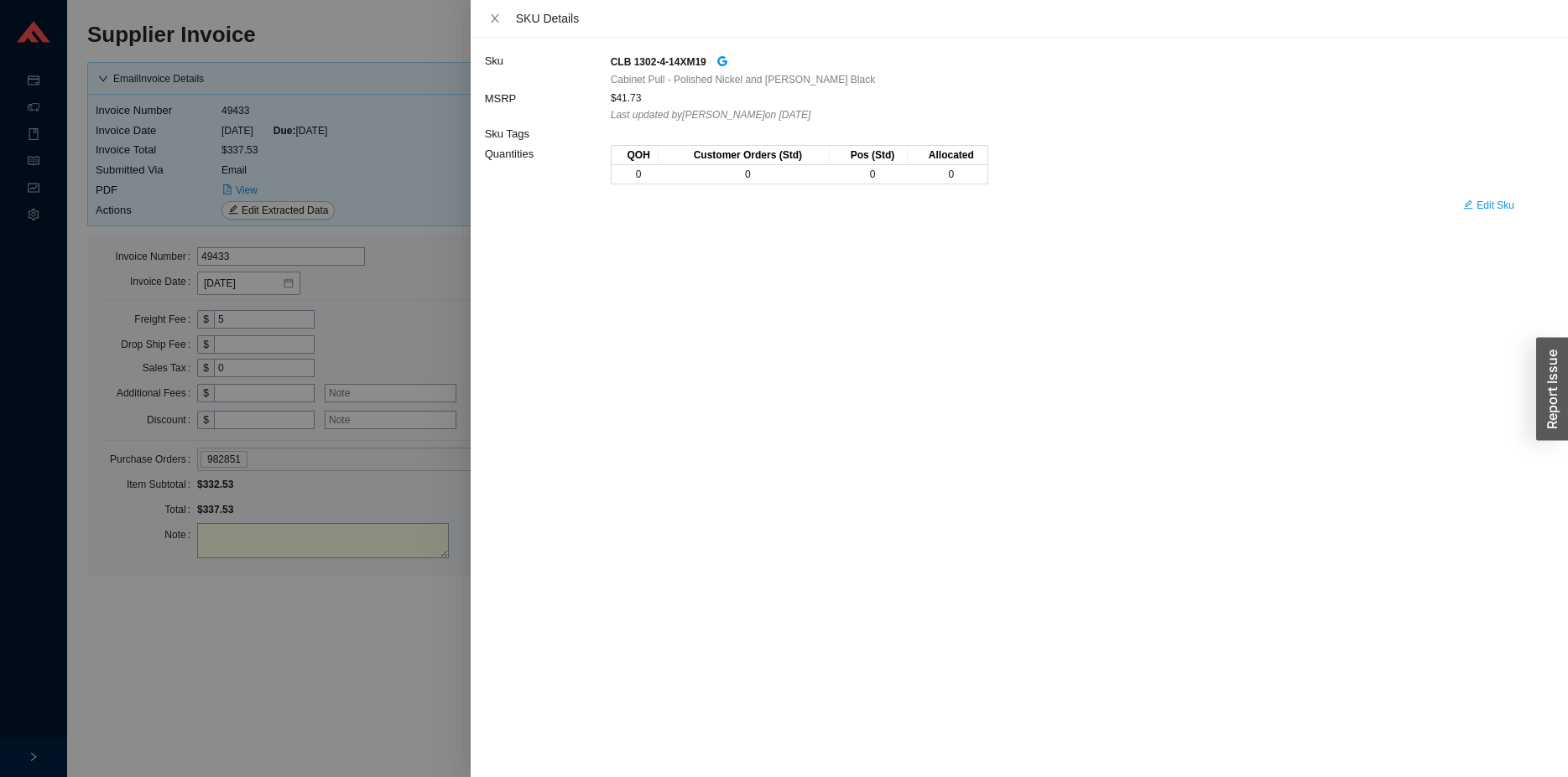
click at [389, 164] on div at bounding box center [784, 388] width 1568 height 777
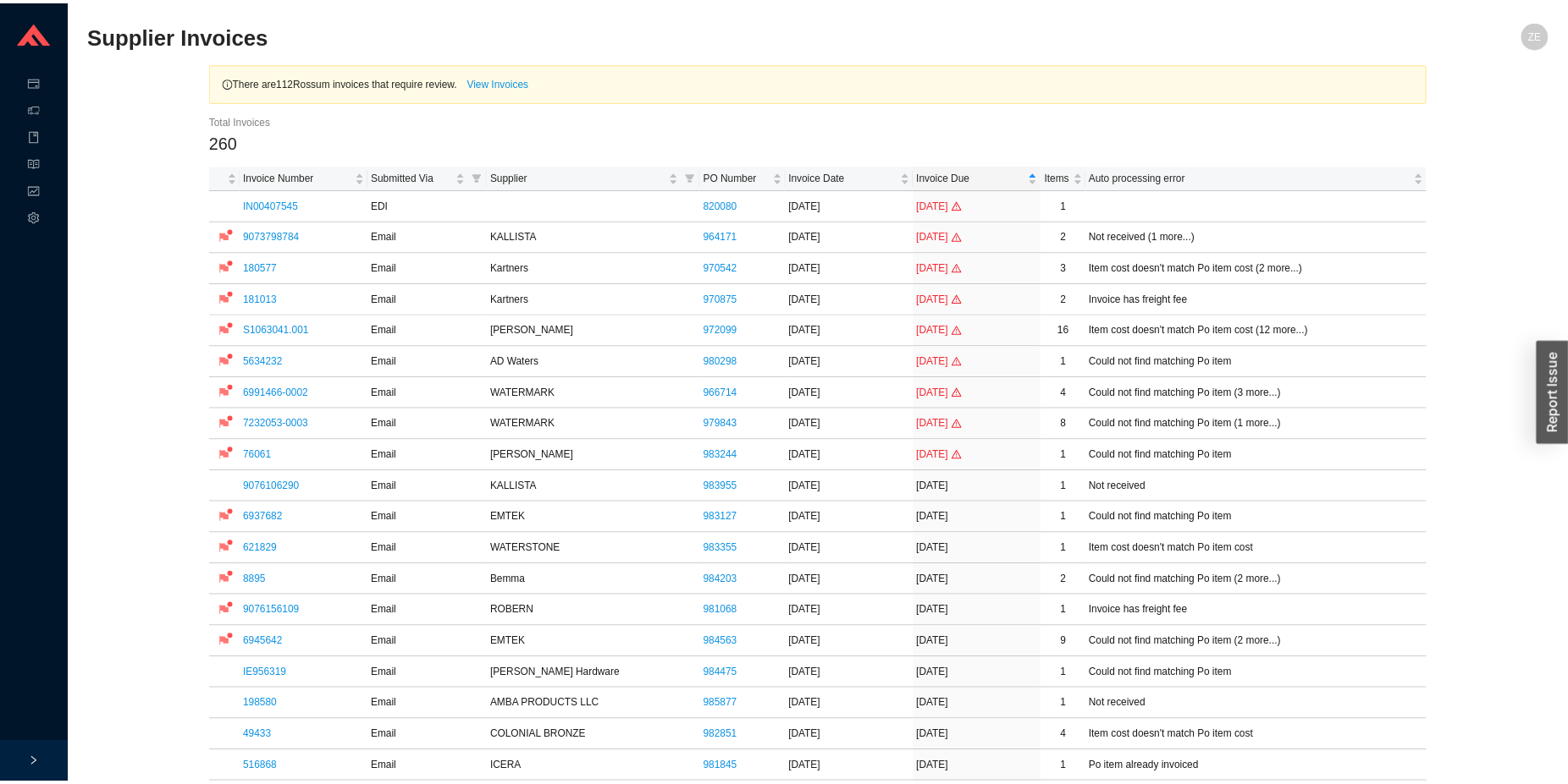
scroll to position [173, 0]
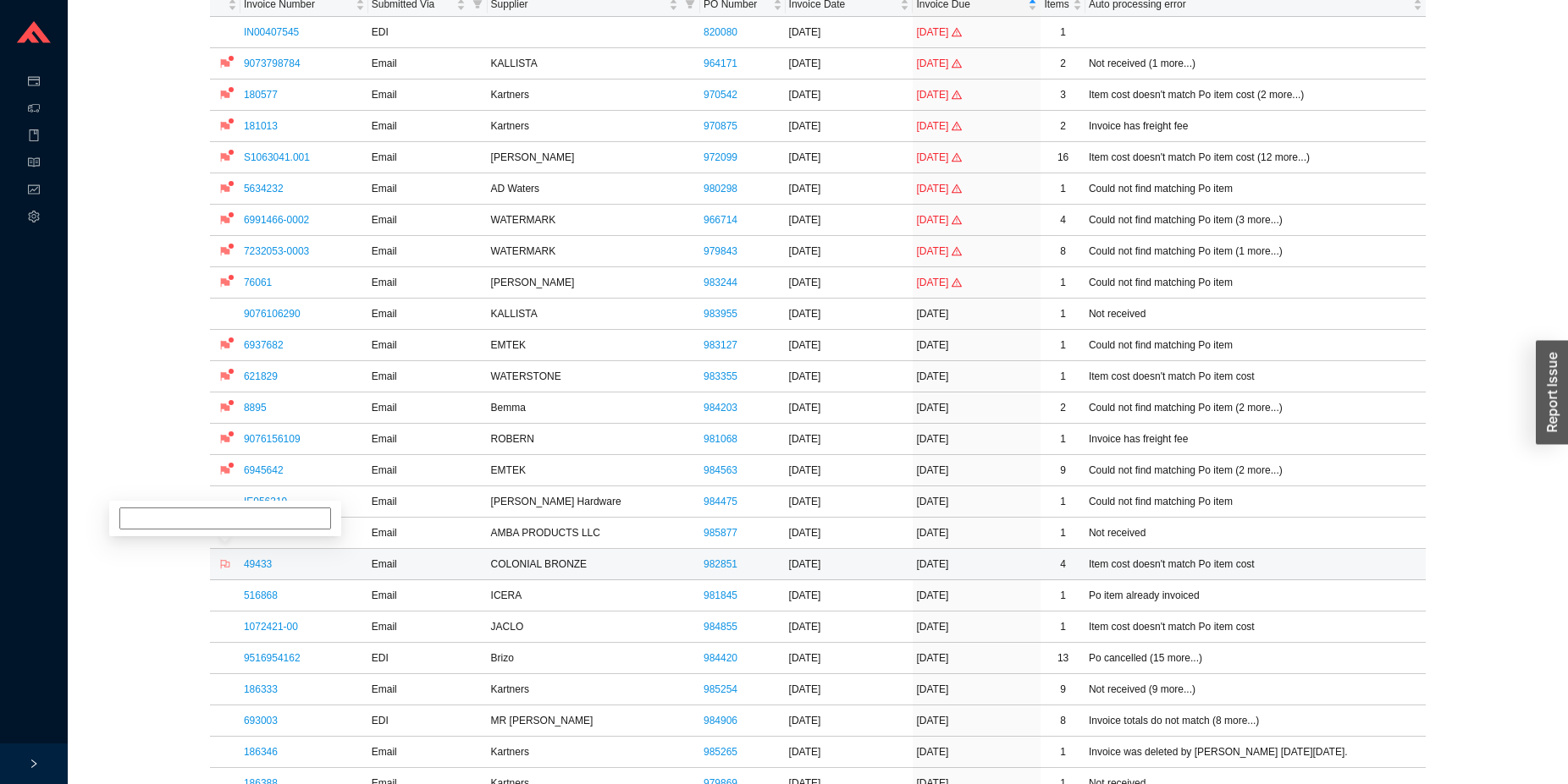
click at [229, 564] on icon "flag" at bounding box center [224, 563] width 10 height 10
click at [260, 504] on input at bounding box center [225, 502] width 212 height 22
type input "raymond pricing"
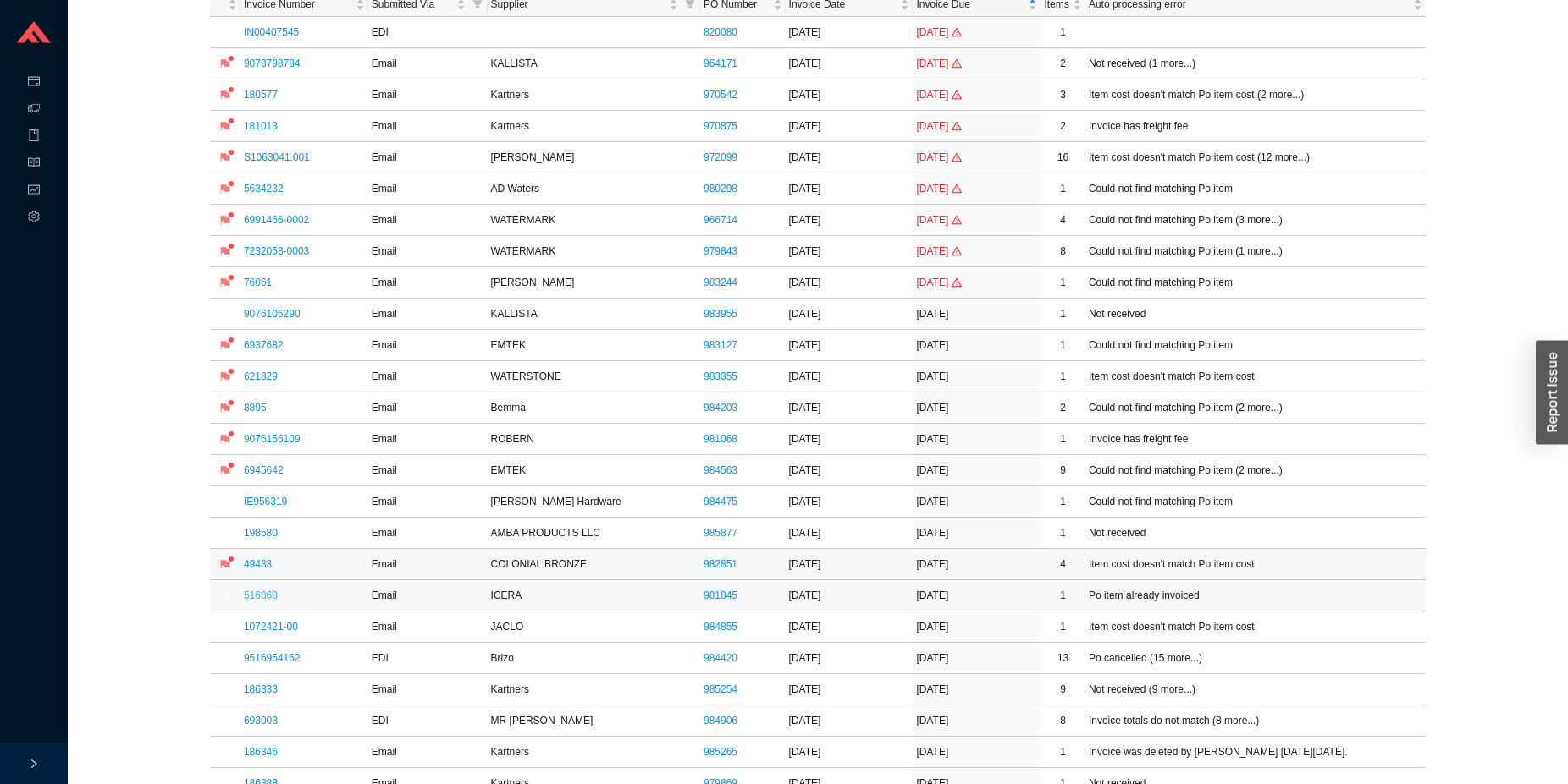
click at [272, 599] on link "516868" at bounding box center [261, 595] width 34 height 12
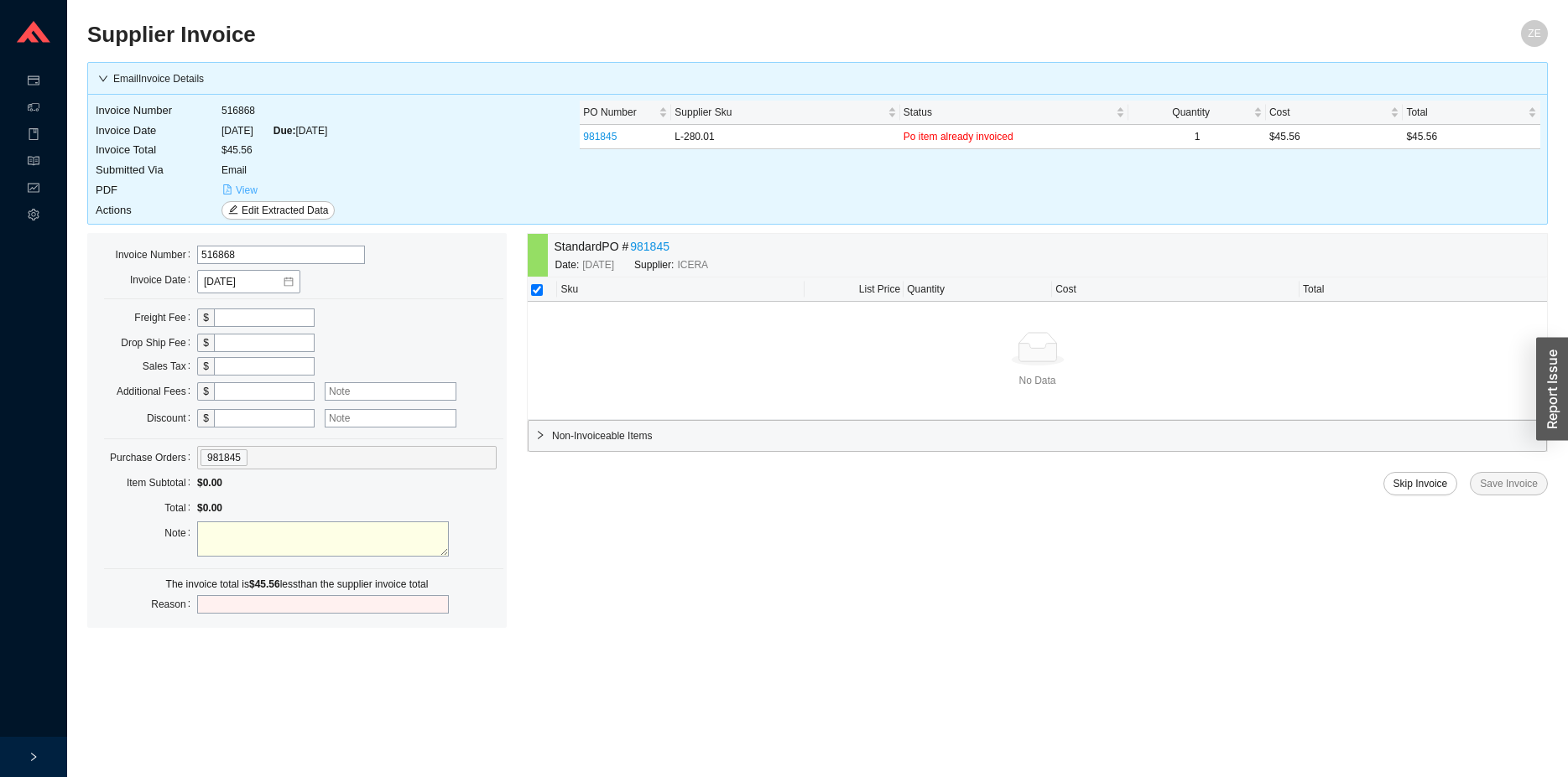
click at [245, 186] on span "View" at bounding box center [246, 190] width 21 height 17
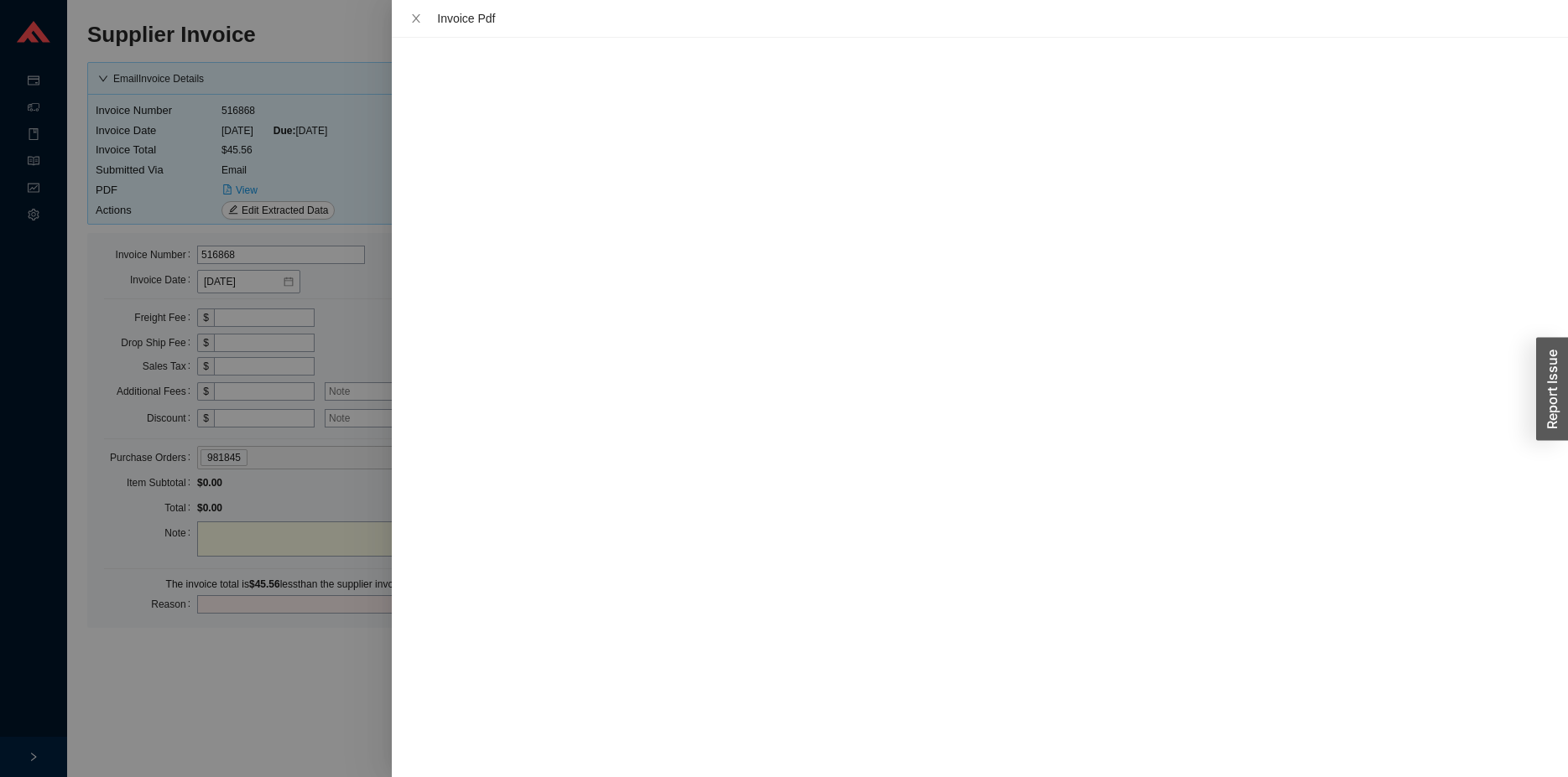
click at [212, 711] on div at bounding box center [784, 388] width 1568 height 777
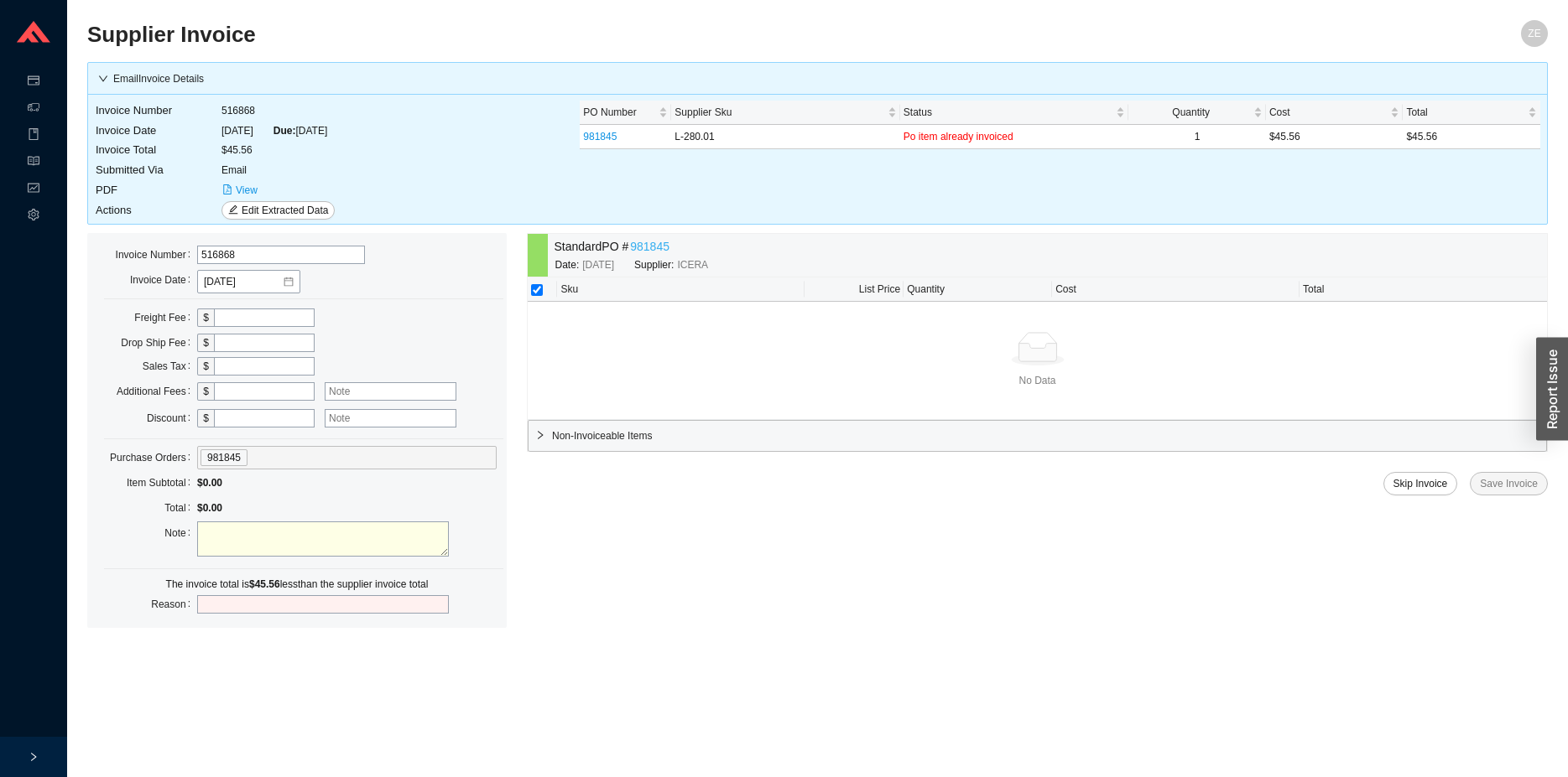
click at [645, 244] on link "981845" at bounding box center [650, 247] width 39 height 20
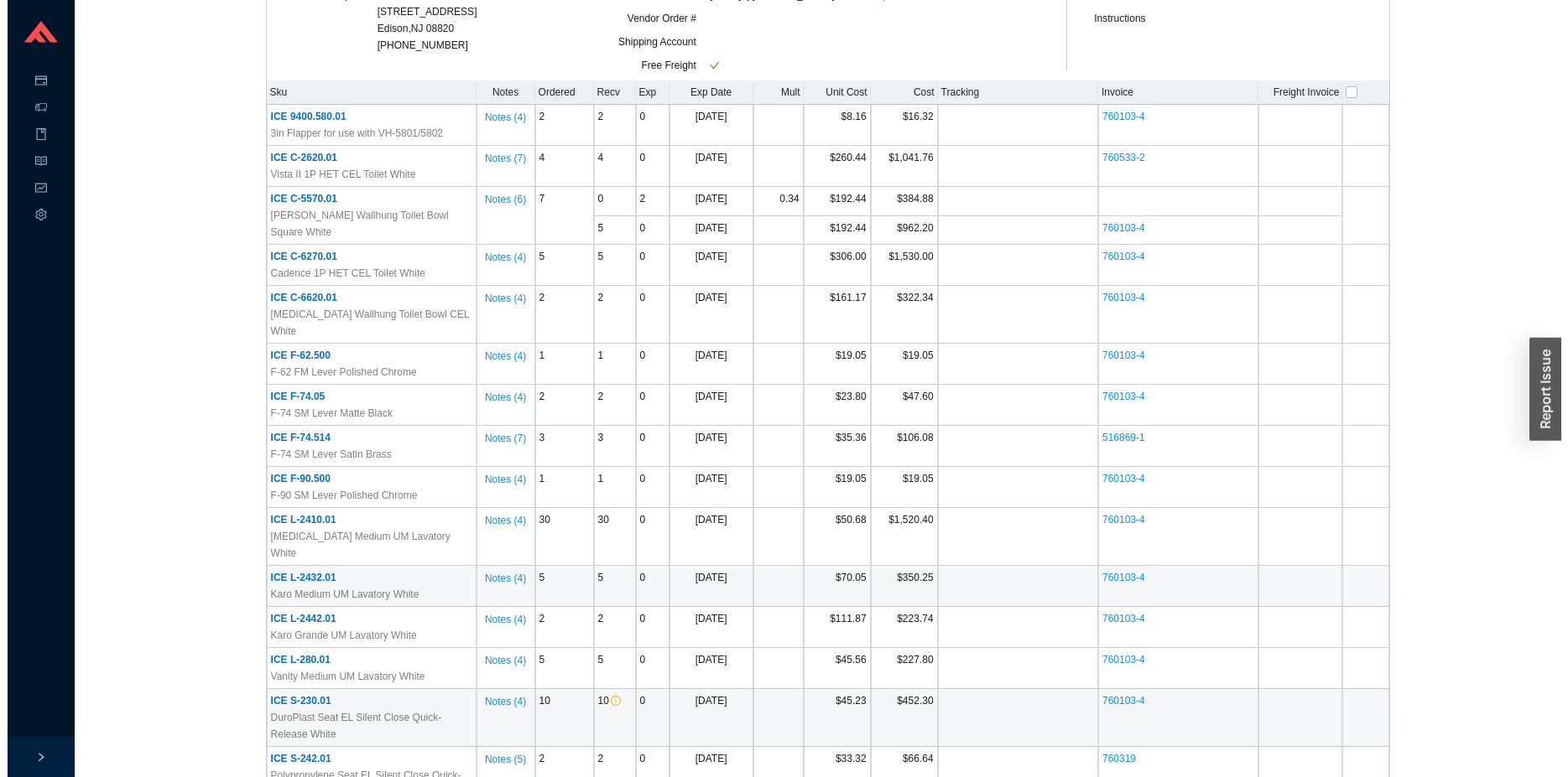
scroll to position [342, 0]
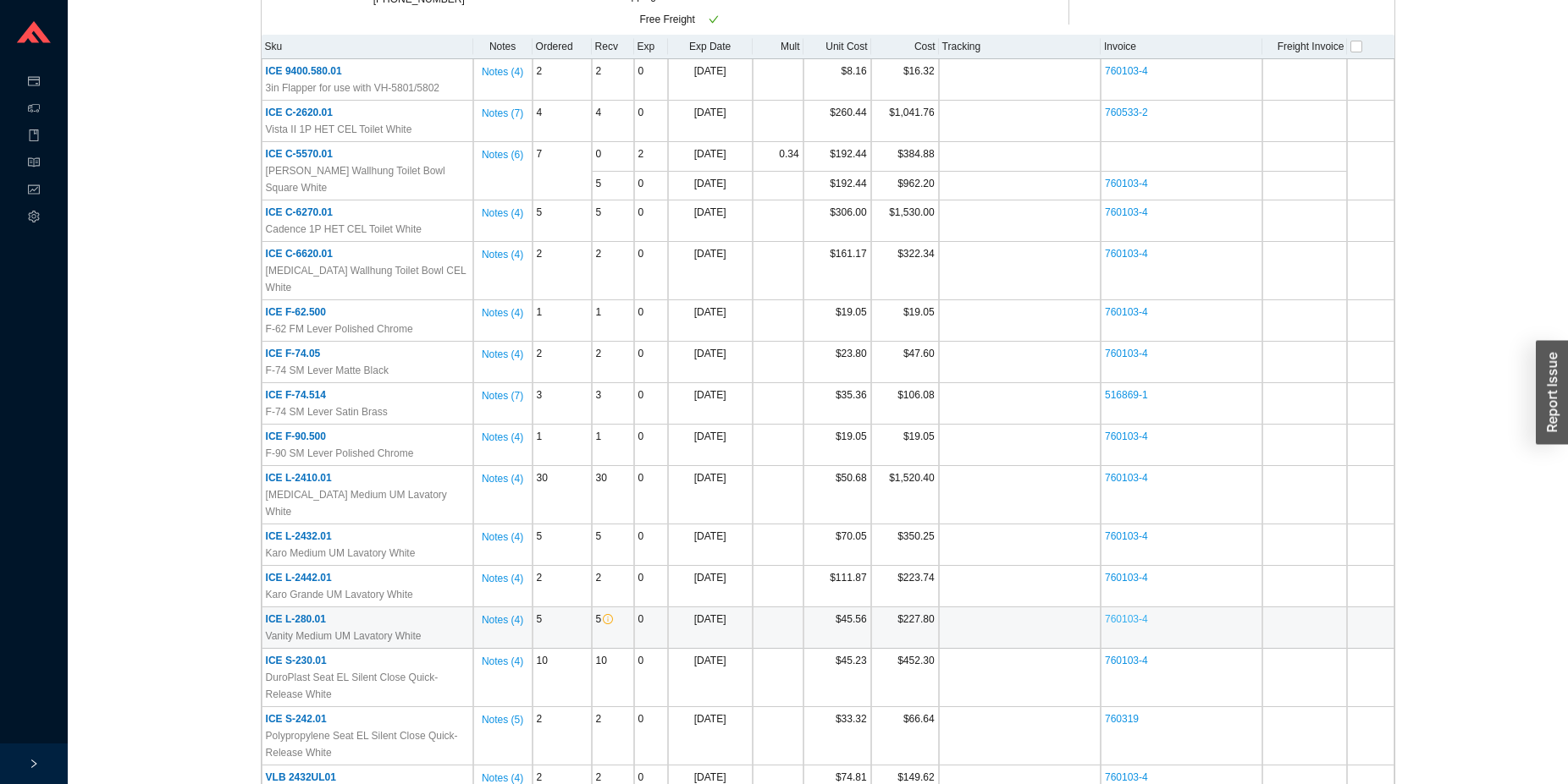
click at [1128, 613] on link "760103-4" at bounding box center [1127, 618] width 43 height 12
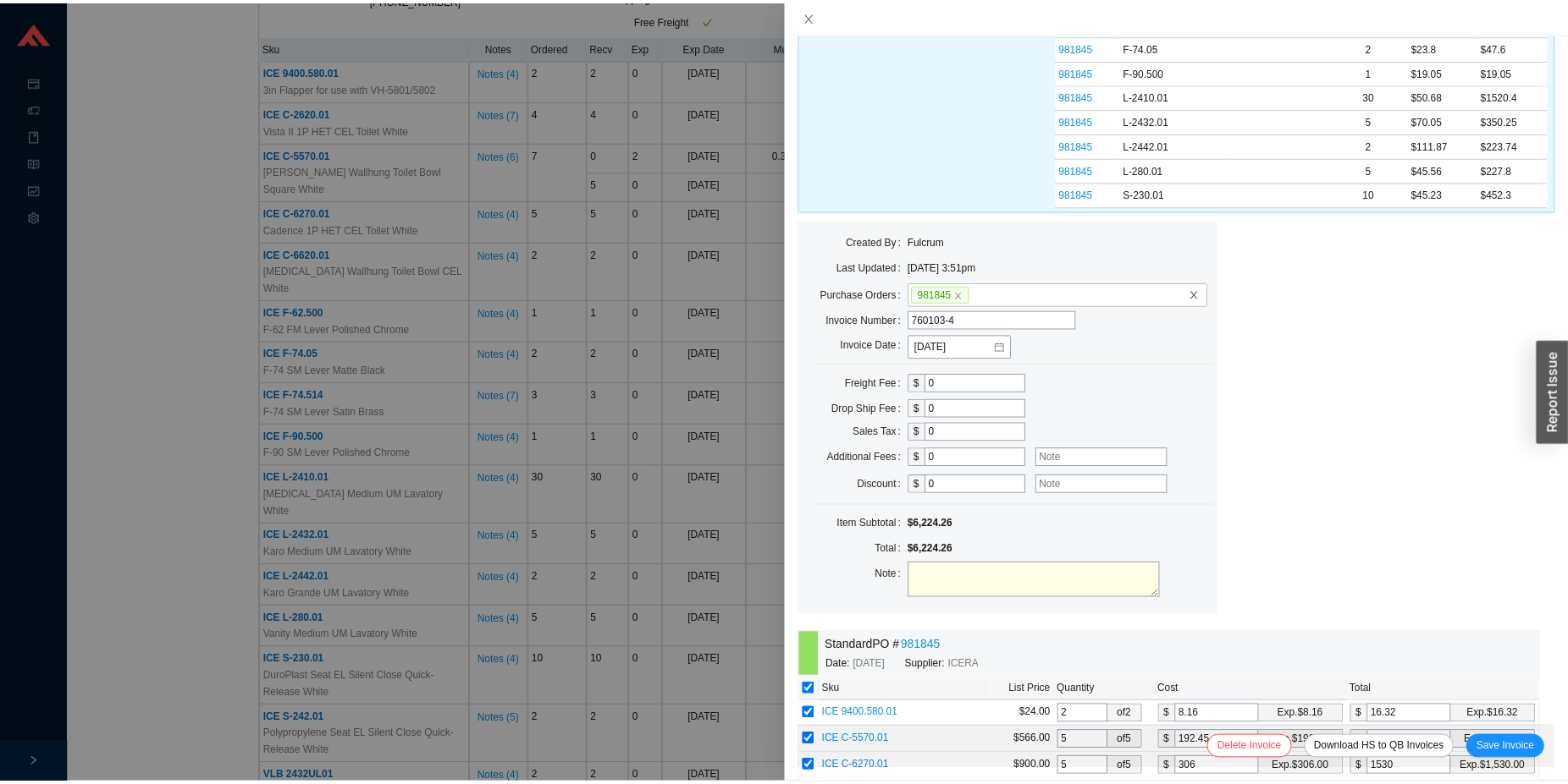
scroll to position [0, 0]
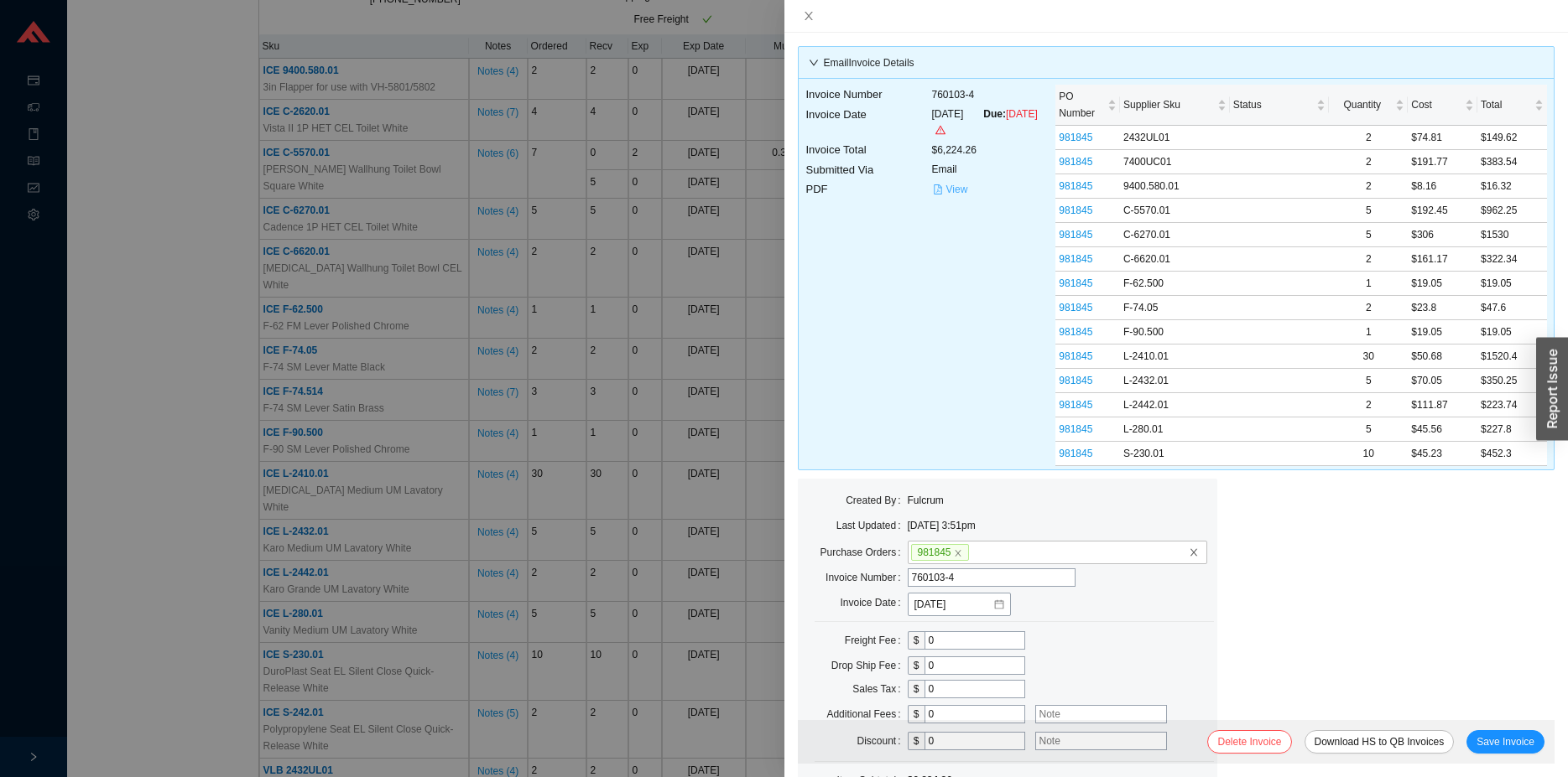
click at [962, 189] on span "View" at bounding box center [957, 189] width 21 height 17
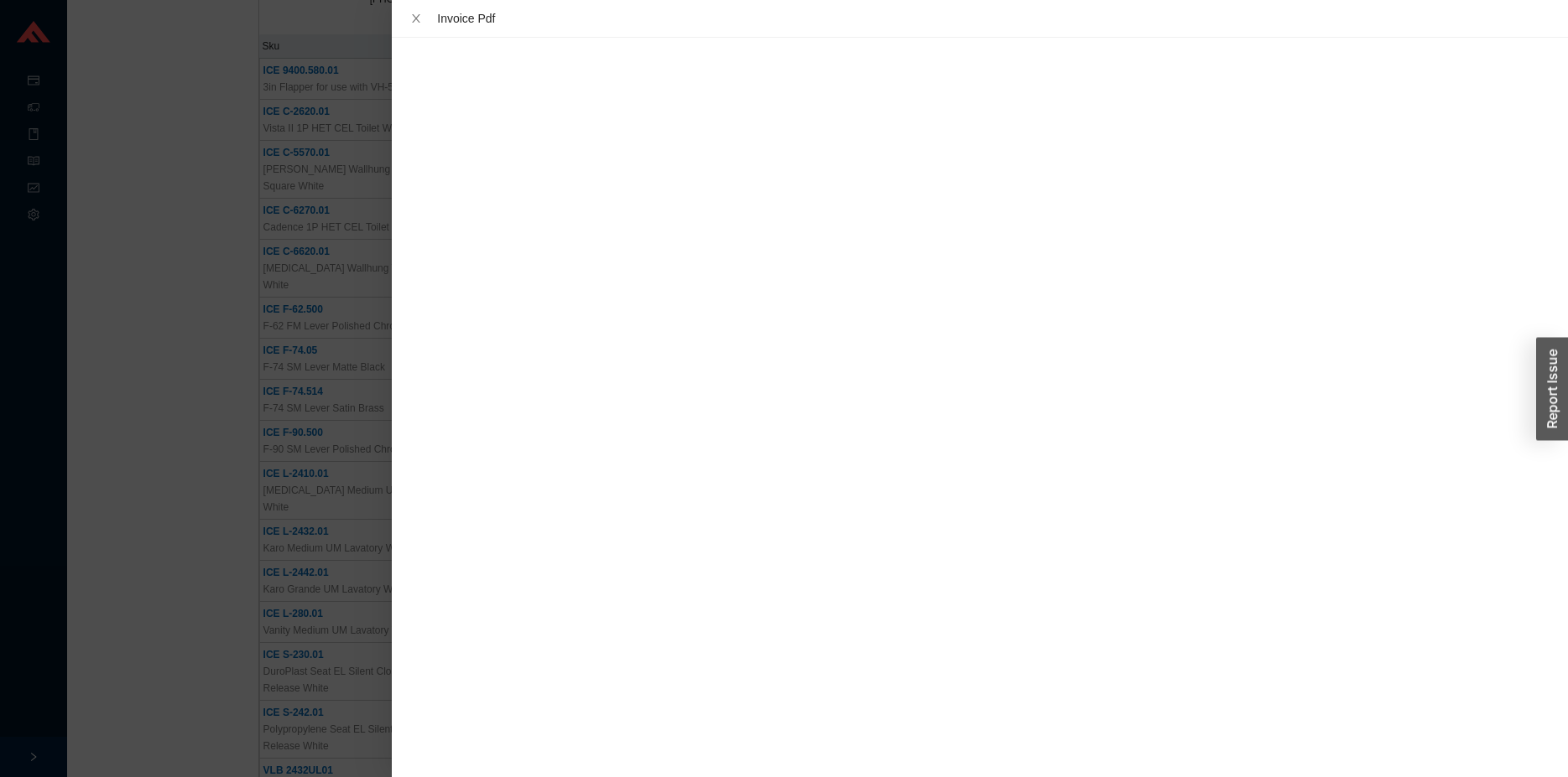
click at [203, 458] on div at bounding box center [784, 388] width 1568 height 777
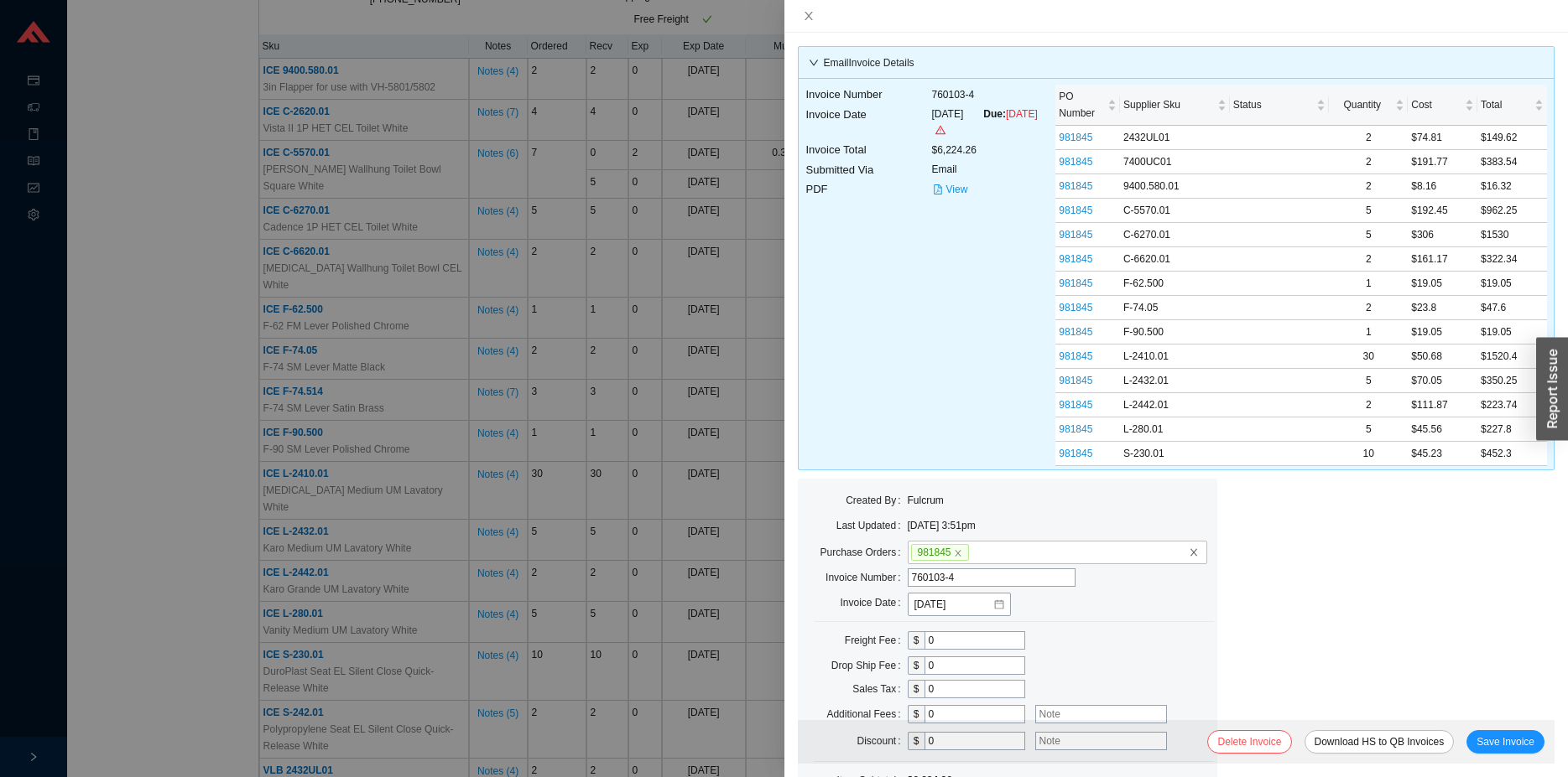
click at [188, 319] on div at bounding box center [784, 388] width 1568 height 777
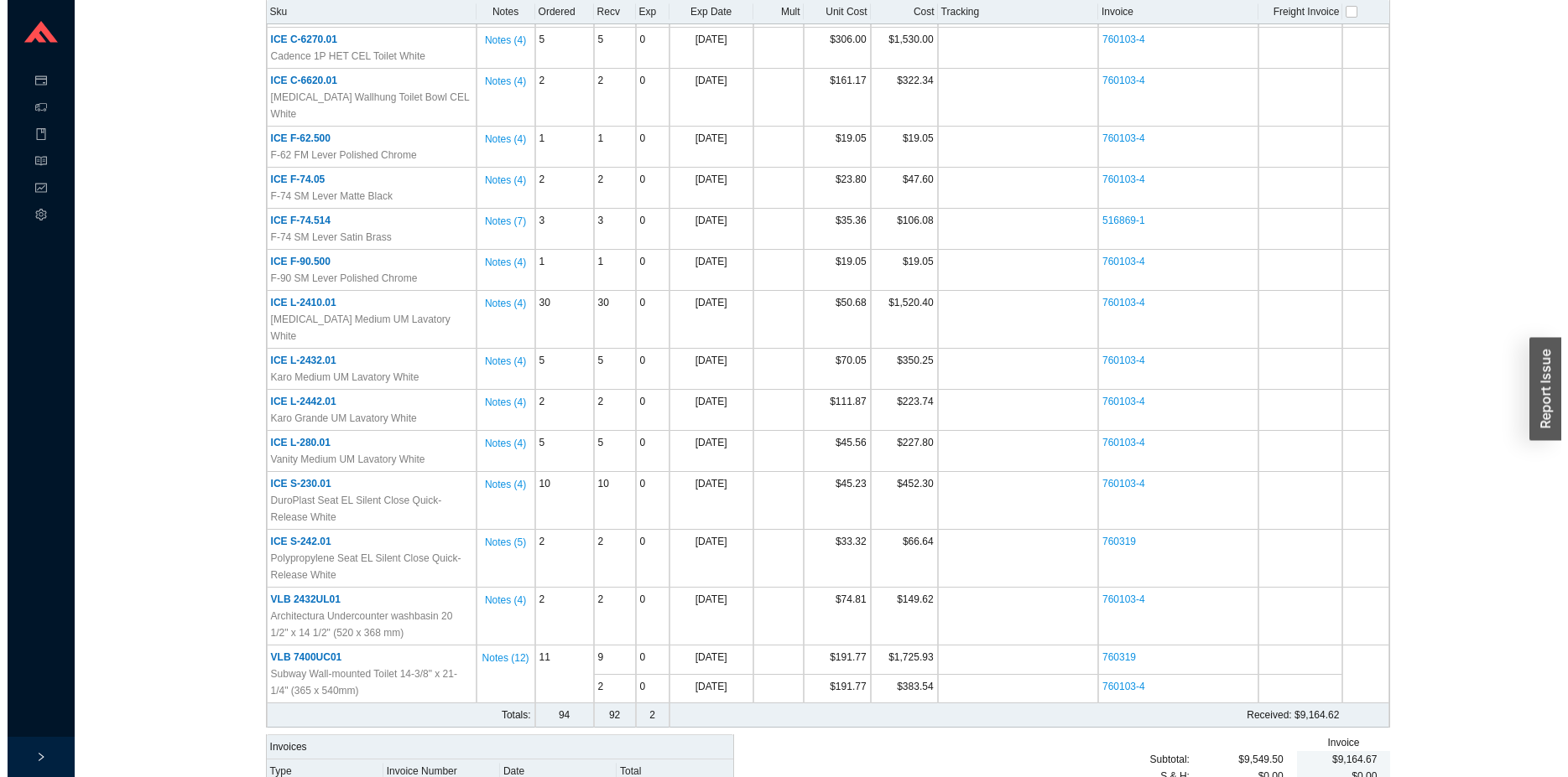
scroll to position [591, 0]
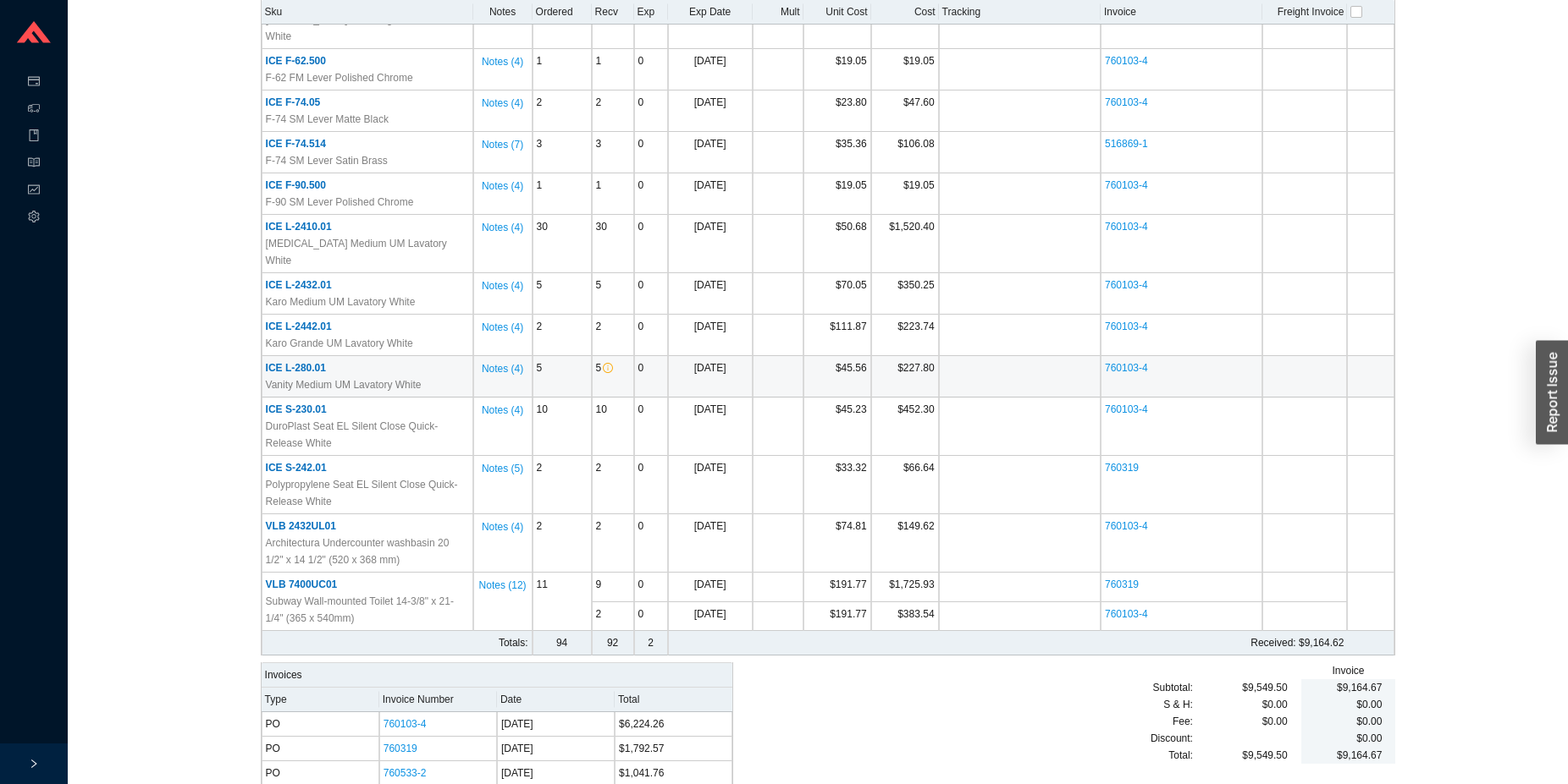
click at [295, 362] on span "ICE L-280.01" at bounding box center [295, 367] width 60 height 12
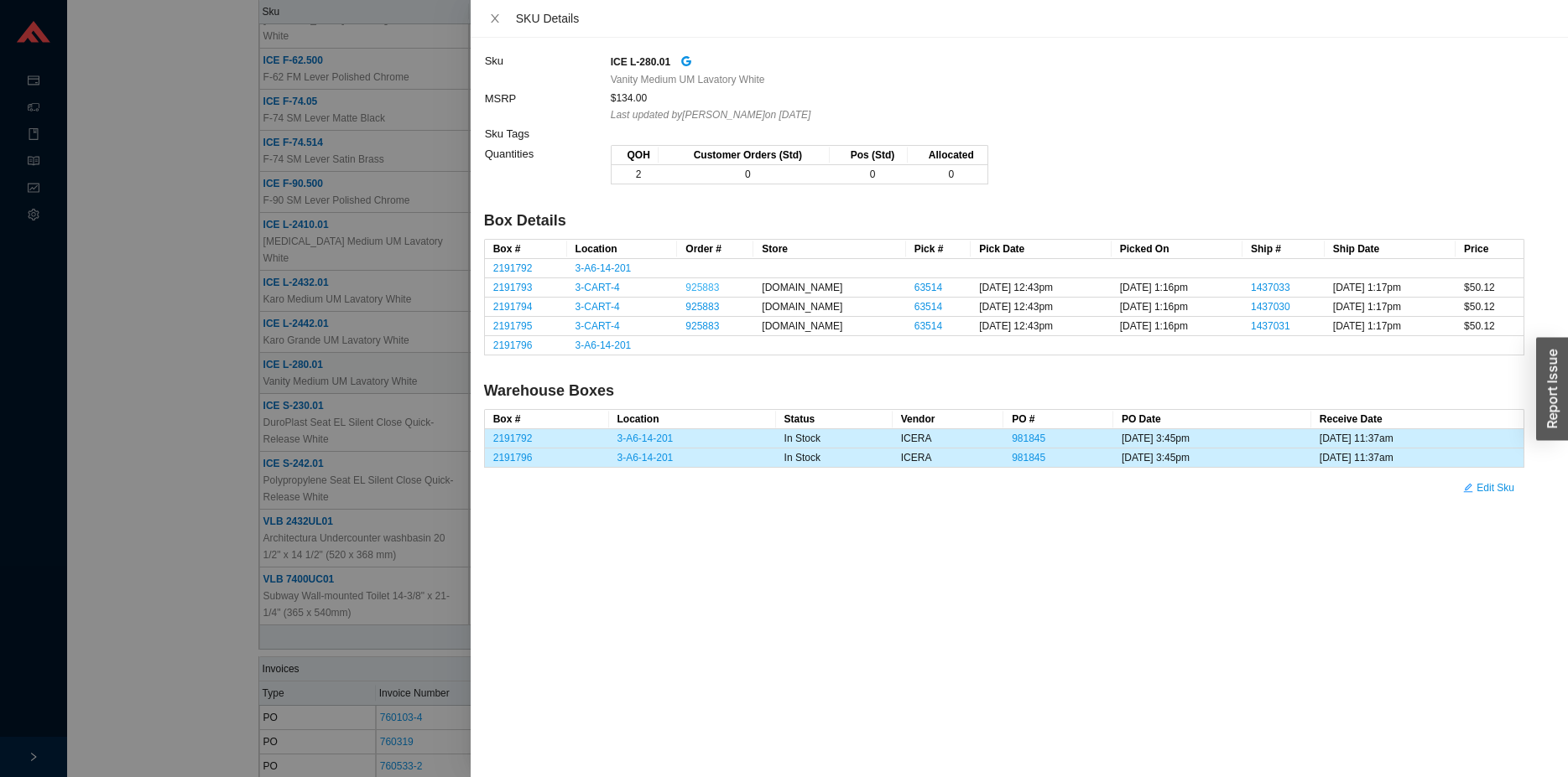
click at [697, 286] on link "925883" at bounding box center [702, 287] width 34 height 12
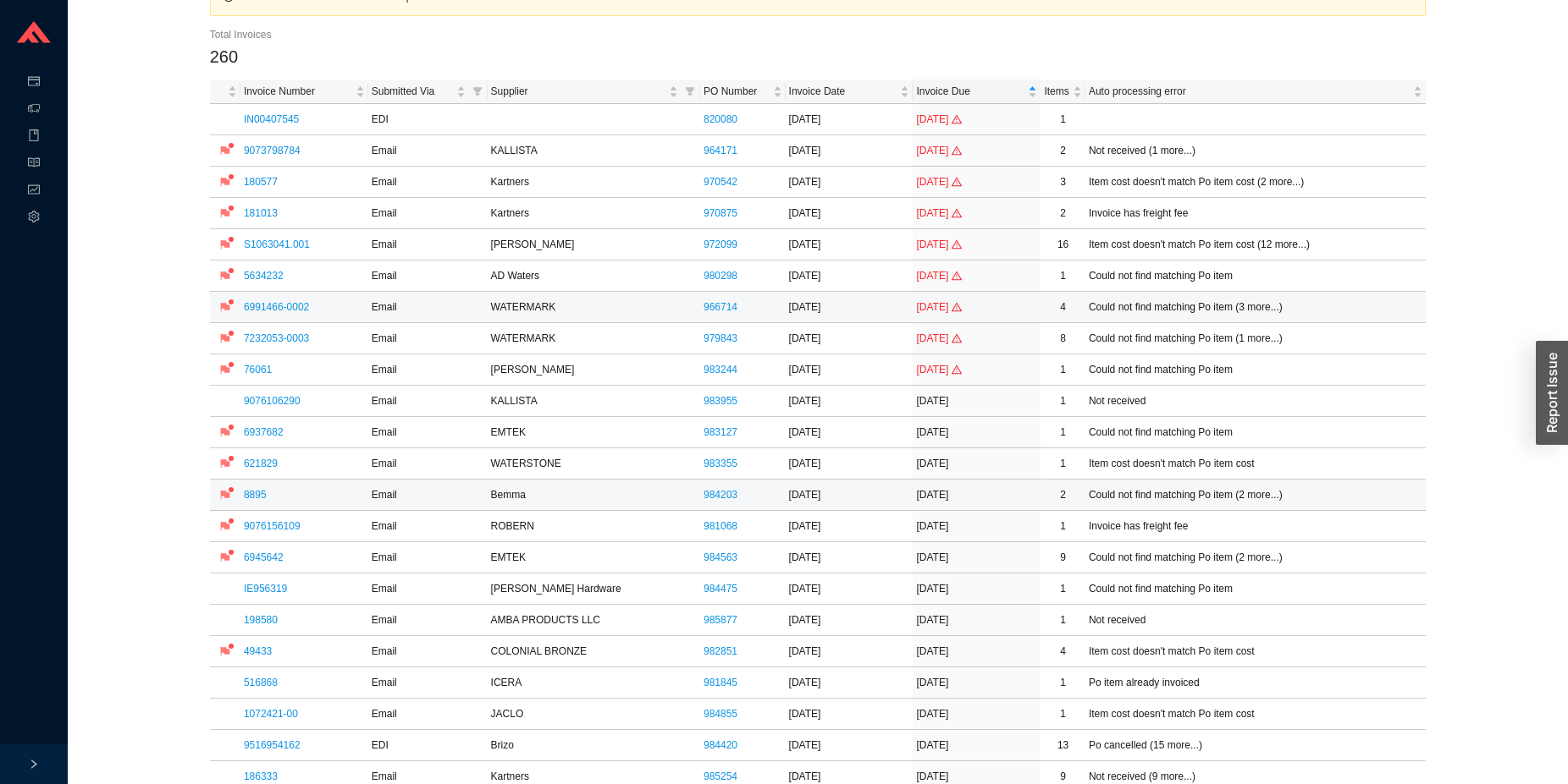
scroll to position [173, 0]
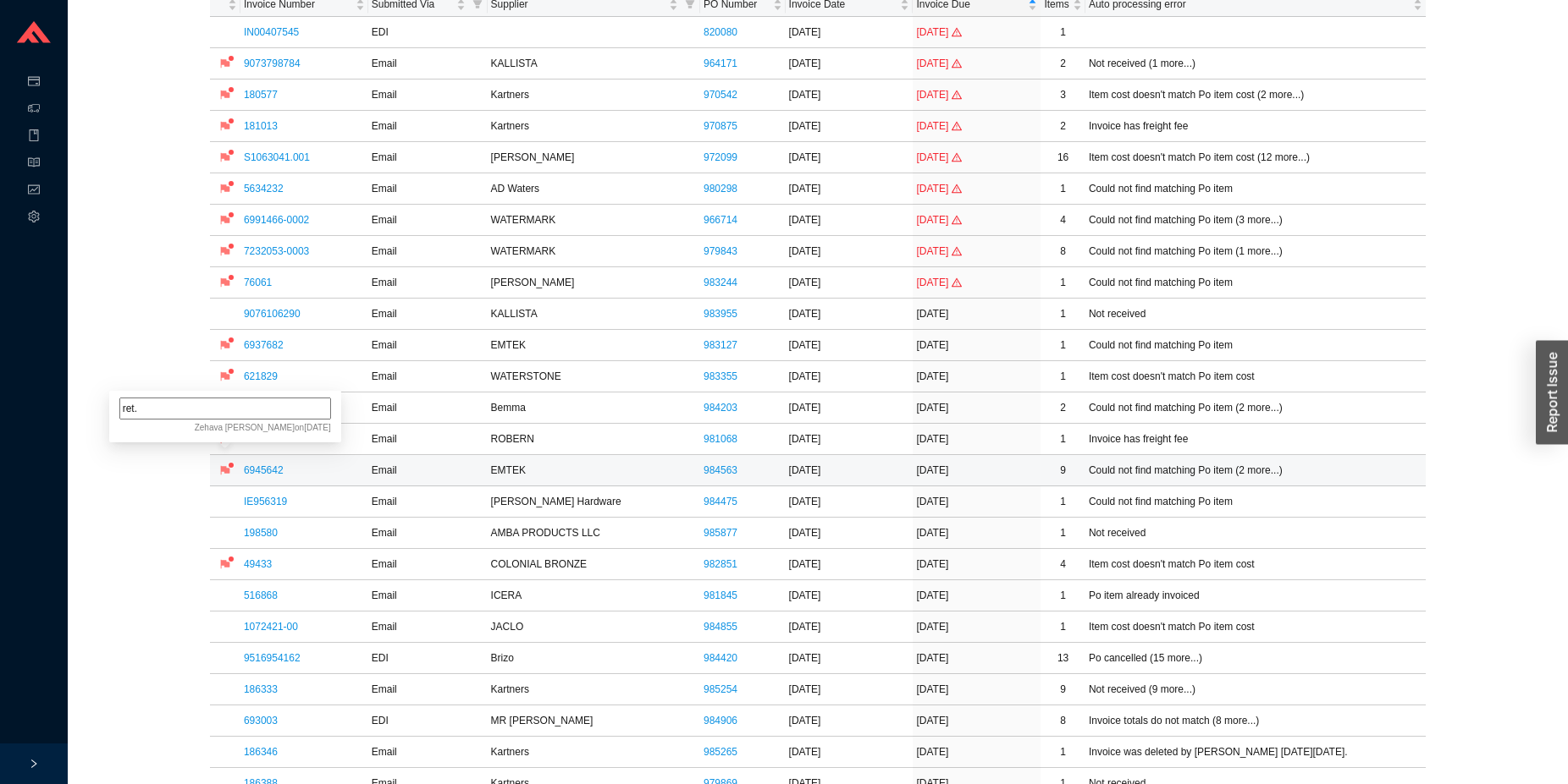
click at [227, 470] on icon "flag" at bounding box center [224, 471] width 9 height 9
click at [254, 473] on link "6945642" at bounding box center [264, 470] width 40 height 12
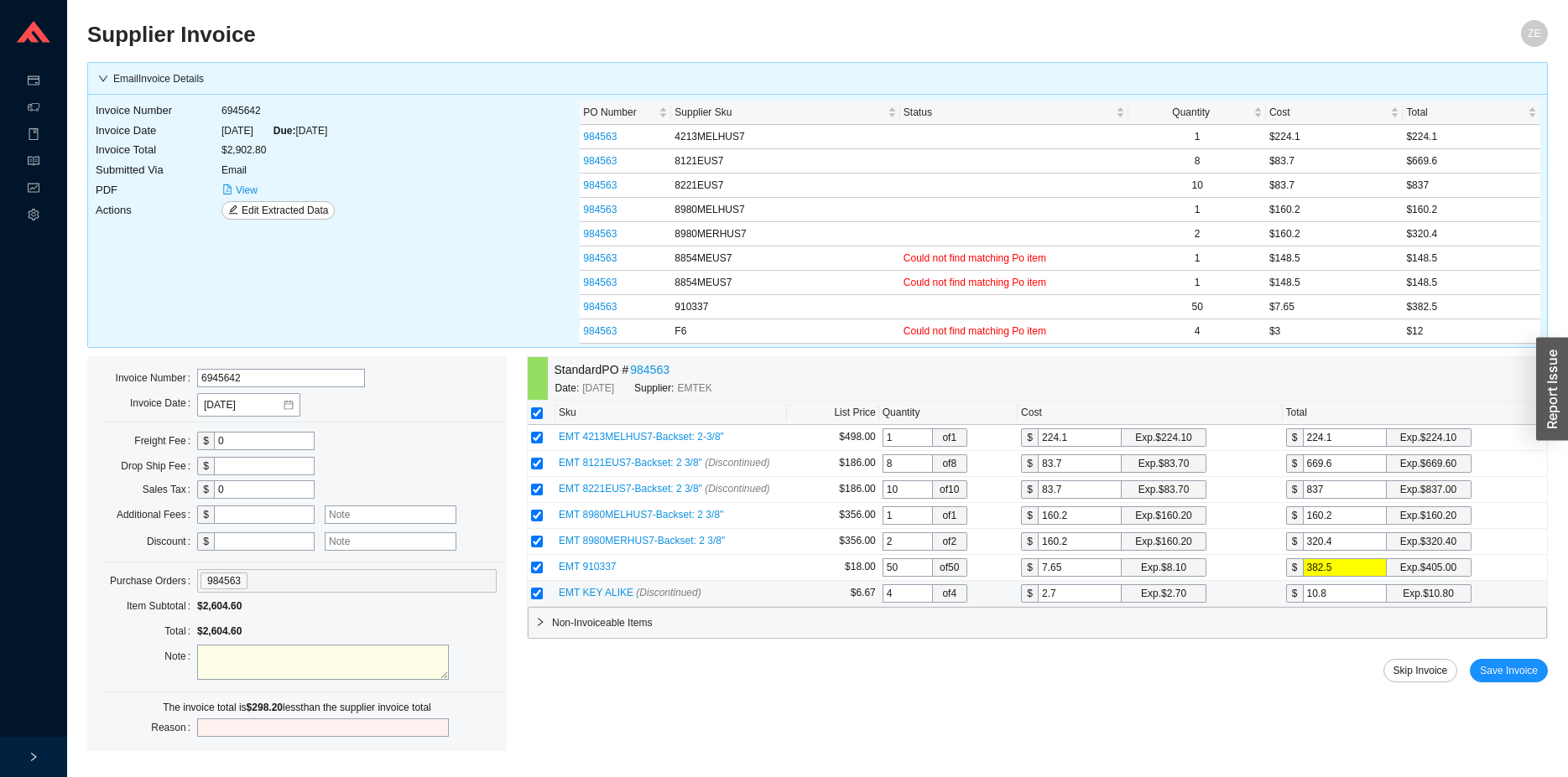
drag, startPoint x: 1334, startPoint y: 587, endPoint x: 1260, endPoint y: 596, distance: 74.5
click at [1303, 596] on input "10.8" at bounding box center [1345, 593] width 84 height 19
type input "0.25"
type input "1"
type input "3"
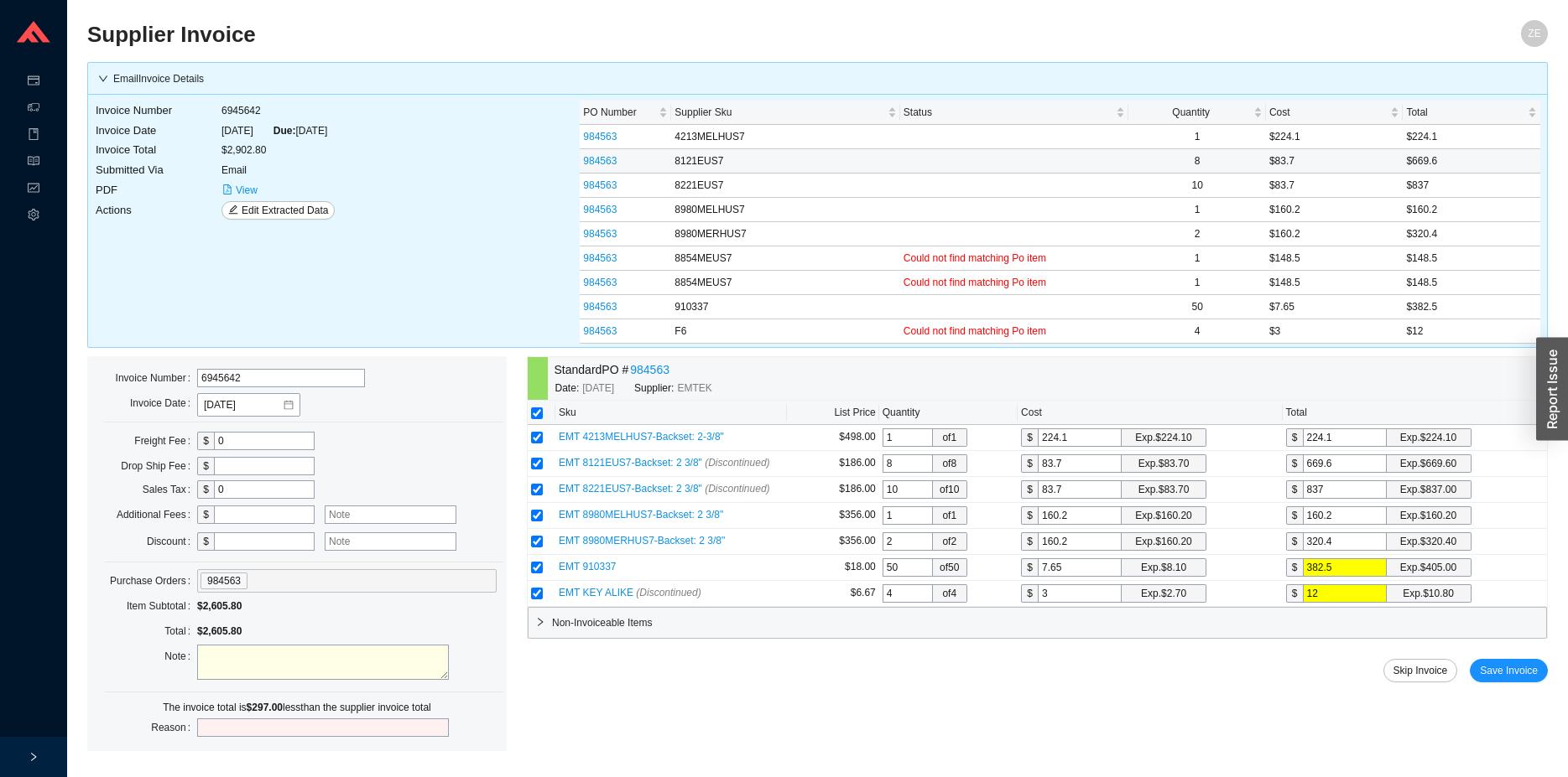
type input "12"
paste textarea "1* EMT 8854MELHUS7 and 1* EMT 8854MERHUS7"
type textarea "1* EMT 8854MELHUS7 and 1* EMT 8854MERHUS7"
drag, startPoint x: 235, startPoint y: 524, endPoint x: 217, endPoint y: 440, distance: 85.9
click at [234, 522] on input "text" at bounding box center [264, 515] width 101 height 19
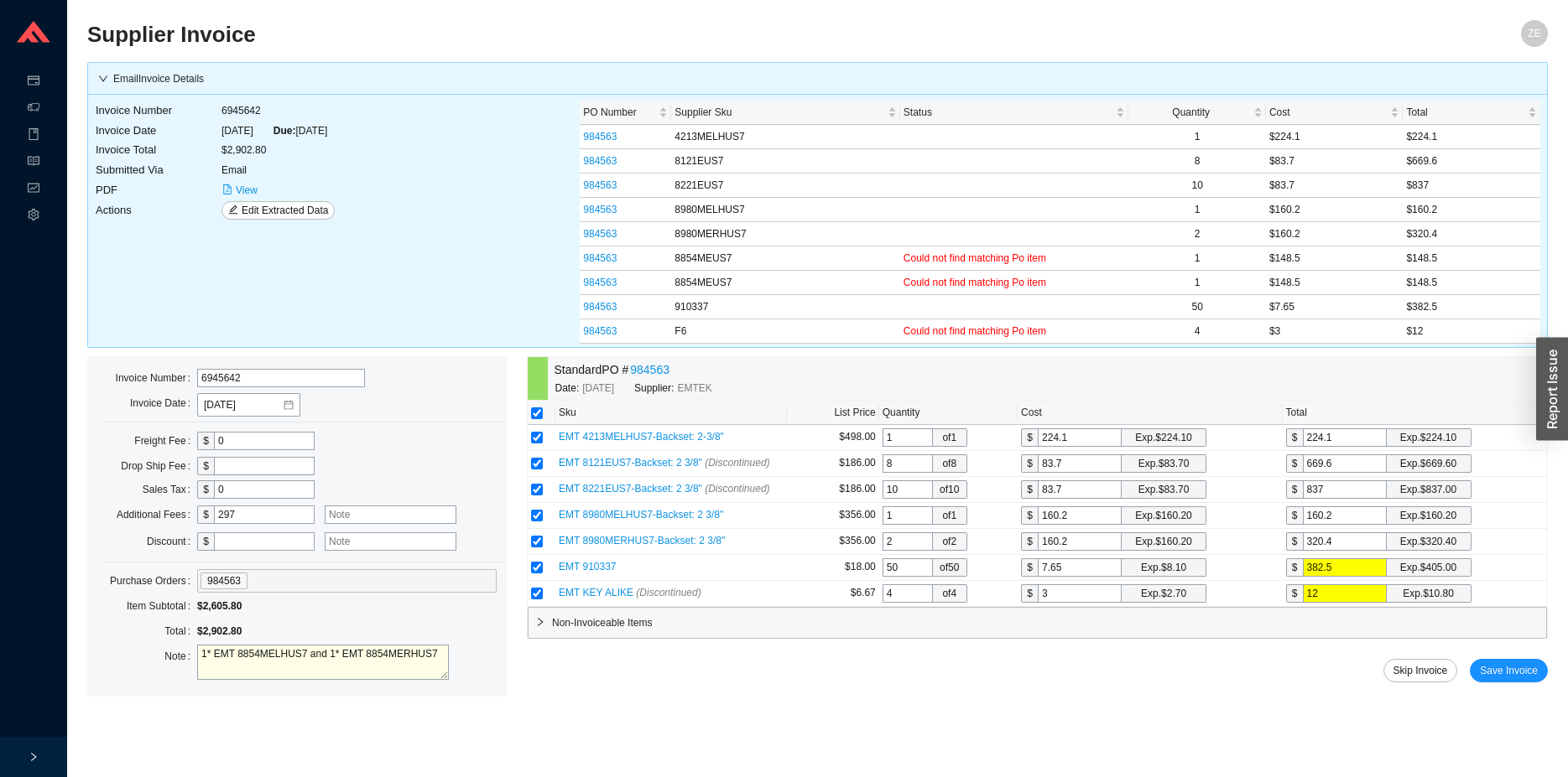
type input "297"
click at [203, 654] on textarea "1* EMT 8854MELHUS7 and 1* EMT 8854MERHUS7" at bounding box center [323, 662] width 252 height 35
type textarea "returns following up on credit for 1* EMT 8854MELHUS7 and 1* EMT 8854MERHUS7"
click at [1512, 673] on span "Save Invoice" at bounding box center [1508, 671] width 58 height 17
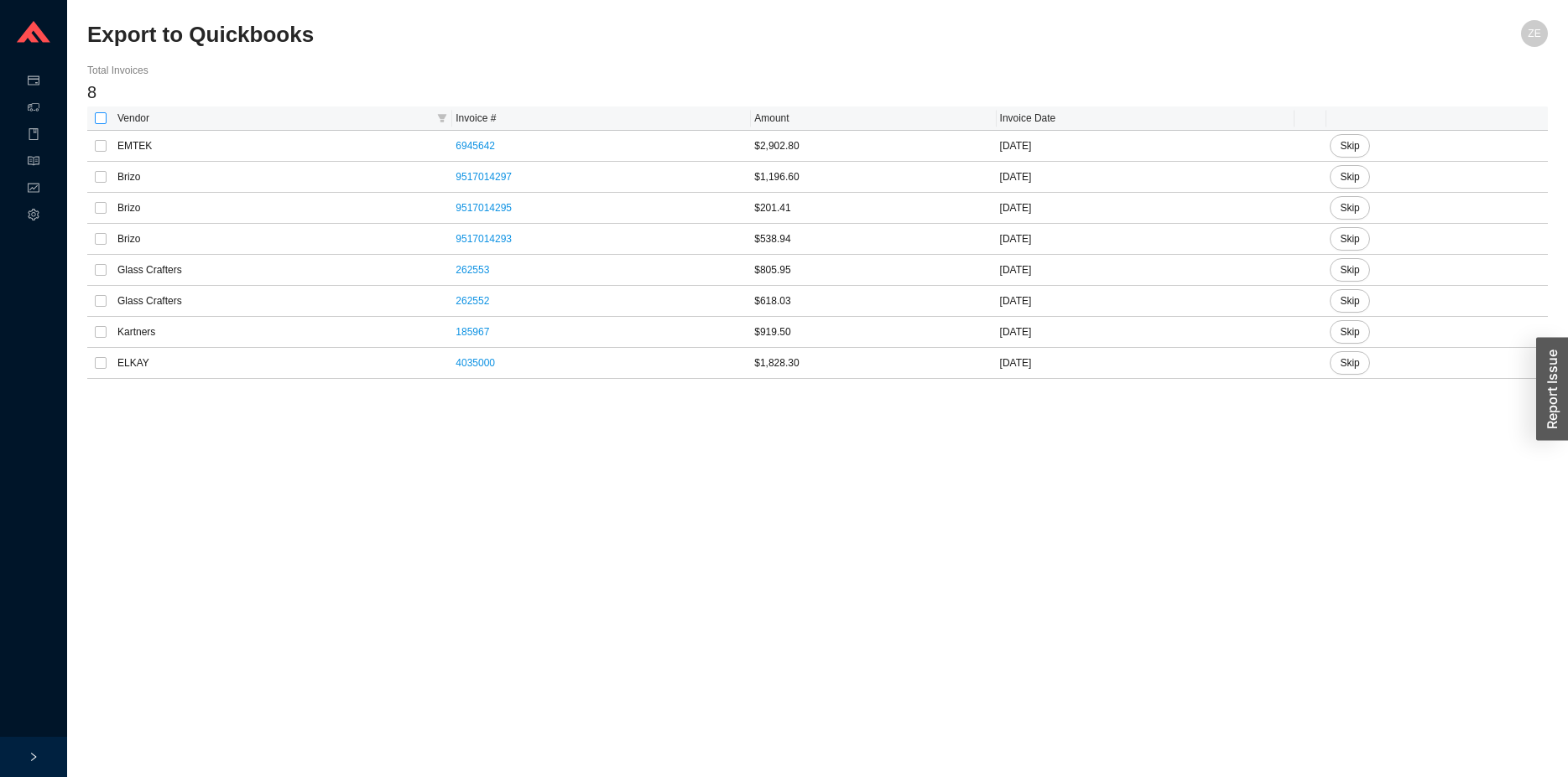
click at [102, 112] on label at bounding box center [100, 118] width 12 height 17
click at [102, 112] on input "checkbox" at bounding box center [100, 118] width 12 height 12
checkbox input "true"
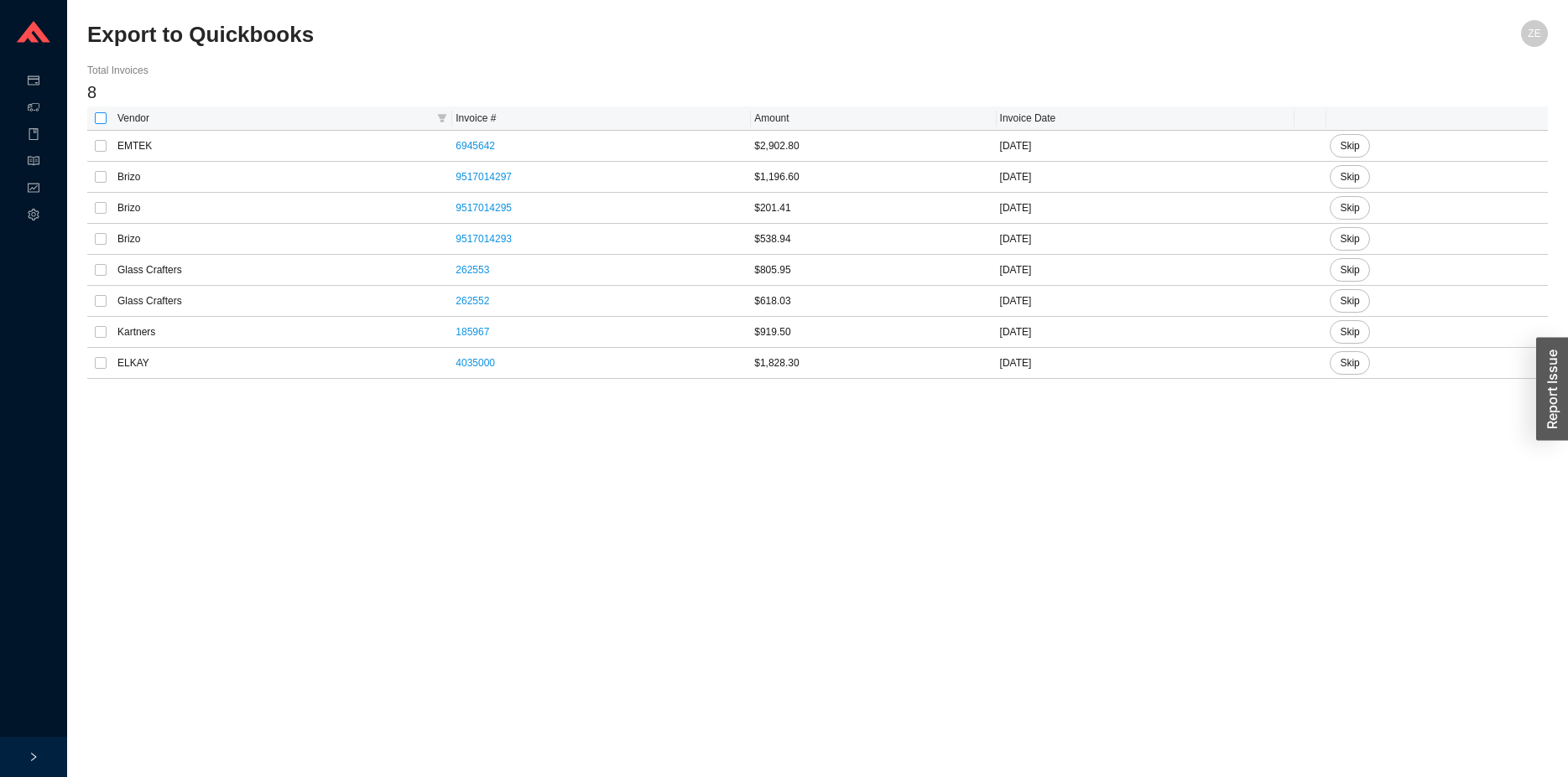
checkbox input "true"
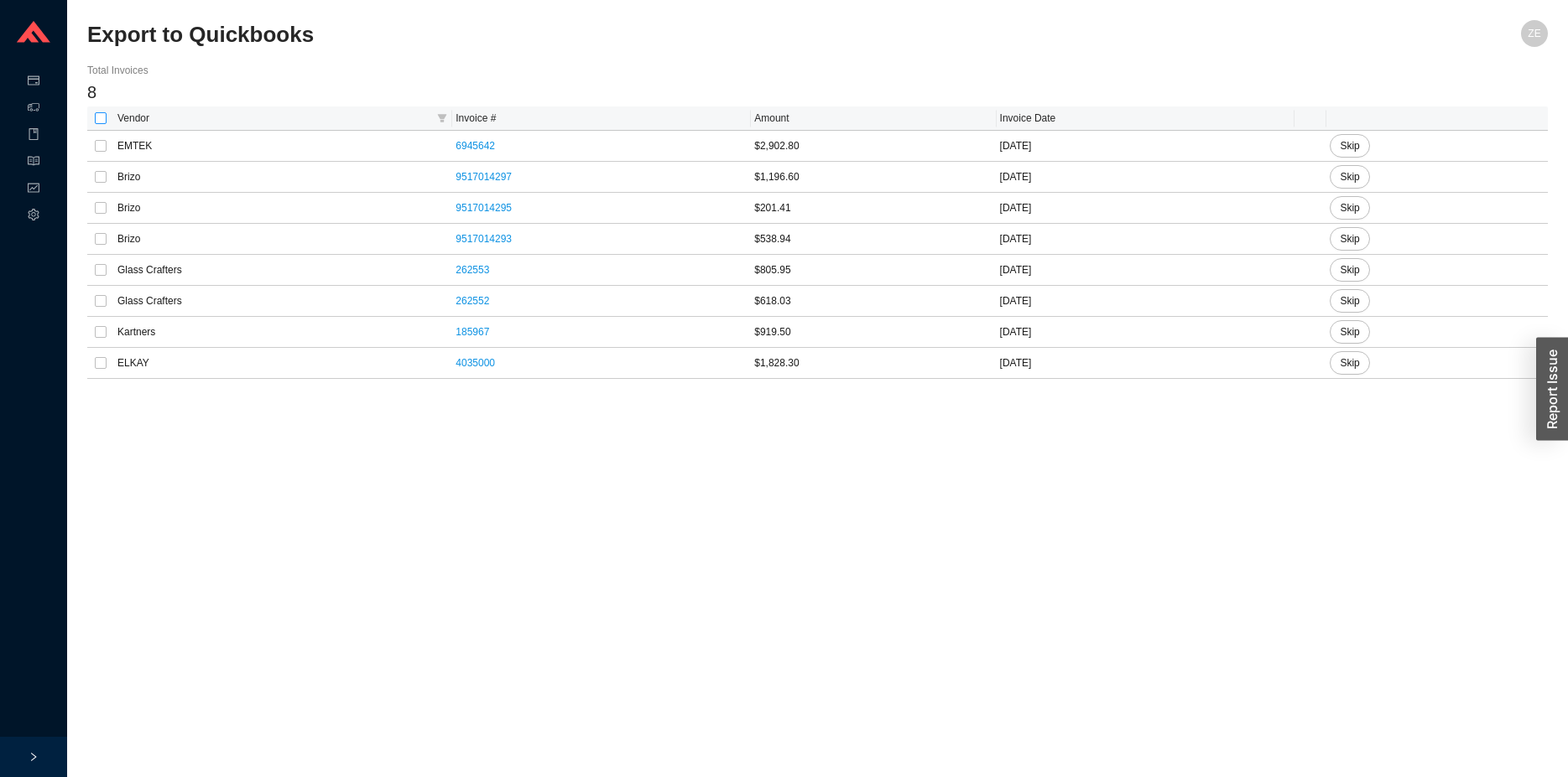
checkbox input "true"
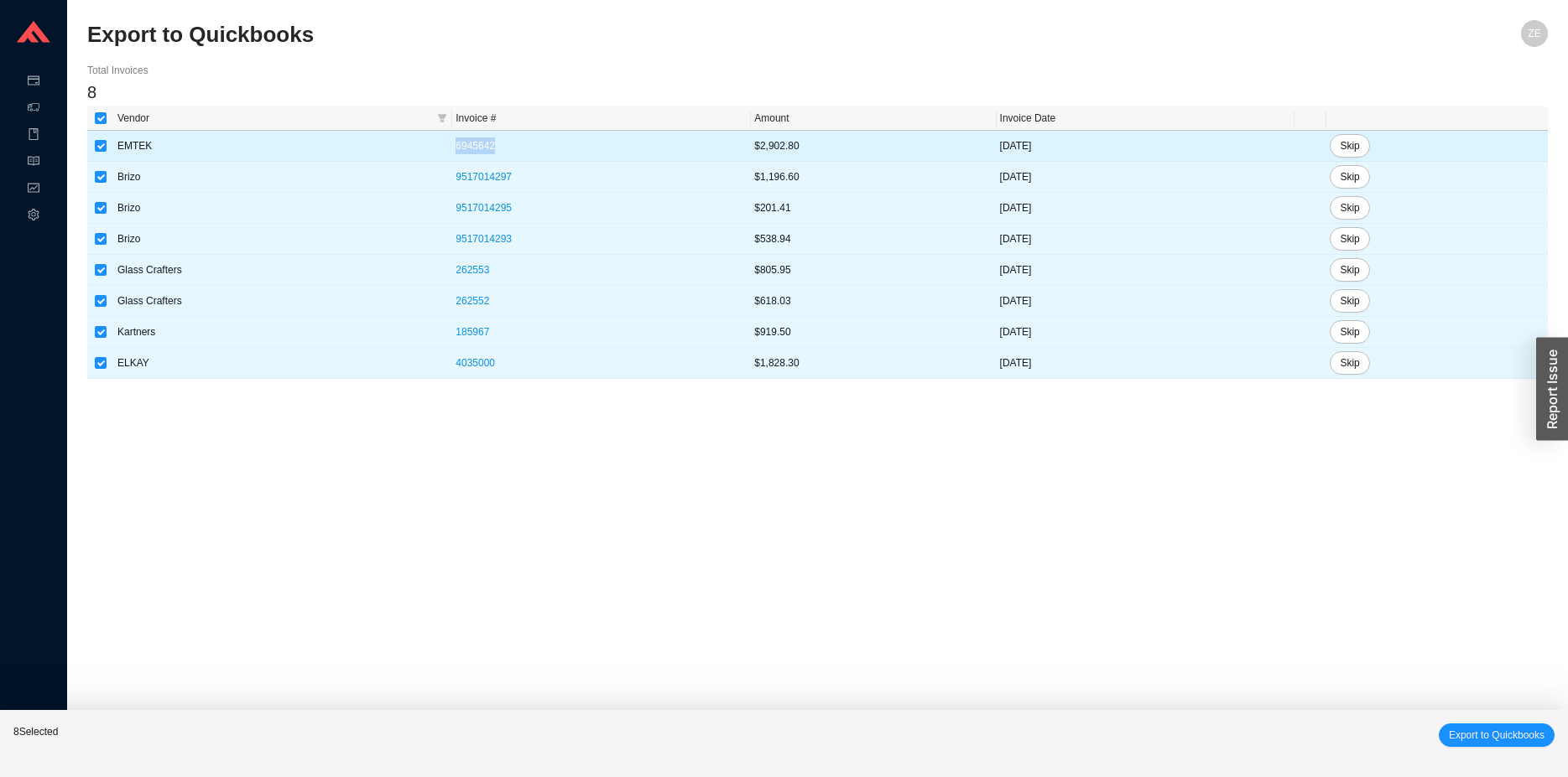
drag, startPoint x: 490, startPoint y: 148, endPoint x: 442, endPoint y: 146, distance: 48.0
click at [442, 146] on tr "EMTEK 6945642 $2,902.80 [DATE] Skip" at bounding box center [817, 146] width 1460 height 31
copy tr "6945642"
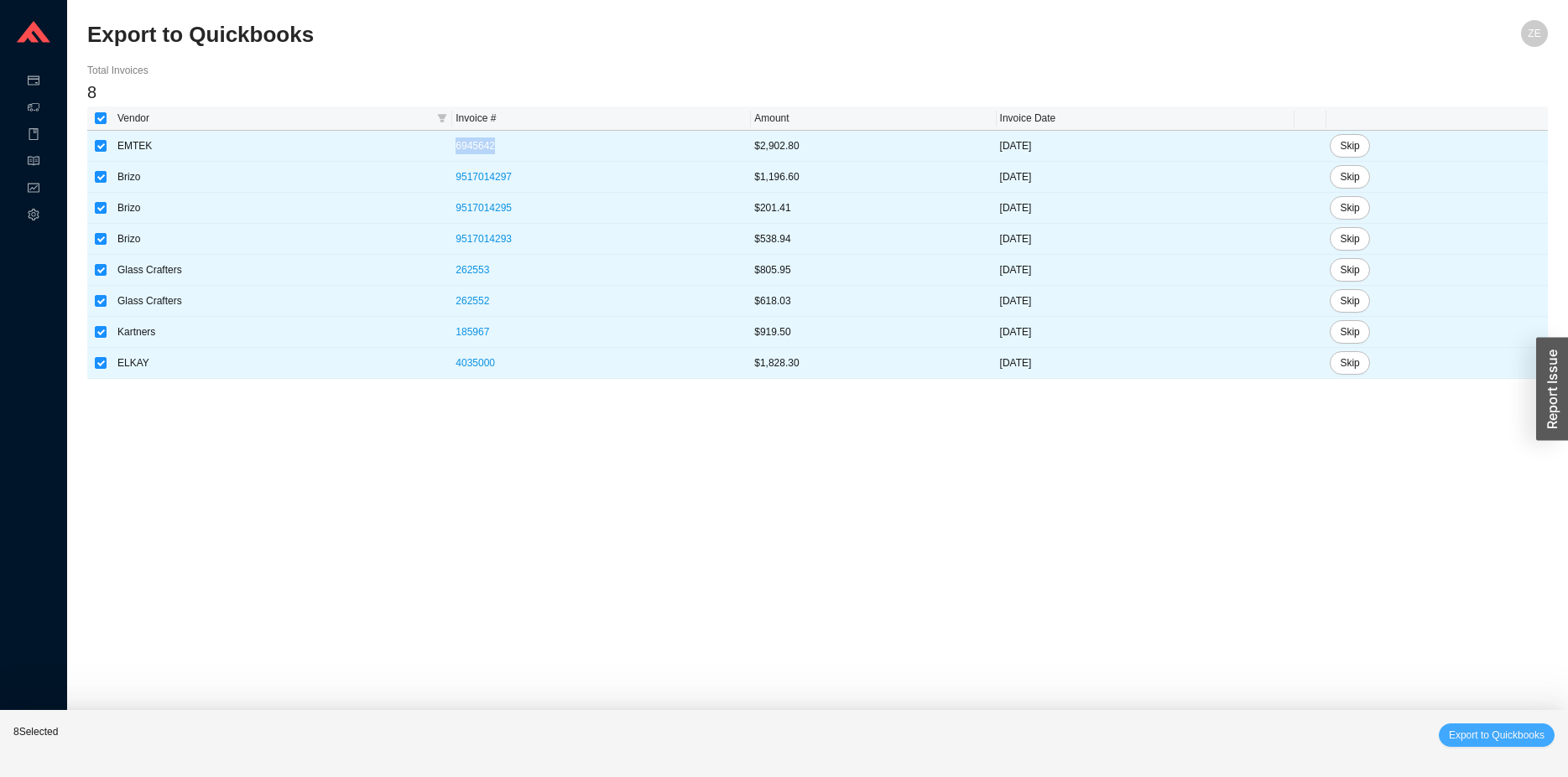
click at [1494, 740] on span "Export to Quickbooks" at bounding box center [1496, 735] width 95 height 17
checkbox input "false"
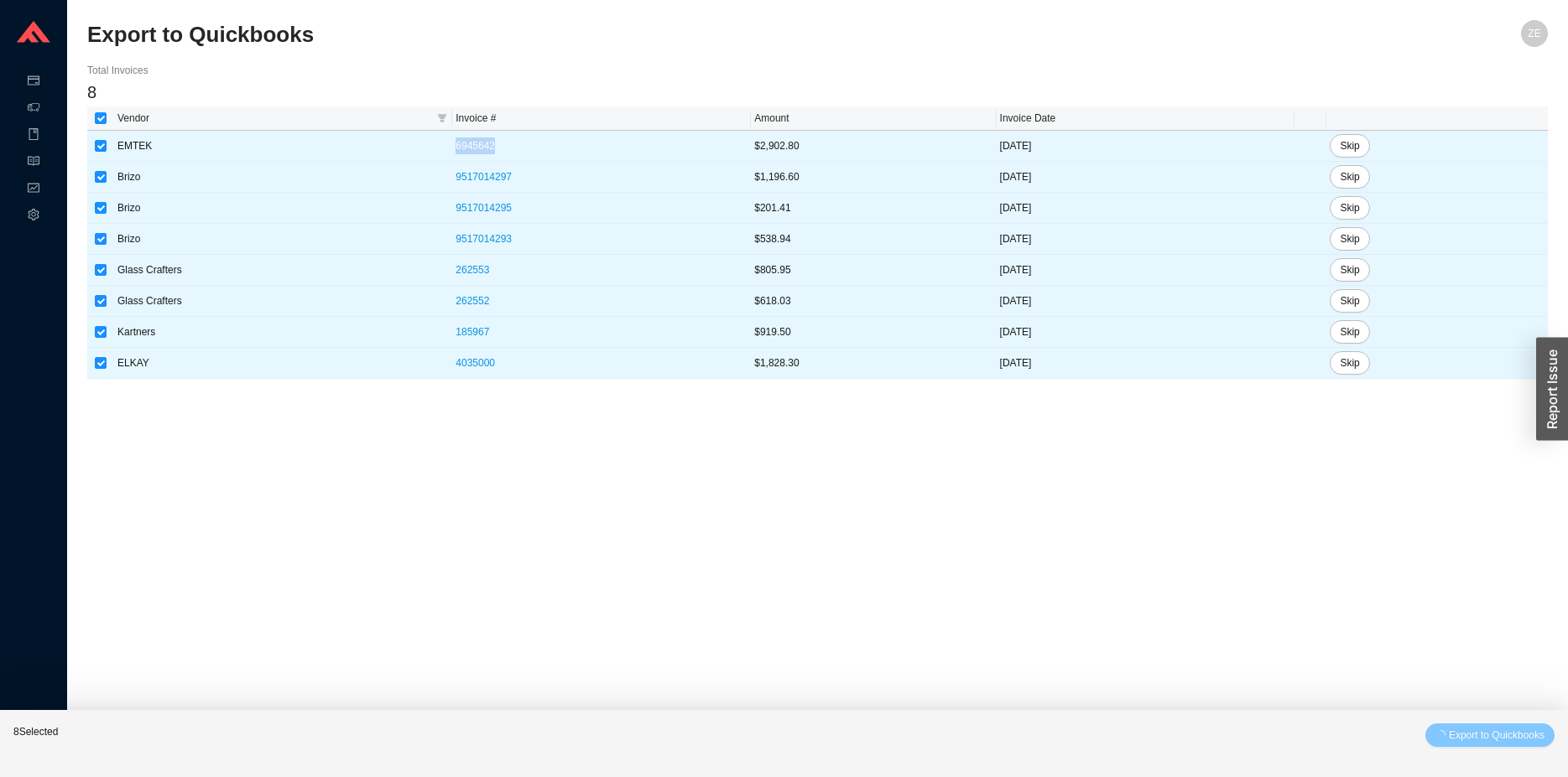
checkbox input "false"
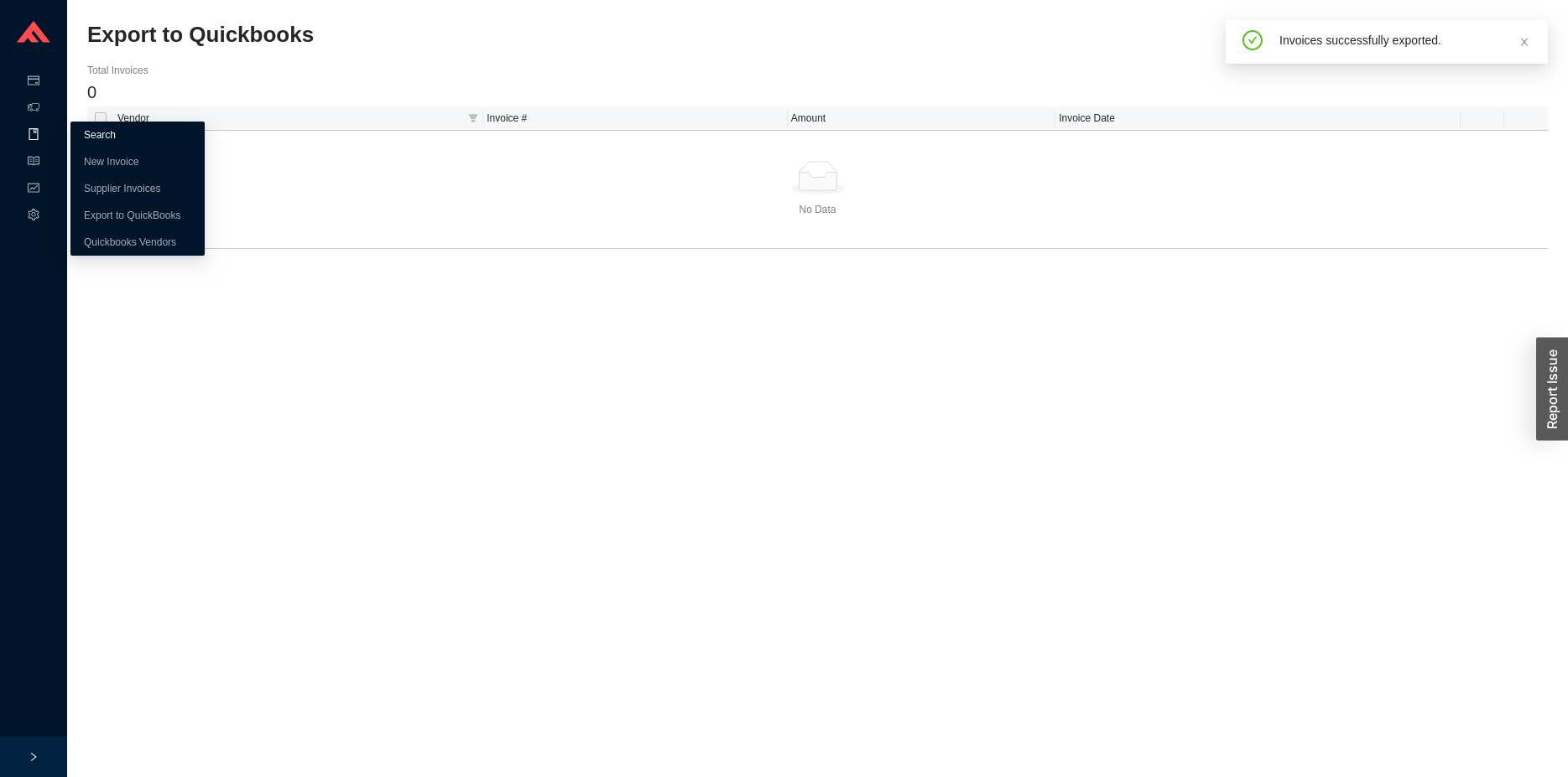
click at [95, 134] on link "Search" at bounding box center [100, 135] width 32 height 12
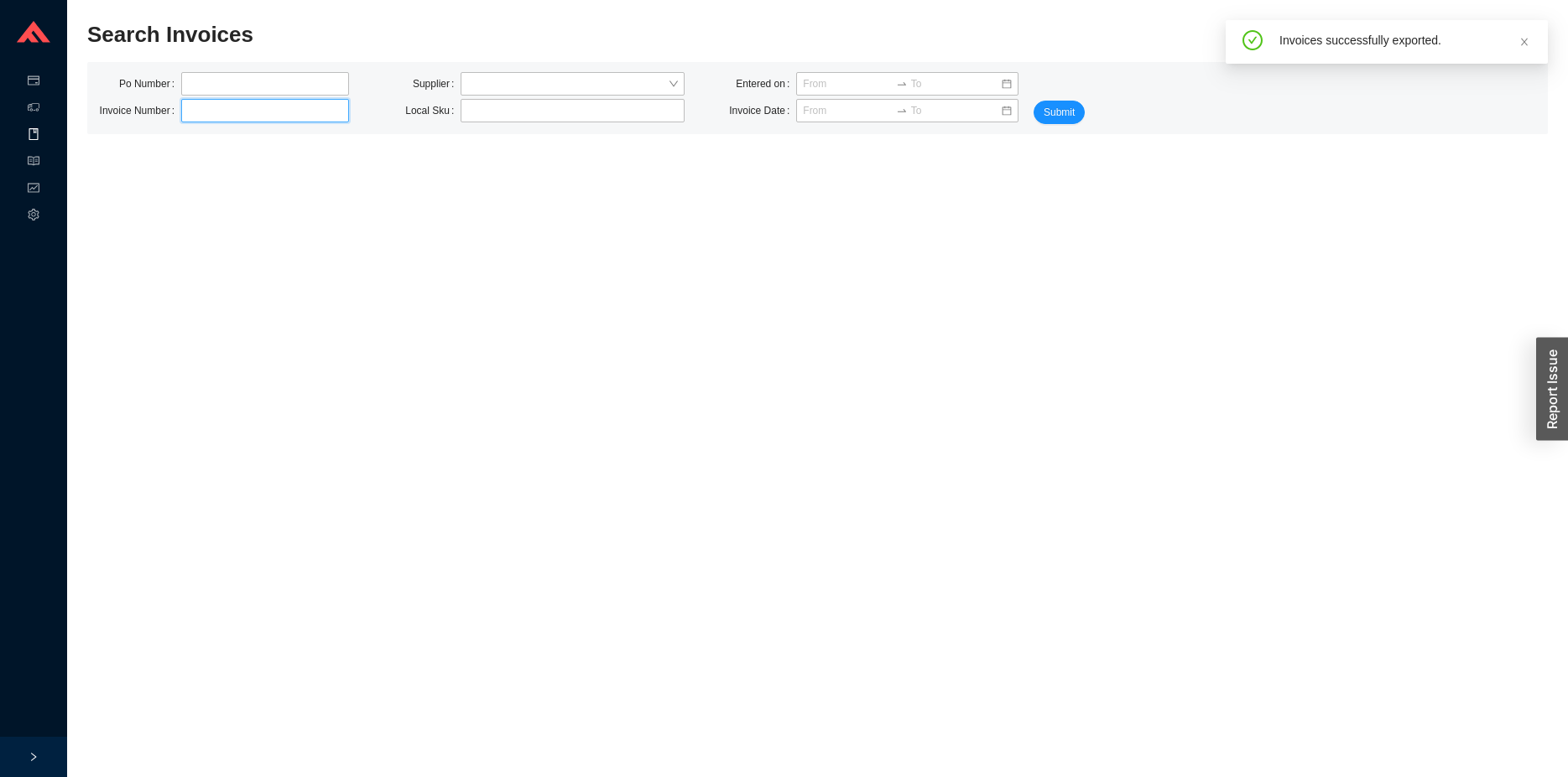
paste input "6945642"
drag, startPoint x: 209, startPoint y: 110, endPoint x: 112, endPoint y: 113, distance: 97.0
click at [181, 114] on input "6945642" at bounding box center [265, 111] width 168 height 23
type input "6945642"
click button "Submit" at bounding box center [1058, 112] width 51 height 23
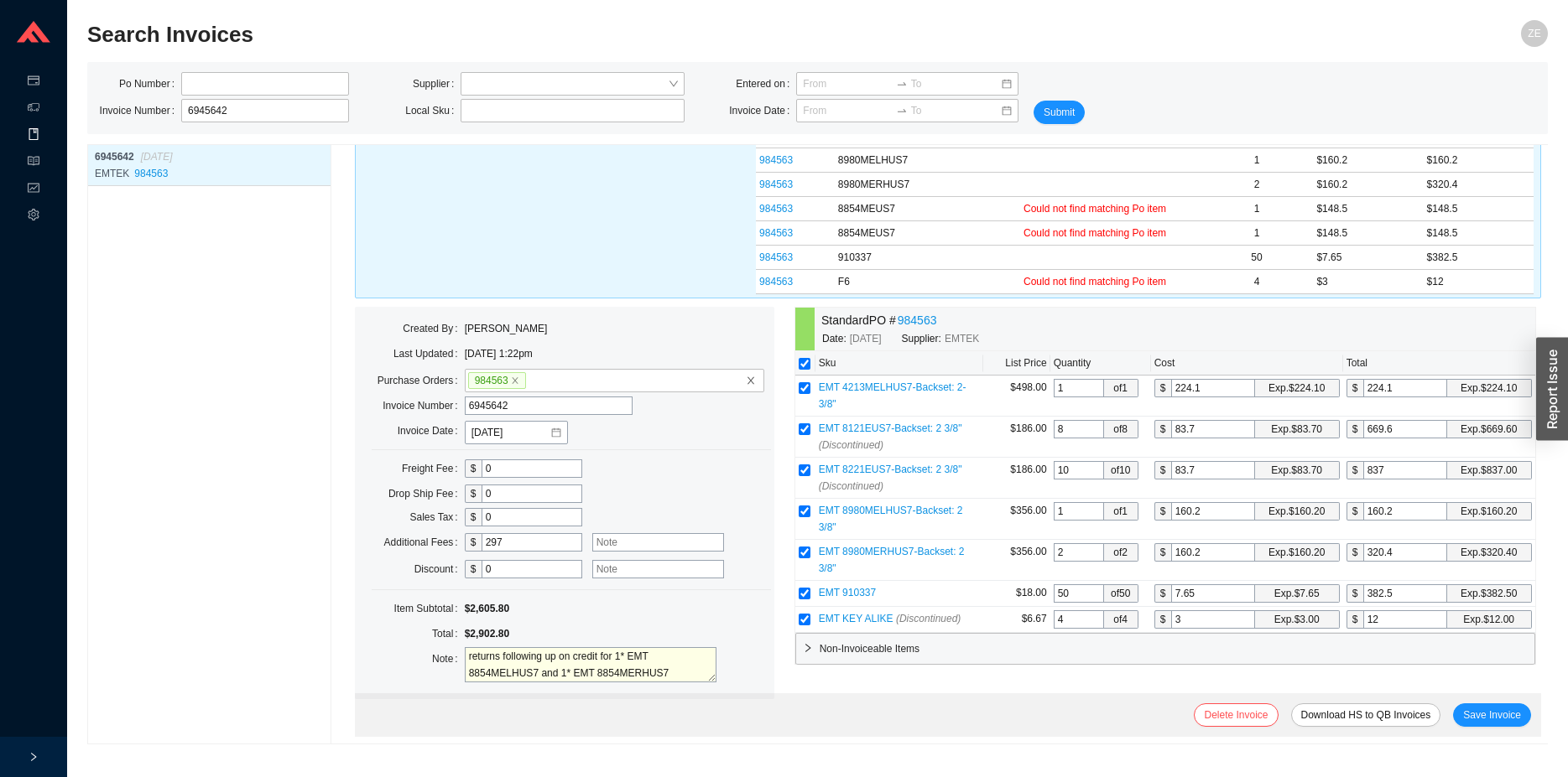
scroll to position [161, 0]
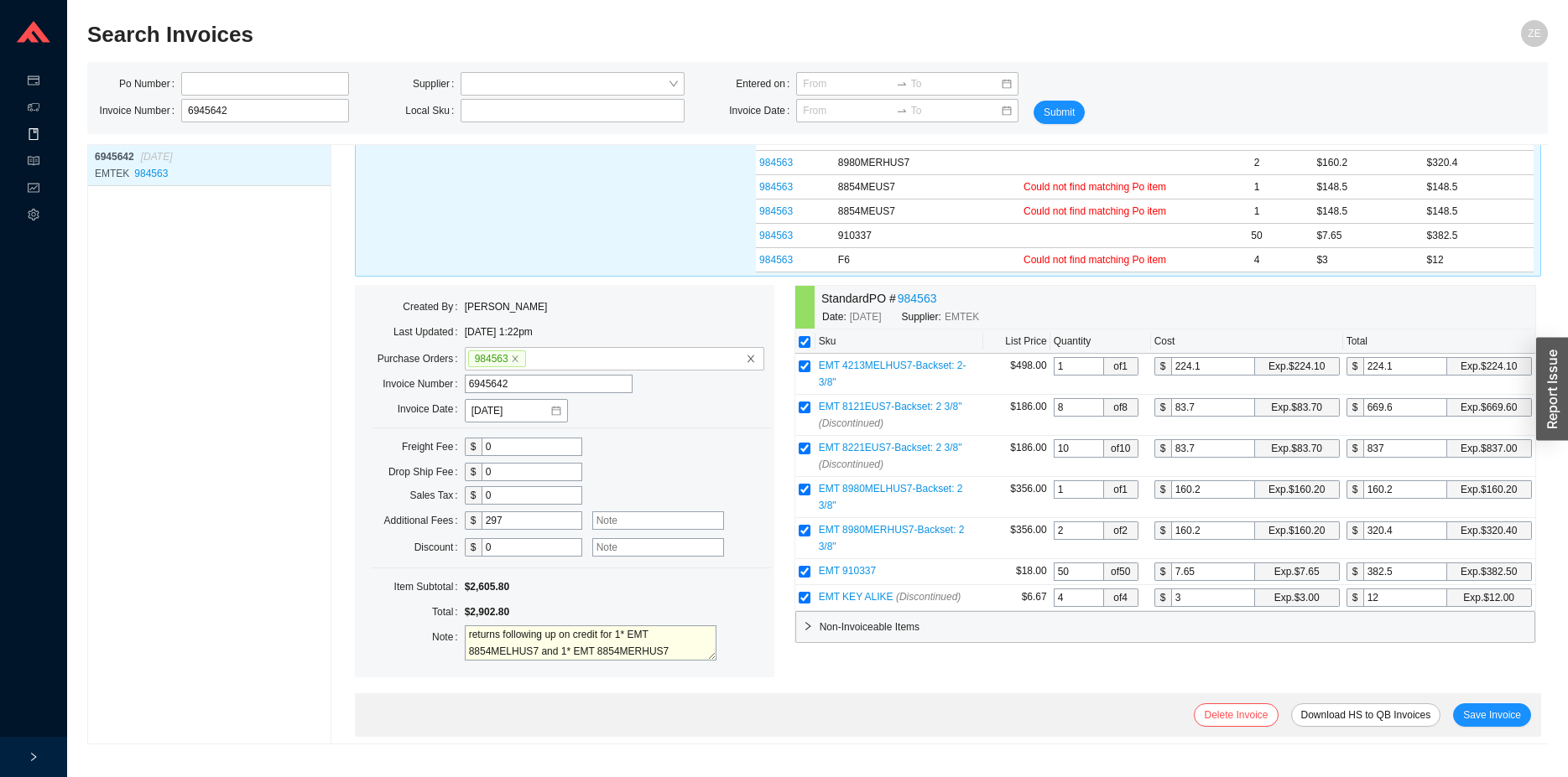
drag, startPoint x: 550, startPoint y: 516, endPoint x: 380, endPoint y: 507, distance: 170.2
click at [482, 511] on input "297" at bounding box center [532, 520] width 101 height 19
click at [1474, 715] on span "Save Invoice" at bounding box center [1491, 715] width 58 height 17
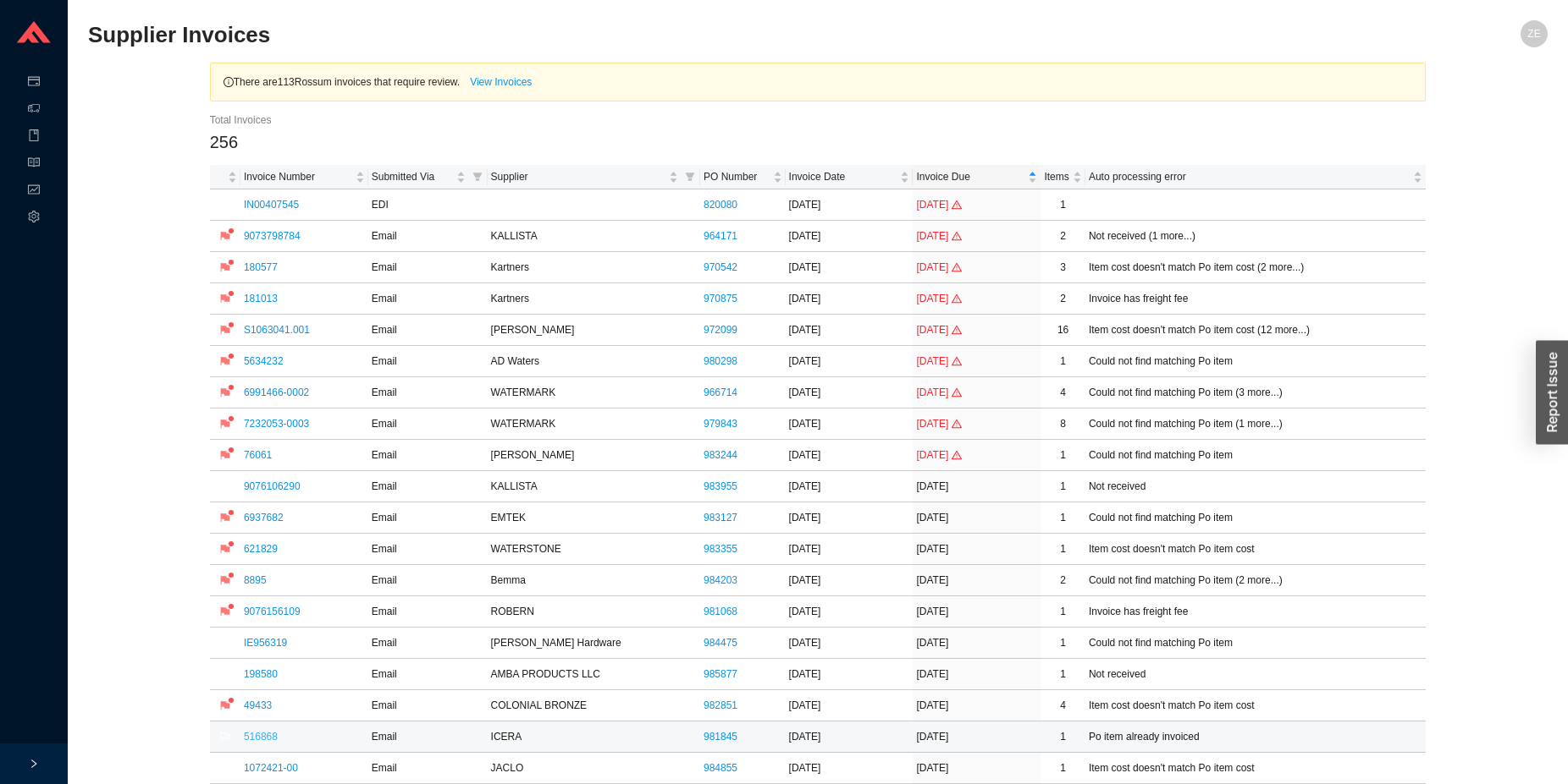
click at [263, 738] on link "516868" at bounding box center [261, 736] width 34 height 12
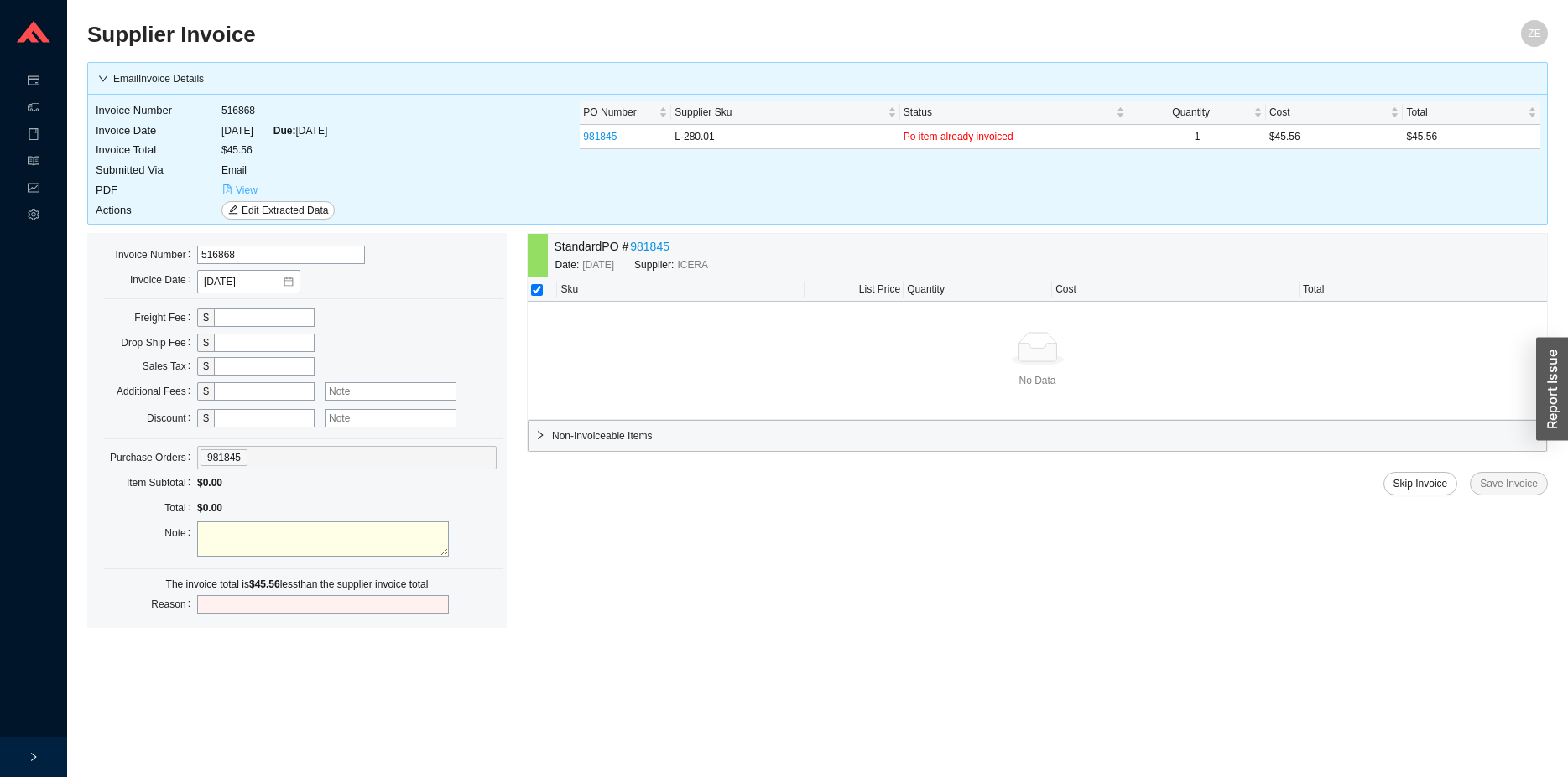
click at [256, 187] on span "View" at bounding box center [246, 190] width 21 height 17
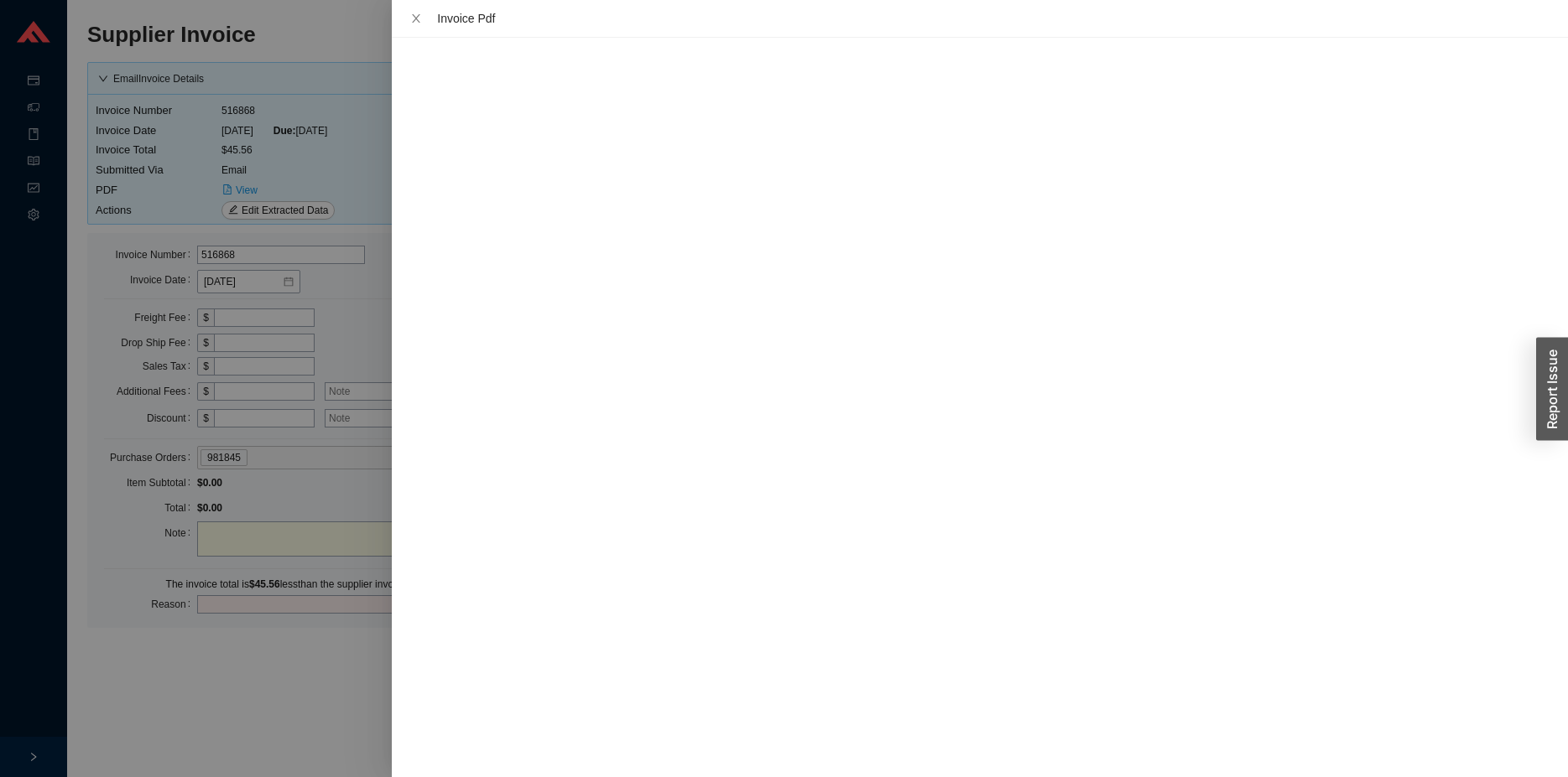
drag, startPoint x: 306, startPoint y: 642, endPoint x: 306, endPoint y: 631, distance: 11.0
click at [304, 638] on div at bounding box center [784, 388] width 1568 height 777
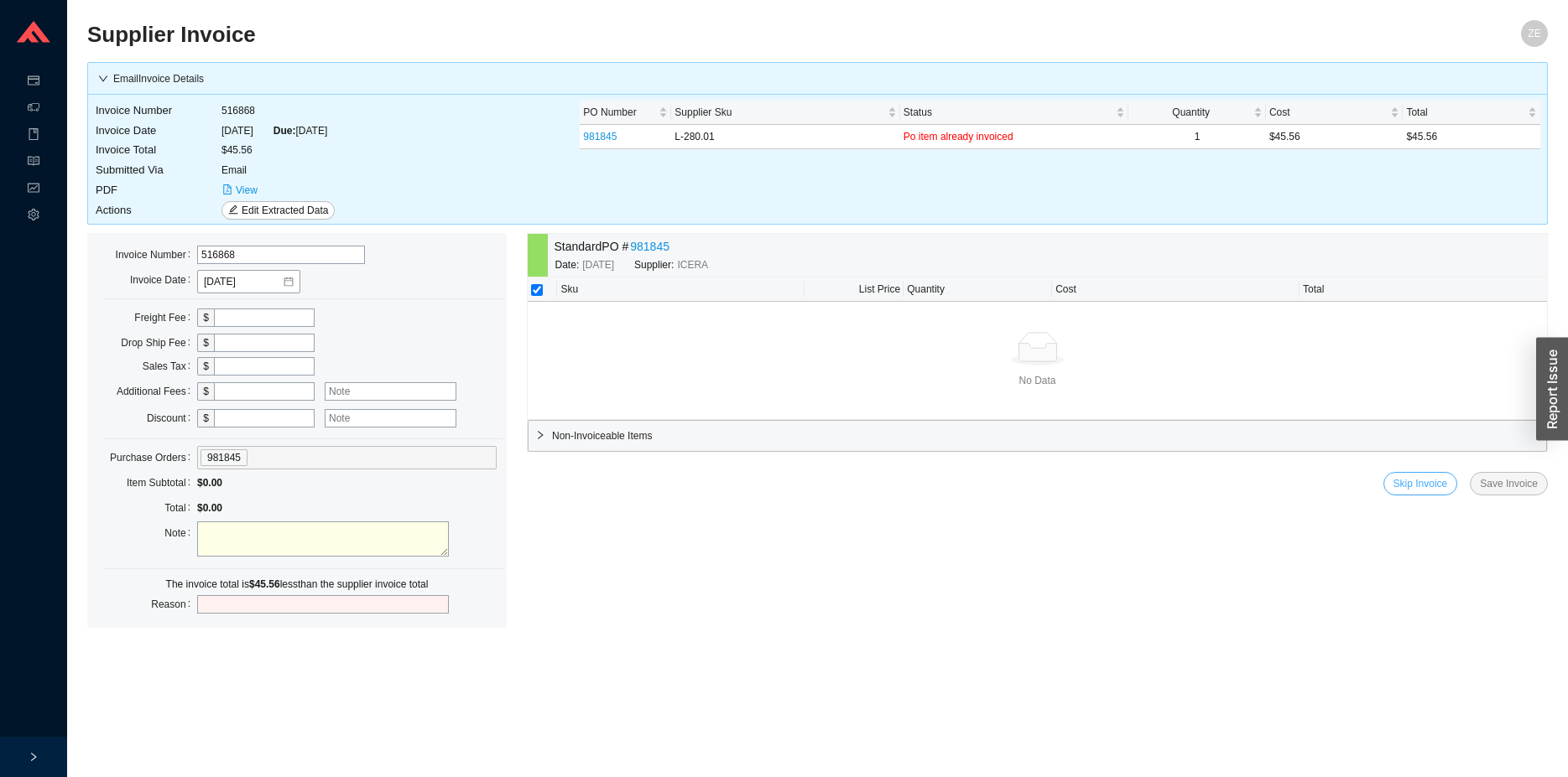
click at [1399, 485] on span "Skip Invoice" at bounding box center [1420, 484] width 54 height 17
click at [1514, 434] on span "Yes" at bounding box center [1513, 436] width 17 height 17
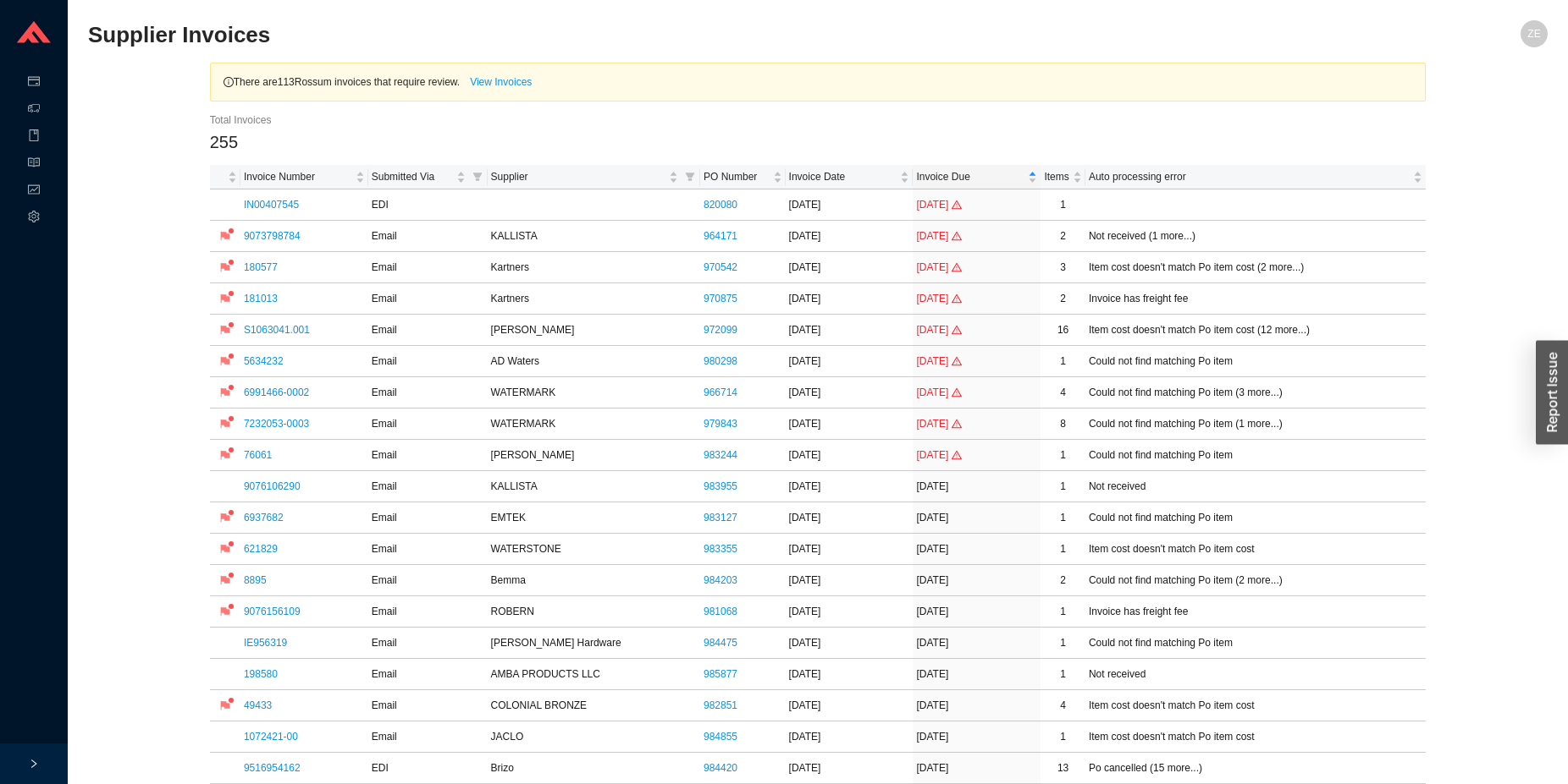
scroll to position [431, 0]
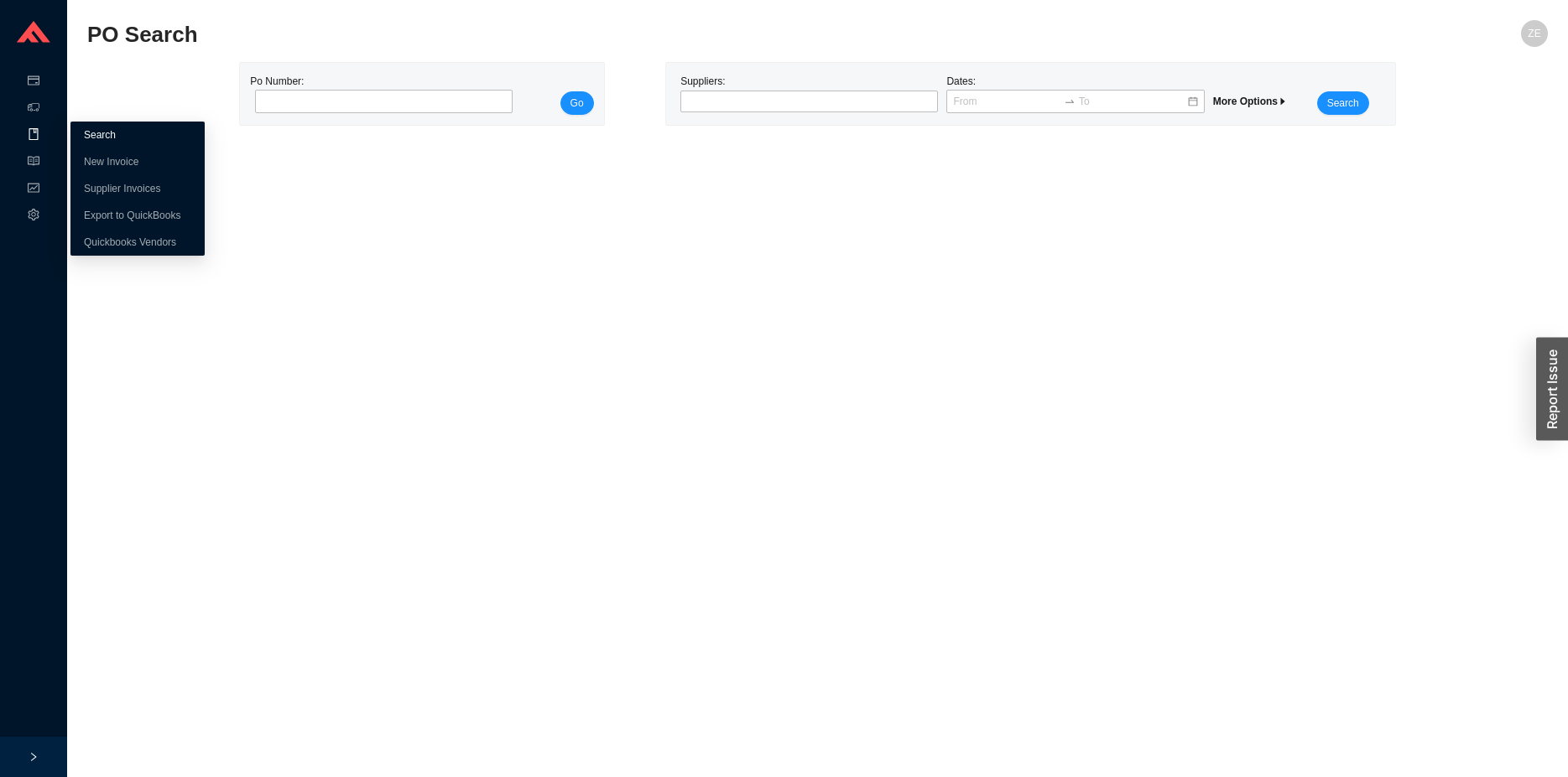
click at [104, 133] on link "Search" at bounding box center [100, 135] width 32 height 12
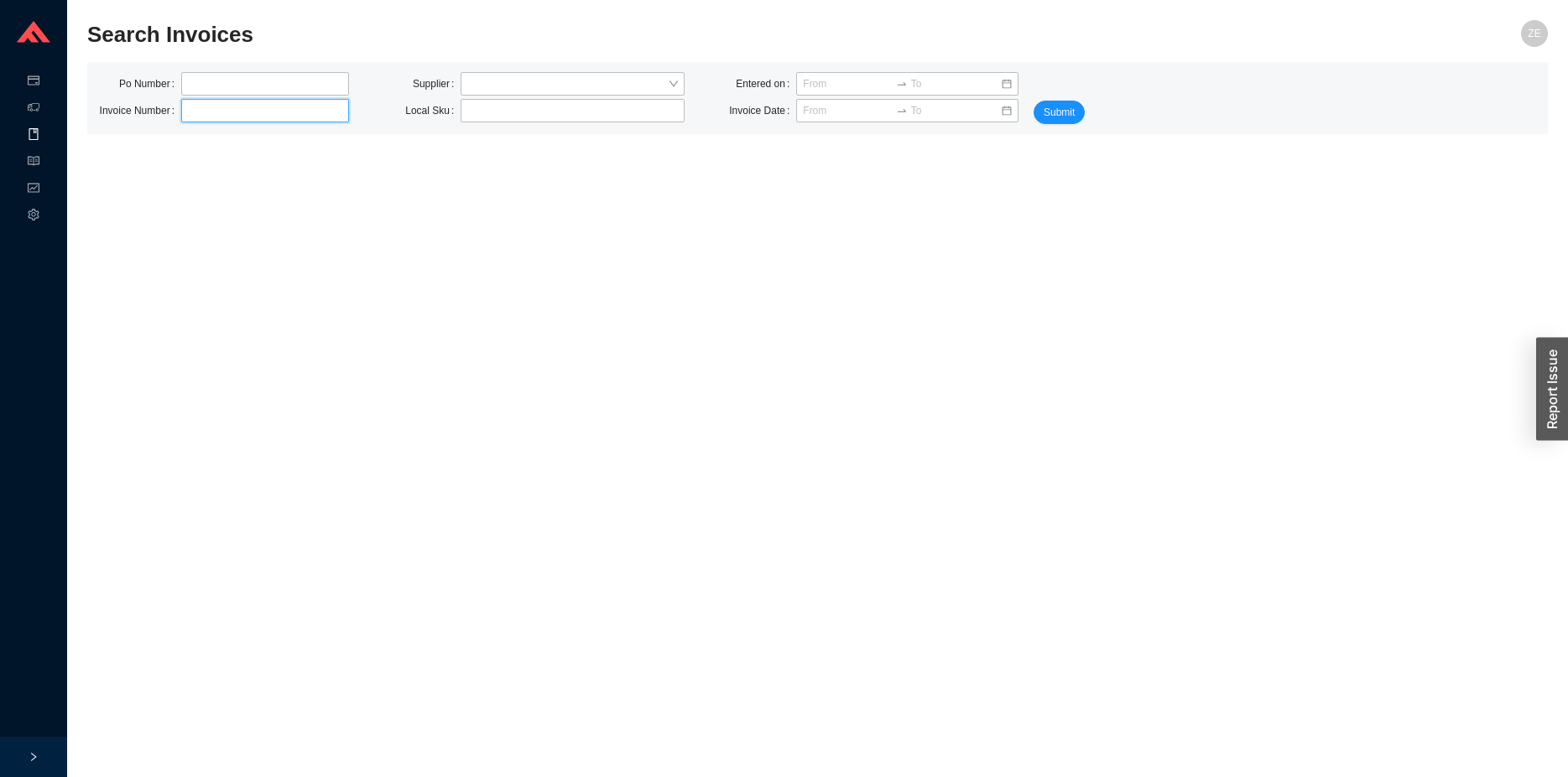
click at [215, 110] on input "text" at bounding box center [265, 111] width 168 height 23
click at [488, 90] on input "search" at bounding box center [568, 84] width 201 height 21
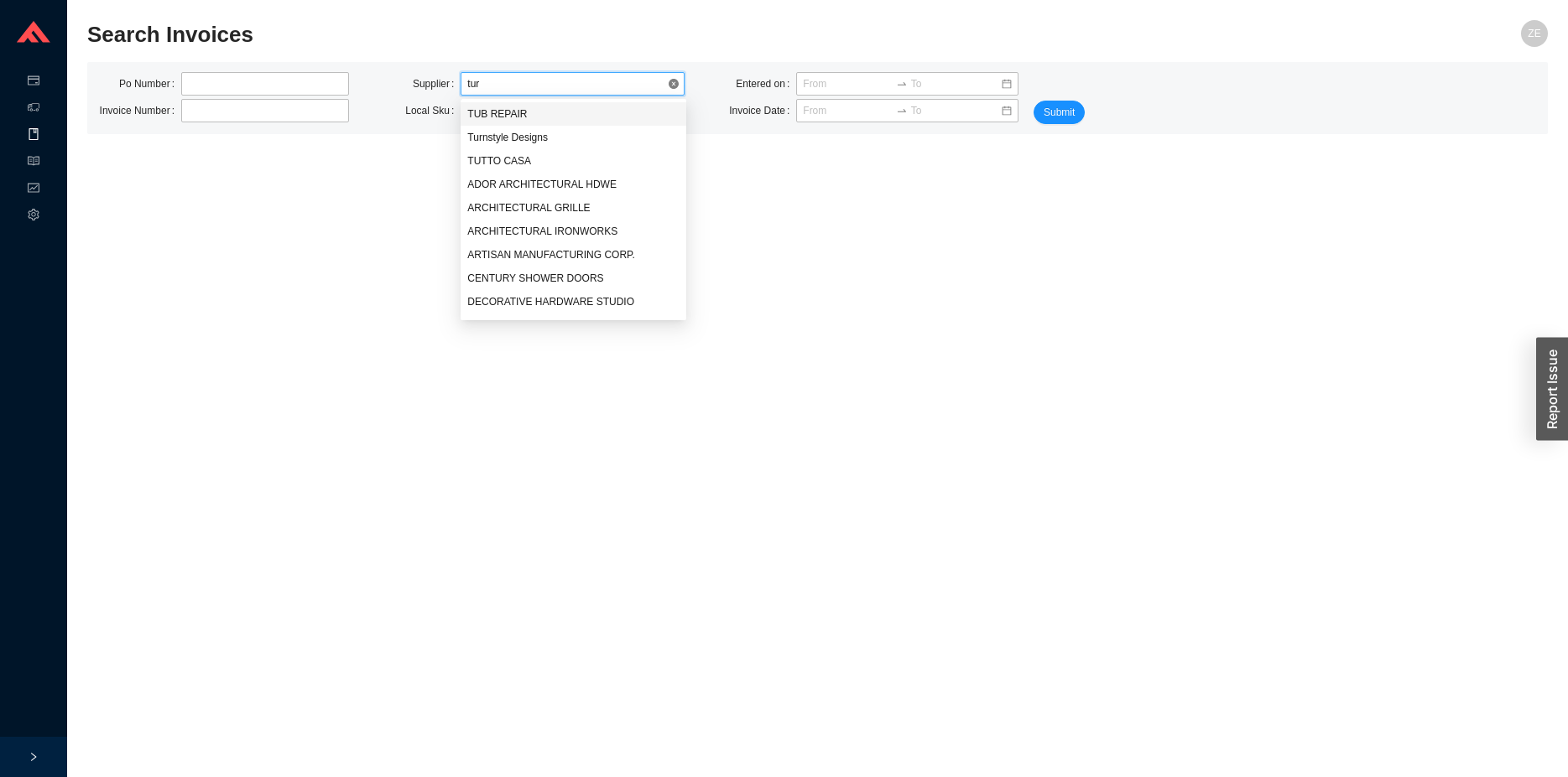
type input "turn"
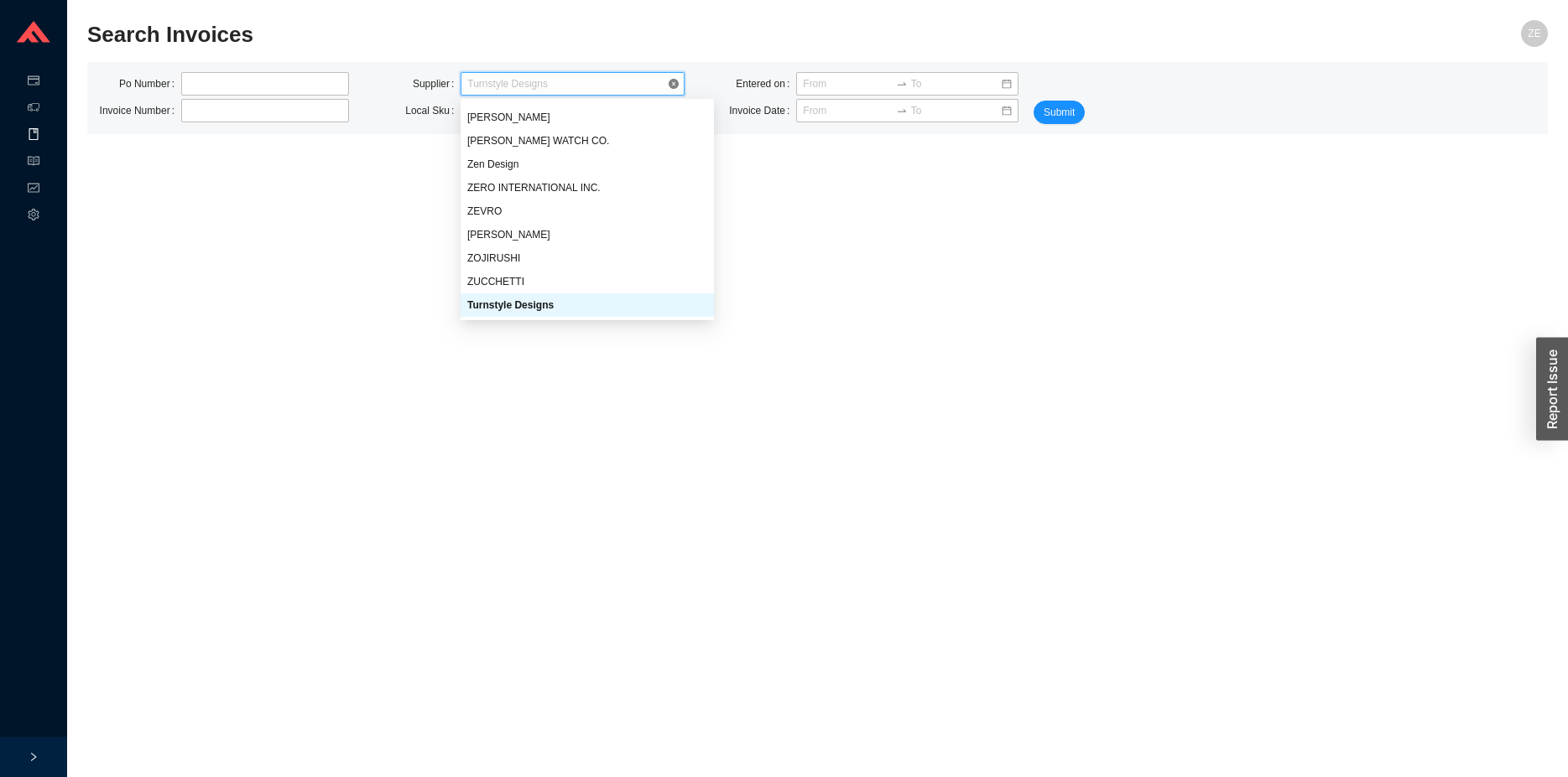
scroll to position [18379, 0]
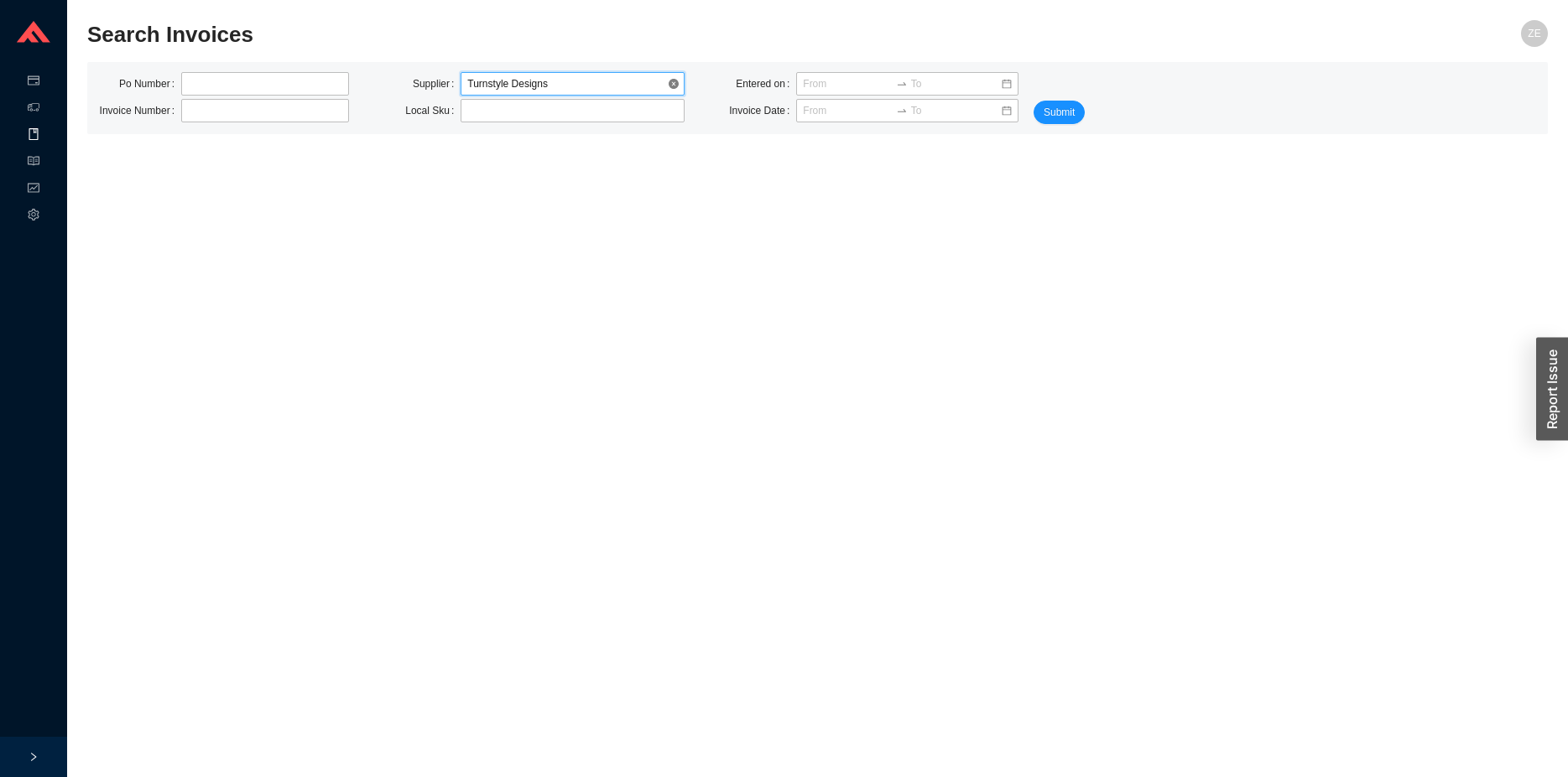
click at [643, 94] on span "Turnstyle Designs" at bounding box center [573, 84] width 211 height 21
click at [1047, 101] on div "Submit" at bounding box center [1062, 98] width 84 height 52
click at [1054, 106] on span "Submit" at bounding box center [1058, 112] width 31 height 17
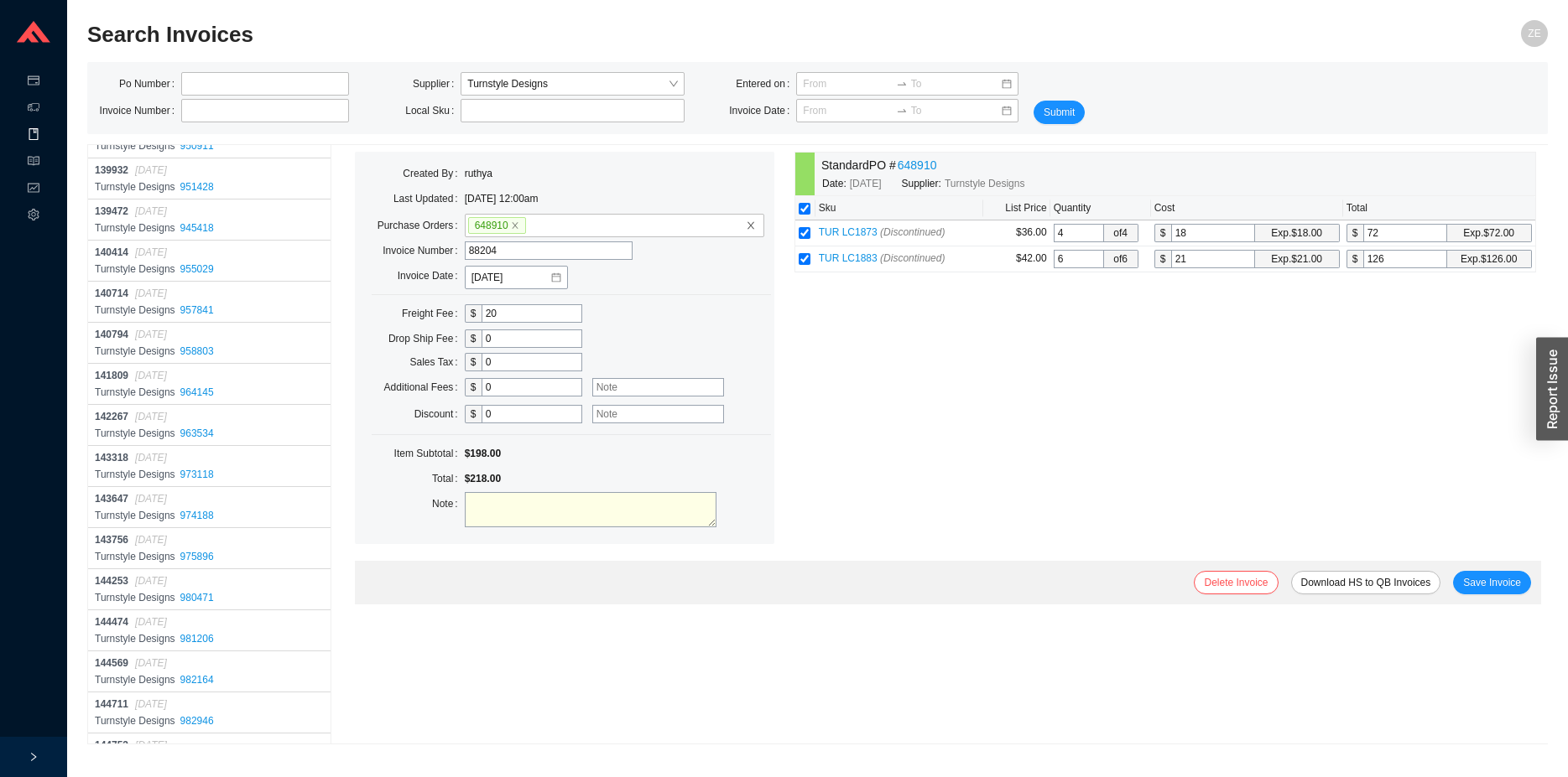
scroll to position [3798, 0]
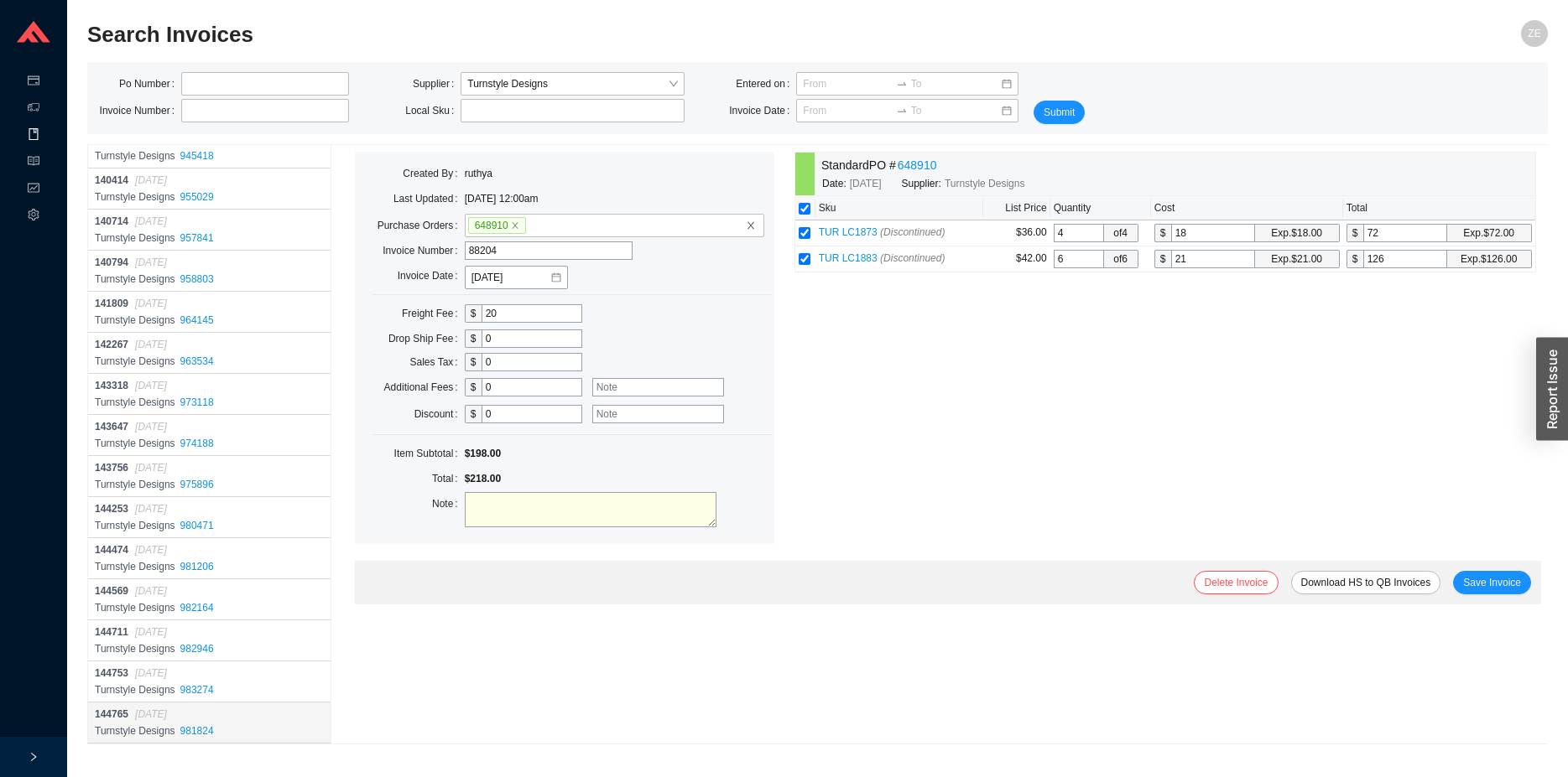
click at [138, 715] on span "[DATE]" at bounding box center [151, 714] width 32 height 12
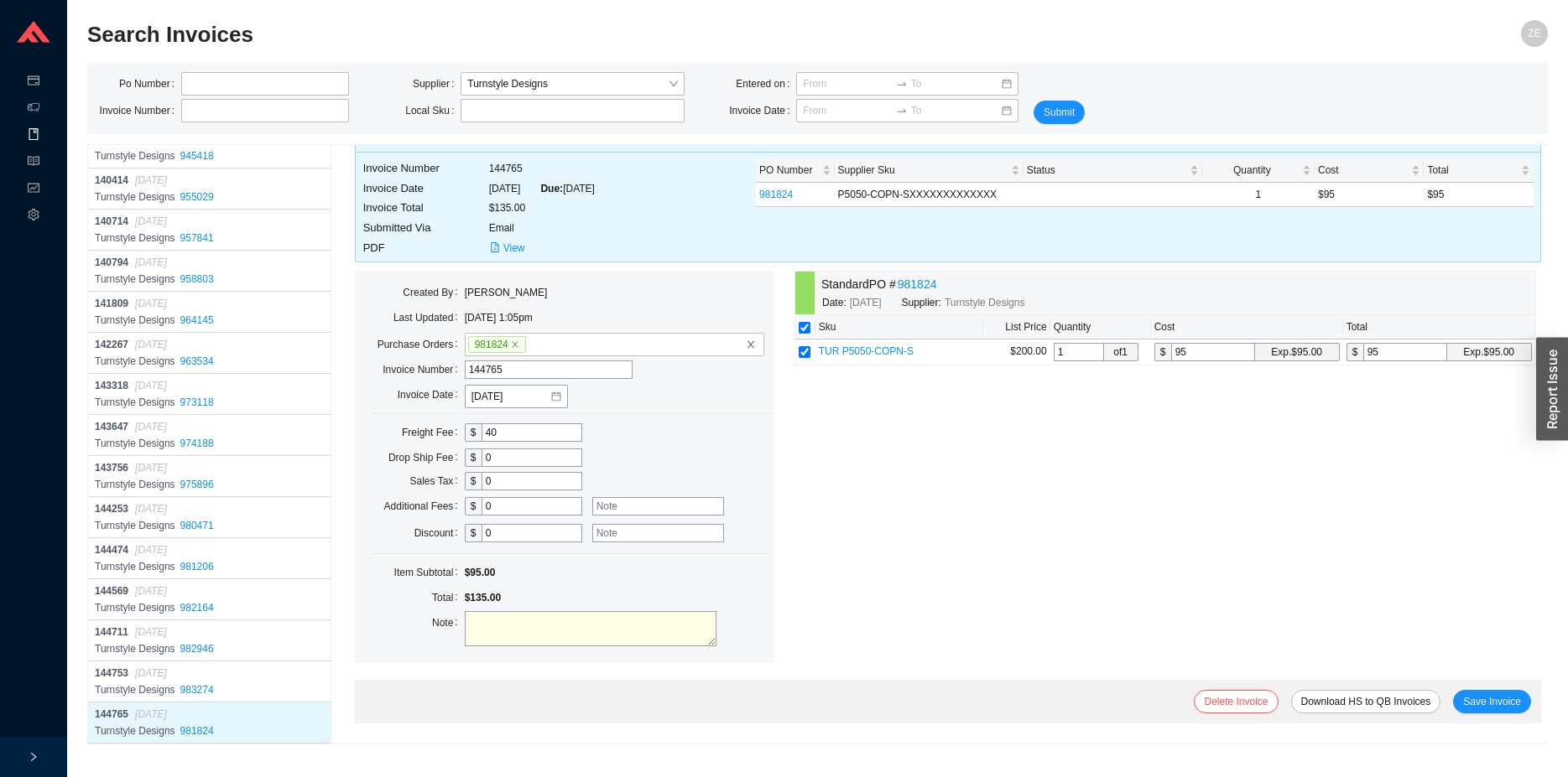
scroll to position [144, 0]
click at [138, 675] on span "[DATE]" at bounding box center [151, 673] width 32 height 12
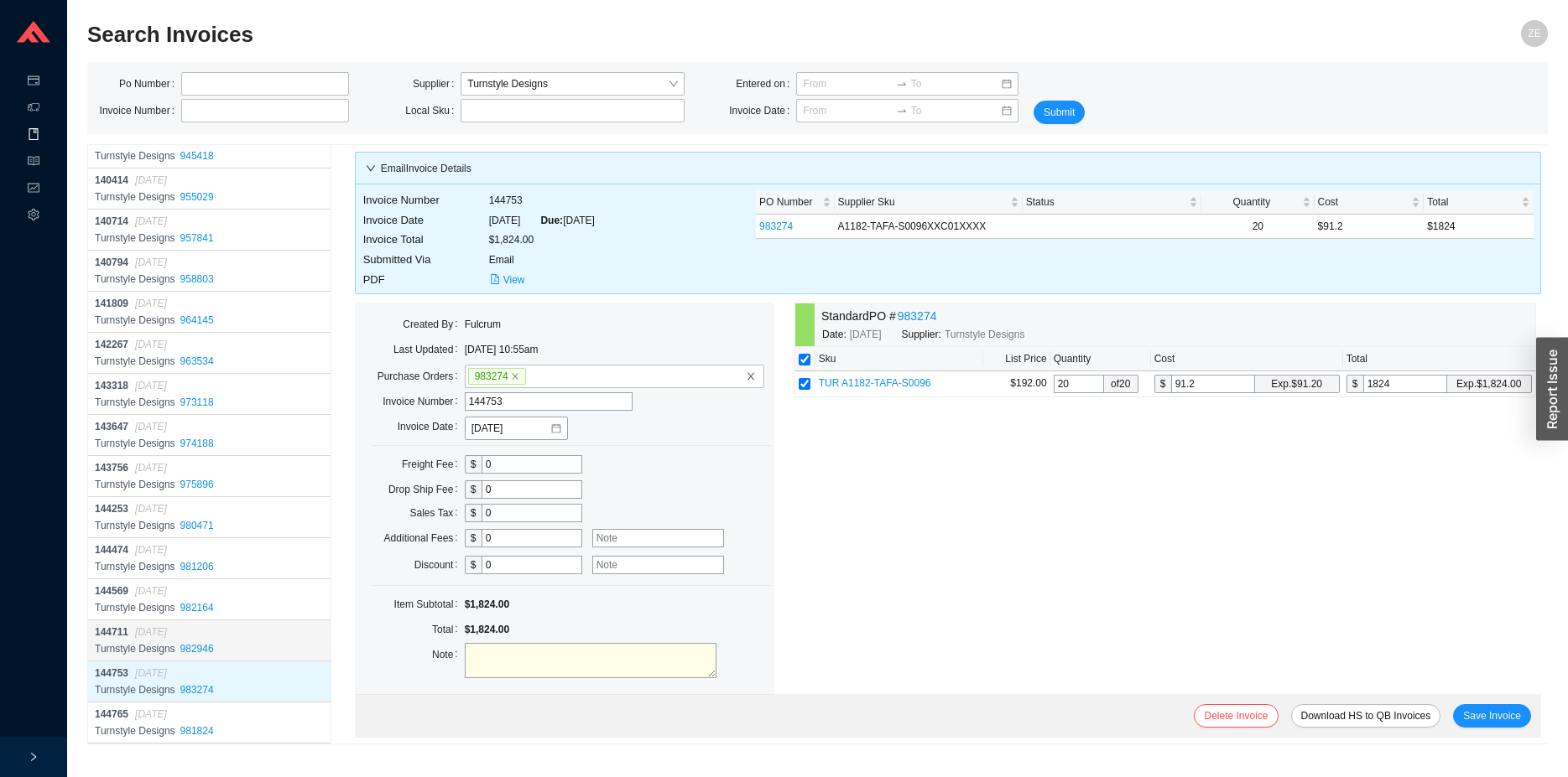
click at [146, 624] on div "144711 [DATE] Turnstyle Designs 982946" at bounding box center [210, 641] width 243 height 41
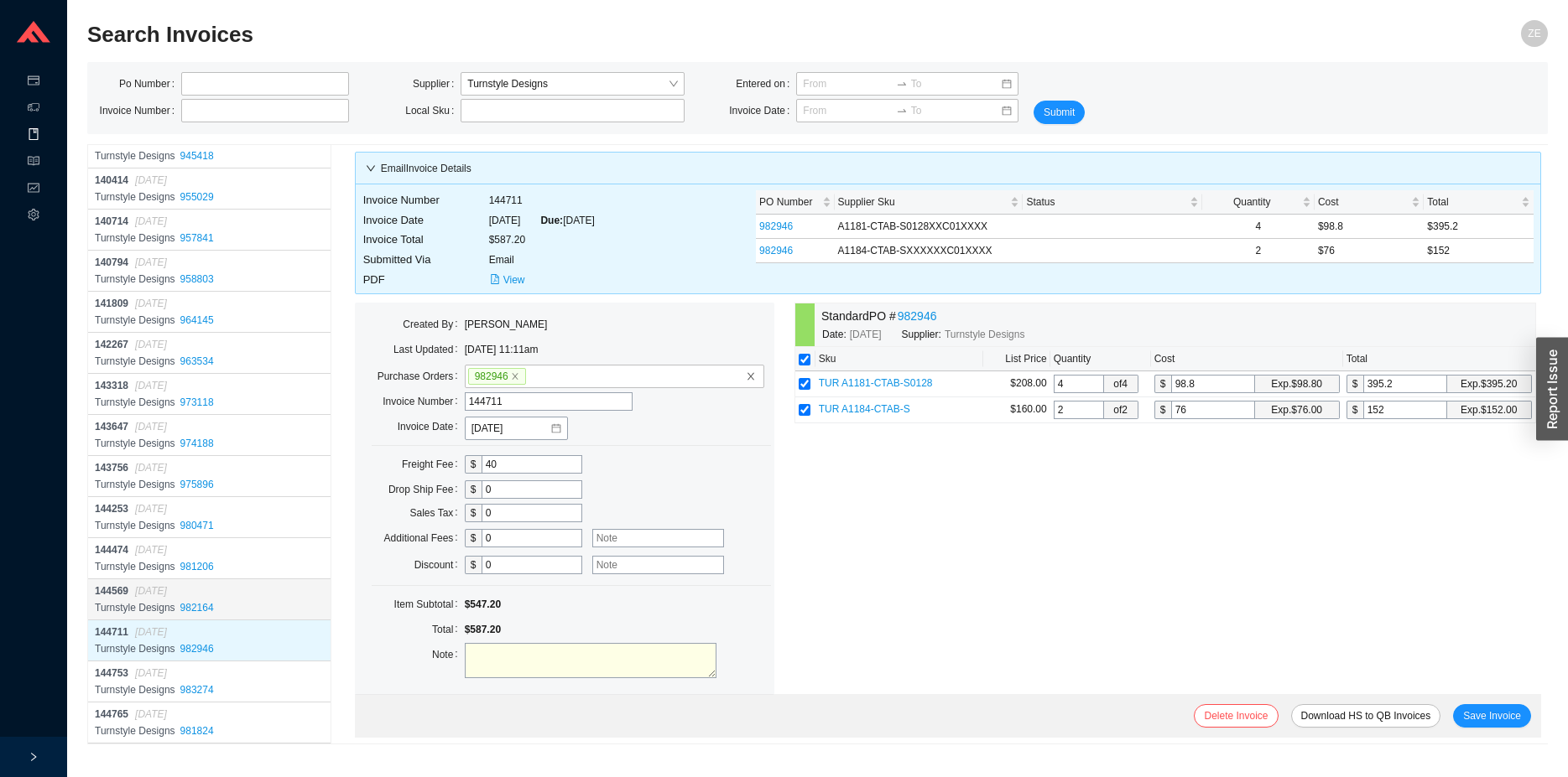
click at [147, 586] on span "[DATE]" at bounding box center [151, 591] width 32 height 12
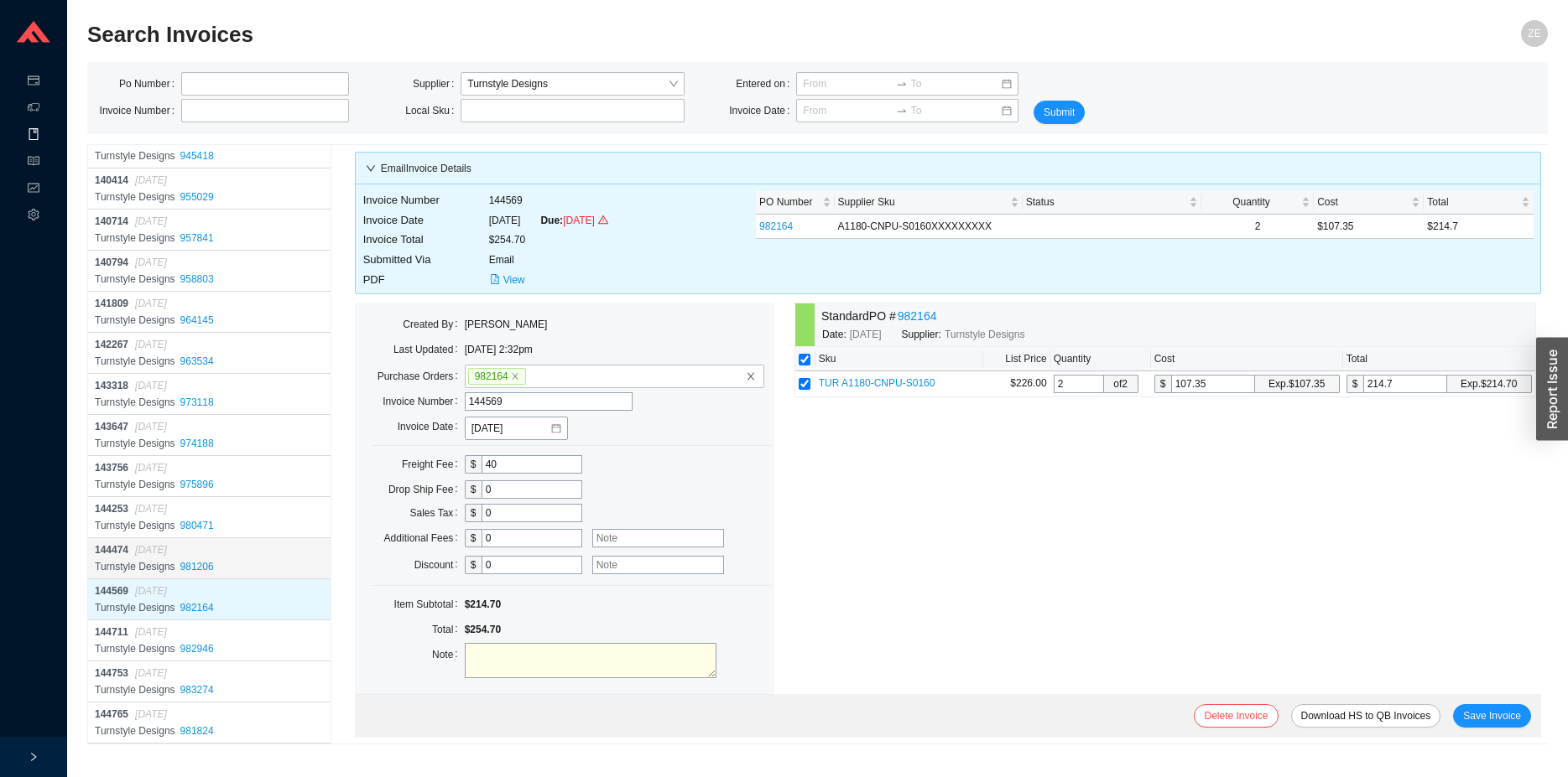
click at [145, 550] on span "[DATE]" at bounding box center [151, 550] width 32 height 12
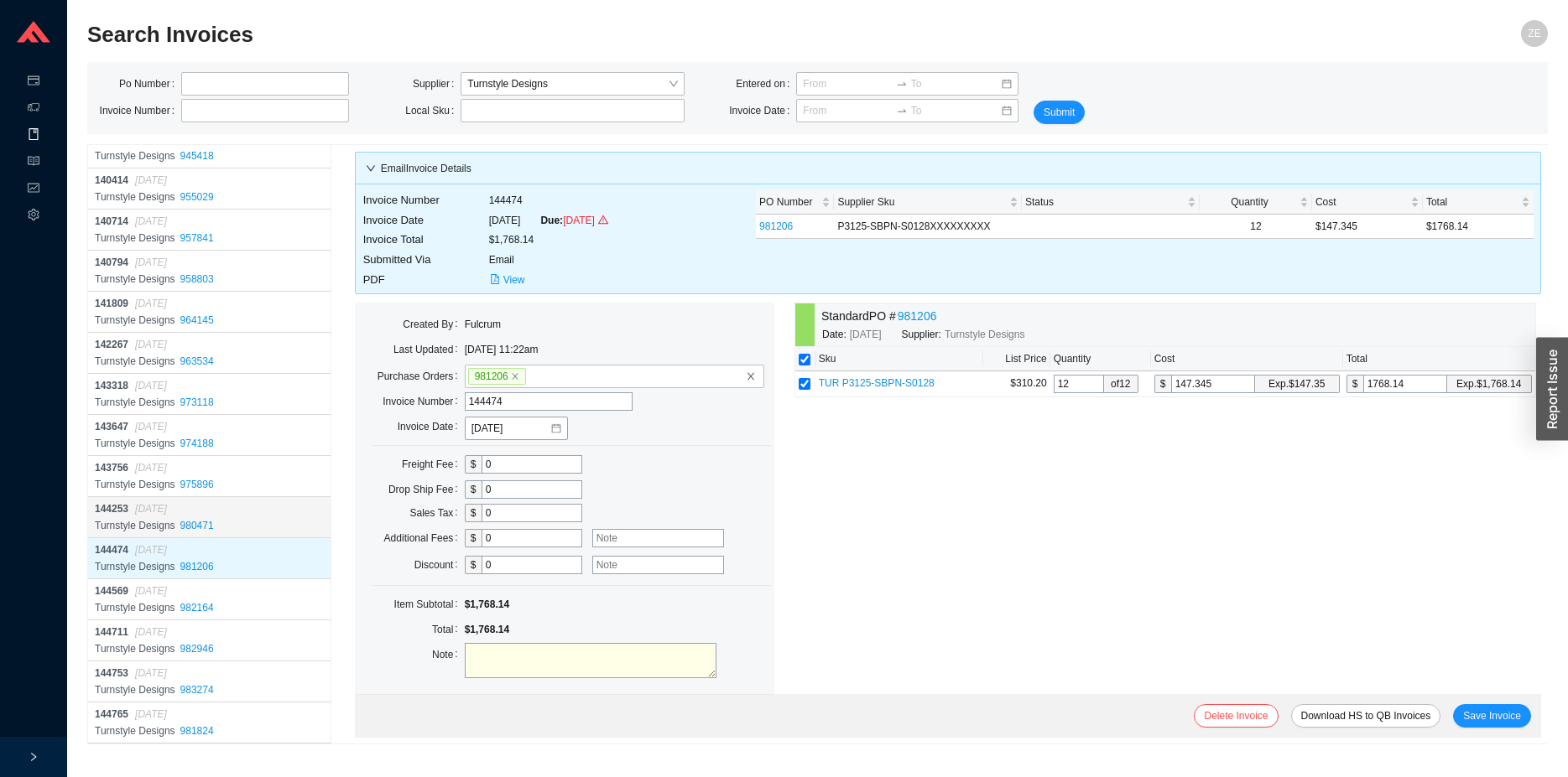
click at [136, 508] on span "[DATE]" at bounding box center [151, 508] width 32 height 12
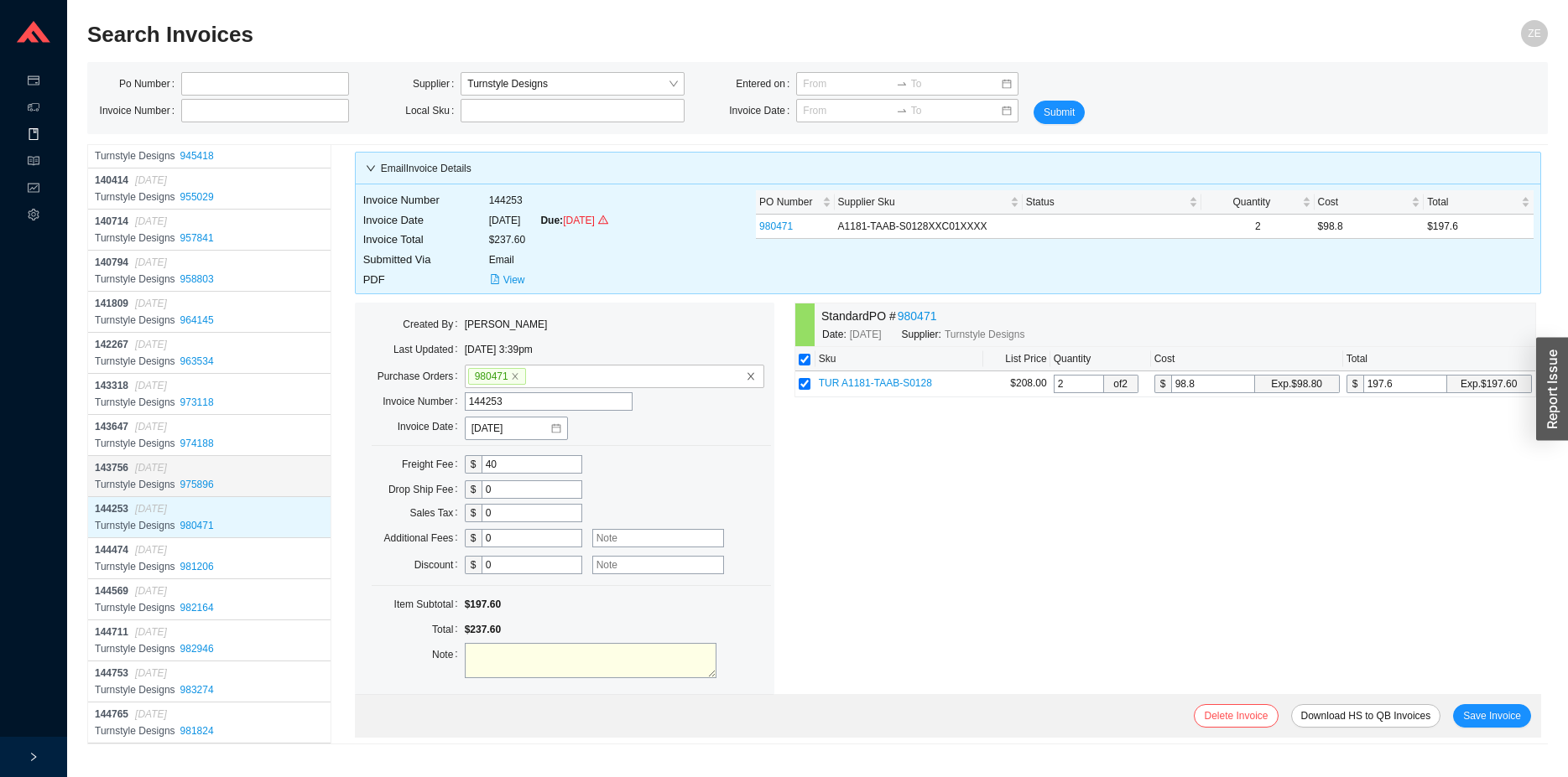
click at [129, 473] on div "143756 [DATE]" at bounding box center [211, 467] width 232 height 17
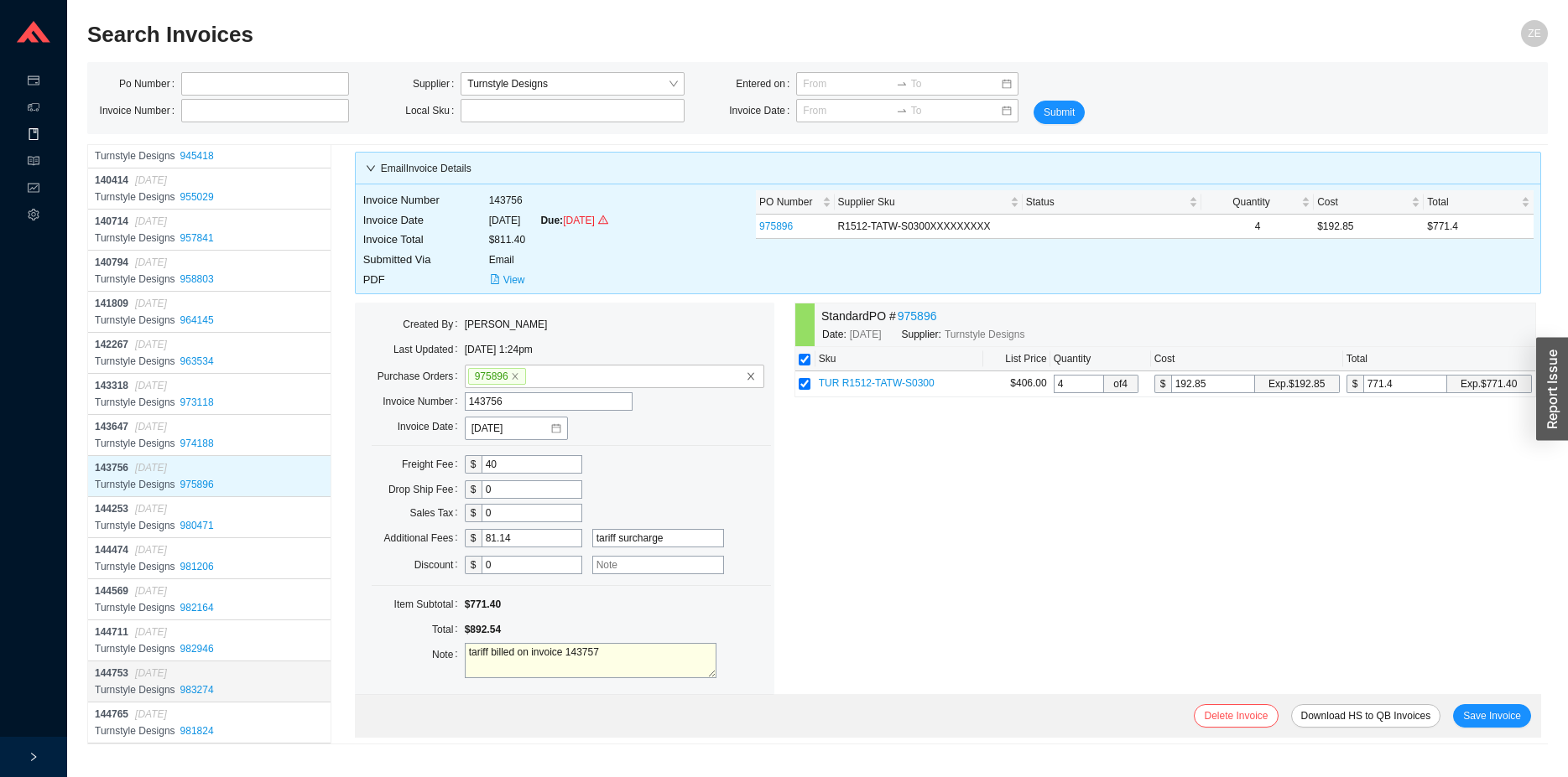
click at [217, 682] on div "144753 [DATE]" at bounding box center [211, 673] width 232 height 17
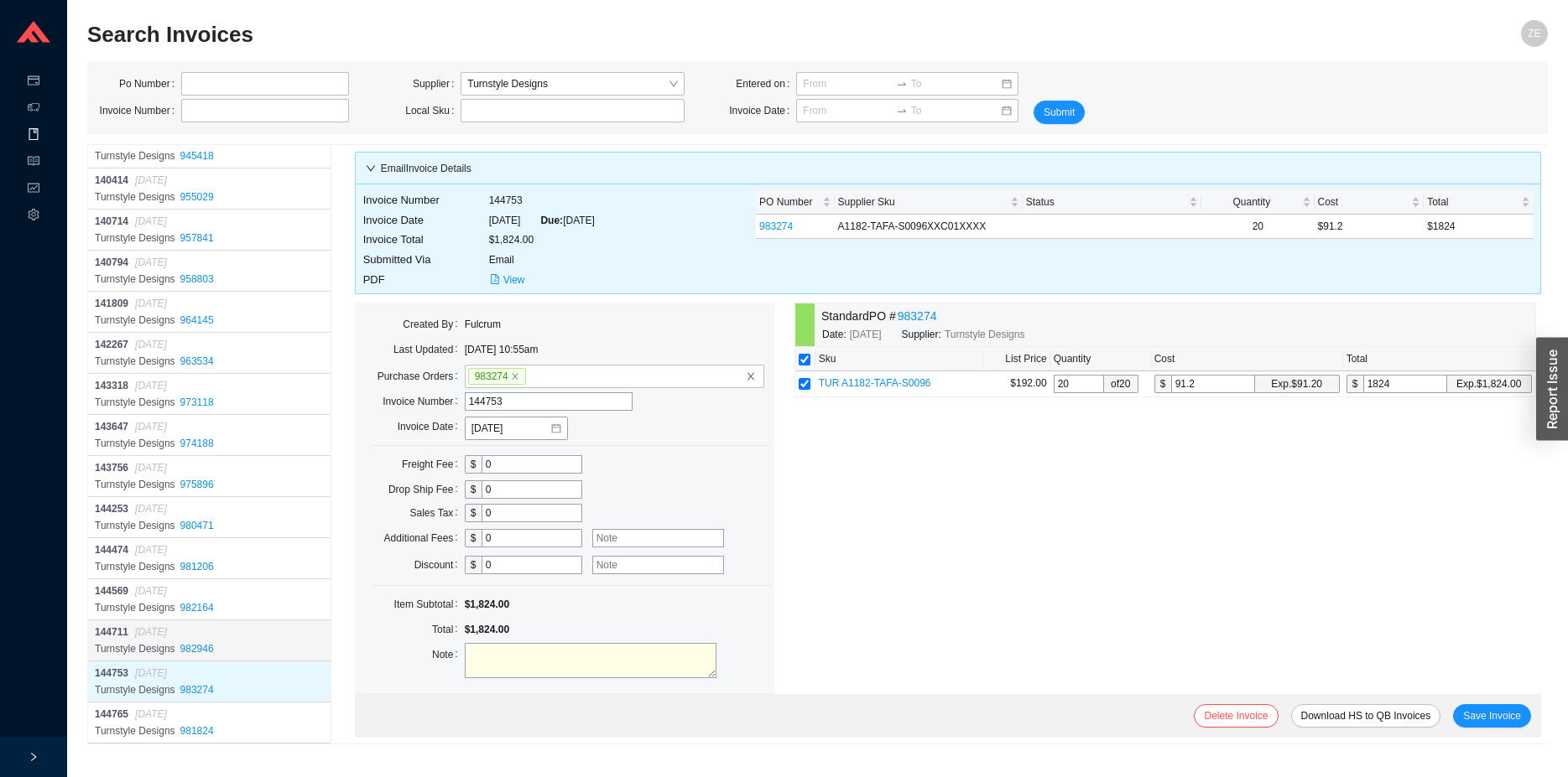
click at [231, 642] on div "Turnstyle Designs 982946" at bounding box center [211, 649] width 232 height 17
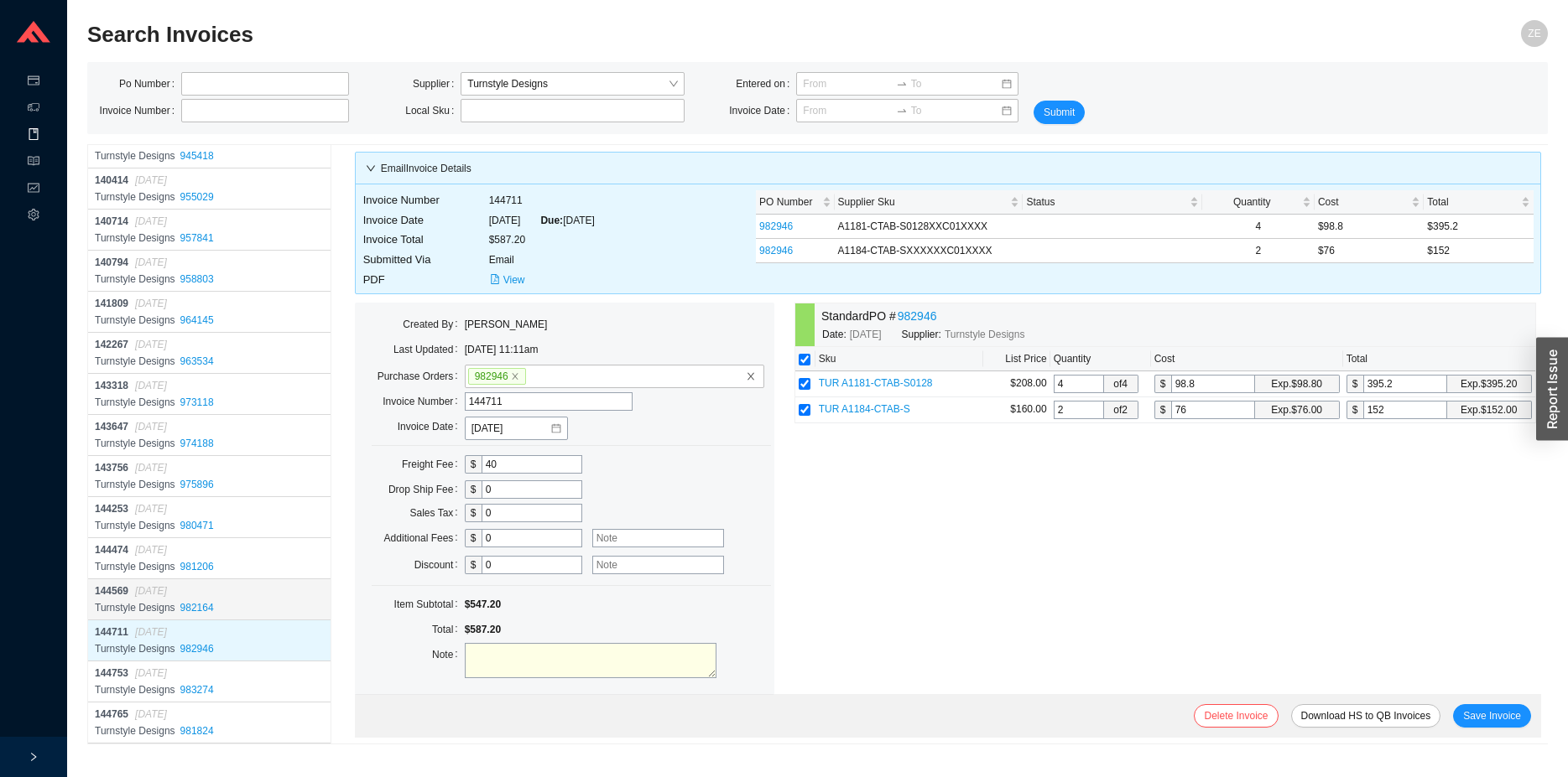
click at [239, 603] on div "Turnstyle Designs 982164" at bounding box center [211, 608] width 232 height 17
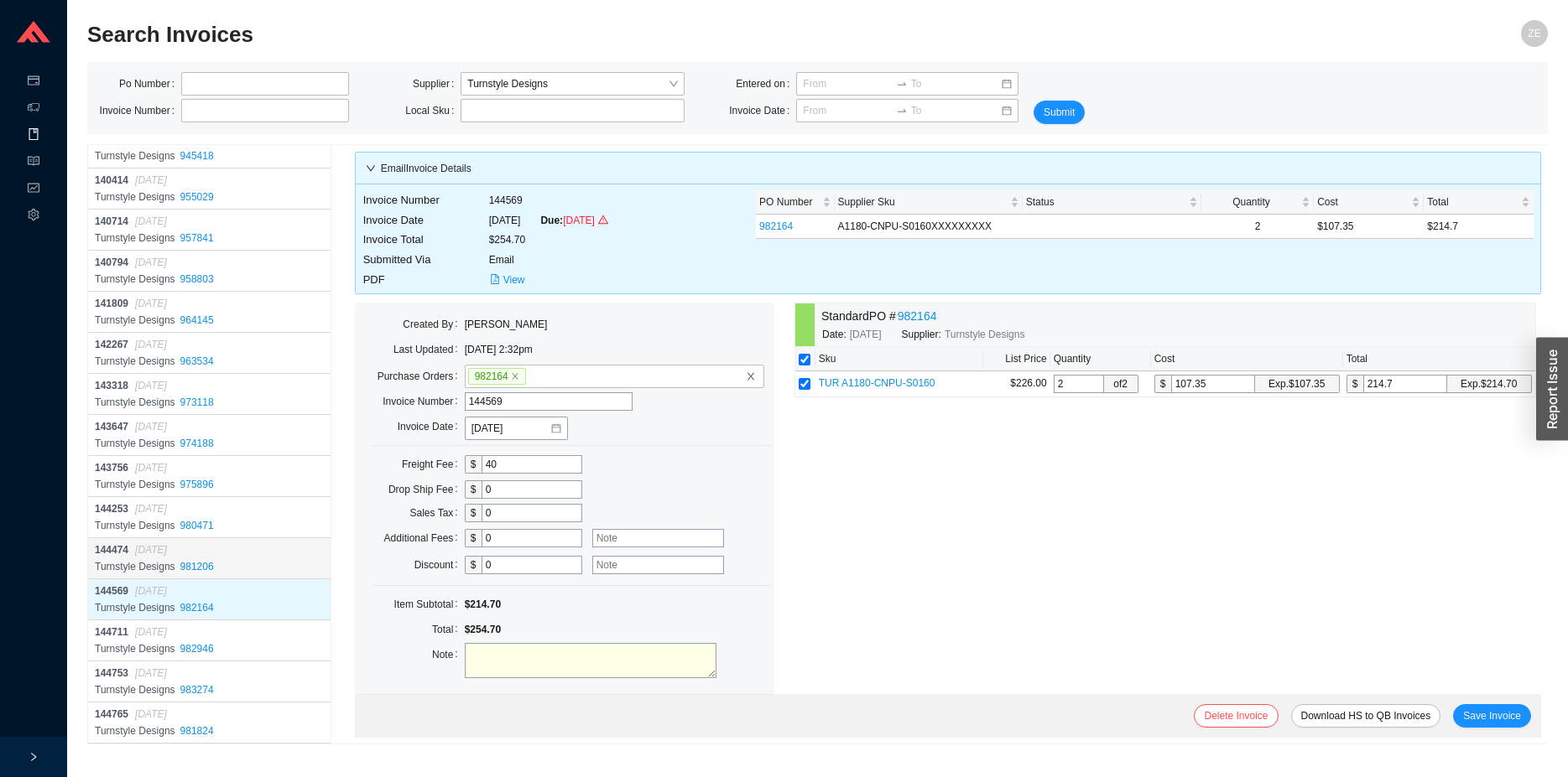
click at [238, 563] on div "Turnstyle Designs 981206" at bounding box center [211, 566] width 232 height 17
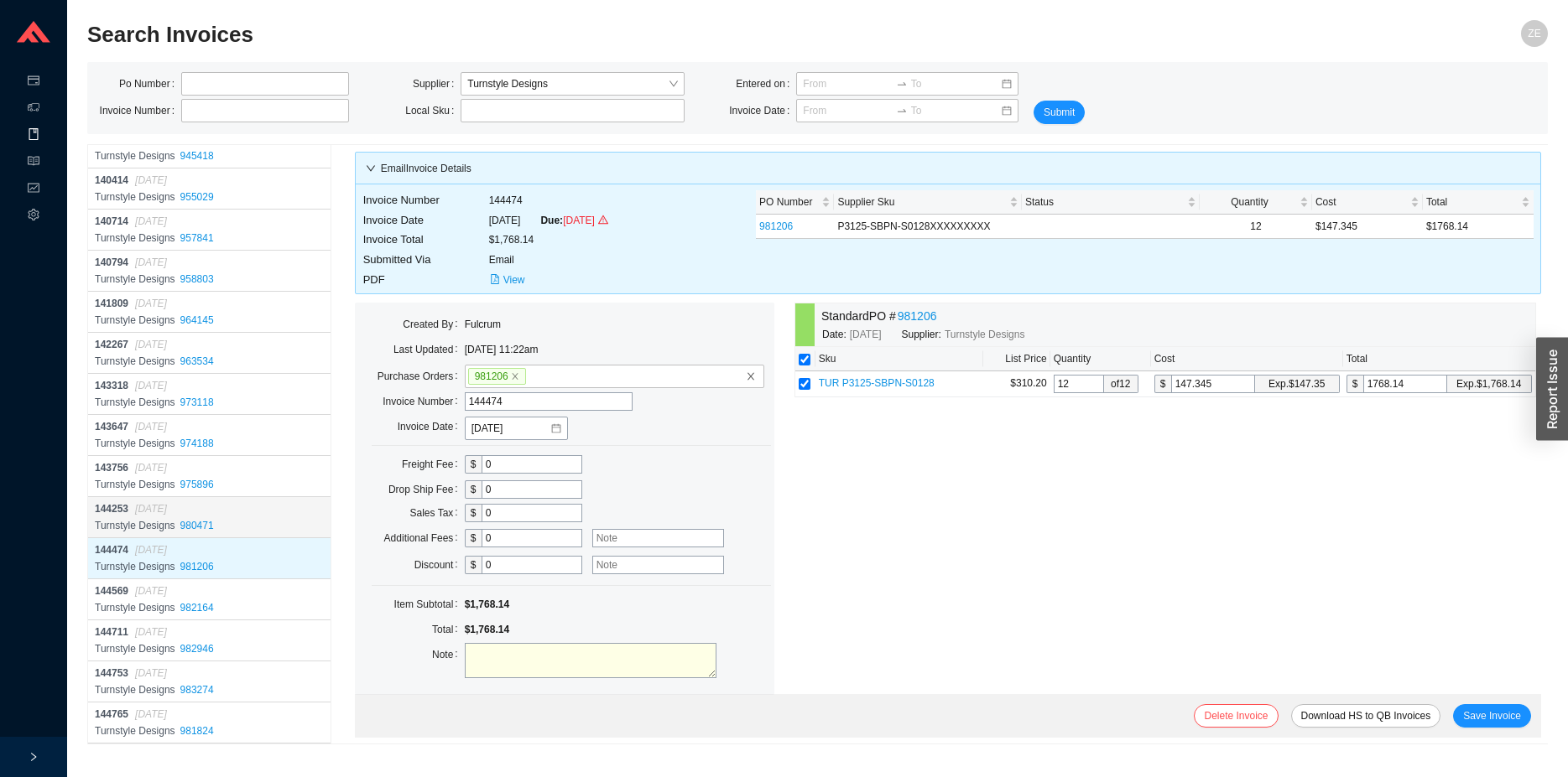
click at [235, 519] on div "Turnstyle Designs 980471" at bounding box center [211, 525] width 232 height 17
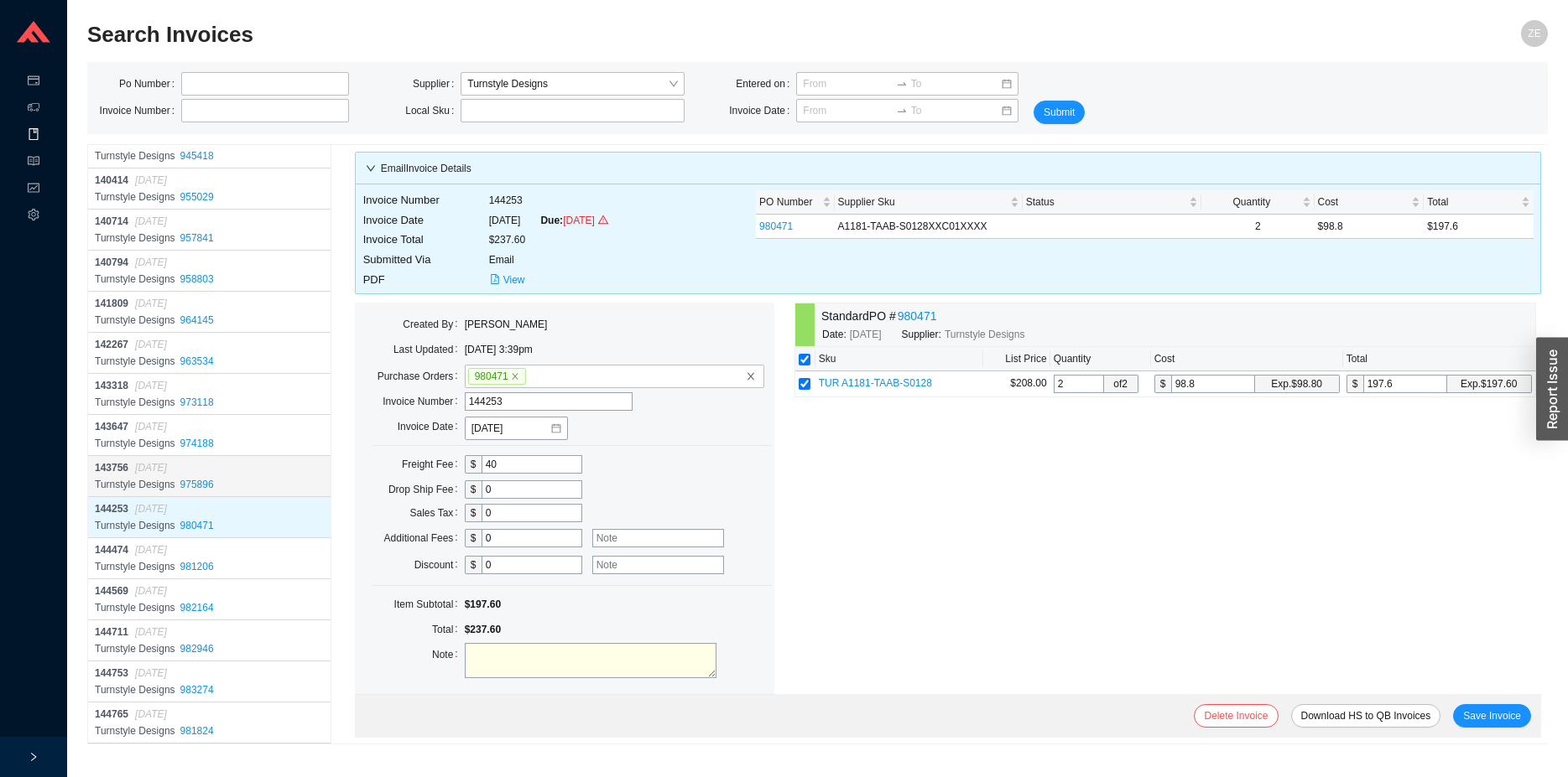
click at [235, 475] on div "143756 [DATE]" at bounding box center [211, 467] width 232 height 17
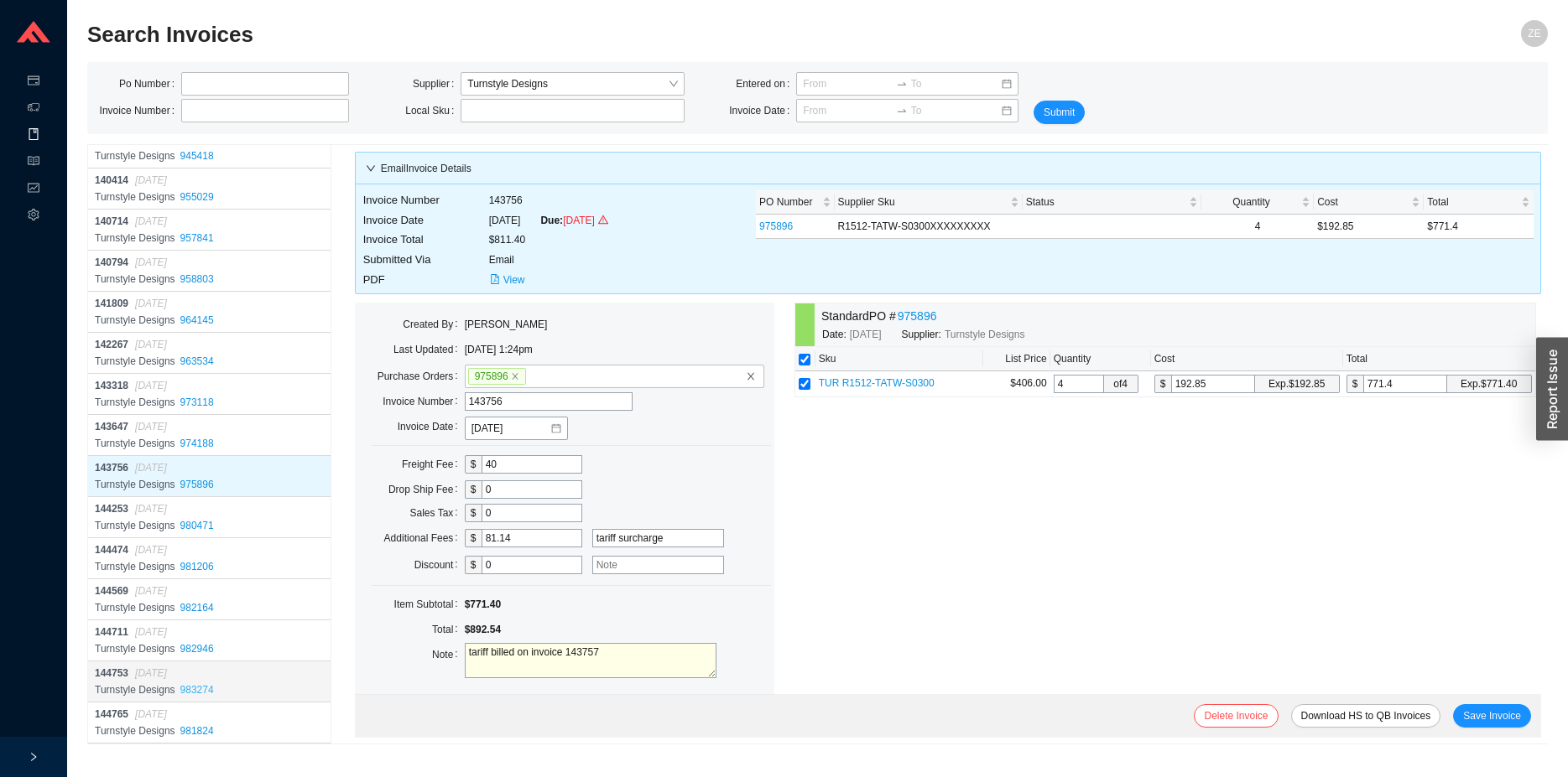
click at [203, 686] on link "983274" at bounding box center [197, 690] width 34 height 12
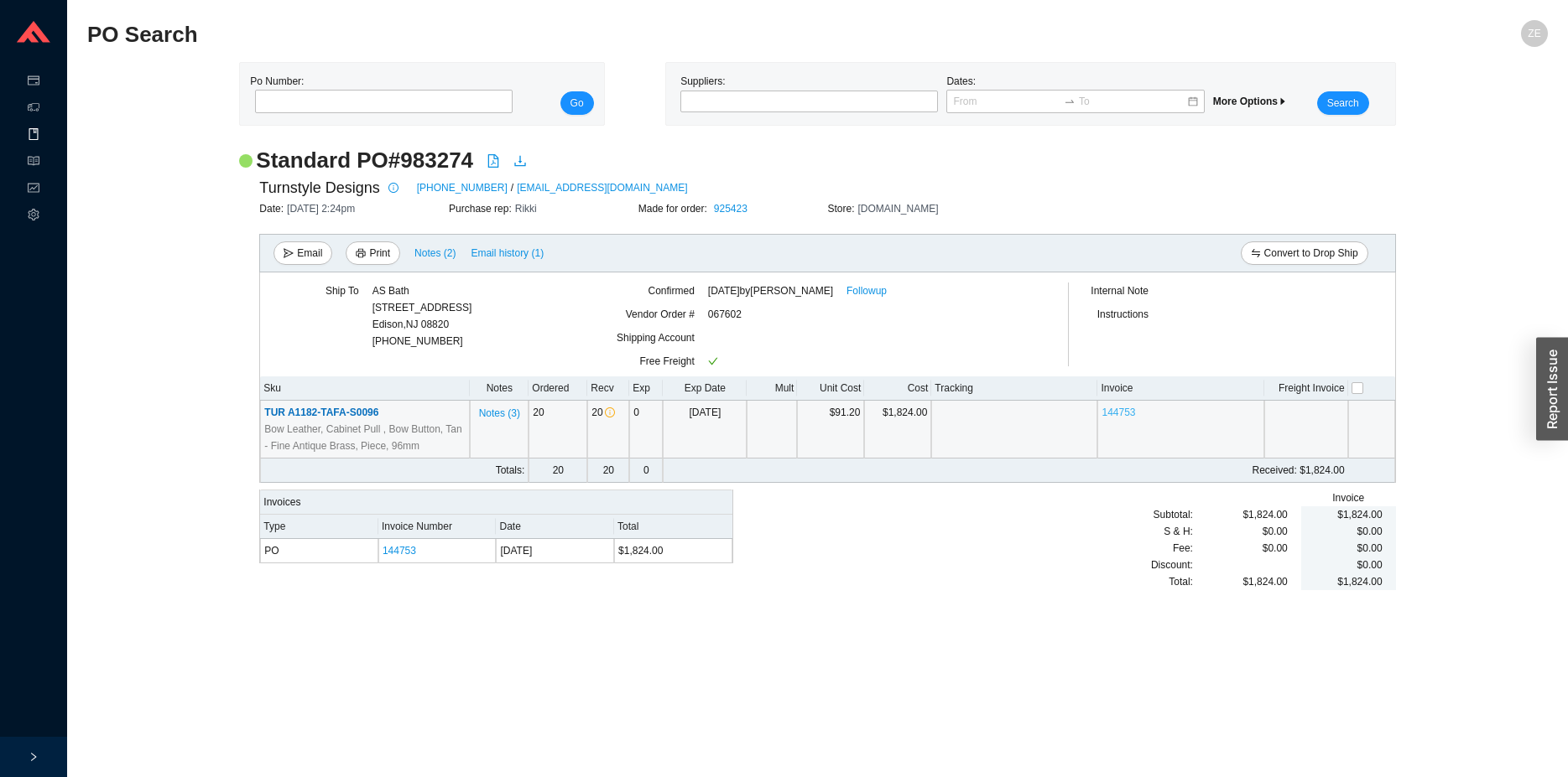
click at [1123, 411] on link "144753" at bounding box center [1118, 412] width 34 height 12
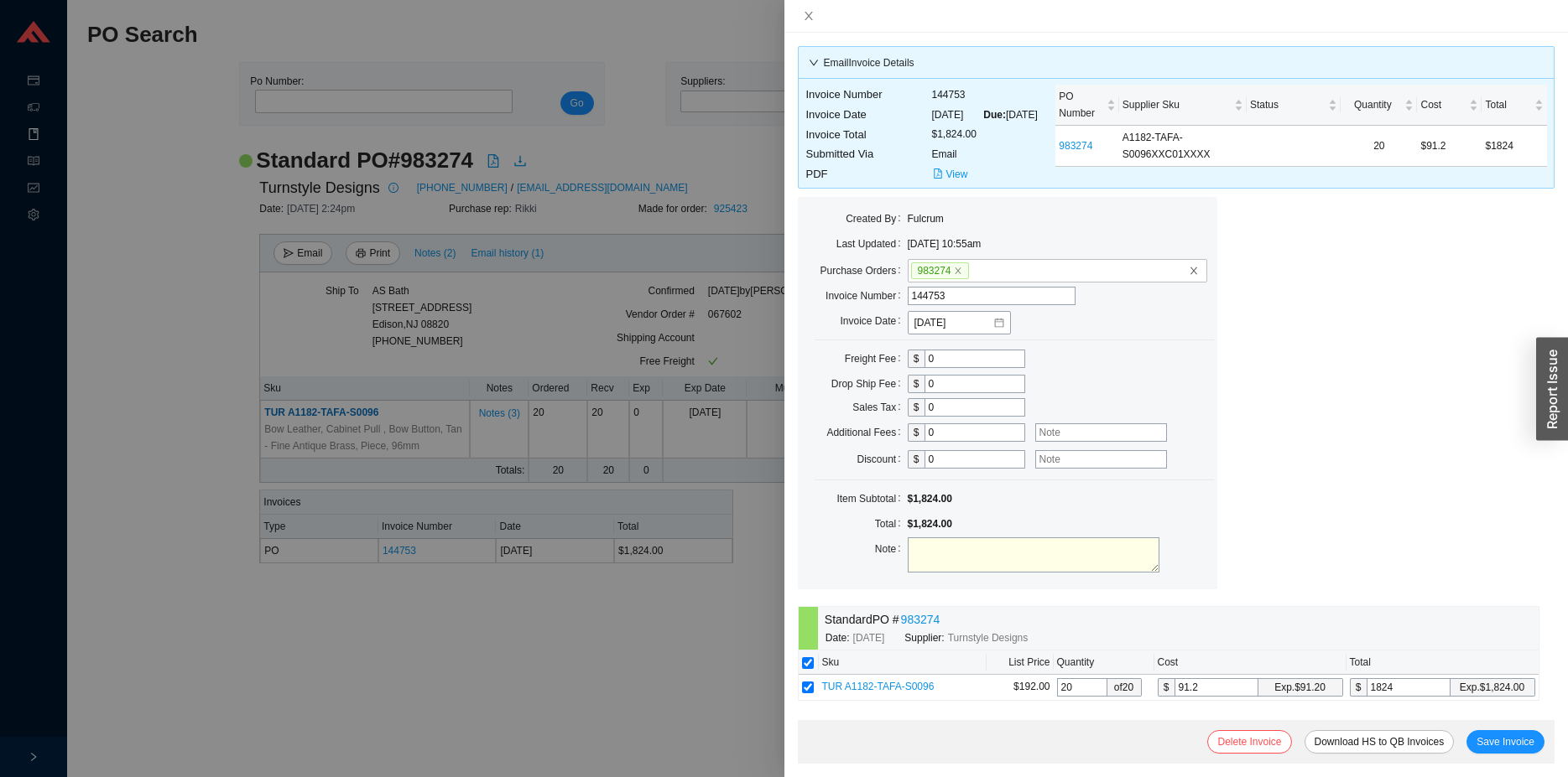
drag, startPoint x: 945, startPoint y: 447, endPoint x: 864, endPoint y: 453, distance: 81.2
click at [925, 442] on input "0" at bounding box center [975, 433] width 101 height 19
type input "182.4"
click at [1054, 444] on div at bounding box center [1114, 433] width 178 height 23
click at [1054, 442] on input "text" at bounding box center [1101, 433] width 132 height 19
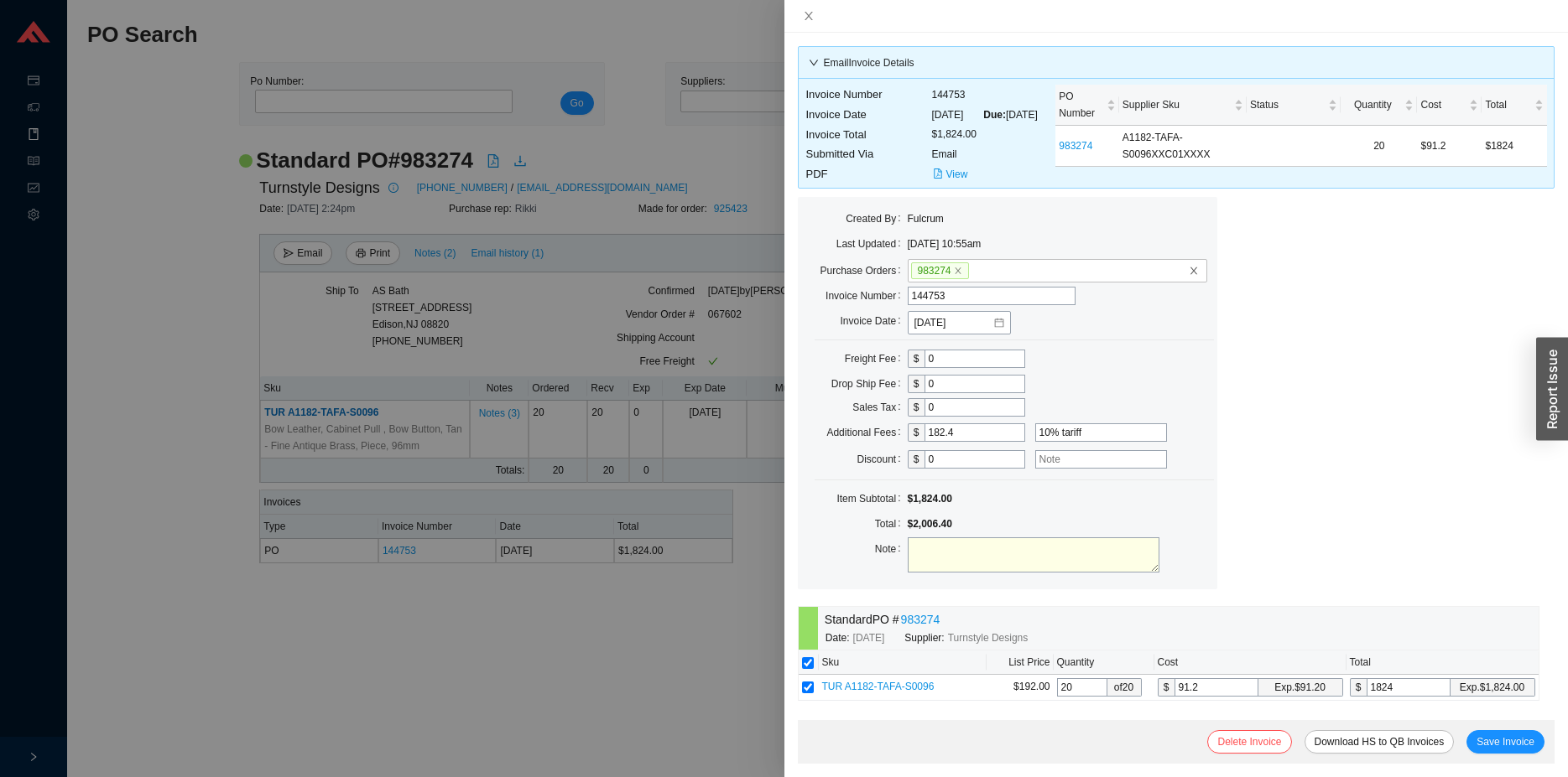
type input "10% tariff"
click at [1073, 566] on textarea at bounding box center [1033, 554] width 252 height 35
type textarea "tariff billed on 144754"
click at [1498, 744] on span "Save Invoice" at bounding box center [1505, 741] width 58 height 17
click at [311, 114] on div at bounding box center [784, 388] width 1568 height 777
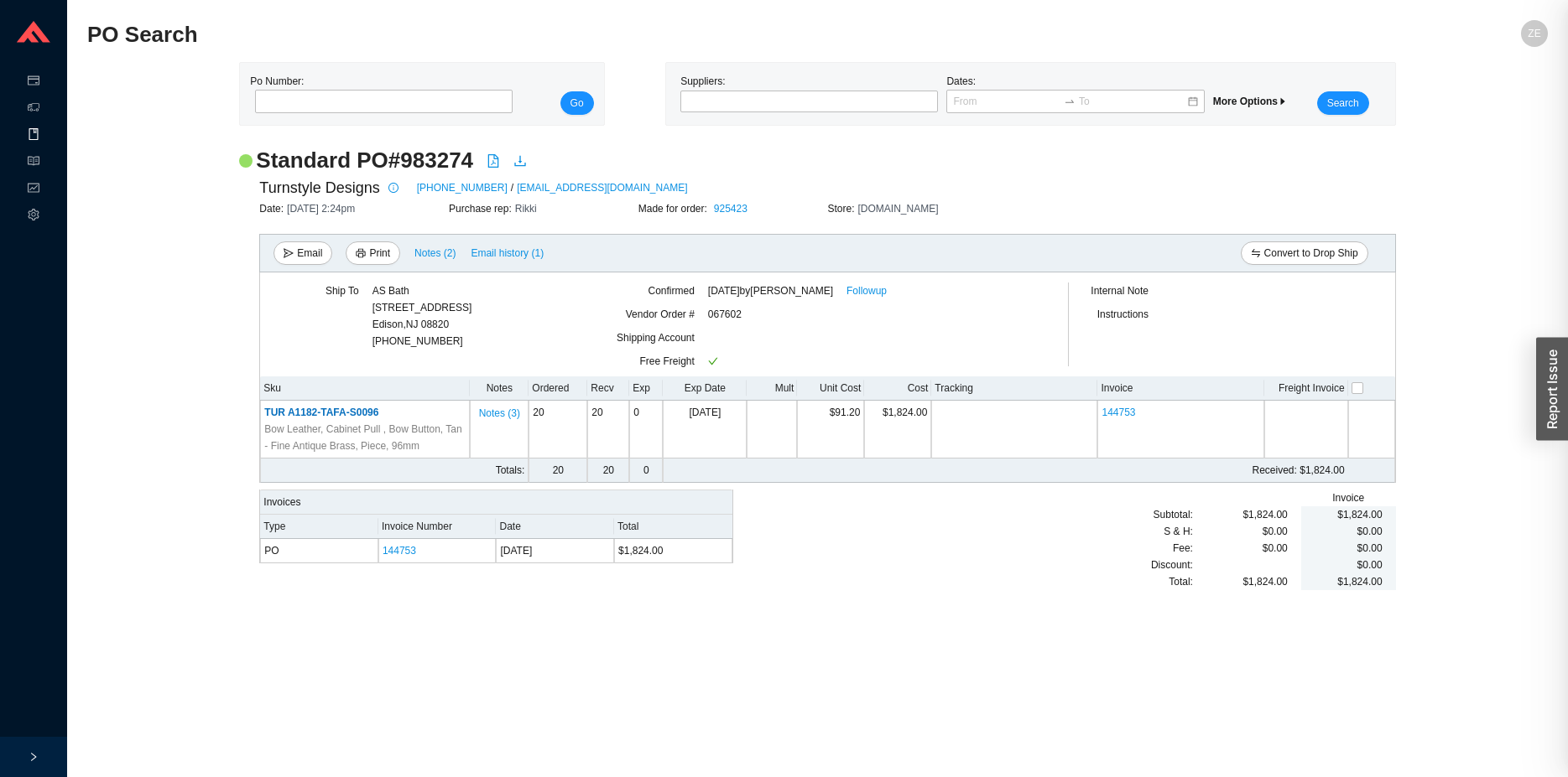
click at [303, 99] on div at bounding box center [784, 388] width 1568 height 777
click at [304, 100] on input "tel" at bounding box center [384, 102] width 258 height 23
type input "978474"
click at [560, 91] on button "Go" at bounding box center [577, 103] width 34 height 23
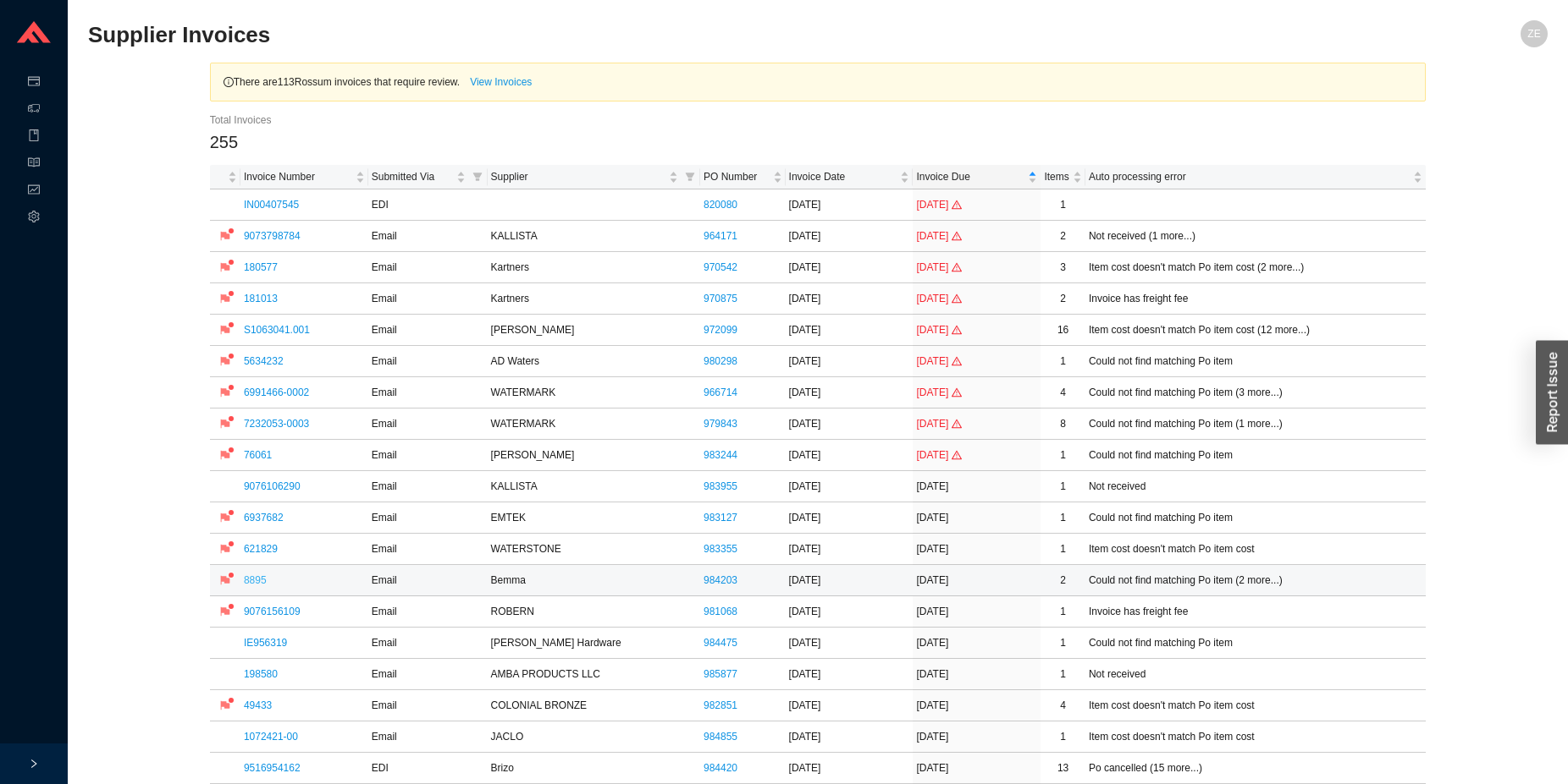
click at [258, 579] on link "8895" at bounding box center [255, 580] width 23 height 12
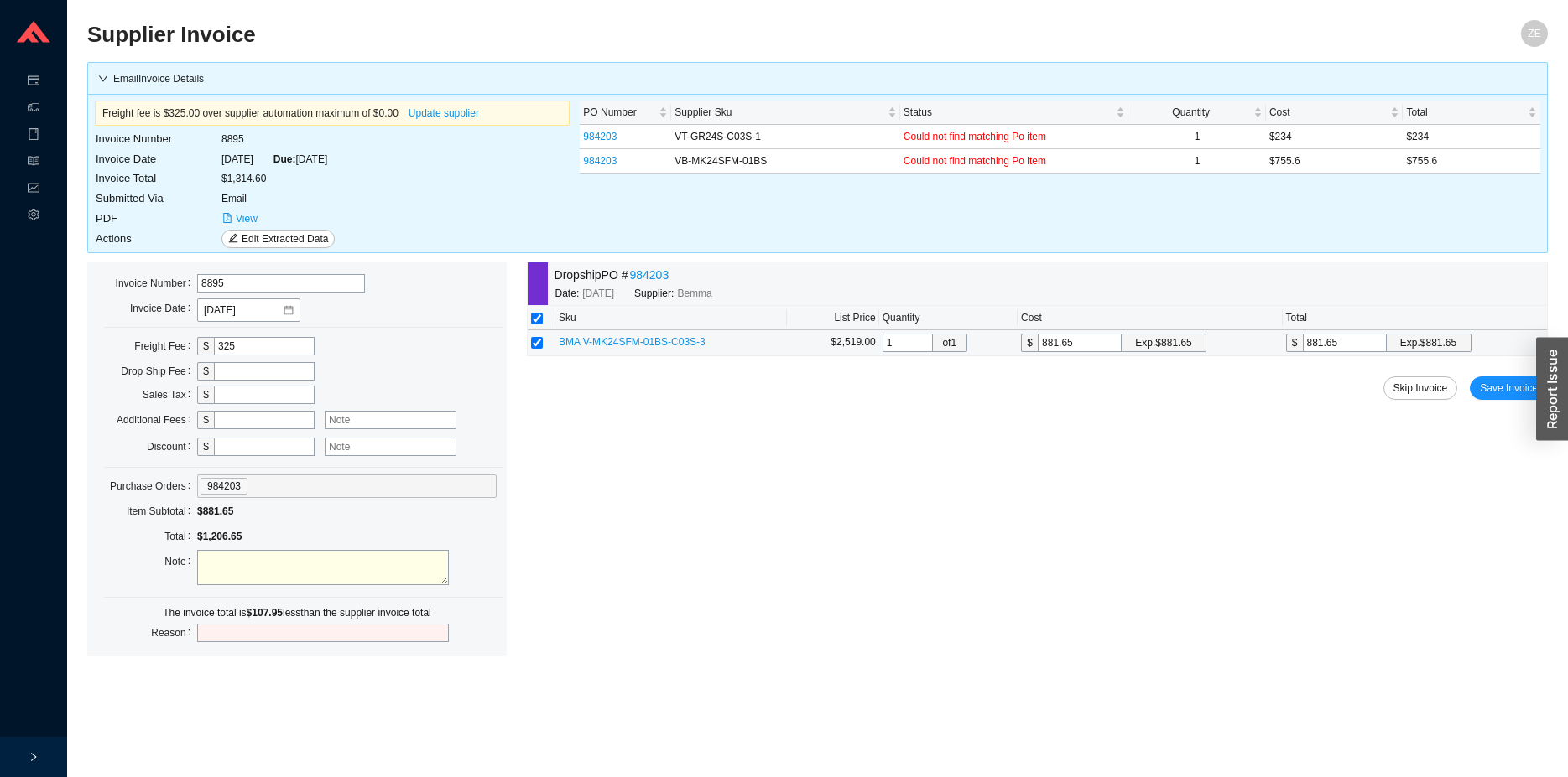
click at [683, 342] on span "BMA V-MK24SFM-01BS-C03S-3" at bounding box center [632, 342] width 146 height 12
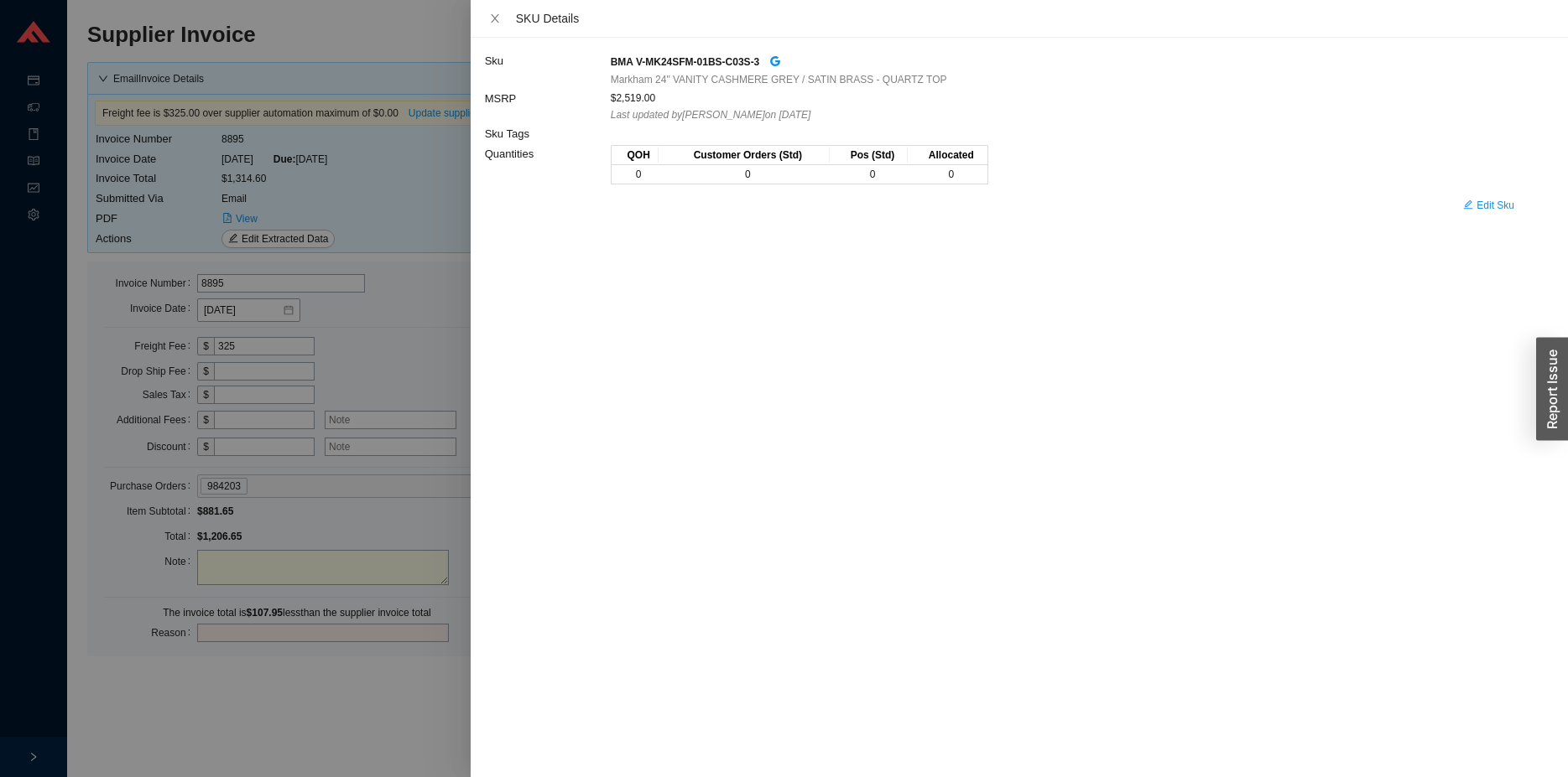
click at [409, 197] on div at bounding box center [784, 388] width 1568 height 777
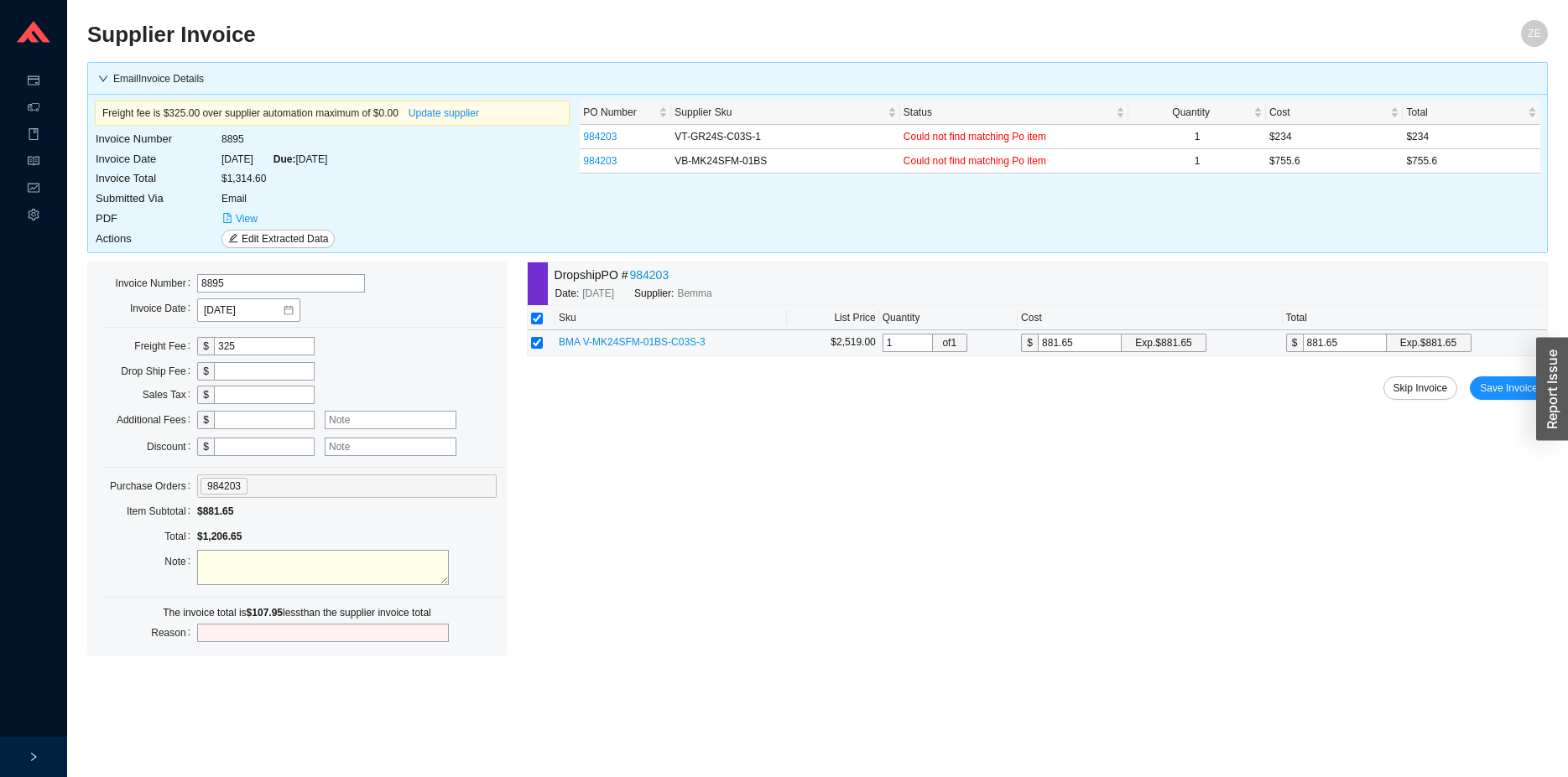
click at [669, 341] on span "BMA V-MK24SFM-01BS-C03S-3" at bounding box center [632, 342] width 146 height 12
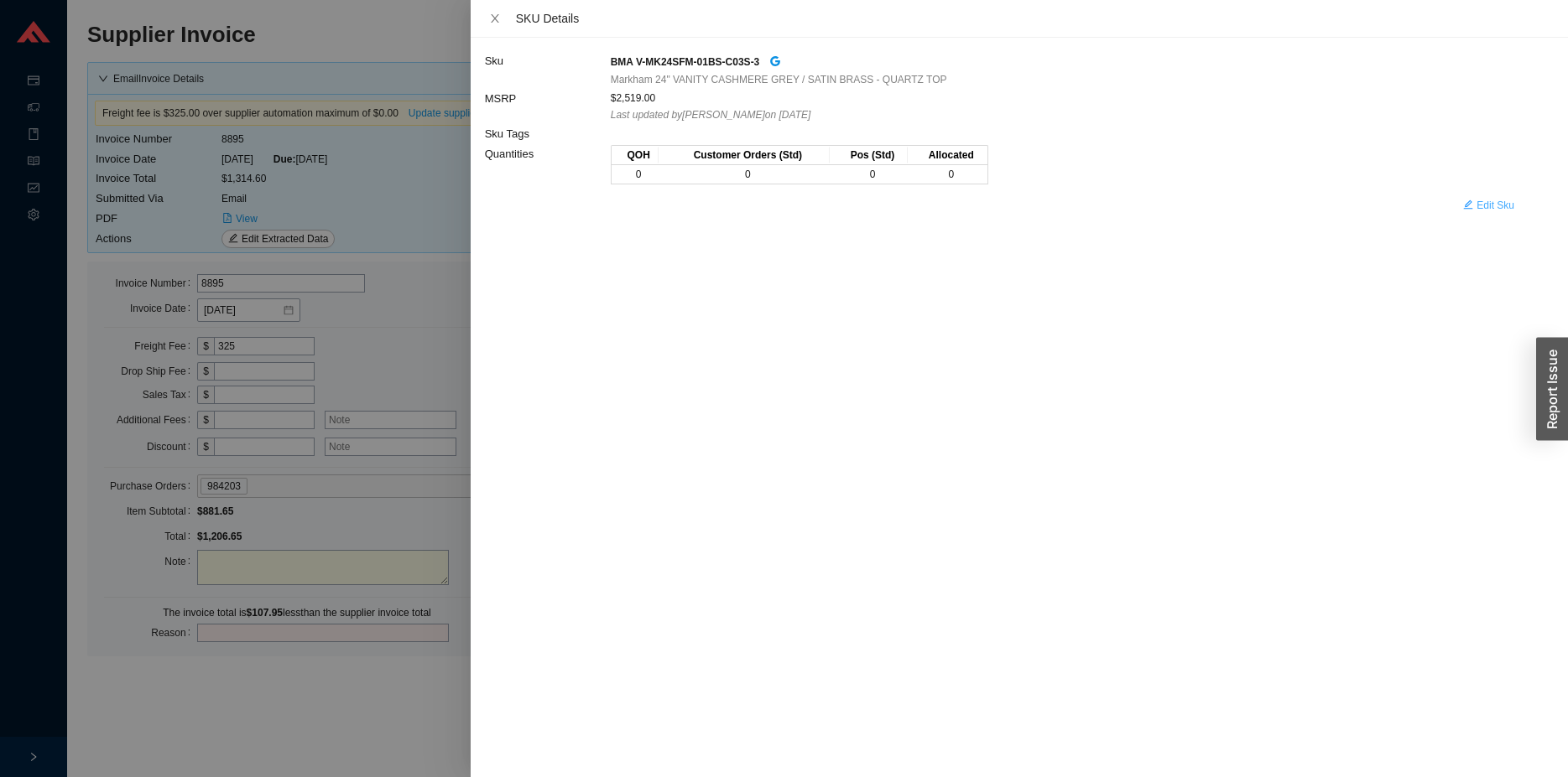
click at [1489, 206] on span "Edit Sku" at bounding box center [1495, 205] width 37 height 17
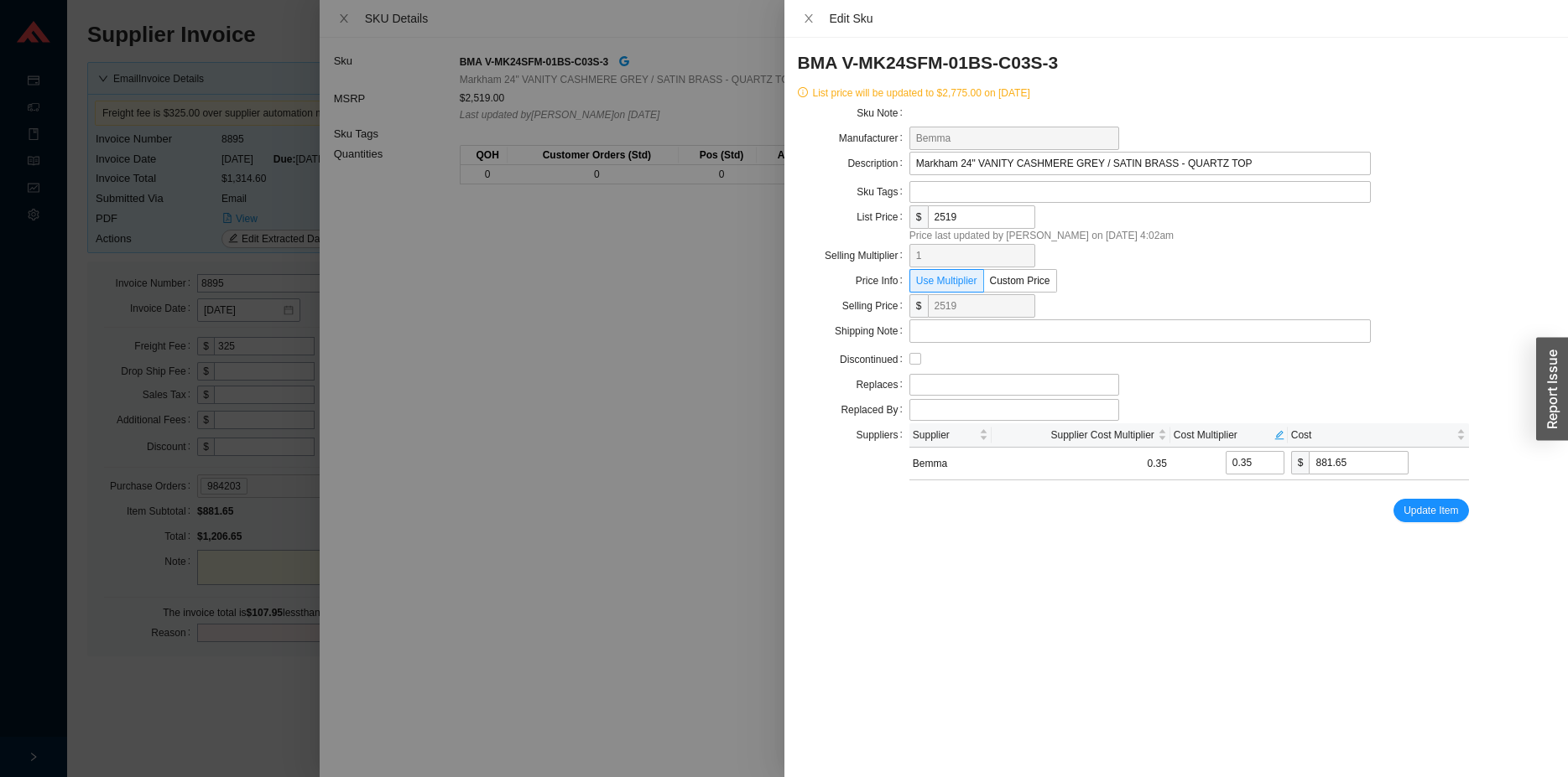
click at [259, 715] on div at bounding box center [784, 388] width 1568 height 777
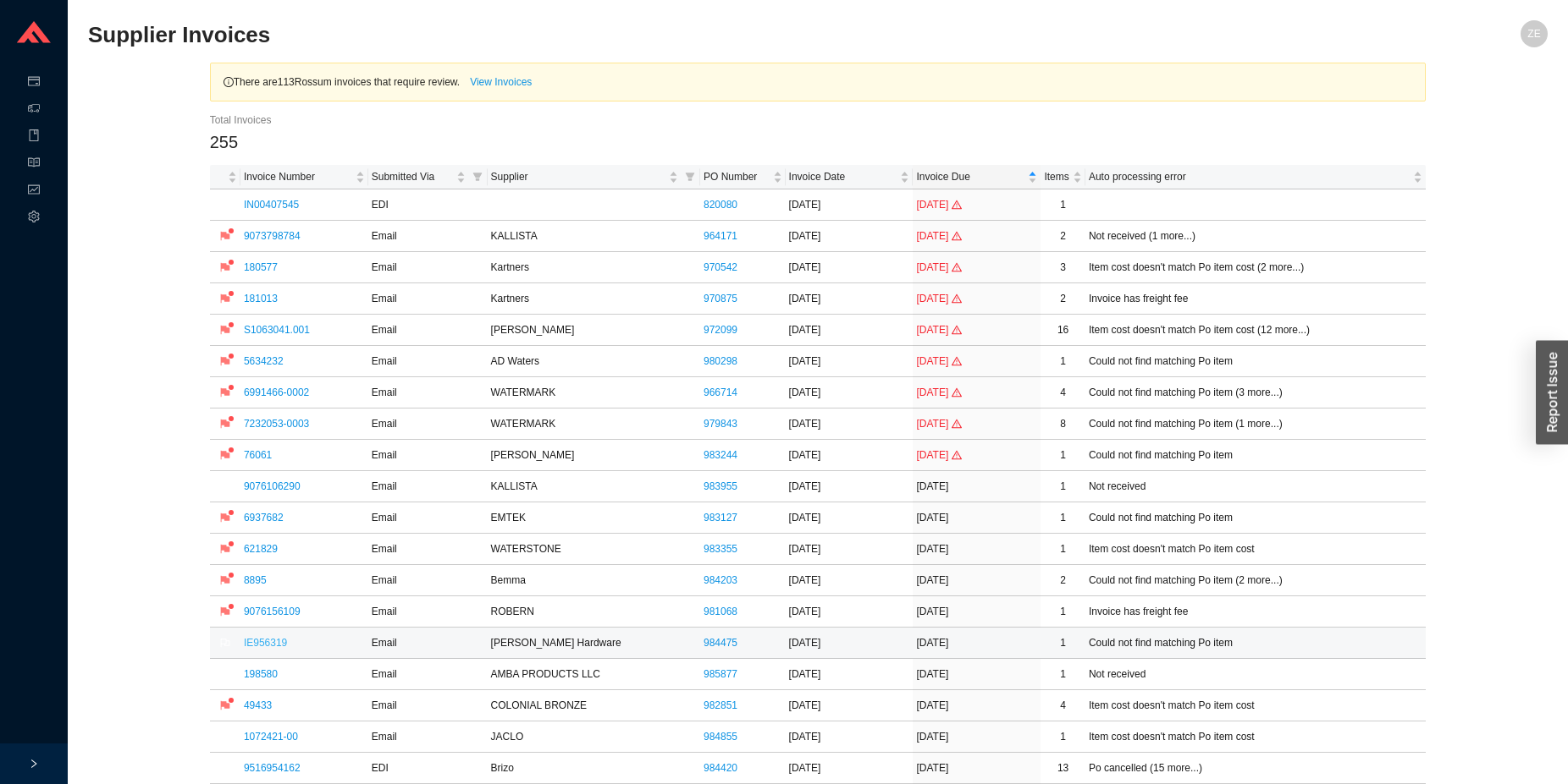
click at [259, 640] on link "IE956319" at bounding box center [266, 643] width 43 height 12
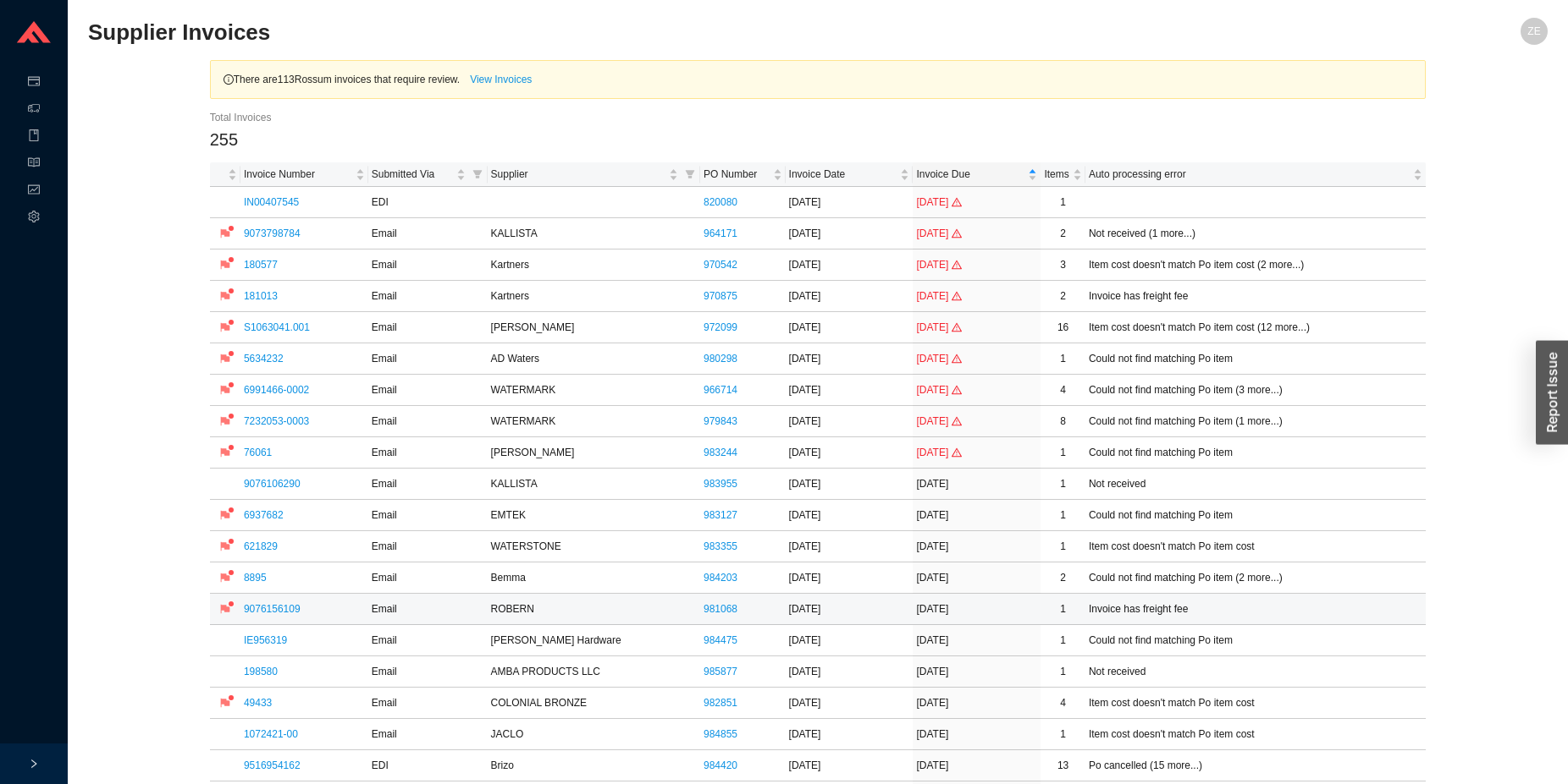
scroll to position [173, 0]
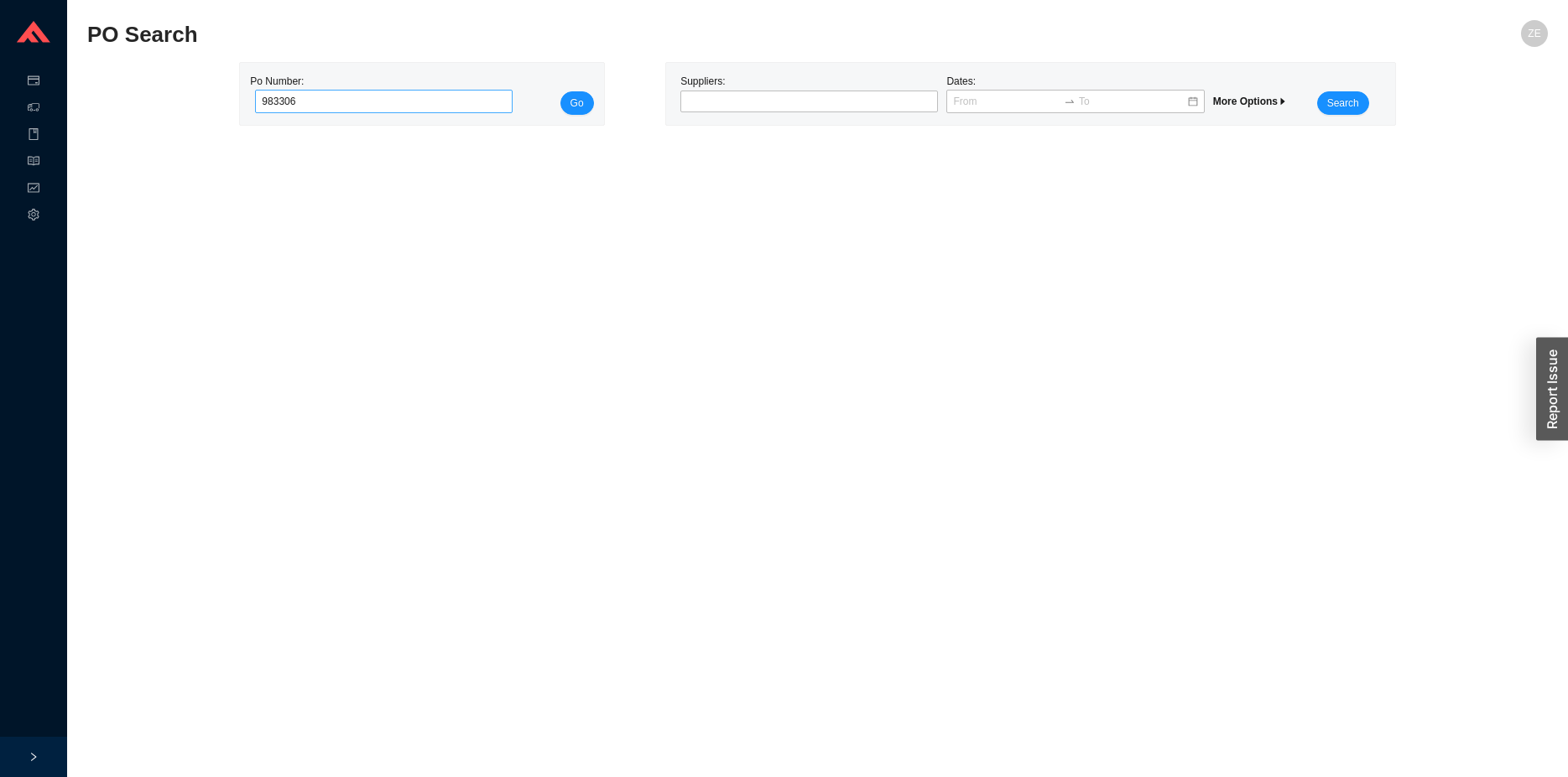
type input "983306"
click at [560, 91] on button "Go" at bounding box center [577, 103] width 34 height 23
